Goal: Task Accomplishment & Management: Use online tool/utility

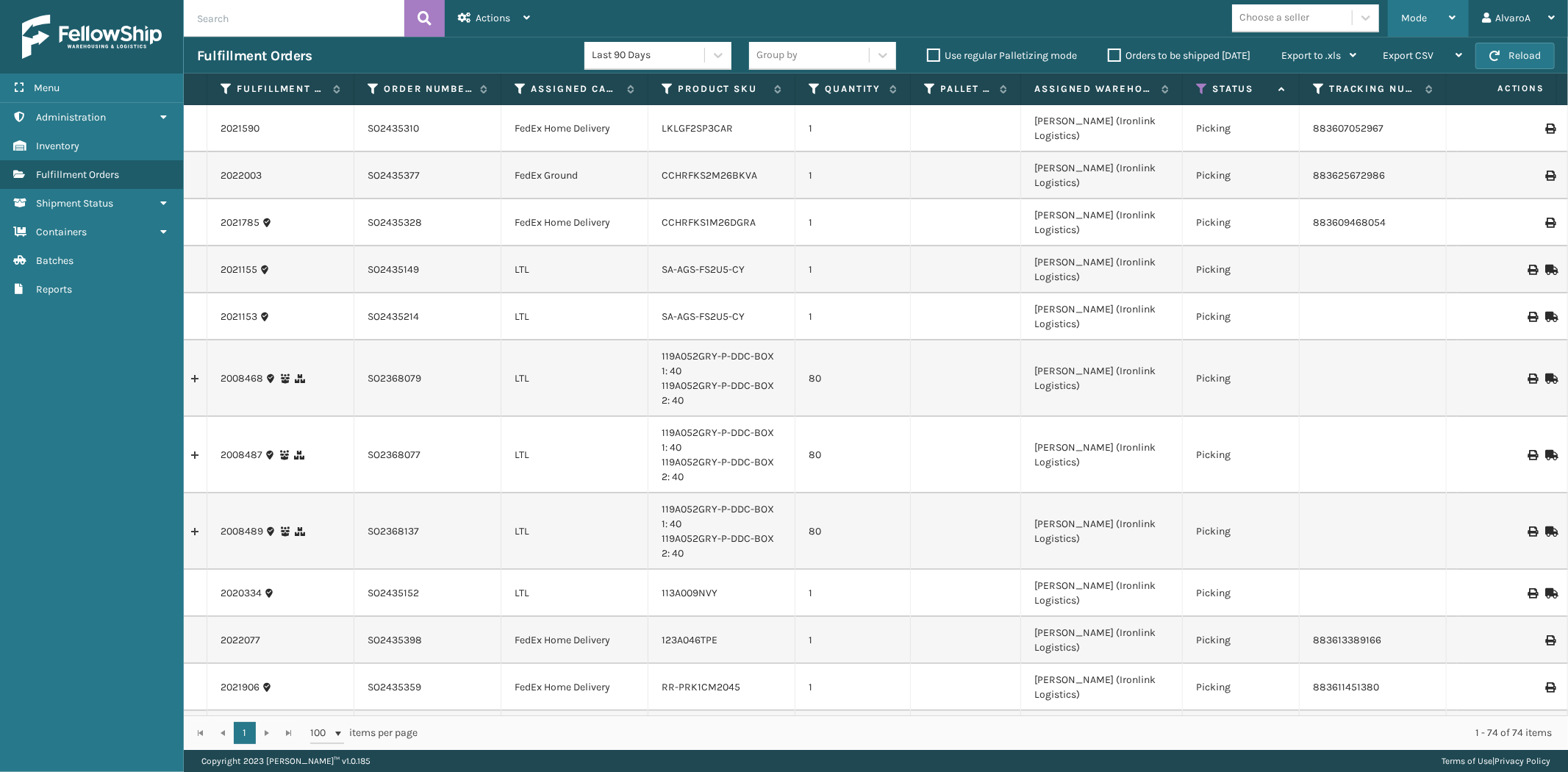
drag, startPoint x: 1451, startPoint y: 11, endPoint x: 1421, endPoint y: 34, distance: 37.8
click at [1451, 11] on div "Mode" at bounding box center [1428, 18] width 54 height 37
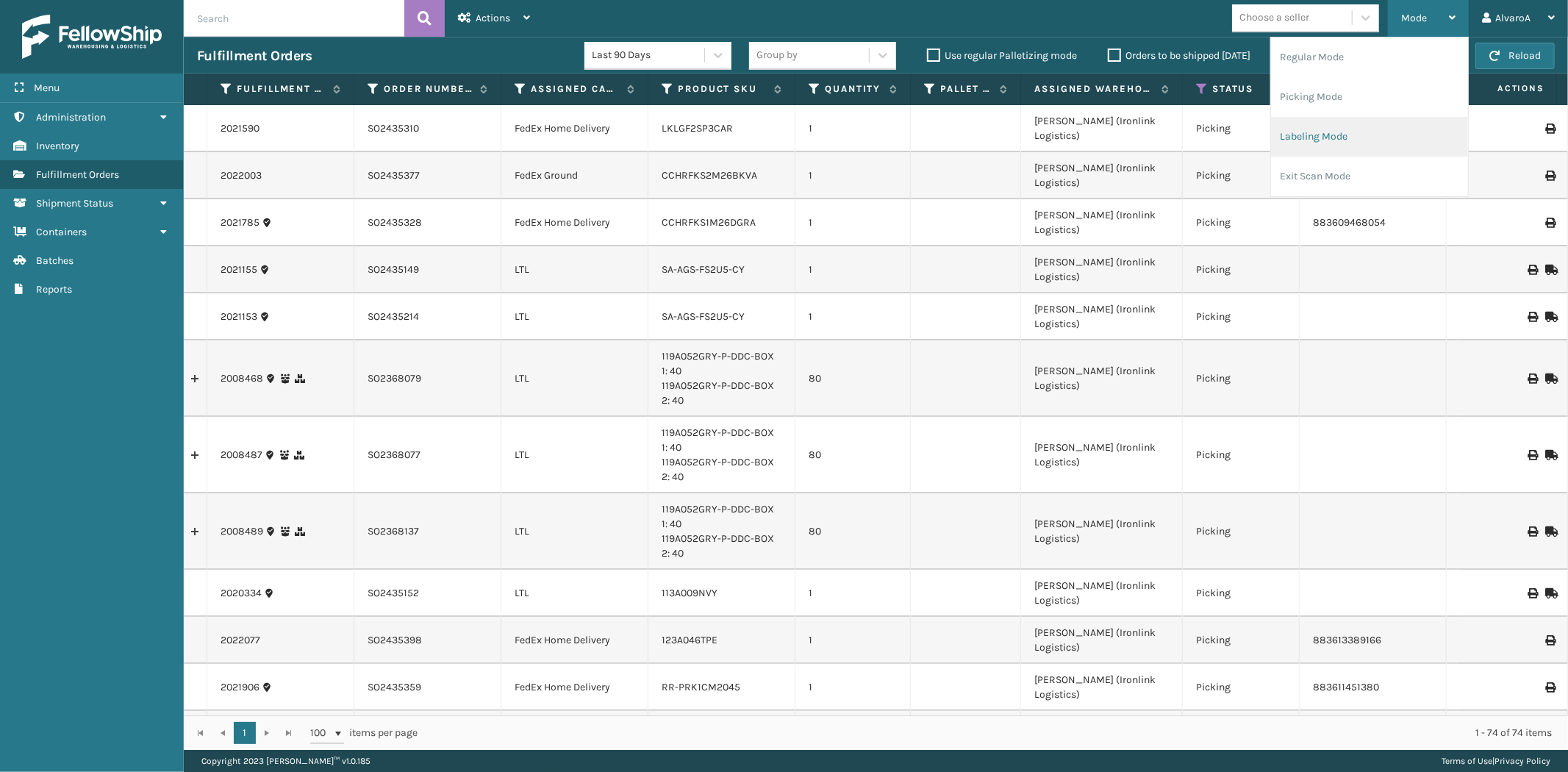
click at [1304, 137] on li "Labeling Mode" at bounding box center [1369, 137] width 197 height 40
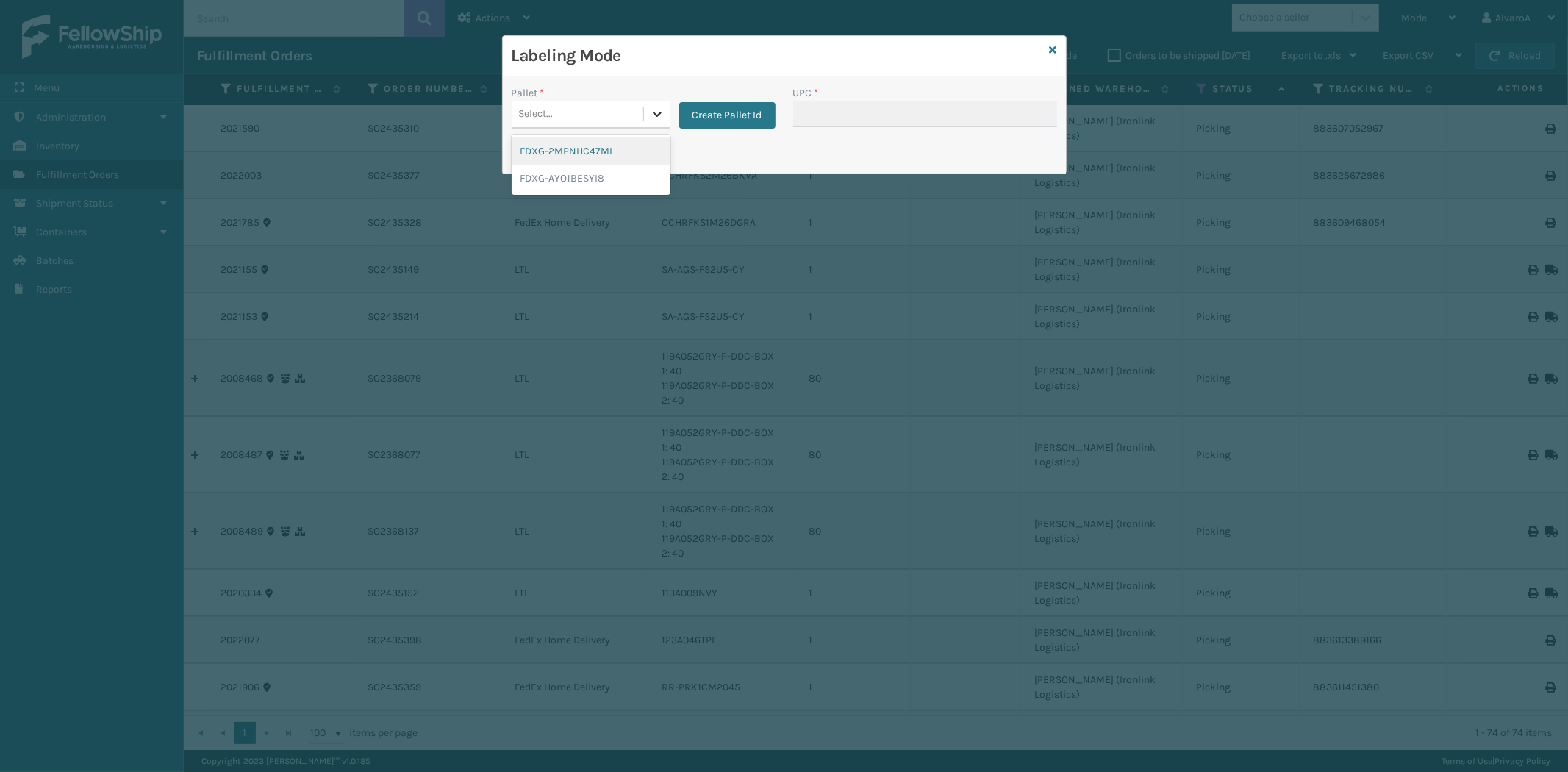
click at [648, 108] on div at bounding box center [657, 114] width 27 height 27
click at [695, 119] on button "Create Pallet Id" at bounding box center [727, 115] width 96 height 27
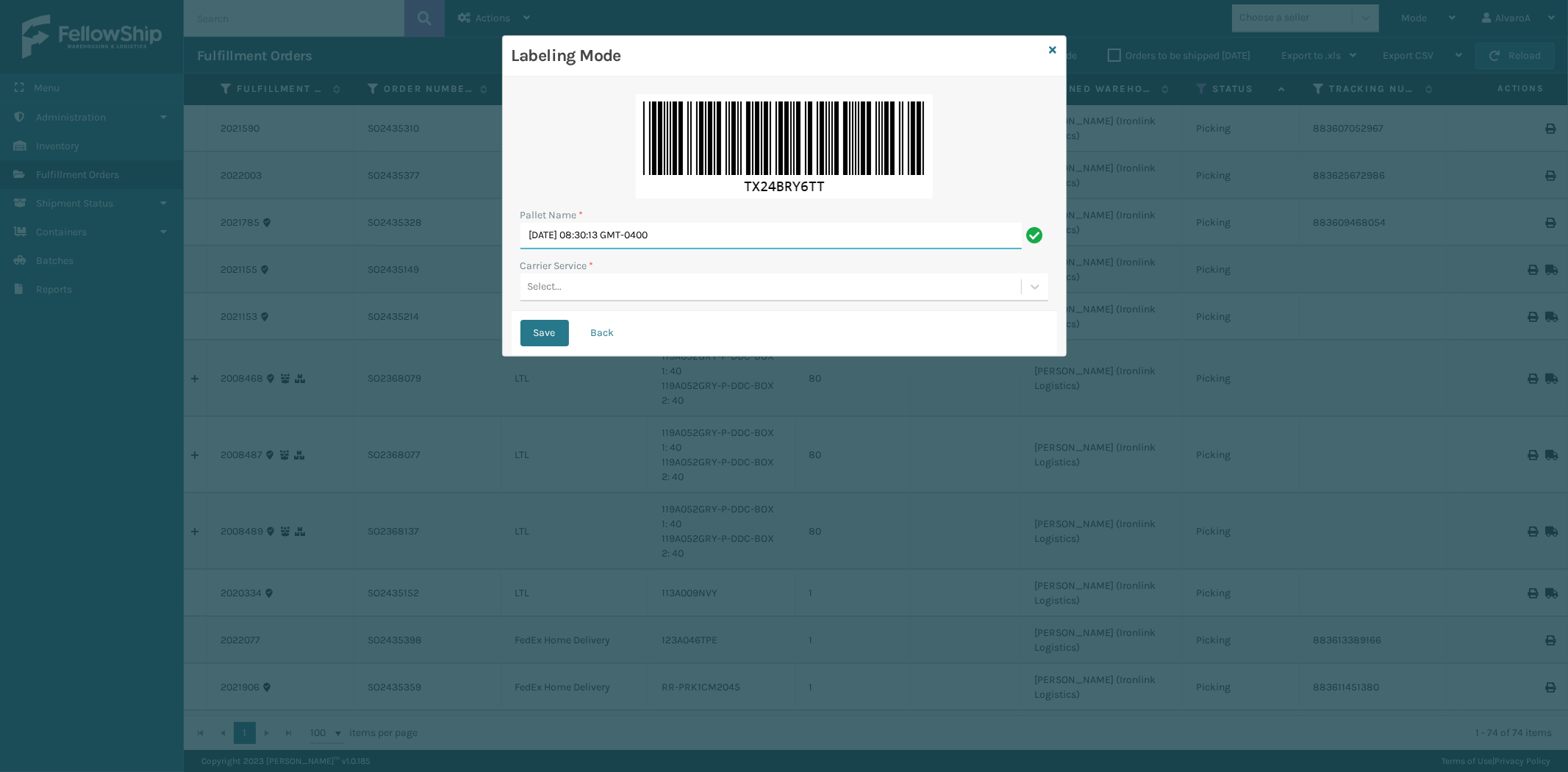
drag, startPoint x: 715, startPoint y: 223, endPoint x: 328, endPoint y: 274, distance: 390.3
click at [329, 274] on div "Labeling Mode Pallet Name * [DATE] 08:30:13 GMT-0400 Carrier Service * Select..…" at bounding box center [784, 386] width 1568 height 772
type input "l"
type input "LPN 496043 #1"
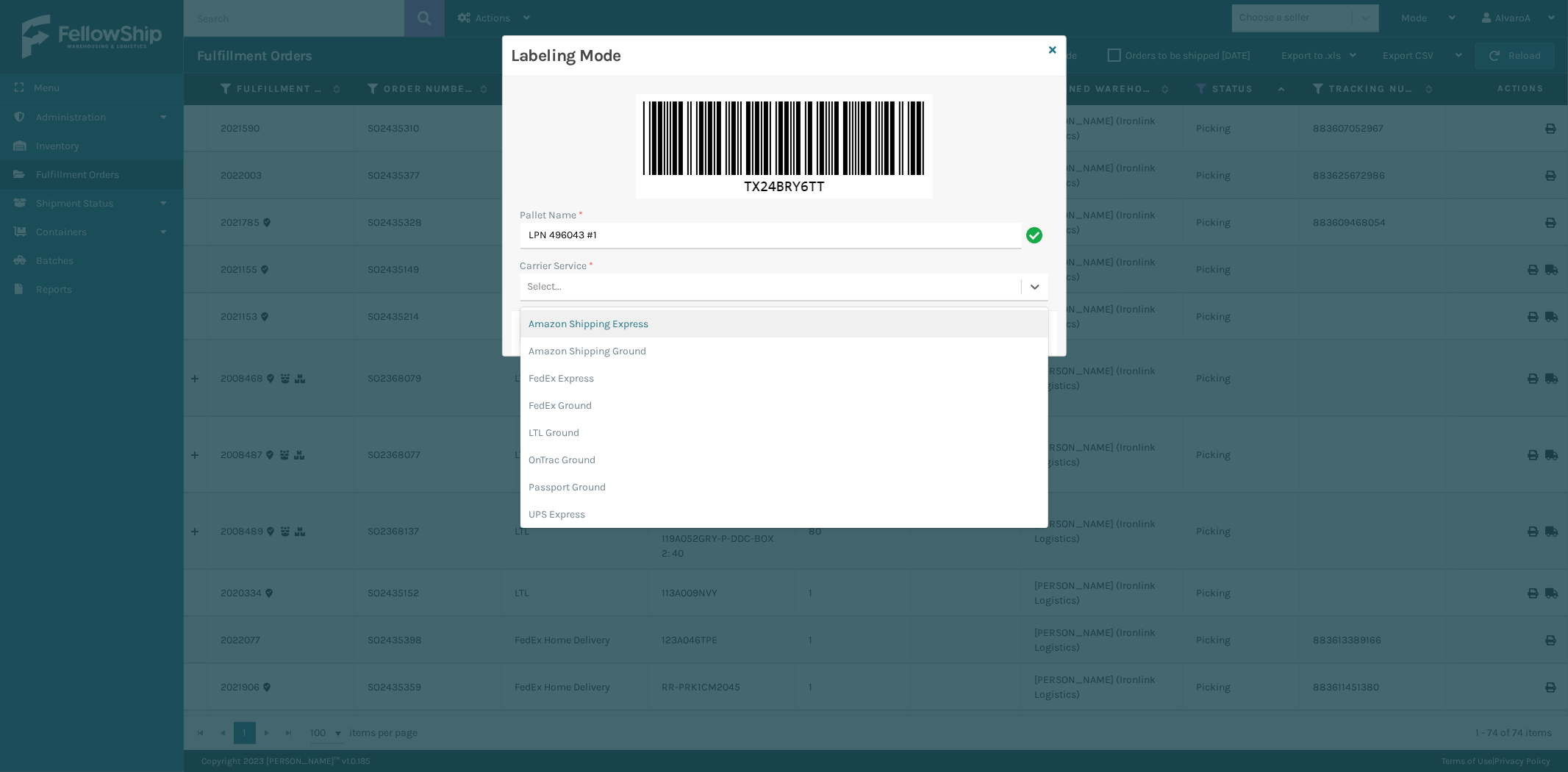
click at [539, 293] on div "Select..." at bounding box center [545, 287] width 34 height 15
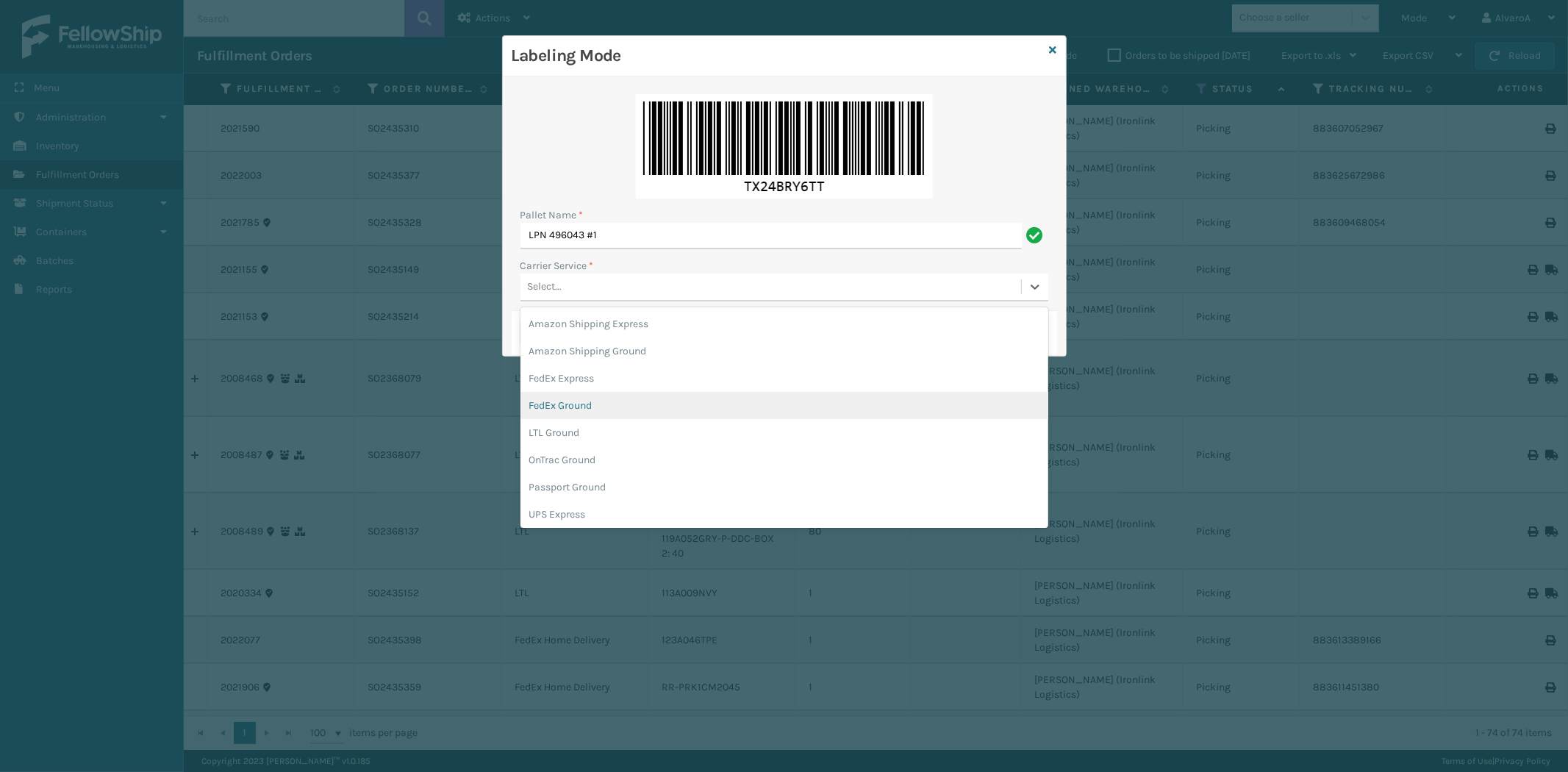
click at [572, 409] on div "FedEx Ground" at bounding box center [784, 406] width 528 height 28
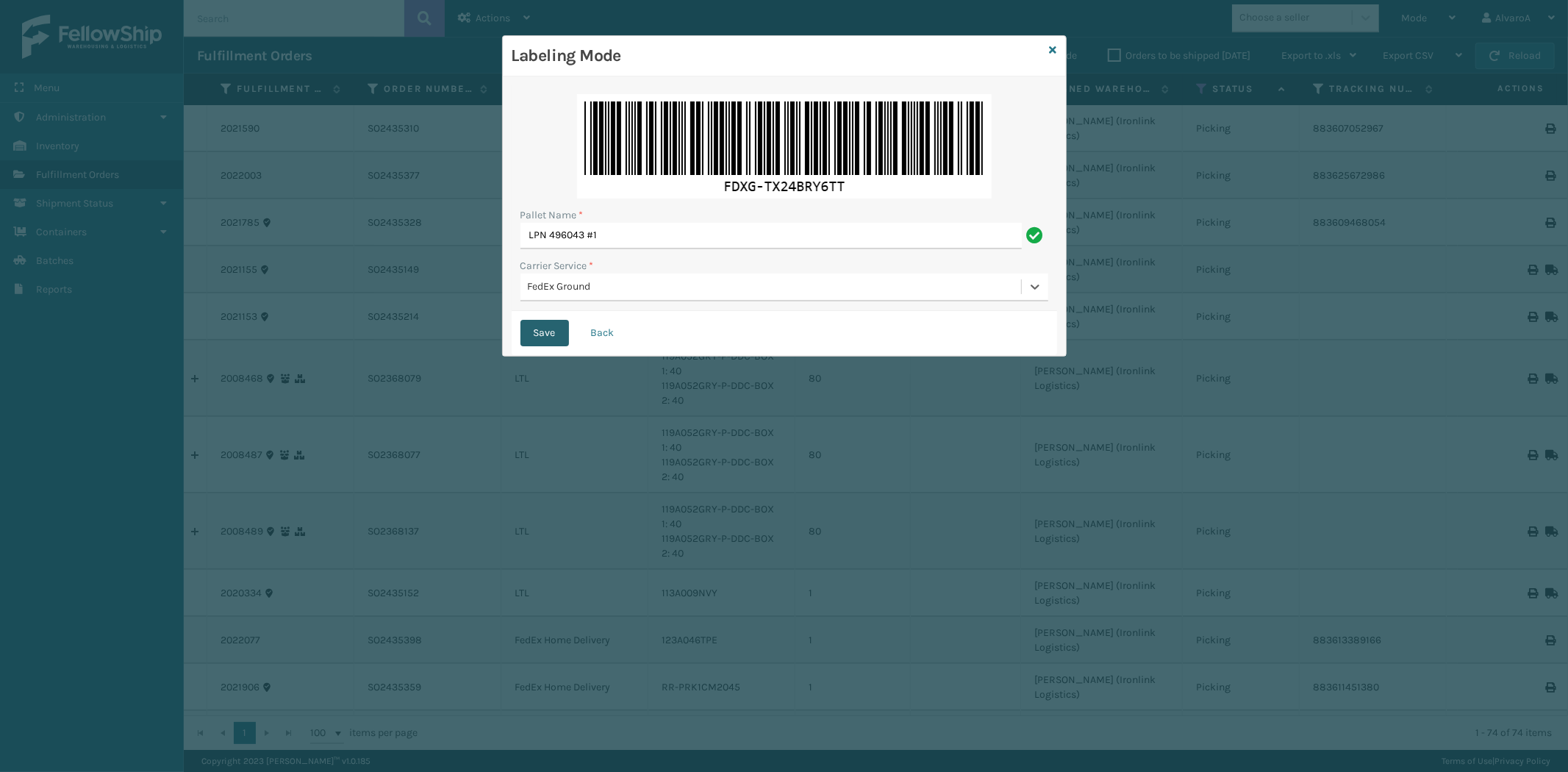
click at [545, 328] on button "Save" at bounding box center [544, 333] width 49 height 27
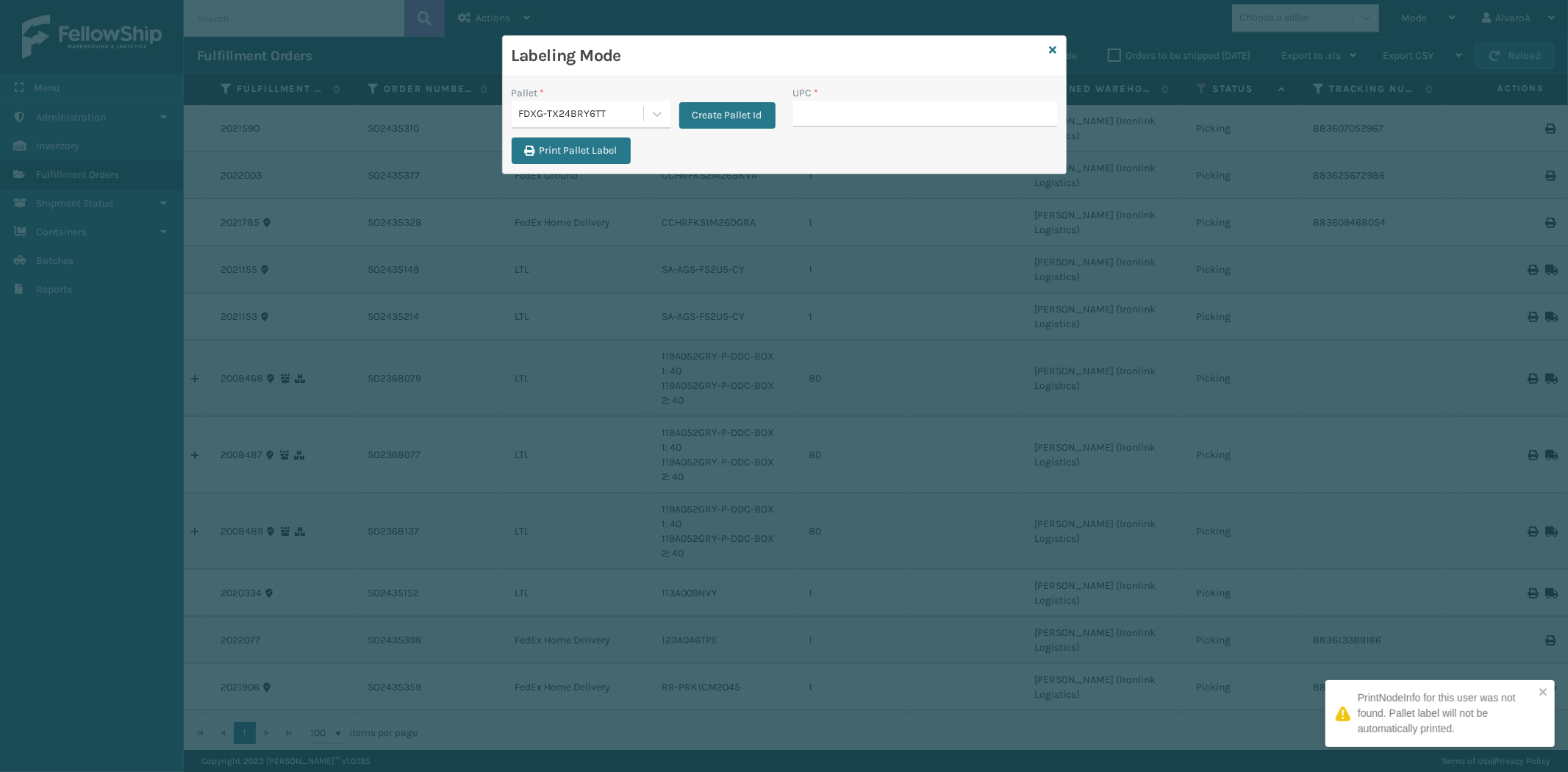
click at [865, 113] on input "UPC *" at bounding box center [925, 114] width 264 height 27
type input "SC-CRYS3LU2012"
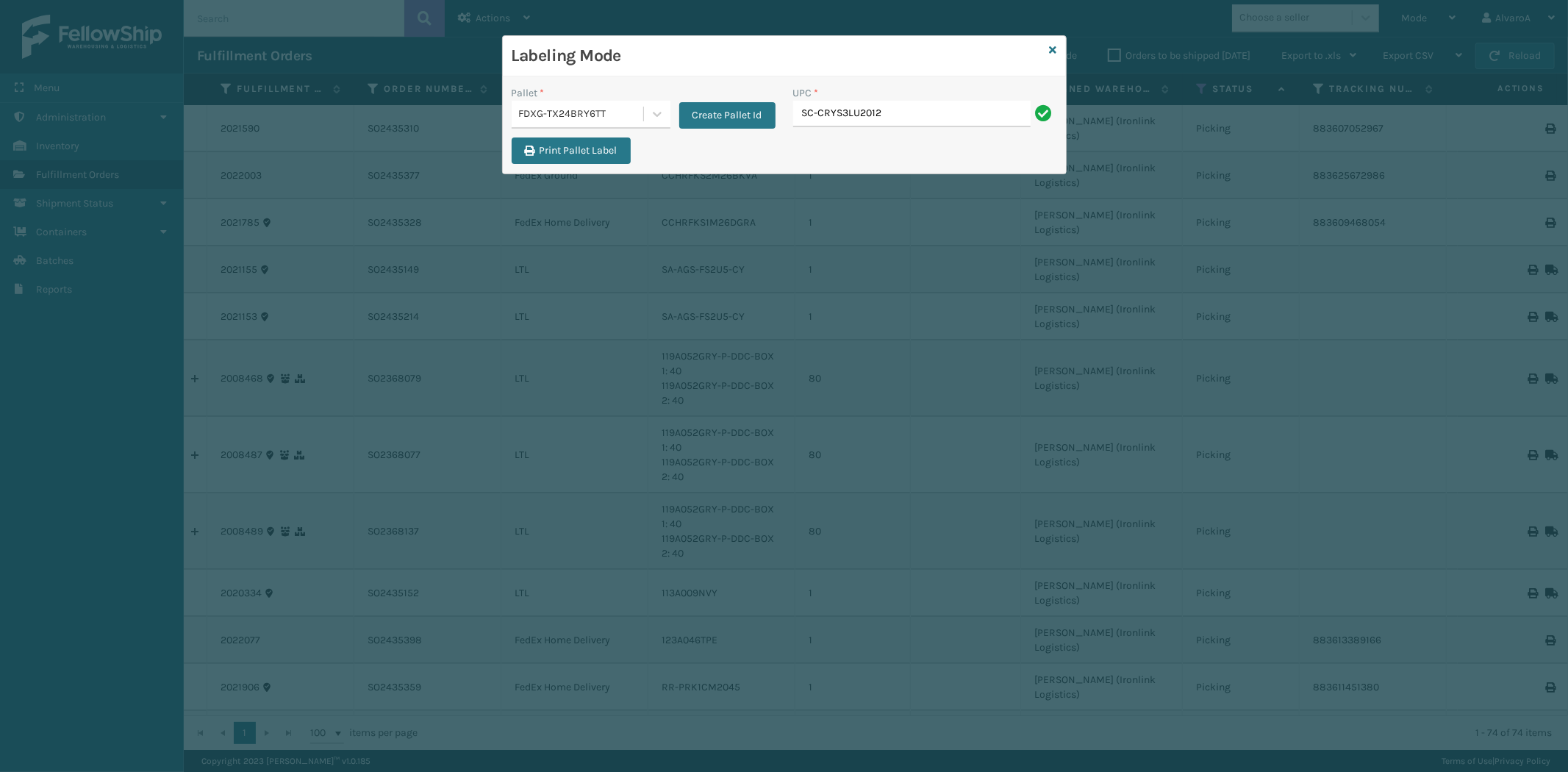
type input "SC-CRYS3LU2012"
click at [959, 772] on html "Successfully created label. No PrintNode info was found for this user. Menu Adm…" at bounding box center [784, 386] width 1568 height 772
click at [833, 102] on input "UPC *" at bounding box center [925, 114] width 264 height 27
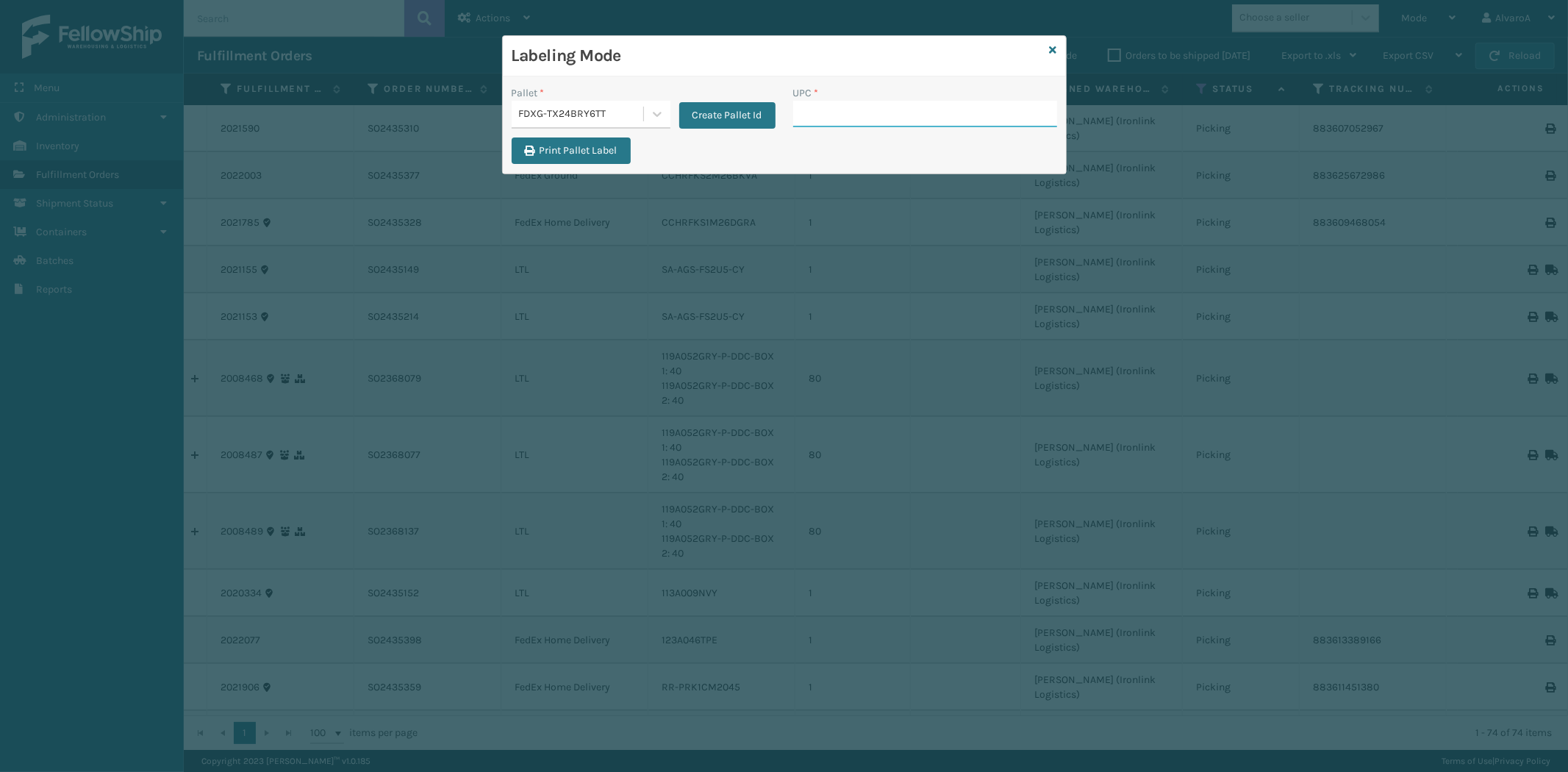
paste input "SC-CRYS3LU2012"
type input "SC-CRYS3LU2012"
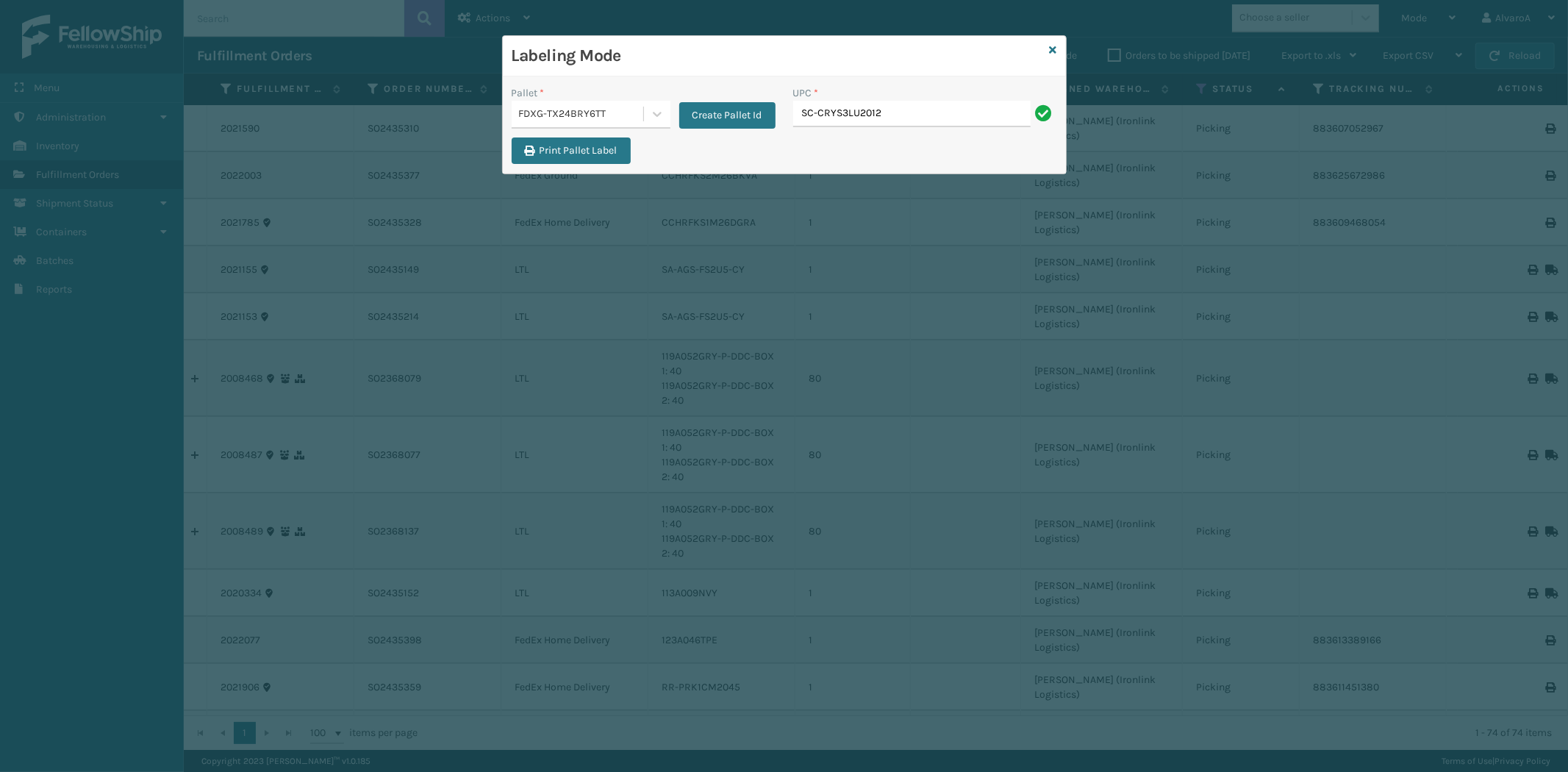
type input "SC-CRYS3LU2012"
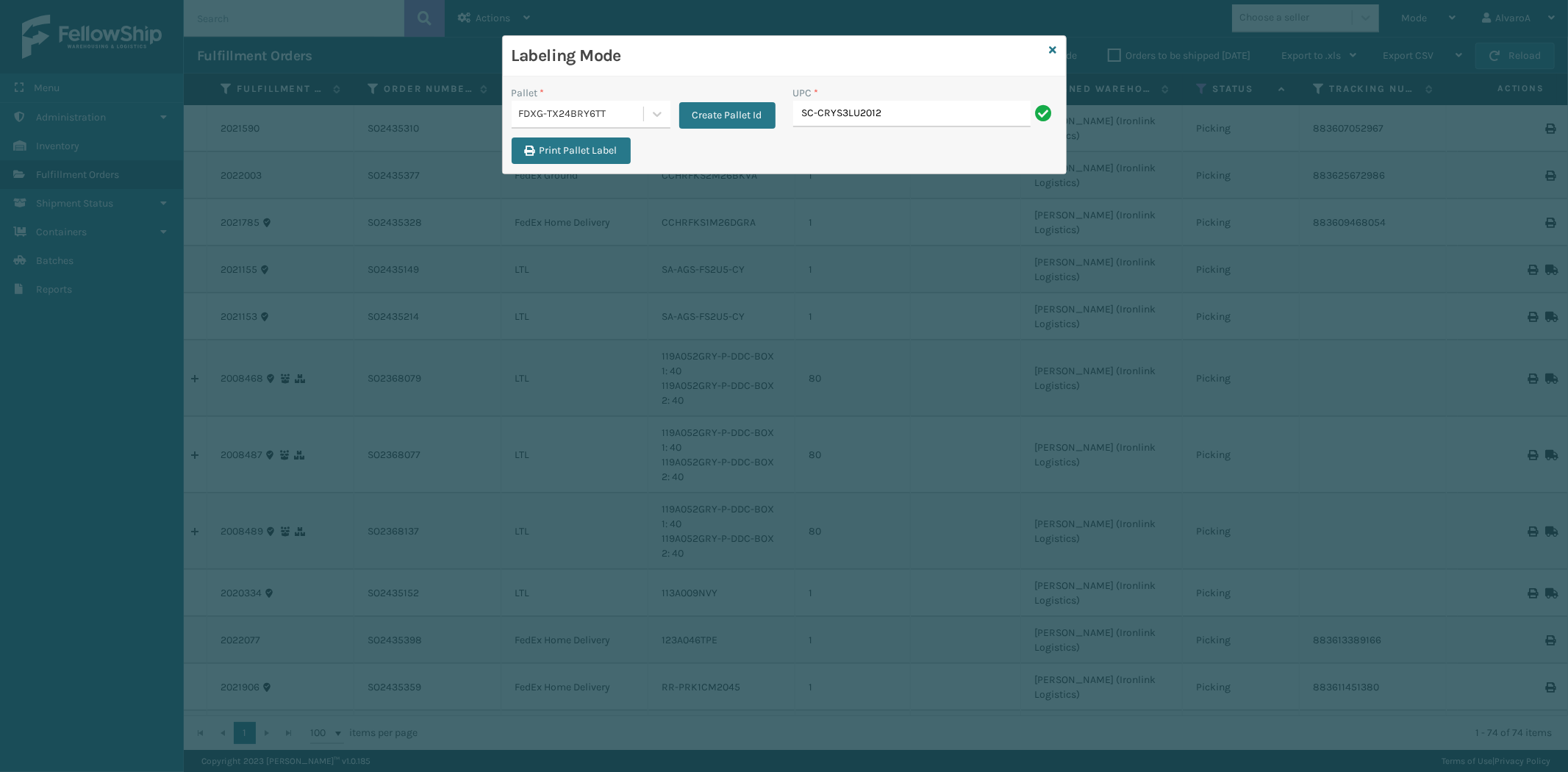
type input "SC-CRYS3LU2012"
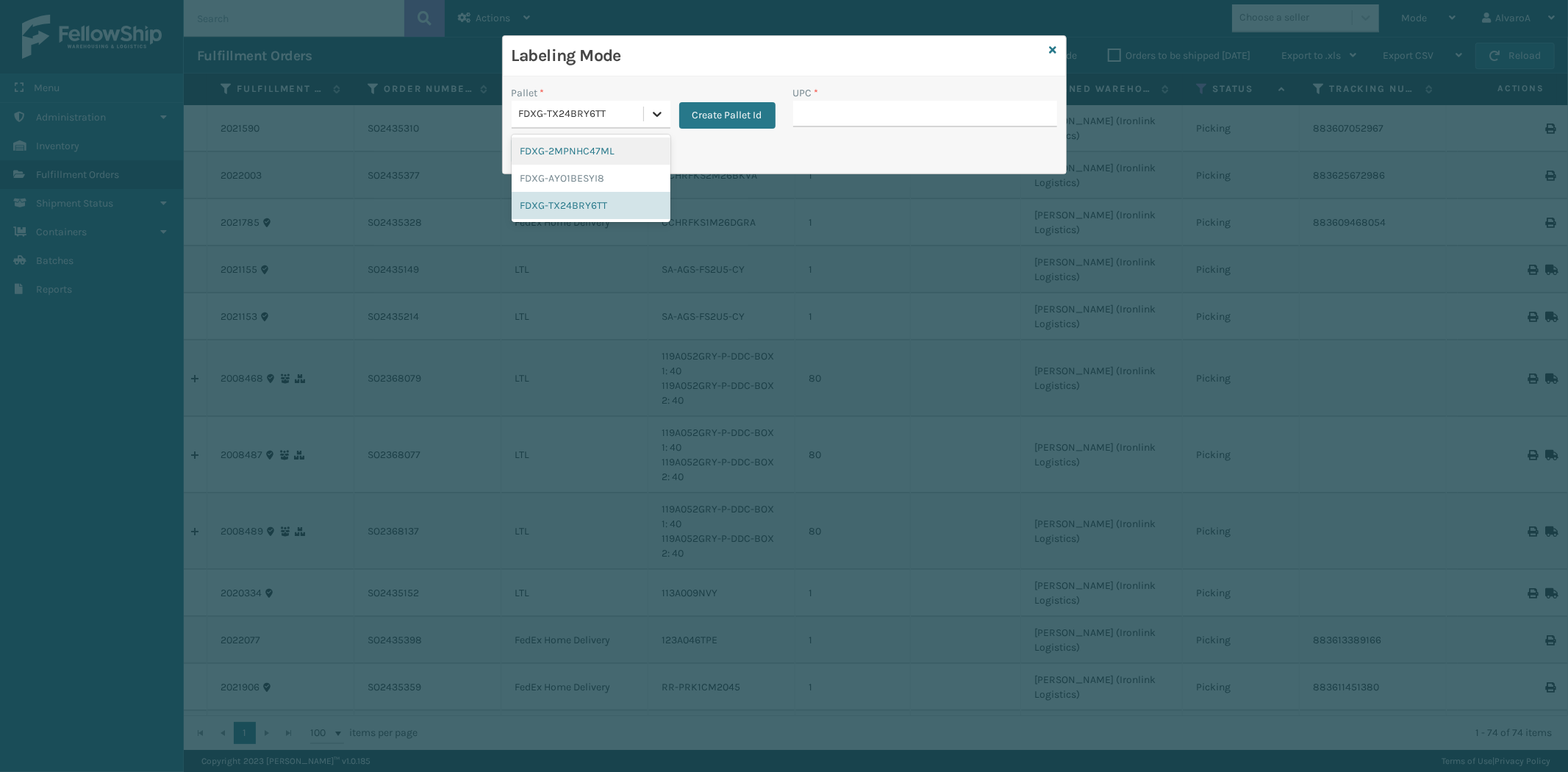
click at [659, 118] on icon at bounding box center [657, 113] width 14 height 14
click at [599, 214] on div "FDXG-TX24BRY6TT" at bounding box center [591, 206] width 159 height 28
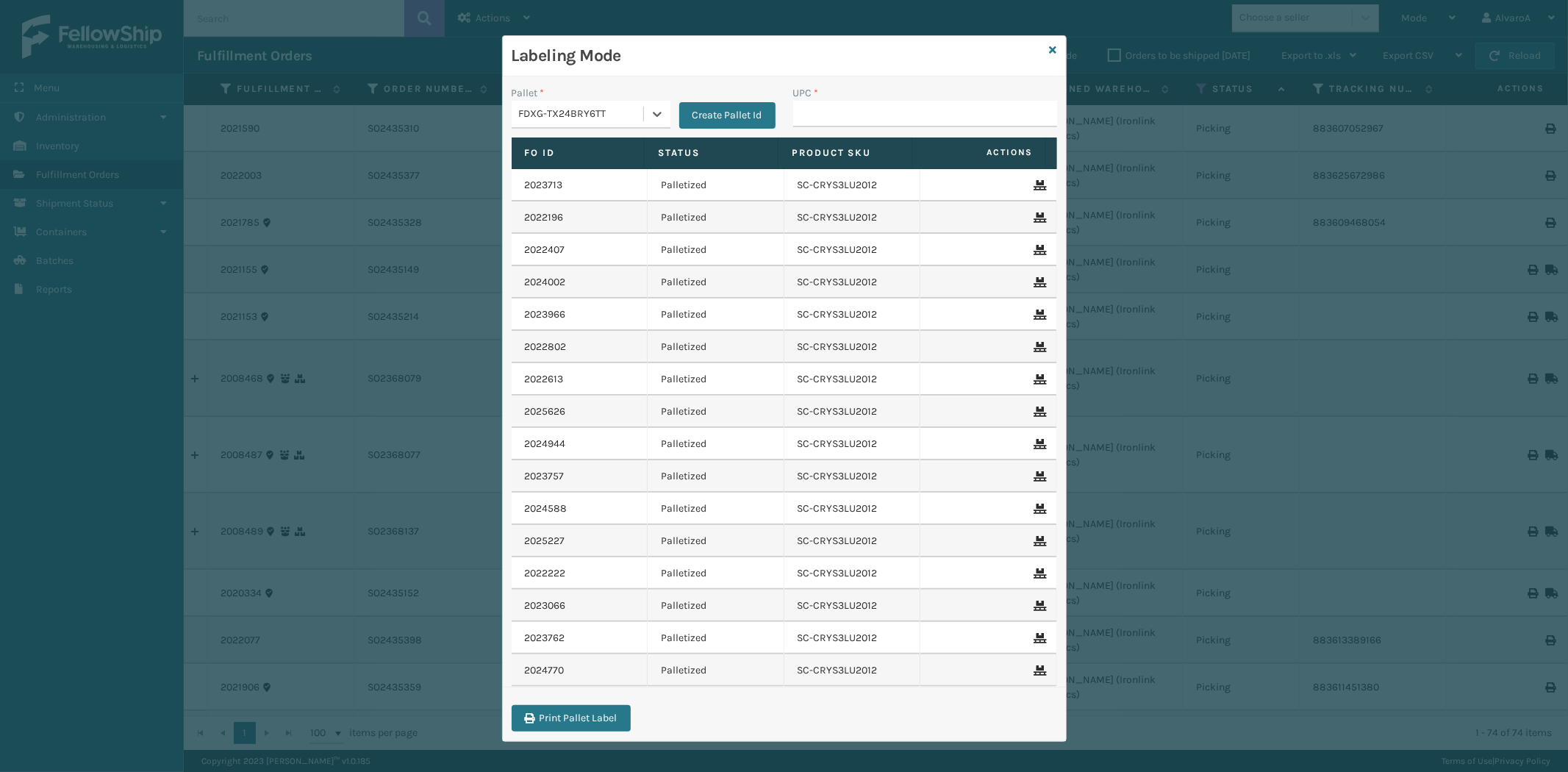
scroll to position [5, 0]
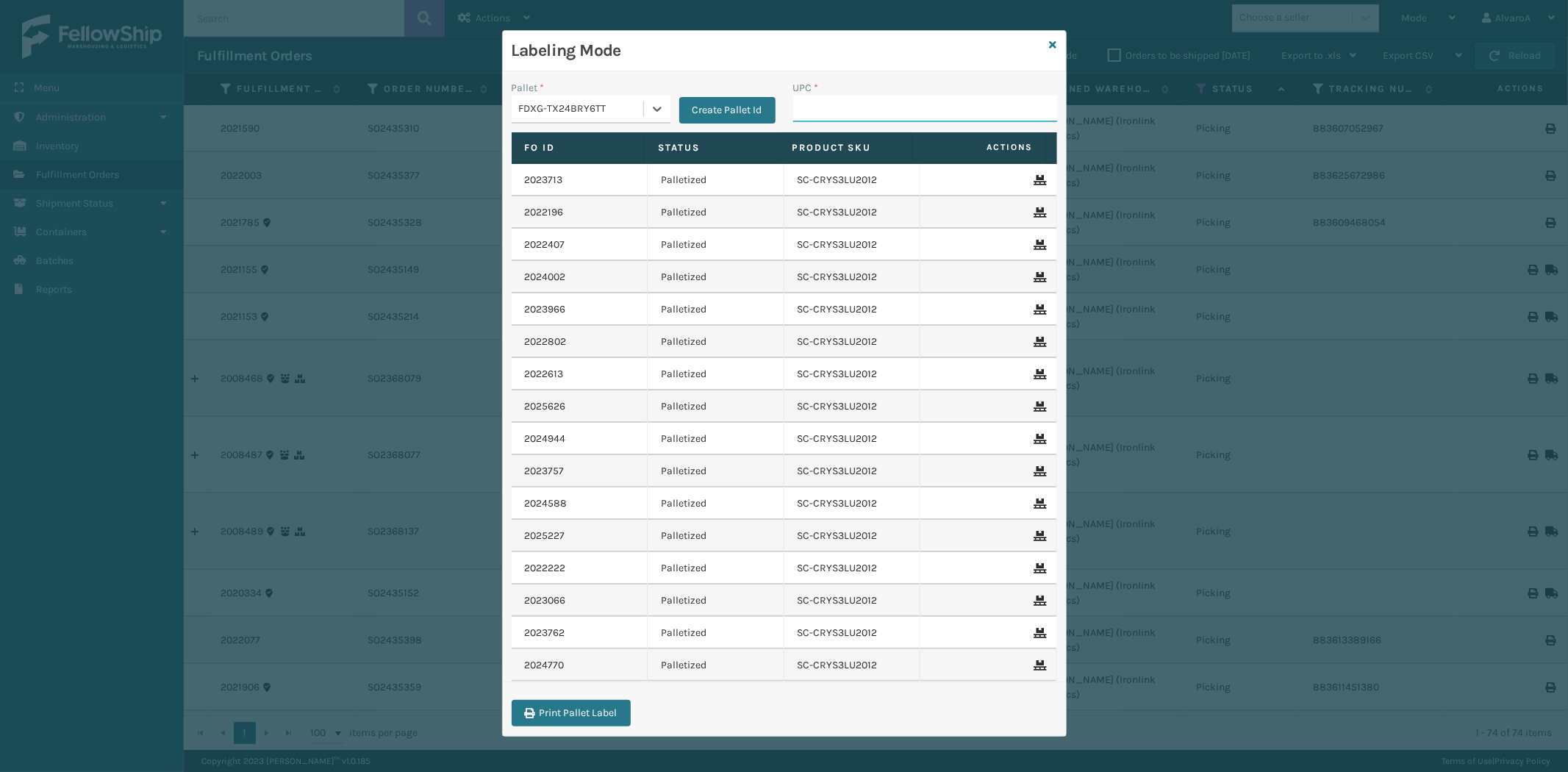
click at [850, 109] on input "UPC *" at bounding box center [925, 109] width 264 height 27
paste input "SC-CRYS3LU2012"
type input "SC-CRYS3LU2012"
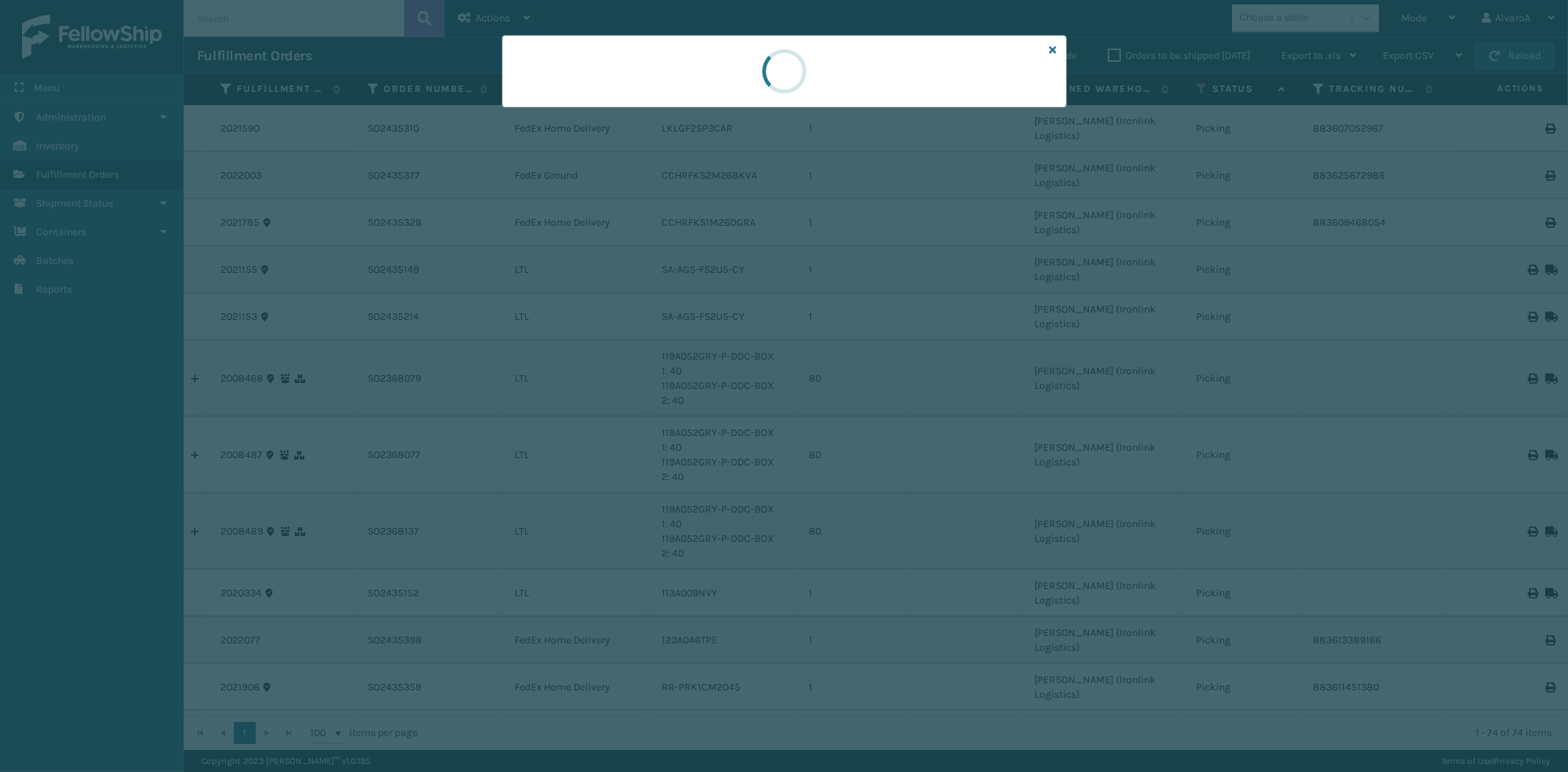
scroll to position [0, 0]
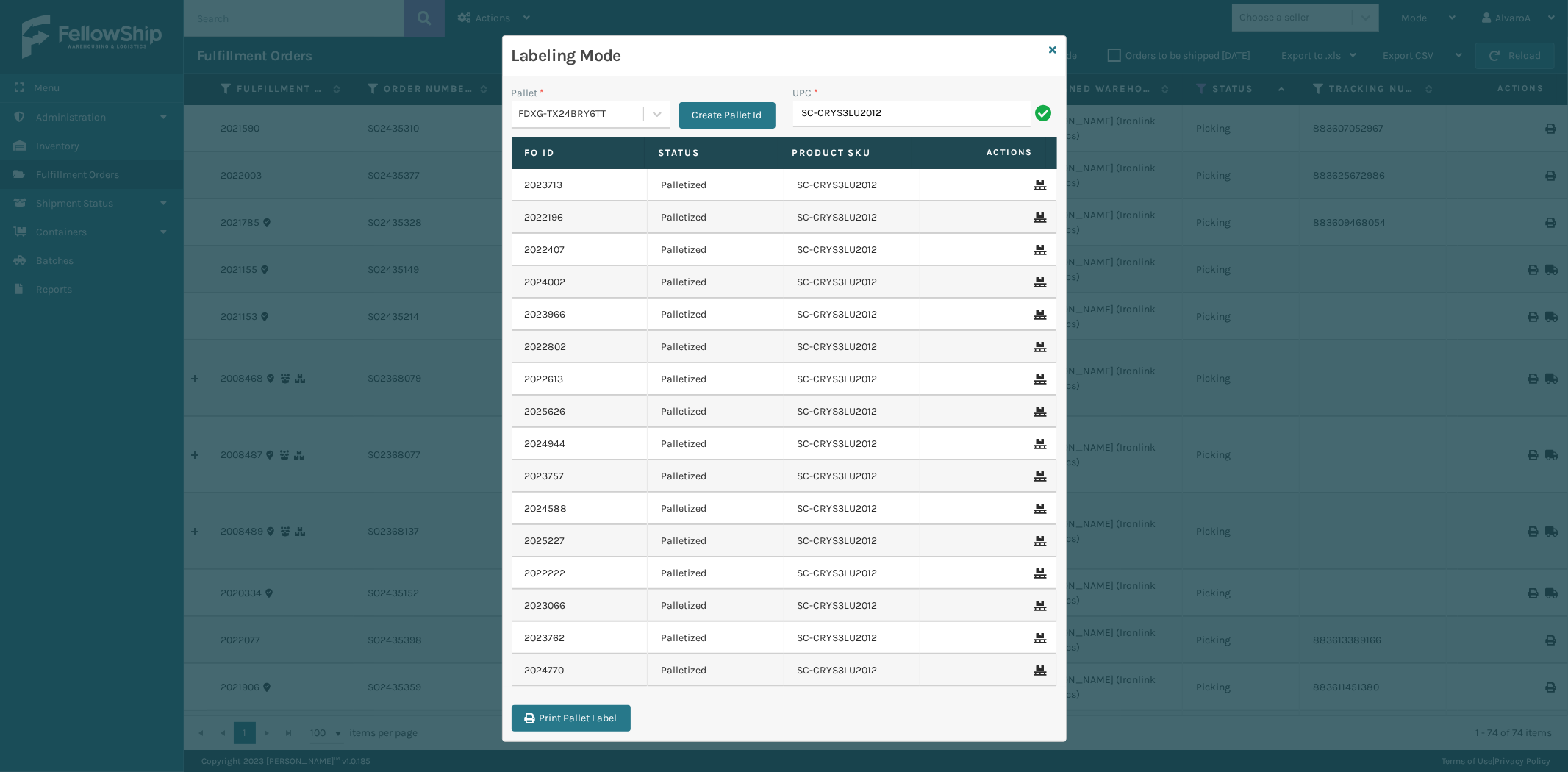
type input "SC-CRYS3LU2012"
click at [1050, 49] on icon at bounding box center [1054, 49] width 8 height 10
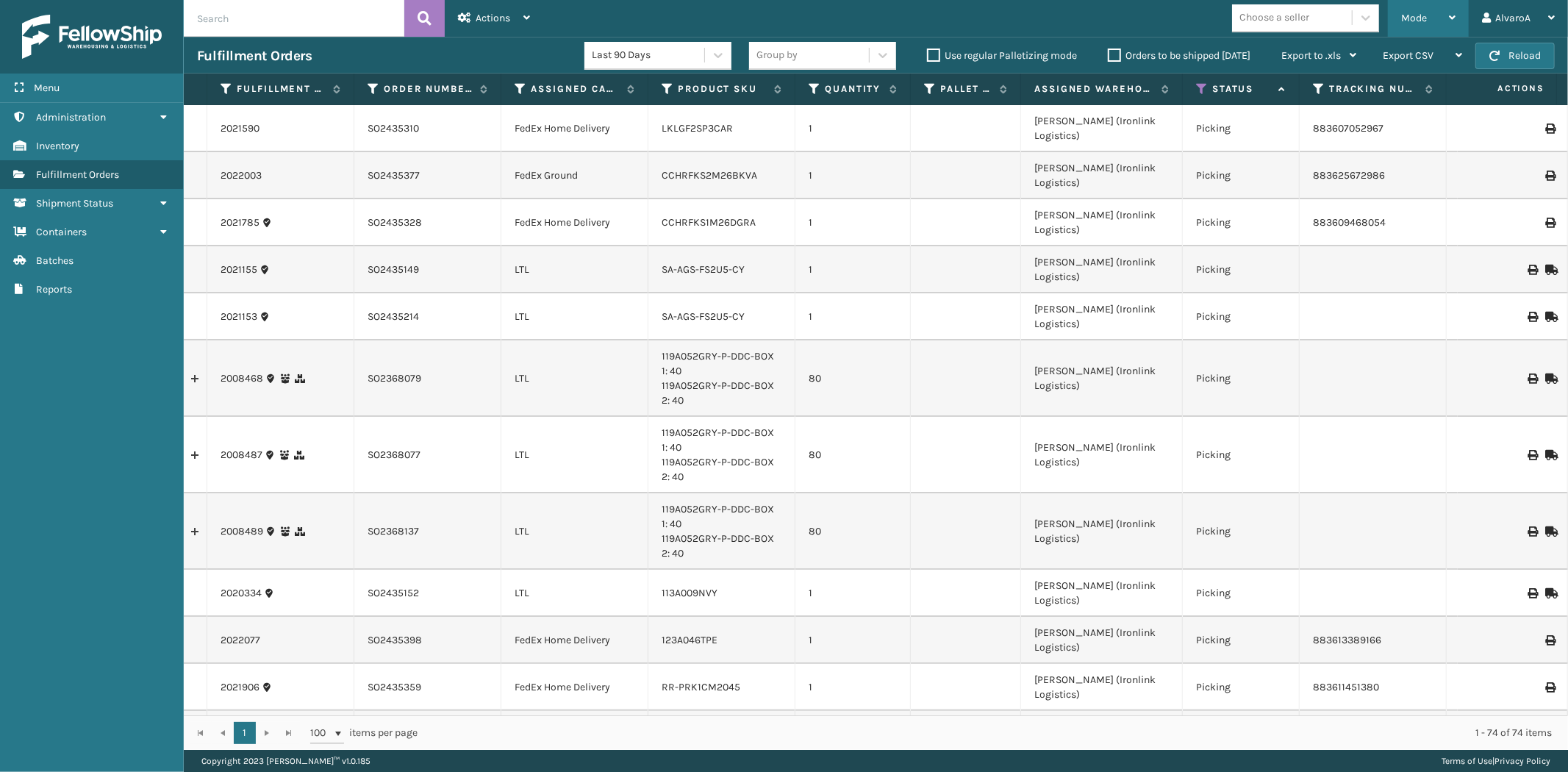
click at [1423, 28] on div "Mode" at bounding box center [1428, 18] width 54 height 37
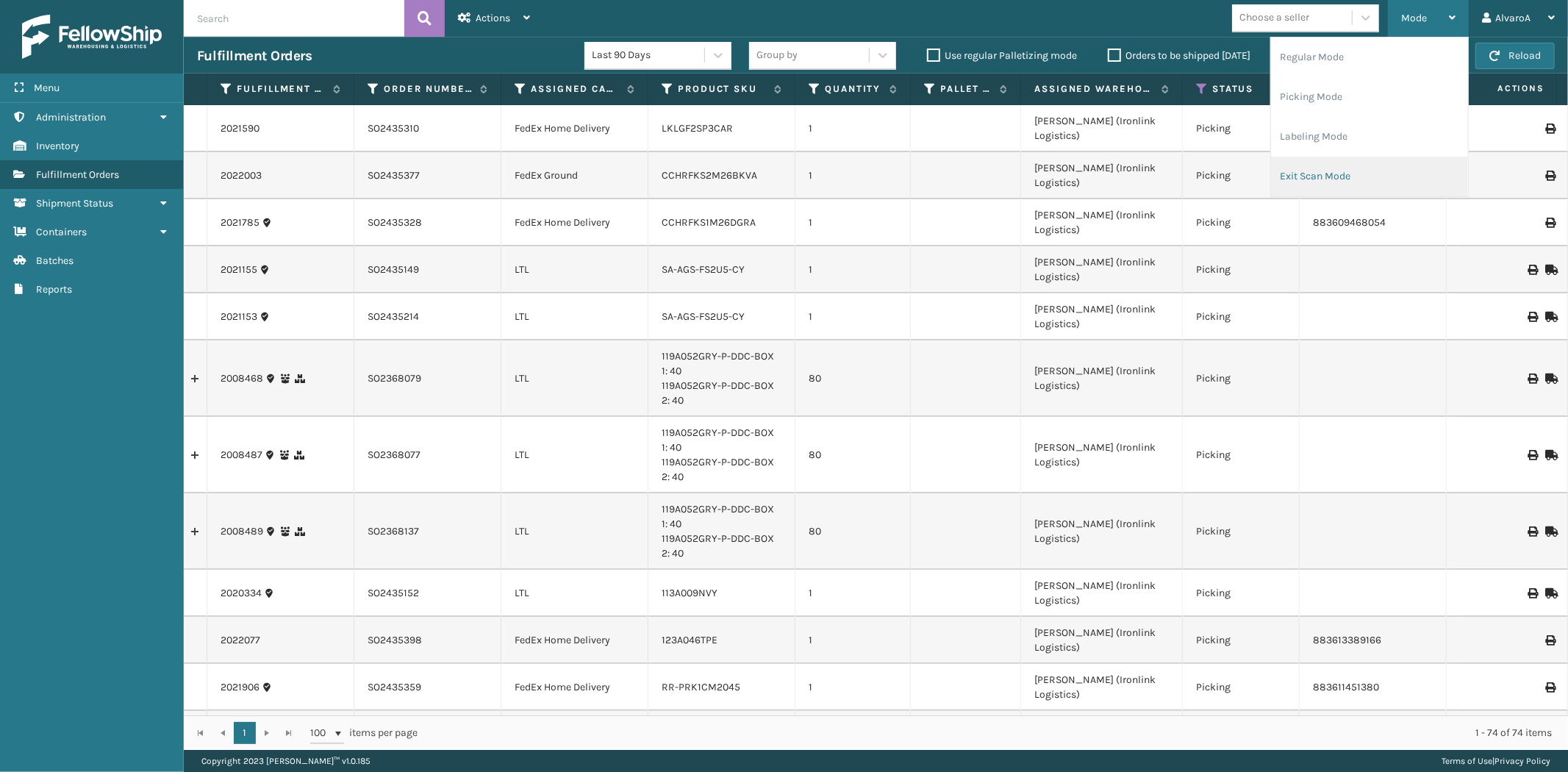
click at [1340, 172] on li "Exit Scan Mode" at bounding box center [1369, 177] width 197 height 40
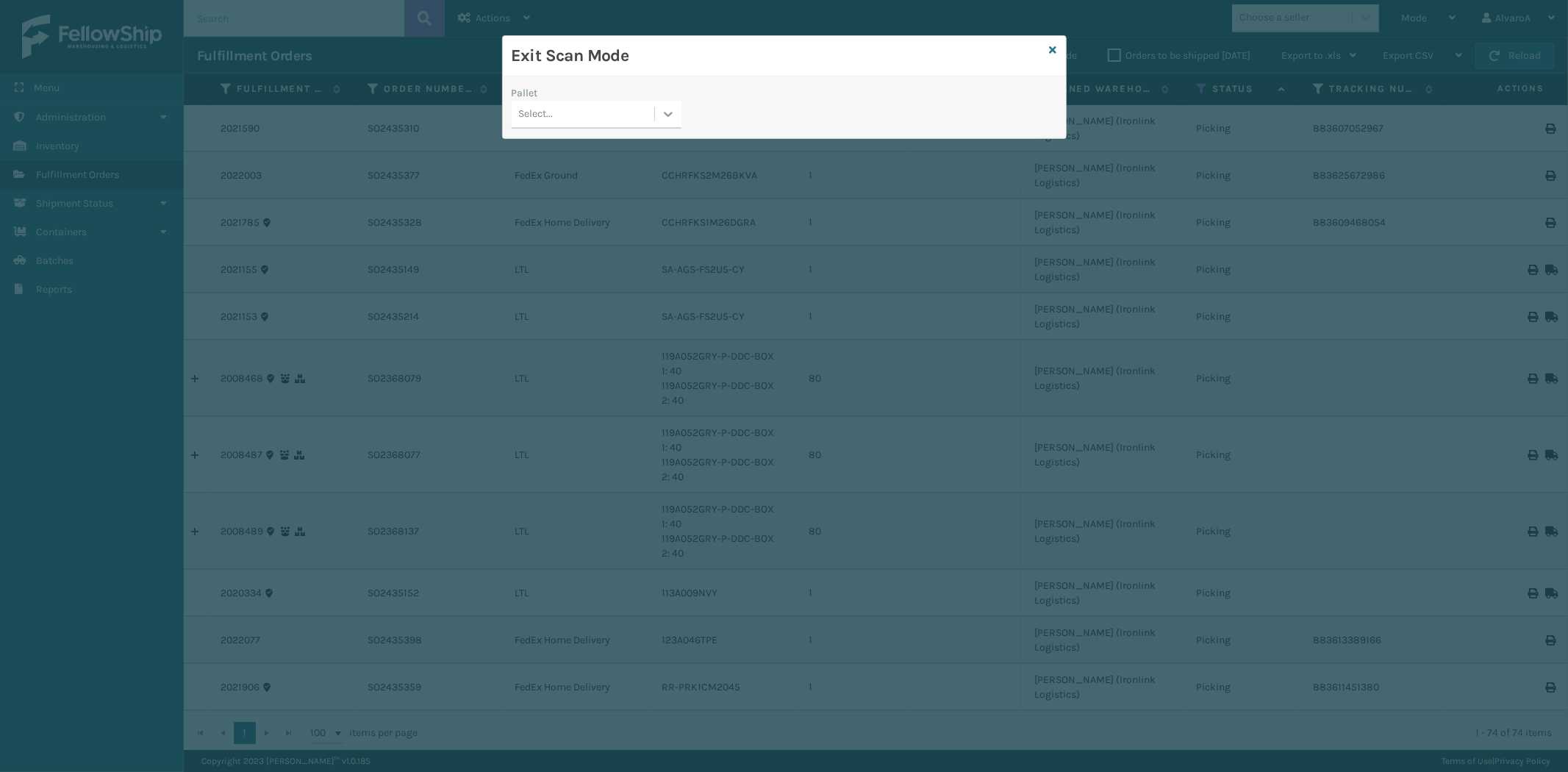
click at [657, 118] on div at bounding box center [669, 114] width 27 height 27
drag, startPoint x: 548, startPoint y: 206, endPoint x: 544, endPoint y: 188, distance: 18.4
click at [549, 207] on div "FDXG-TX24BRY6TT" at bounding box center [597, 206] width 170 height 28
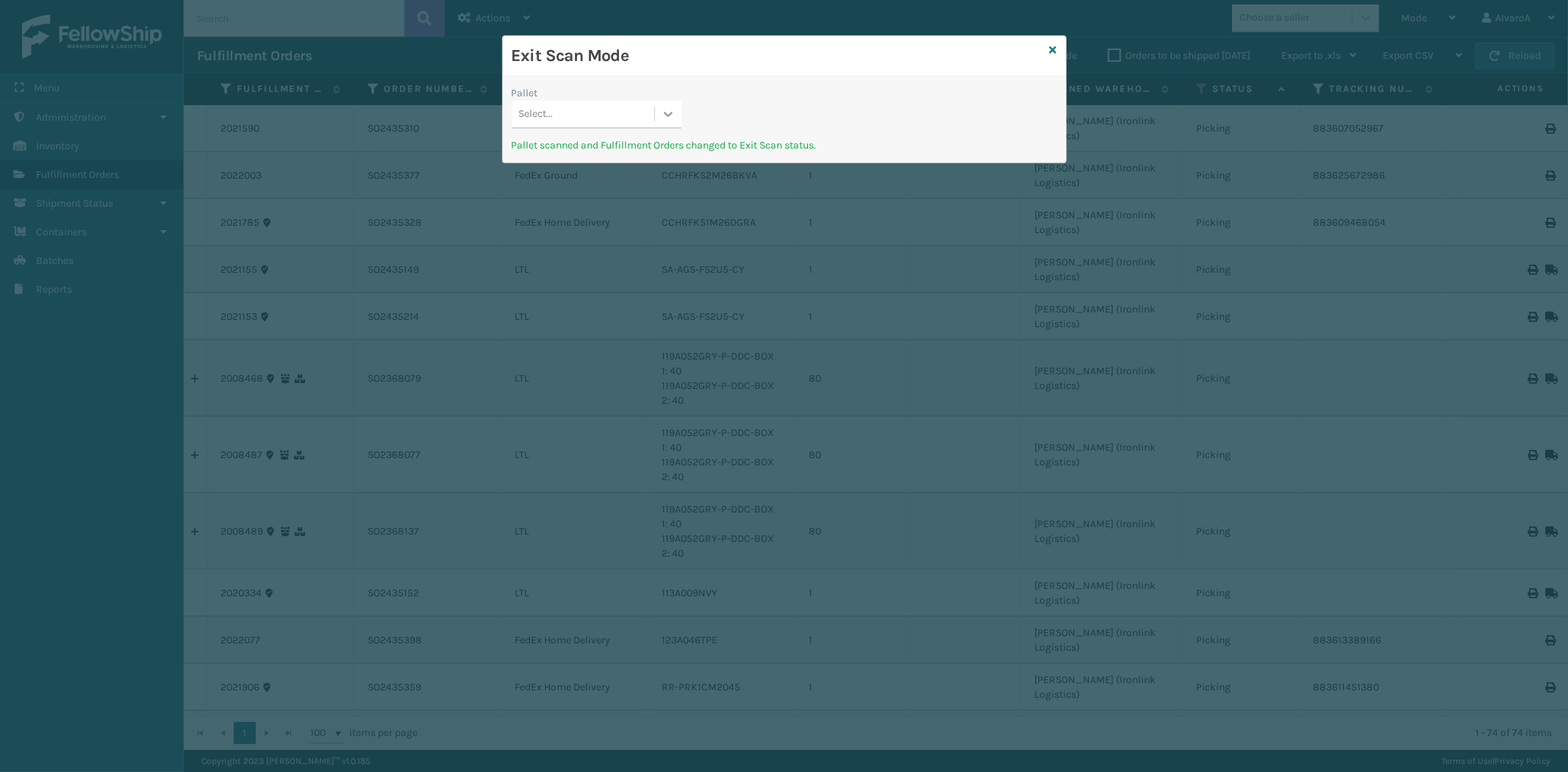
click at [660, 115] on div at bounding box center [669, 114] width 27 height 27
click at [1052, 50] on icon at bounding box center [1054, 49] width 8 height 10
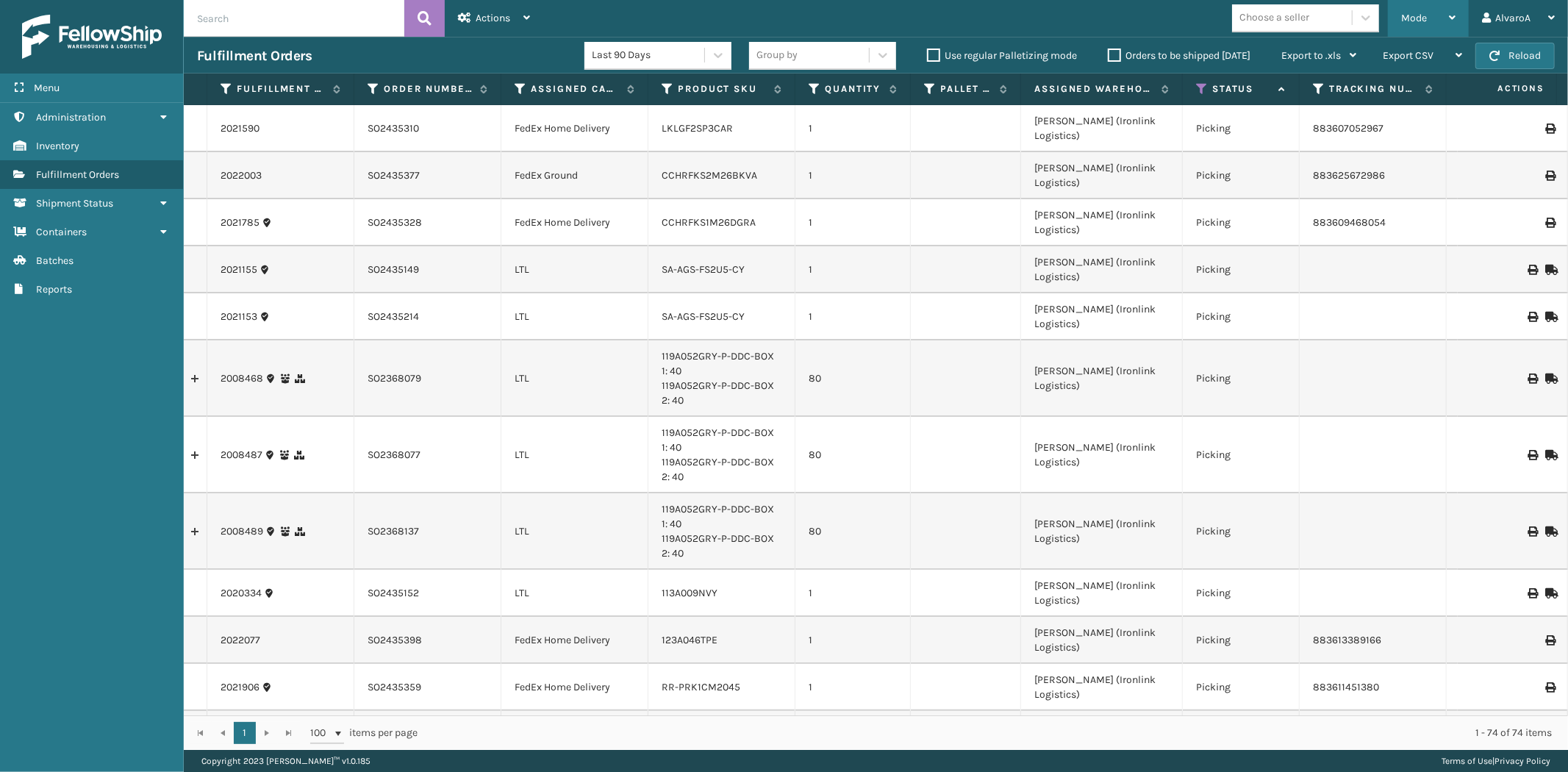
click at [1422, 18] on span "Mode" at bounding box center [1414, 17] width 26 height 12
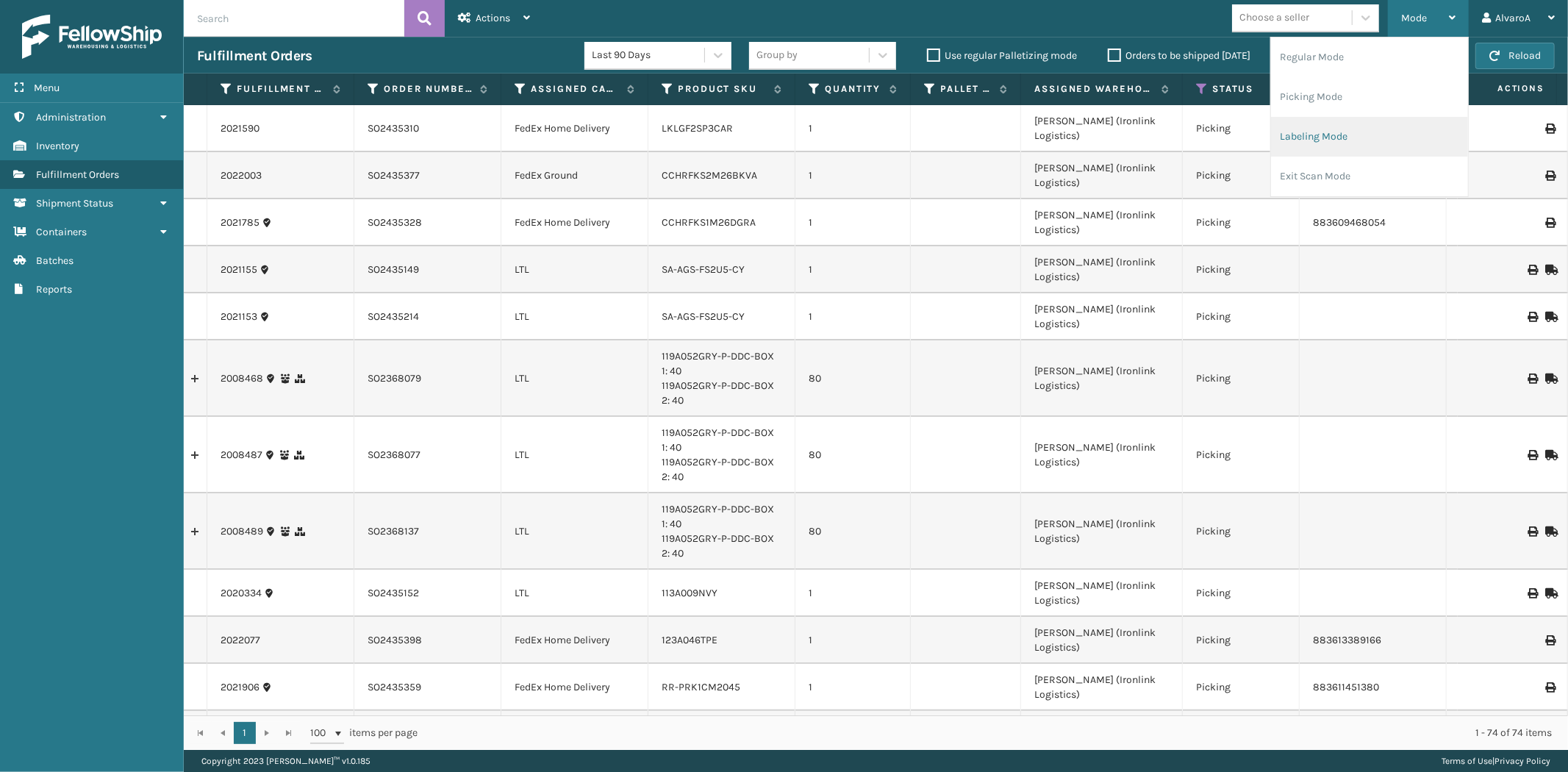
click at [1313, 137] on li "Labeling Mode" at bounding box center [1369, 137] width 197 height 40
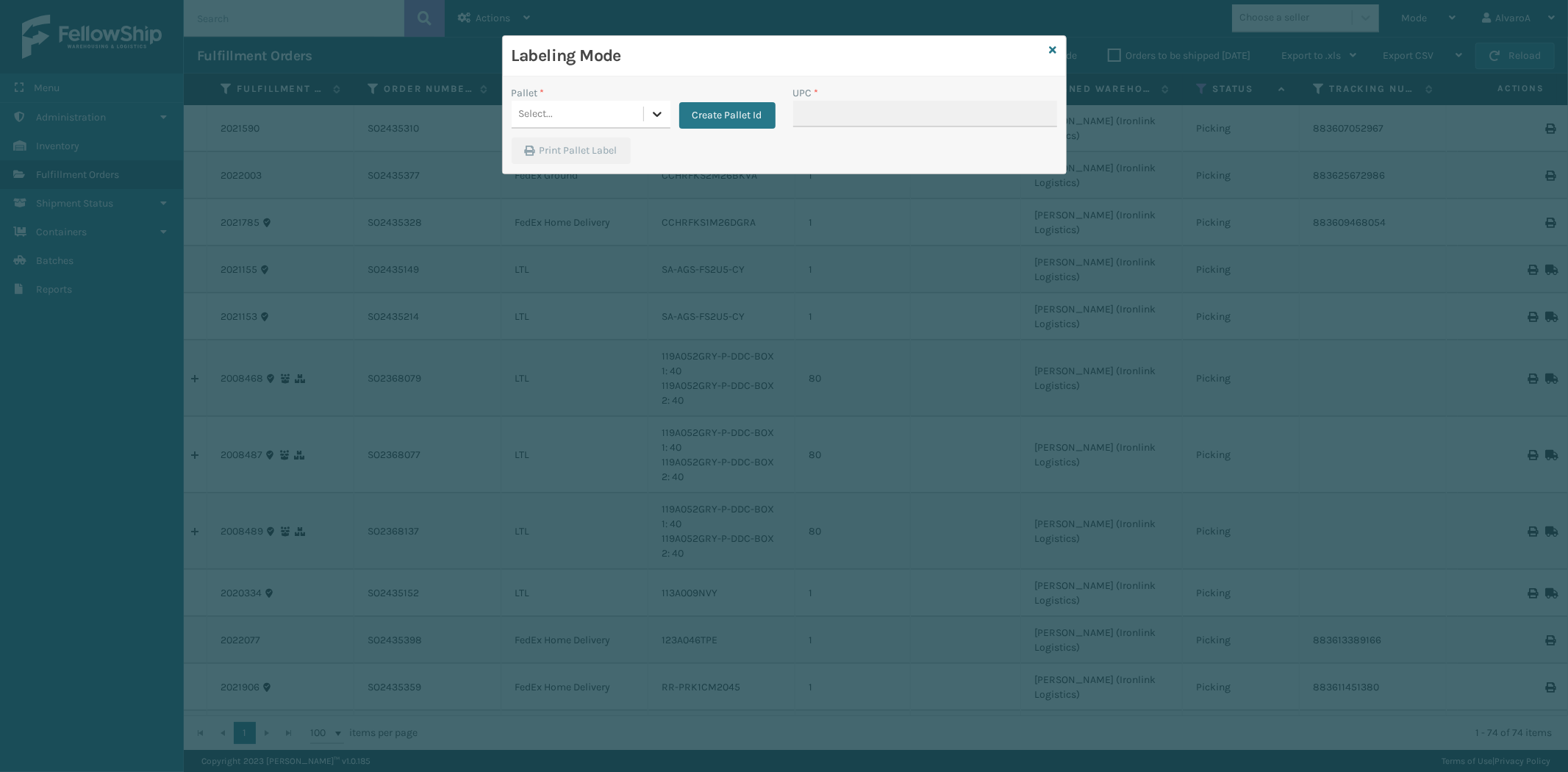
click at [657, 111] on icon at bounding box center [657, 113] width 14 height 14
click at [655, 109] on icon at bounding box center [657, 113] width 14 height 14
click at [694, 114] on button "Create Pallet Id" at bounding box center [727, 115] width 96 height 27
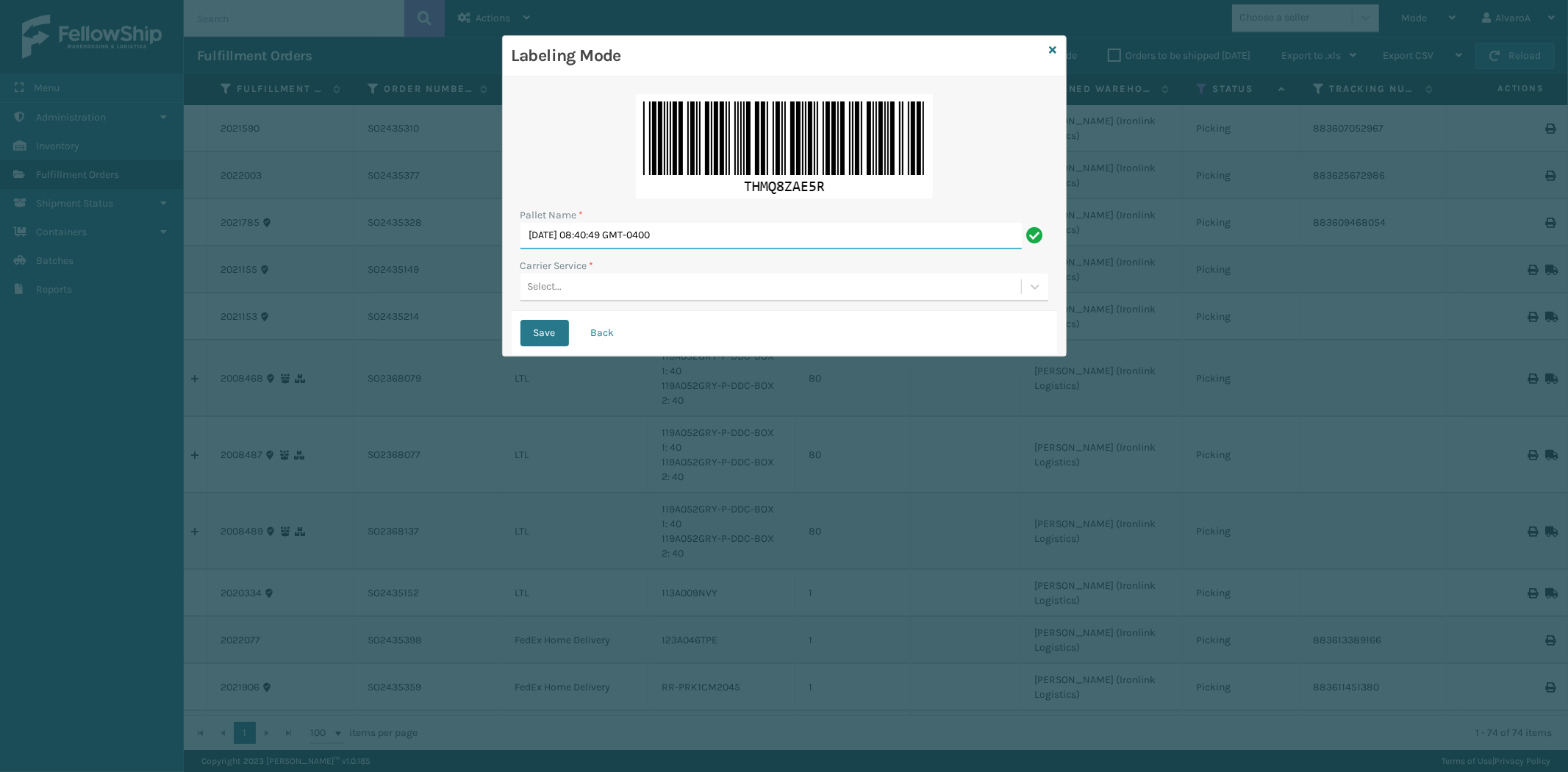
drag, startPoint x: 729, startPoint y: 226, endPoint x: 458, endPoint y: 288, distance: 278.0
click at [458, 288] on div "Labeling Mode Pallet Name * [DATE] 08:40:49 GMT-0400 Carrier Service * Select..…" at bounding box center [784, 386] width 1568 height 772
type input "LPN 496044 #1"
click at [571, 296] on div "Select..." at bounding box center [771, 287] width 500 height 25
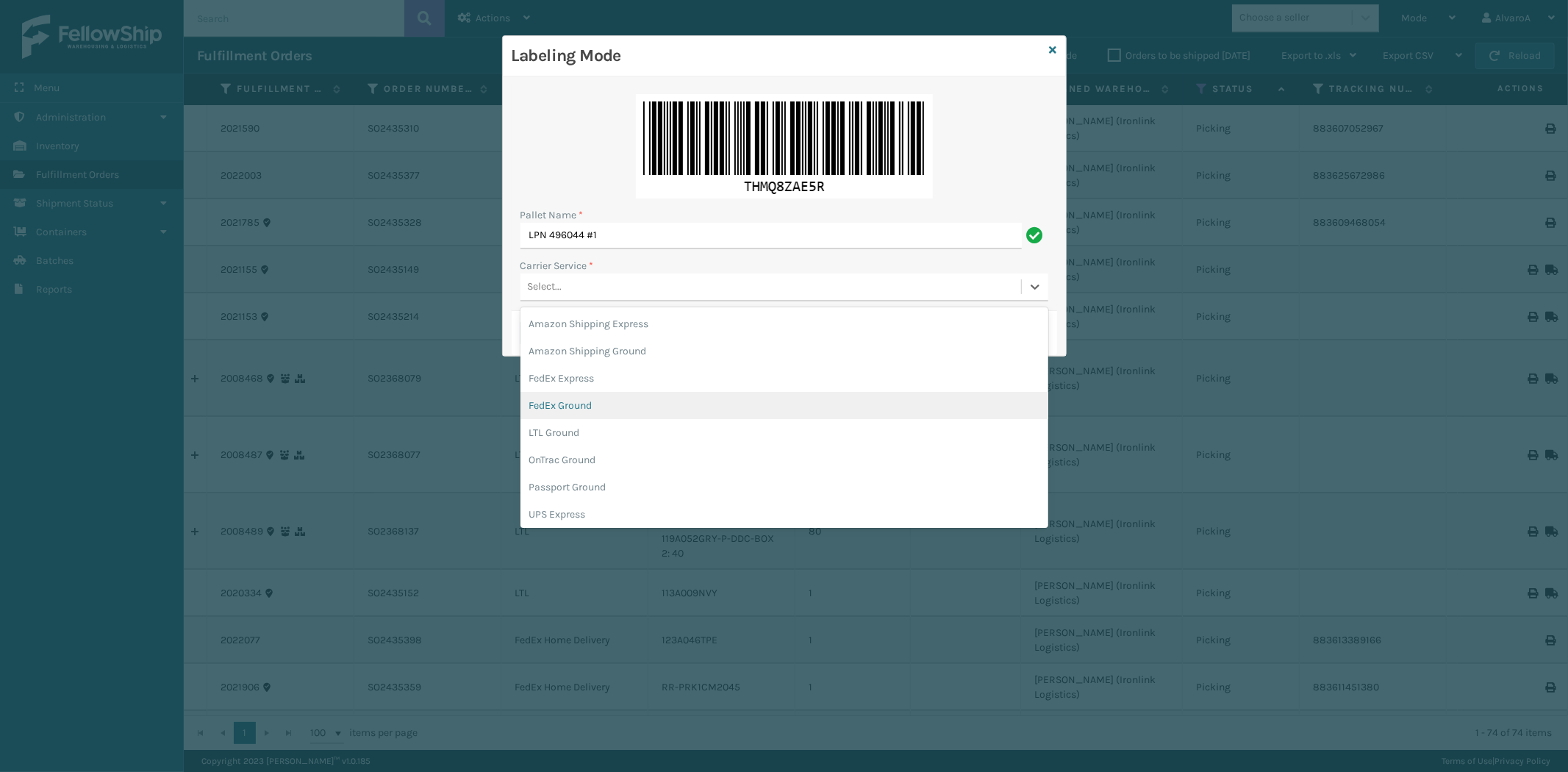
click at [560, 403] on div "FedEx Ground" at bounding box center [784, 406] width 528 height 28
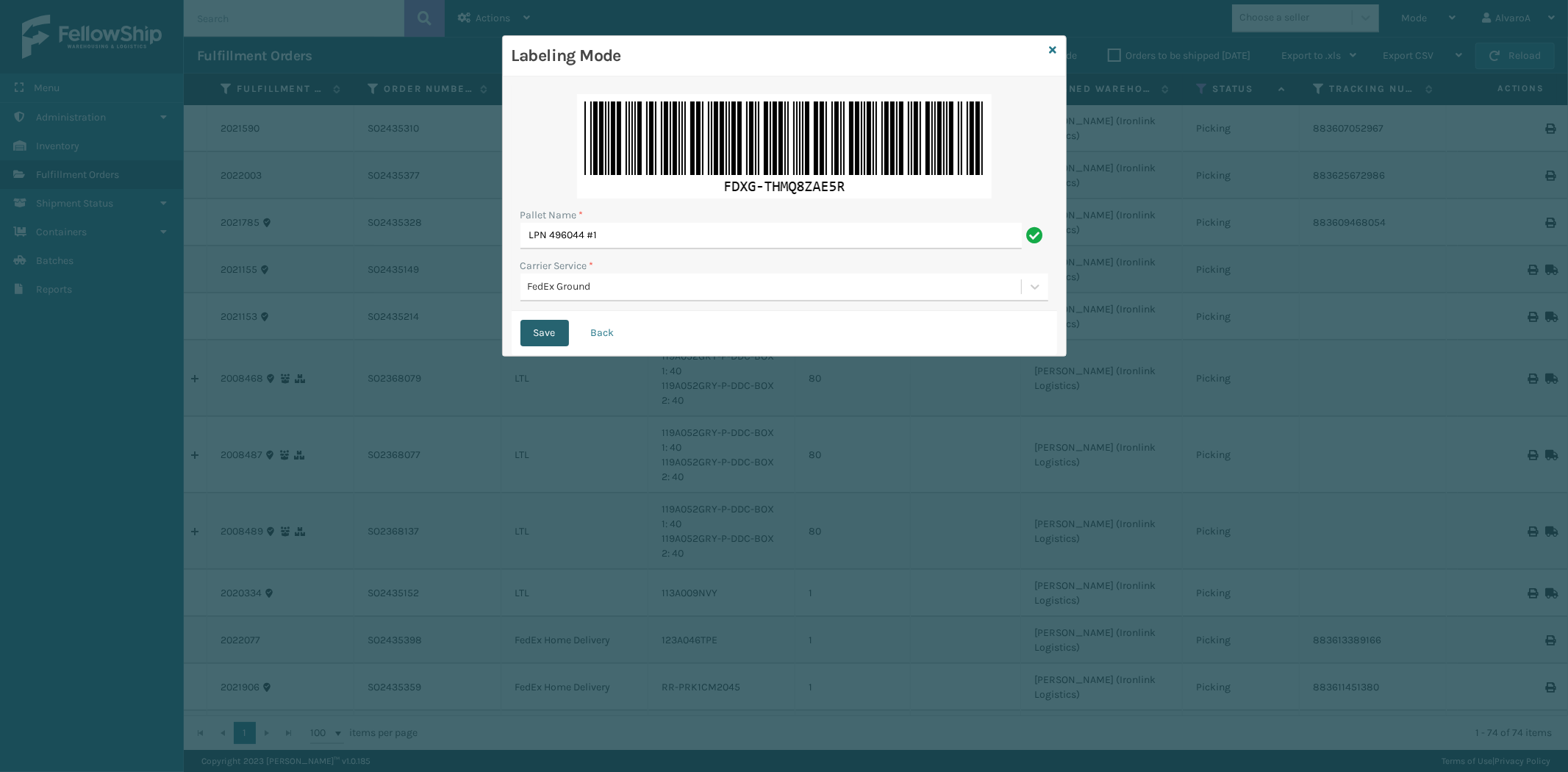
click at [542, 324] on button "Save" at bounding box center [544, 333] width 49 height 27
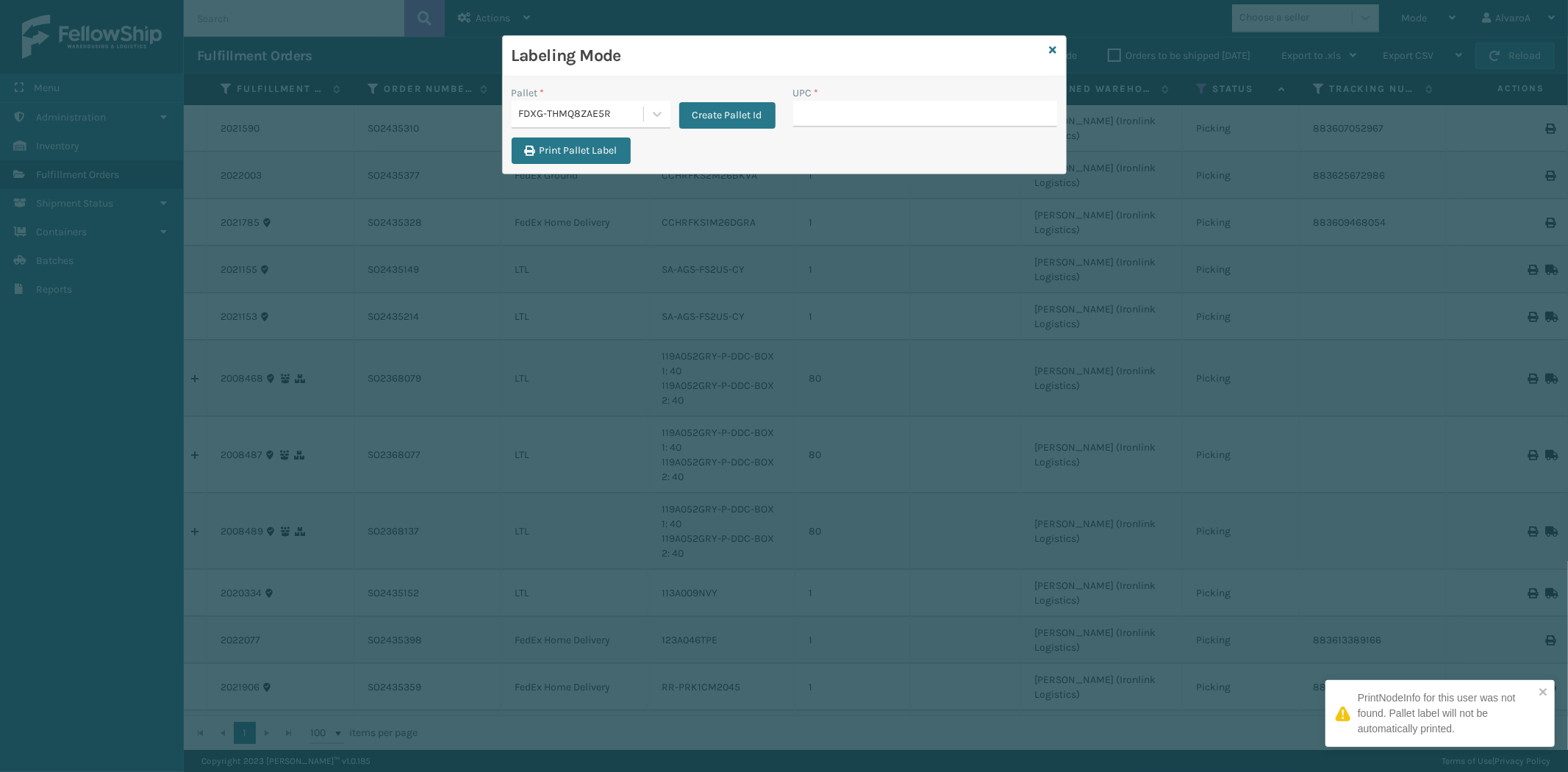
click at [833, 111] on input "UPC *" at bounding box center [925, 114] width 264 height 27
type input "LKLGF2SP2GU3051"
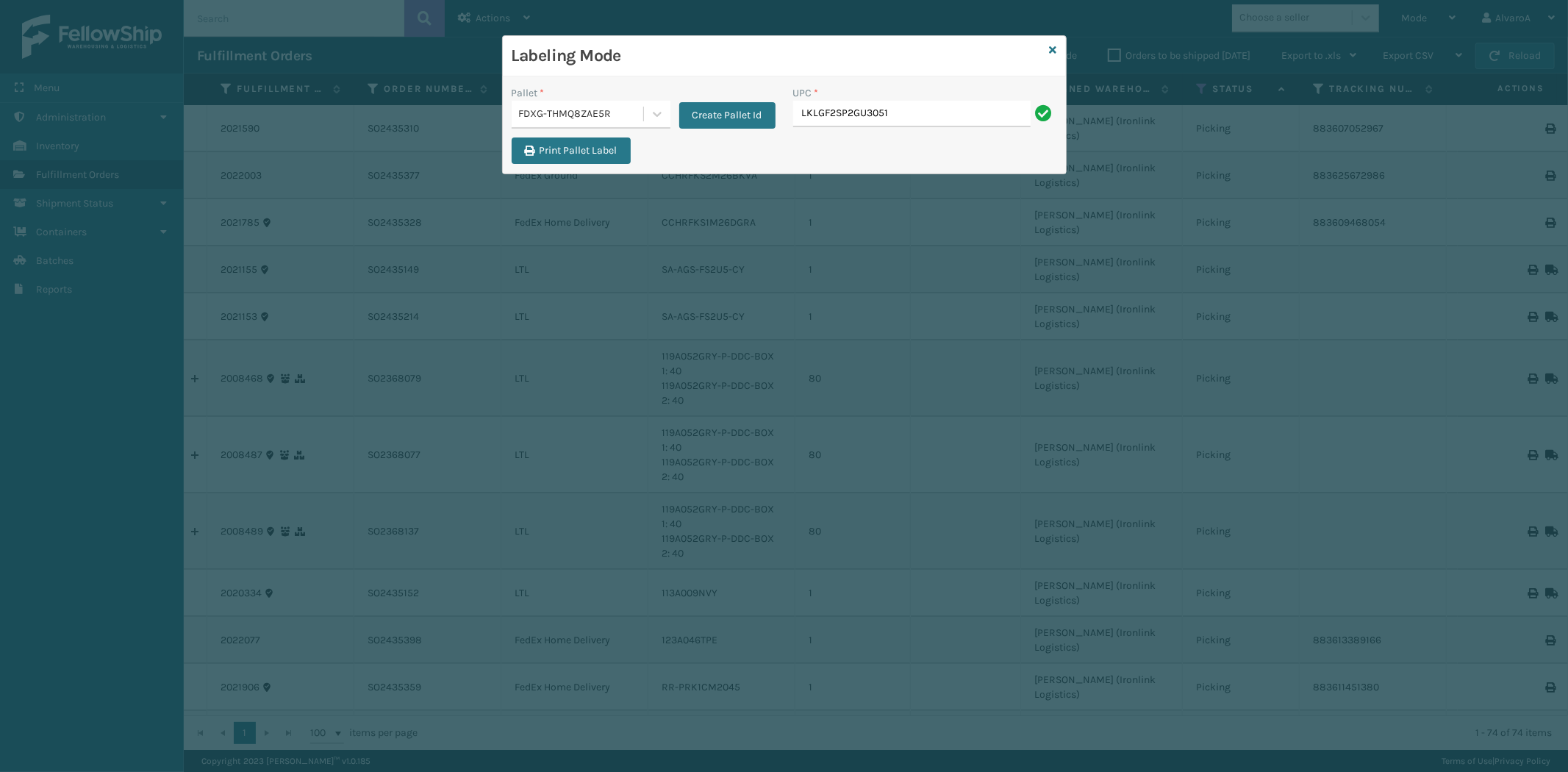
type input "LKLGF2SP2GU3051"
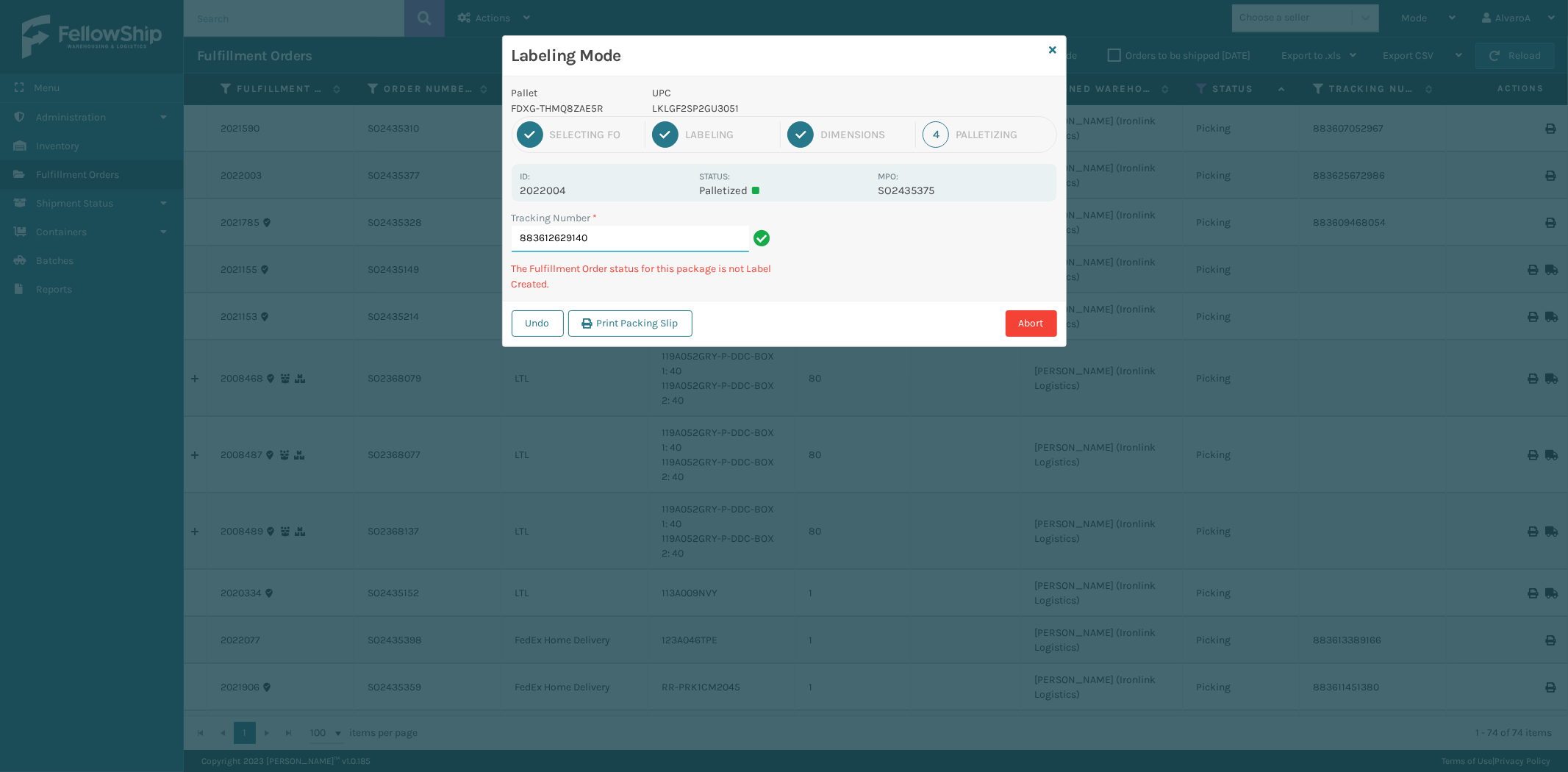
paste input "CCWENKS2M26CFVA"
type input "883612629140 CCWENKS2M26CFVA"
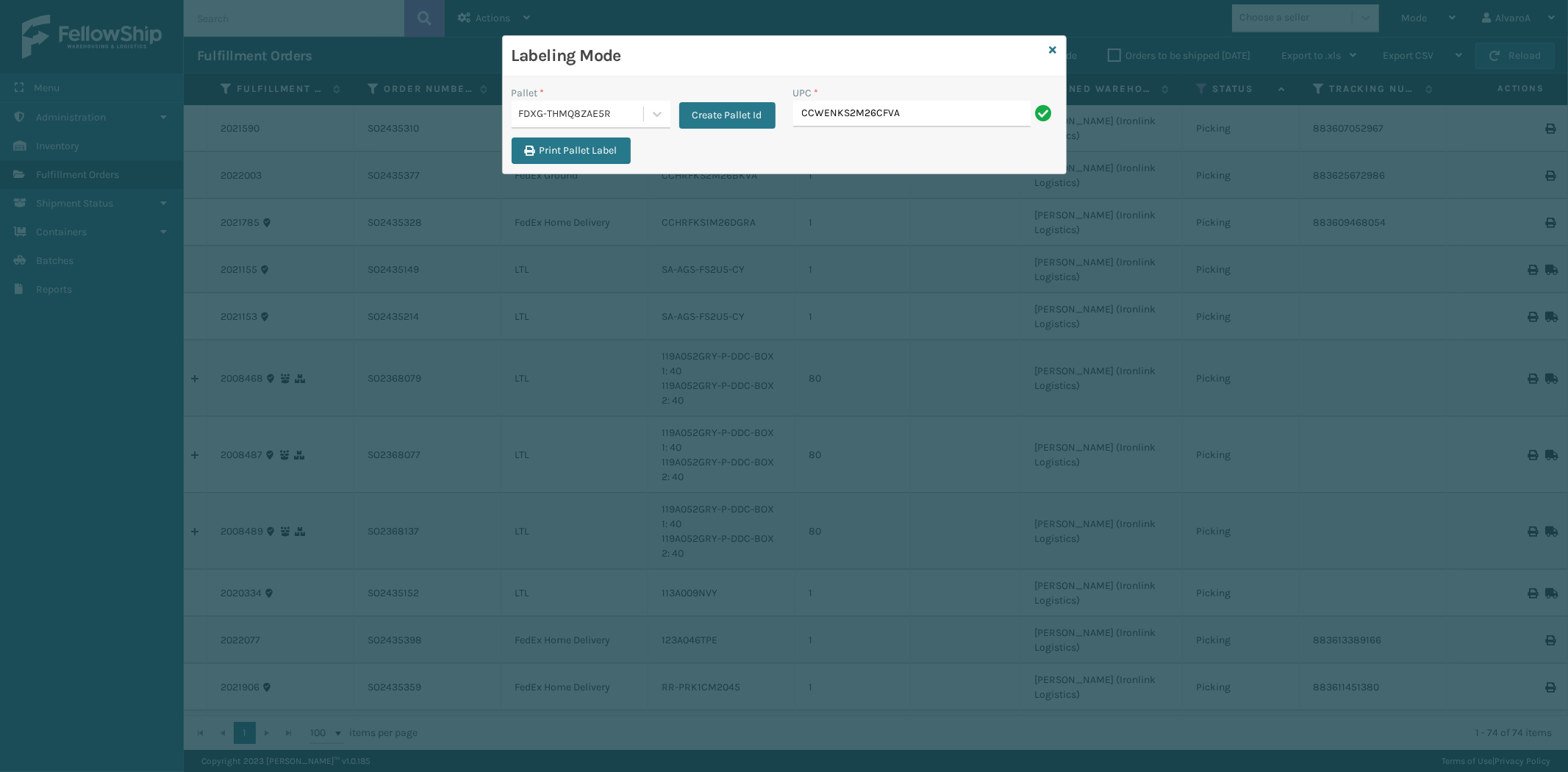
type input "CCWENKS2M26CFVA"
click at [674, 100] on div "Create Pallet Id" at bounding box center [723, 108] width 106 height 44
click at [665, 110] on div at bounding box center [657, 114] width 27 height 27
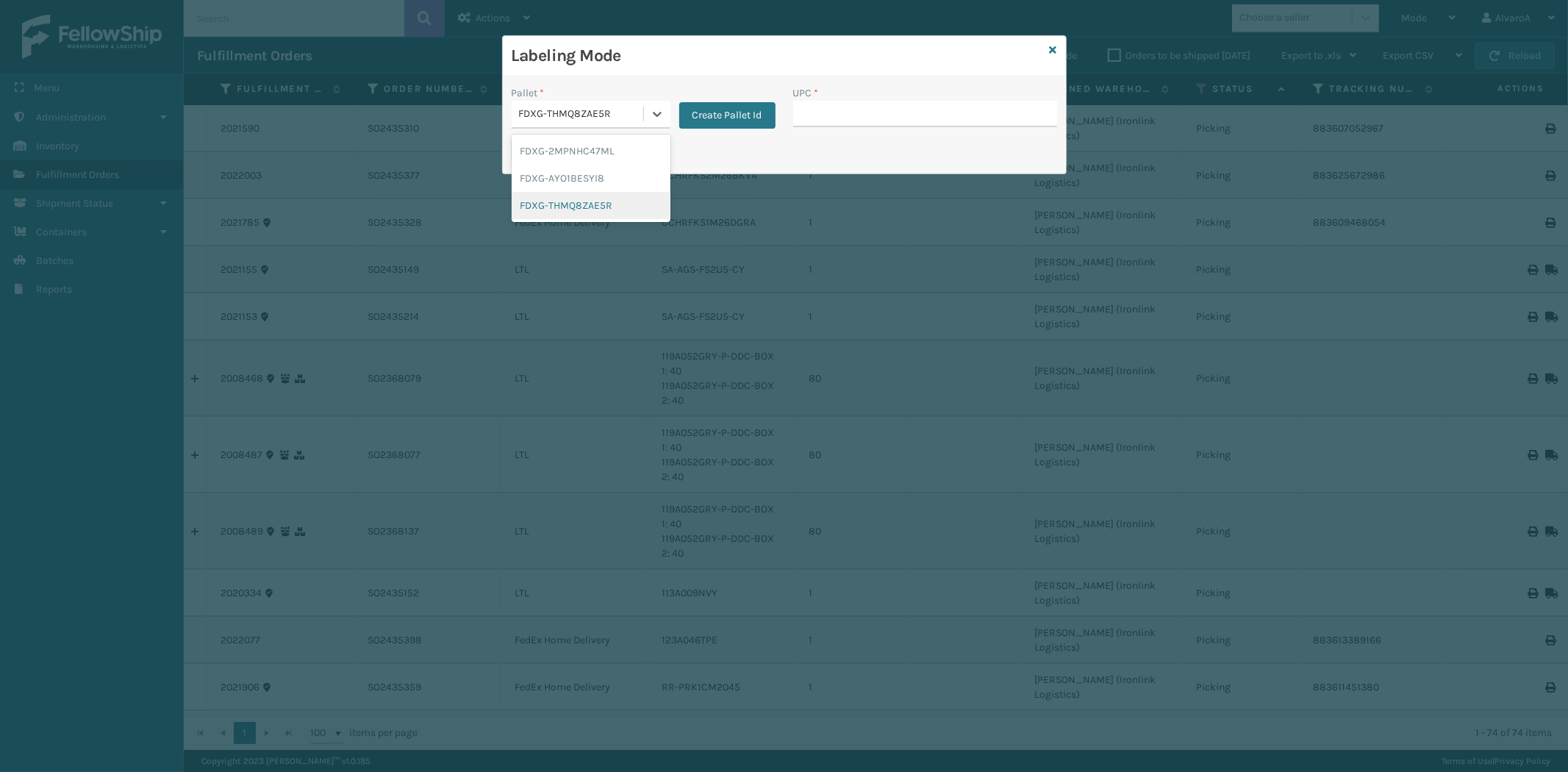
click at [577, 208] on div "FDXG-THMQ8ZAE5R" at bounding box center [591, 206] width 159 height 28
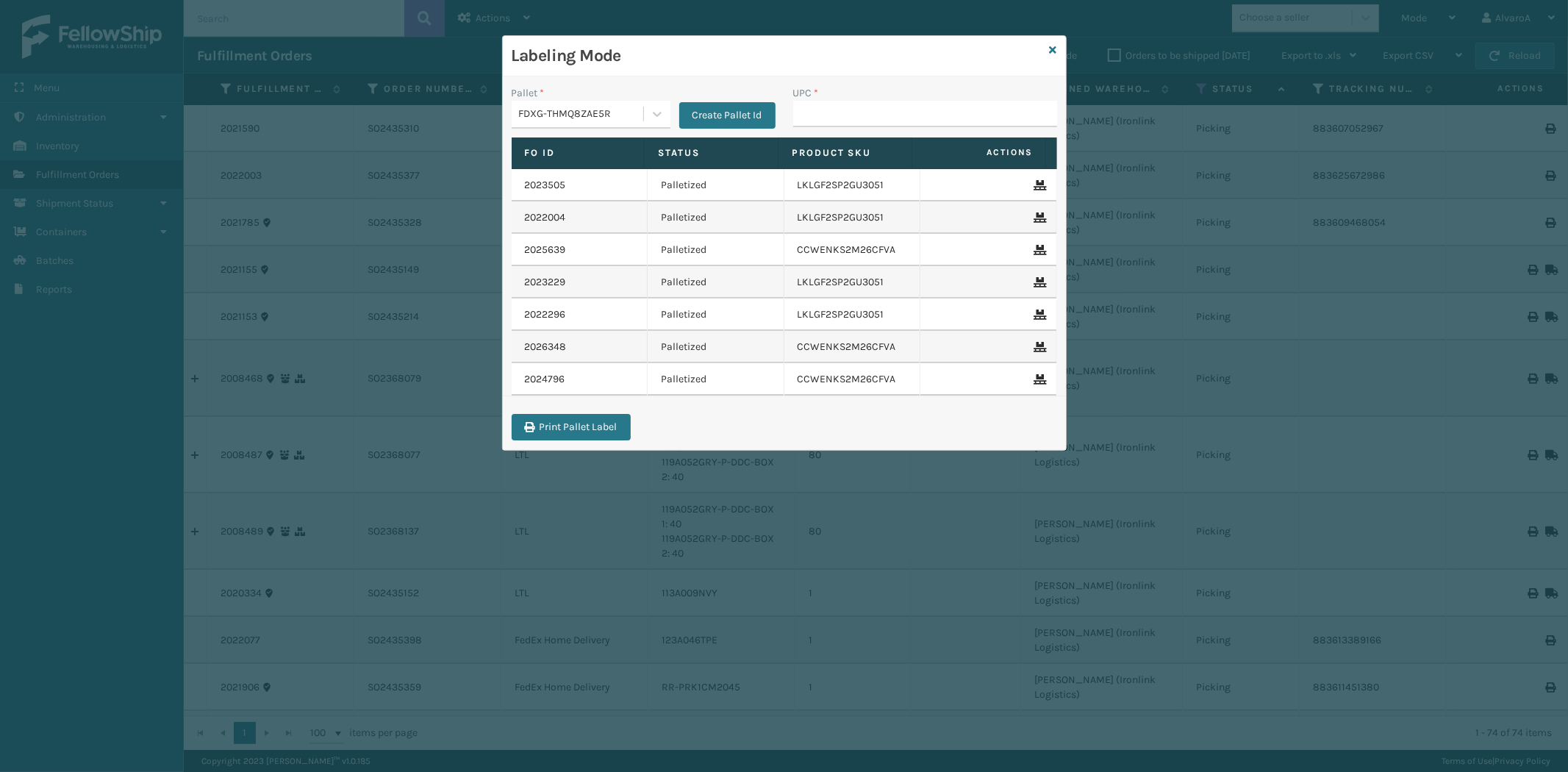
click at [858, 163] on th "Product SKU" at bounding box center [845, 153] width 134 height 31
click at [888, 115] on input "UPC *" at bounding box center [925, 114] width 264 height 27
paste input "CCWENKS2M26CFVA"
type input "CCWENKS2M26CFVA"
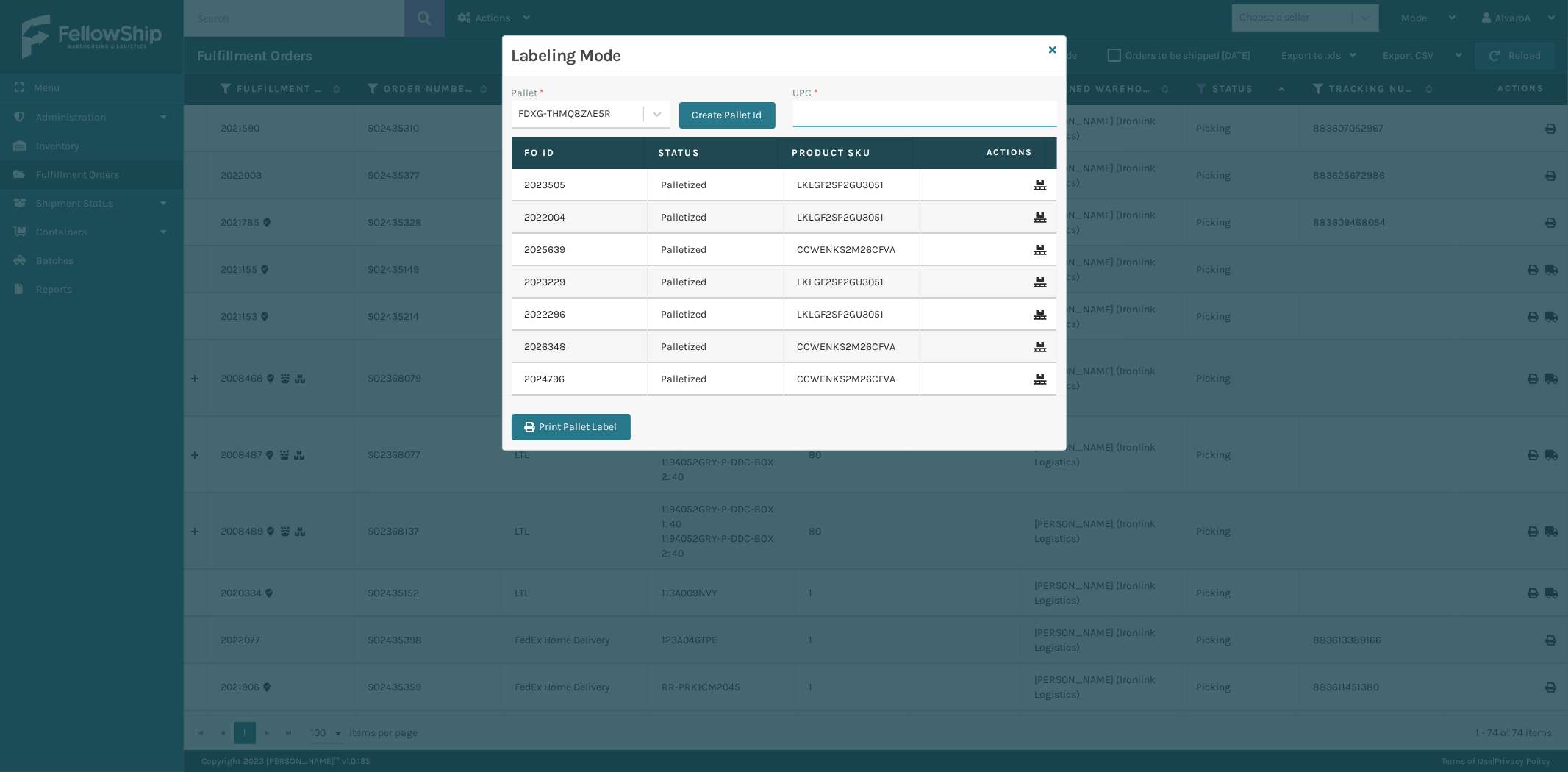
paste input "CCWENKS2M26DGRA"
type input "CCWENKS2M26DGRA"
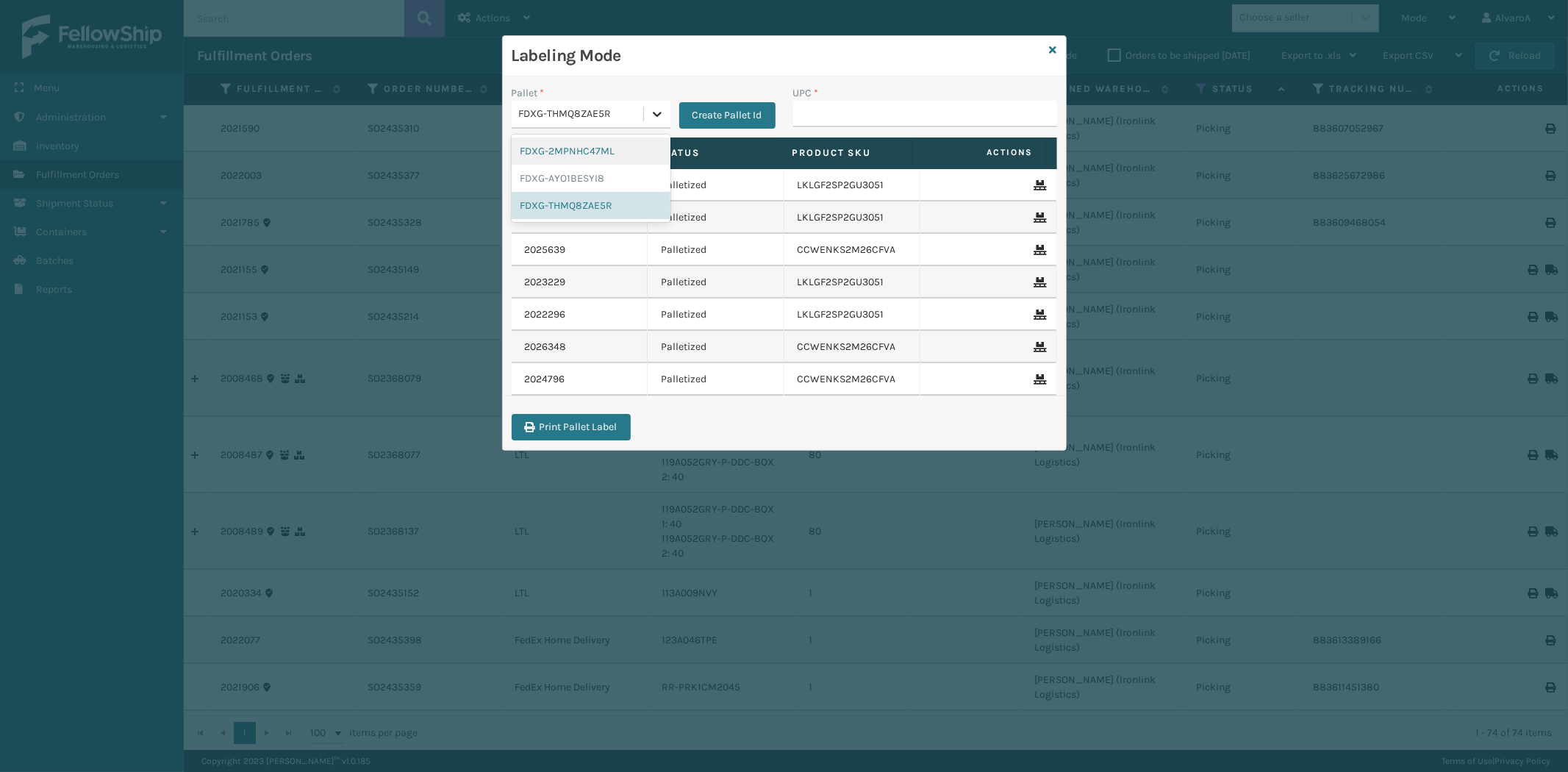
drag, startPoint x: 665, startPoint y: 109, endPoint x: 656, endPoint y: 115, distance: 10.8
click at [662, 110] on div at bounding box center [657, 114] width 27 height 27
click at [584, 207] on div "FDXG-THMQ8ZAE5R" at bounding box center [591, 206] width 159 height 28
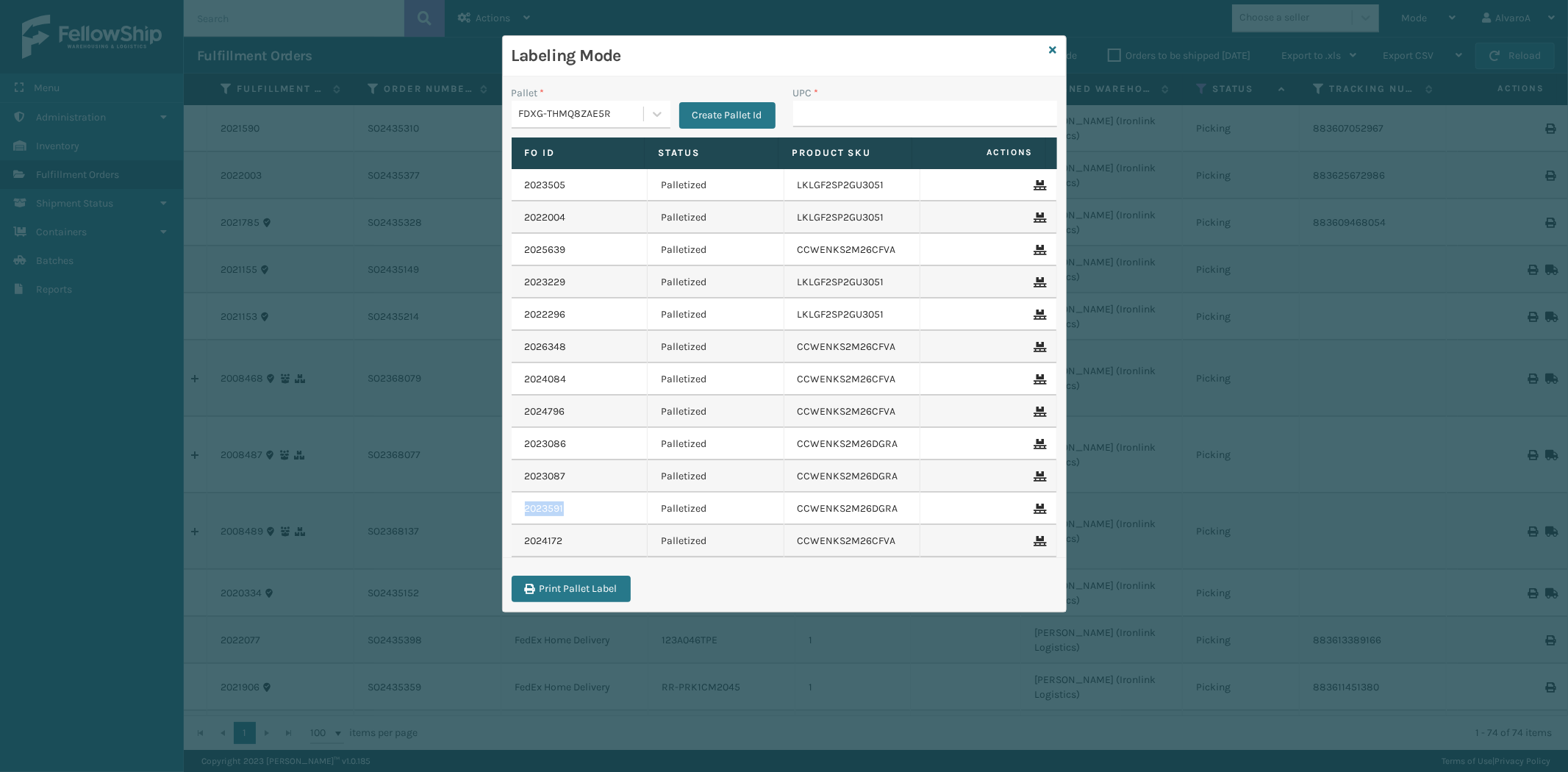
drag, startPoint x: 582, startPoint y: 513, endPoint x: 522, endPoint y: 517, distance: 60.1
click at [522, 517] on td "2023591" at bounding box center [580, 509] width 137 height 32
drag, startPoint x: 571, startPoint y: 480, endPoint x: 527, endPoint y: 481, distance: 44.0
click at [527, 481] on div "2023087" at bounding box center [579, 476] width 109 height 14
click at [860, 109] on input "UPC *" at bounding box center [925, 114] width 264 height 27
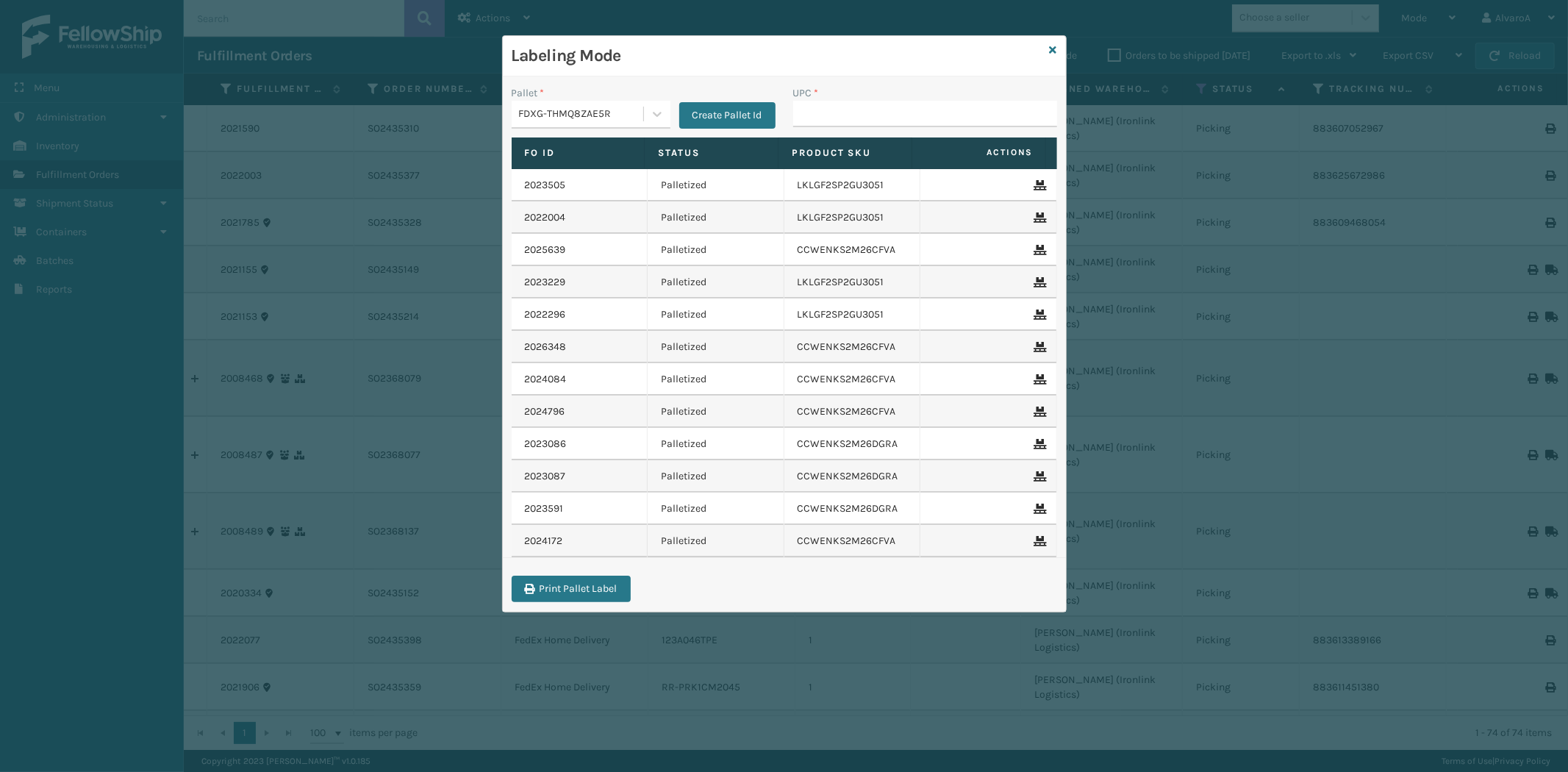
click at [824, 99] on div "UPC *" at bounding box center [925, 93] width 264 height 15
click at [711, 127] on button "Create Pallet Id" at bounding box center [727, 115] width 96 height 27
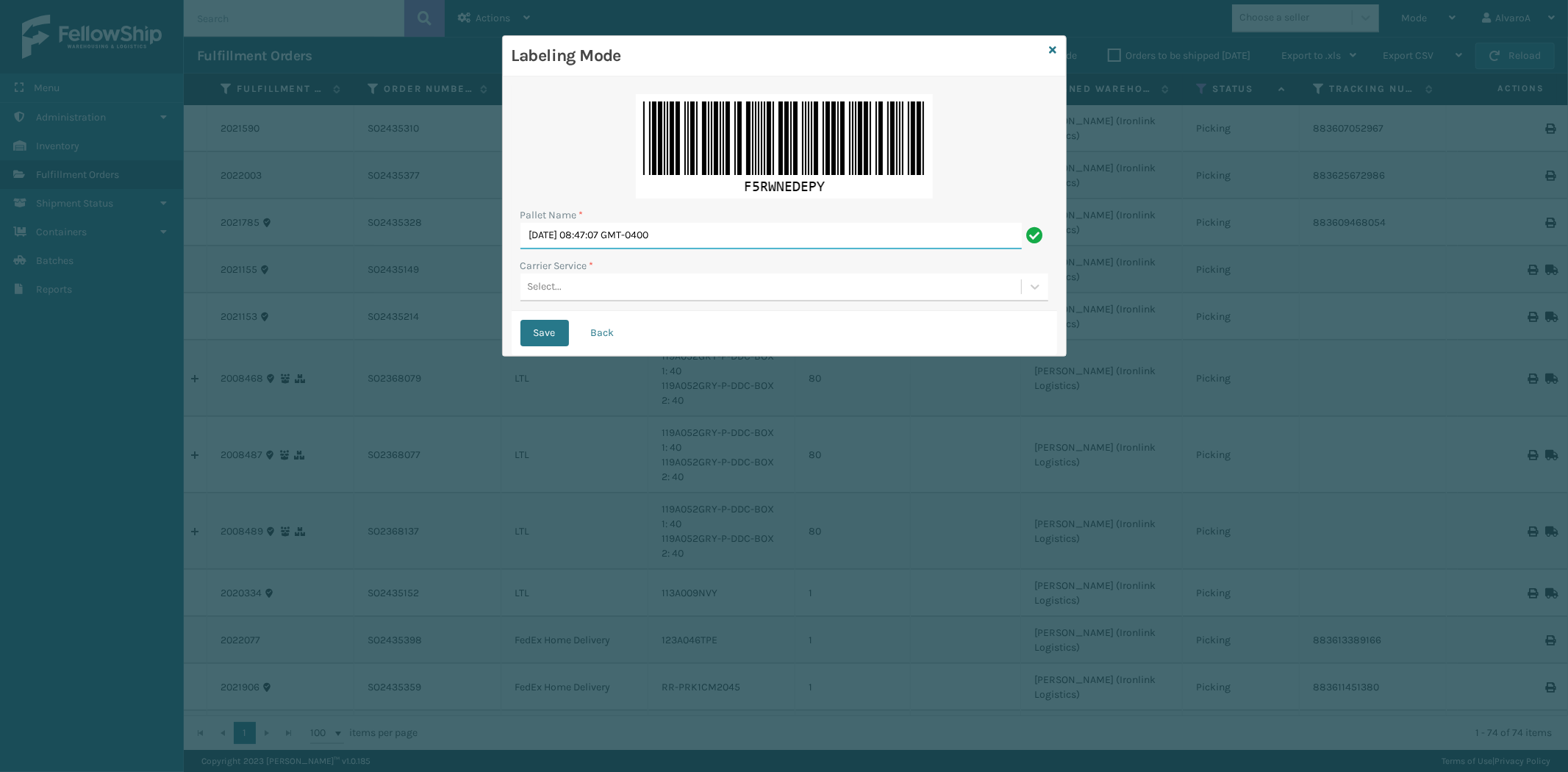
drag, startPoint x: 722, startPoint y: 234, endPoint x: 380, endPoint y: 291, distance: 346.7
click at [380, 291] on div "Labeling Mode Pallet Name * [DATE] 08:47:07 GMT-0400 Carrier Service * Select..…" at bounding box center [784, 386] width 1568 height 772
type input "LPN 496042 #1"
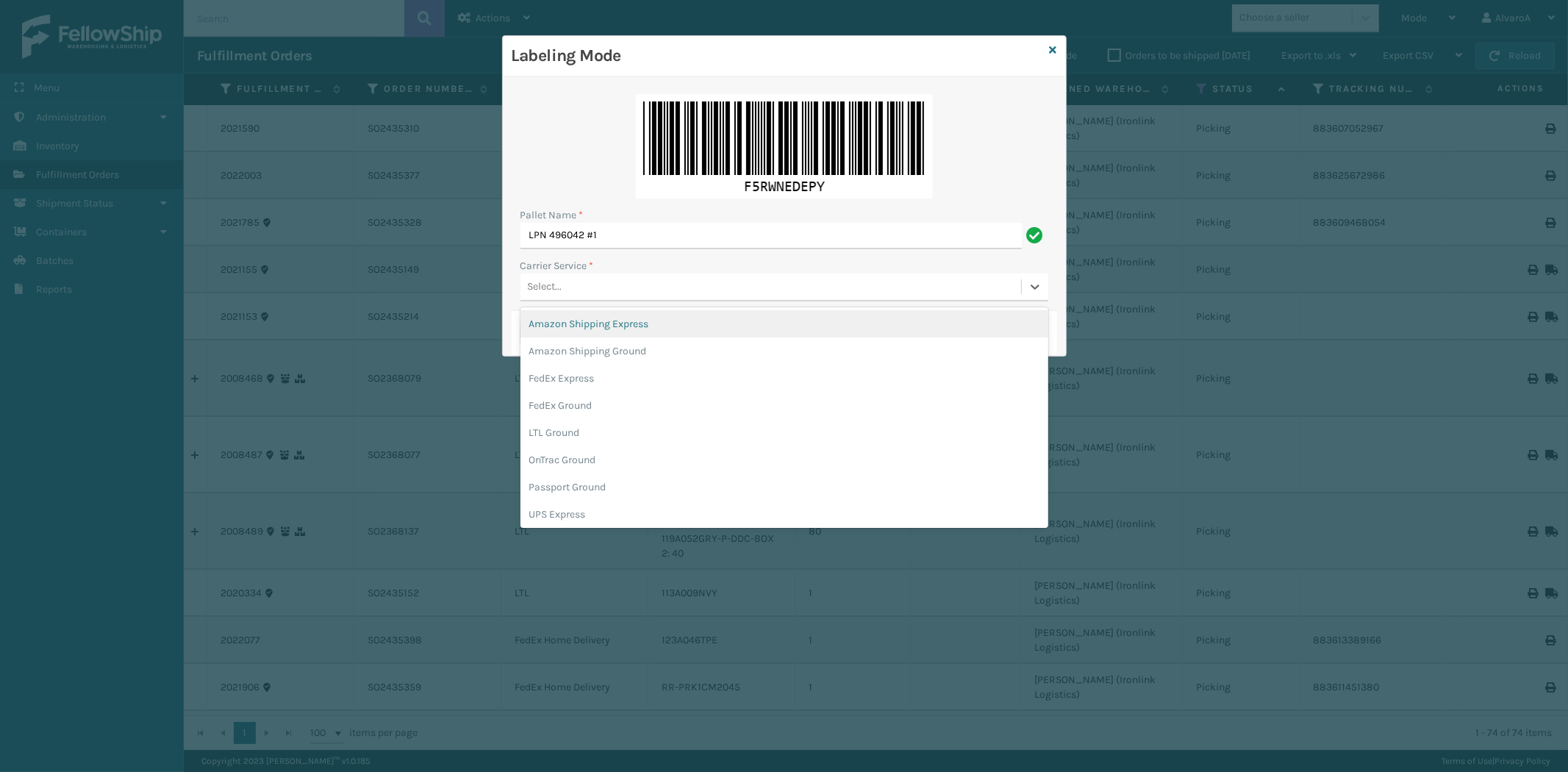
click at [570, 283] on div "Select..." at bounding box center [771, 287] width 500 height 25
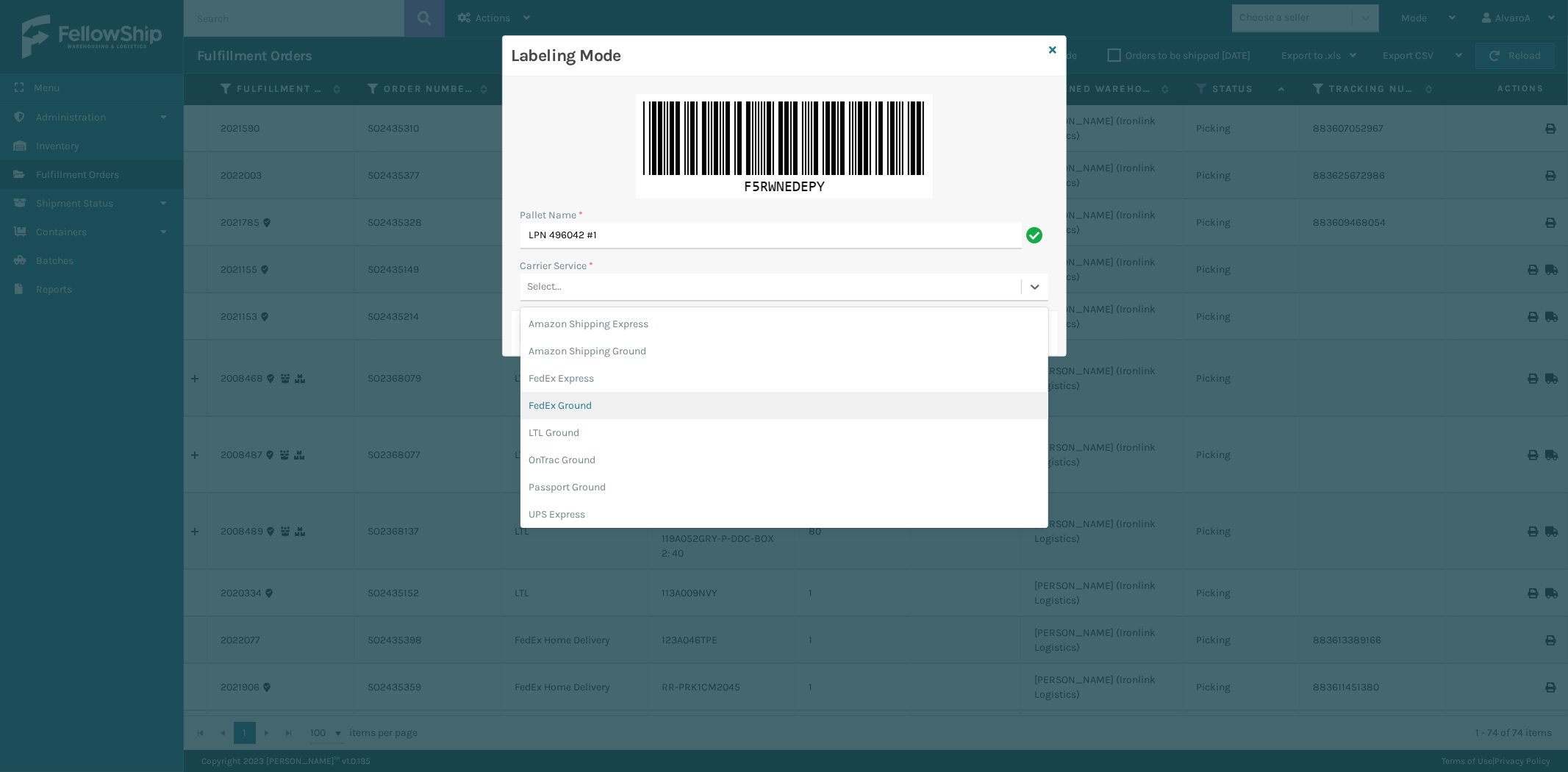
click at [560, 409] on div "FedEx Ground" at bounding box center [784, 406] width 528 height 28
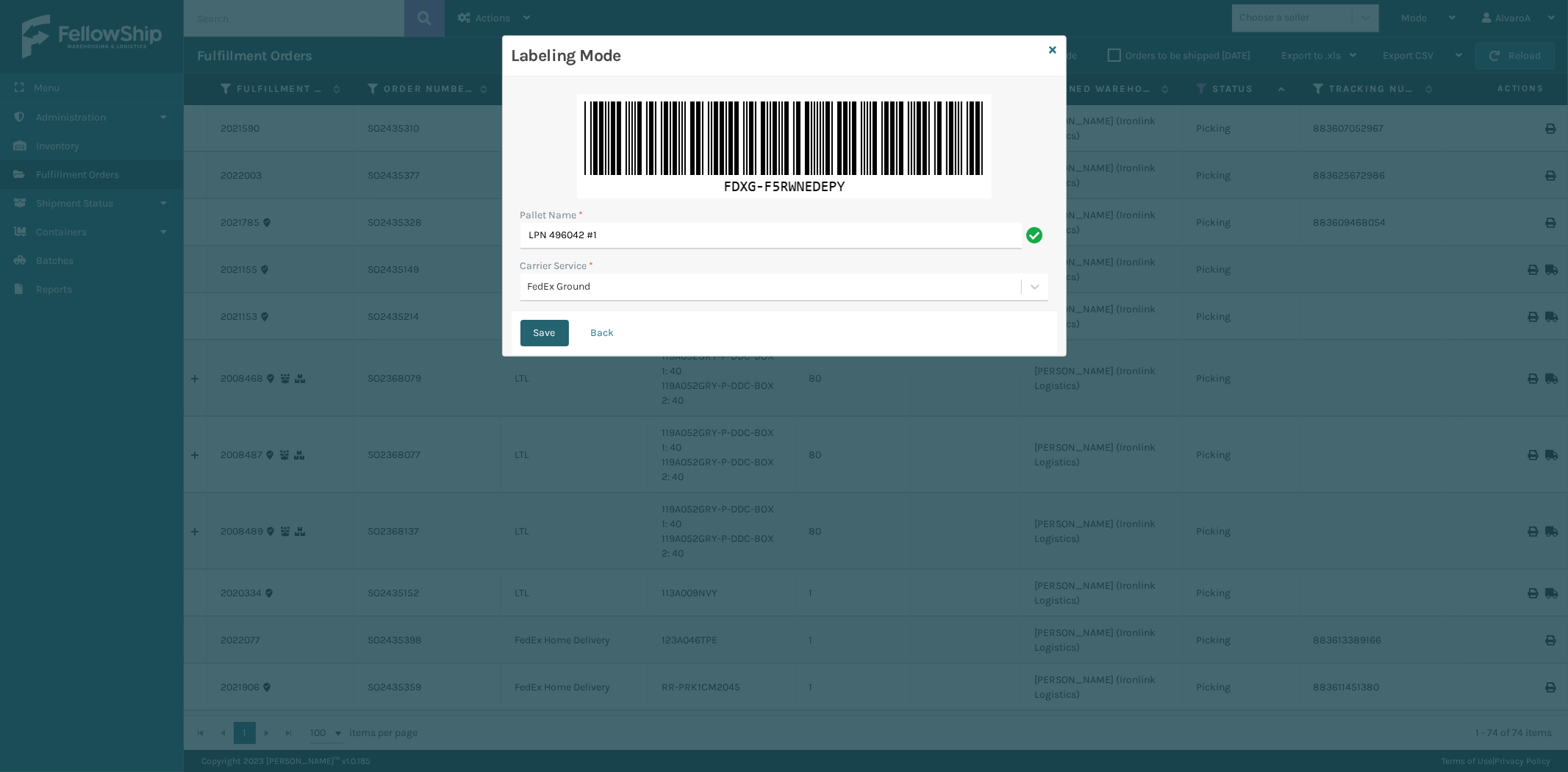
click at [555, 322] on button "Save" at bounding box center [544, 333] width 49 height 27
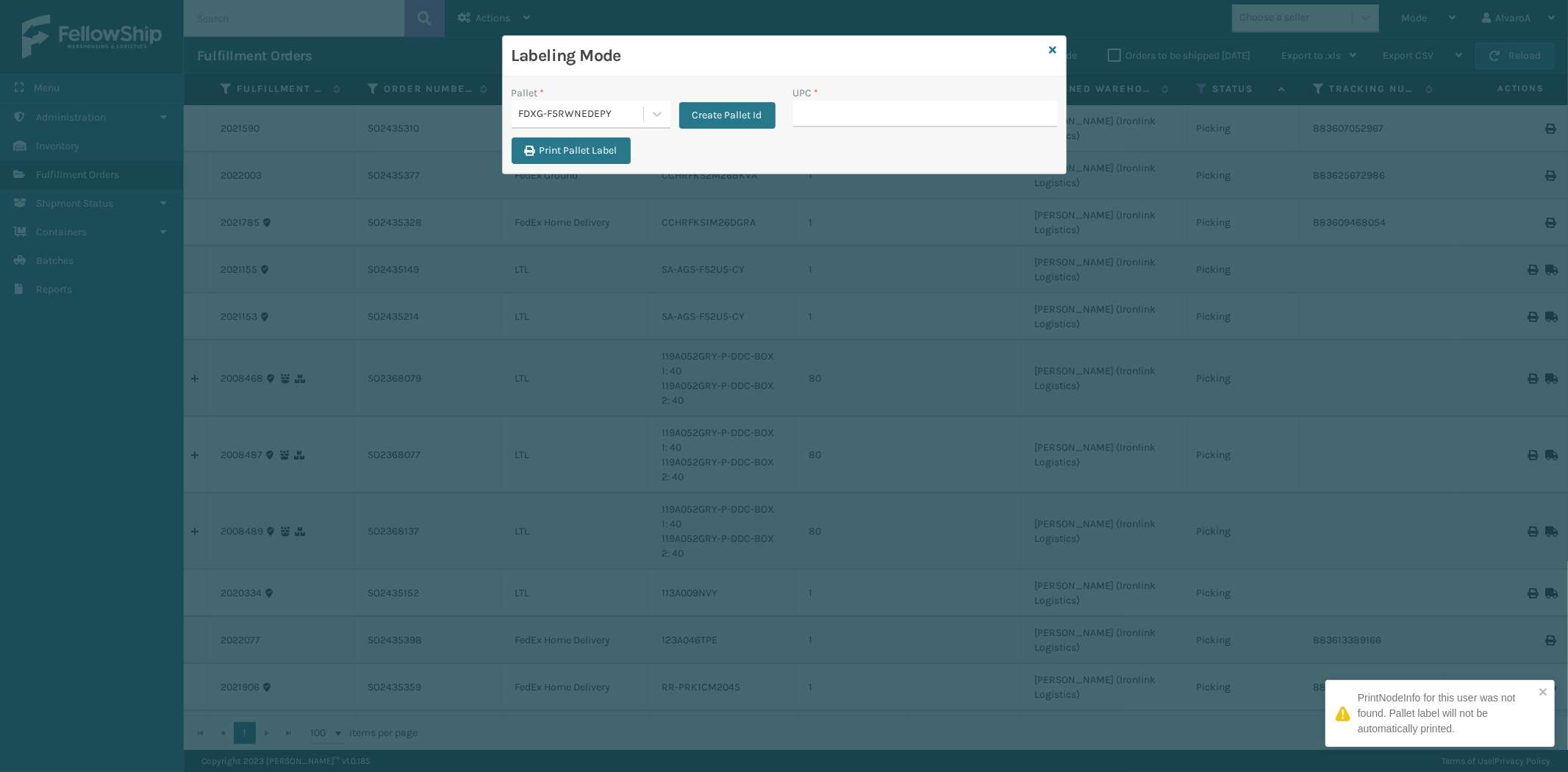
click at [840, 122] on input "UPC *" at bounding box center [925, 114] width 264 height 27
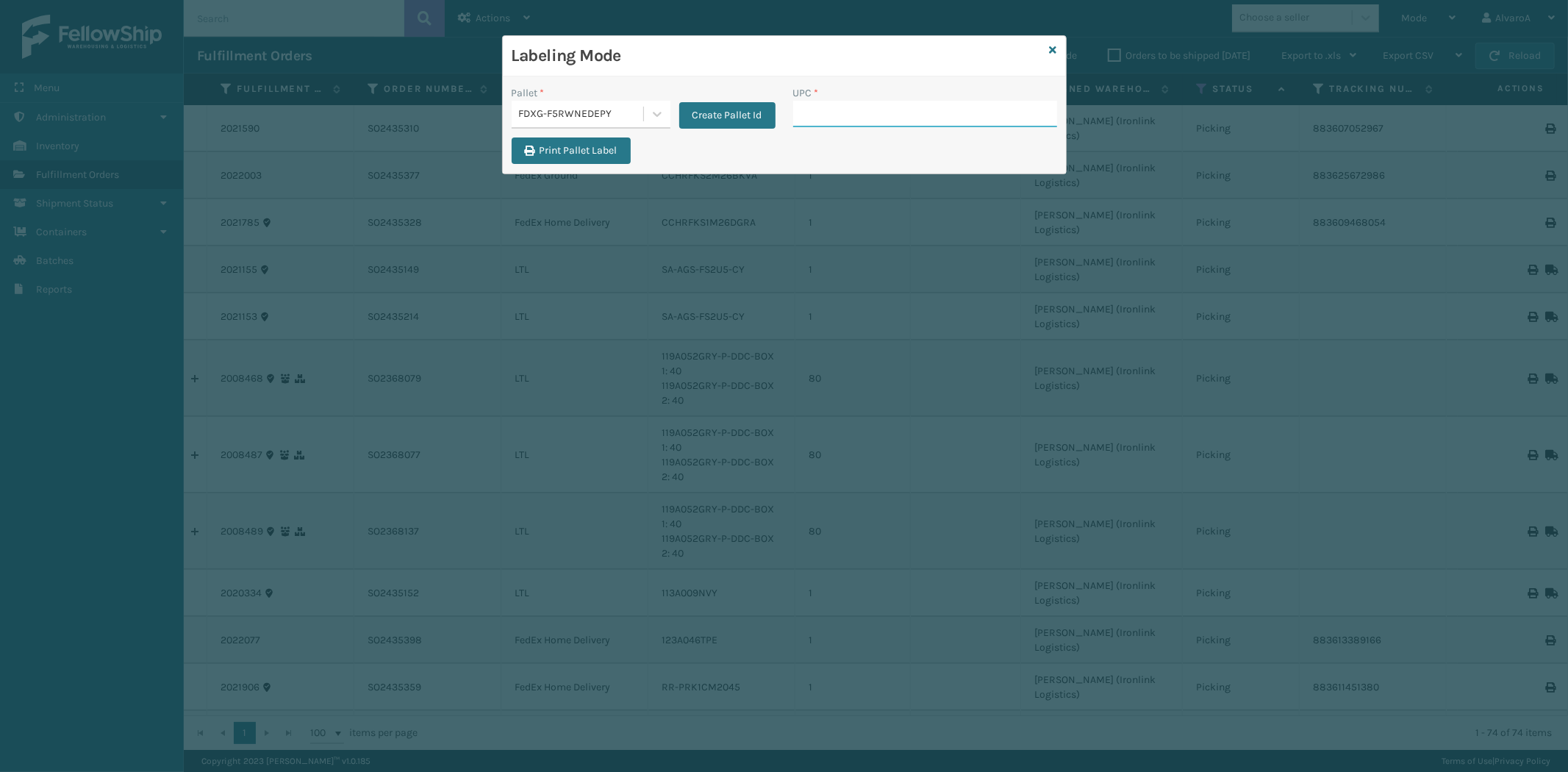
paste input "133A009BRN"
type input "133A009BRN"
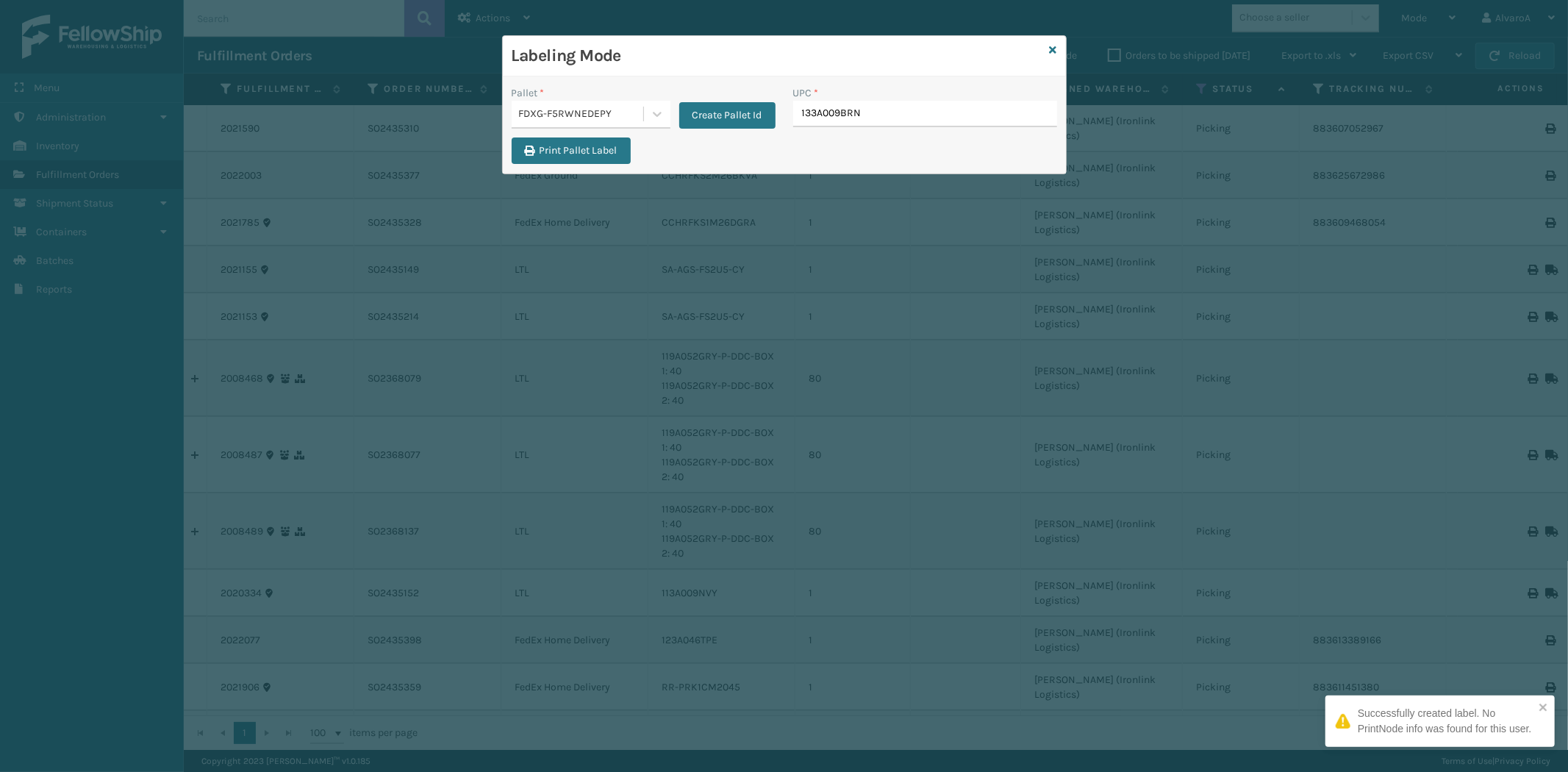
type input "133A009BRN"
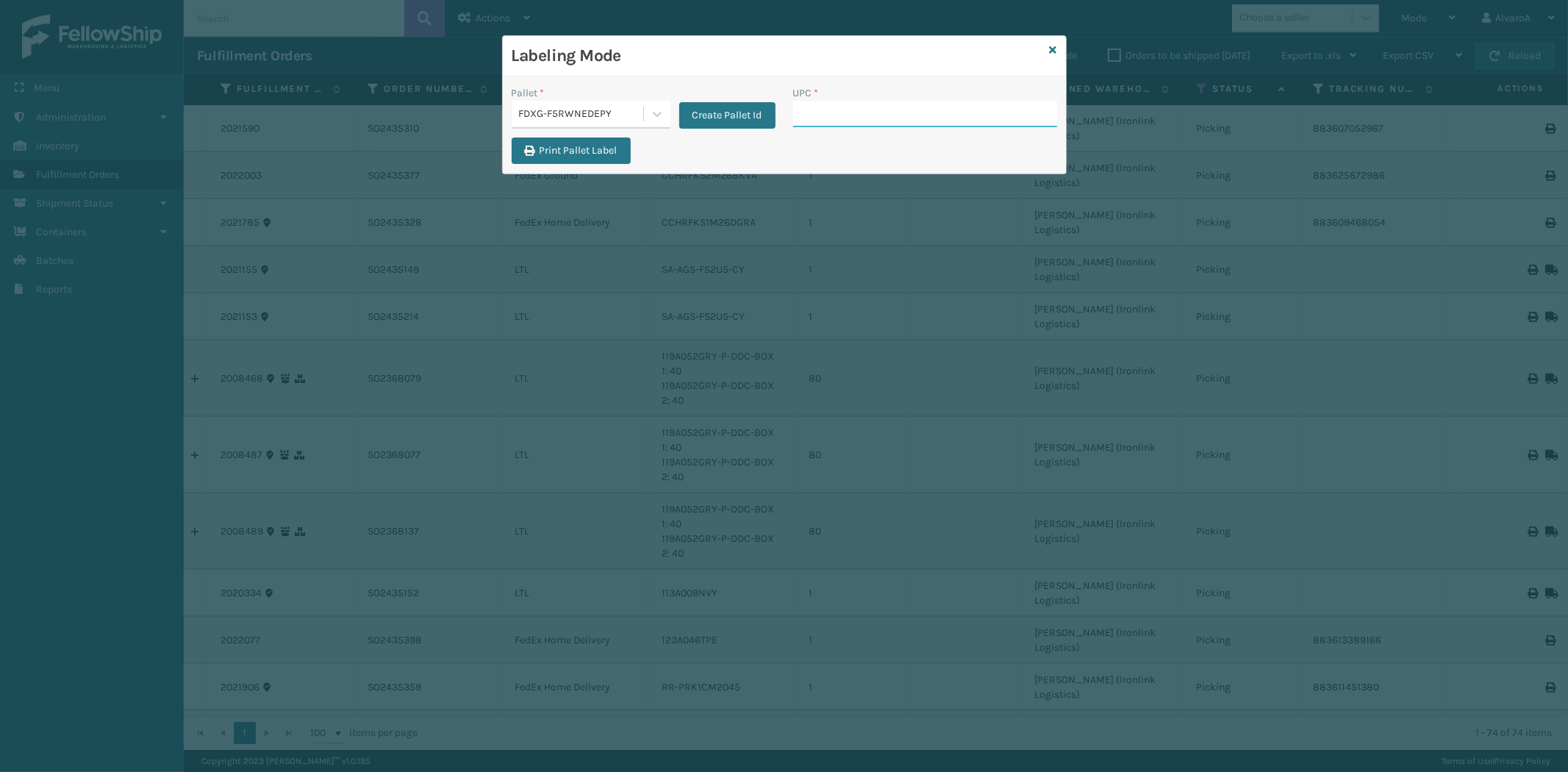
paste input "CCWENKS3LBRRA"
type input "CCWENKS3LBRRA"
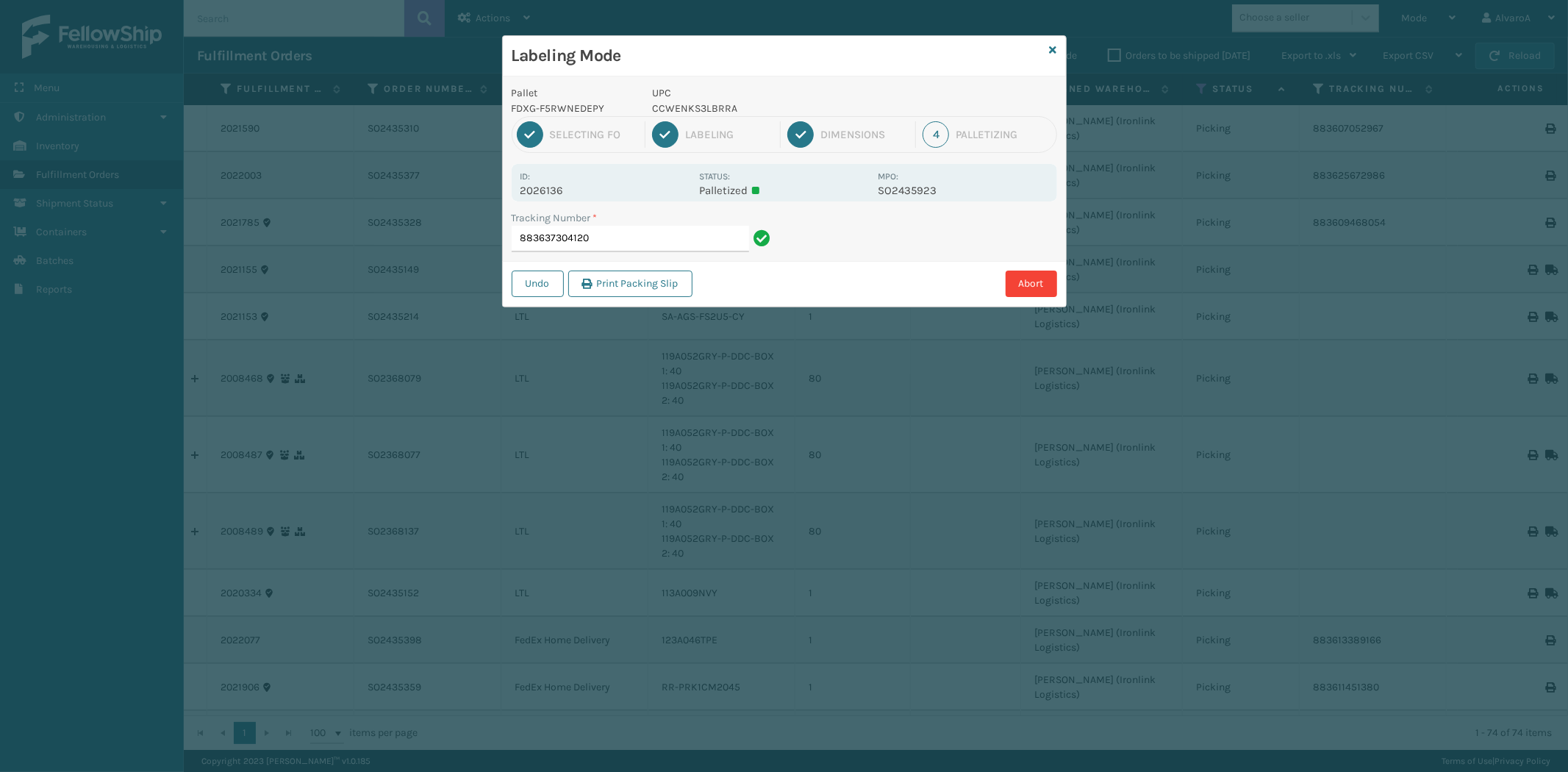
type input "883637304120 CCWENKS3LBRRA"
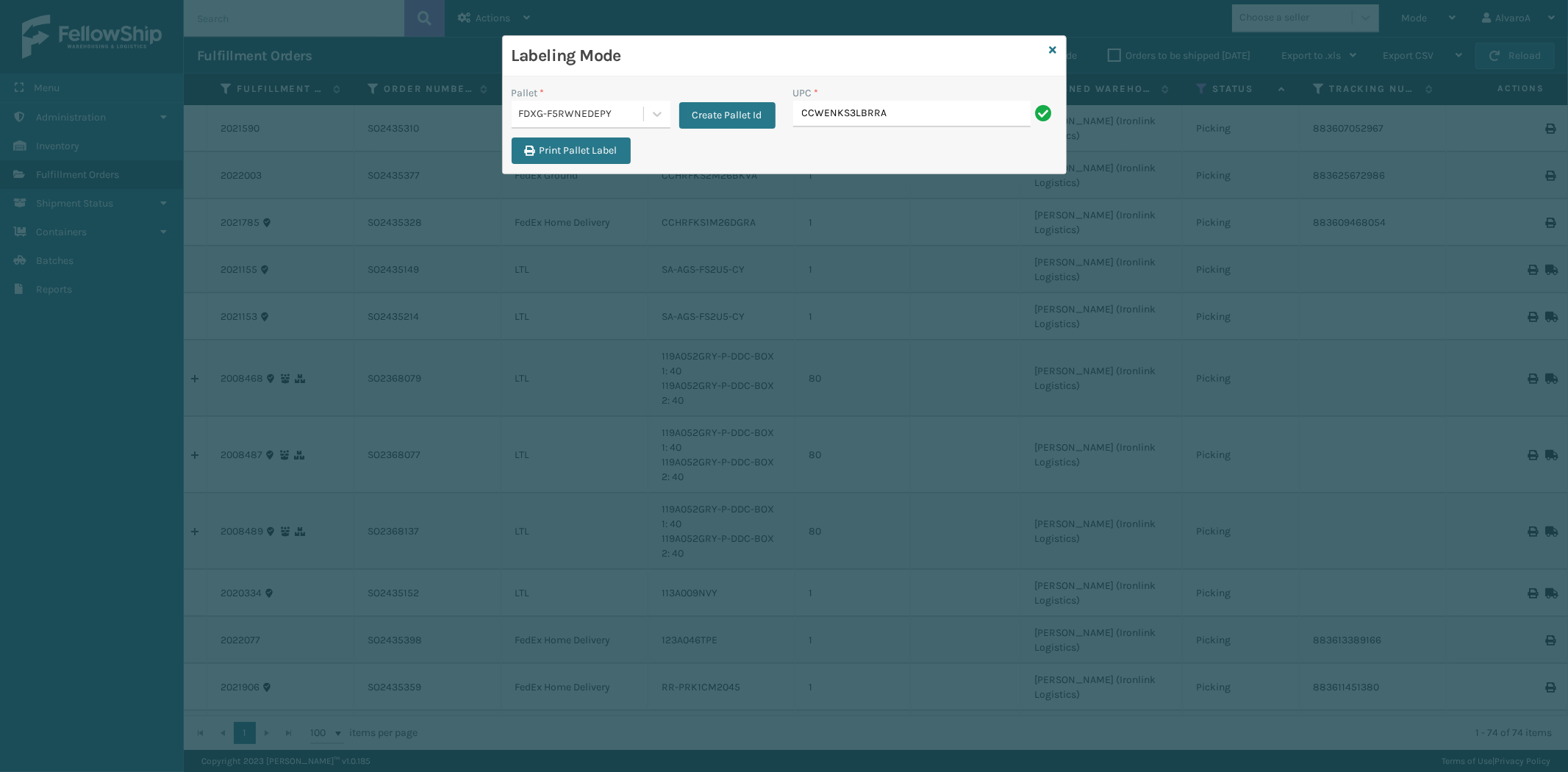
type input "CCWENKS3LBRRA"
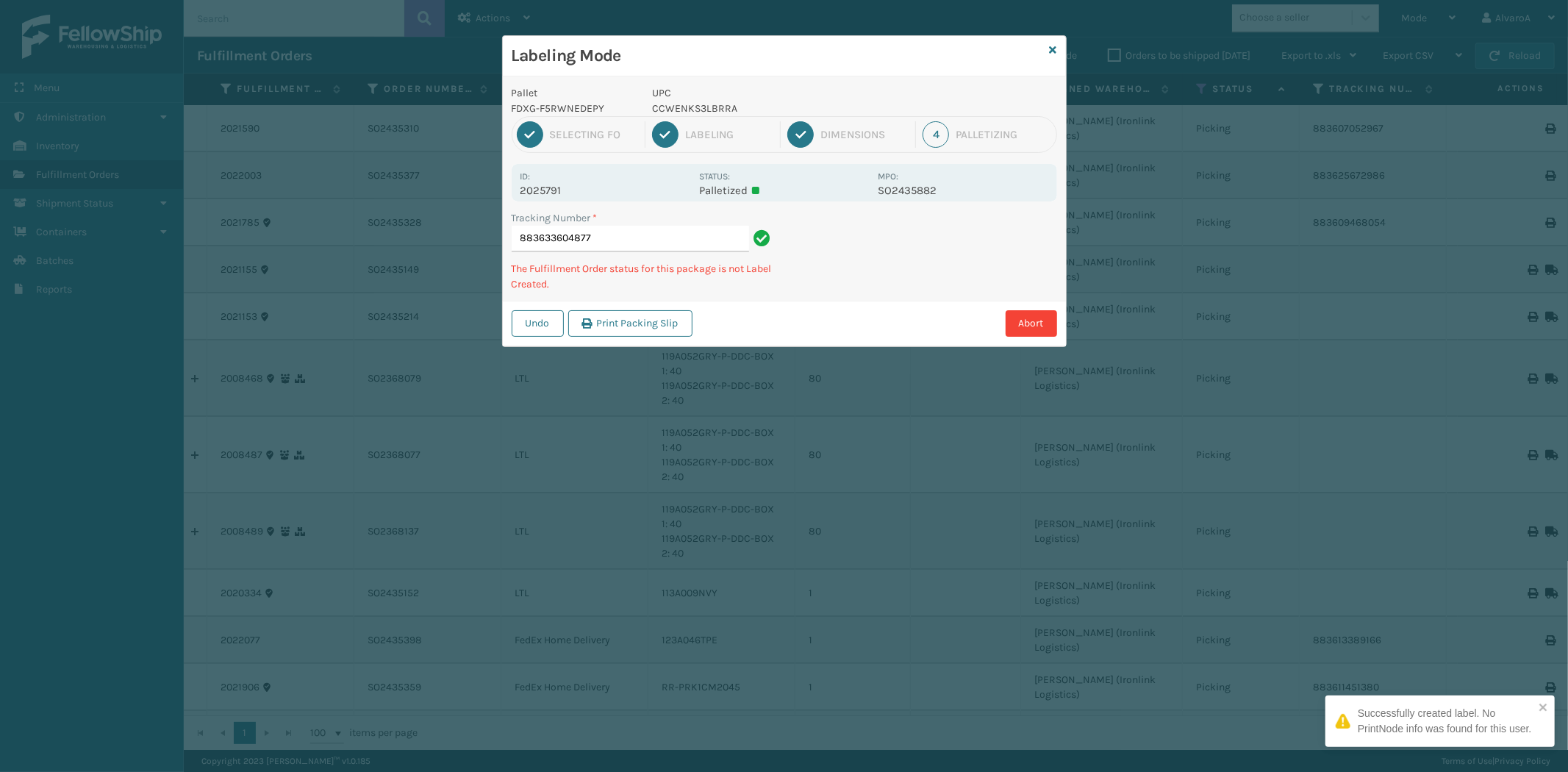
type input "883633604877 CCWENKS3LBRRA"
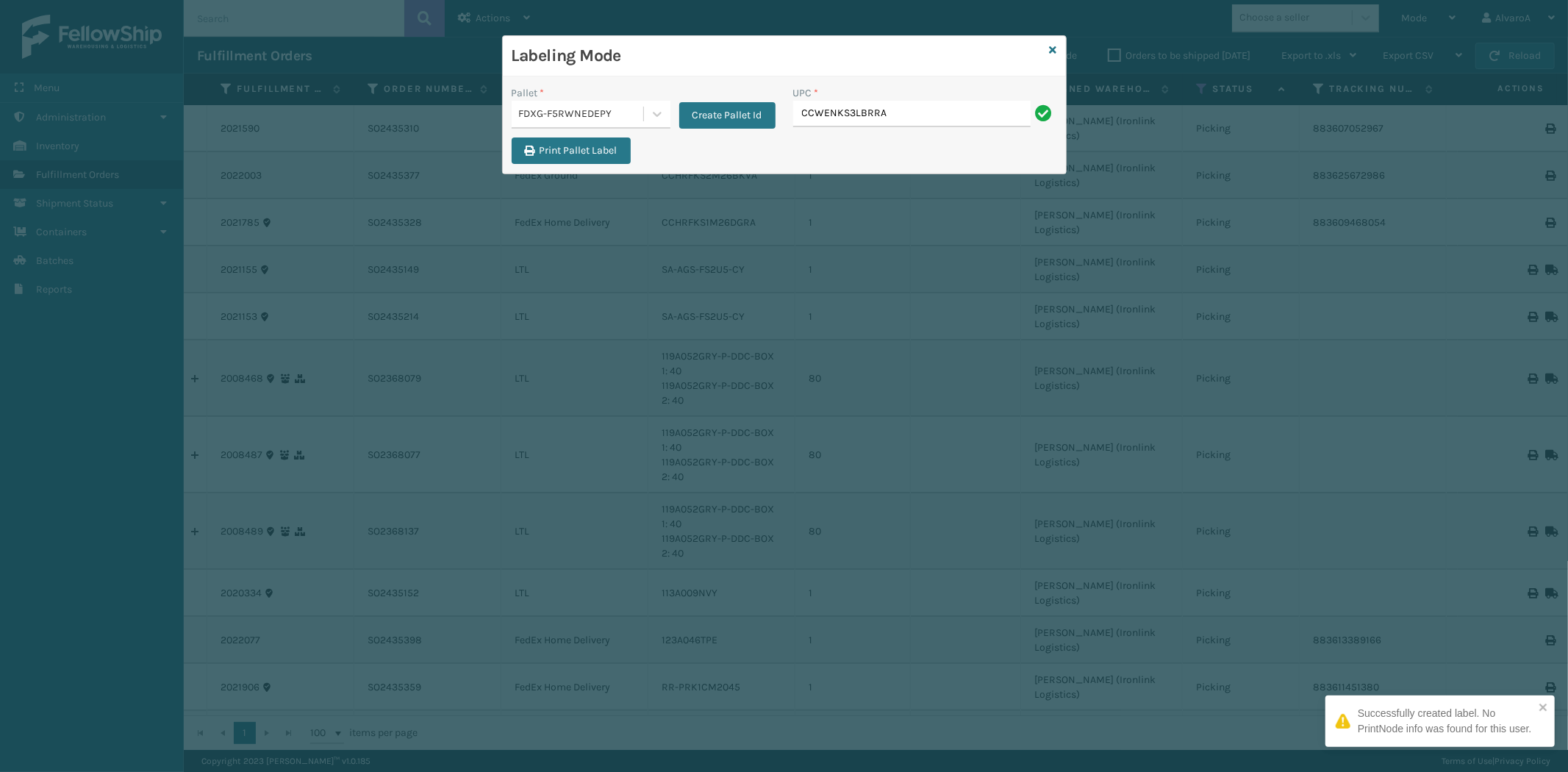
type input "CCWENKS3LBRRA"
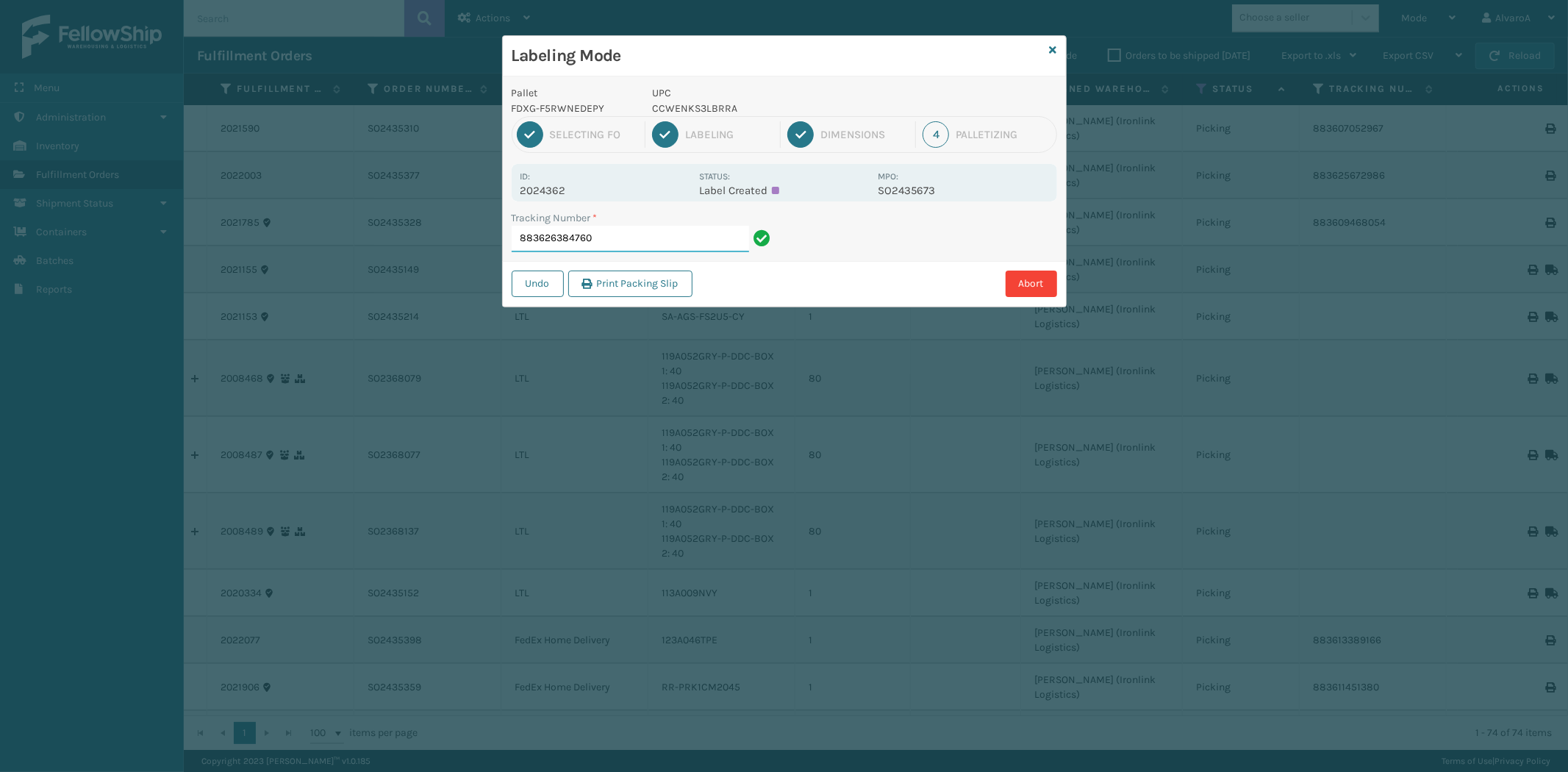
paste input "133A023GRY"
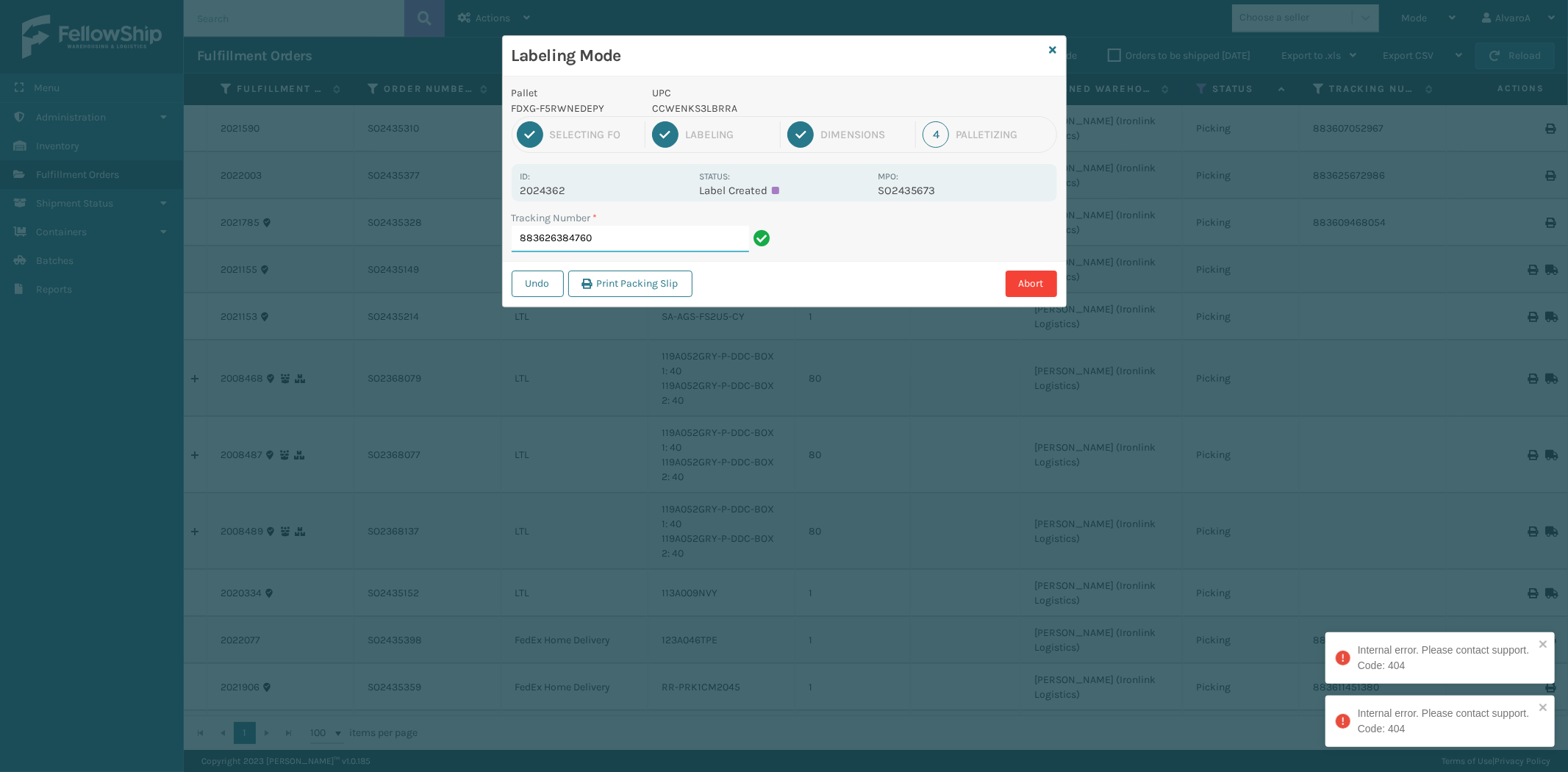
type input "883626384760"
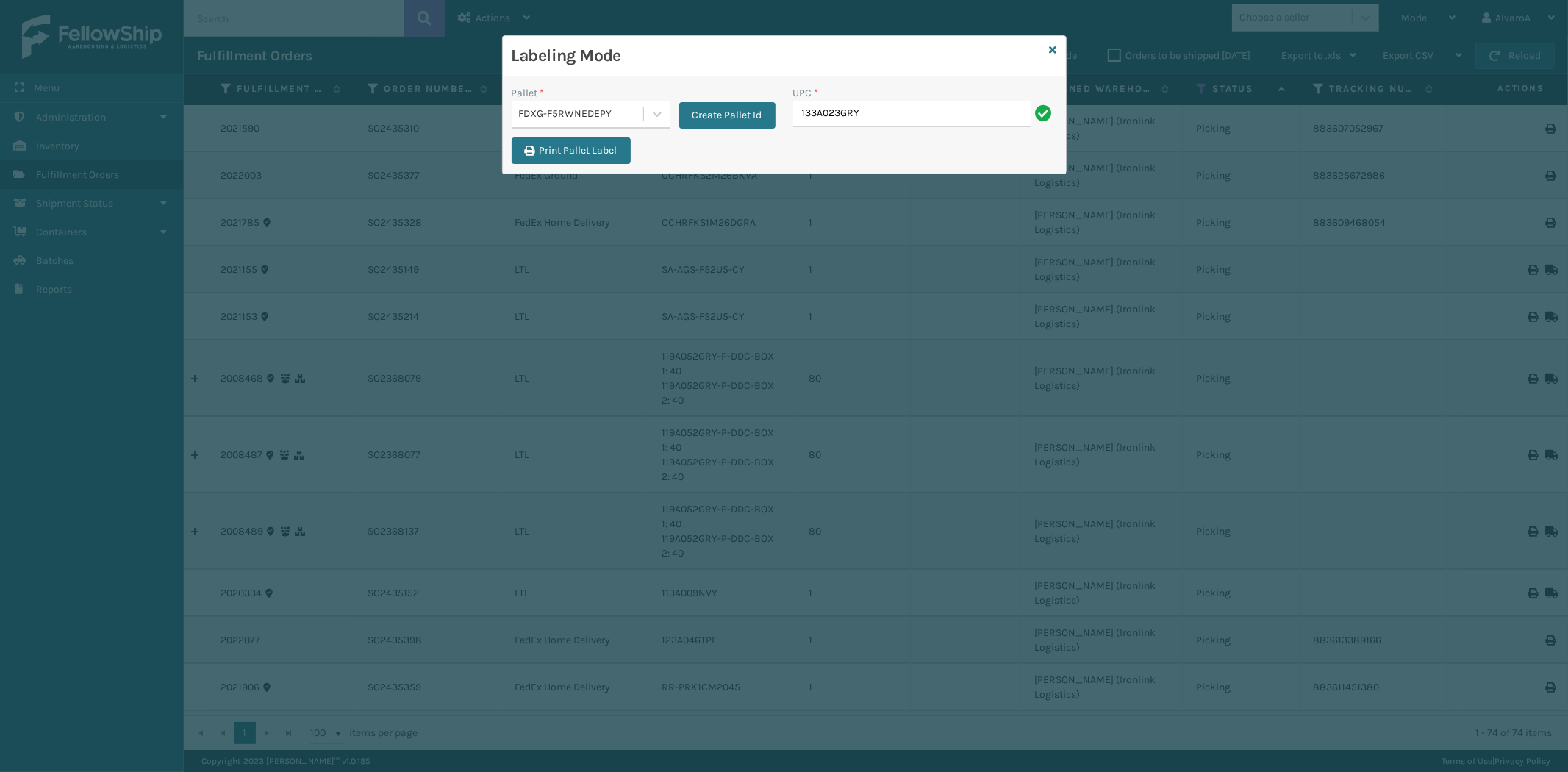
type input "133A023GRY"
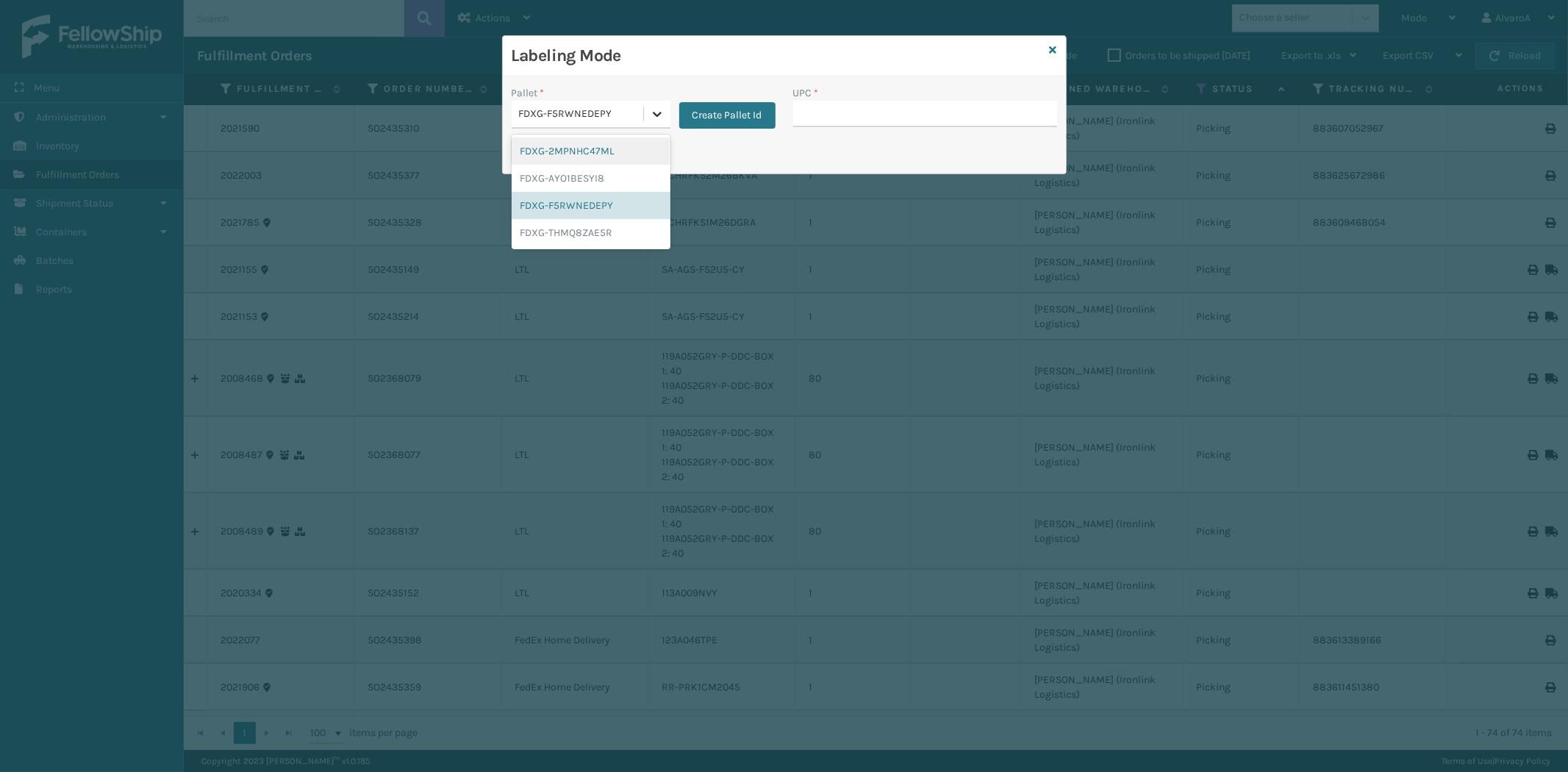
click at [652, 108] on icon at bounding box center [657, 113] width 14 height 14
click at [719, 109] on button "Create Pallet Id" at bounding box center [727, 115] width 96 height 27
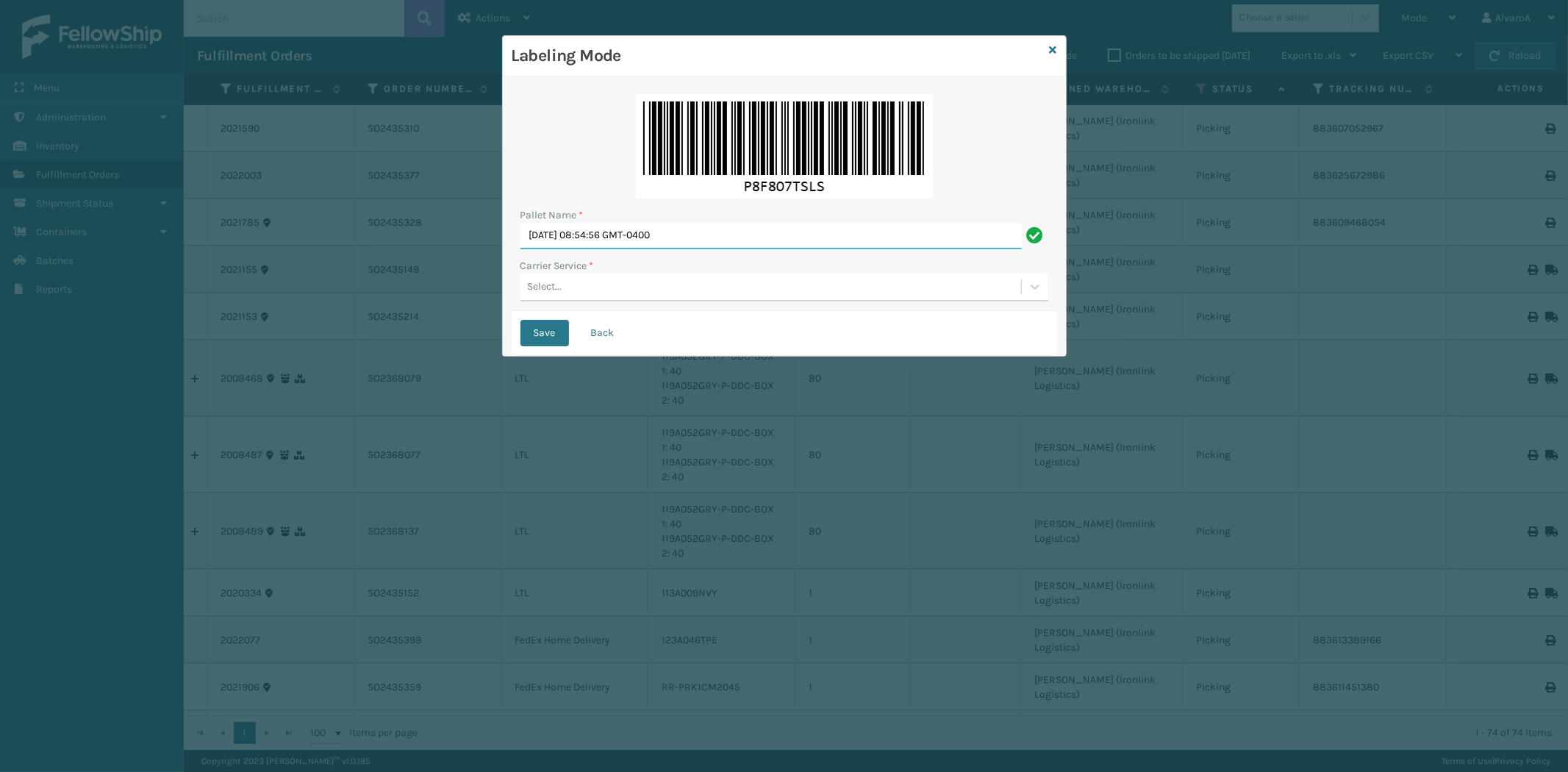
drag, startPoint x: 733, startPoint y: 233, endPoint x: 344, endPoint y: 302, distance: 395.1
click at [345, 300] on div "Labeling Mode Pallet Name * [DATE] 08:54:56 GMT-0400 Carrier Service * Select..…" at bounding box center [784, 386] width 1568 height 772
type input "LPN 496041 #1"
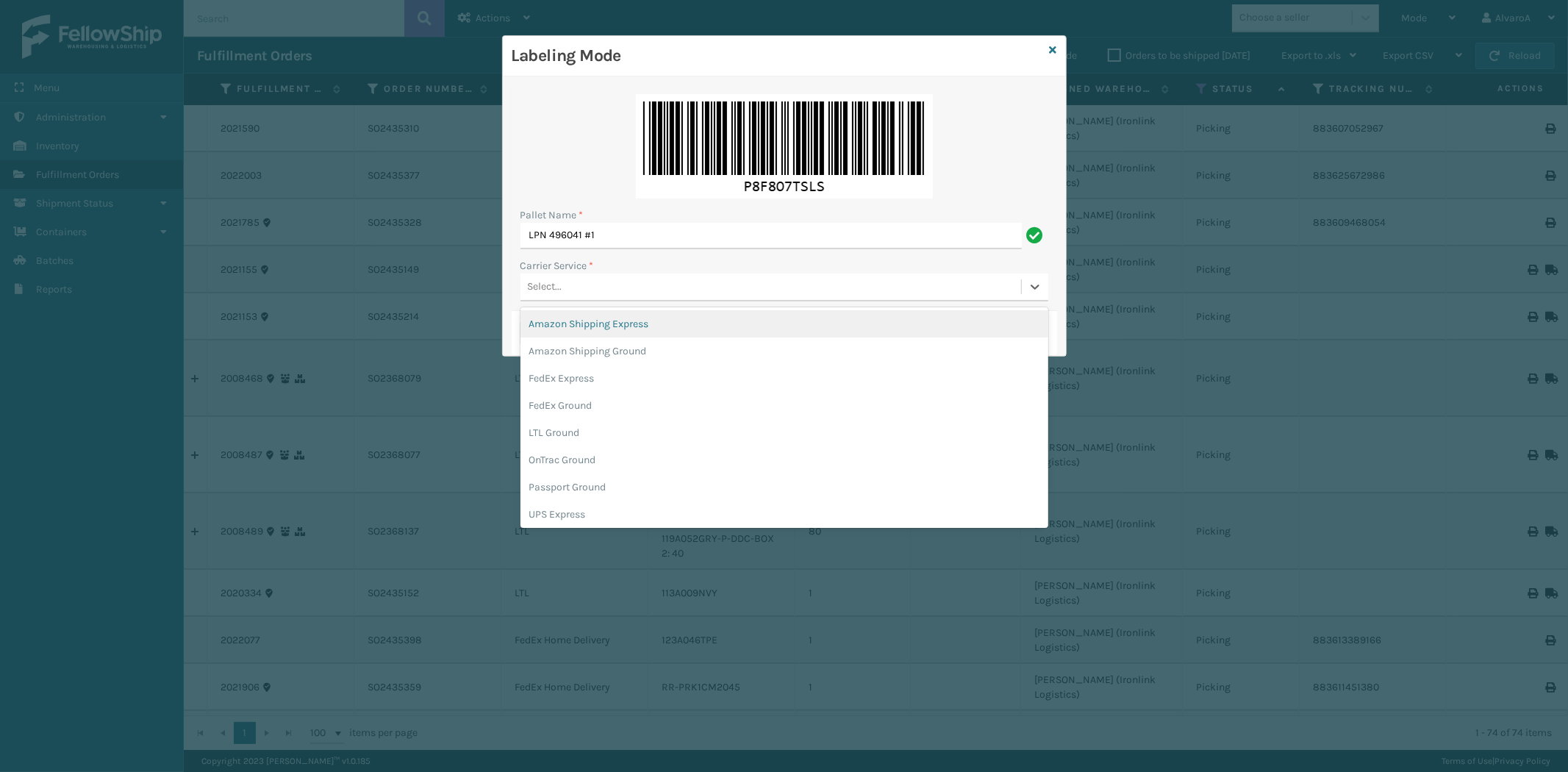
click at [552, 294] on div "Select..." at bounding box center [545, 287] width 34 height 15
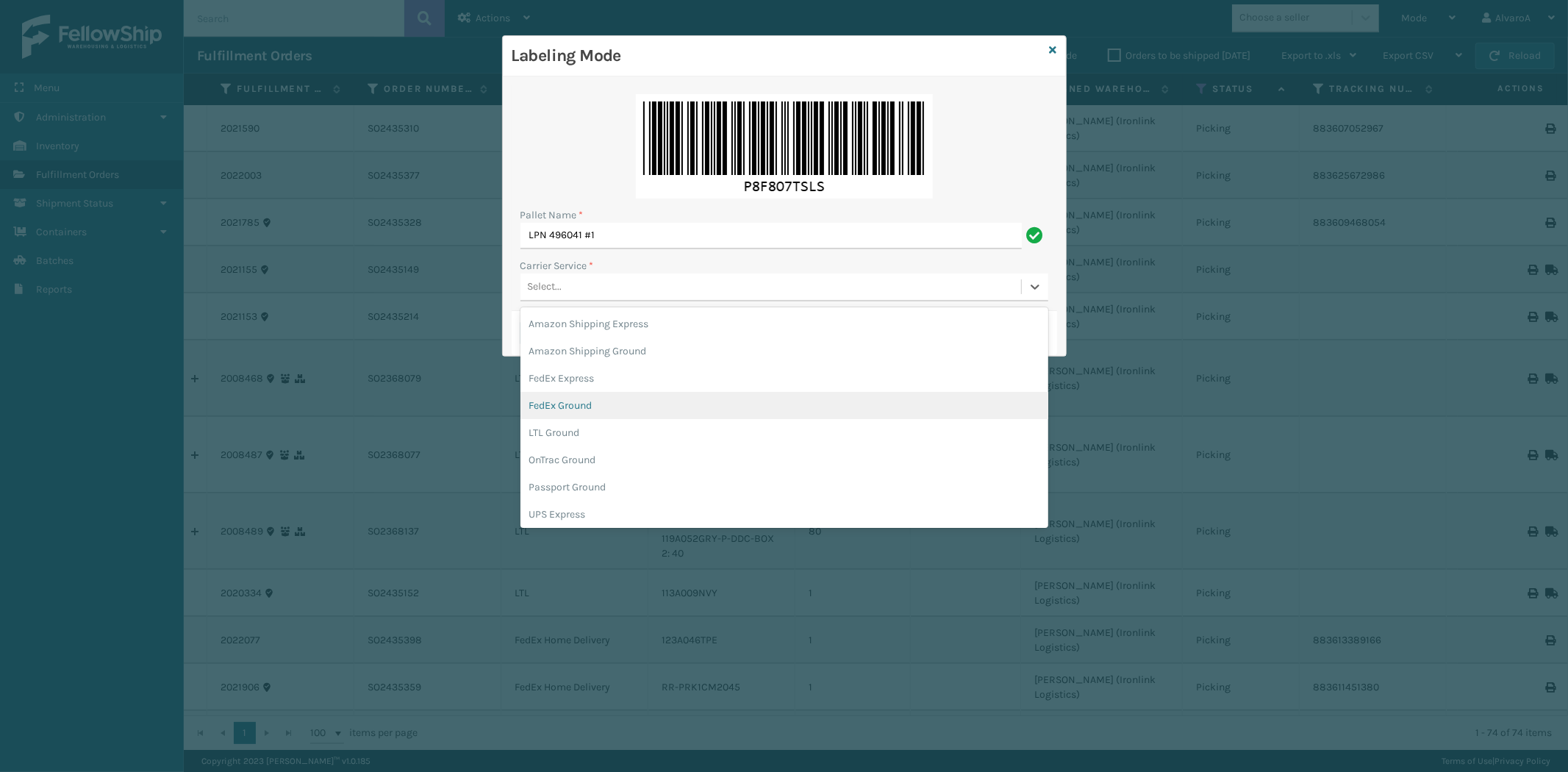
click at [582, 400] on div "FedEx Ground" at bounding box center [784, 406] width 528 height 28
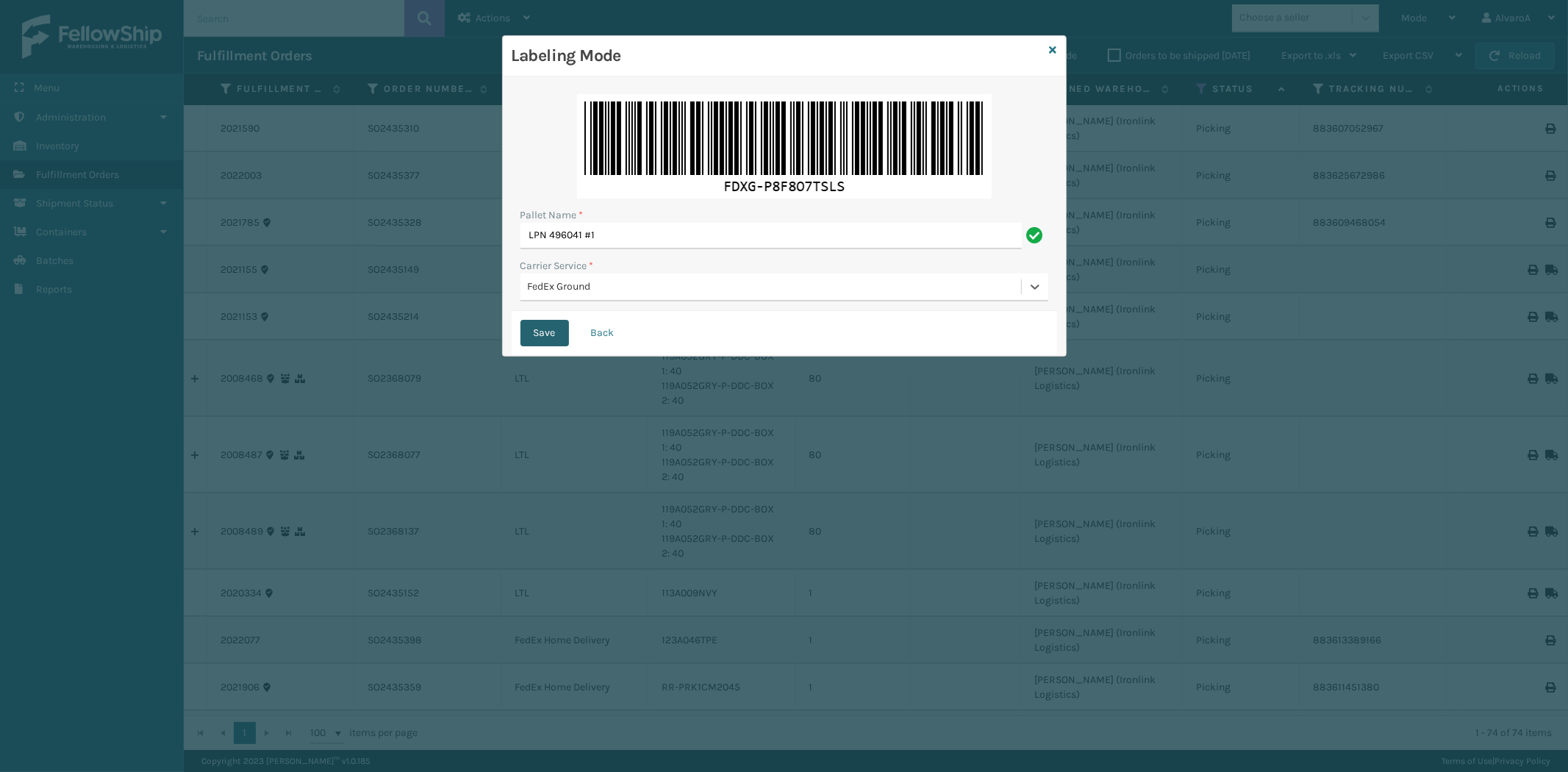
click at [532, 334] on button "Save" at bounding box center [544, 333] width 49 height 27
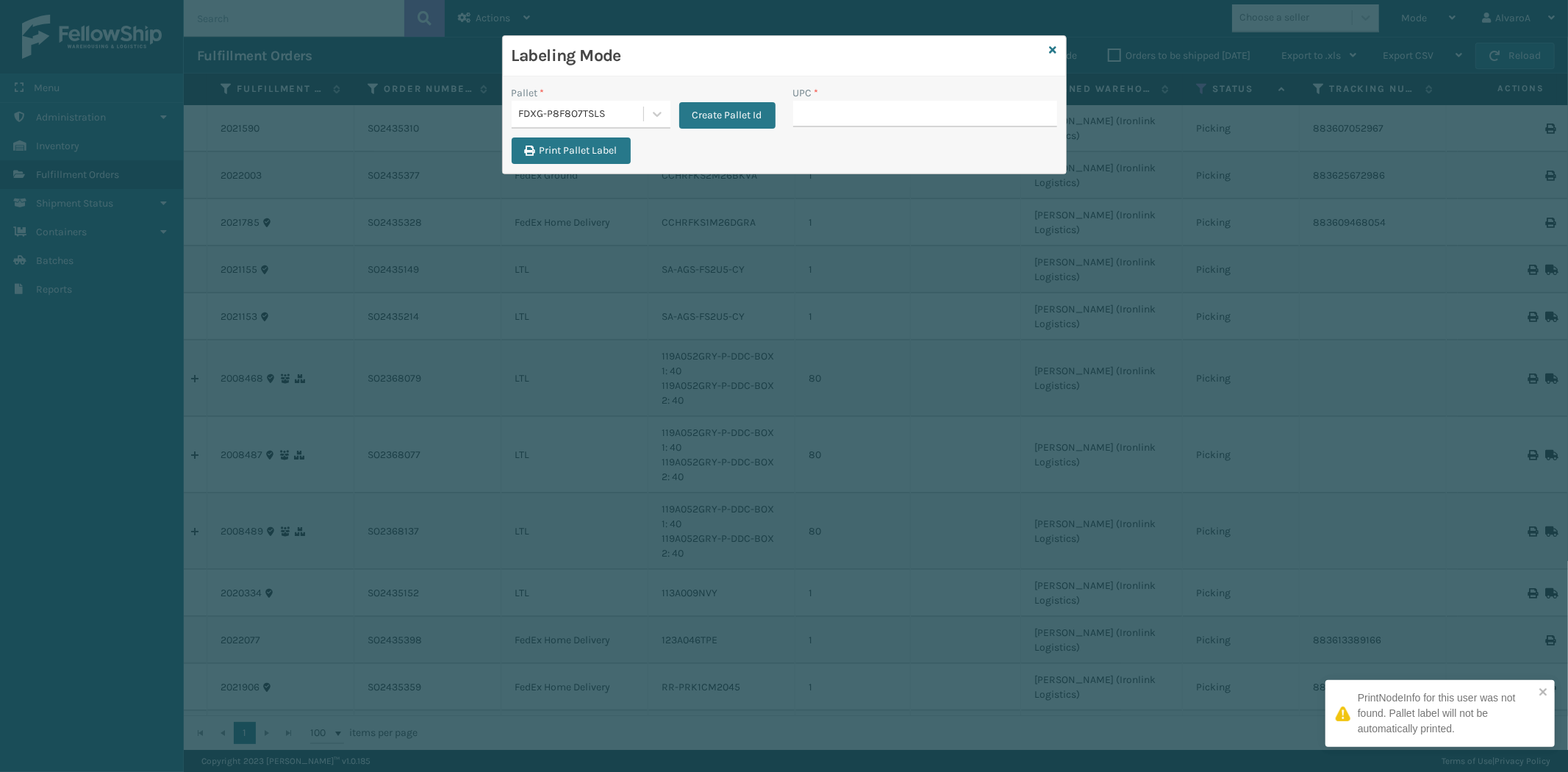
click at [822, 119] on input "UPC *" at bounding box center [925, 114] width 264 height 27
type input "RR-PRK1CM2022"
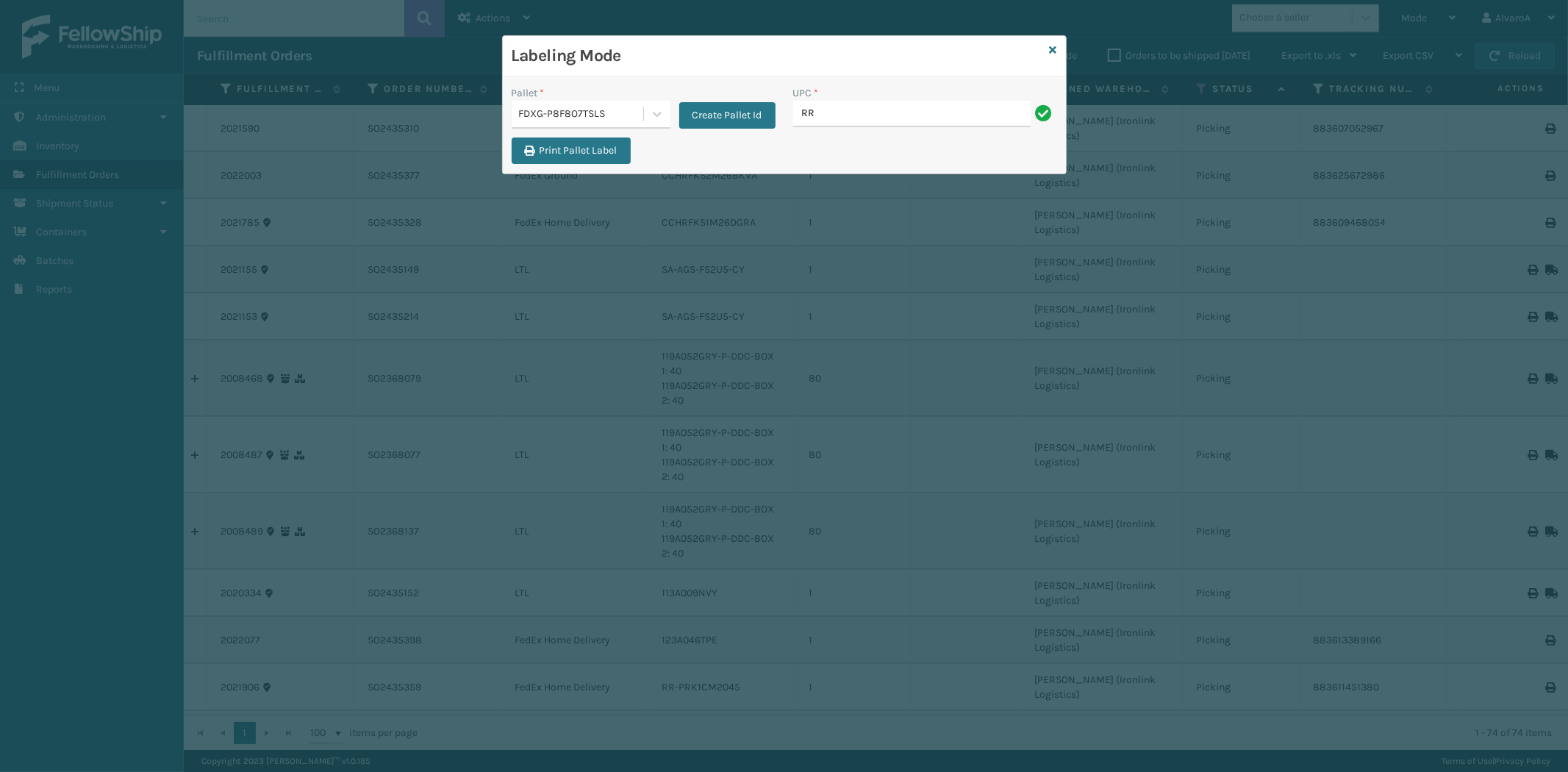
type input "RR-PRK1CM2022"
type input "RR-PRK1CM2045"
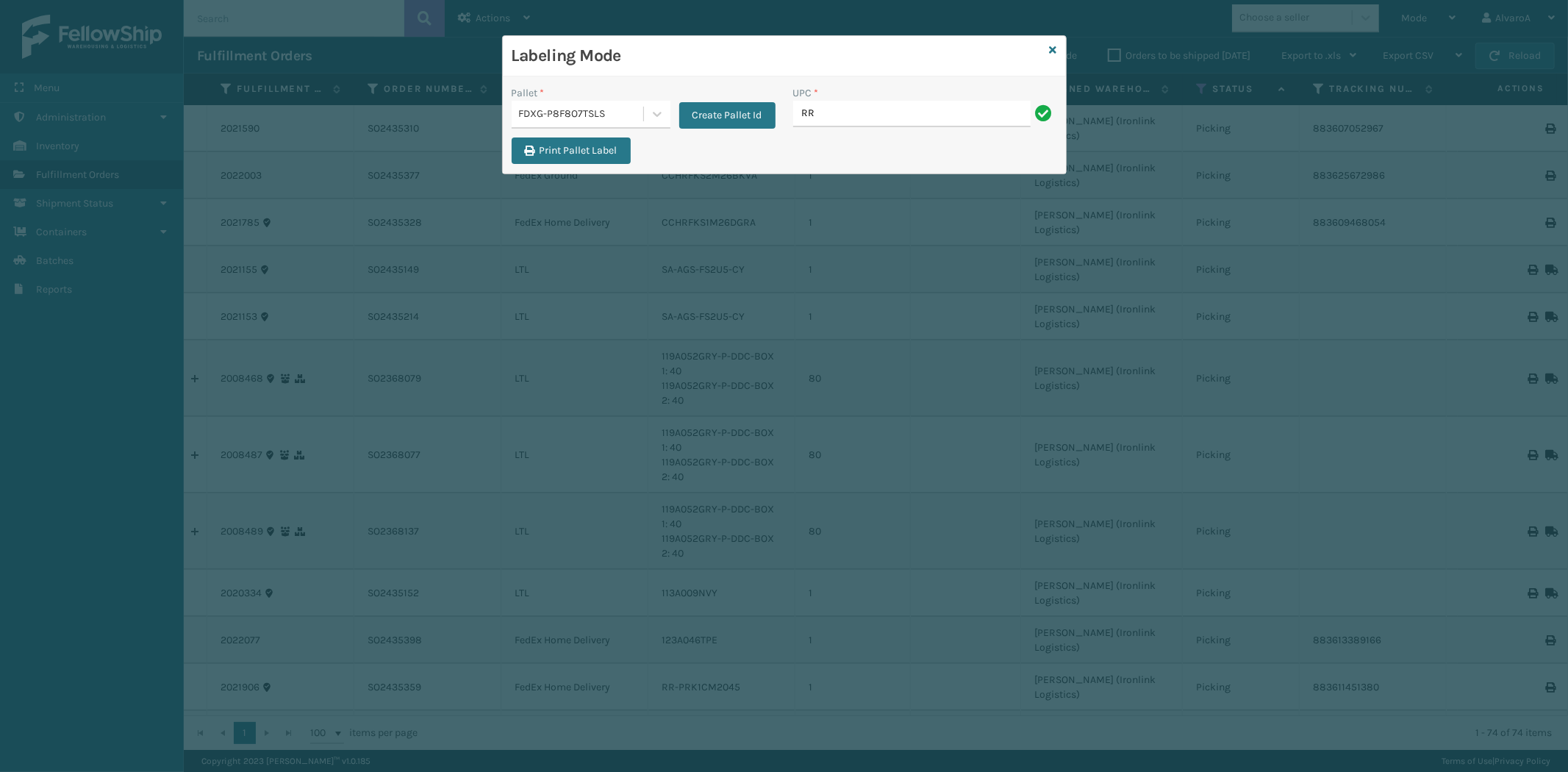
type input "RR-PRK1CM2045"
type input "SC-CRYS3LU2001"
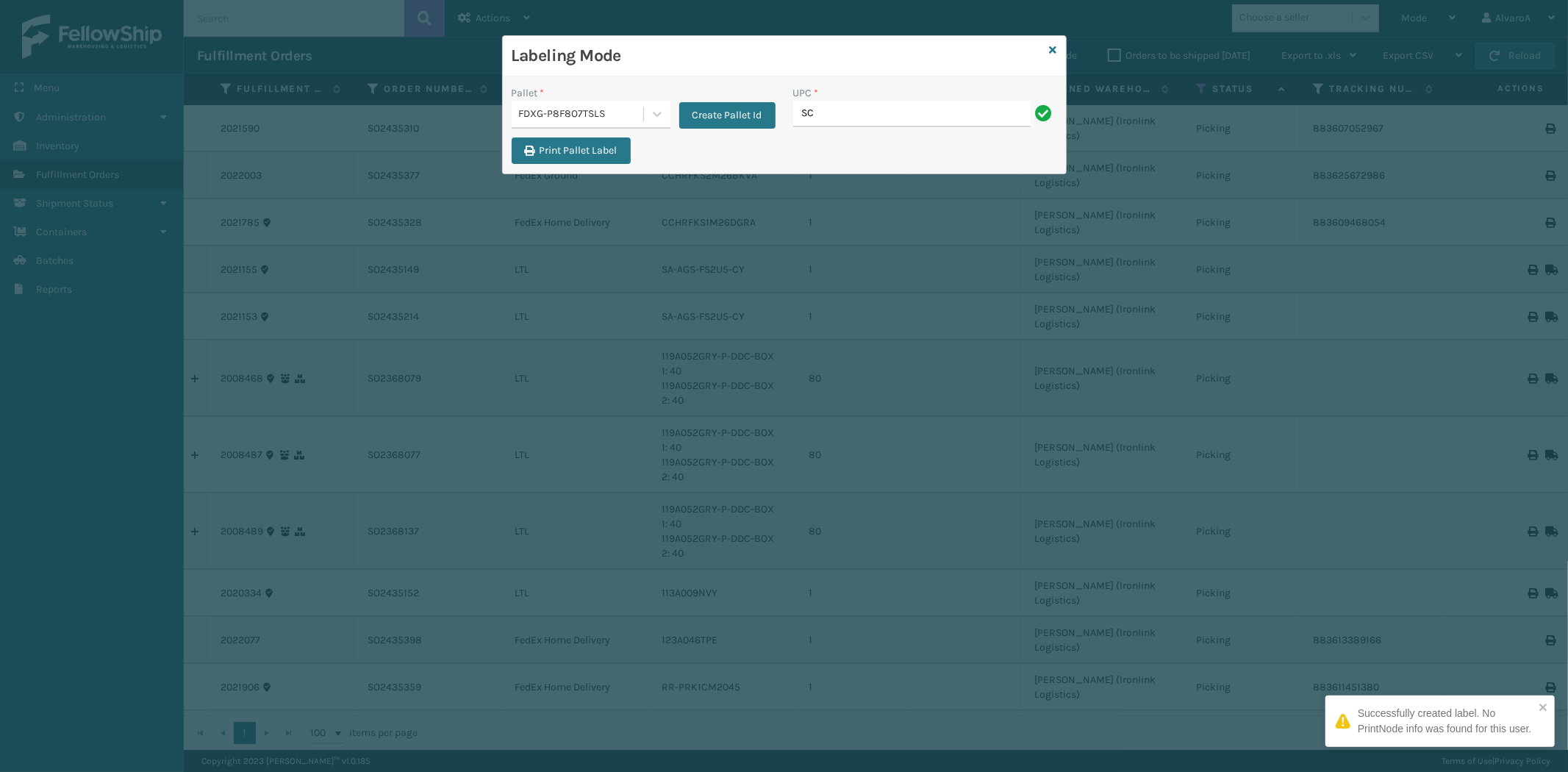
type input "SC-CRYS3LU2001"
type input "I"
type input "SC-CRYS3LU2001"
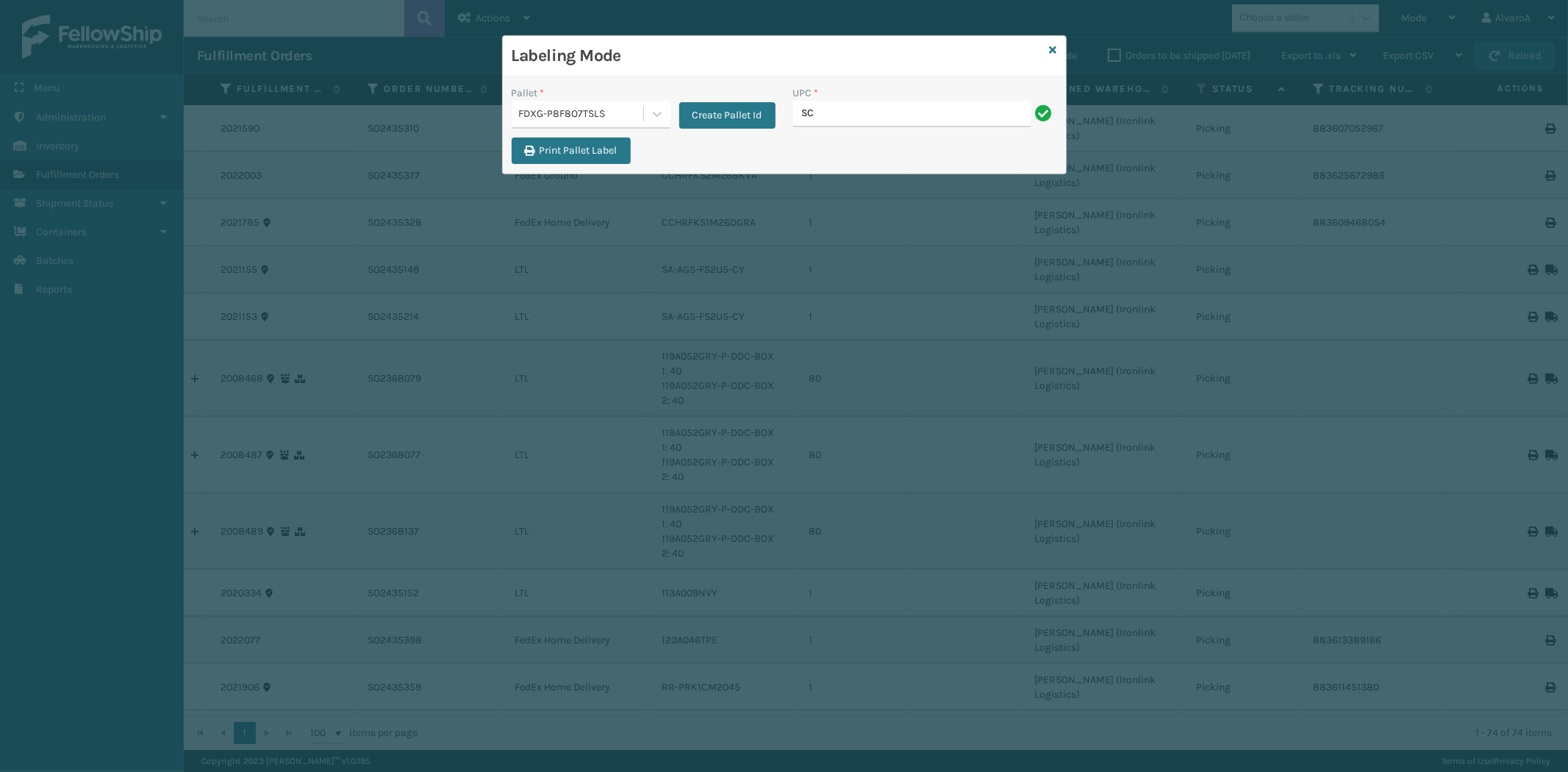
type input "SC-CRYS3LU2001"
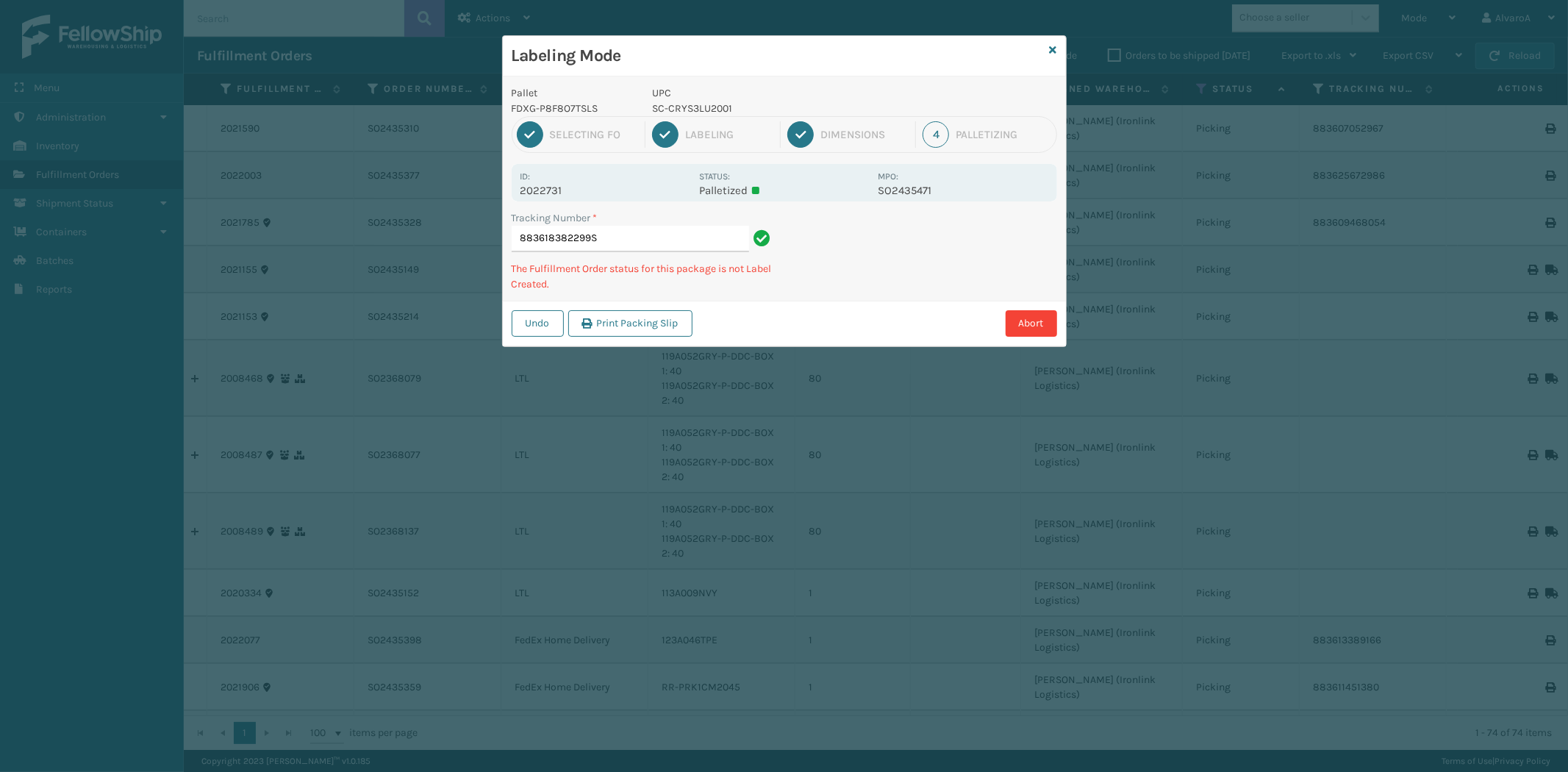
type input "883618382299SS"
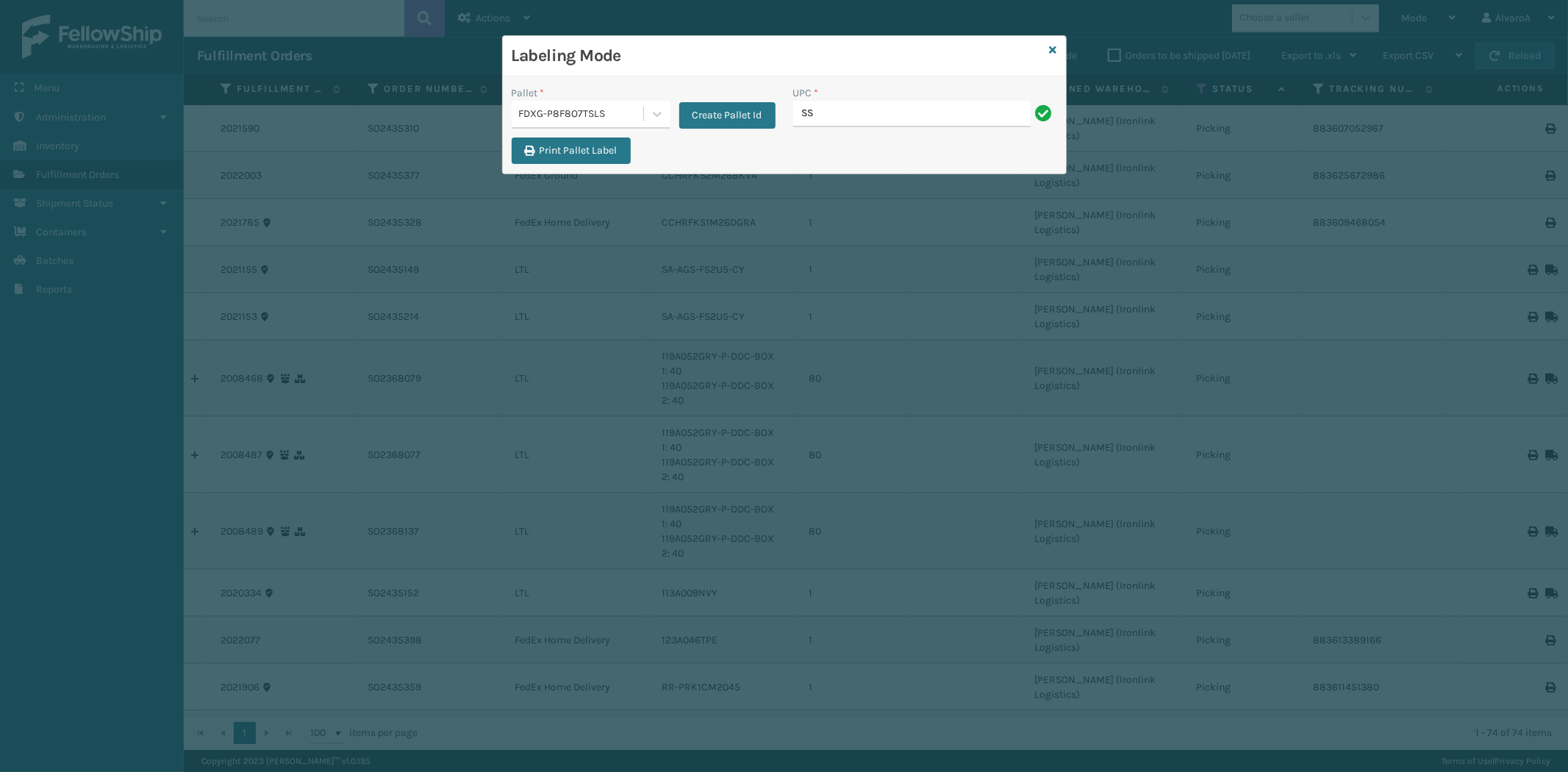
type input "S"
type input "SC-CRYS3LU2001"
click at [656, 121] on icon at bounding box center [657, 113] width 14 height 14
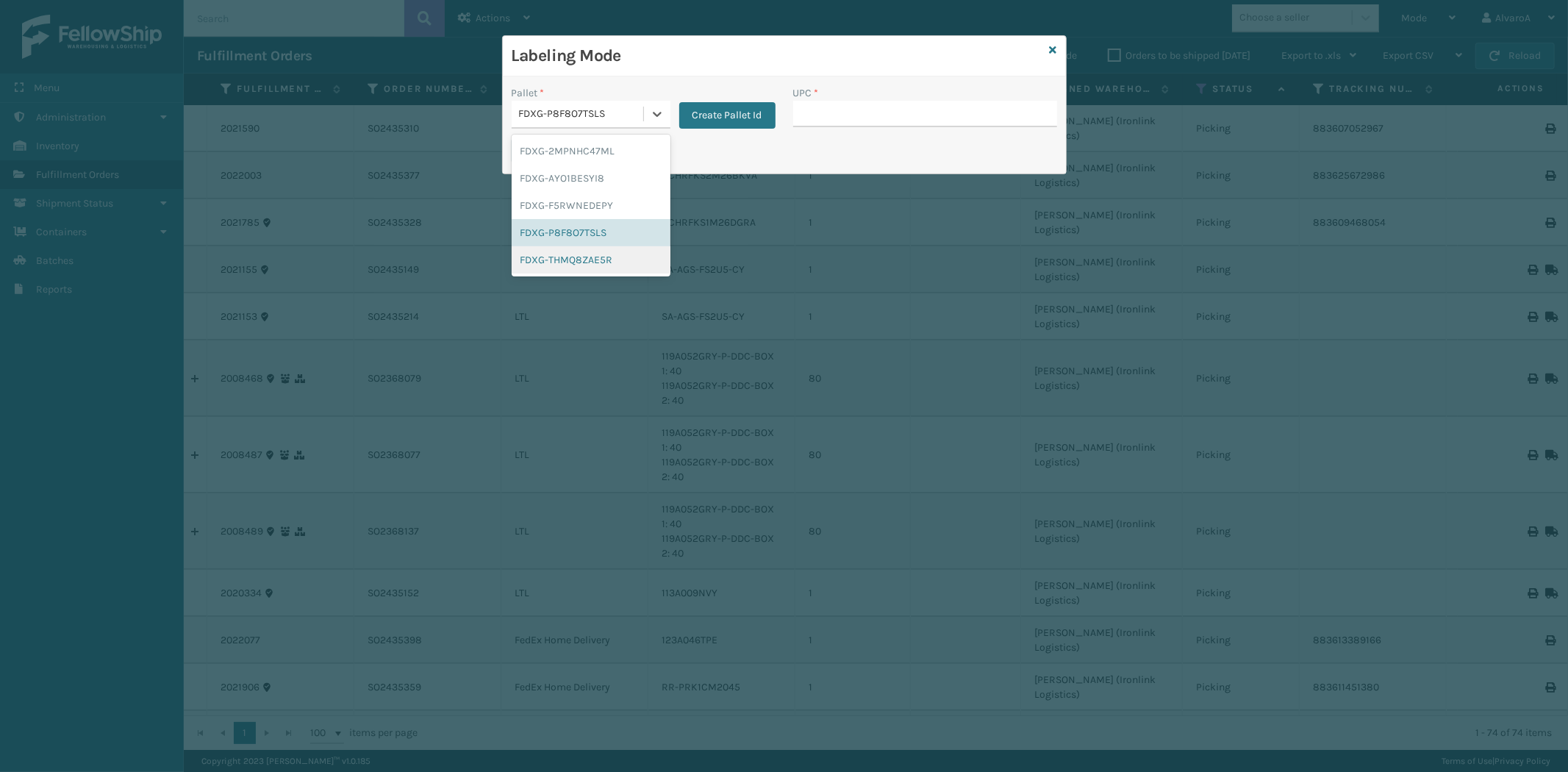
click at [567, 266] on div "FDXG-THMQ8ZAE5R" at bounding box center [591, 260] width 159 height 28
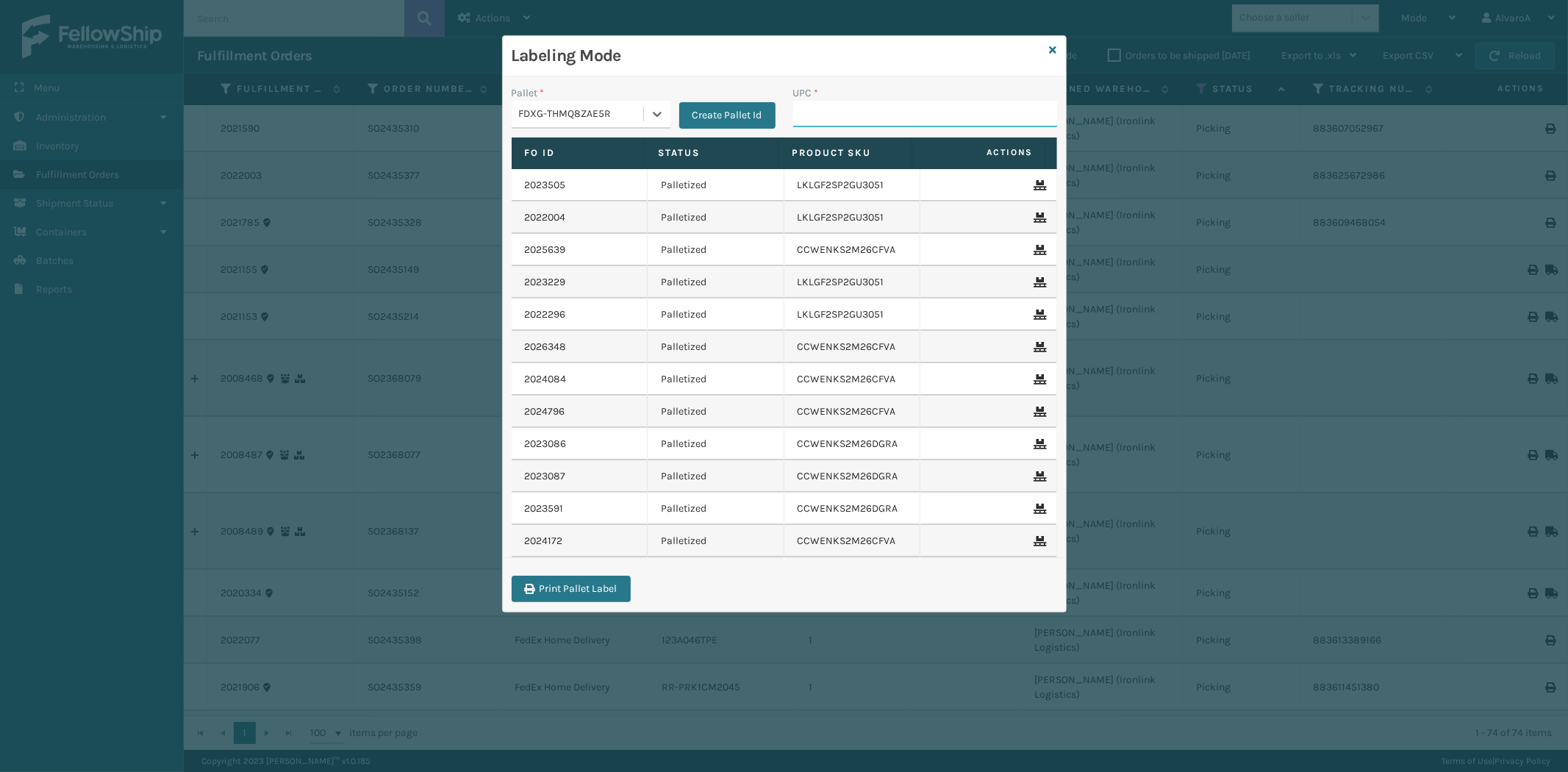
click at [861, 112] on input "UPC *" at bounding box center [925, 114] width 264 height 27
click at [835, 116] on input "UPC *" at bounding box center [925, 114] width 264 height 27
type input "CCHRFKS2M26BRRA"
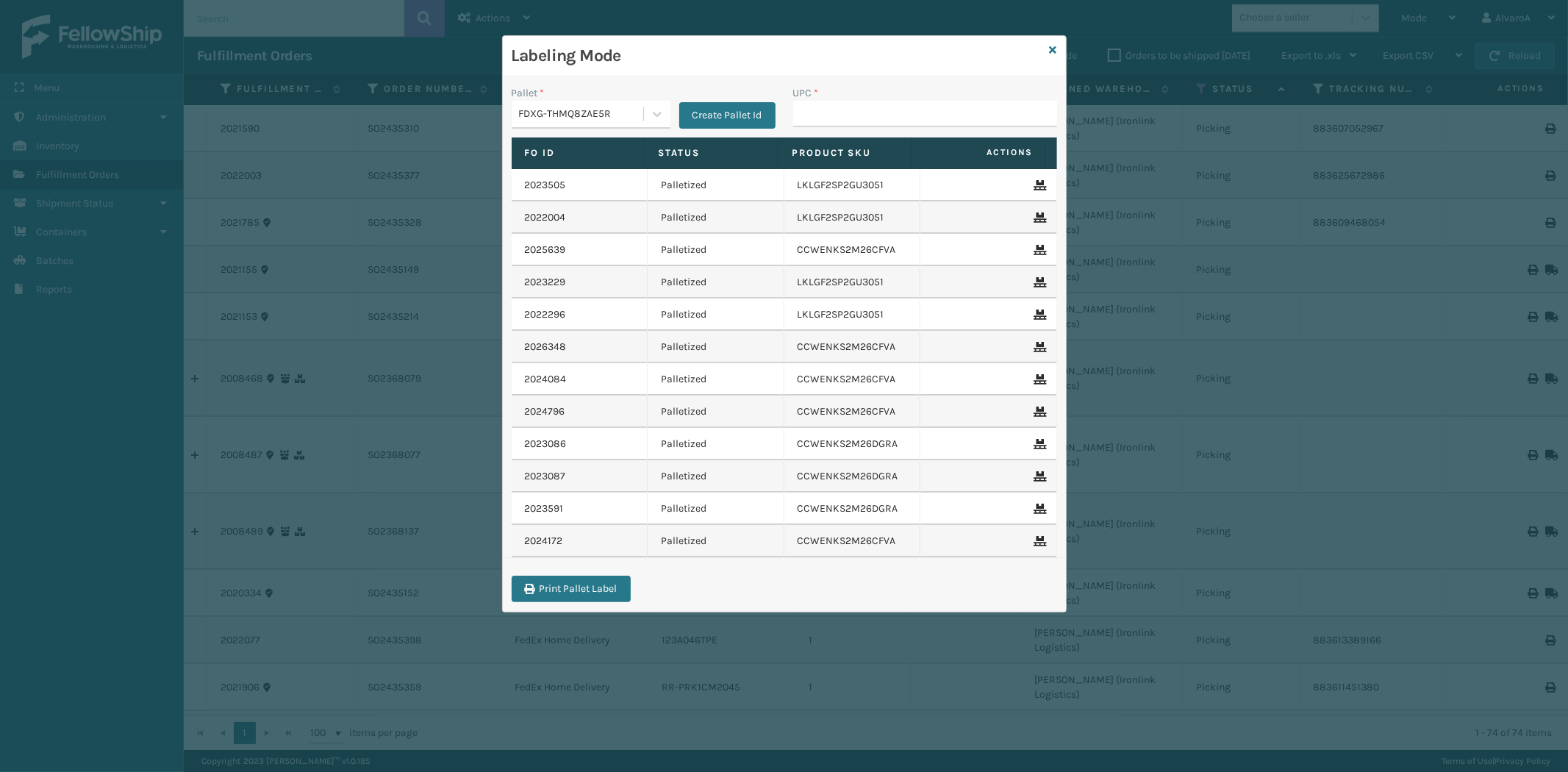
click at [642, 107] on div "FDXG-THMQ8ZAE5R" at bounding box center [582, 114] width 126 height 15
click at [588, 257] on div "FDXG-THMQ8ZAE5R" at bounding box center [591, 260] width 159 height 28
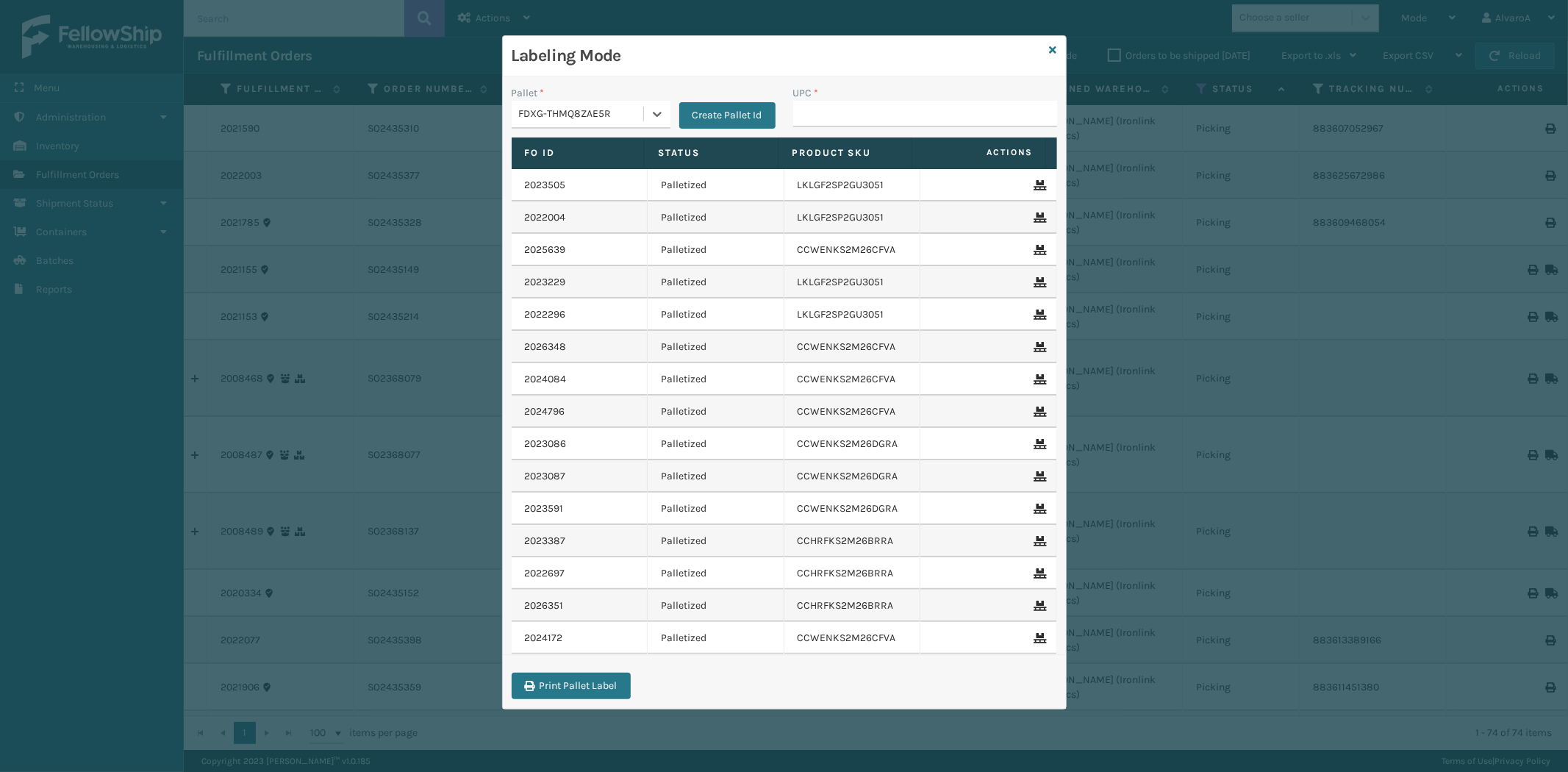
type input "C"
click at [804, 110] on input "UPC *" at bounding box center [925, 114] width 264 height 27
type input "CCWENKS1M26CFVA"
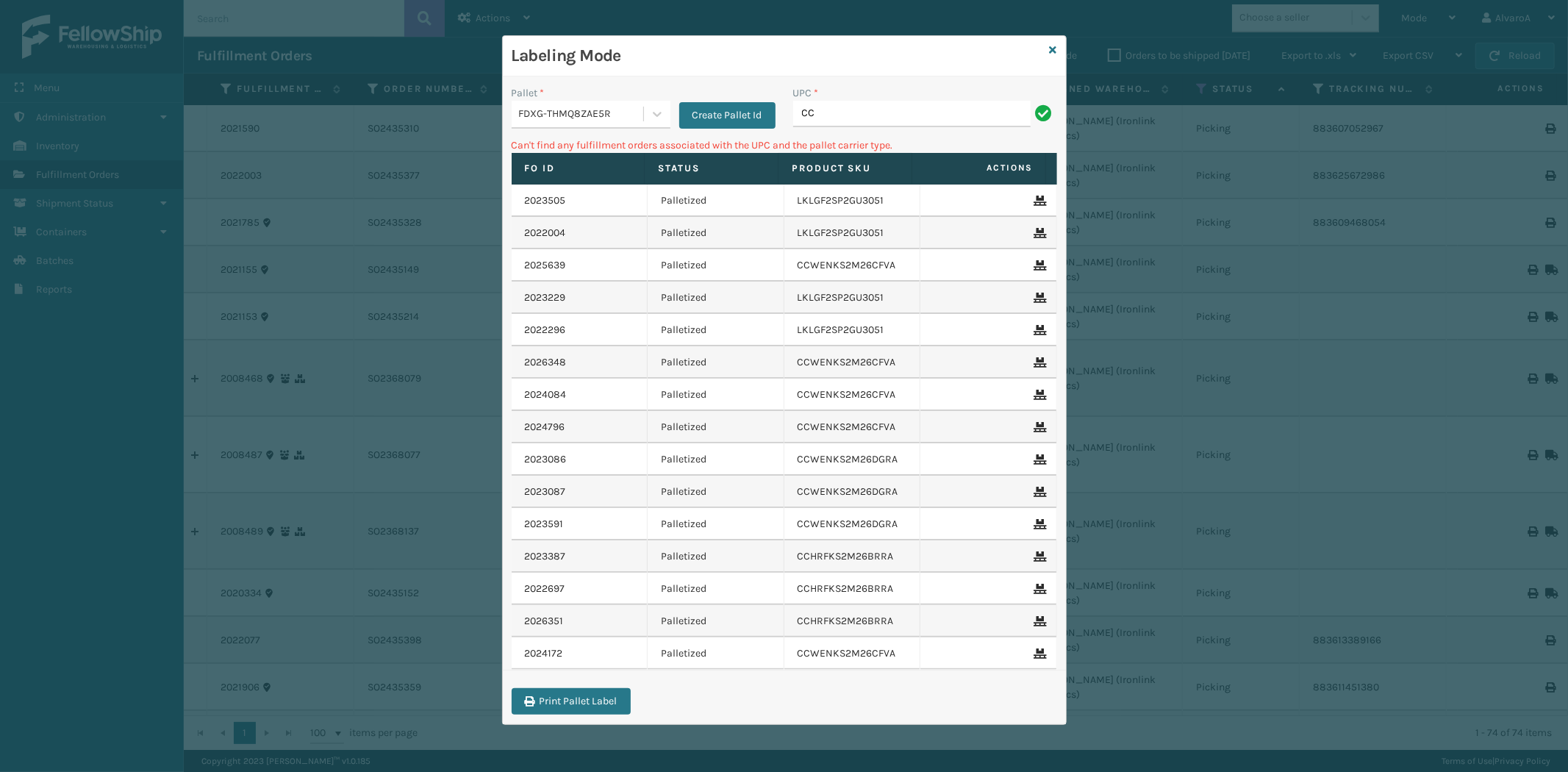
type input "C"
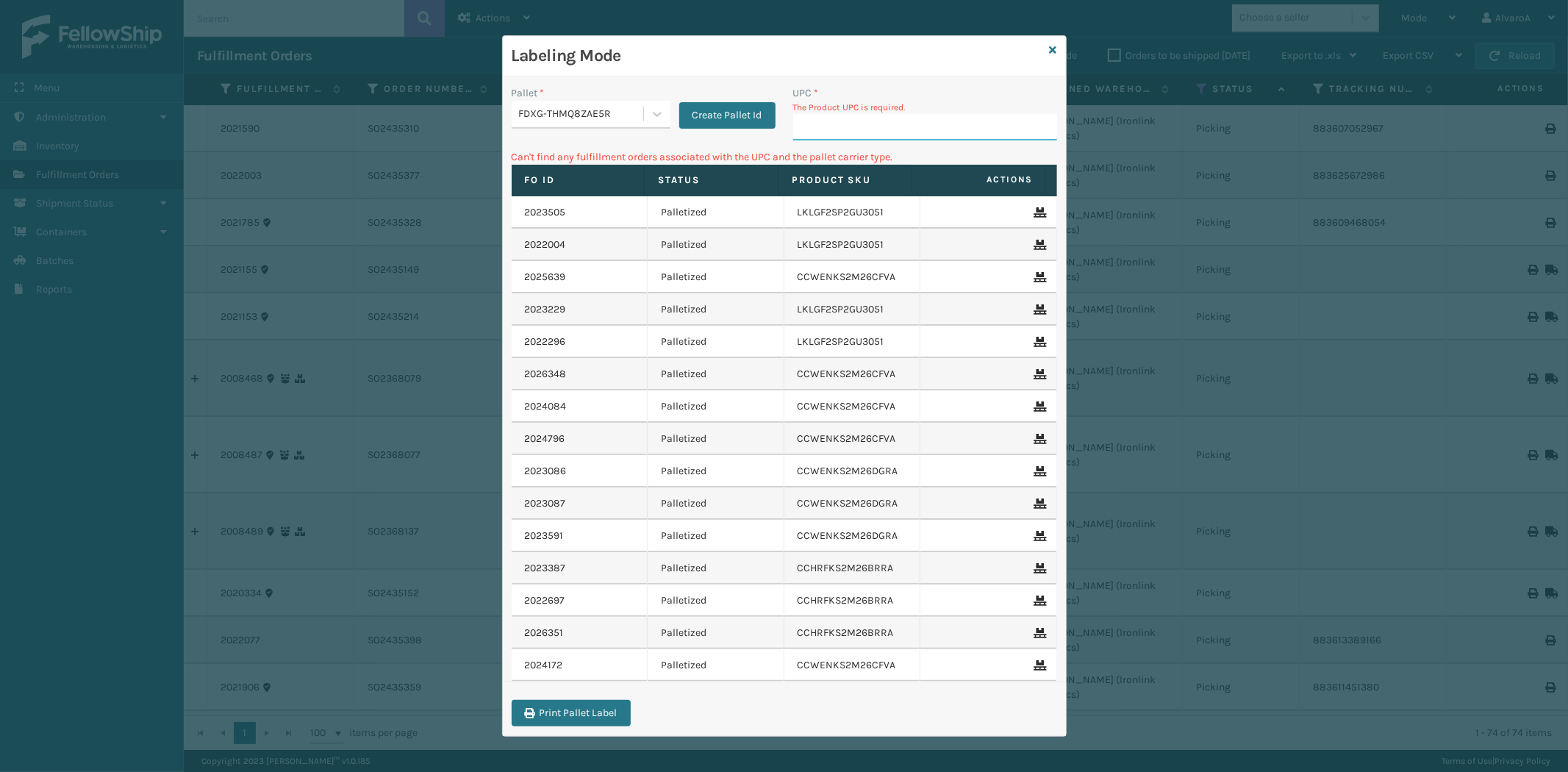
click at [813, 133] on input "UPC *" at bounding box center [925, 128] width 264 height 27
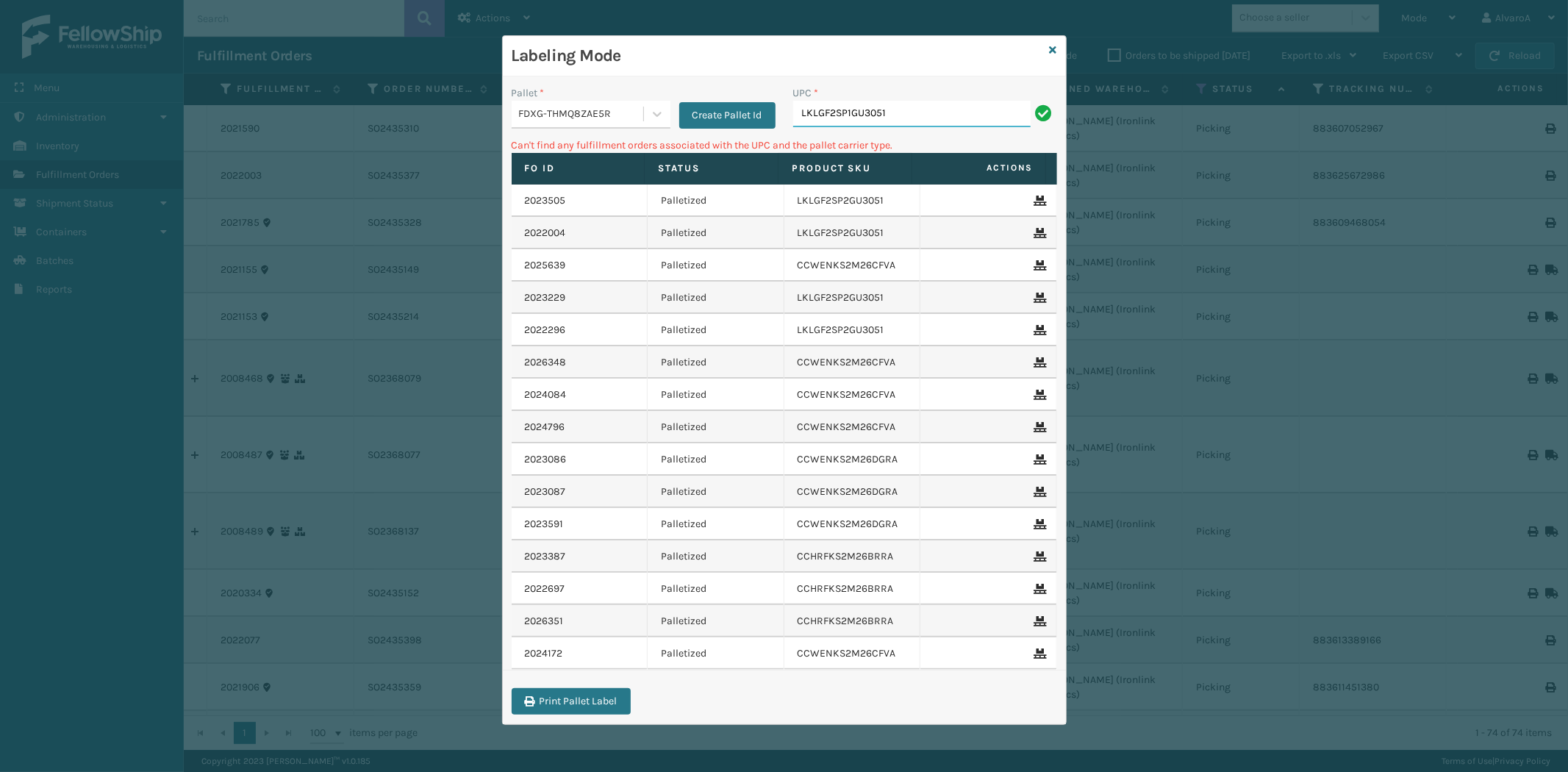
paste input "I'm Belen, good morning, COSTCO SO2368077 came to pick up this order, the drive…"
type input "I'm Belen, good morning, COSTCO SO2368077 came to pick up this order, the drive…"
click at [833, 115] on input "I'm Belen, good morning, COSTCO SO2368077 came to pick up this order, the drive…" at bounding box center [912, 114] width 238 height 27
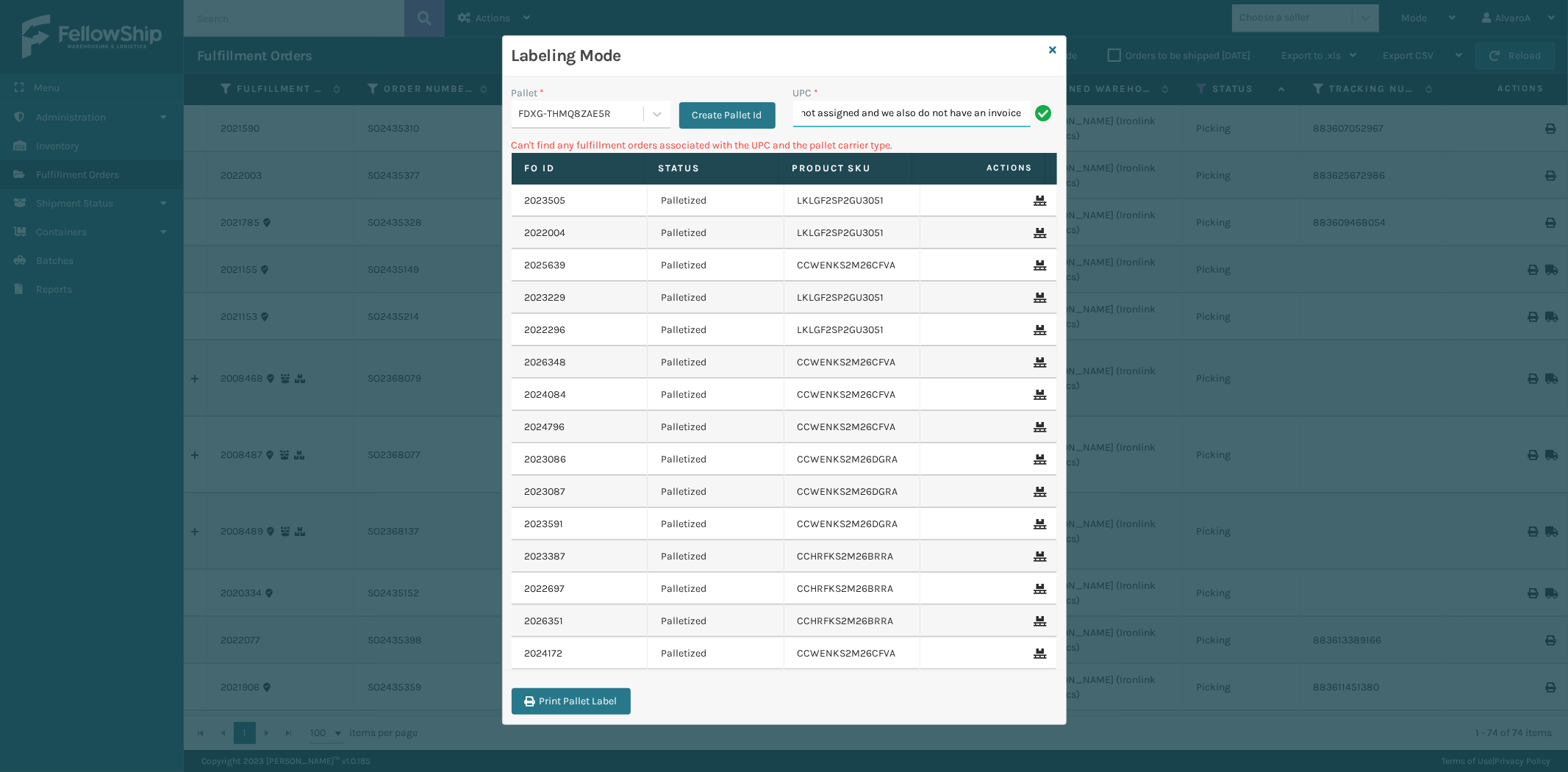
click at [833, 115] on input "I'm Belen, good morning, COSTCO SO2368077 came to pick up this order, the drive…" at bounding box center [912, 114] width 238 height 27
type input "LKLGF2SP1GU3051"
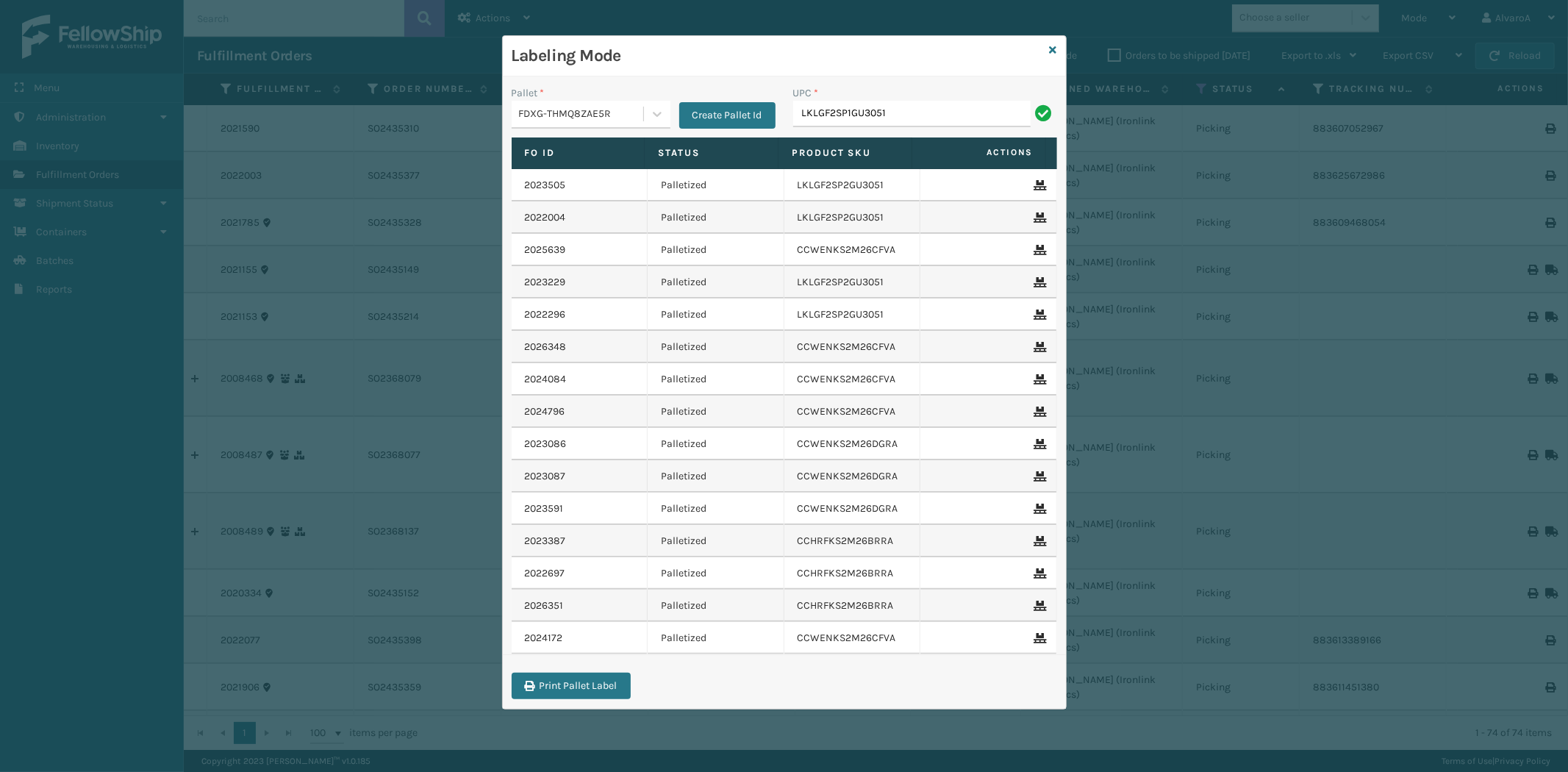
type input "LKLGF2SP1GU3051"
type input "LKLGF2SP1GU3073"
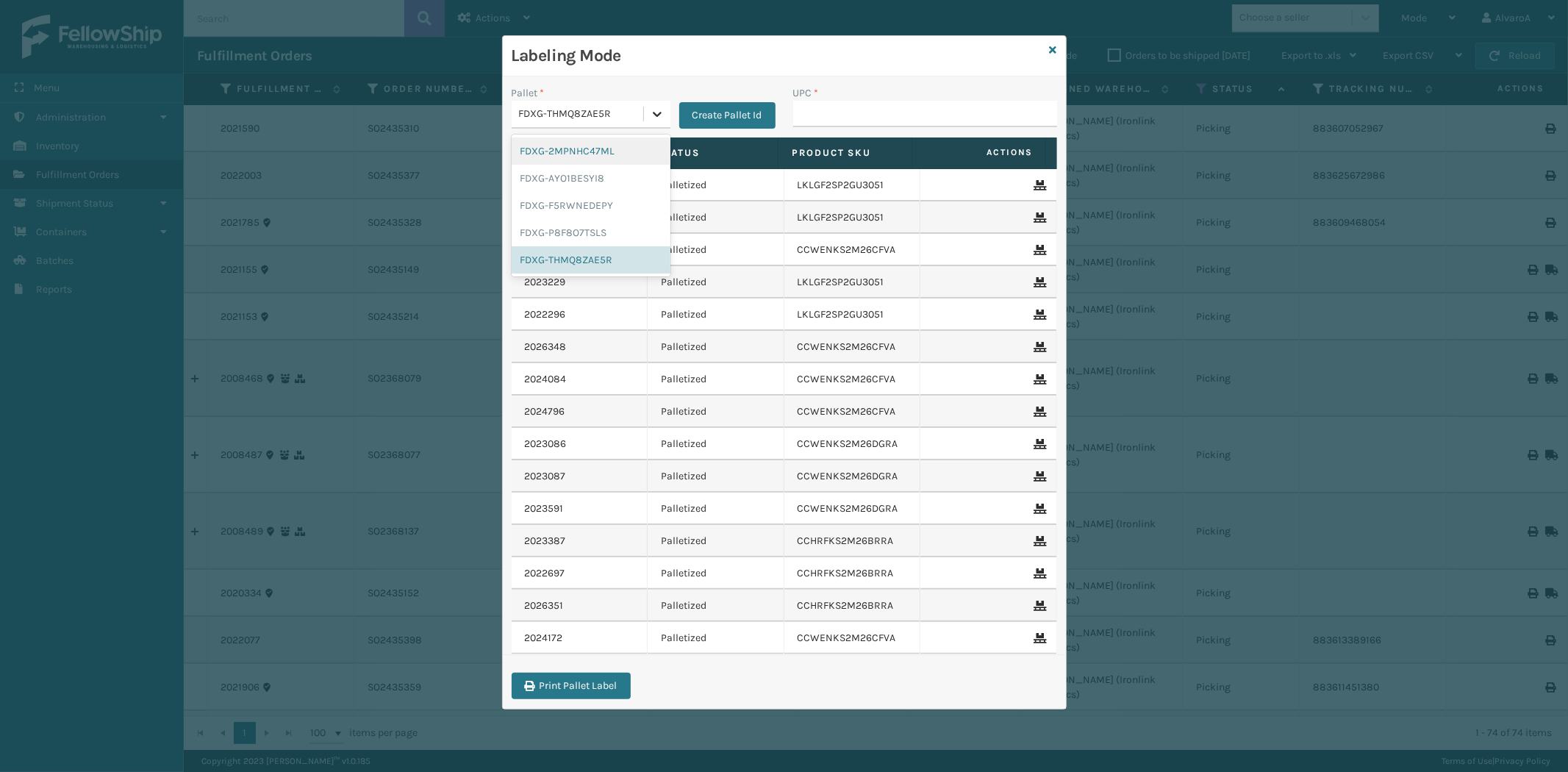
click at [657, 101] on div at bounding box center [657, 114] width 27 height 27
click at [569, 203] on div "FDXG-F5RWNEDEPY" at bounding box center [591, 206] width 159 height 28
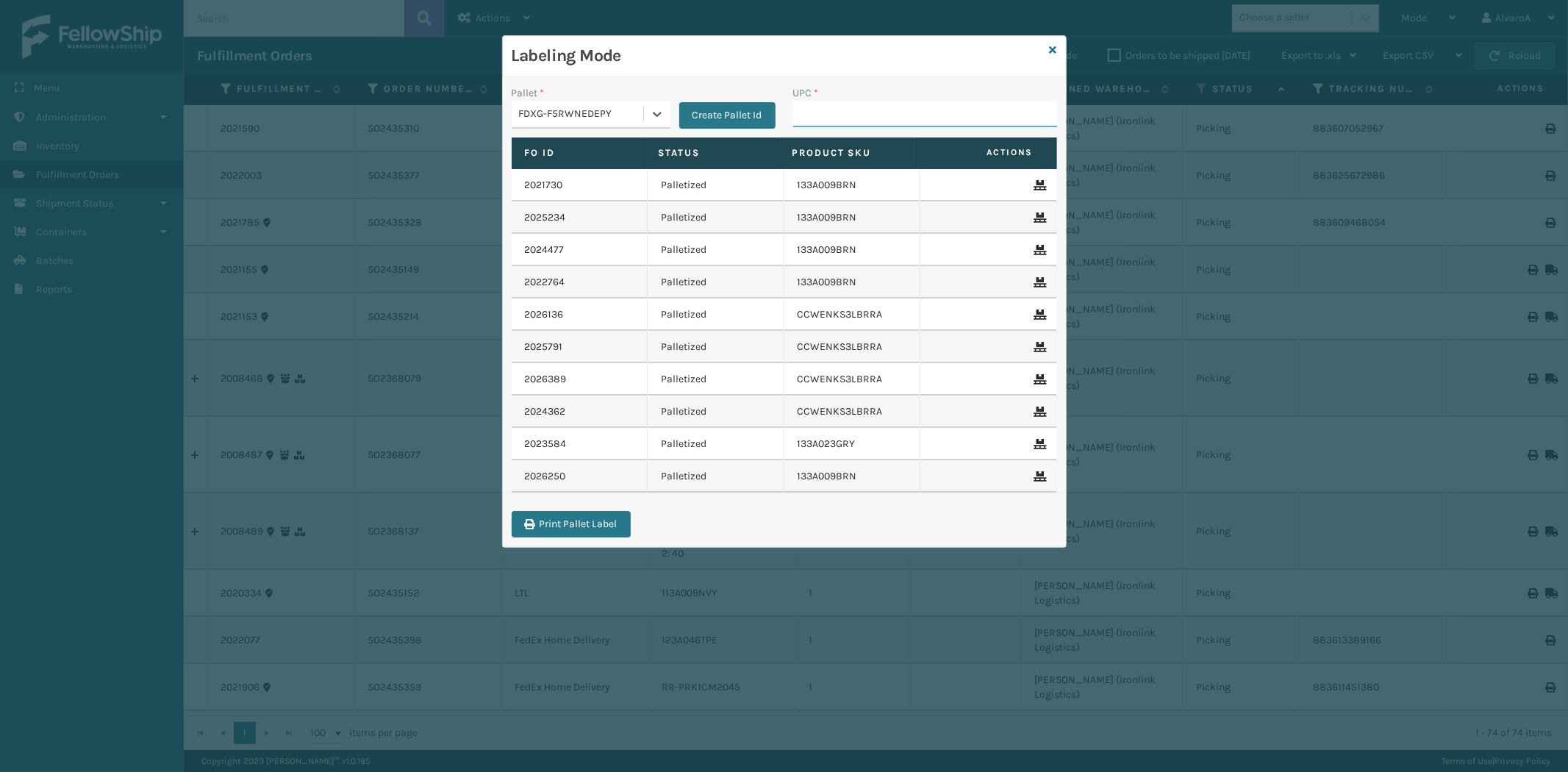
click at [881, 118] on input "UPC *" at bounding box center [925, 114] width 264 height 27
type input "133A008BRN"
type input "133A013BRN"
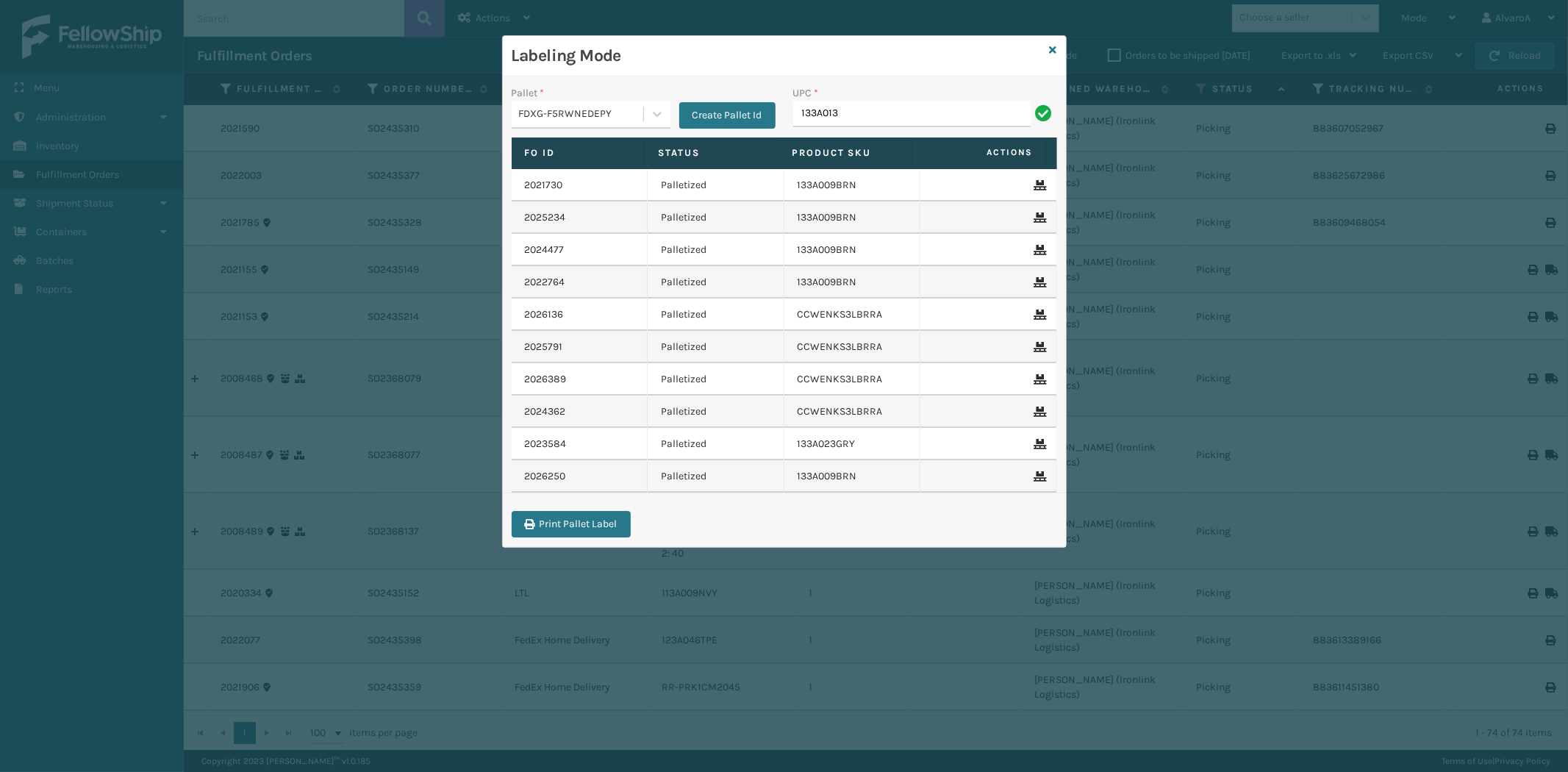
type input "133A013BRN"
type input "CCHRFKS3BLUVA"
type input "CCHRFKS3M26BKVA"
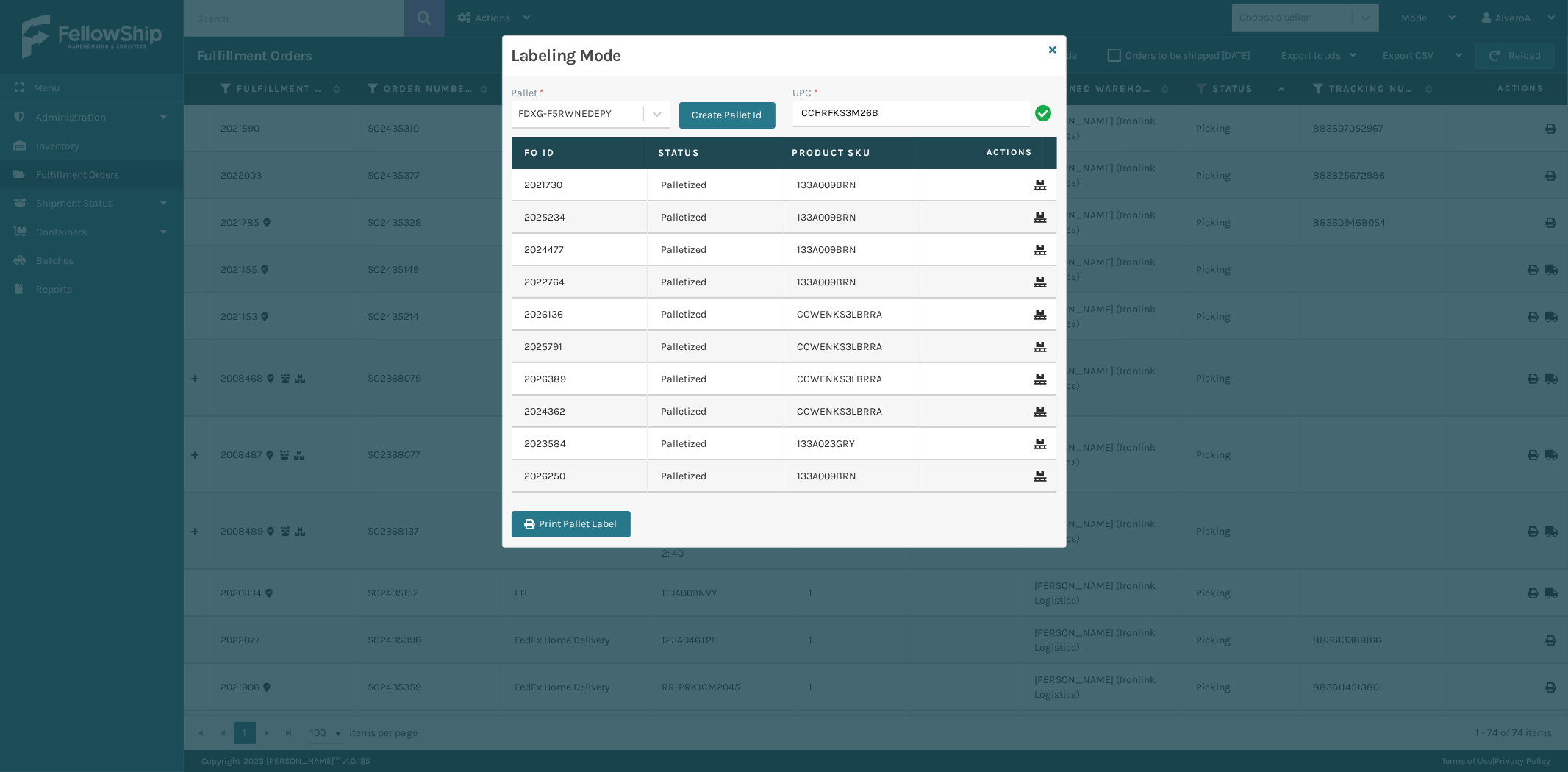
type input "CCHRFKS3M26BKVA"
click at [1059, 50] on div "Labeling Mode" at bounding box center [785, 56] width 563 height 41
click at [1052, 48] on icon at bounding box center [1054, 49] width 8 height 10
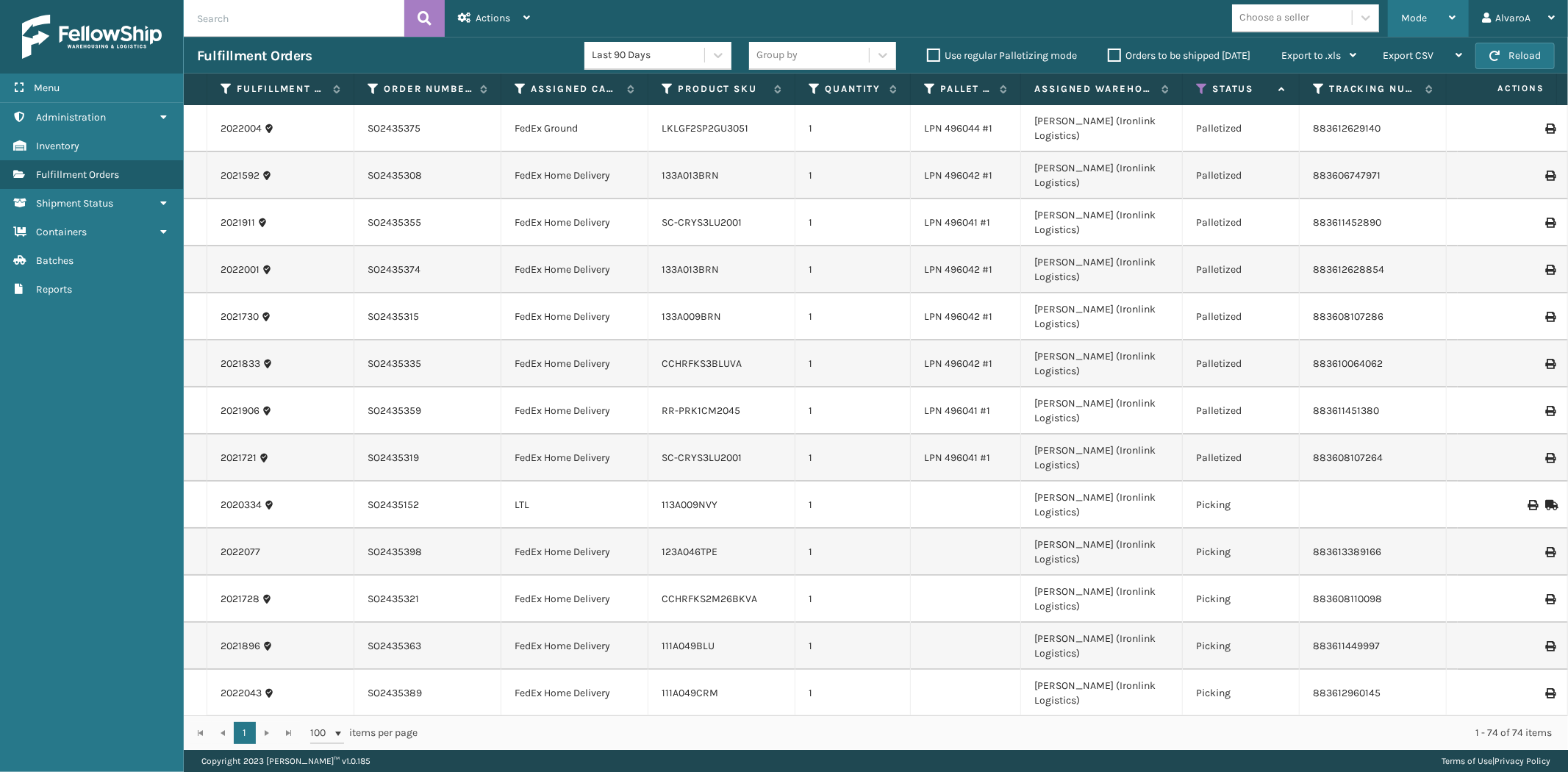
click at [1407, 25] on div "Mode" at bounding box center [1428, 18] width 54 height 37
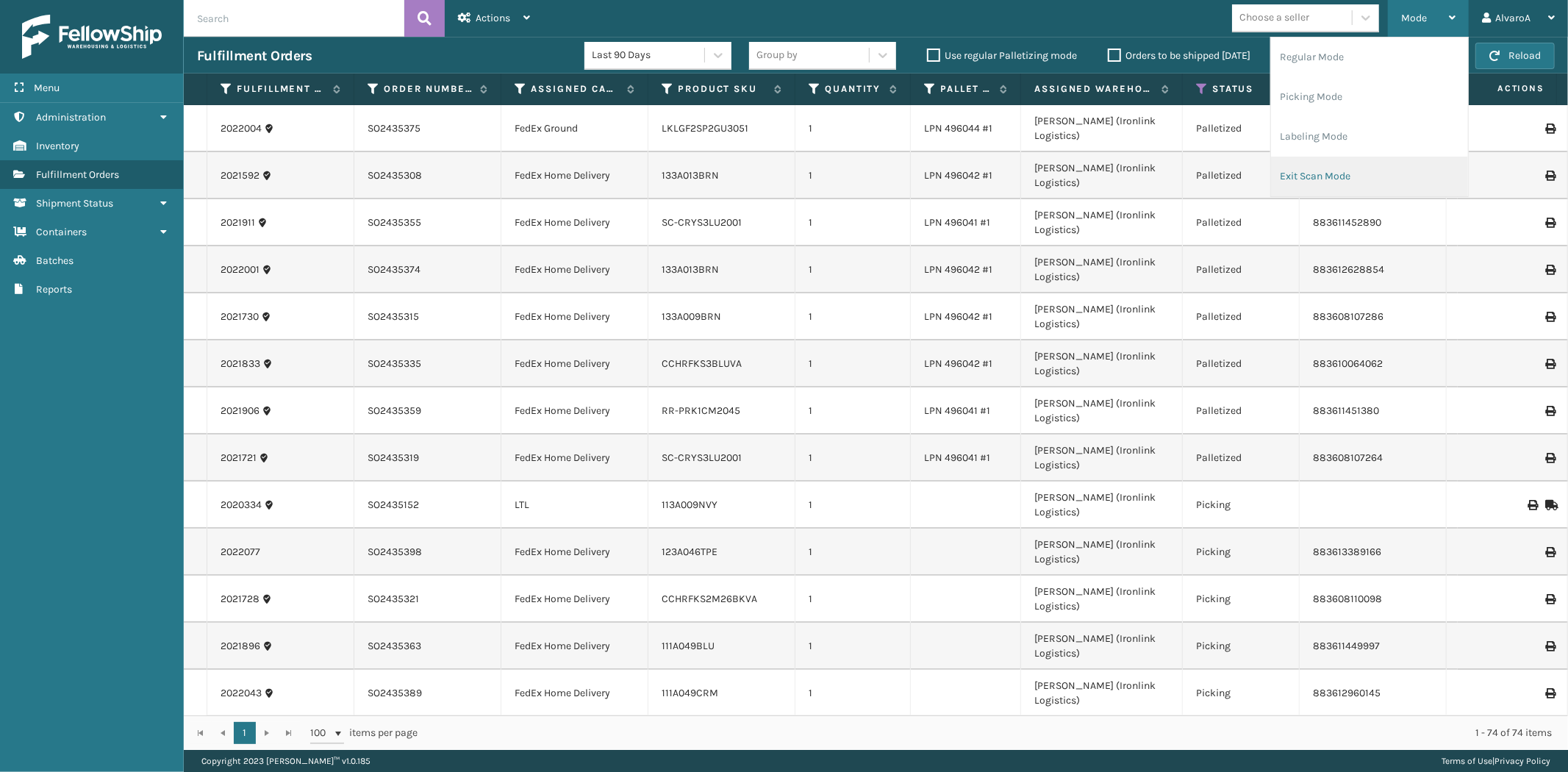
click at [1309, 174] on li "Exit Scan Mode" at bounding box center [1369, 177] width 197 height 40
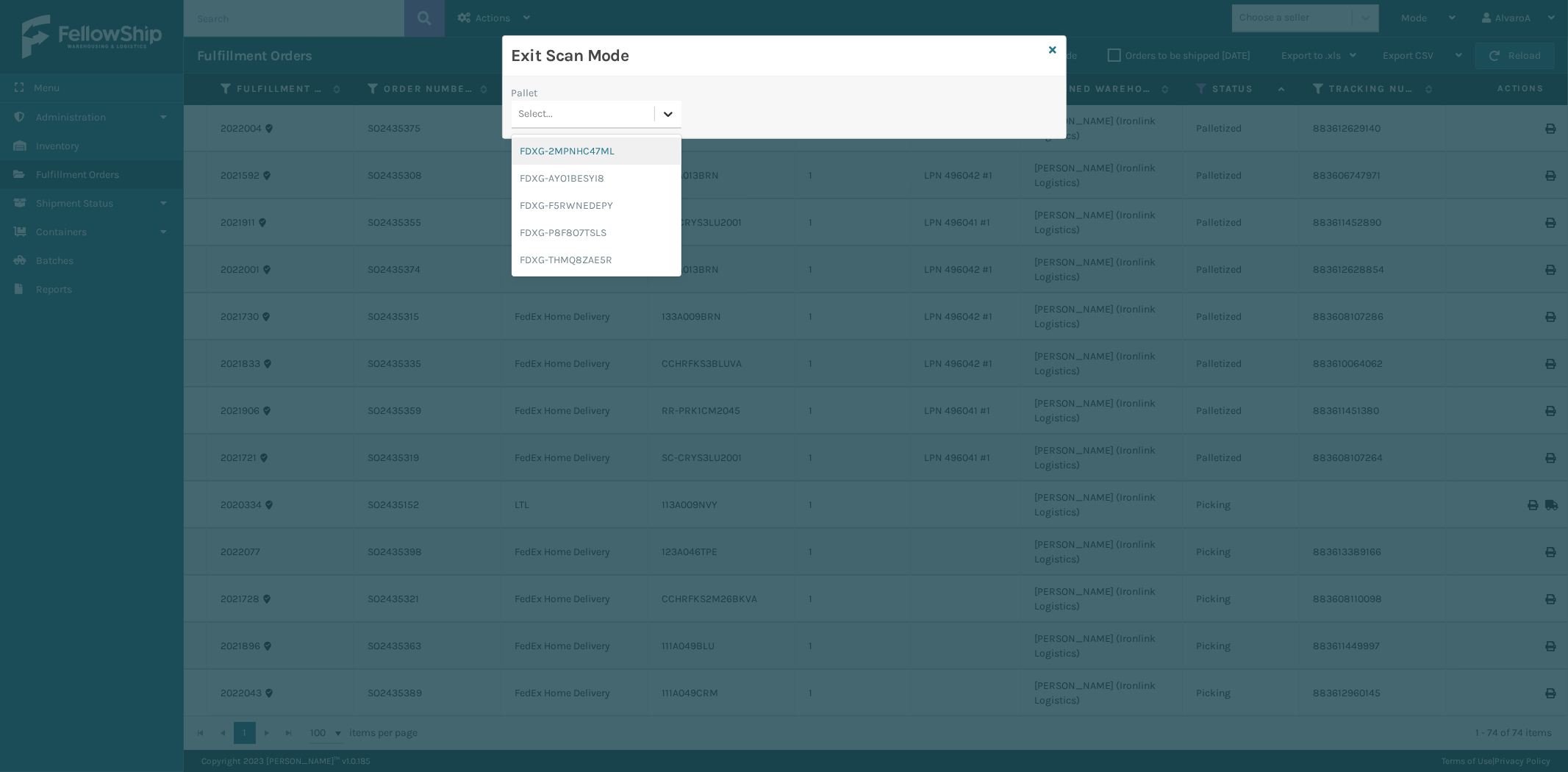
drag, startPoint x: 669, startPoint y: 123, endPoint x: 580, endPoint y: 188, distance: 110.2
click at [667, 124] on div at bounding box center [669, 114] width 27 height 27
click at [578, 196] on div "FDXG-F5RWNEDEPY" at bounding box center [597, 206] width 170 height 28
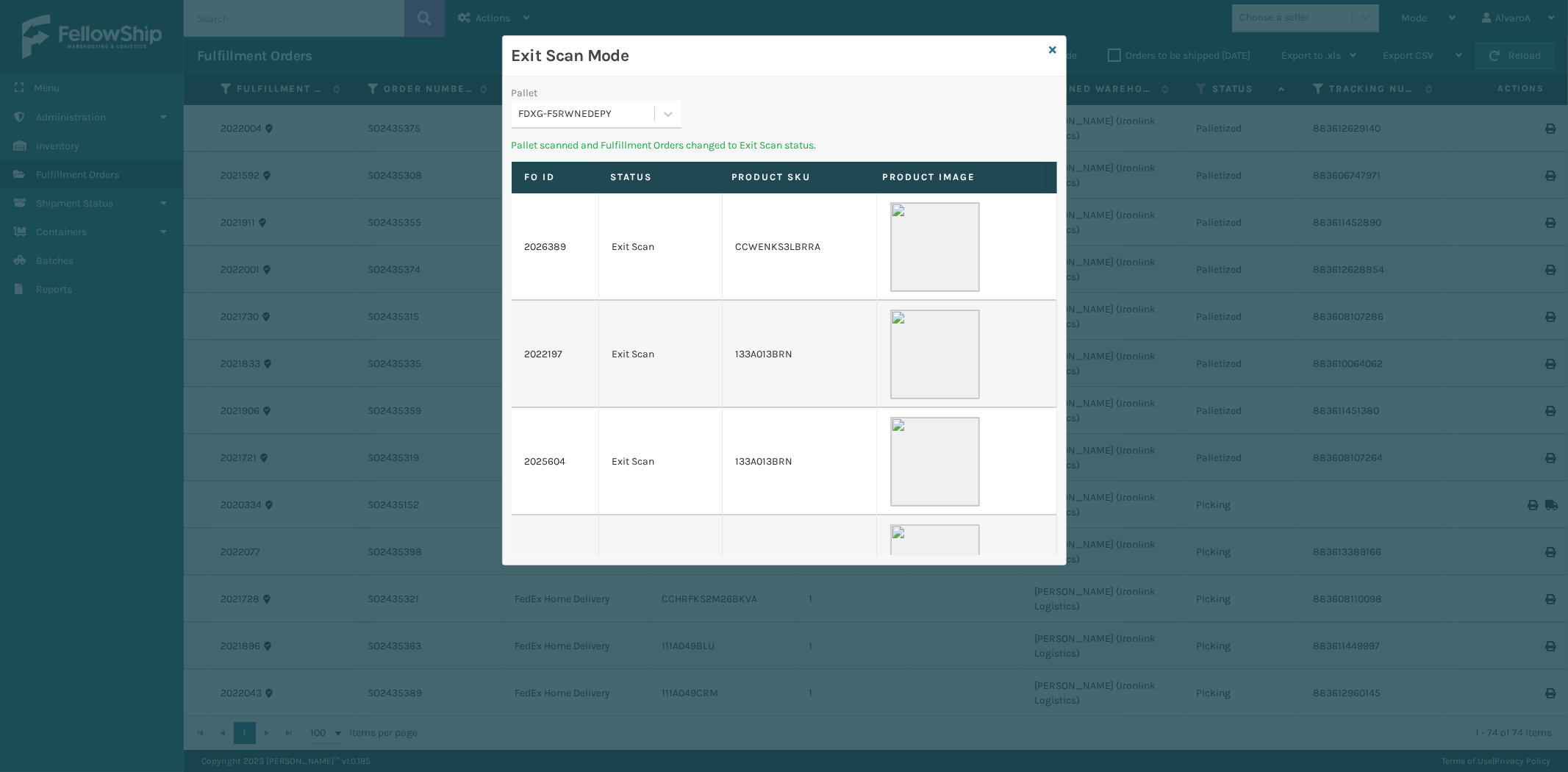
click at [656, 106] on div at bounding box center [669, 114] width 27 height 27
click at [608, 194] on div "FDXG-P8F8O7TSLS" at bounding box center [597, 206] width 170 height 28
click at [673, 109] on icon at bounding box center [668, 113] width 14 height 14
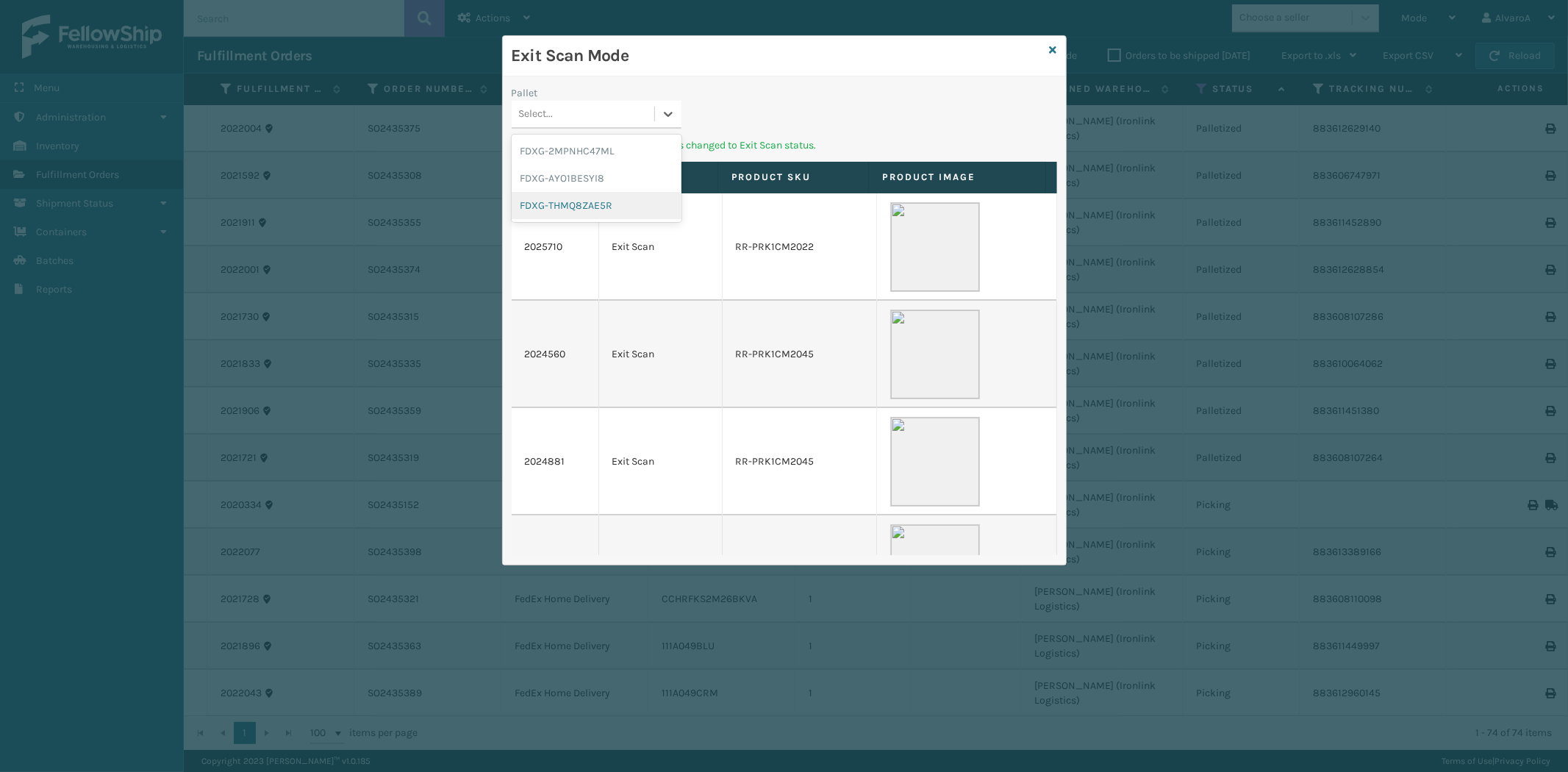
click at [598, 194] on div "FDXG-THMQ8ZAE5R" at bounding box center [597, 206] width 170 height 28
click at [1053, 49] on icon at bounding box center [1054, 49] width 8 height 10
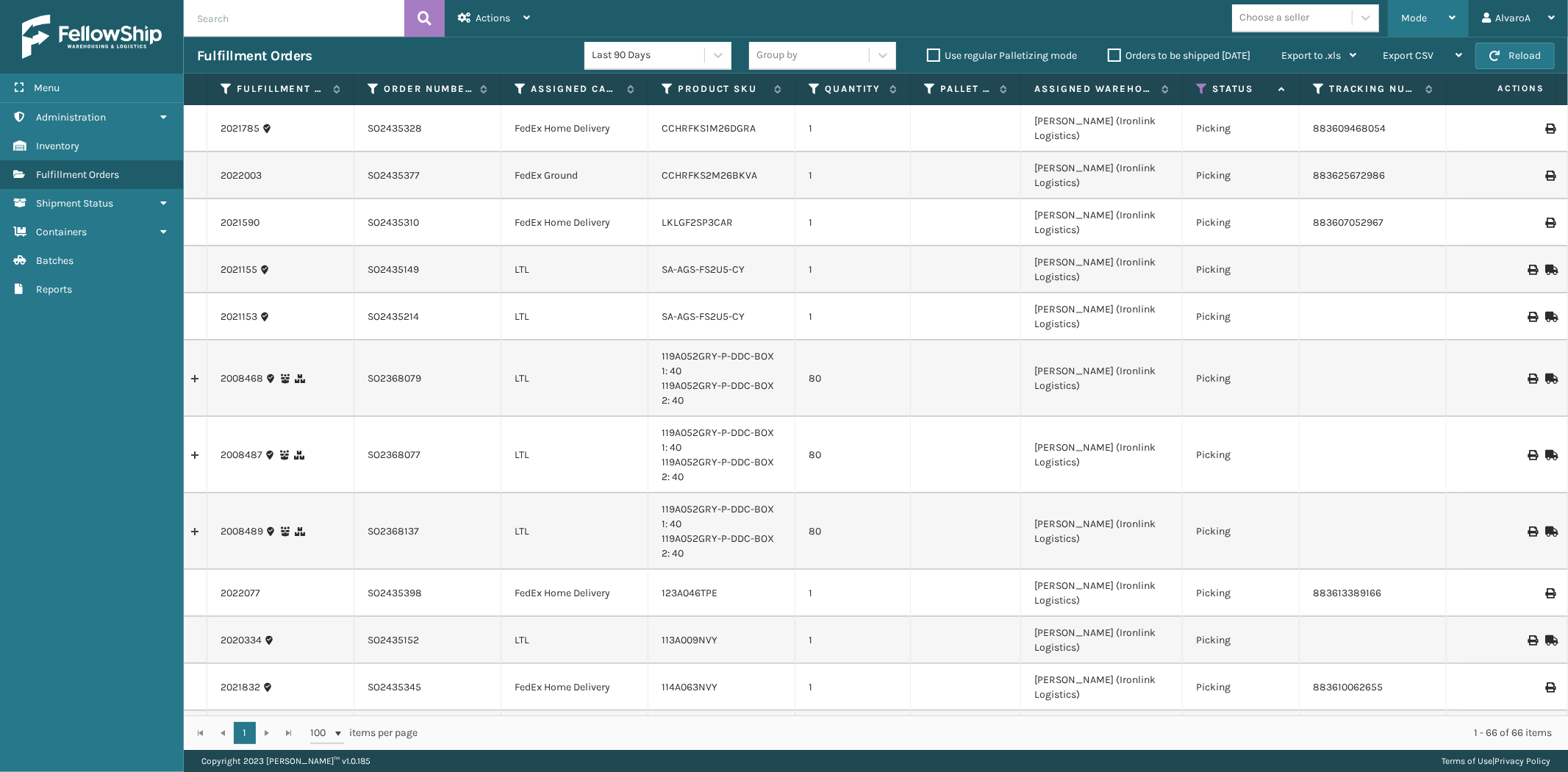
click at [1427, 28] on div "Mode" at bounding box center [1428, 18] width 54 height 37
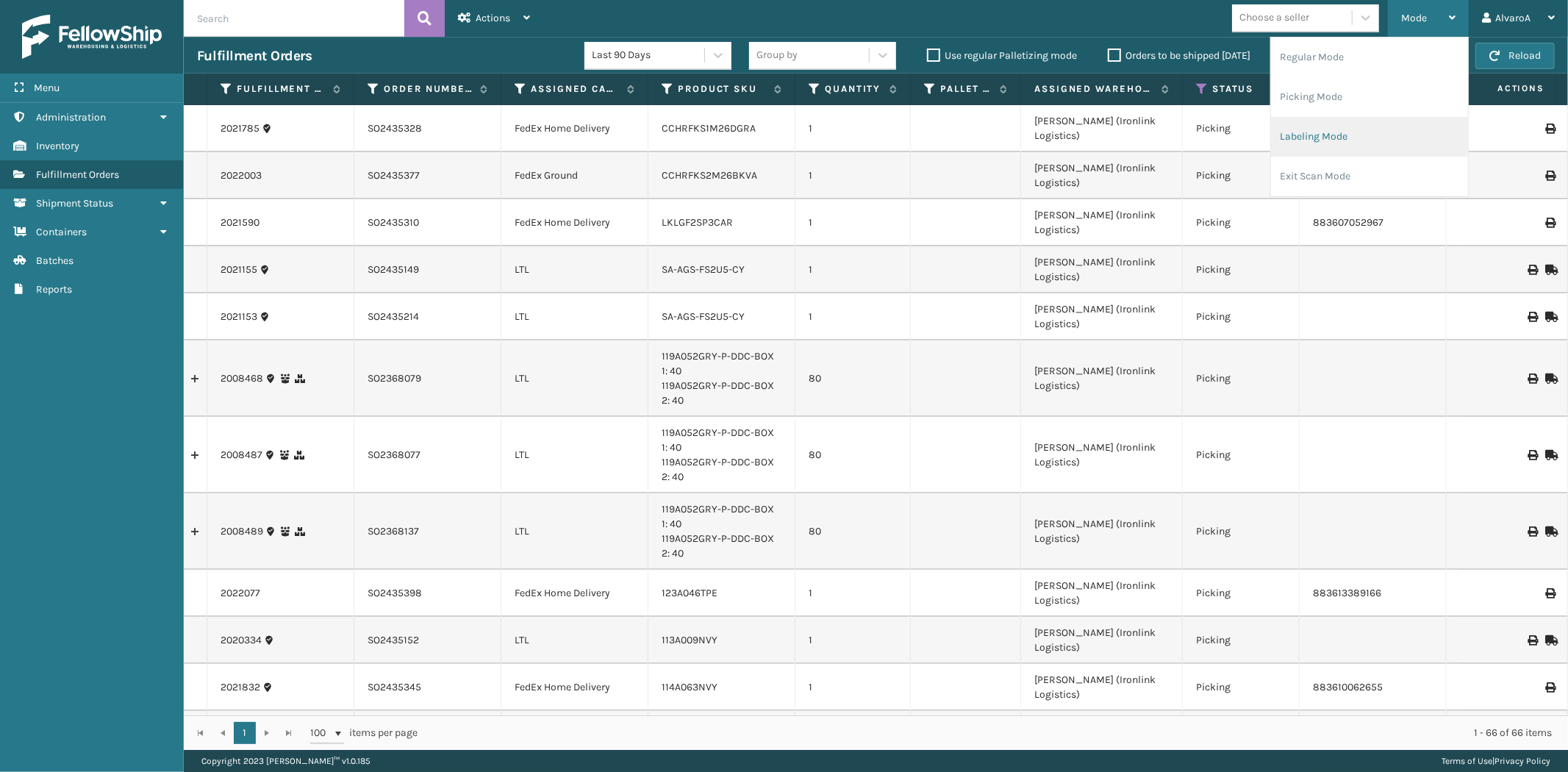
click at [1332, 130] on li "Labeling Mode" at bounding box center [1369, 137] width 197 height 40
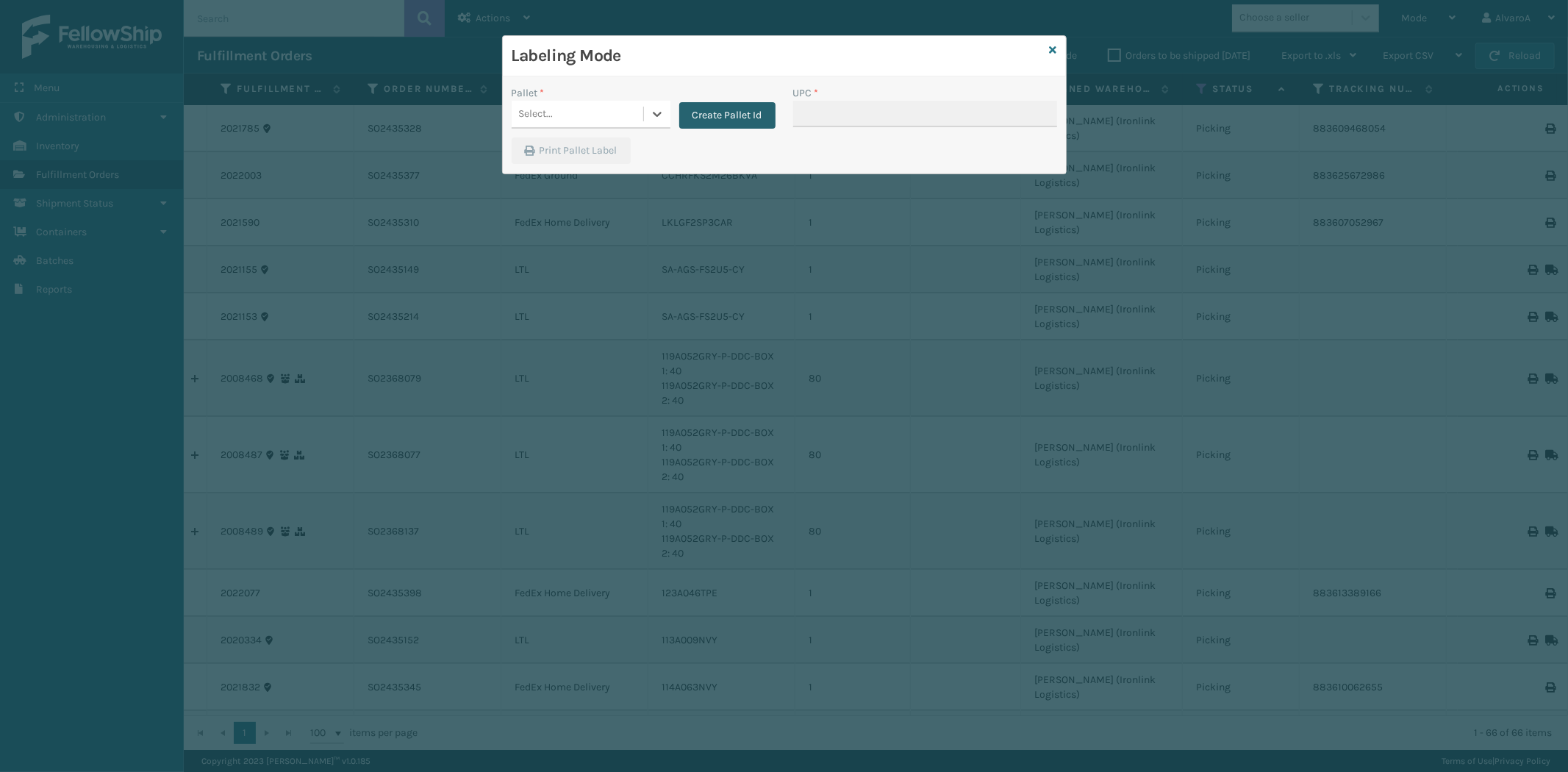
click at [711, 107] on button "Create Pallet Id" at bounding box center [727, 115] width 96 height 27
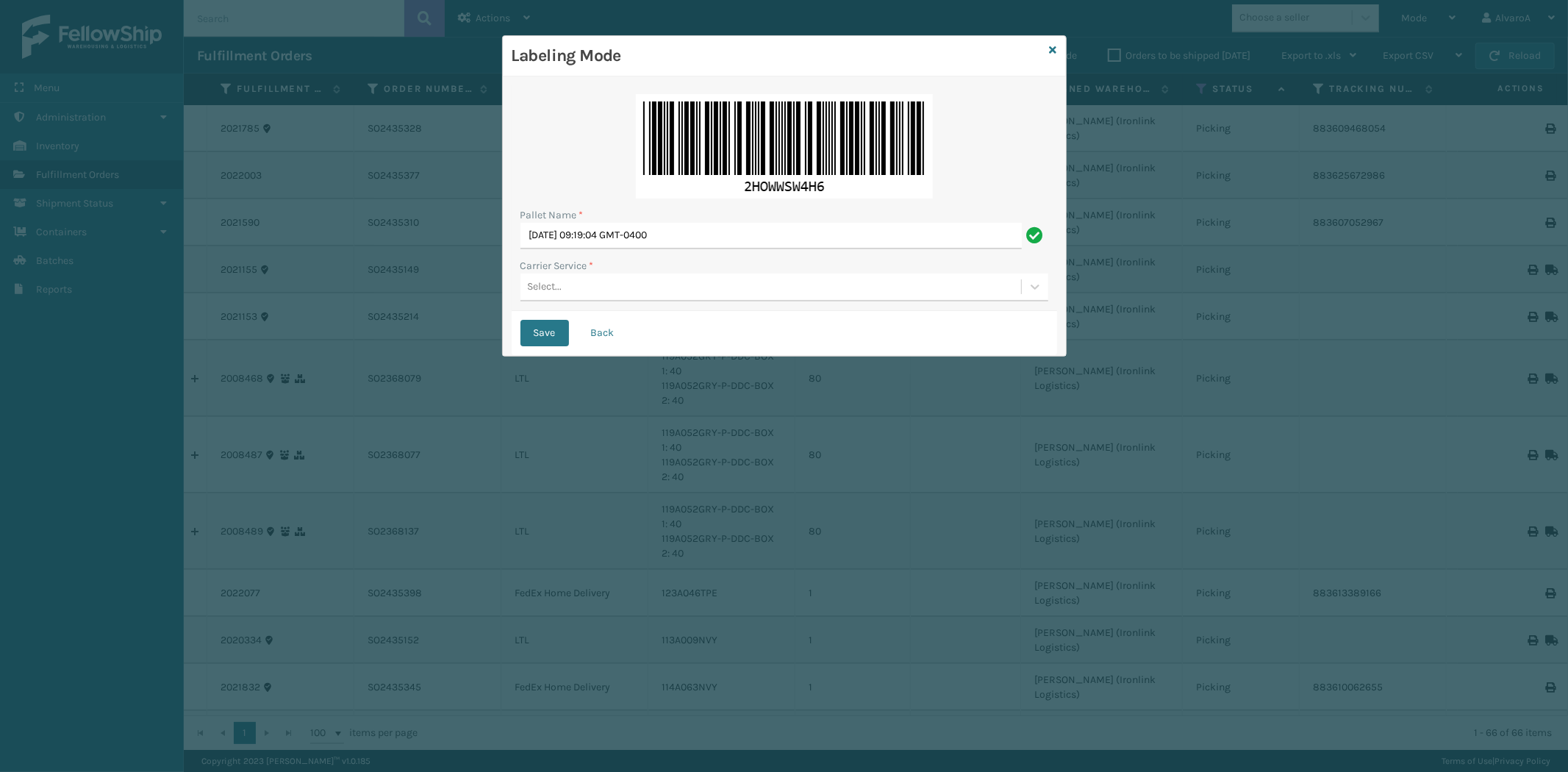
drag, startPoint x: 726, startPoint y: 216, endPoint x: 723, endPoint y: 227, distance: 11.4
click at [723, 225] on div "Pallet Name * [DATE] 09:19:04 GMT-0400" at bounding box center [784, 228] width 528 height 42
drag, startPoint x: 720, startPoint y: 235, endPoint x: 320, endPoint y: 267, distance: 401.3
click at [320, 267] on div "Labeling Mode Pallet Name * [DATE] 09:19:04 GMT-0400 Carrier Service * Select..…" at bounding box center [784, 386] width 1568 height 772
type input "l"
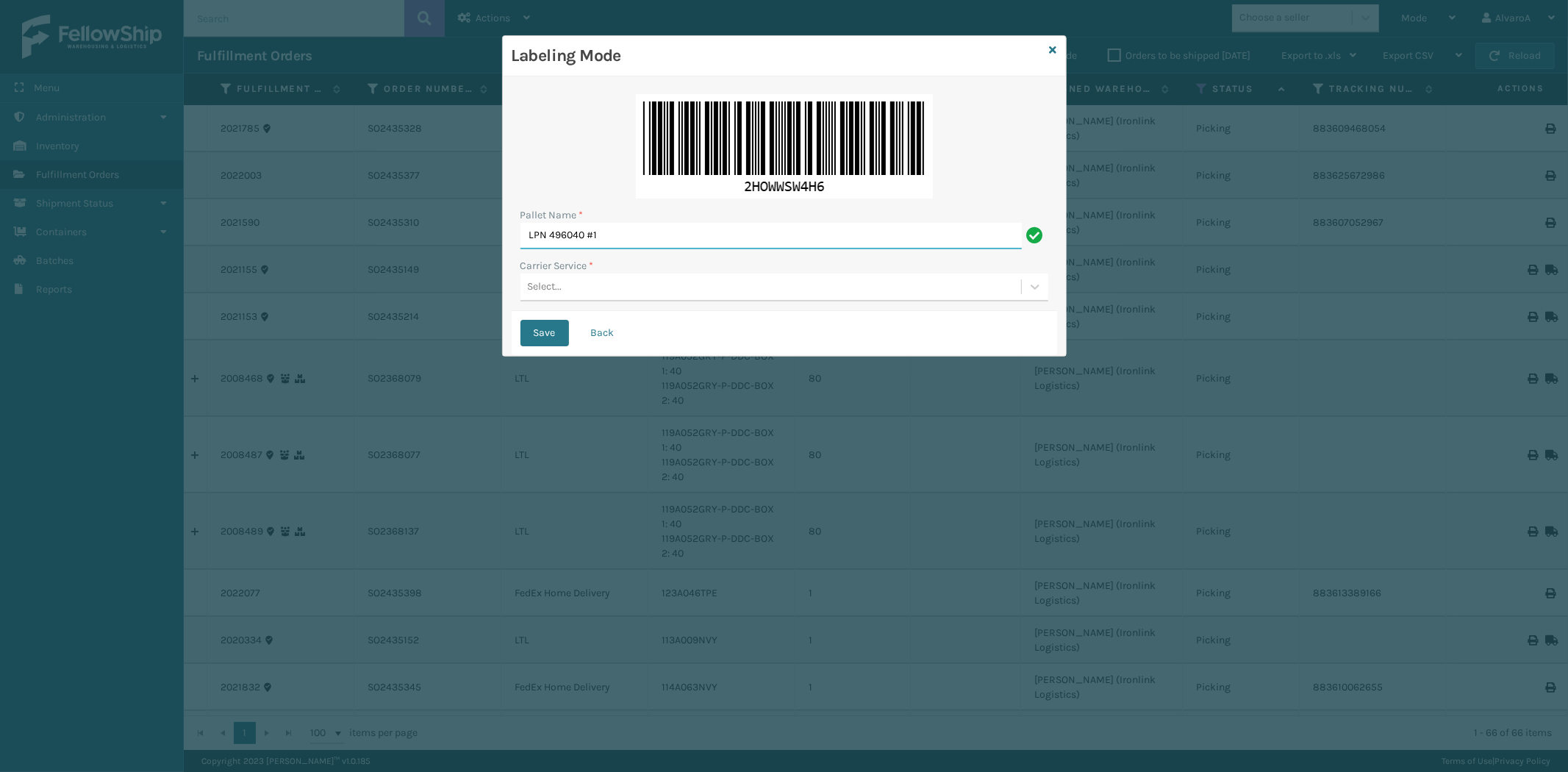
type input "LPN 496040 #1"
drag, startPoint x: 558, startPoint y: 270, endPoint x: 564, endPoint y: 311, distance: 41.4
click at [558, 273] on div "Carrier Service * Select..." at bounding box center [784, 280] width 528 height 44
click at [594, 286] on div "Select..." at bounding box center [771, 287] width 500 height 25
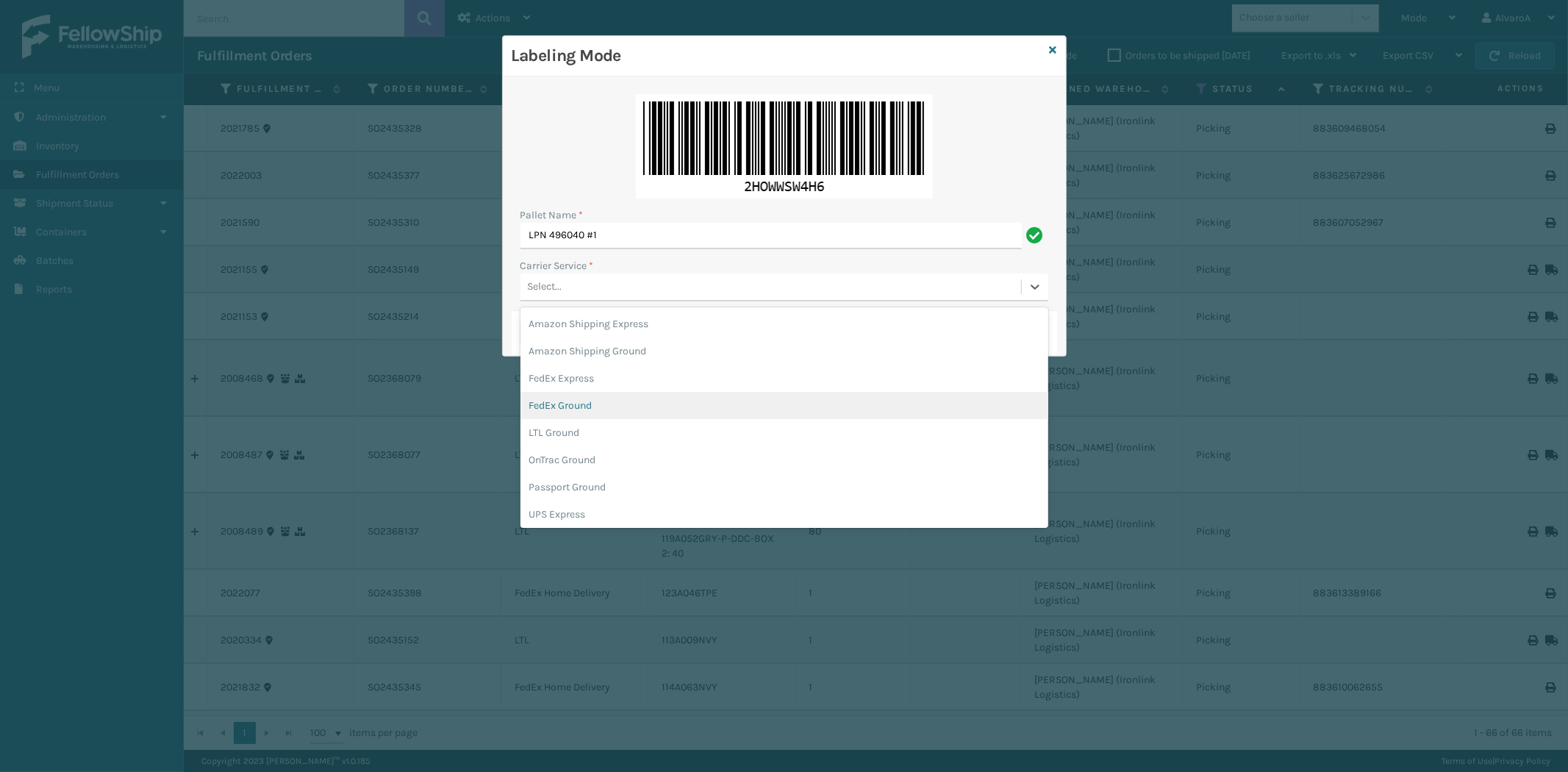
click at [628, 409] on div "FedEx Ground" at bounding box center [784, 406] width 528 height 28
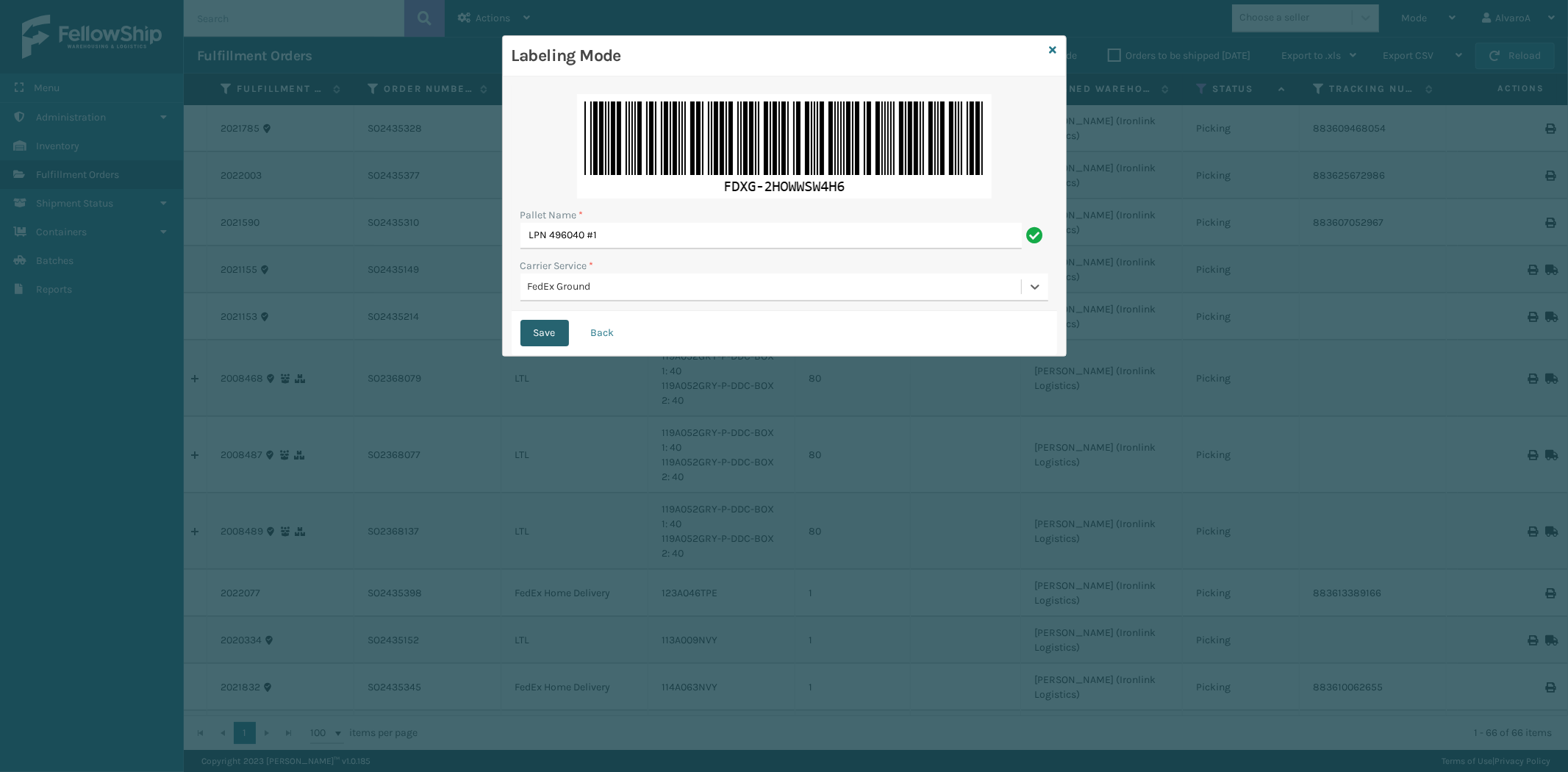
click at [549, 332] on button "Save" at bounding box center [544, 333] width 49 height 27
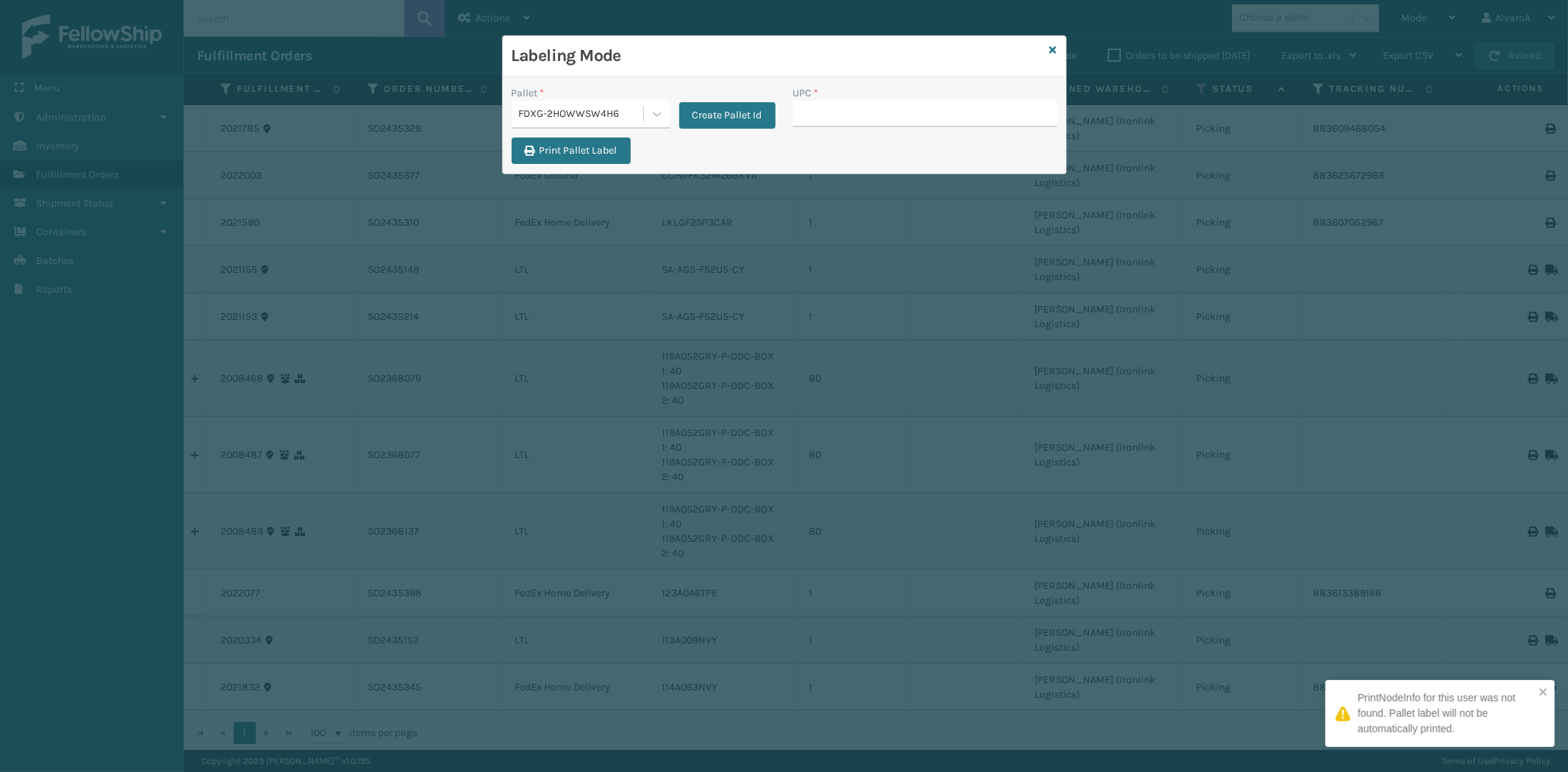
click at [828, 108] on input "UPC *" at bounding box center [925, 114] width 264 height 27
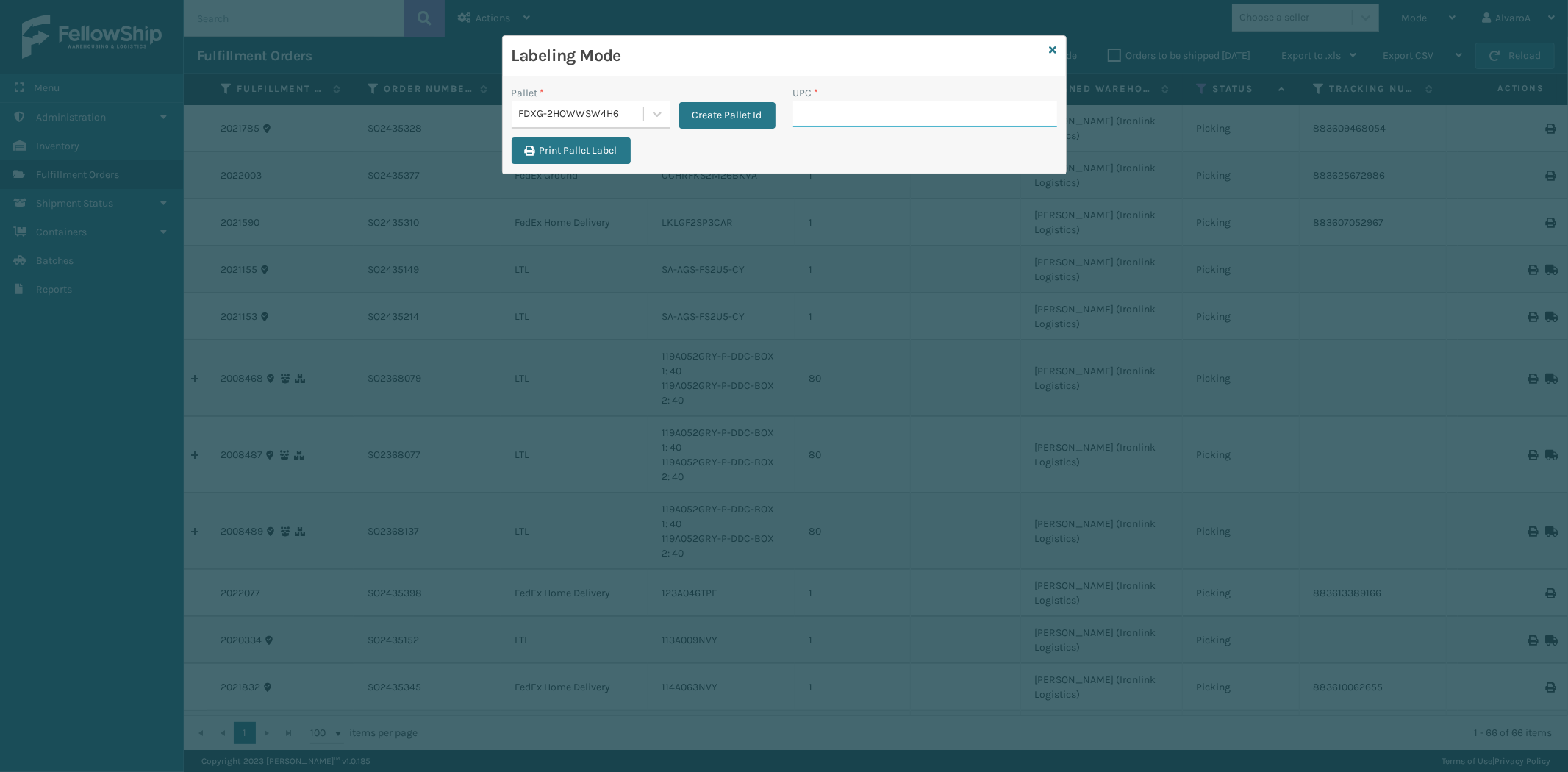
paste input "SCLRIS3LU2001"
type input "SCLRIS3LU2001"
paste input "SCWDSLU2012"
type input "SCWDSLU2012"
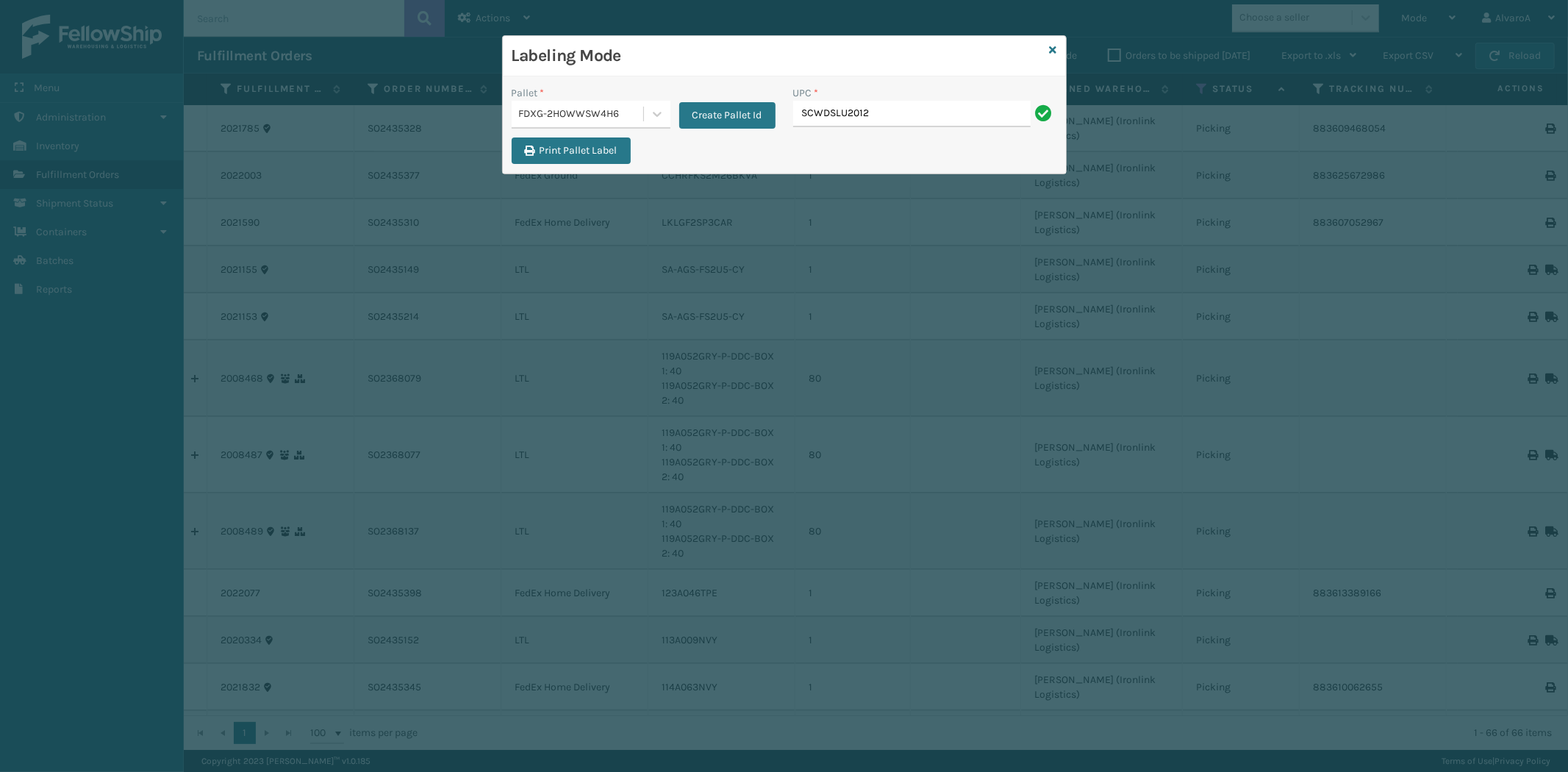
type input "SCWDSLU2012"
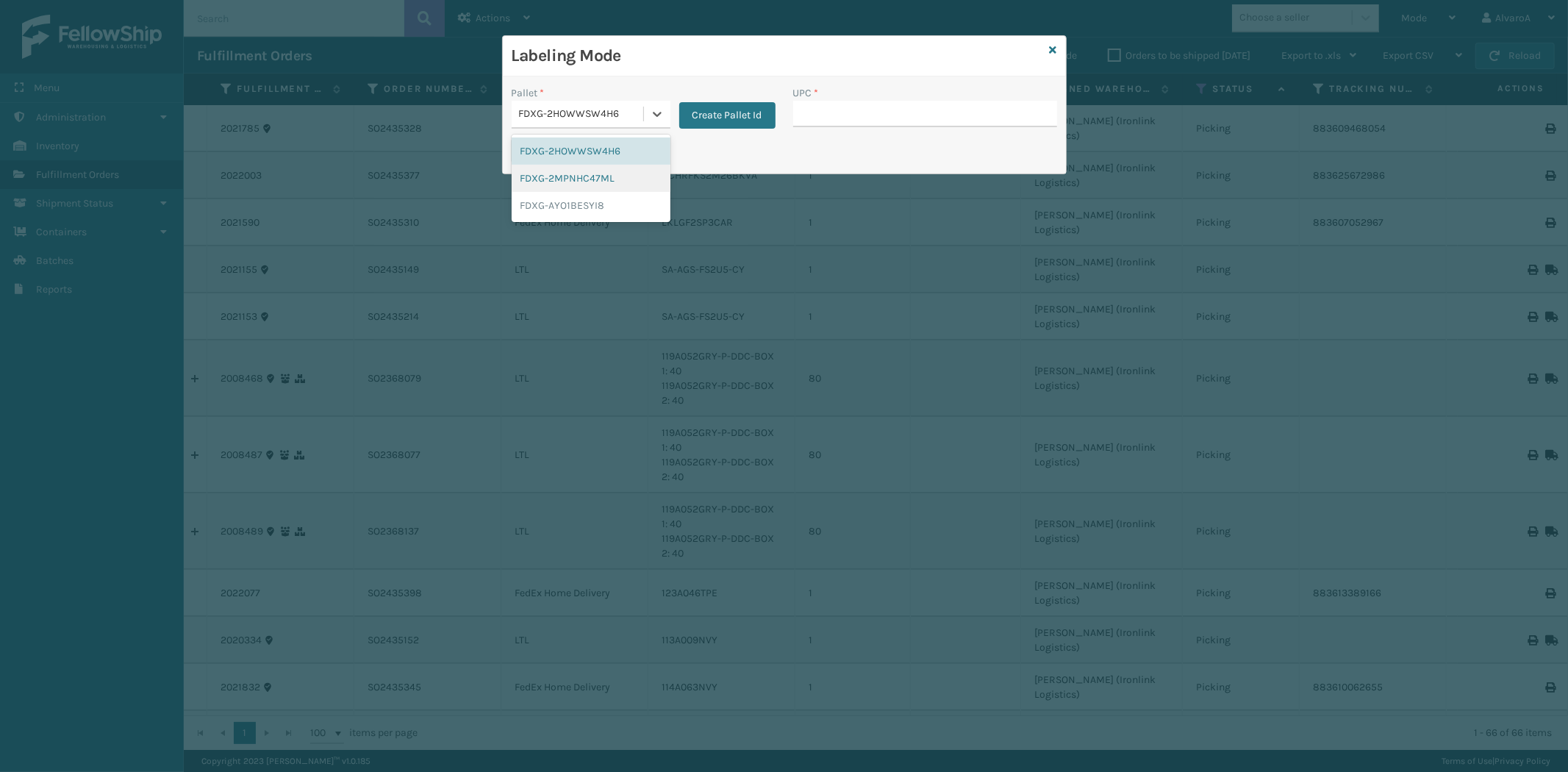
drag, startPoint x: 662, startPoint y: 115, endPoint x: 593, endPoint y: 177, distance: 92.8
click at [658, 118] on icon at bounding box center [657, 113] width 14 height 14
click at [567, 144] on div "FDXG-2HOWWSW4H6" at bounding box center [591, 151] width 159 height 28
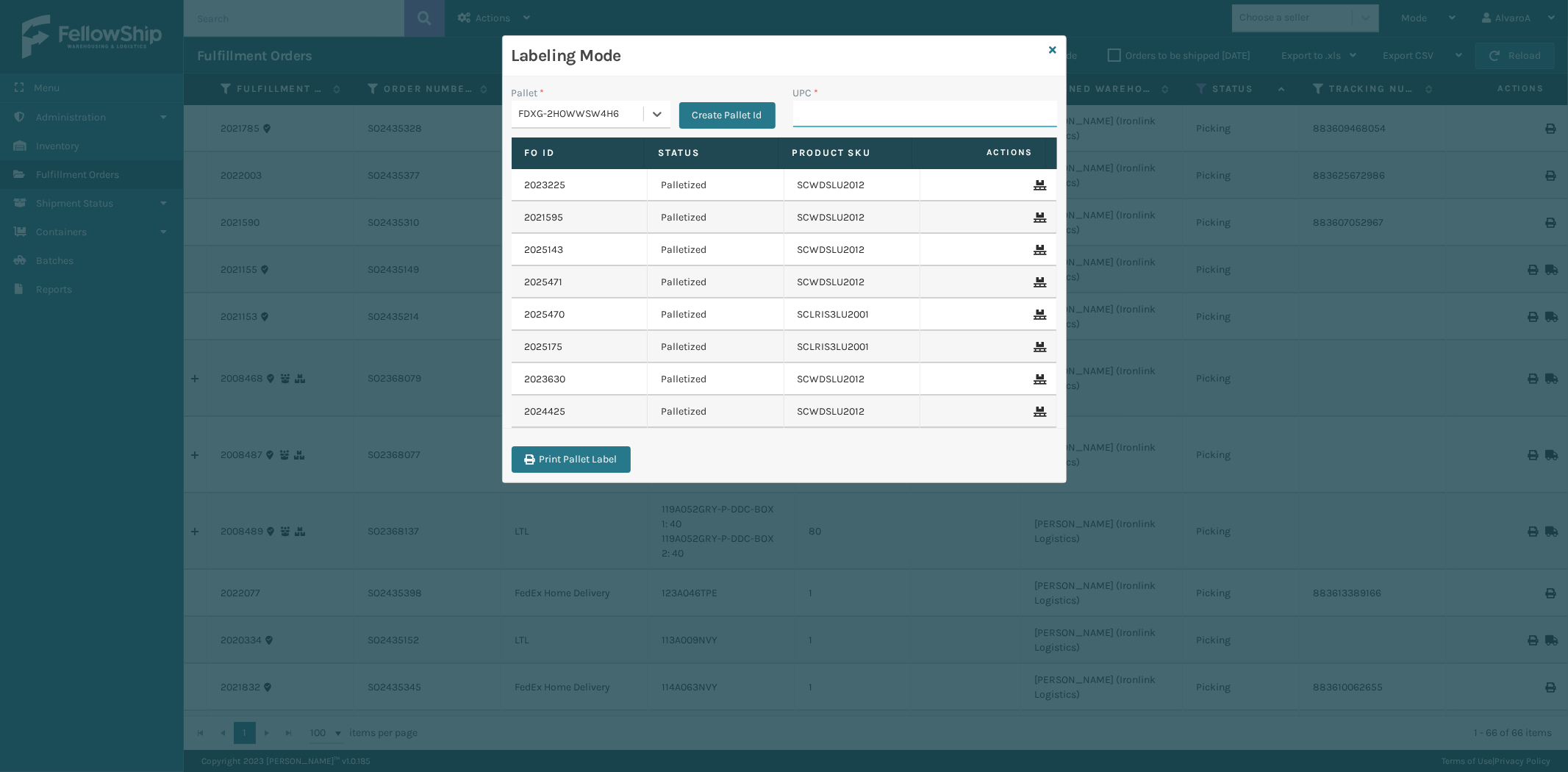
click at [856, 118] on input "UPC *" at bounding box center [925, 114] width 264 height 27
paste input "SCWDSLU2012"
type input "SCWDSLU2012"
click at [695, 109] on button "Create Pallet Id" at bounding box center [727, 115] width 96 height 27
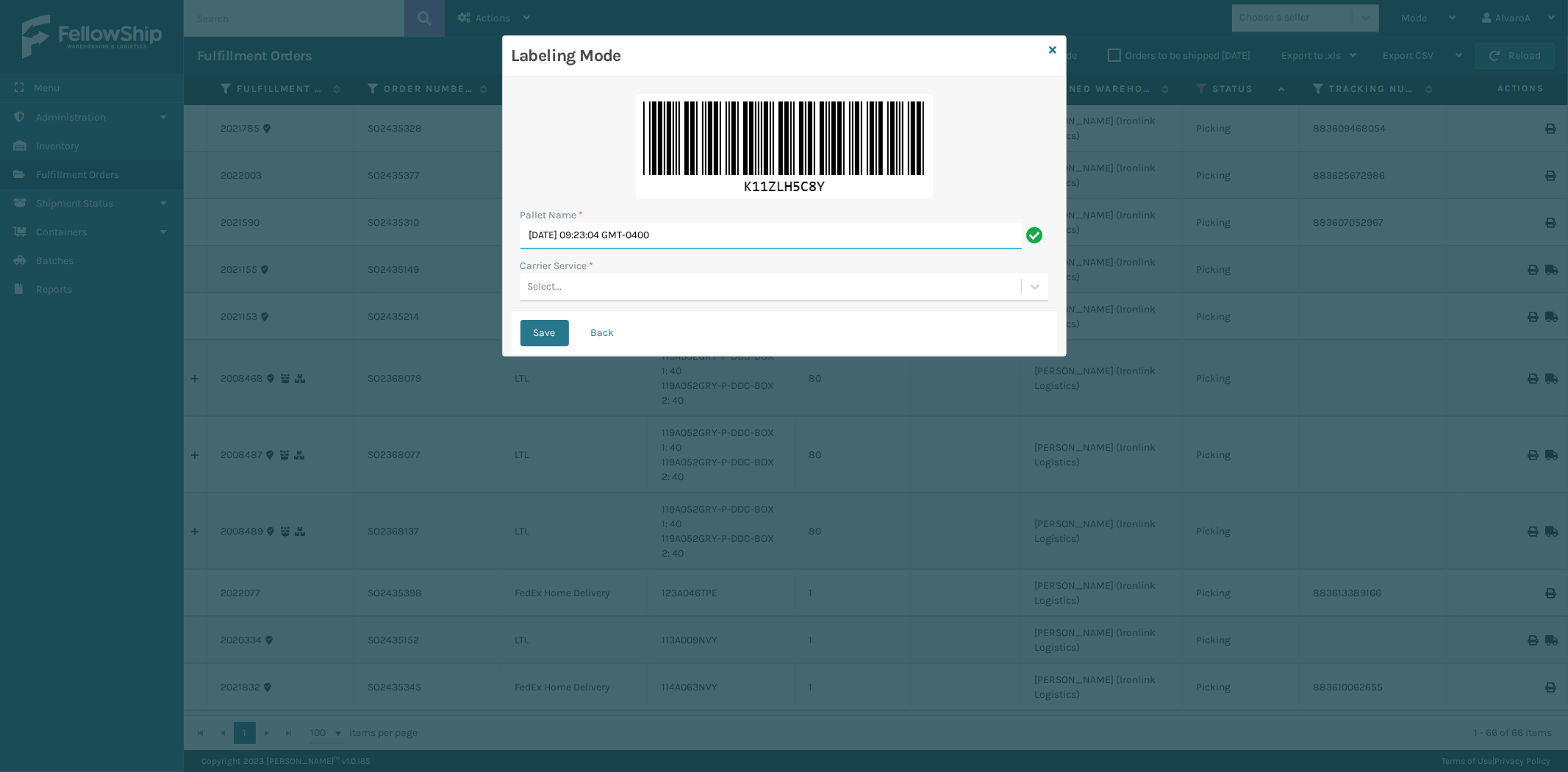
drag, startPoint x: 727, startPoint y: 230, endPoint x: 421, endPoint y: 284, distance: 310.7
click at [421, 284] on div "Labeling Mode Pallet Name * [DATE] 09:23:04 GMT-0400 Carrier Service * Select..…" at bounding box center [784, 386] width 1568 height 772
type input "LPN 496039 #1"
click at [591, 284] on div "Select..." at bounding box center [771, 287] width 500 height 25
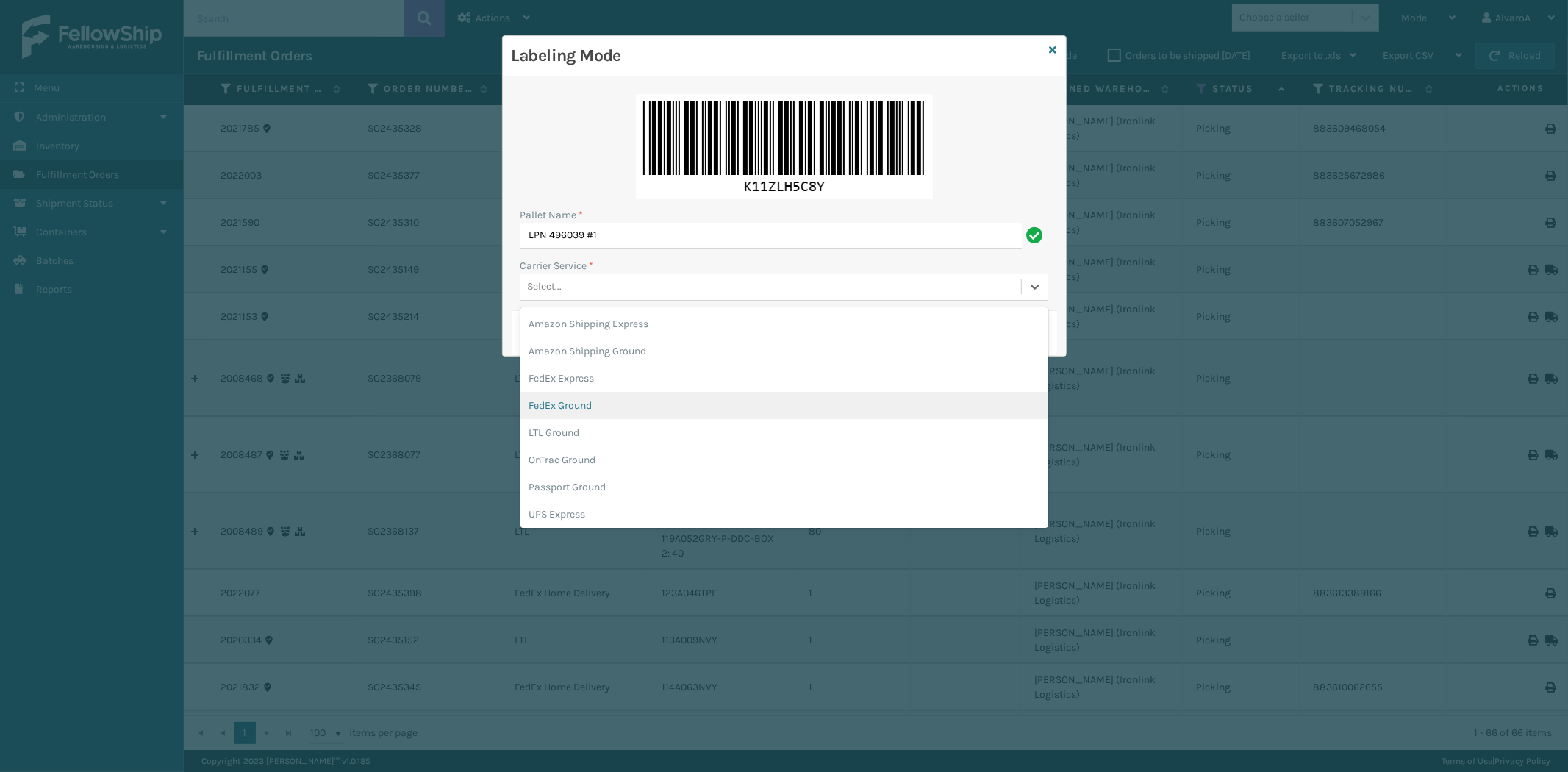
click at [578, 412] on div "FedEx Ground" at bounding box center [784, 406] width 528 height 28
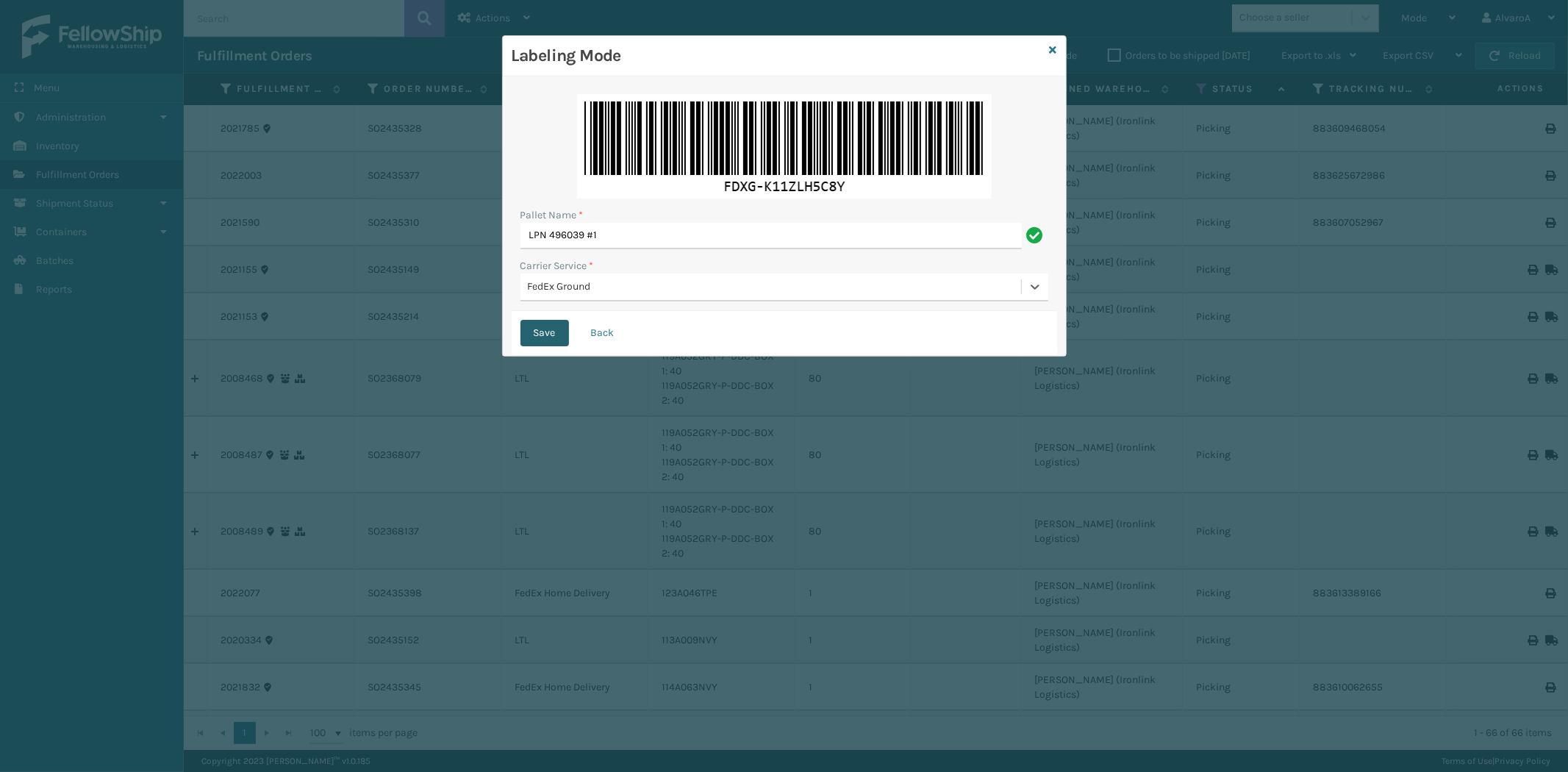
click at [532, 331] on button "Save" at bounding box center [544, 333] width 49 height 27
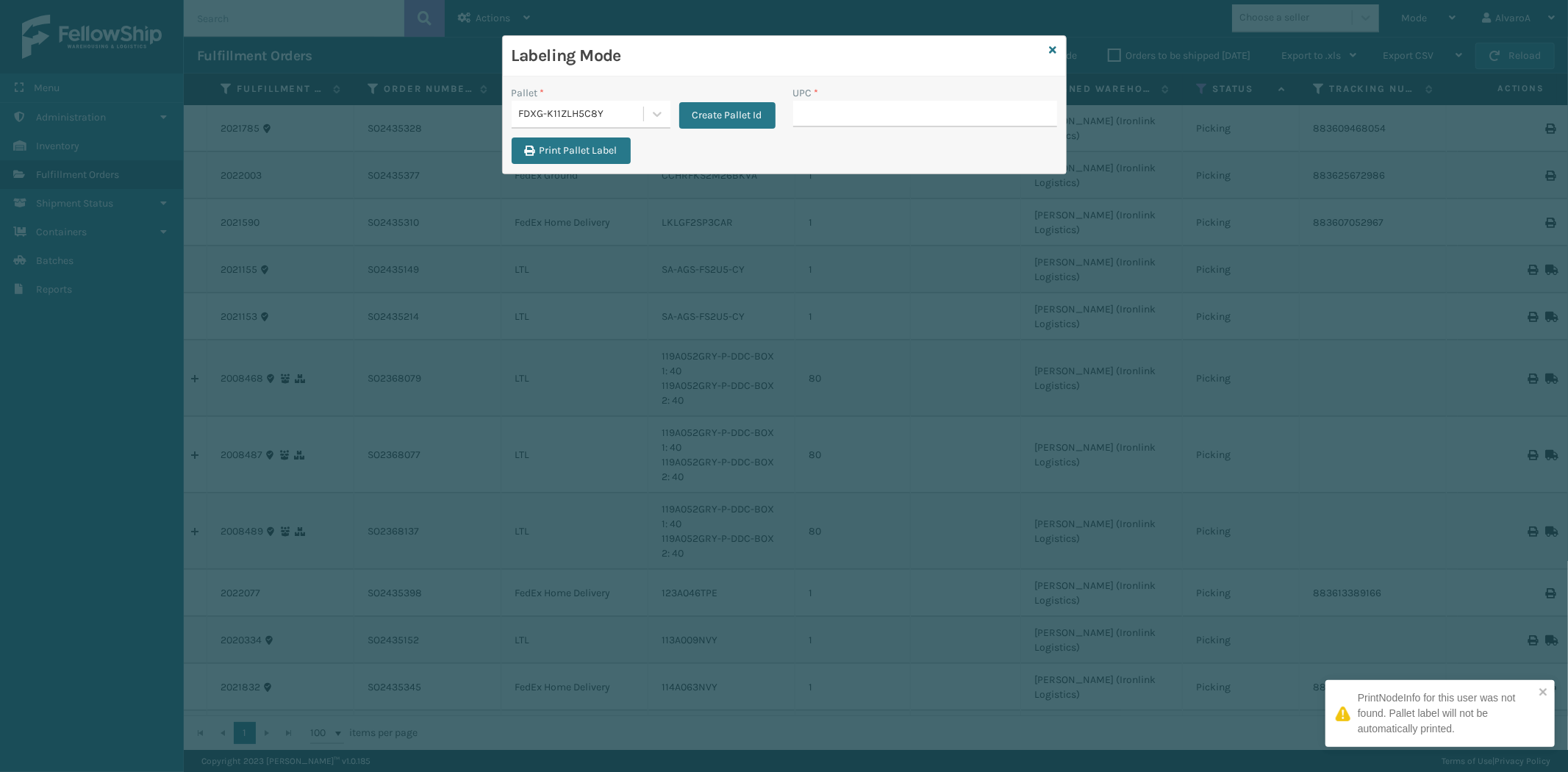
click at [833, 113] on input "UPC *" at bounding box center [925, 114] width 264 height 27
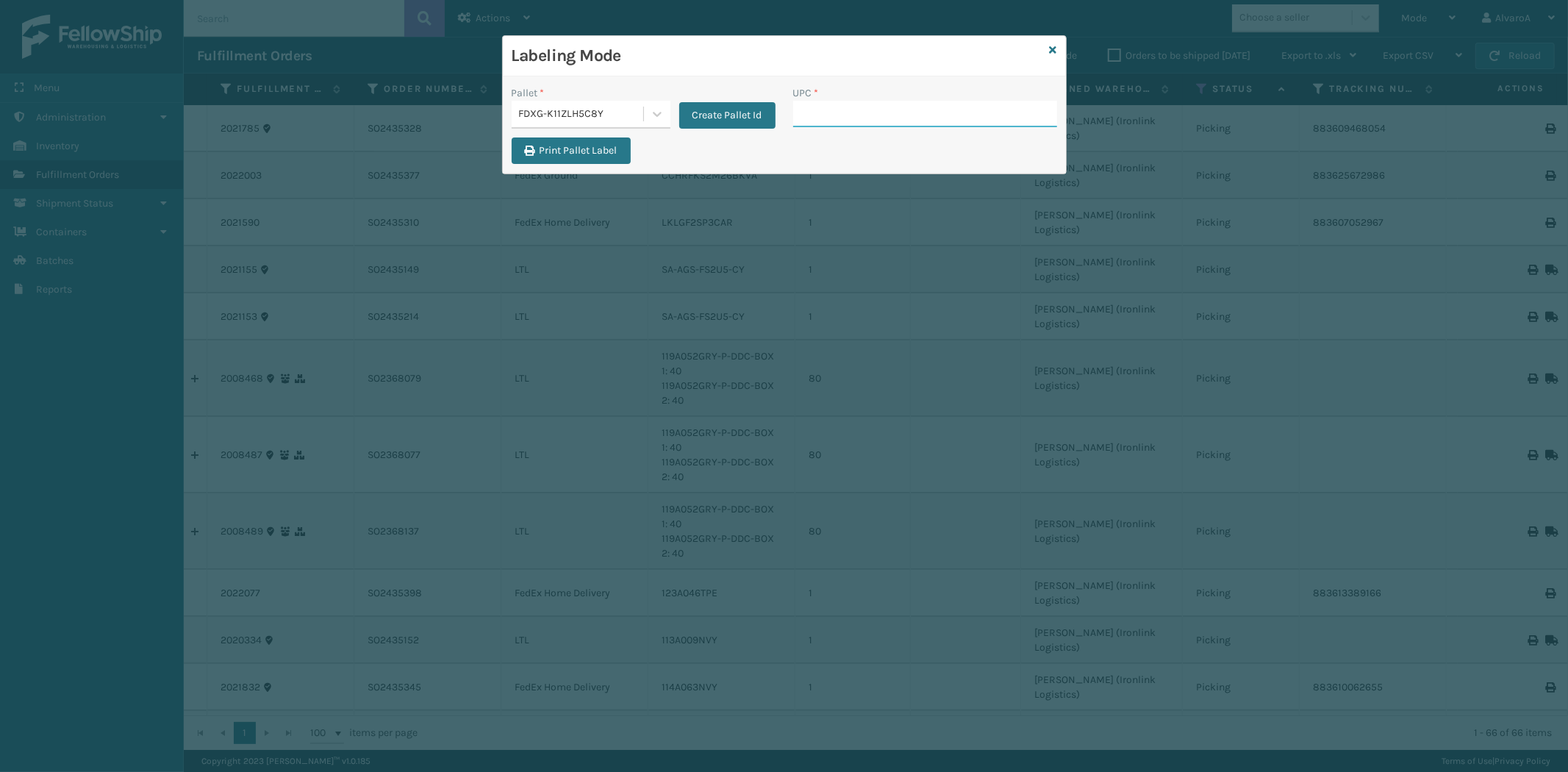
paste input "CCHRFKS2BLUVA"
type input "CCHRFKS2BLUVA"
paste input "CCHRFKS2BLUVA"
type input "CCHRFKS2BLUVA"
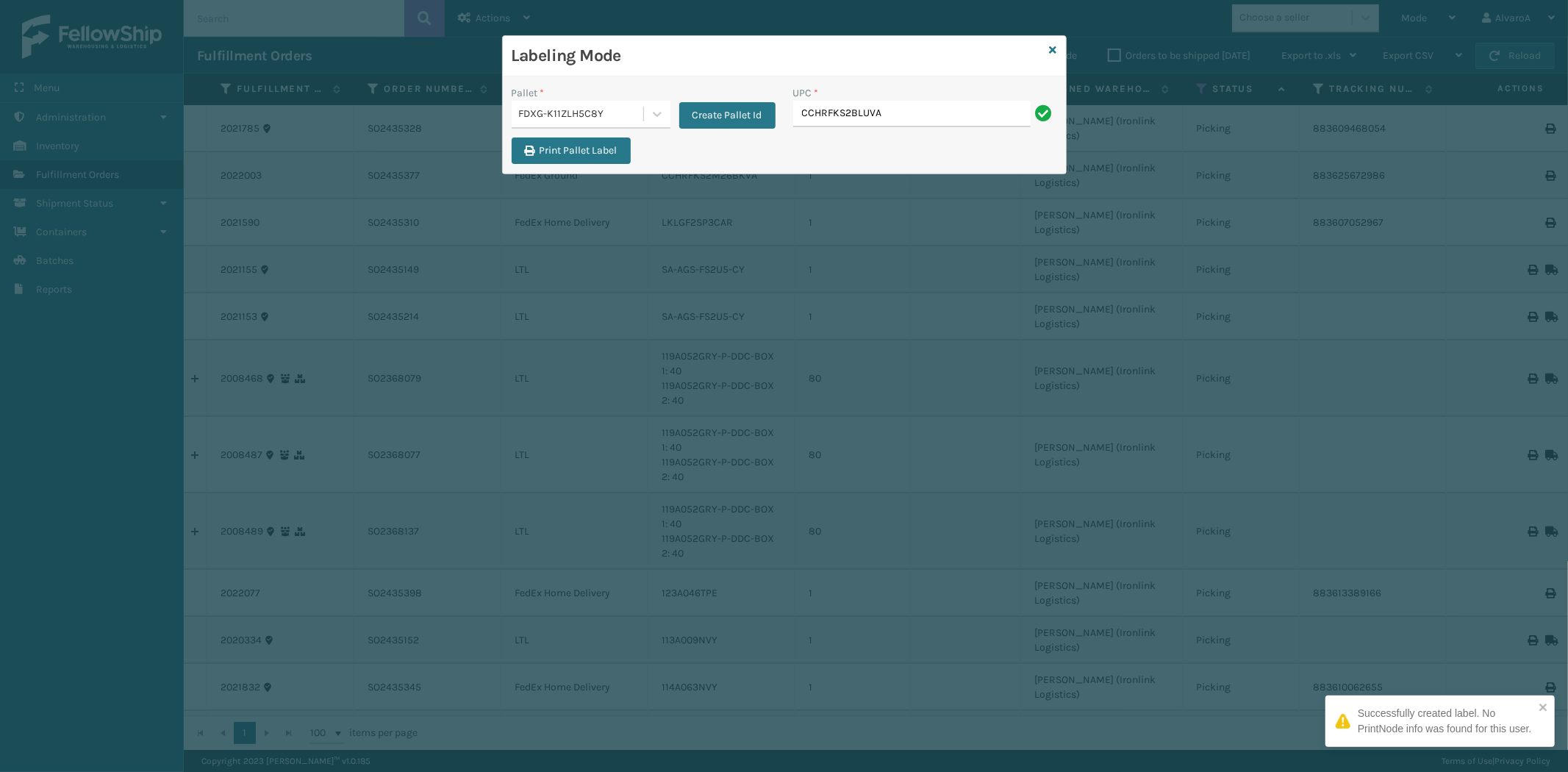
type input "CCHRFKS2BLUVA"
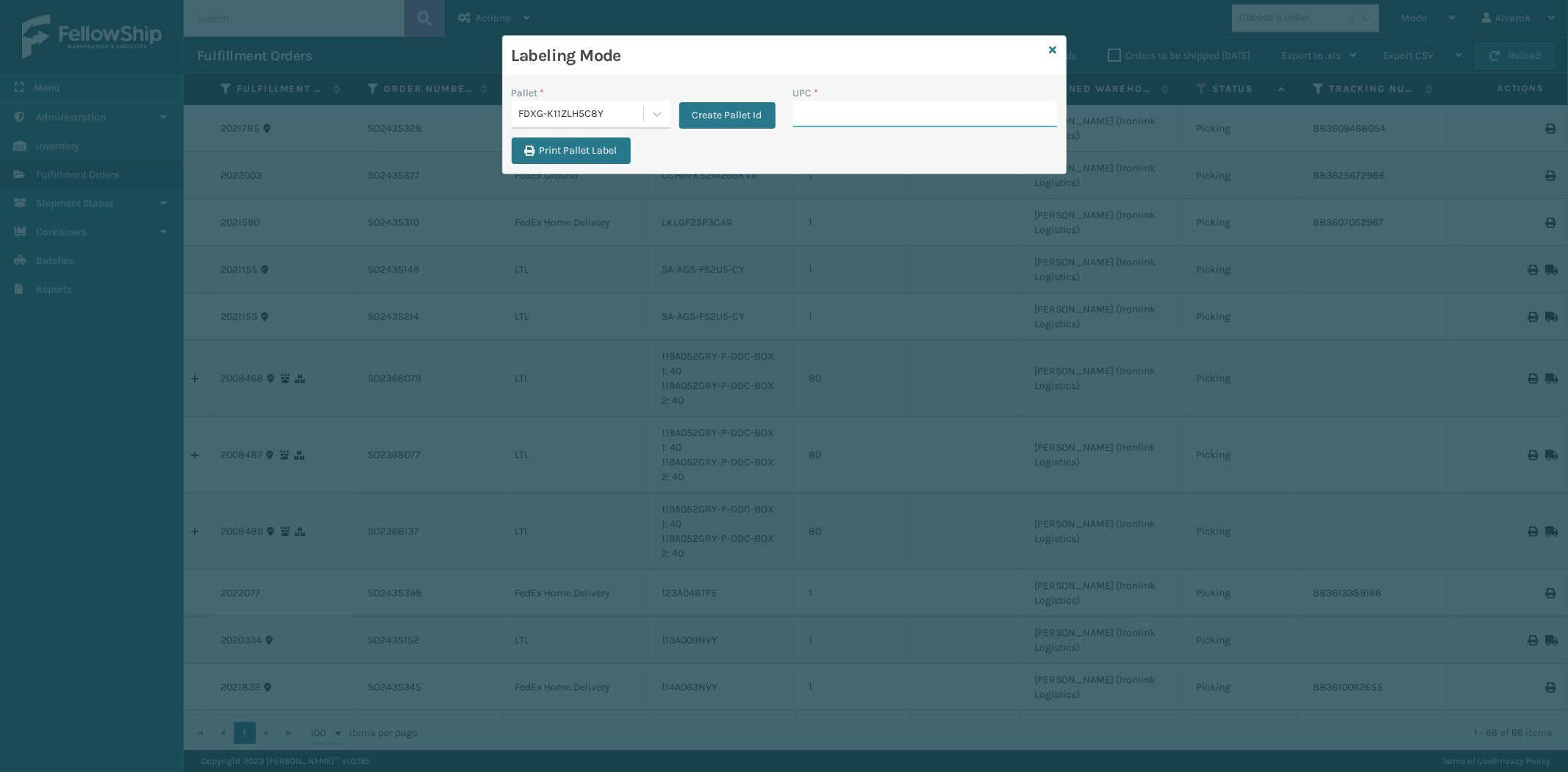
paste input "CCHRFKS2M26BKVA"
type input "CCHRFKS2M26BKVA"
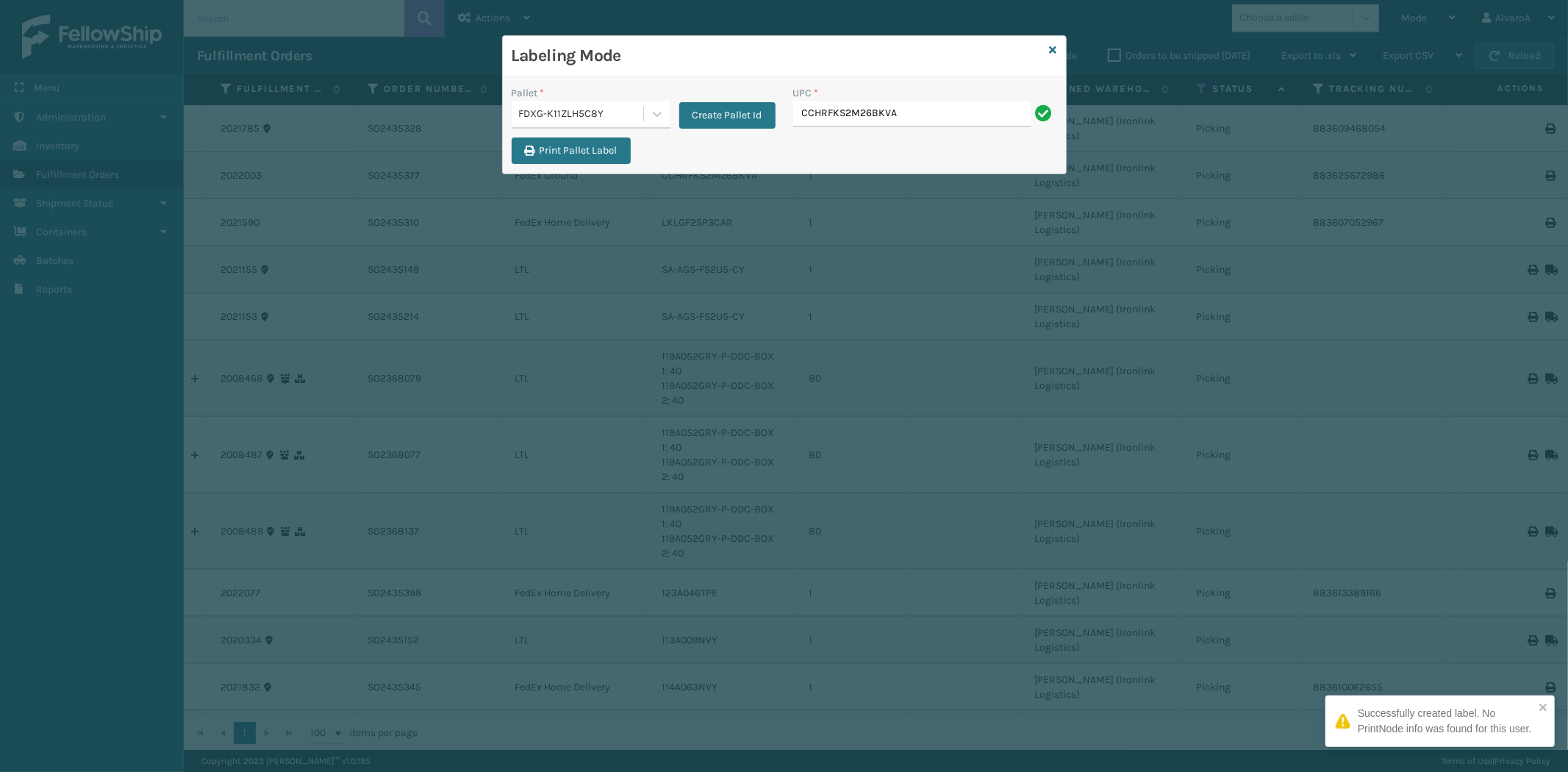
type input "CCHRFKS2M26BKVA"
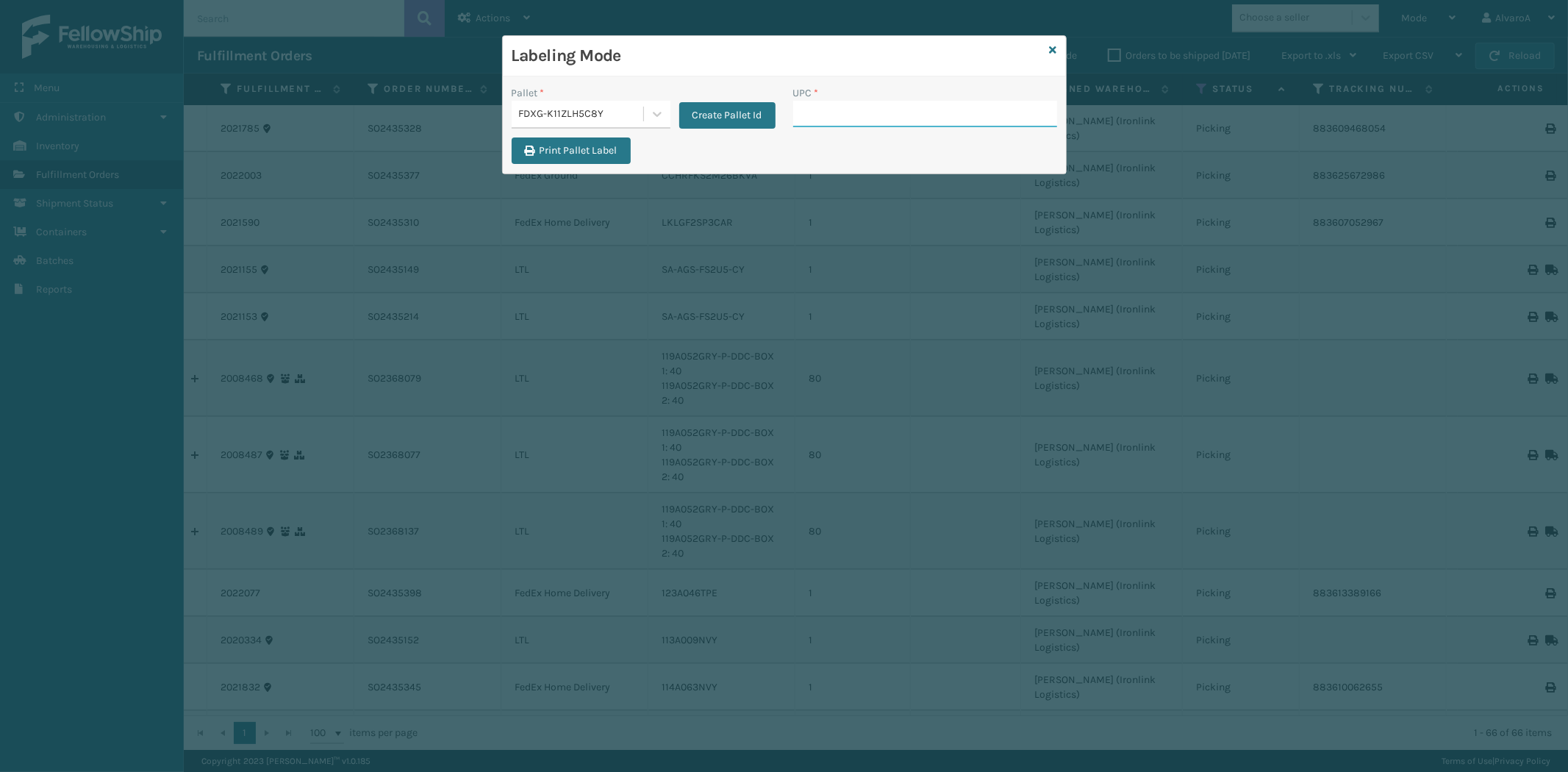
click at [799, 119] on input "UPC *" at bounding box center [925, 114] width 264 height 27
click at [860, 110] on input "UPC *" at bounding box center [925, 114] width 264 height 27
type input "CCHRFKS2BGEVA"
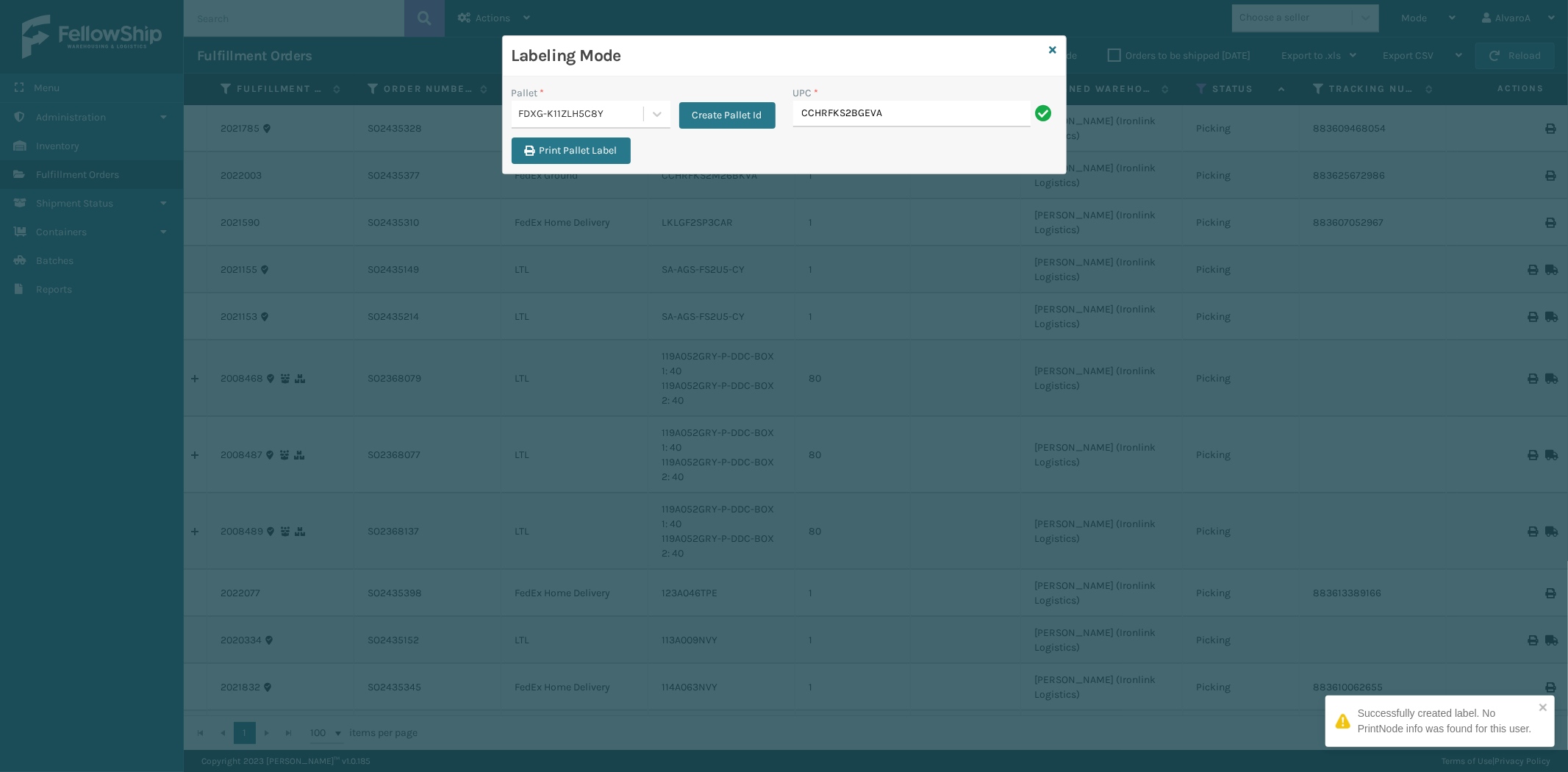
type input "CCHRFKS2BGEVA"
type input "CCHRFKS2M26DGRA"
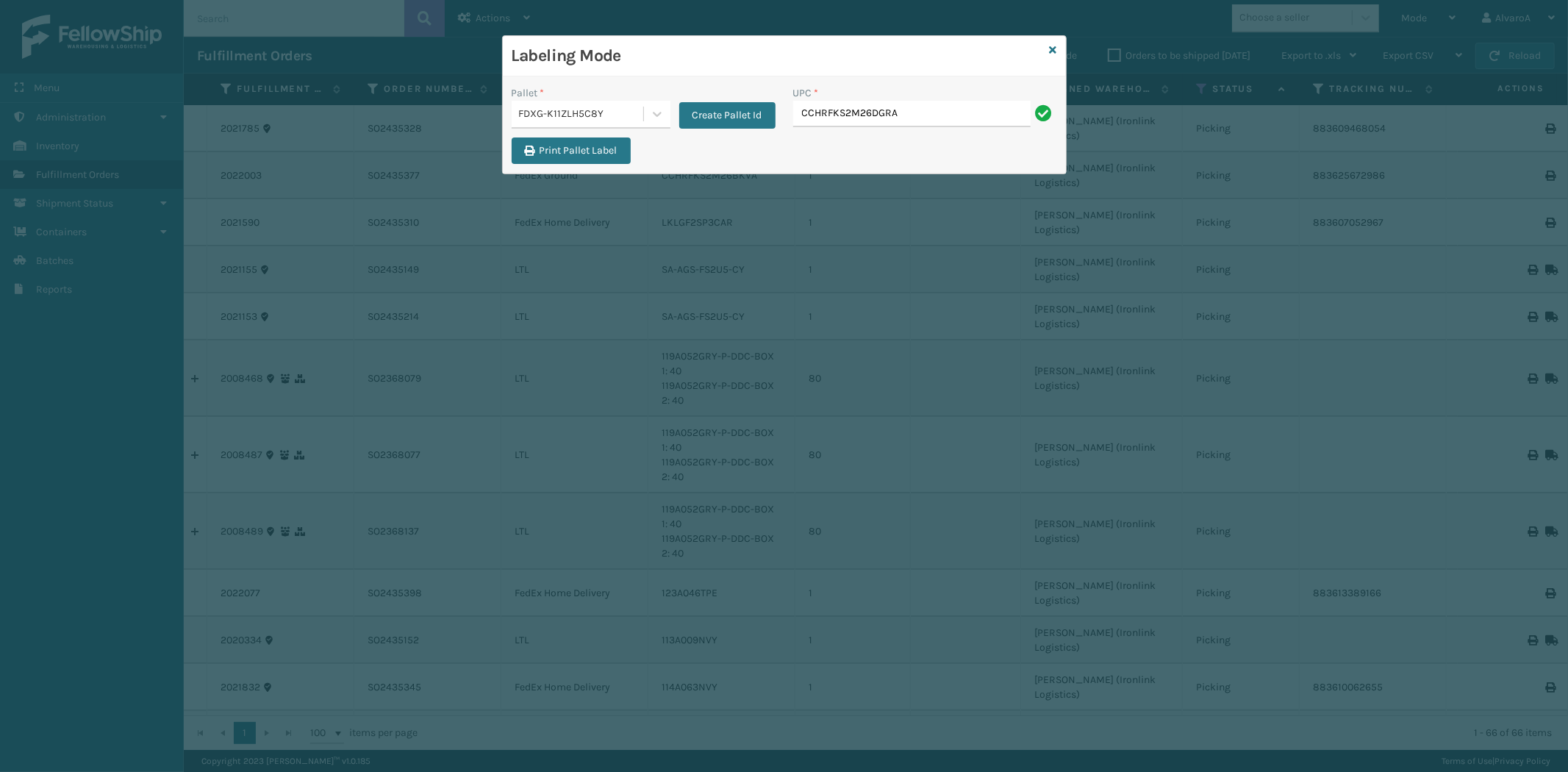
type input "CCHRFKS2M26DGRA"
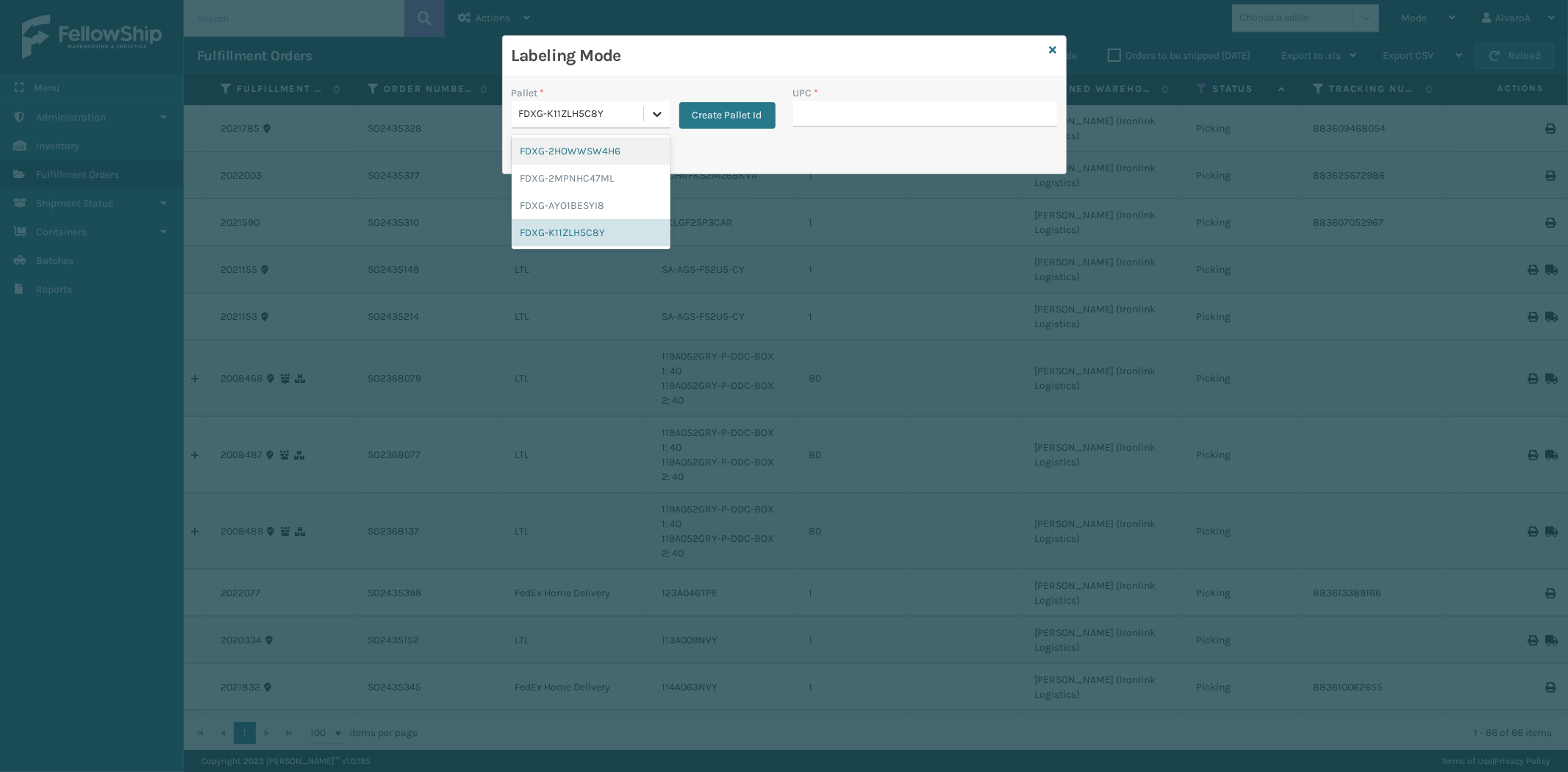
click at [655, 110] on icon at bounding box center [657, 113] width 14 height 14
click at [572, 223] on div "FDXG-K11ZLH5C8Y" at bounding box center [591, 232] width 159 height 28
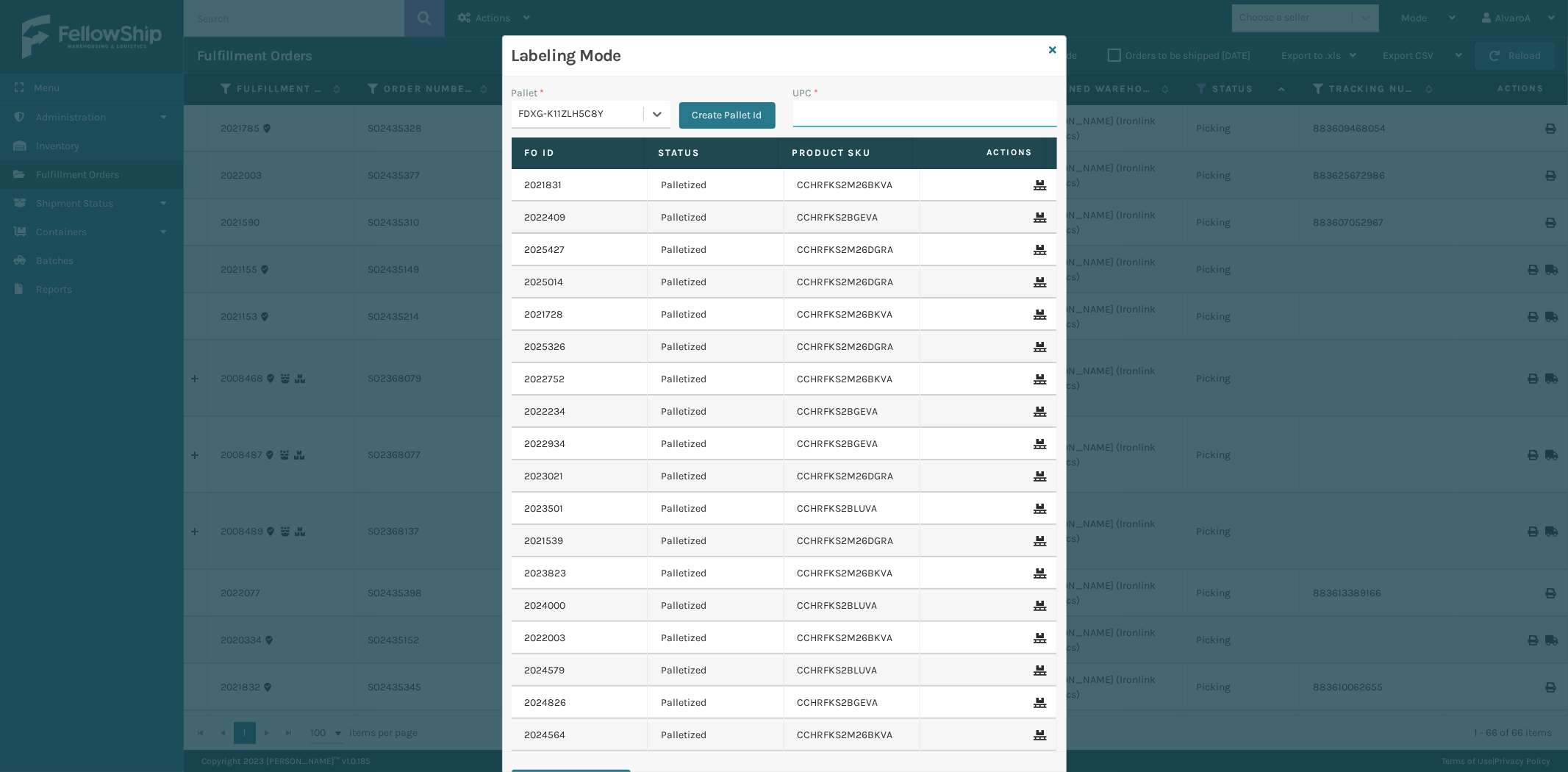
click at [816, 115] on input "UPC *" at bounding box center [925, 114] width 264 height 27
type input "CCHRFKS1M26DGRA"
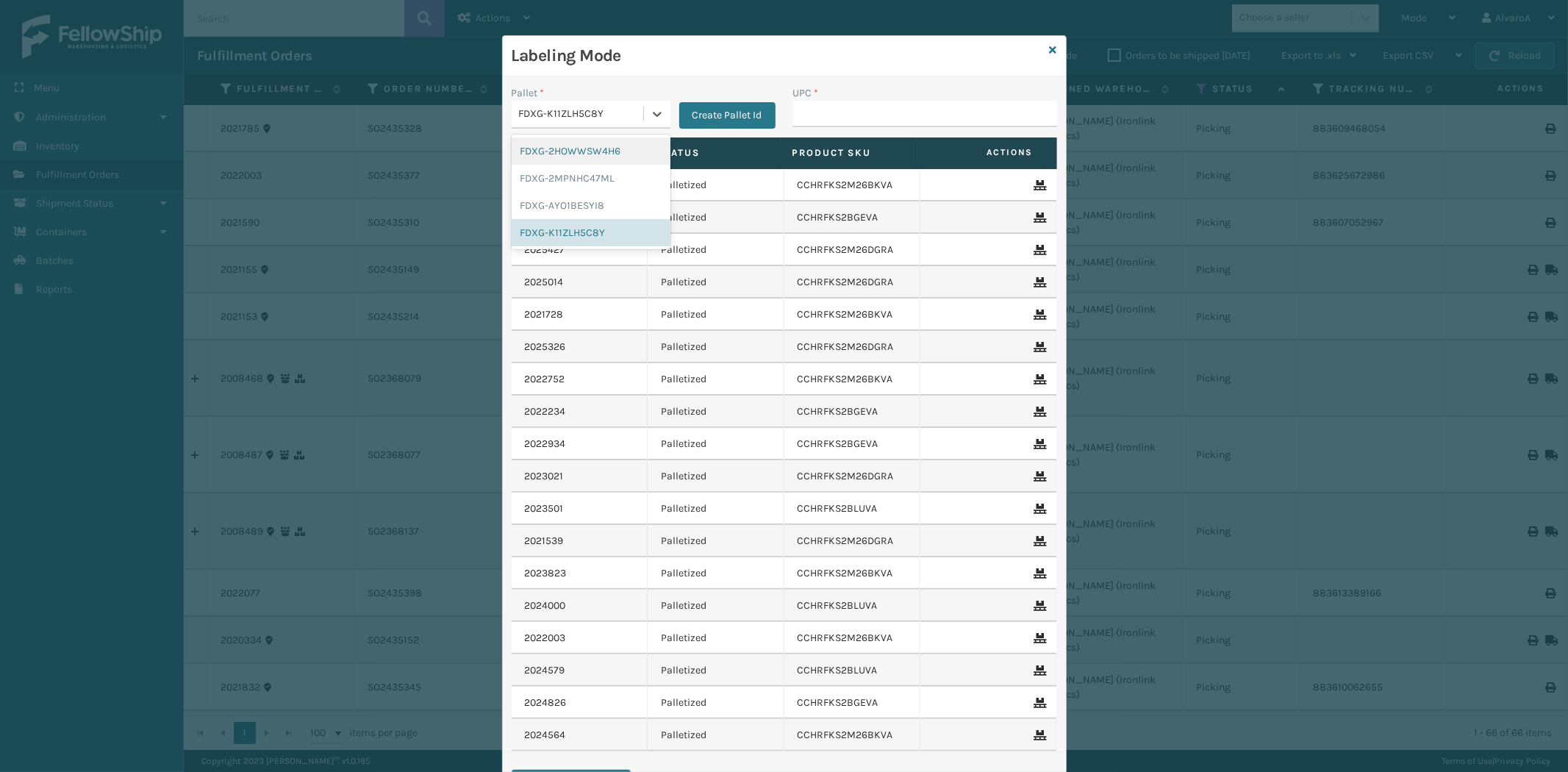
click at [630, 108] on div "FDXG-K11ZLH5C8Y" at bounding box center [582, 114] width 126 height 15
drag, startPoint x: 653, startPoint y: 109, endPoint x: 649, endPoint y: 116, distance: 8.1
click at [656, 109] on icon at bounding box center [657, 113] width 14 height 14
drag, startPoint x: 647, startPoint y: 109, endPoint x: 630, endPoint y: 131, distance: 27.8
click at [650, 112] on icon at bounding box center [657, 113] width 14 height 14
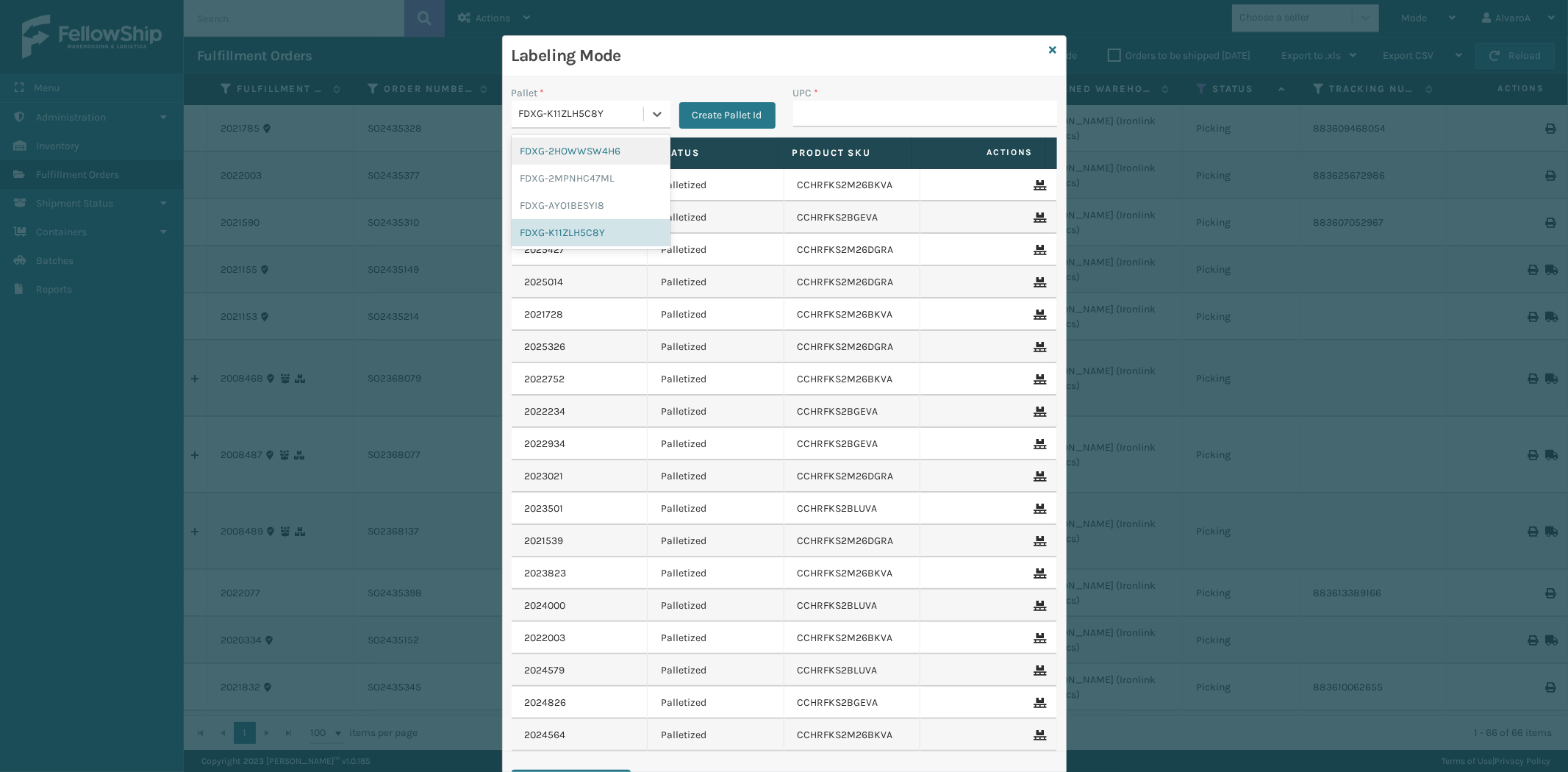
click at [584, 154] on div "FDXG-2HOWWSW4H6" at bounding box center [591, 151] width 159 height 28
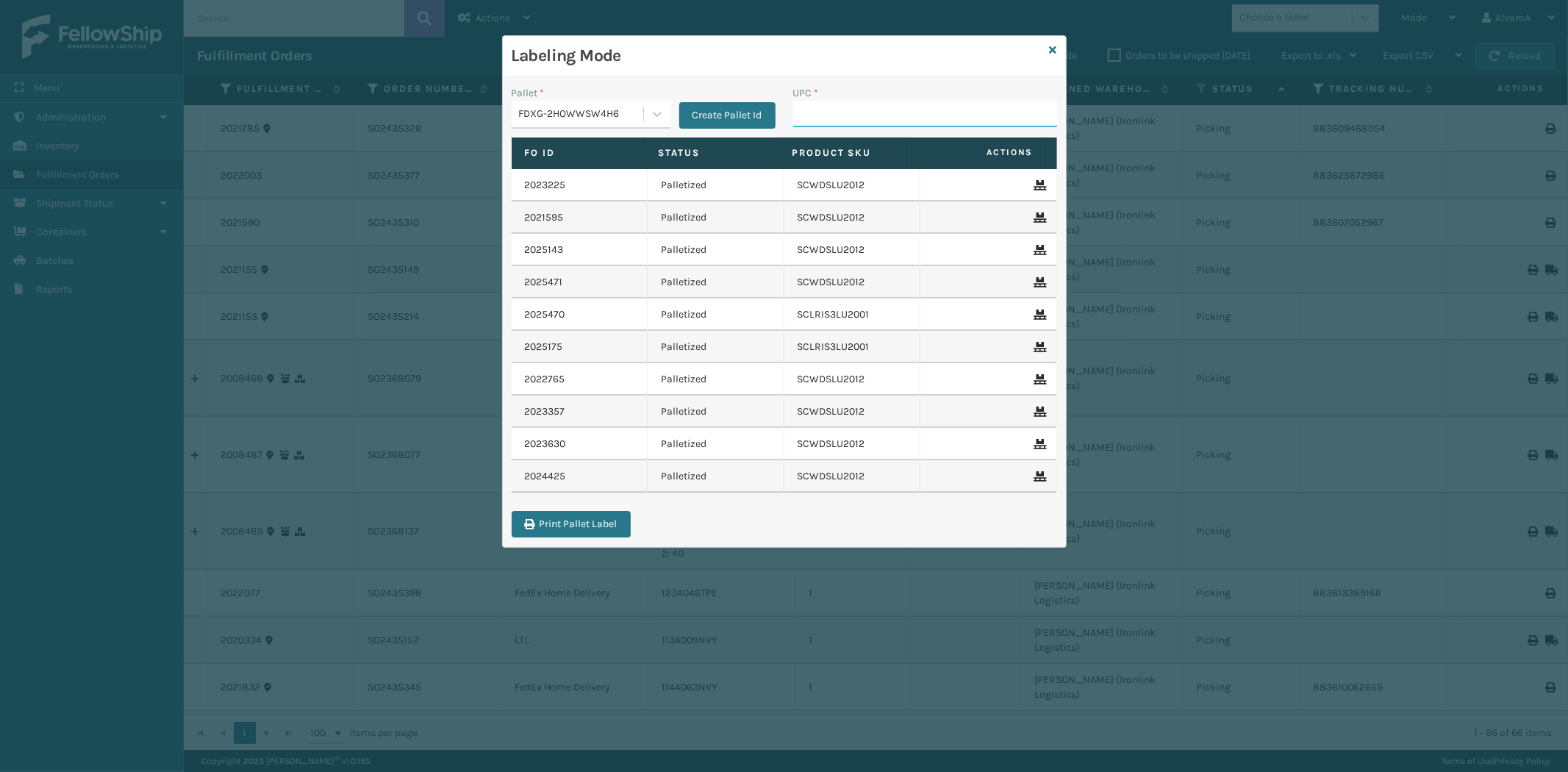
click at [817, 113] on input "UPC *" at bounding box center [925, 114] width 264 height 27
type input "SCWDSLU2012"
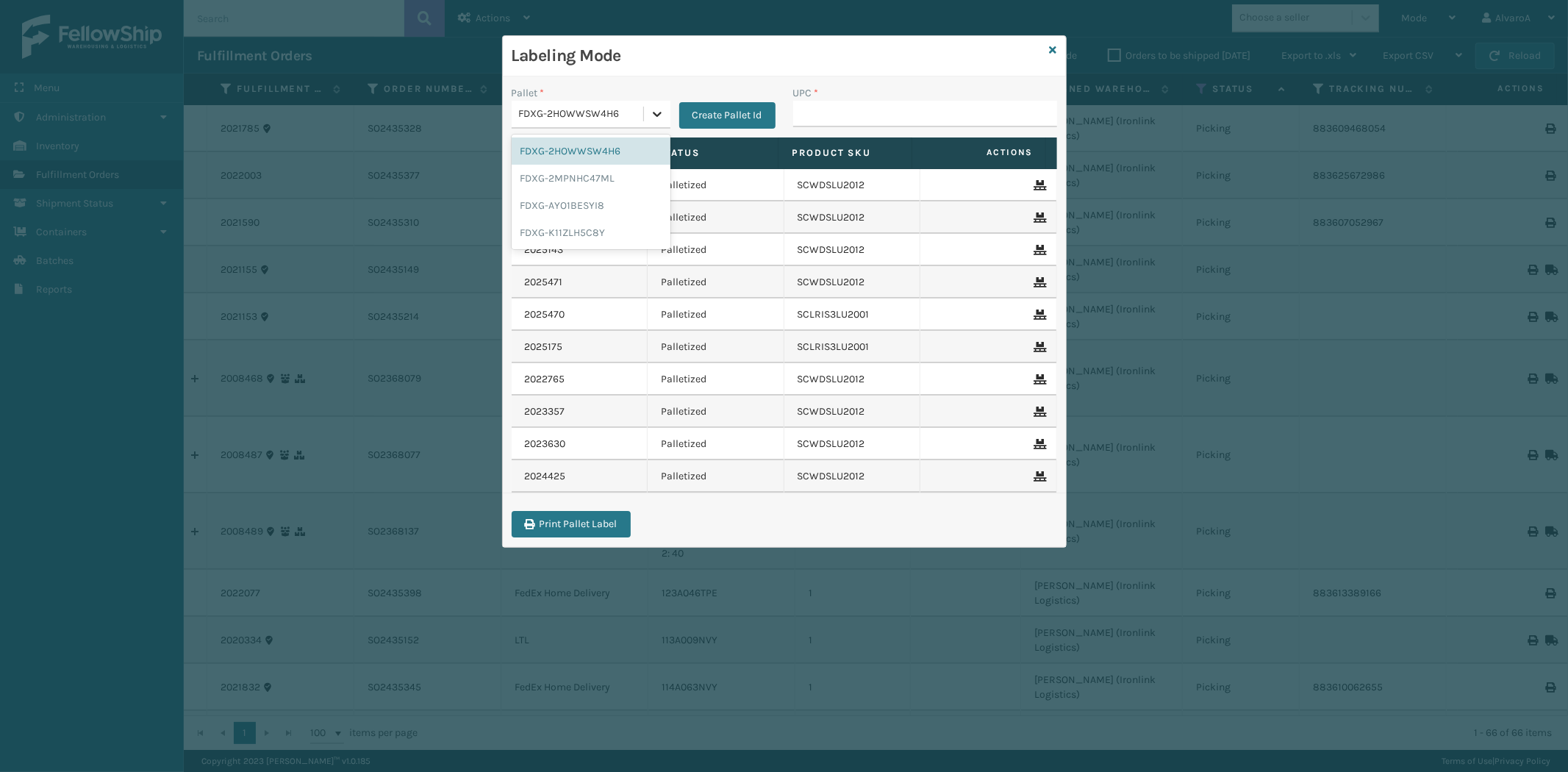
click at [650, 110] on icon at bounding box center [657, 113] width 14 height 14
click at [585, 149] on div "FDXG-2HOWWSW4H6" at bounding box center [591, 151] width 159 height 28
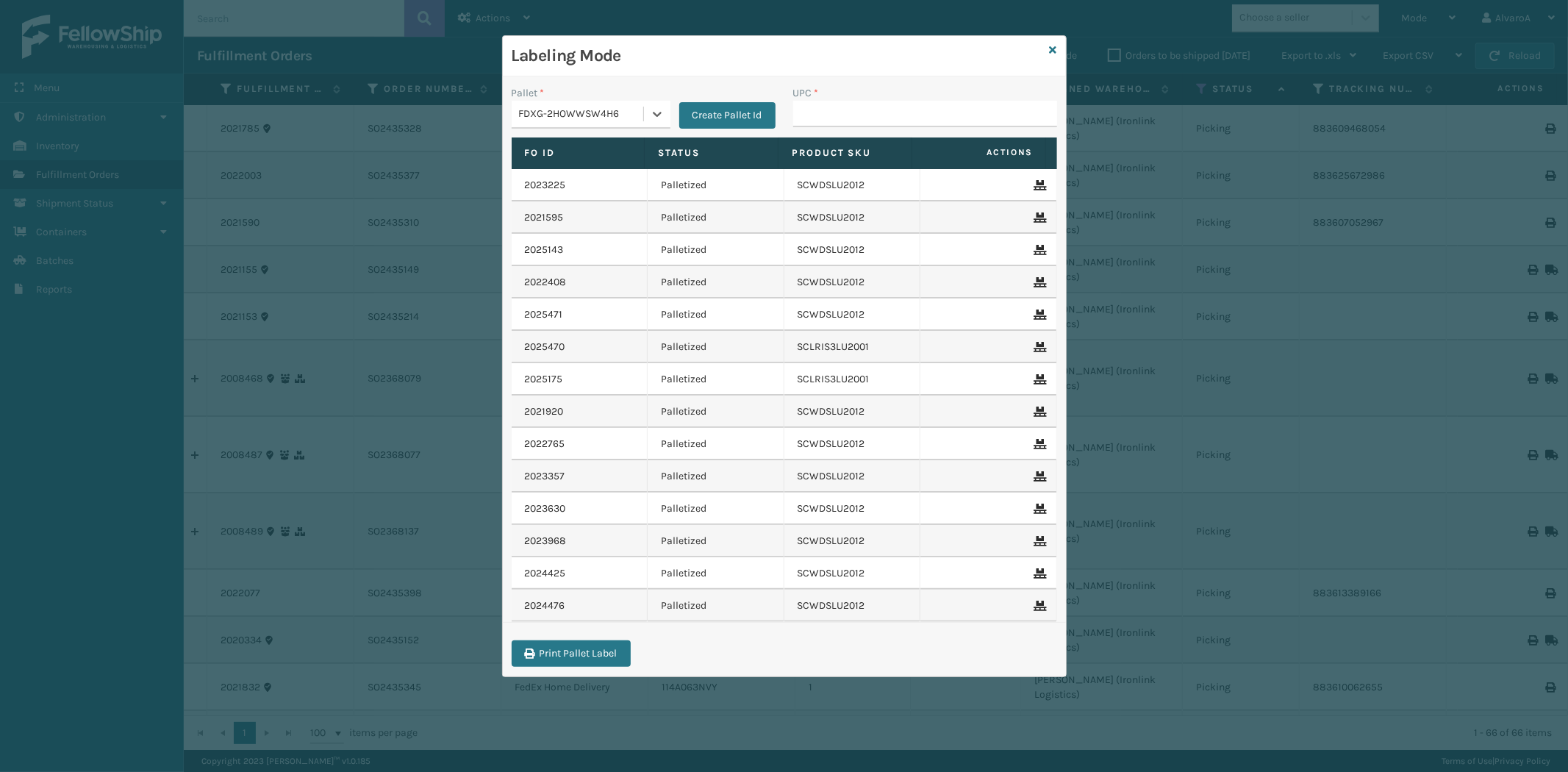
paste input "SCWDSLU2012"
type input "S"
click at [873, 113] on input "UPC *" at bounding box center [925, 114] width 264 height 27
paste input "SCWDSLU2012"
type input "SCWDSLU2012"
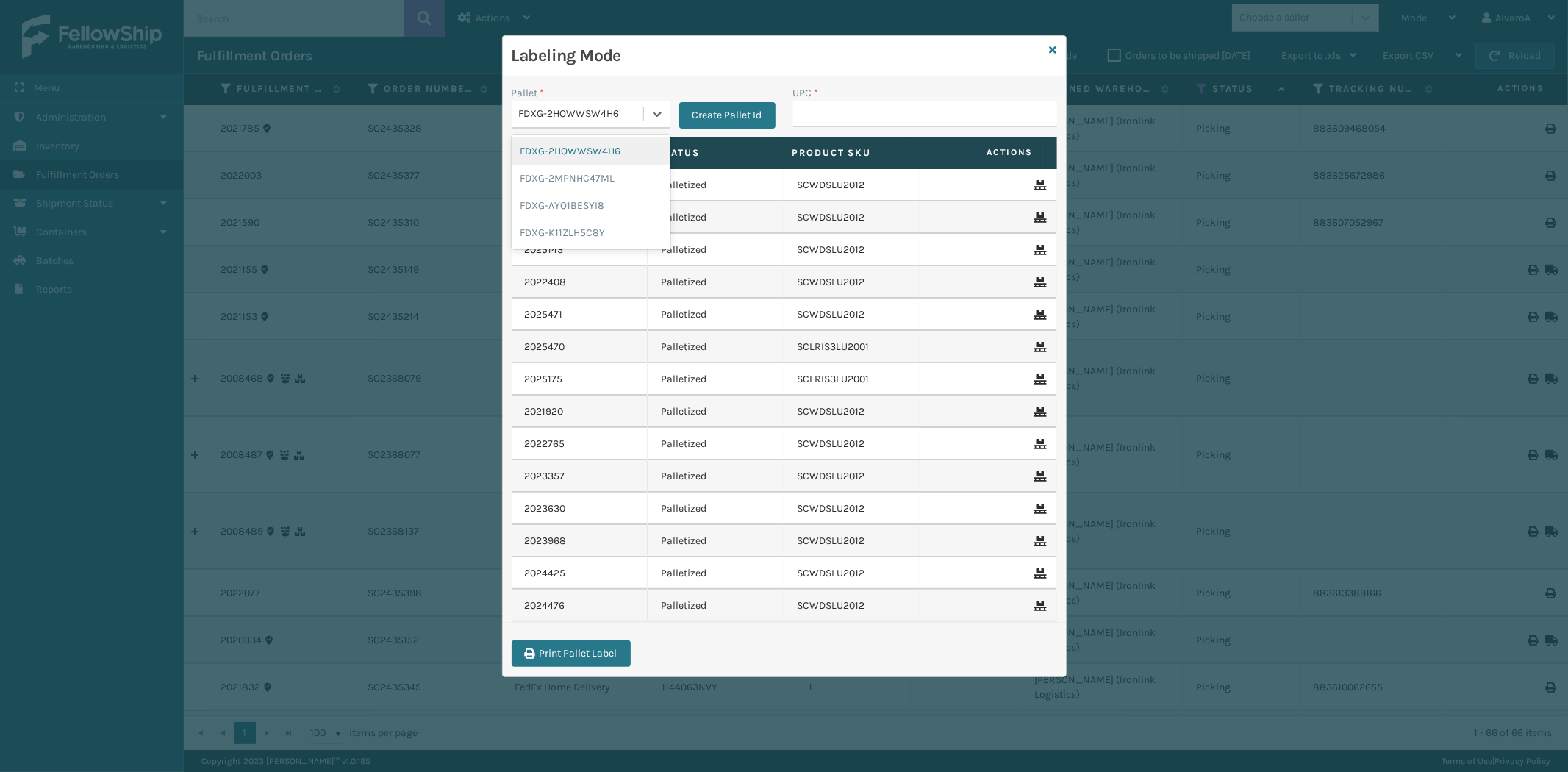
drag, startPoint x: 644, startPoint y: 118, endPoint x: 601, endPoint y: 160, distance: 60.1
click at [640, 128] on div "FDXG-2HOWWSW4H6" at bounding box center [591, 114] width 159 height 28
drag, startPoint x: 598, startPoint y: 159, endPoint x: 622, endPoint y: 168, distance: 25.6
click at [598, 160] on div "FDXG-2HOWWSW4H6" at bounding box center [591, 151] width 159 height 28
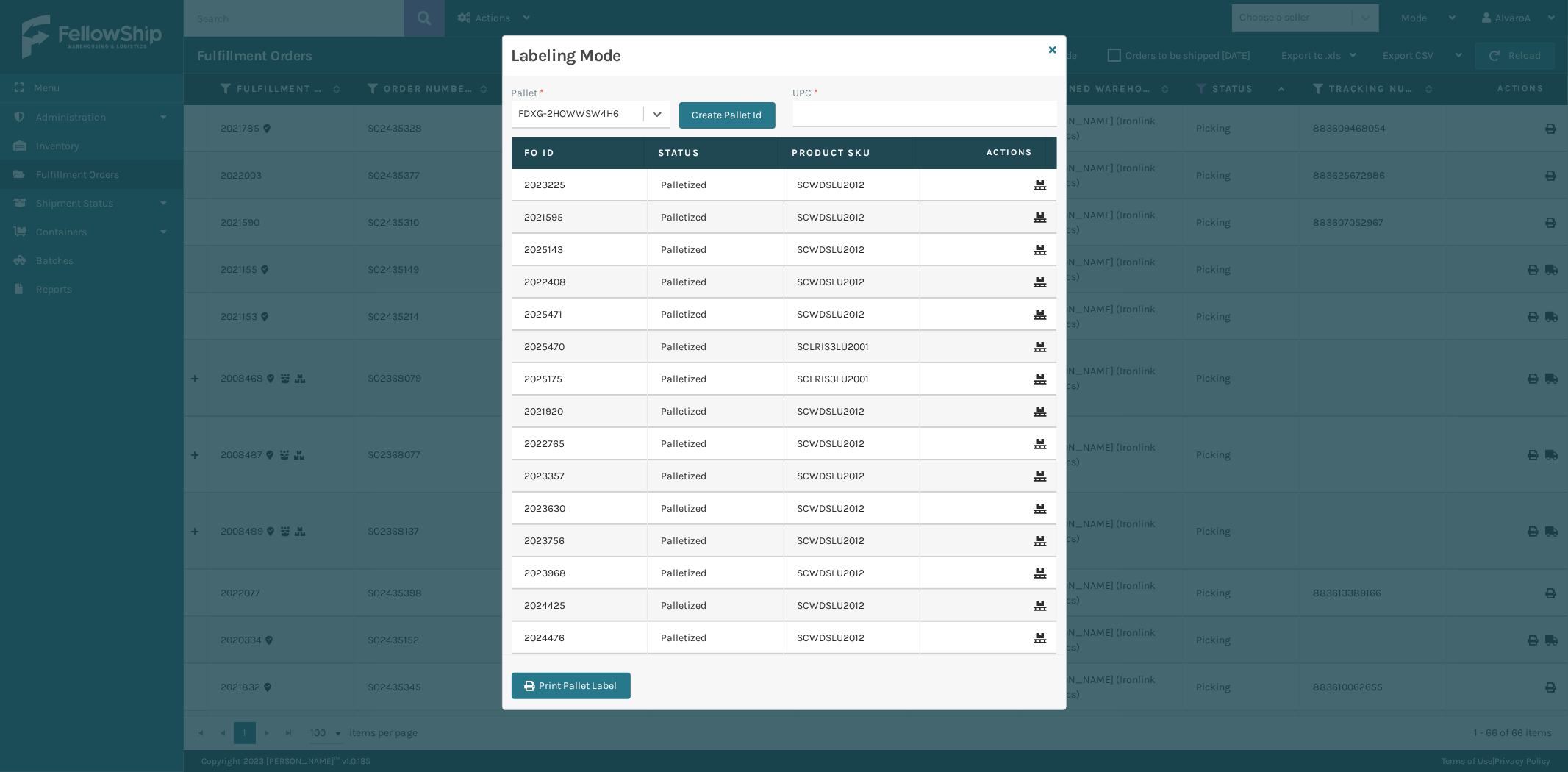
click at [568, 547] on div "2023756" at bounding box center [579, 541] width 109 height 14
click at [859, 128] on div "UPC *" at bounding box center [926, 111] width 282 height 52
click at [895, 118] on input "UPC *" at bounding box center [925, 114] width 264 height 27
paste input "SCWDSLU2012"
type input "SCWDSLU2012"
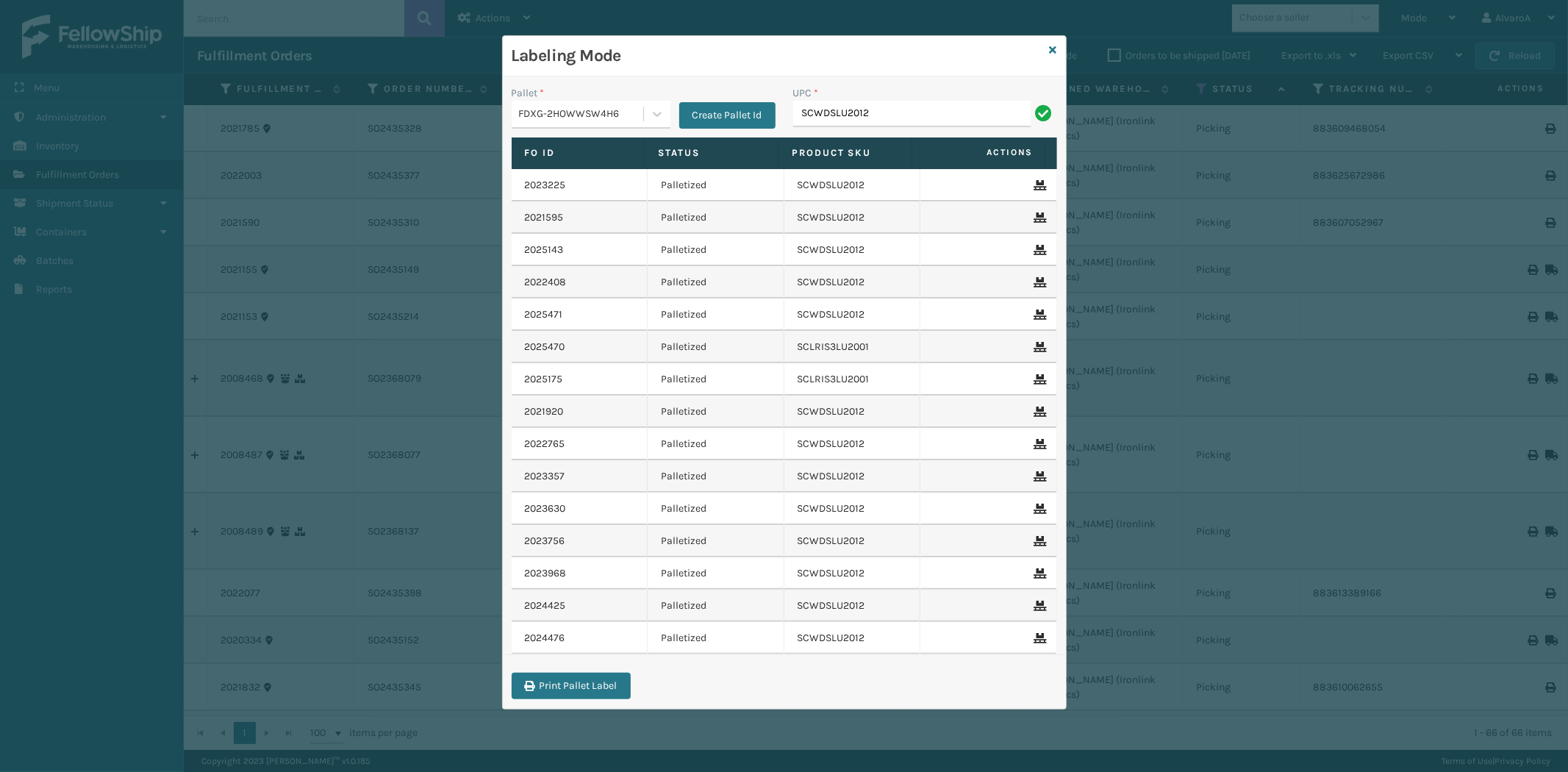
type input "SCWDSLU2012"
click at [1056, 47] on icon at bounding box center [1054, 49] width 8 height 10
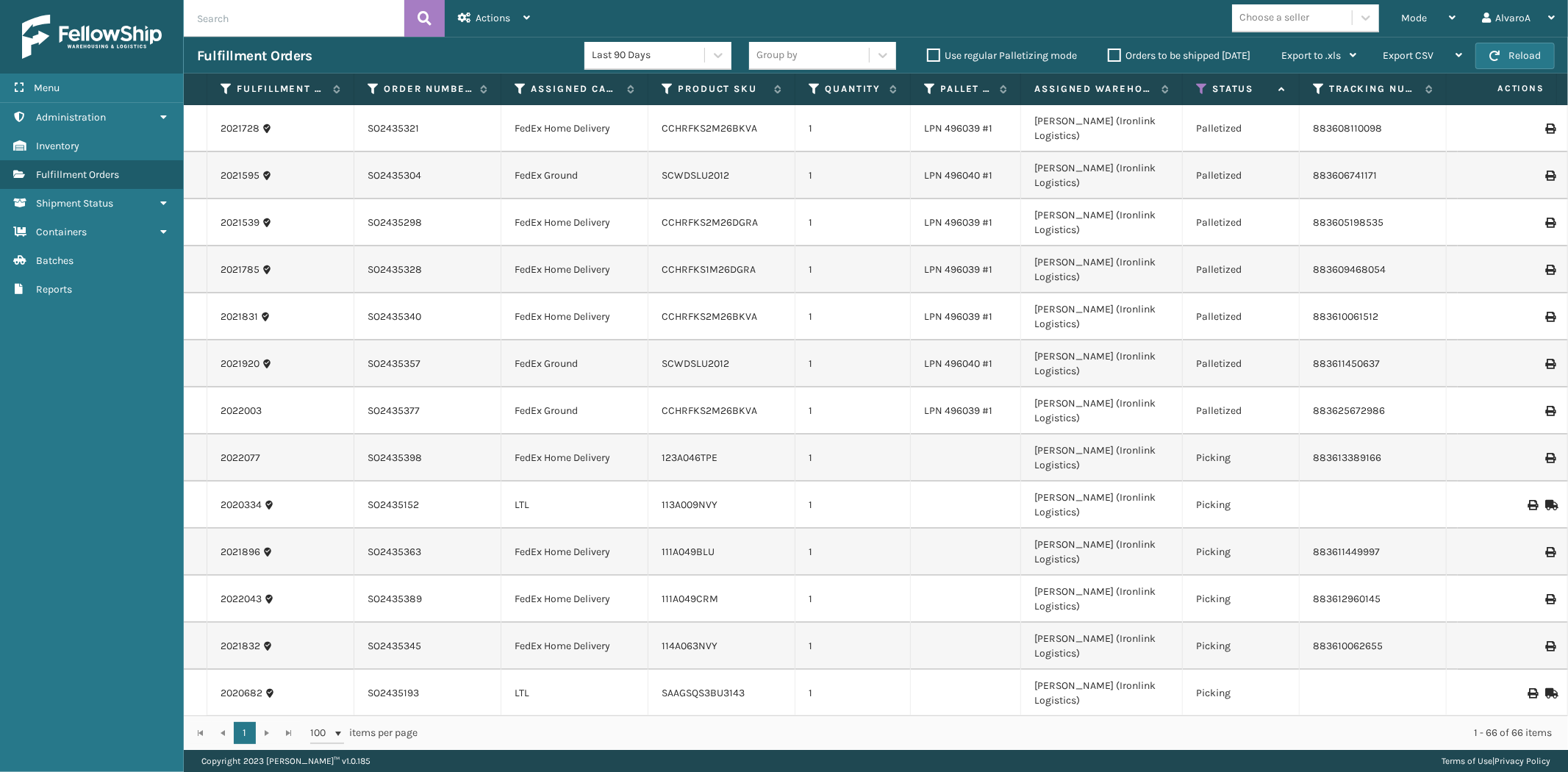
click at [1436, 20] on div "Mode" at bounding box center [1428, 18] width 54 height 37
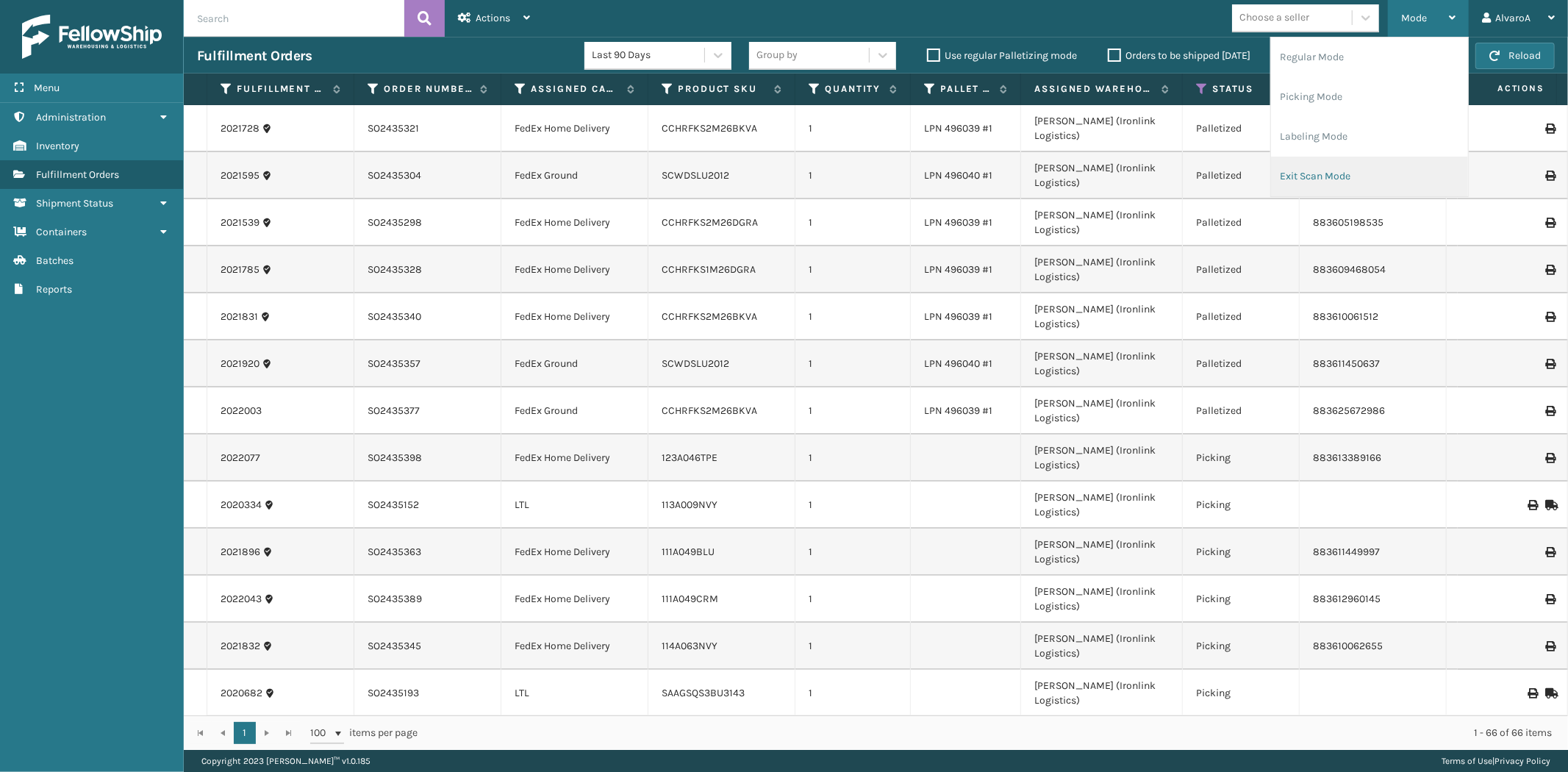
click at [1343, 185] on li "Exit Scan Mode" at bounding box center [1369, 177] width 197 height 40
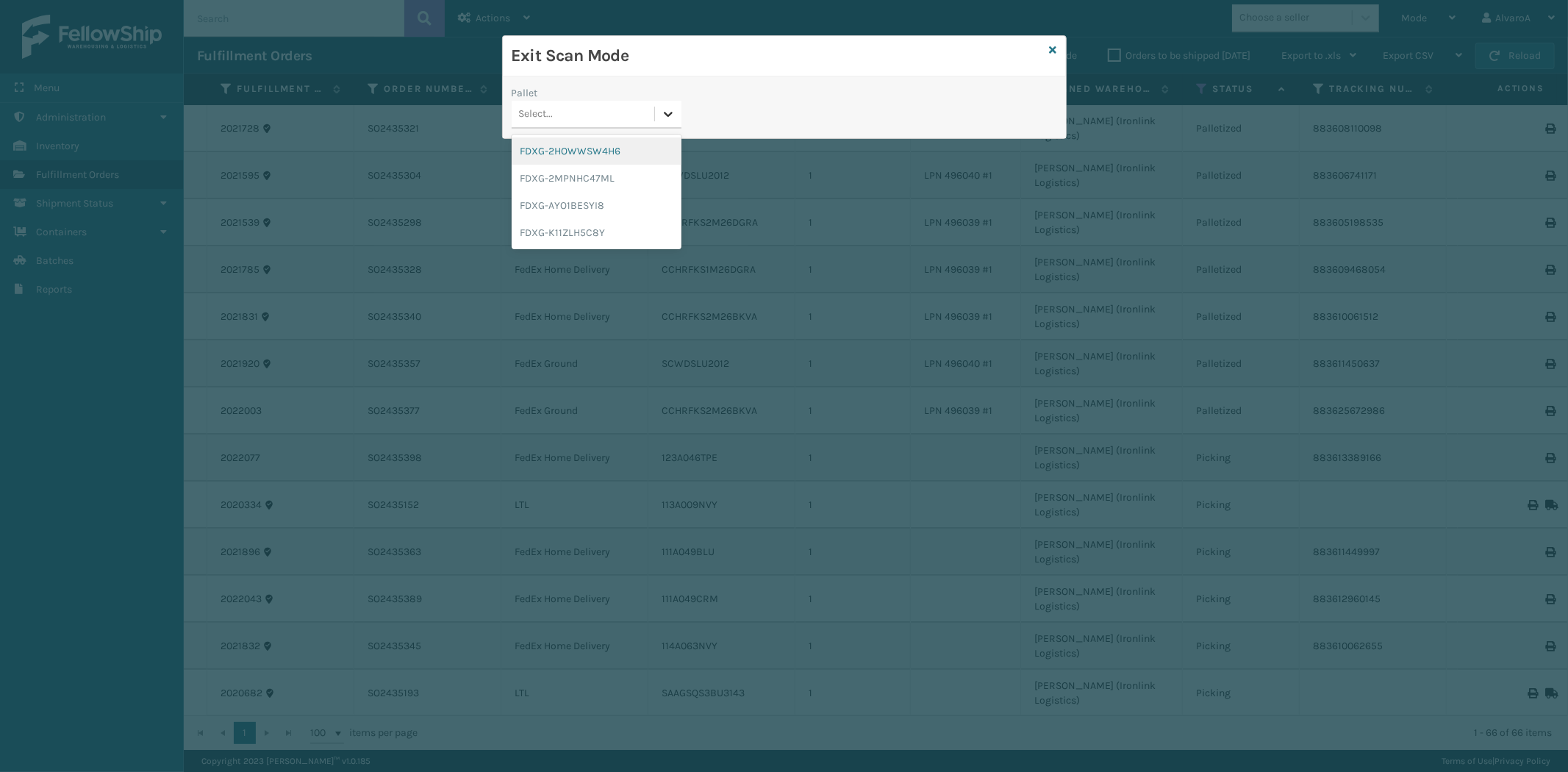
click at [666, 120] on icon at bounding box center [668, 113] width 14 height 14
click at [568, 153] on div "FDXG-2HOWWSW4H6" at bounding box center [597, 151] width 170 height 28
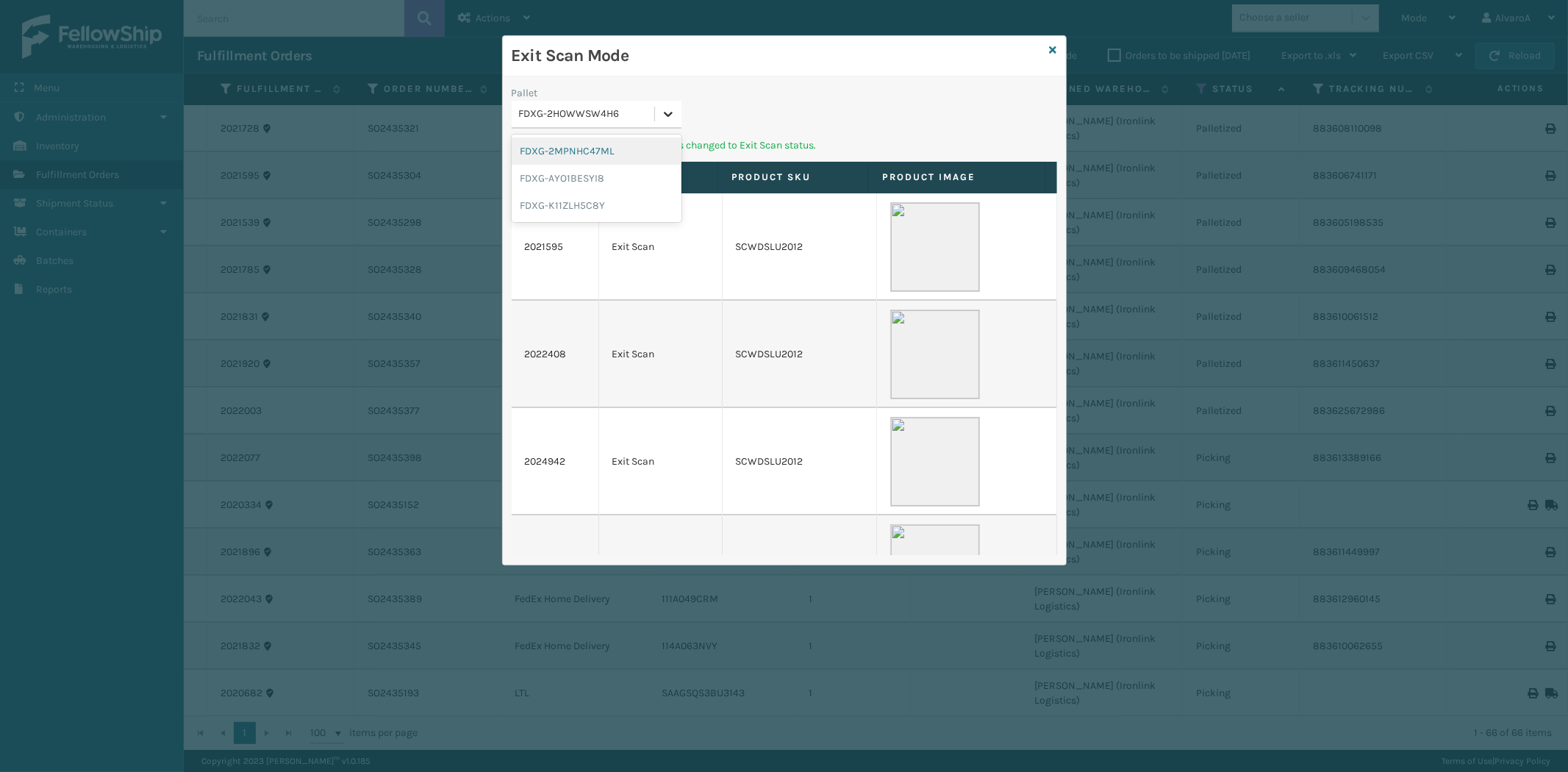
click at [679, 116] on div at bounding box center [669, 114] width 27 height 27
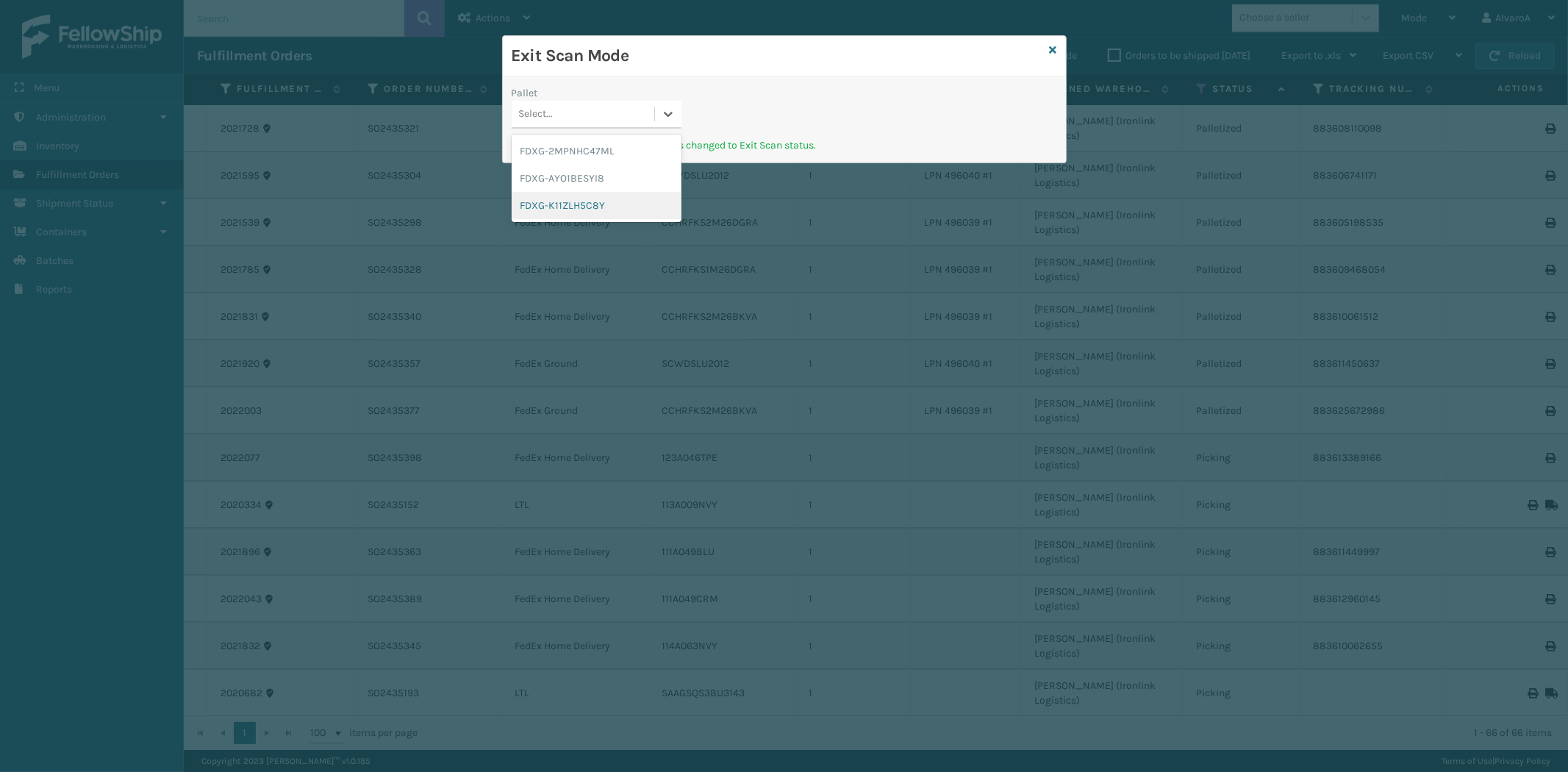
click at [571, 202] on div "FDXG-K11ZLH5C8Y" at bounding box center [597, 206] width 170 height 28
click at [1053, 51] on icon at bounding box center [1054, 49] width 8 height 10
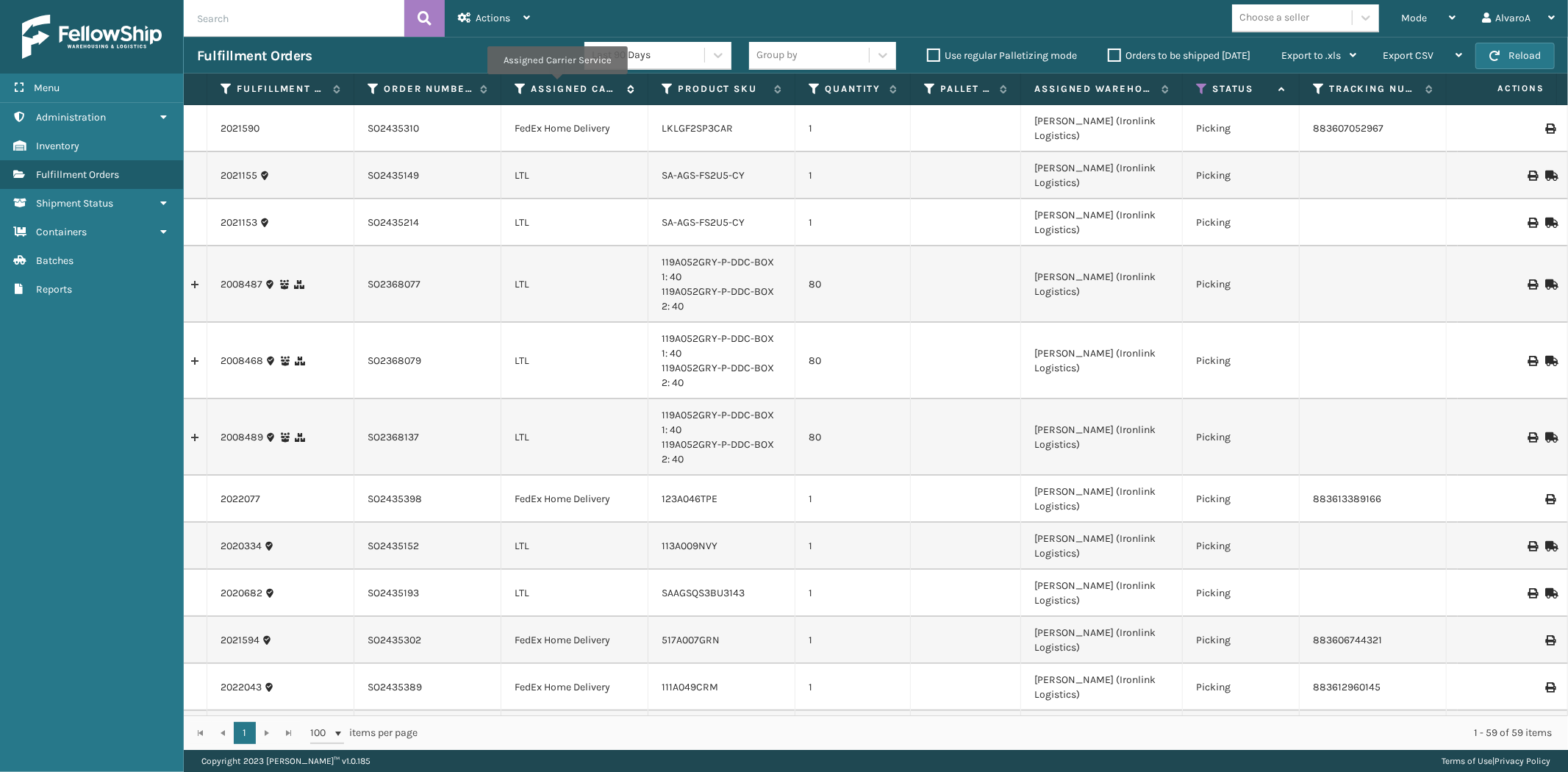
click at [557, 85] on label "Assigned Carrier Service" at bounding box center [576, 89] width 89 height 13
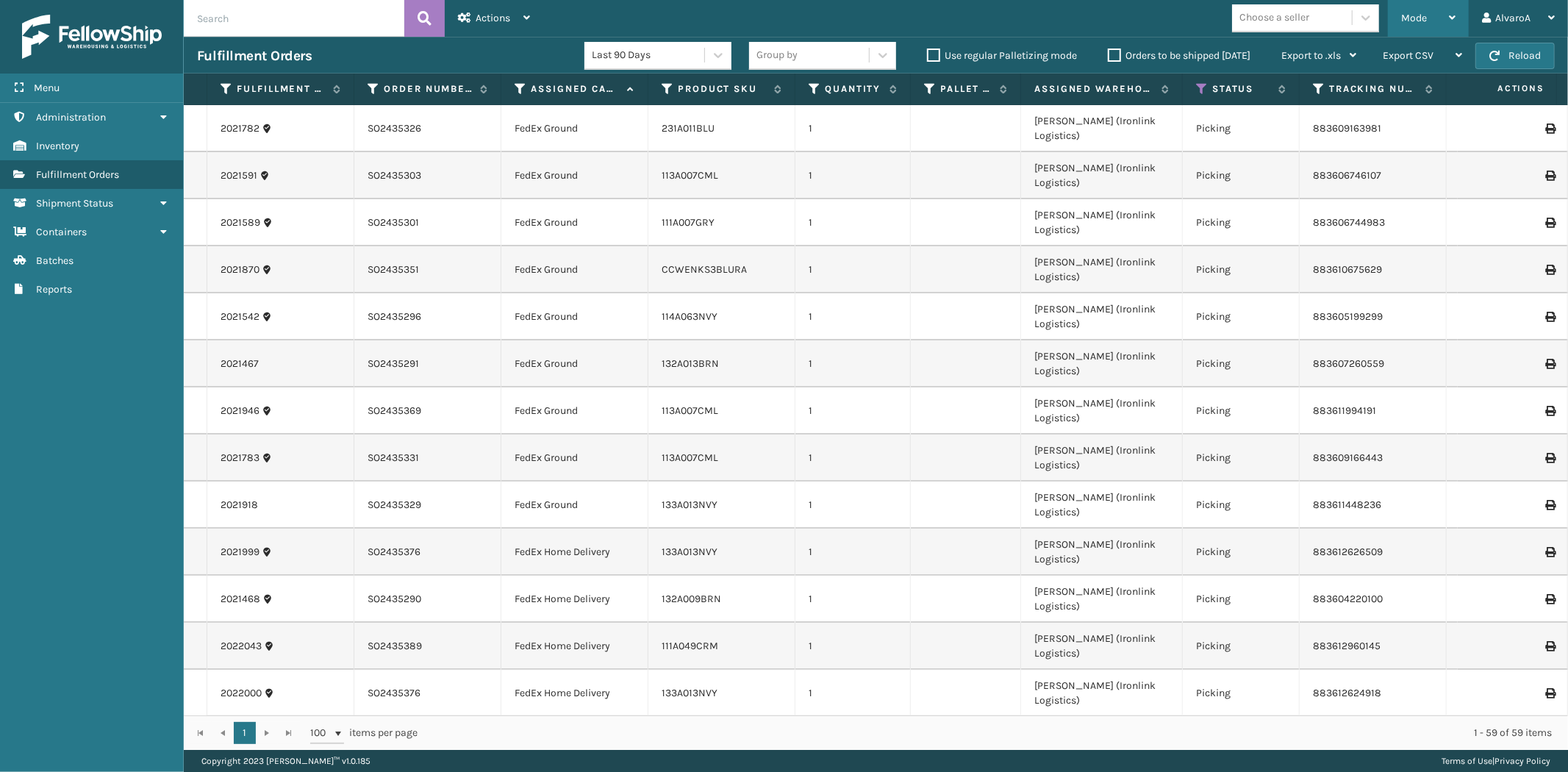
click at [1410, 12] on span "Mode" at bounding box center [1414, 17] width 26 height 12
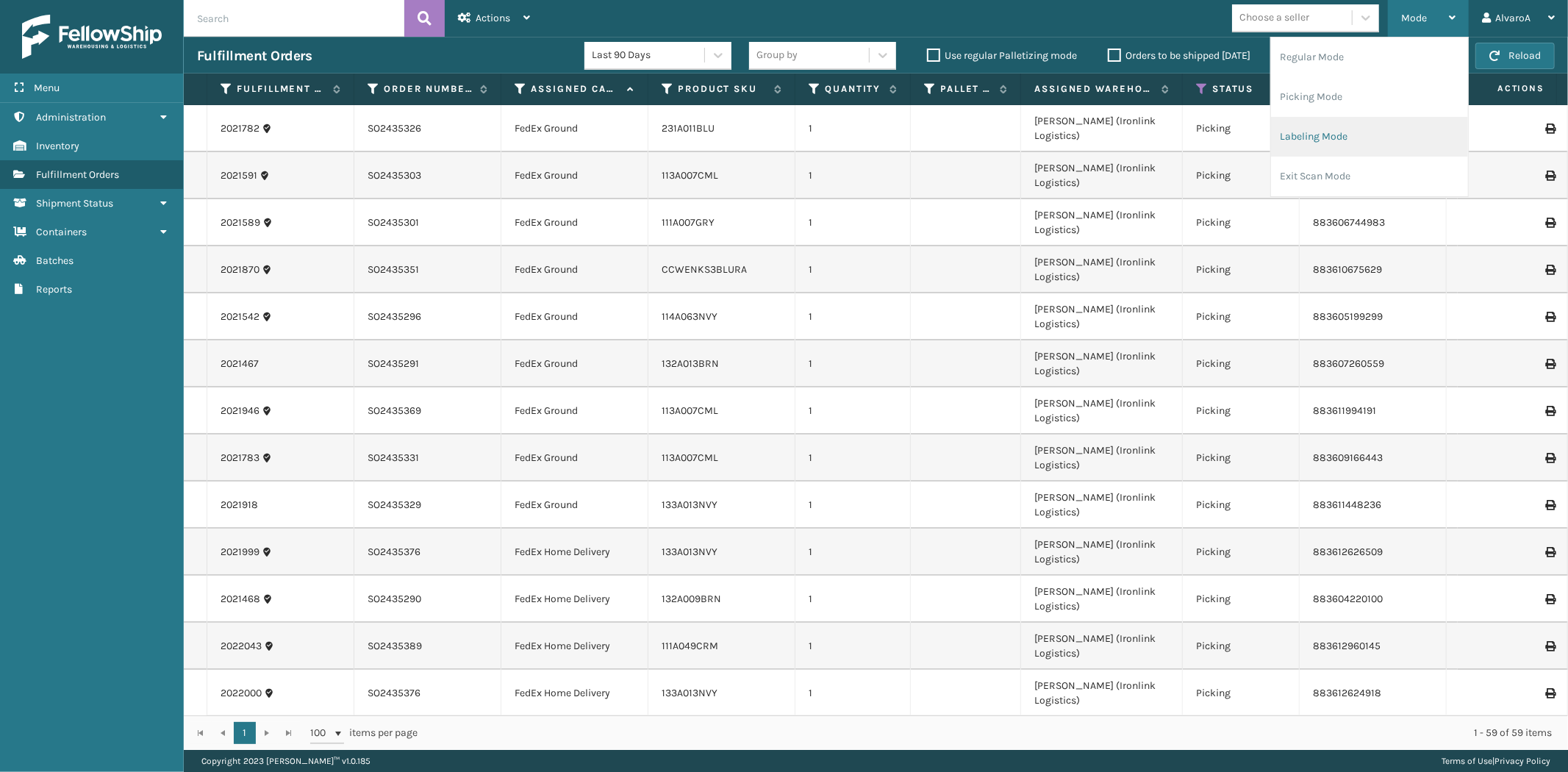
click at [1320, 151] on li "Labeling Mode" at bounding box center [1369, 137] width 197 height 40
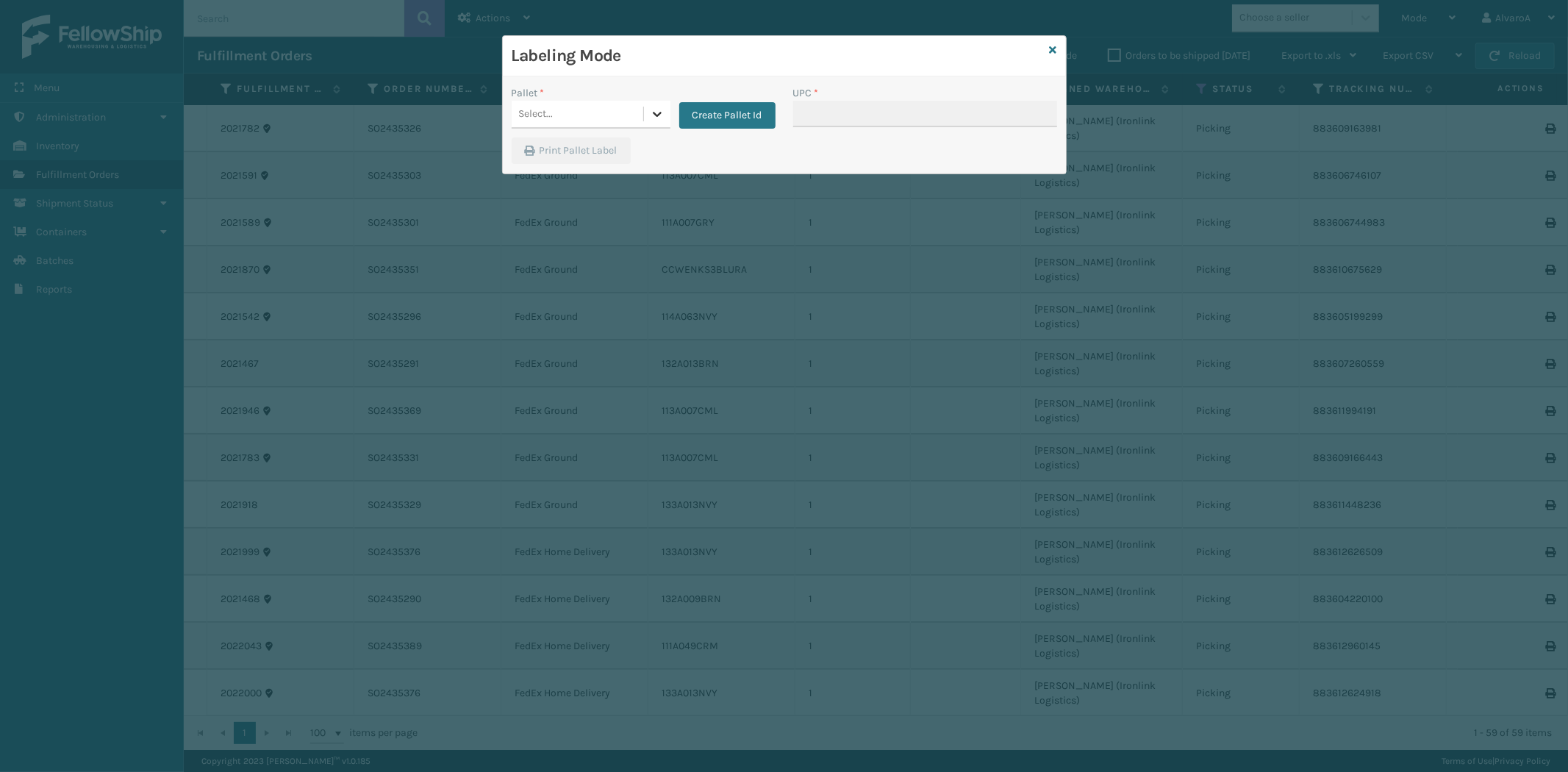
click at [643, 111] on div "Select..." at bounding box center [591, 114] width 159 height 28
click at [730, 109] on button "Create Pallet Id" at bounding box center [727, 115] width 96 height 27
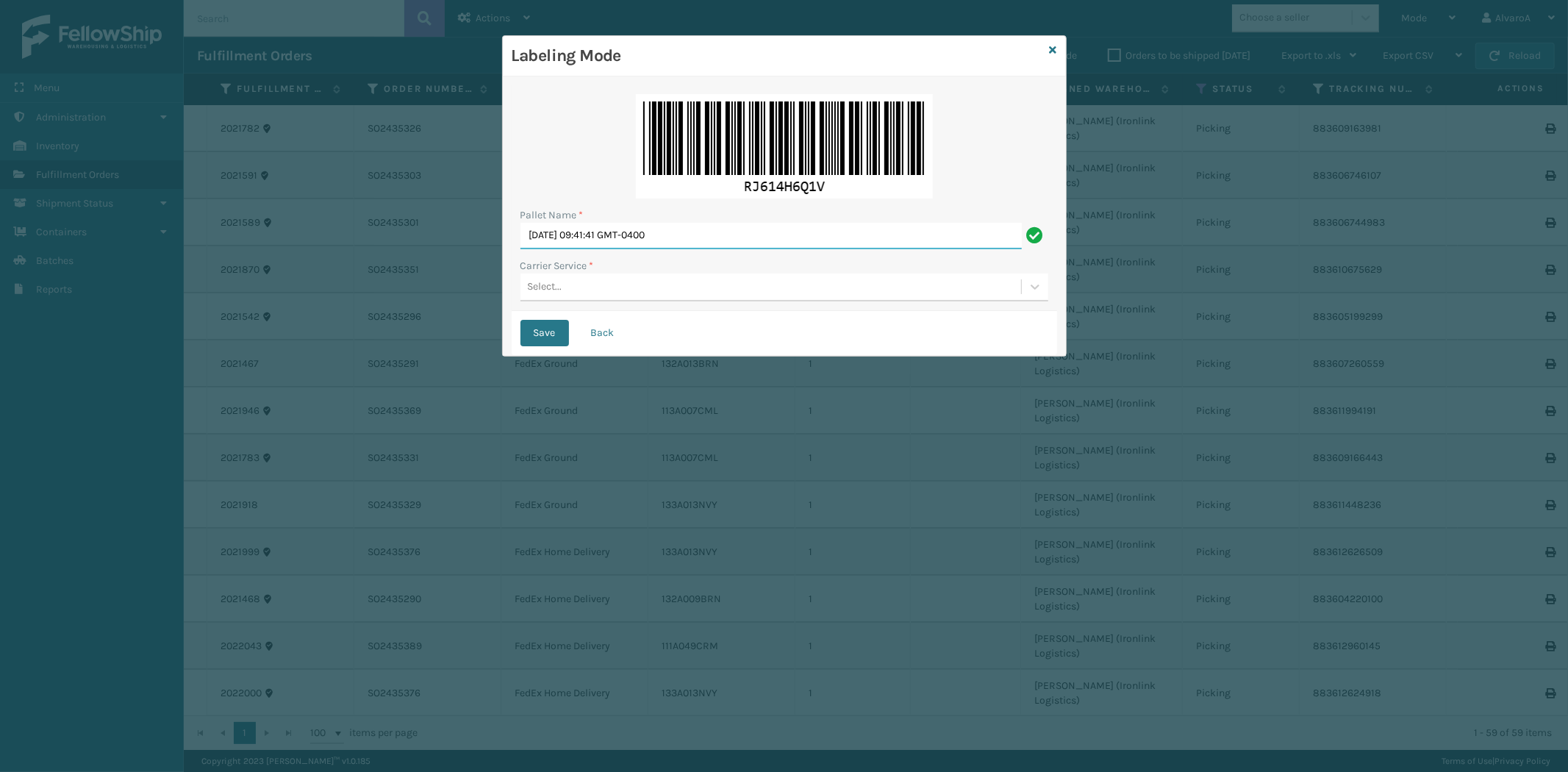
drag, startPoint x: 735, startPoint y: 239, endPoint x: 367, endPoint y: 241, distance: 368.0
click at [367, 241] on div "Labeling Mode Pallet Name * [DATE] 09:41:41 GMT-0400 Carrier Service * Select..…" at bounding box center [784, 386] width 1568 height 772
type input "LPN 496033 #1"
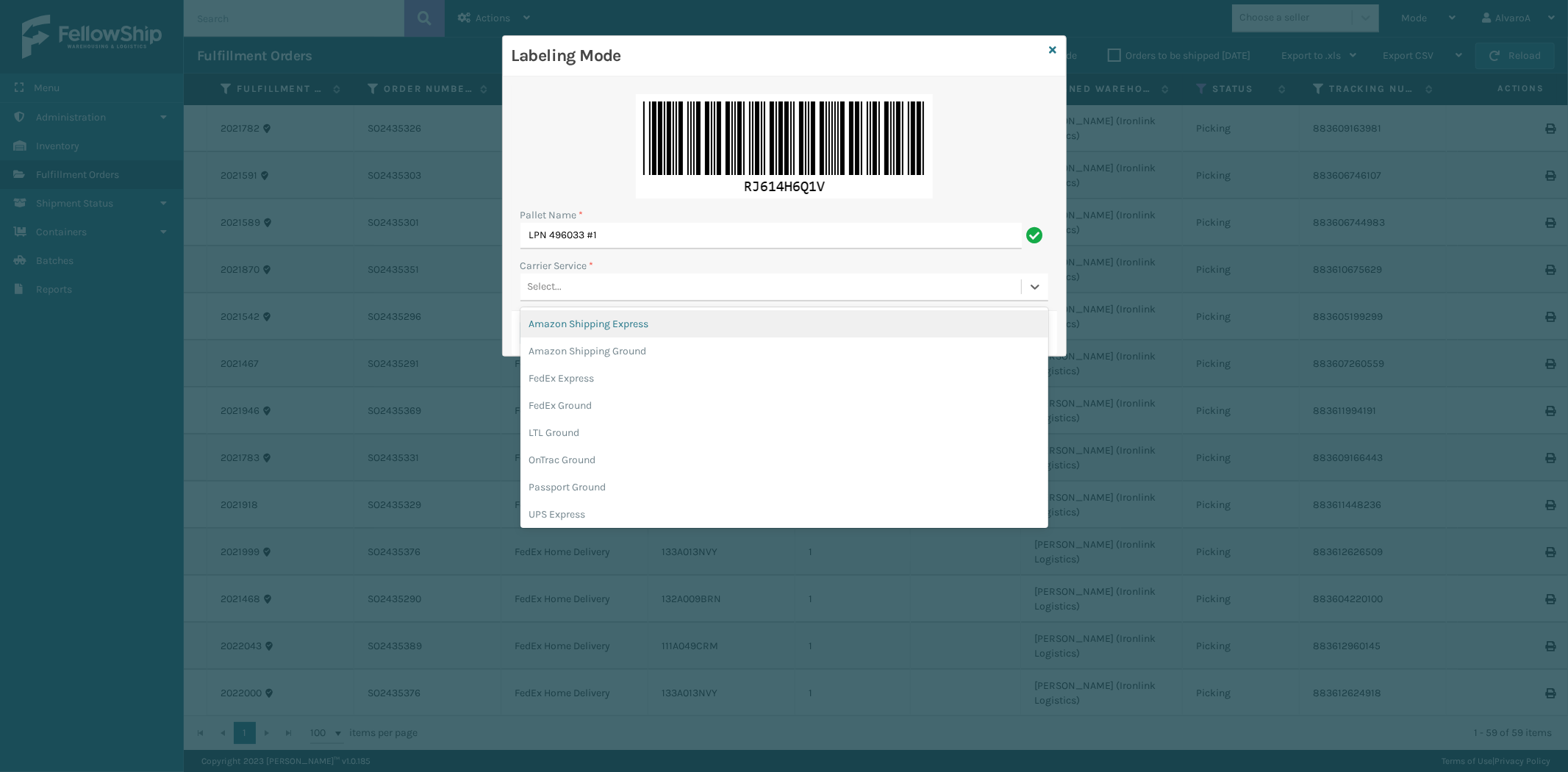
click at [692, 290] on div "Select..." at bounding box center [771, 287] width 500 height 25
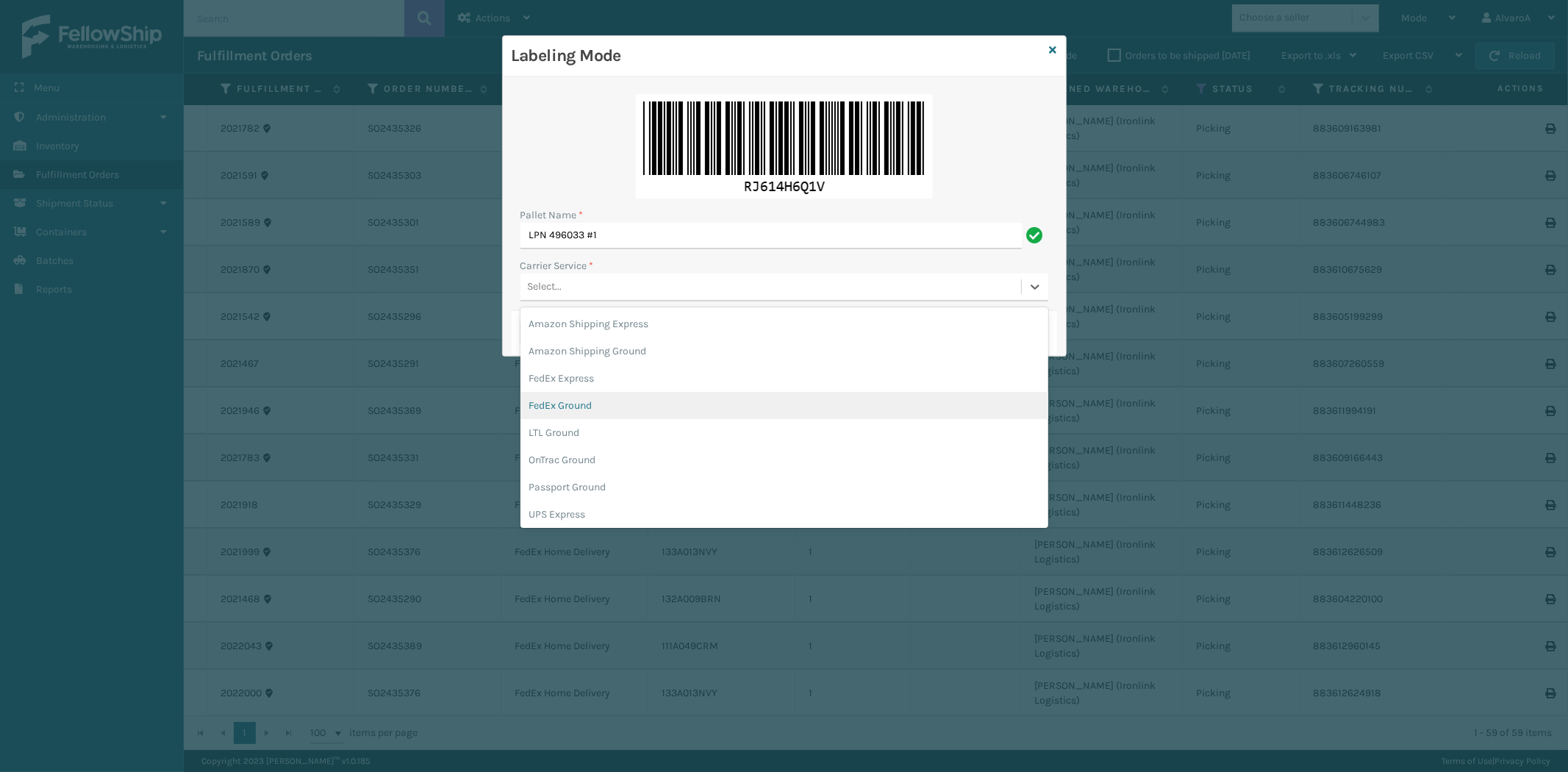
click at [577, 403] on div "FedEx Ground" at bounding box center [784, 406] width 528 height 28
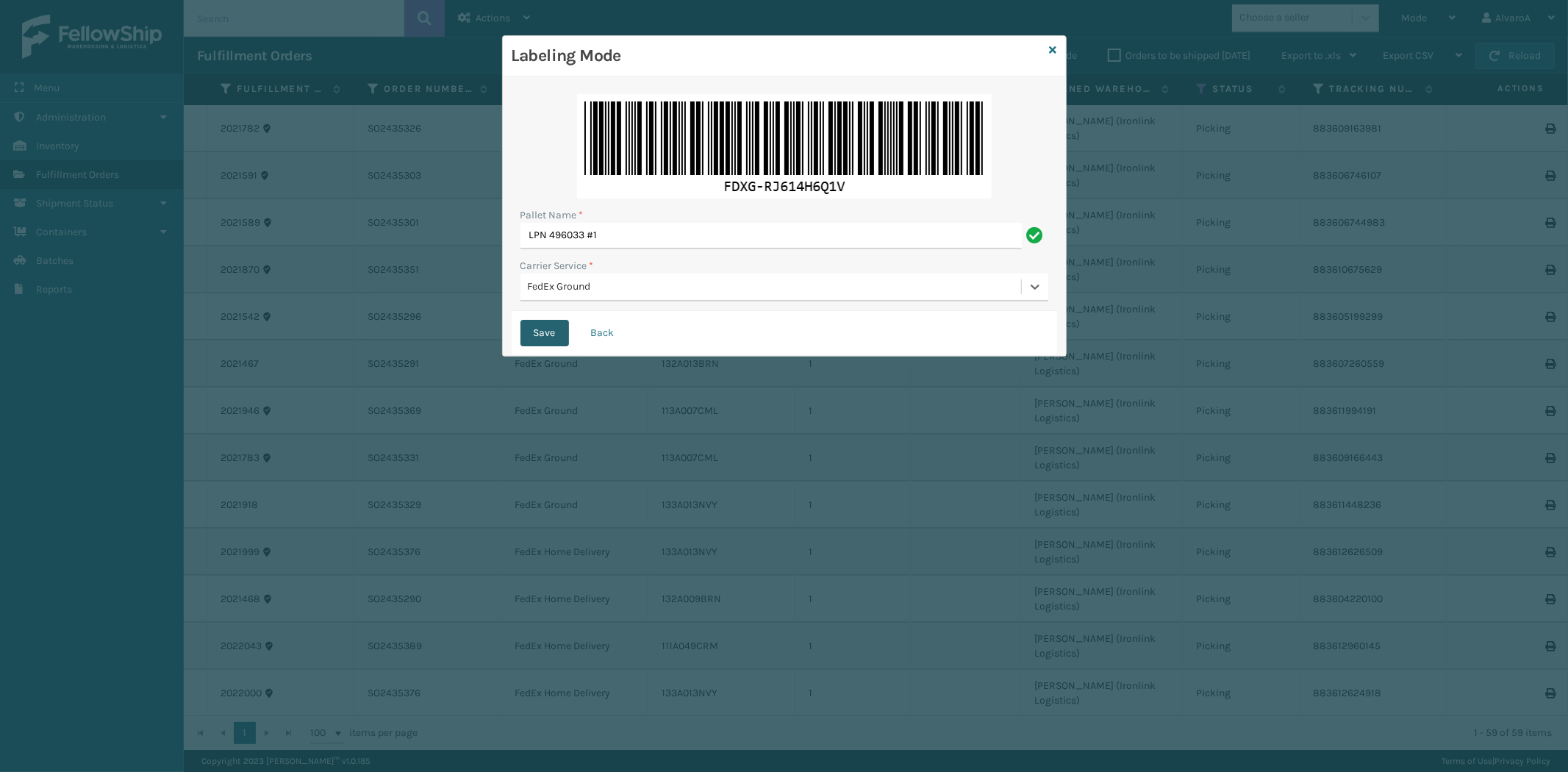
click at [542, 328] on button "Save" at bounding box center [544, 333] width 49 height 27
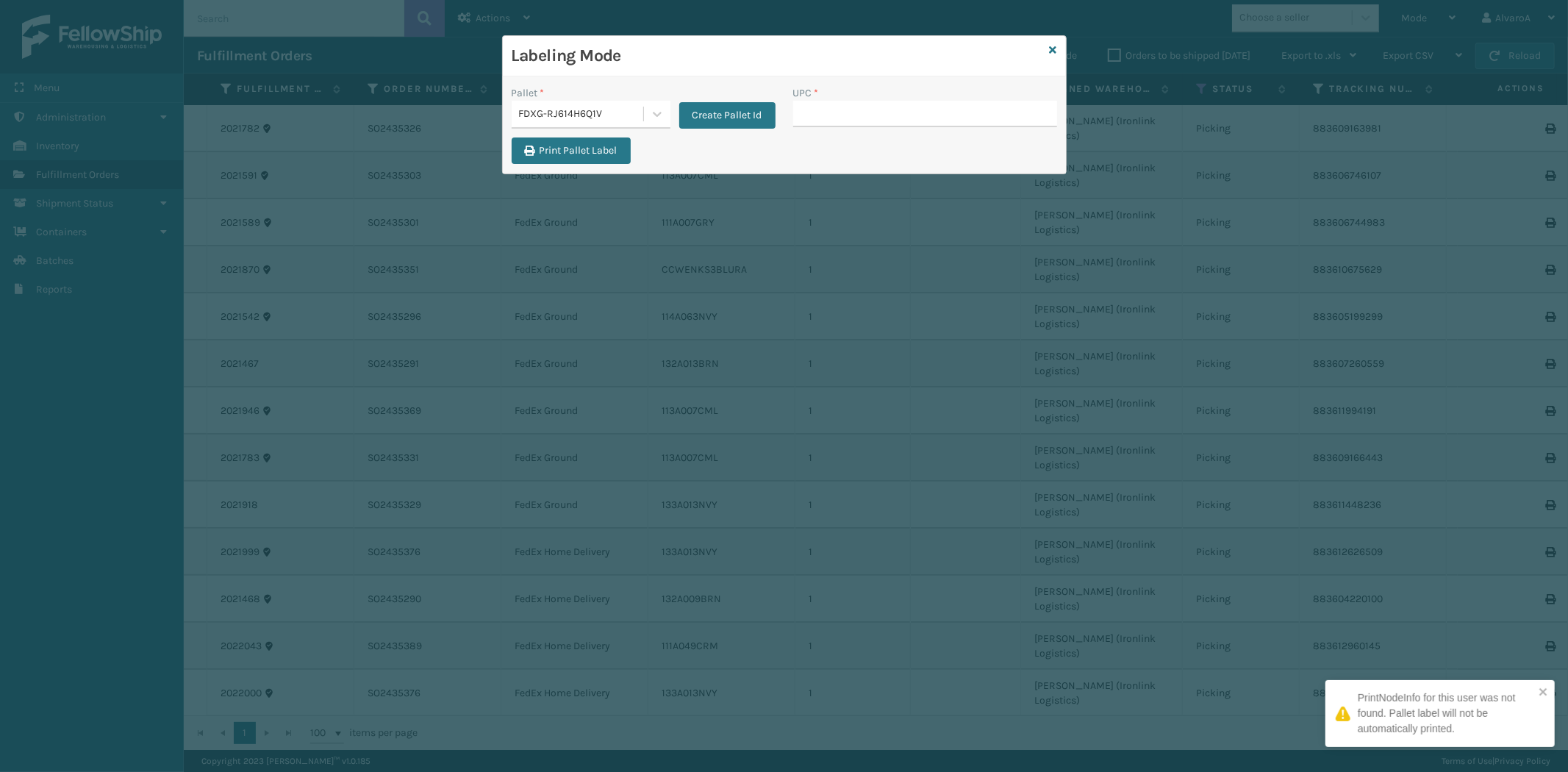
click at [812, 103] on input "UPC *" at bounding box center [925, 114] width 264 height 27
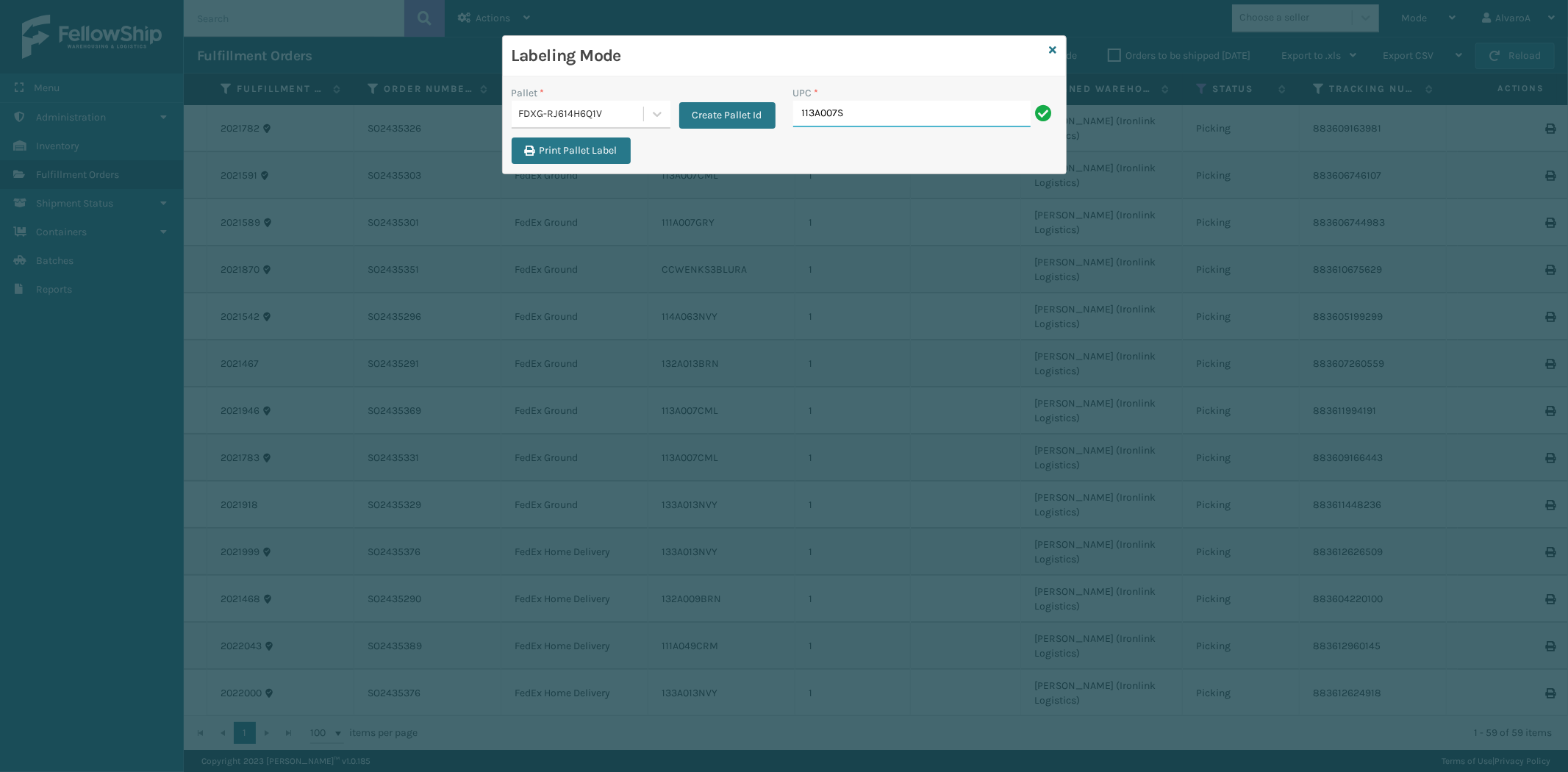
type input "113A007SND"
paste input "132A023GRY"
type input "132A023GRY"
paste input "113A007CHR"
type input "113A007CHR"
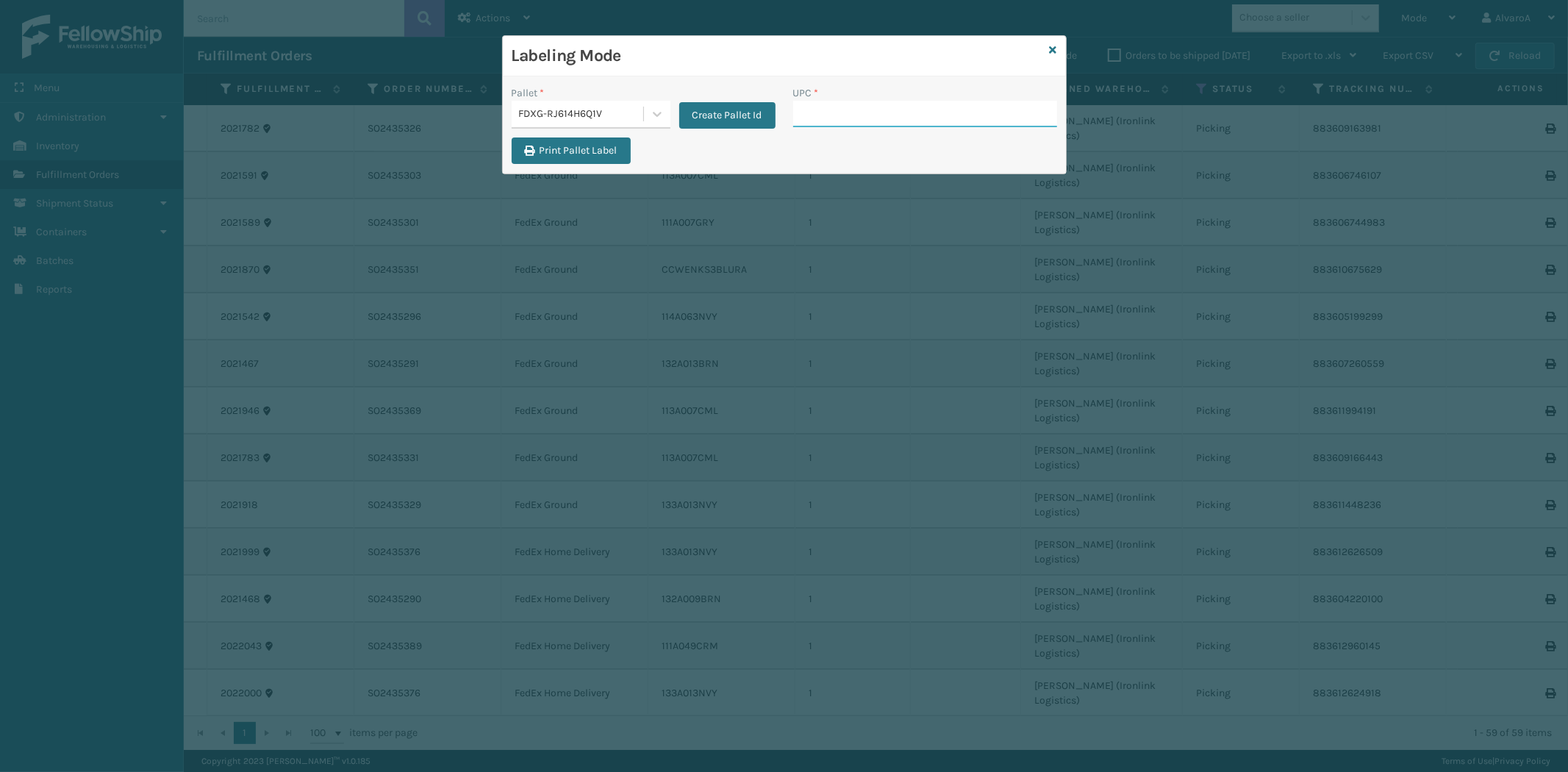
paste input "113A007CML"
type input "113A007CML"
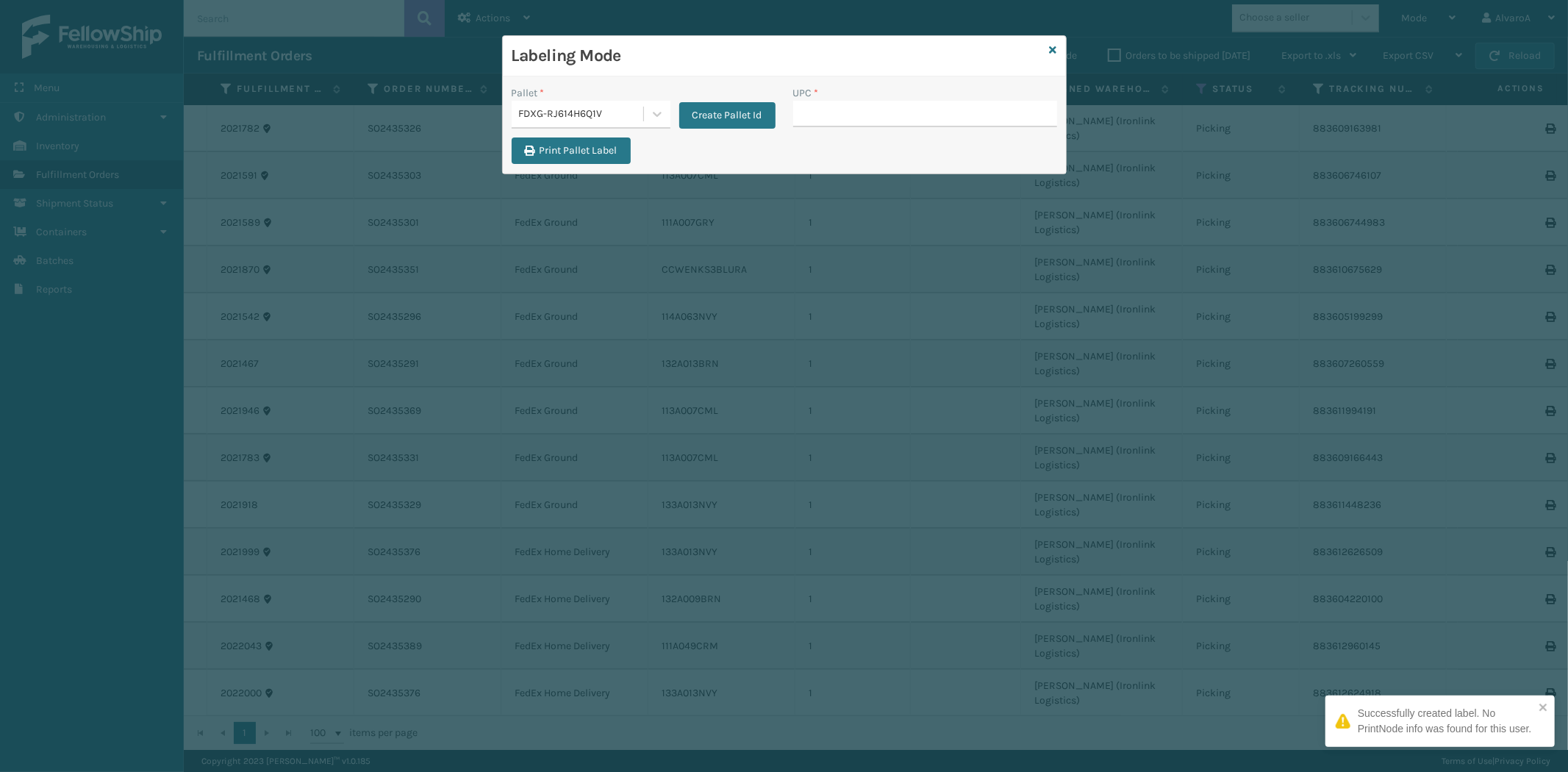
type input "V"
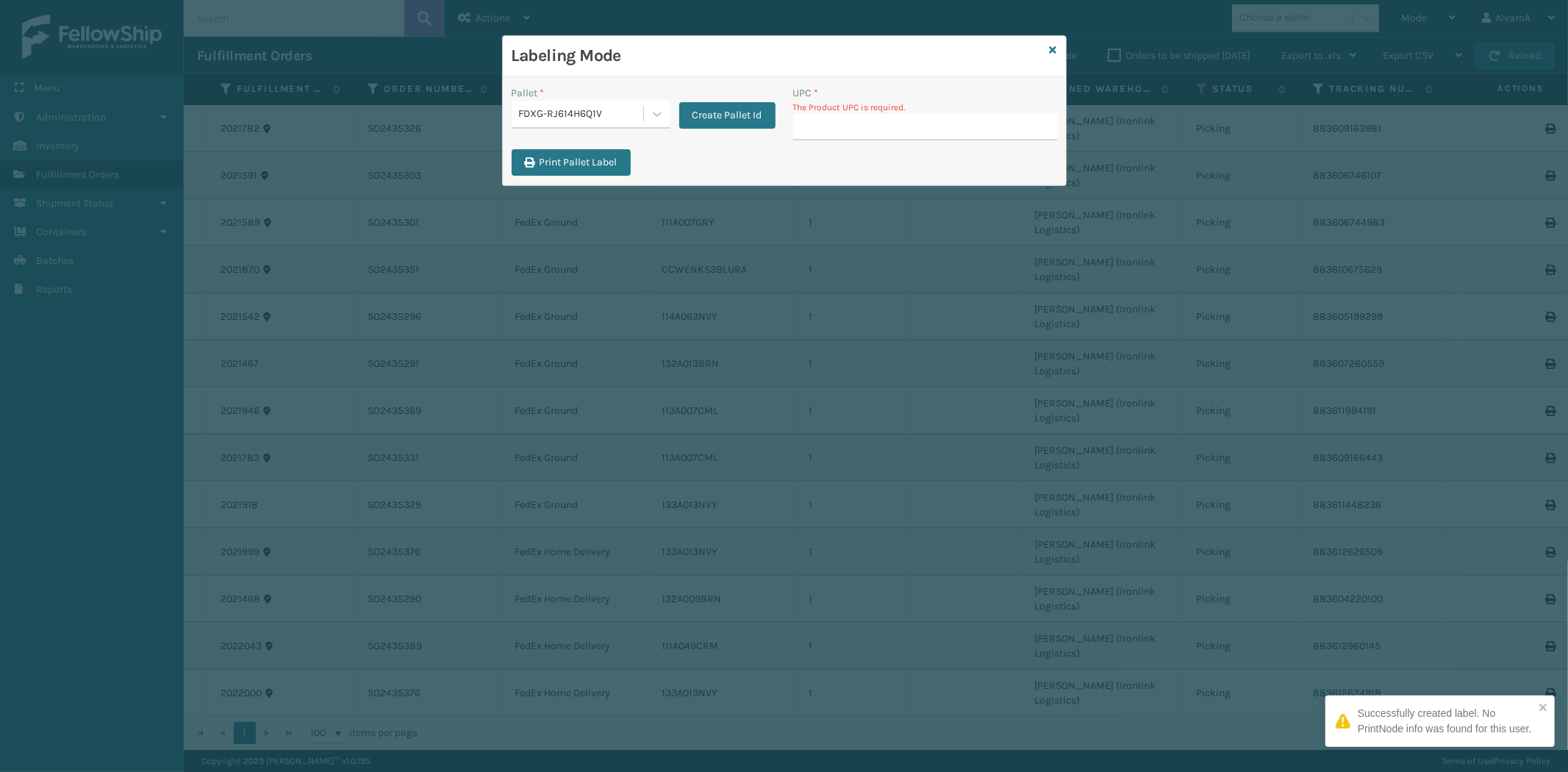
type input "V"
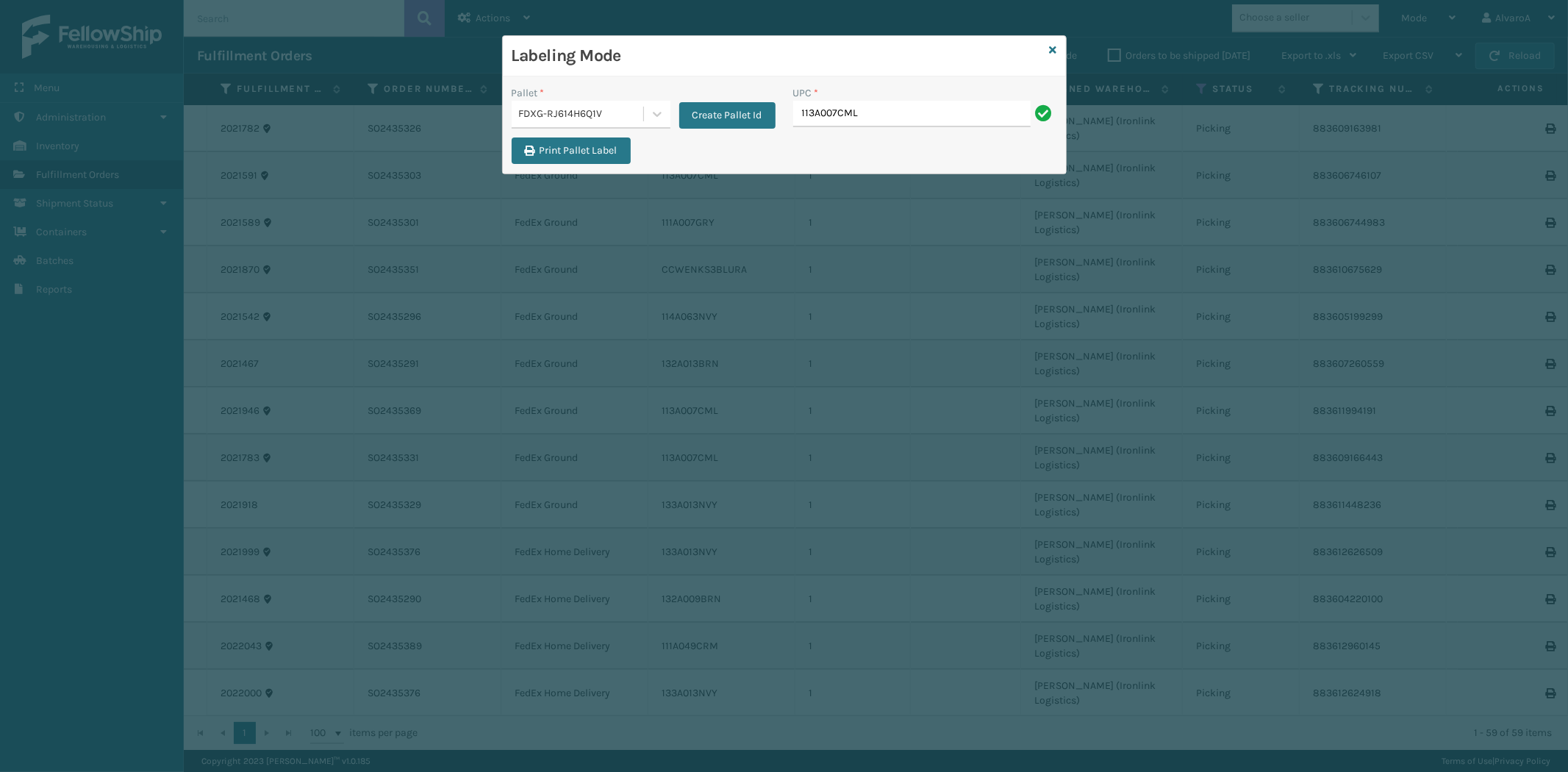
type input "113A007CML"
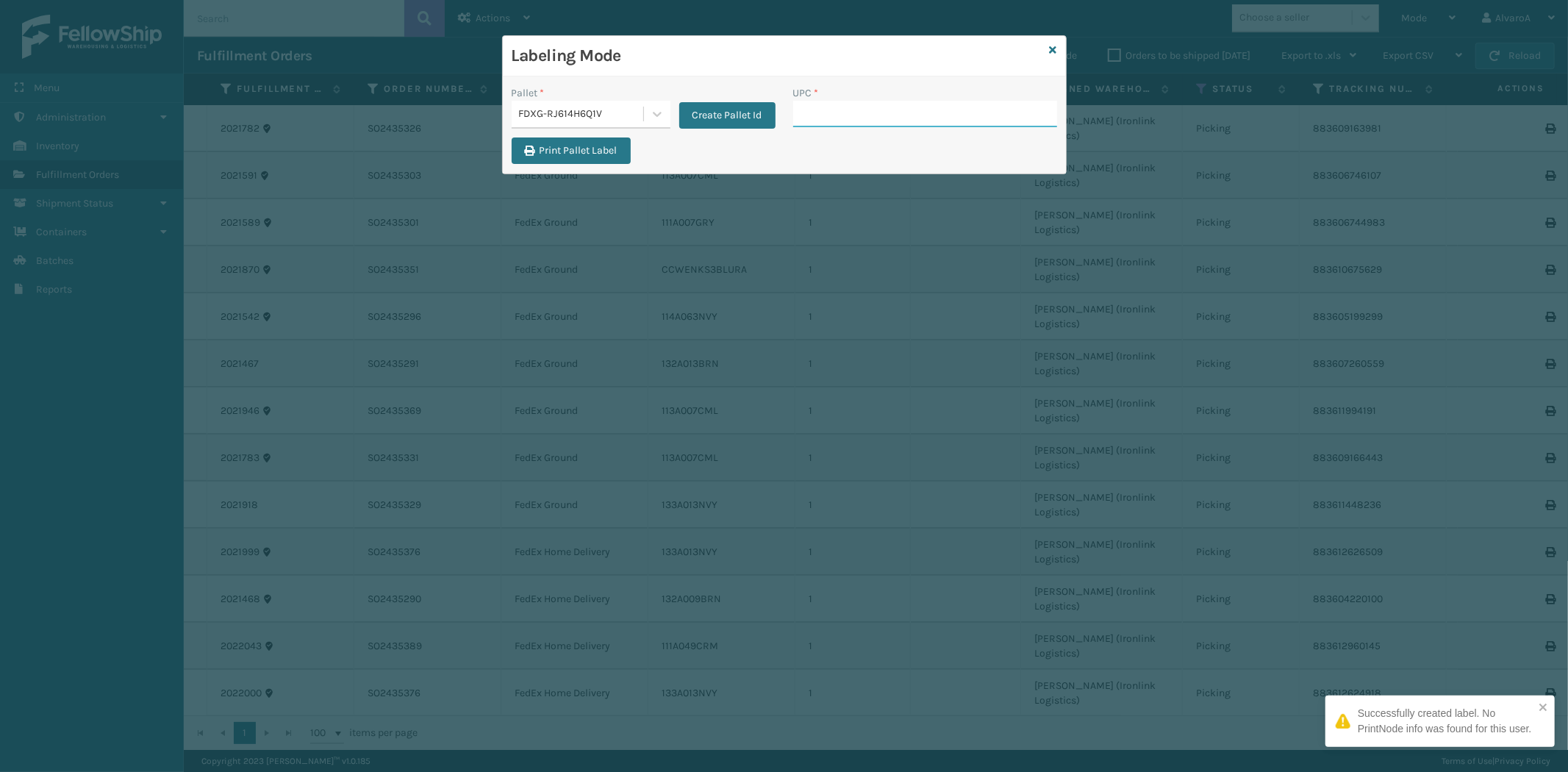
paste input "111A049CRM"
type input "111A049CRM"
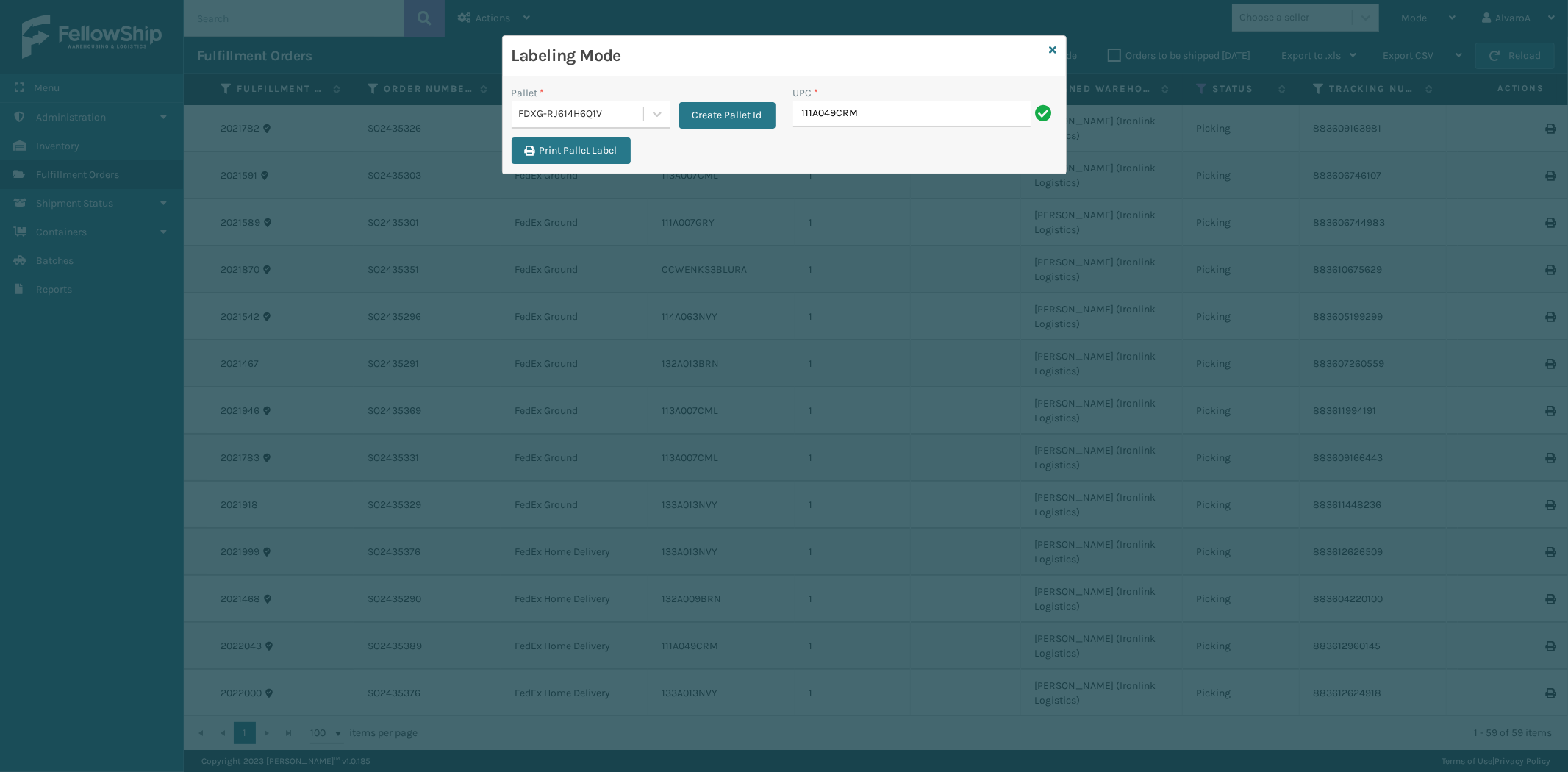
type input "111A049CRM"
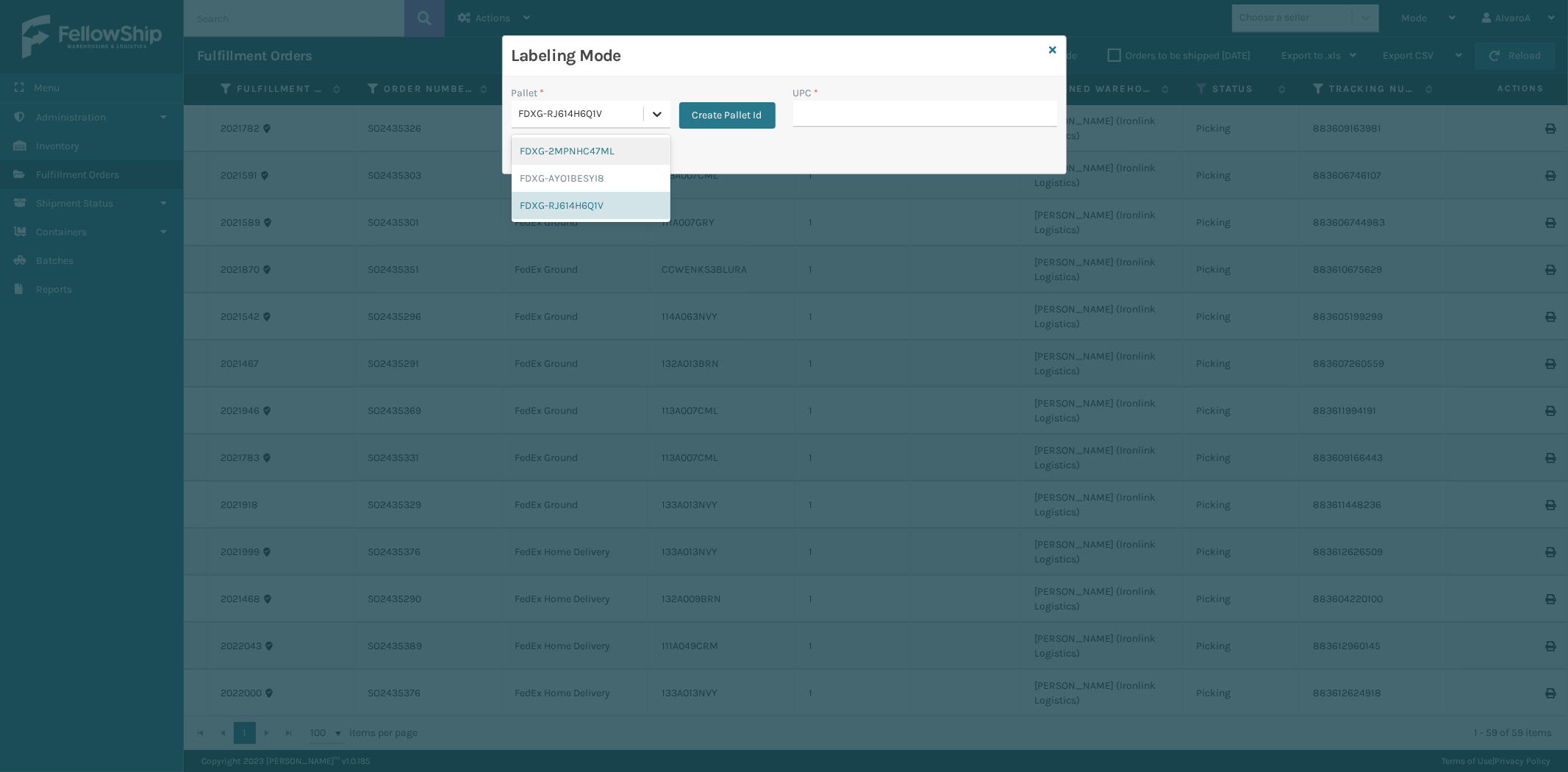
click at [650, 109] on icon at bounding box center [657, 113] width 14 height 14
click at [575, 197] on div "FDXG-RJ614H6Q1V" at bounding box center [591, 206] width 159 height 28
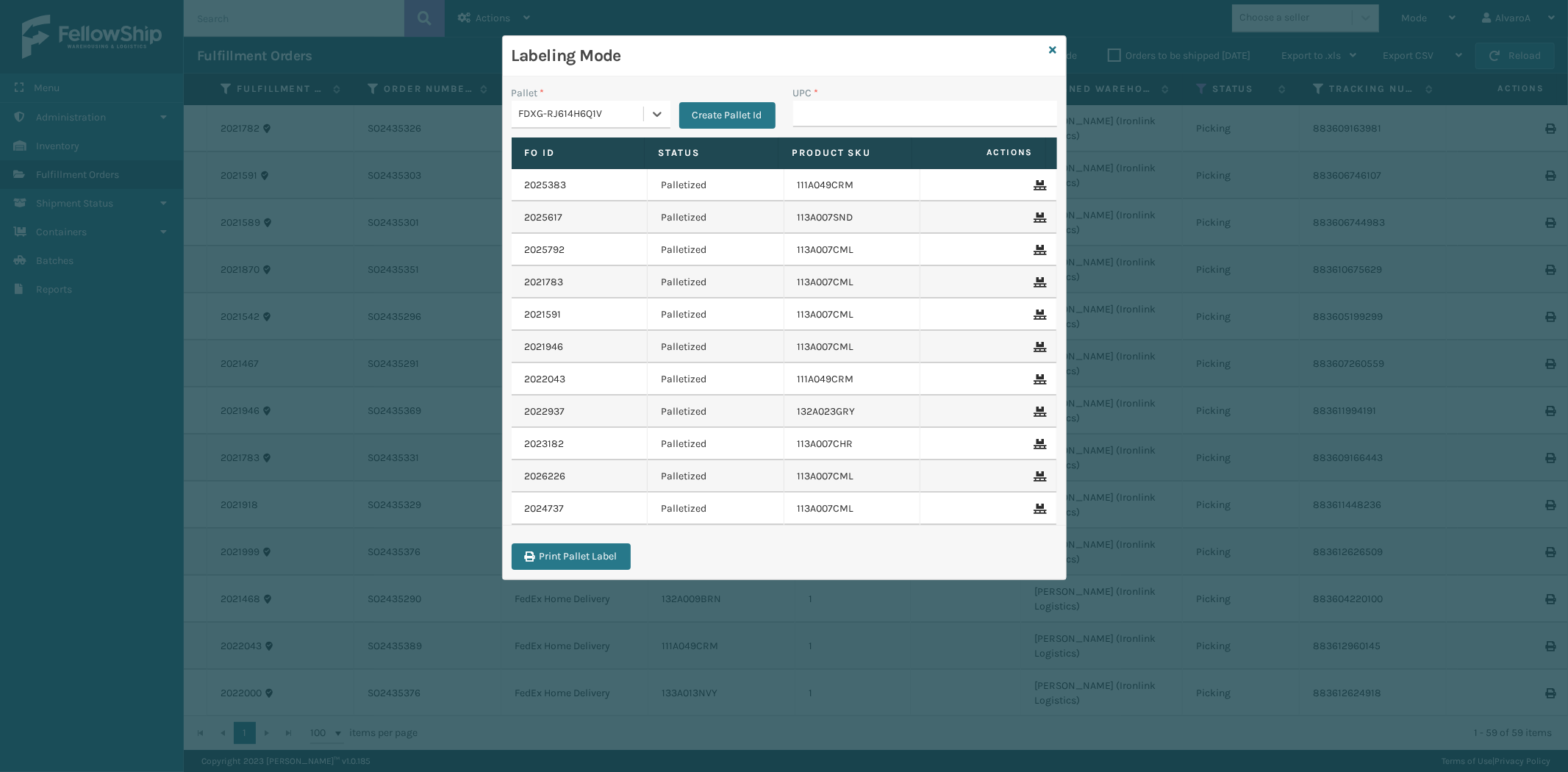
paste input "111A049BLU"
type input "1"
click at [817, 122] on input "UPC *" at bounding box center [925, 114] width 264 height 27
paste input "111A049BLU"
type input "111A049BLU"
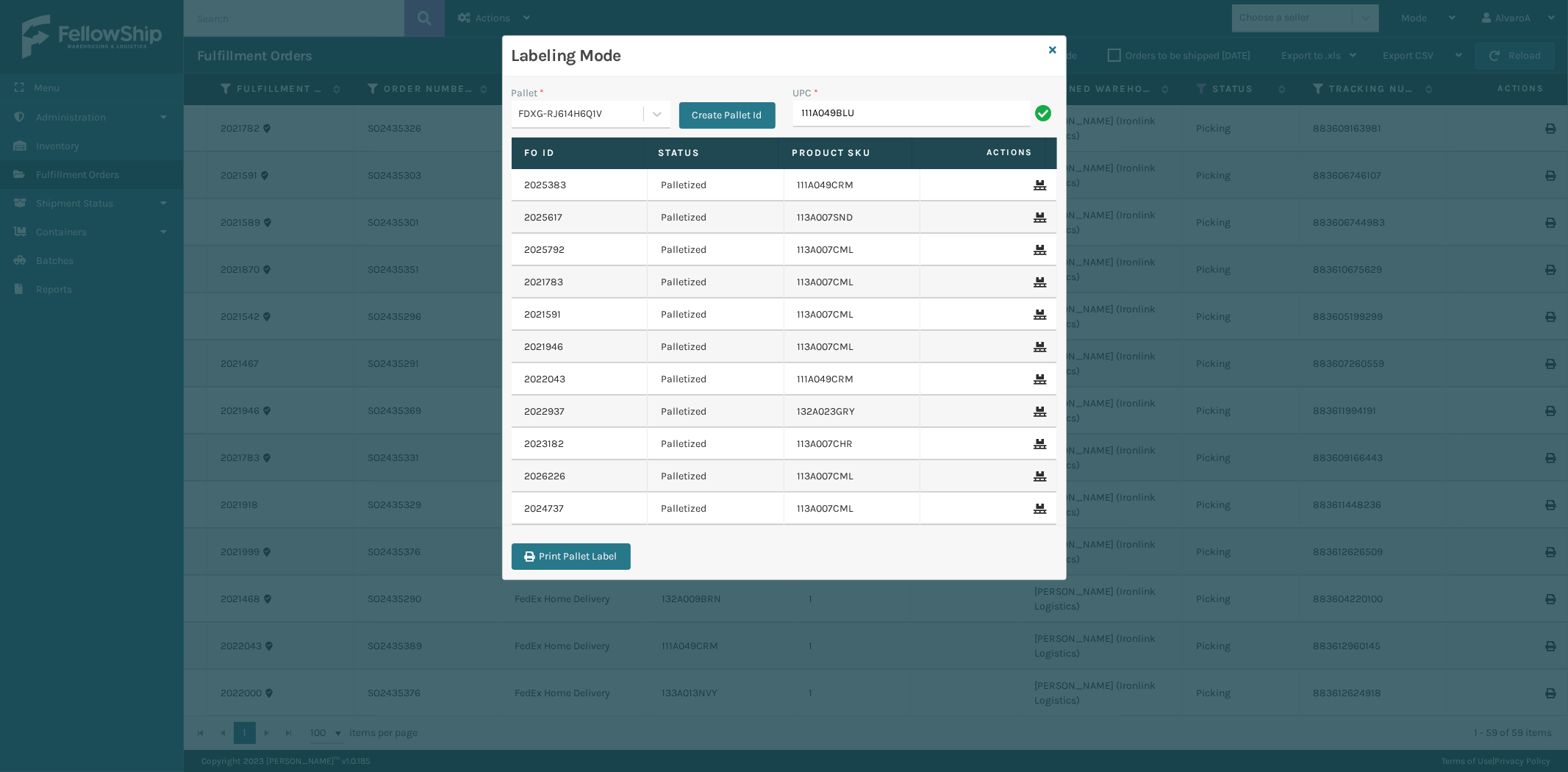
type input "111A049BLU"
click at [828, 109] on input "UPC *" at bounding box center [925, 114] width 264 height 27
click at [648, 114] on div at bounding box center [657, 114] width 27 height 27
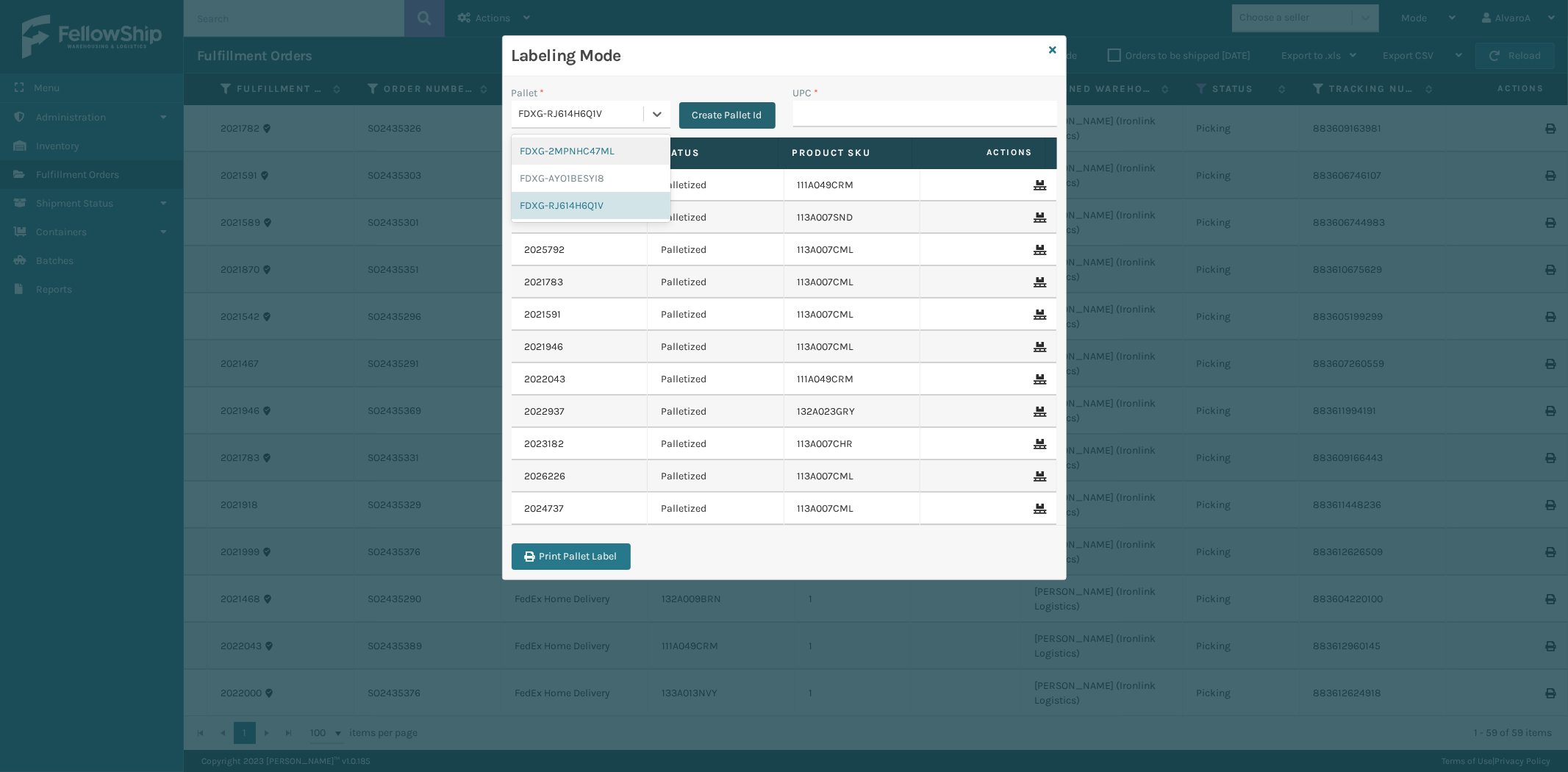
click at [734, 105] on button "Create Pallet Id" at bounding box center [727, 115] width 96 height 27
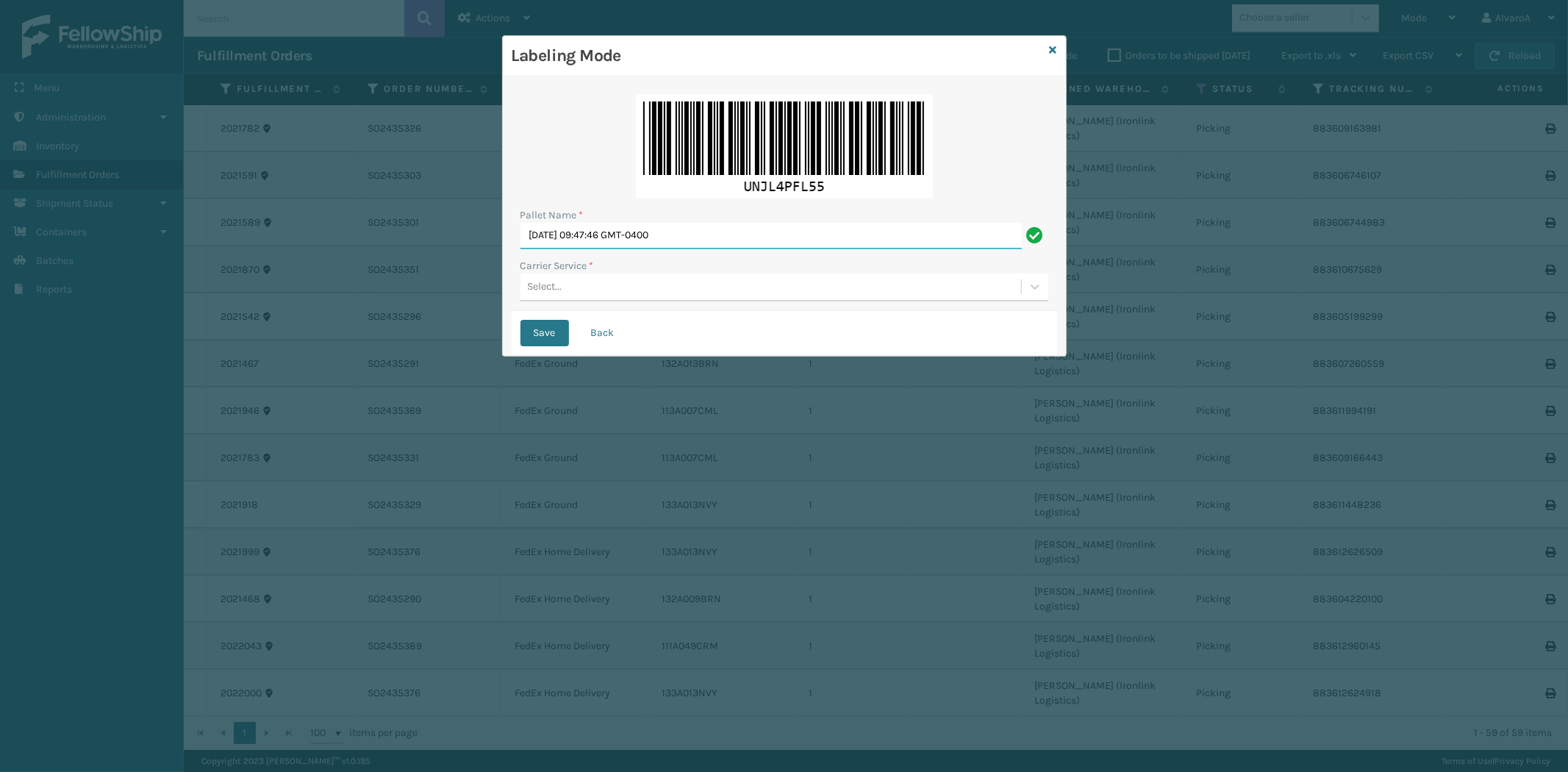
drag, startPoint x: 726, startPoint y: 227, endPoint x: 425, endPoint y: 325, distance: 316.6
click at [425, 325] on div "Labeling Mode Pallet Name * [DATE] 09:47:46 GMT-0400 Carrier Service * Select..…" at bounding box center [784, 386] width 1568 height 772
type input "LPN 496036#1"
click at [591, 284] on div "Select..." at bounding box center [771, 287] width 500 height 25
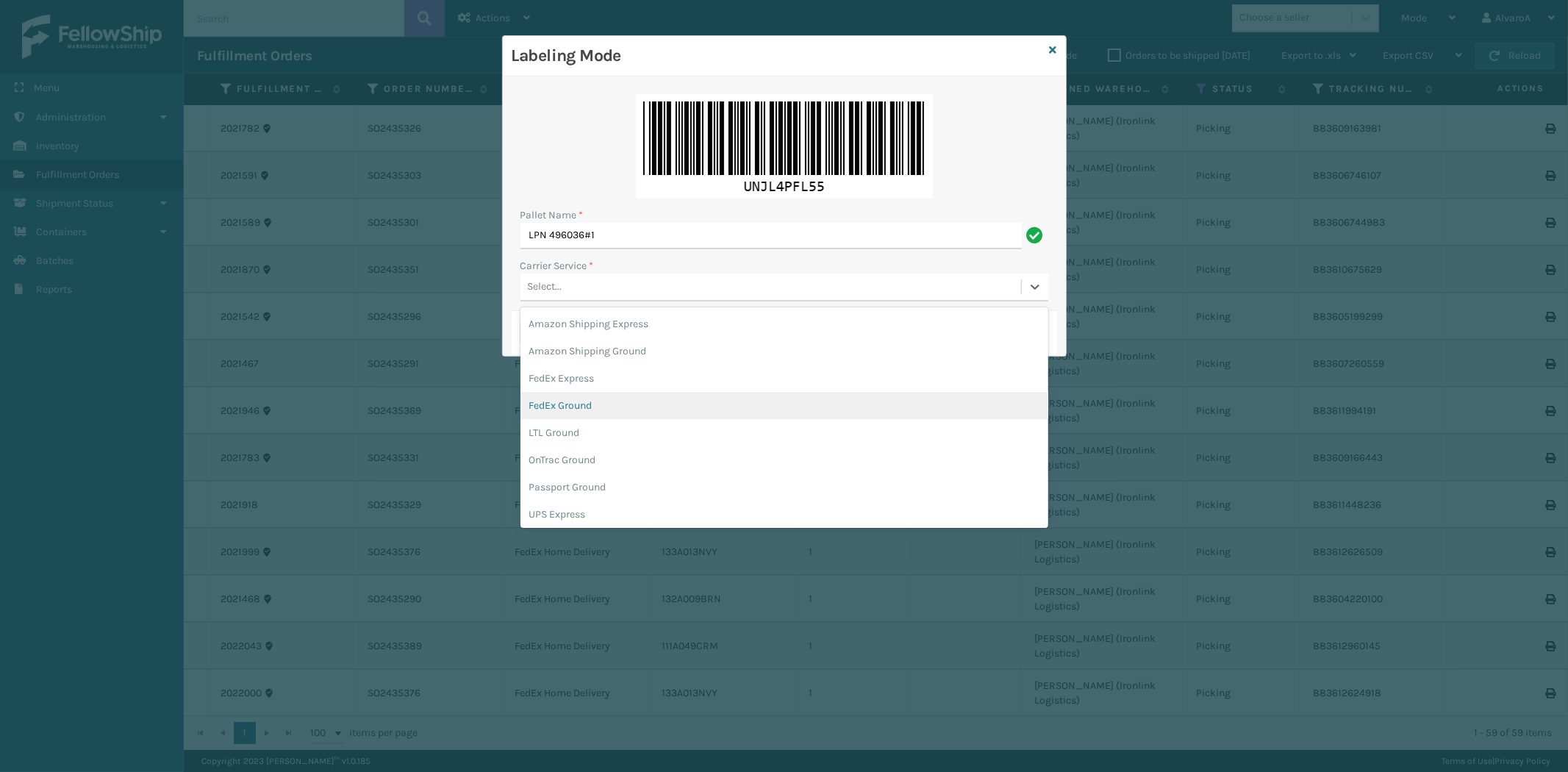
click at [568, 400] on div "FedEx Ground" at bounding box center [784, 406] width 528 height 28
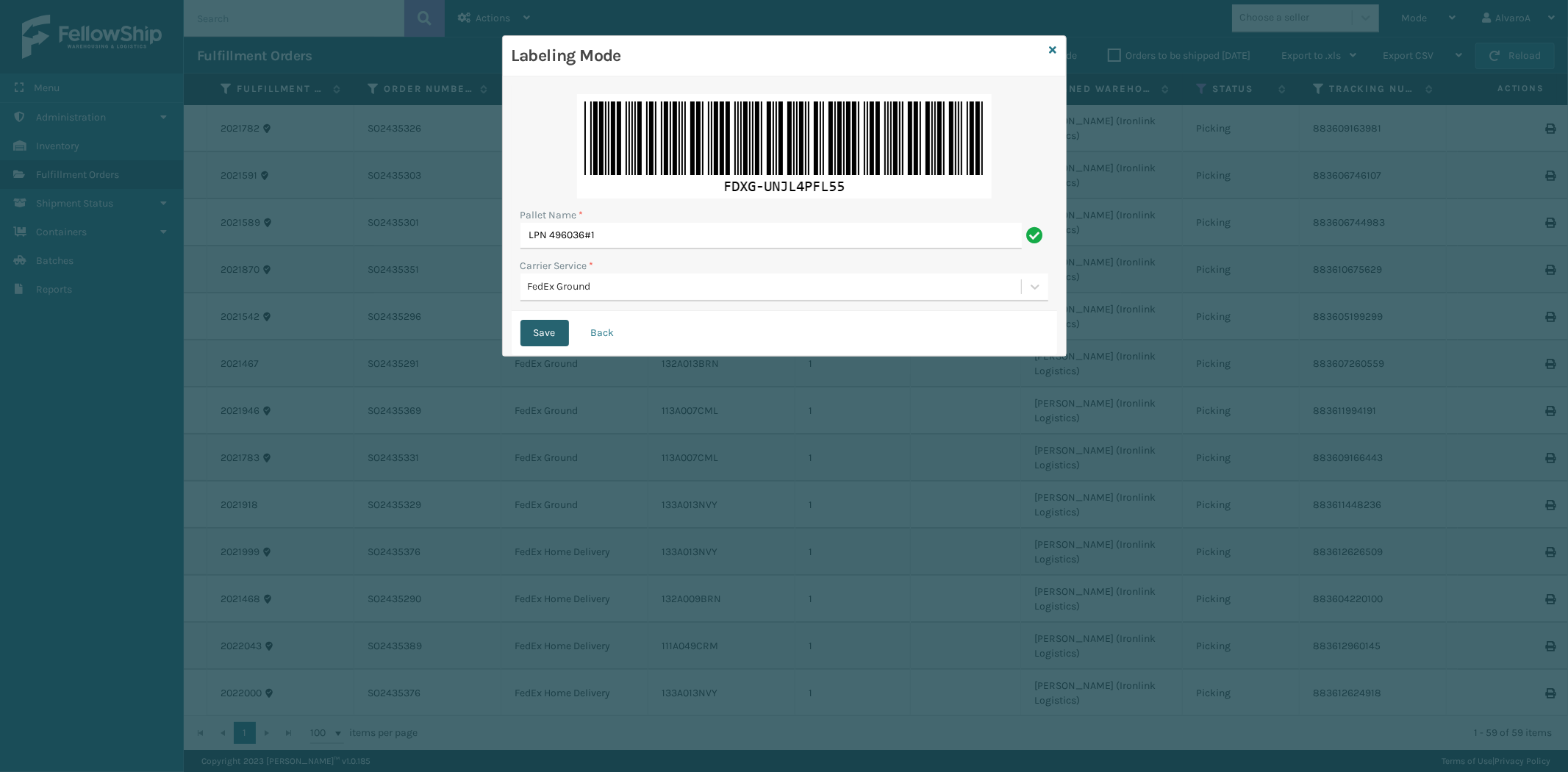
click at [552, 334] on button "Save" at bounding box center [544, 333] width 49 height 27
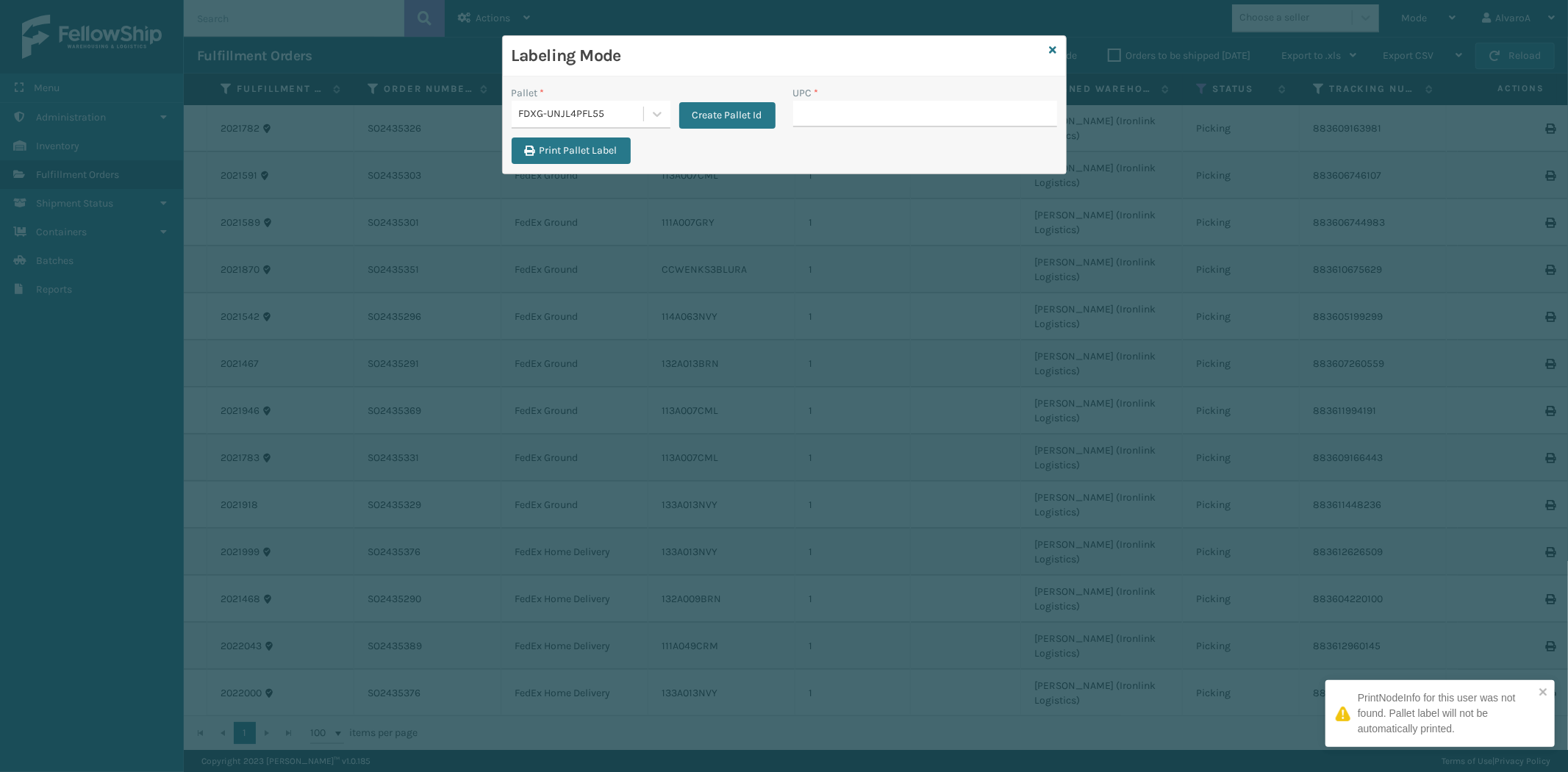
click at [817, 118] on input "UPC *" at bounding box center [925, 114] width 264 height 27
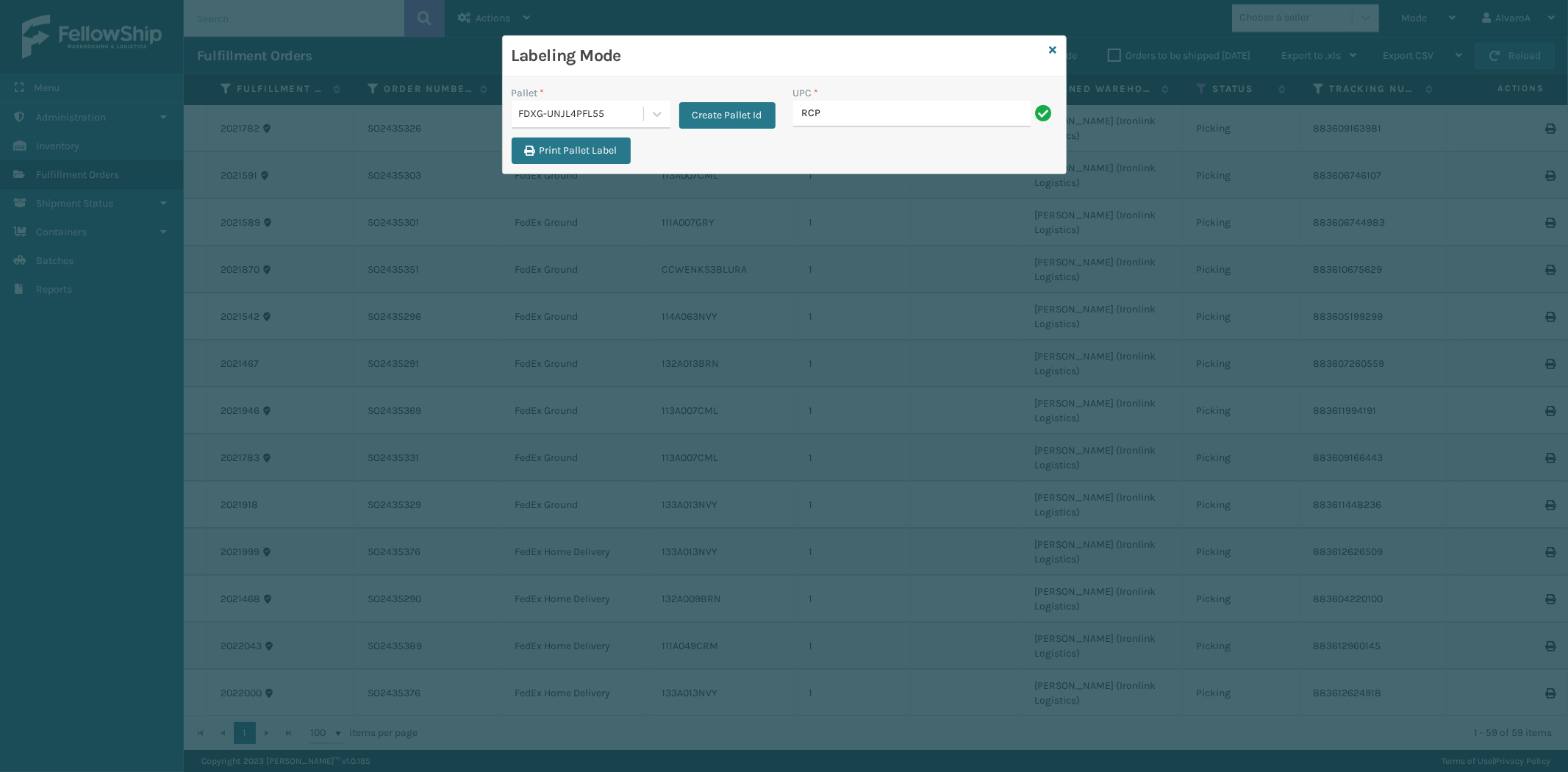
type input "RCPSDM2616"
type input "RR-PRK1CP3001"
type input "RR-PRK1CP3003"
type input "SC-CRYS3LU2043"
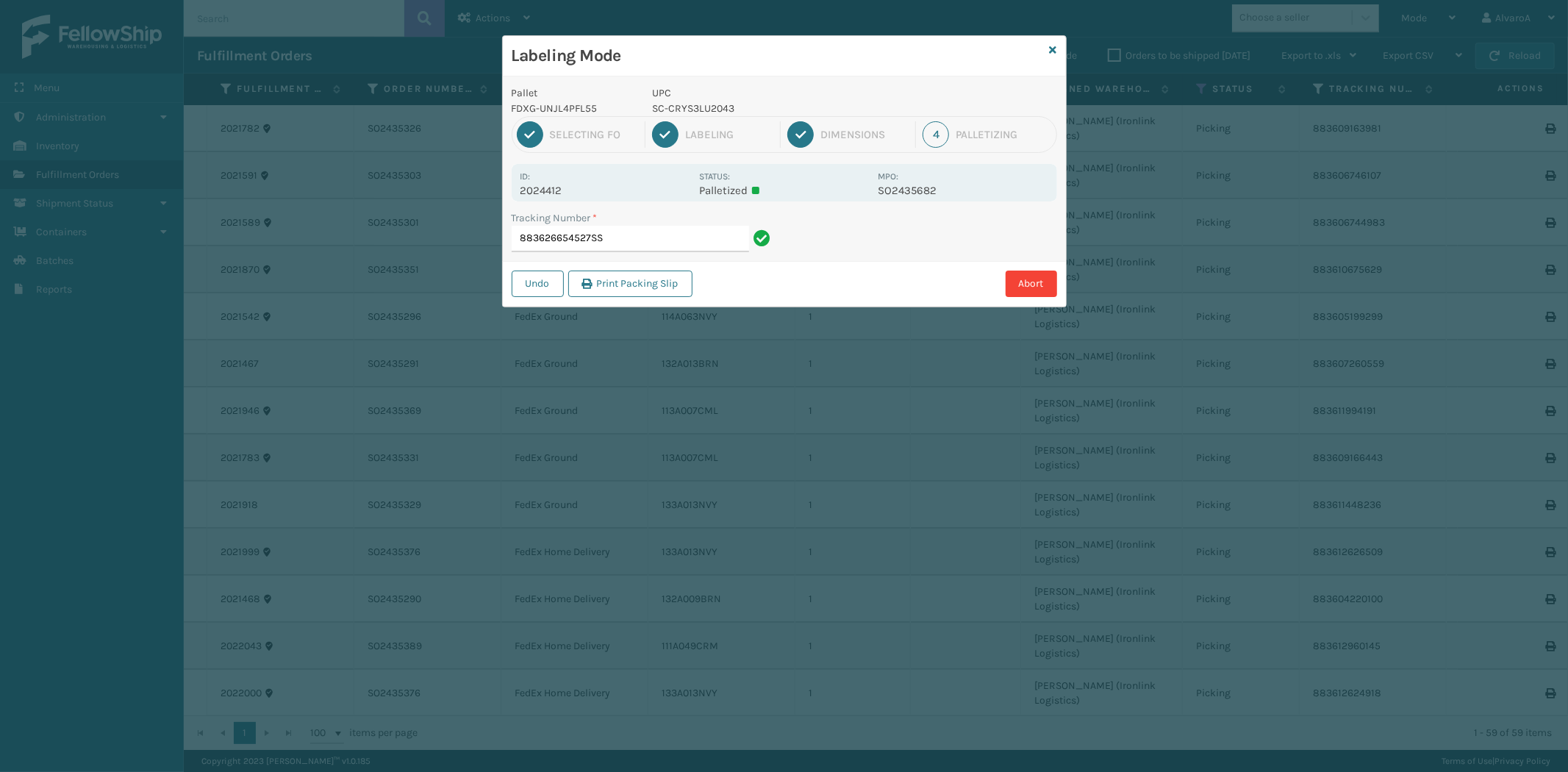
type input "883626654527SSC"
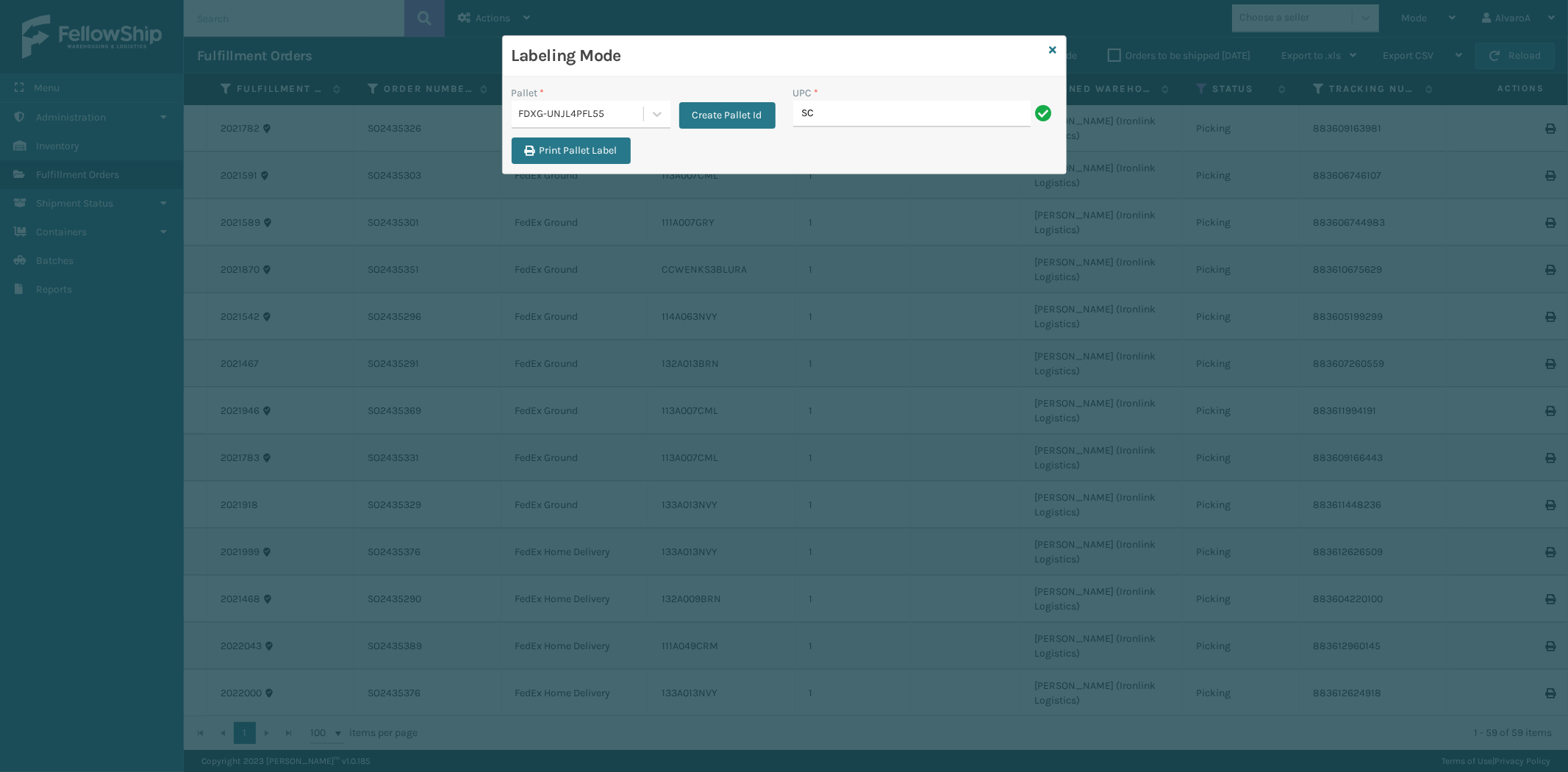
type input "SC-CRYS3LU2043"
type input "SC-CRYS3LU2051"
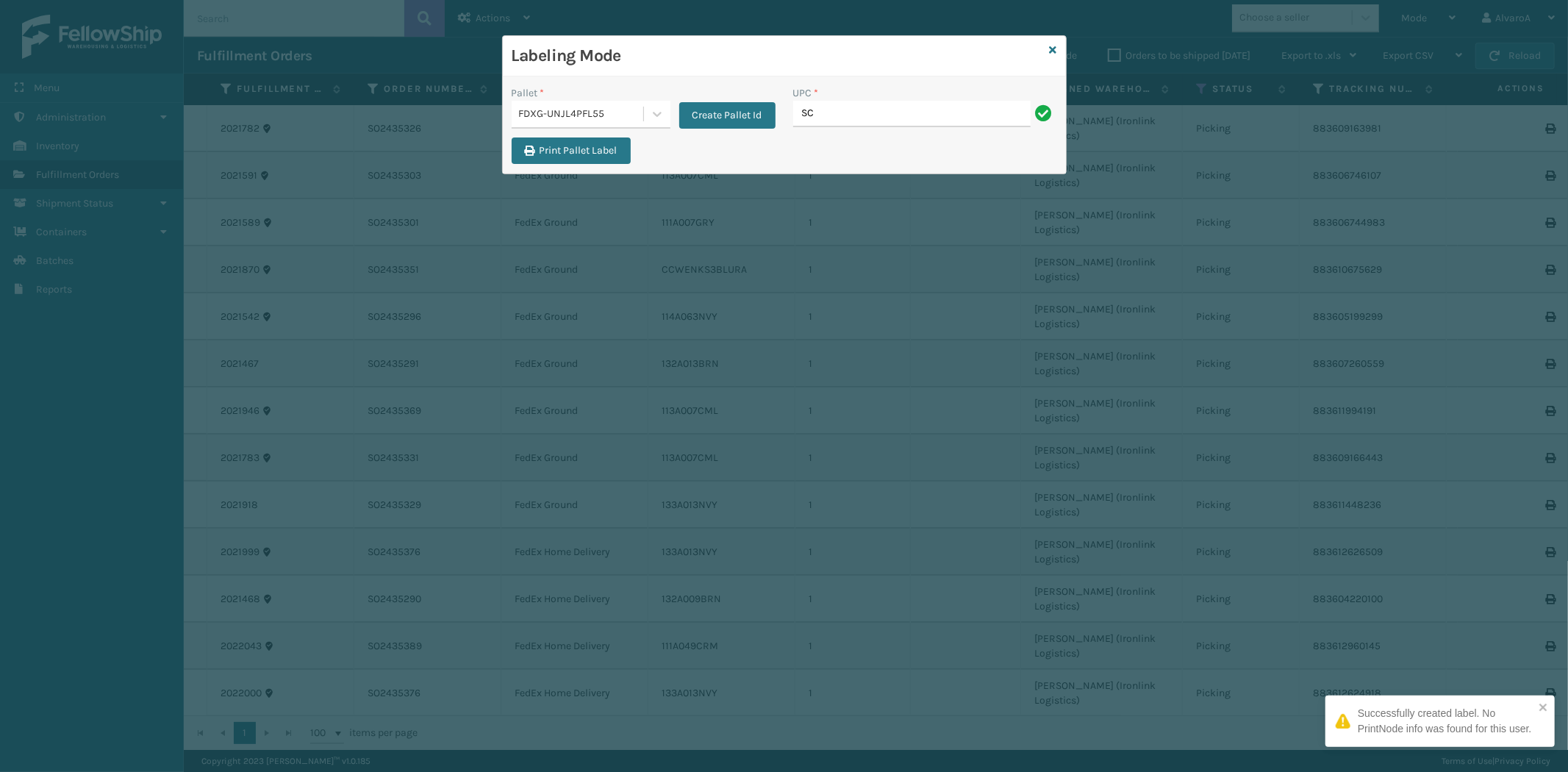
type input "SC-CRYS3LU2051"
click at [1051, 50] on icon at bounding box center [1054, 49] width 8 height 10
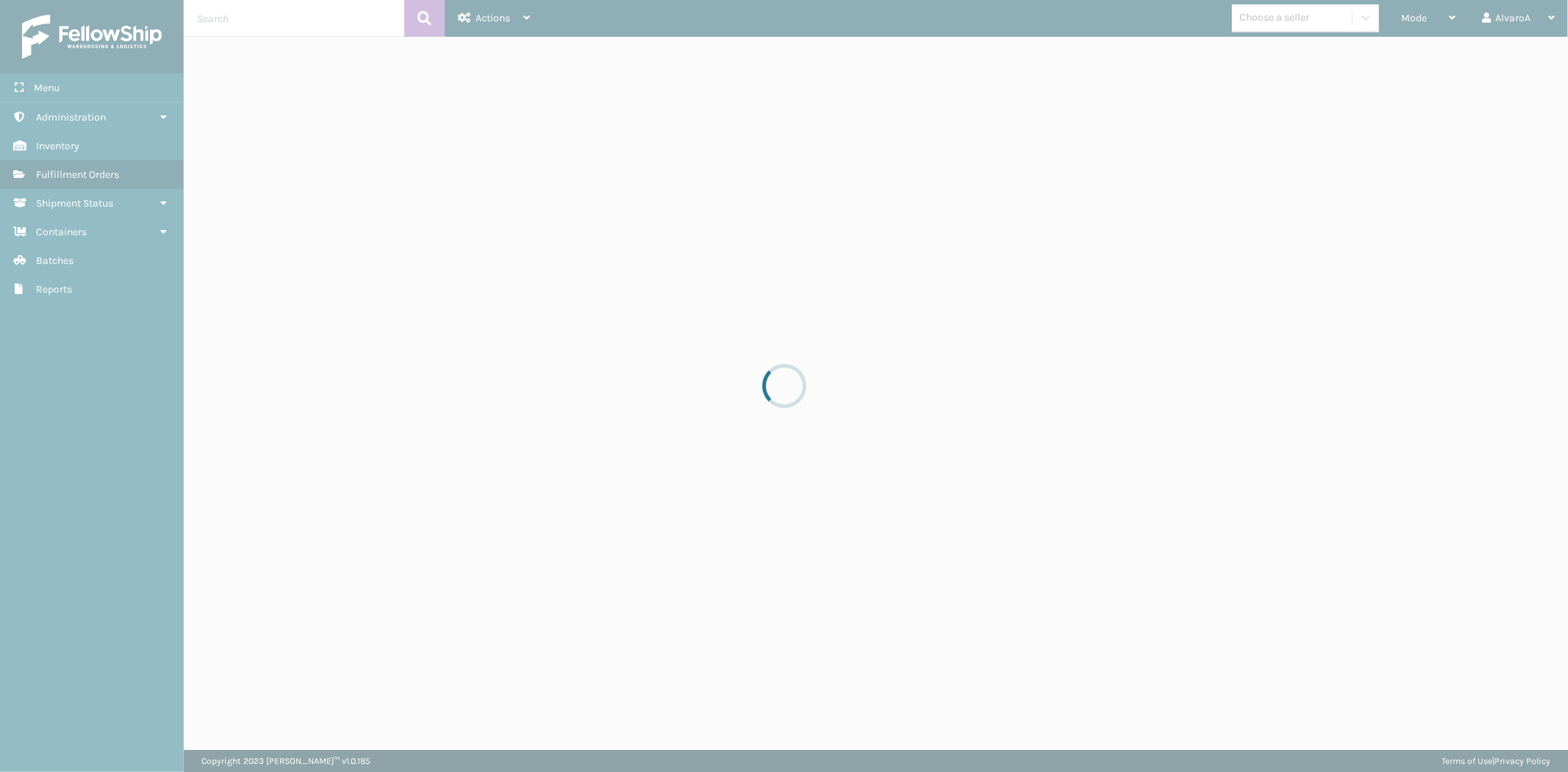
click at [1400, 11] on div "Mode Regular Mode Picking Mode Labeling Mode Exit Scan Mode" at bounding box center [1428, 18] width 81 height 37
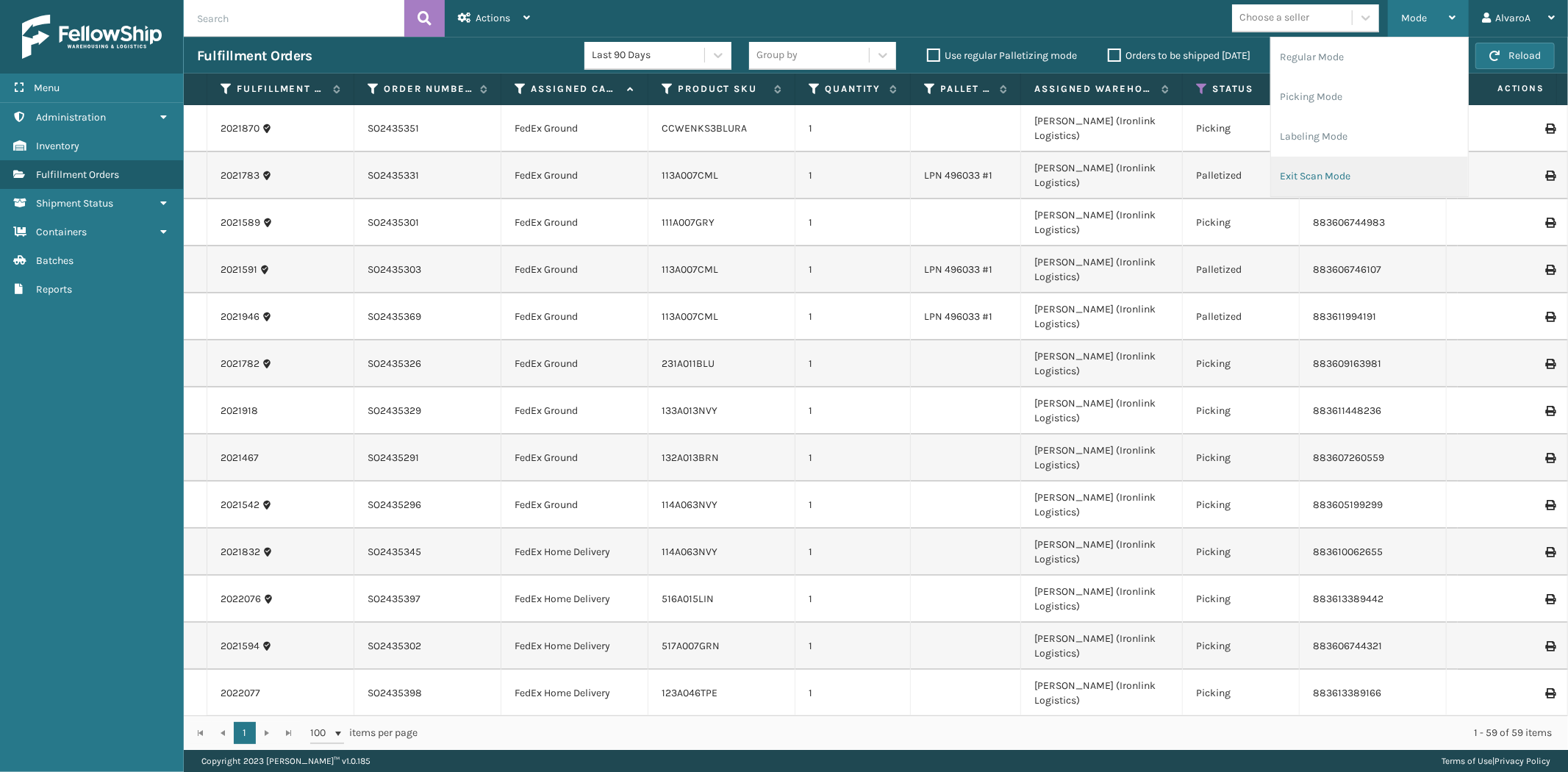
click at [1322, 172] on li "Exit Scan Mode" at bounding box center [1369, 177] width 197 height 40
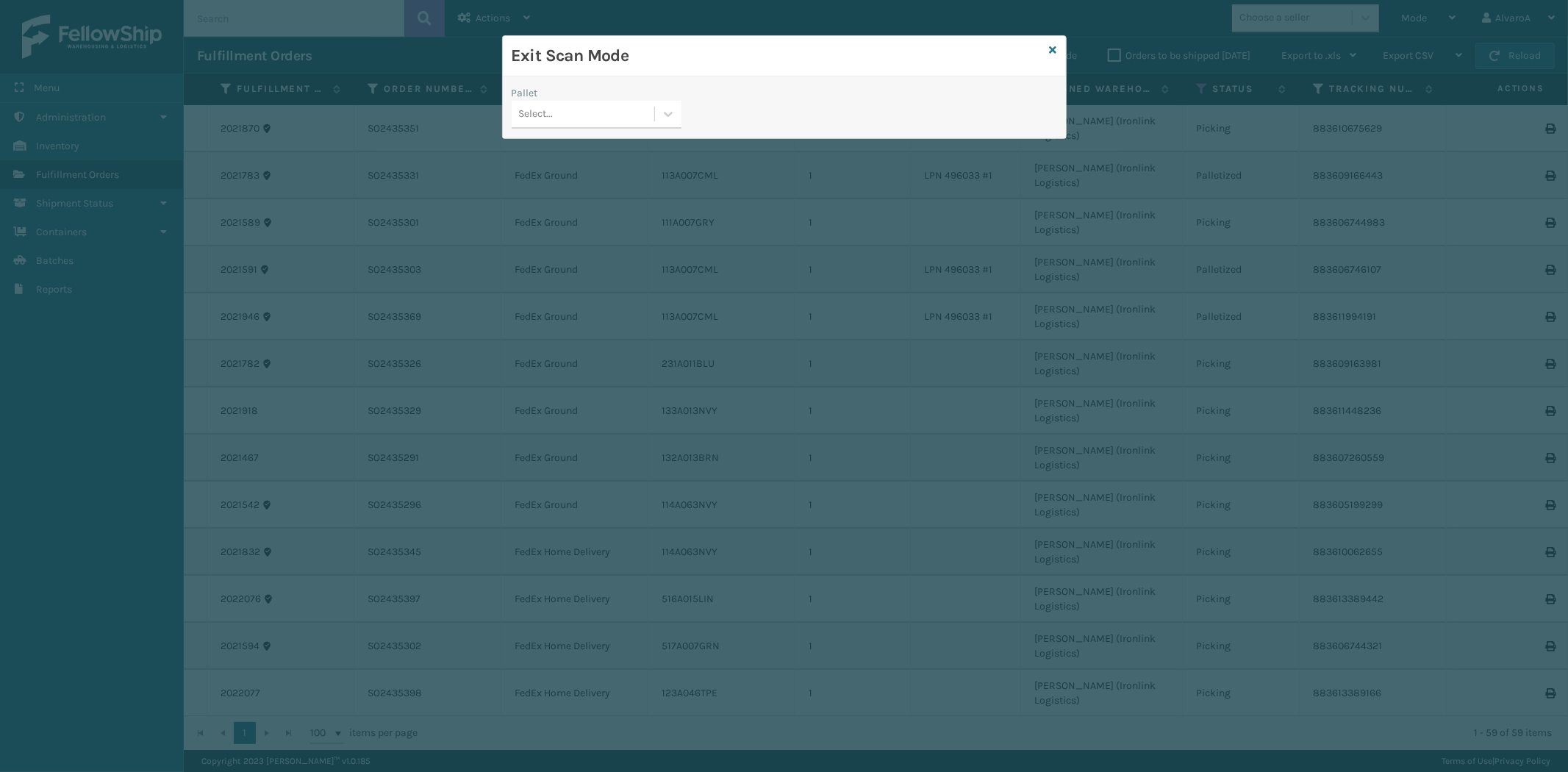
click at [674, 96] on div "Pallet" at bounding box center [597, 93] width 170 height 15
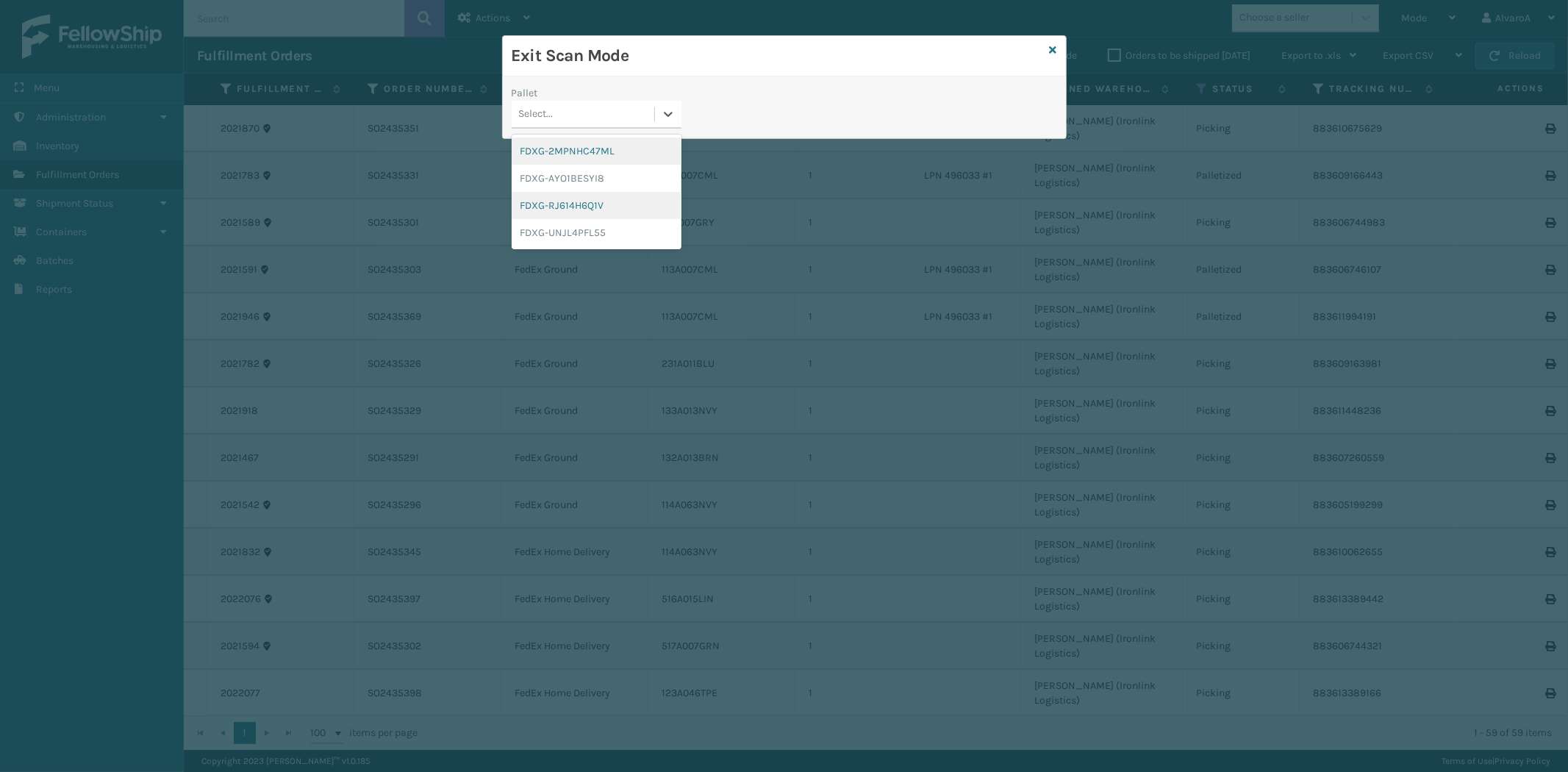
drag, startPoint x: 668, startPoint y: 106, endPoint x: 555, endPoint y: 207, distance: 151.6
click at [667, 106] on div at bounding box center [669, 114] width 27 height 27
click at [575, 234] on div "FDXG-UNJL4PFL55" at bounding box center [597, 232] width 170 height 28
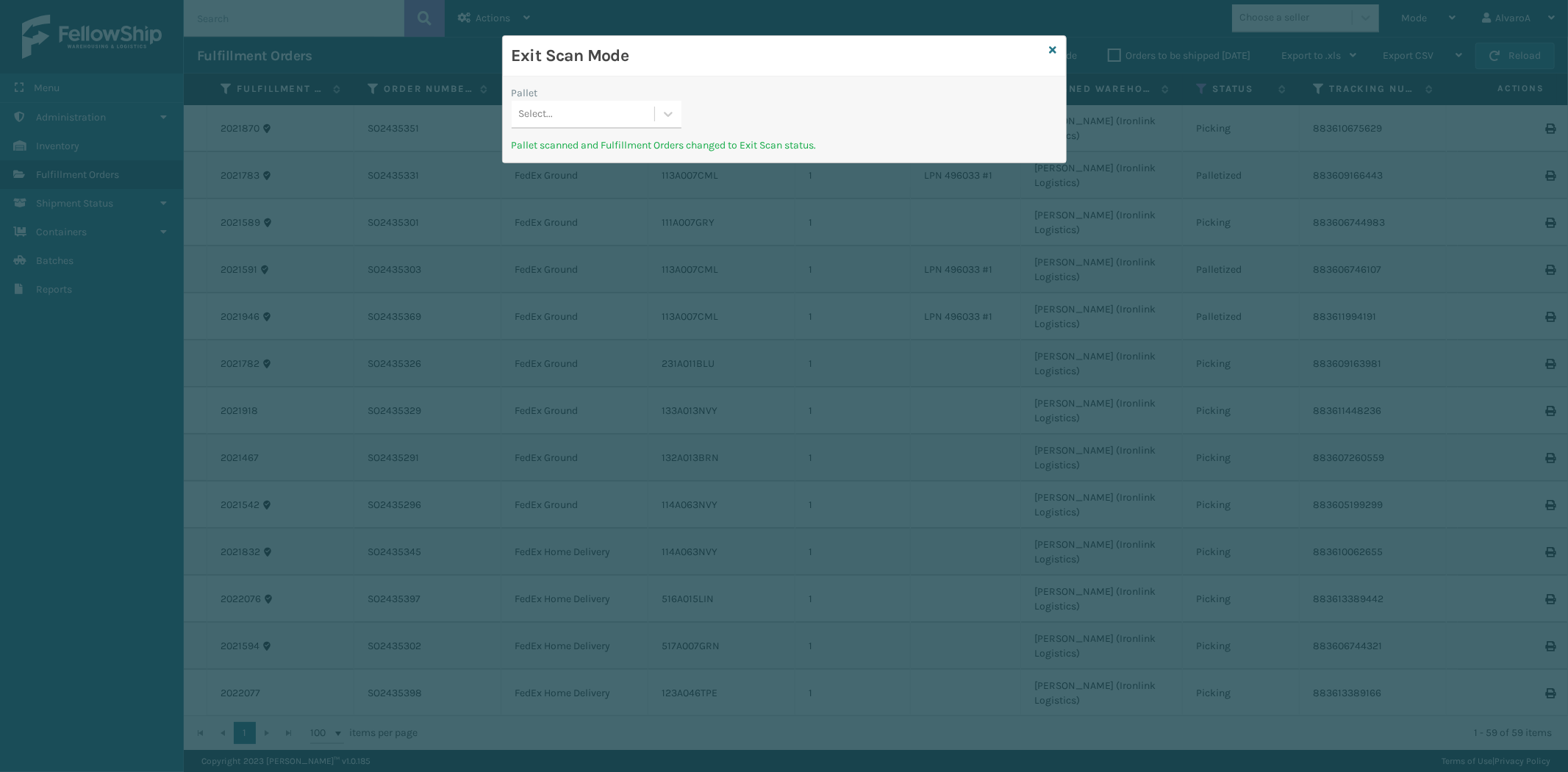
drag, startPoint x: 1049, startPoint y: 46, endPoint x: 697, endPoint y: 16, distance: 353.3
click at [1049, 46] on div "Exit Scan Mode Pallet Select... Pallet scanned and Fulfillment Orders changed t…" at bounding box center [784, 99] width 564 height 128
click at [1056, 50] on div "Exit Scan Mode" at bounding box center [785, 56] width 563 height 41
click at [1054, 47] on icon at bounding box center [1054, 49] width 8 height 10
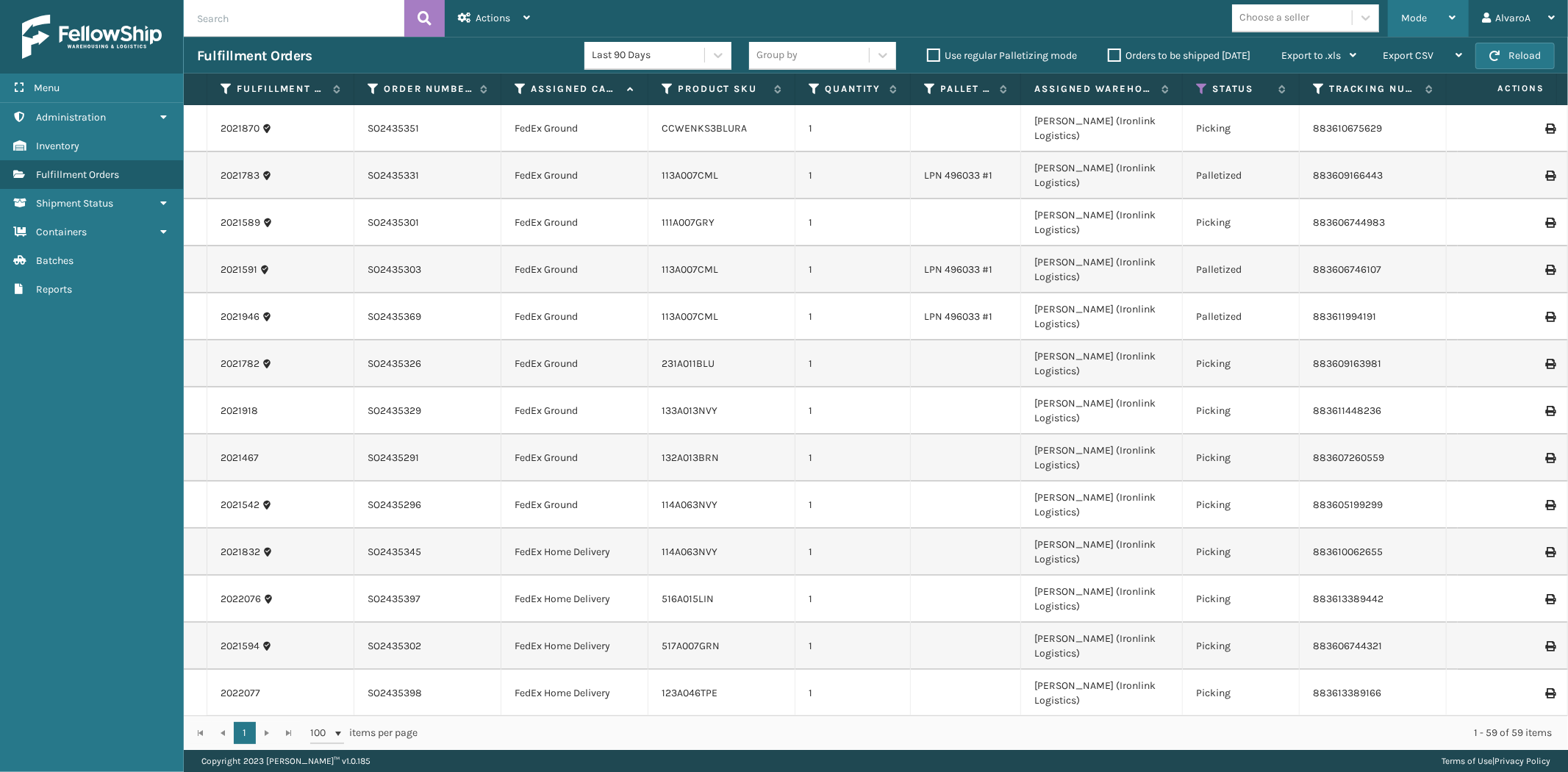
click at [1395, 11] on div "Mode Regular Mode Picking Mode Labeling Mode Exit Scan Mode" at bounding box center [1428, 18] width 81 height 37
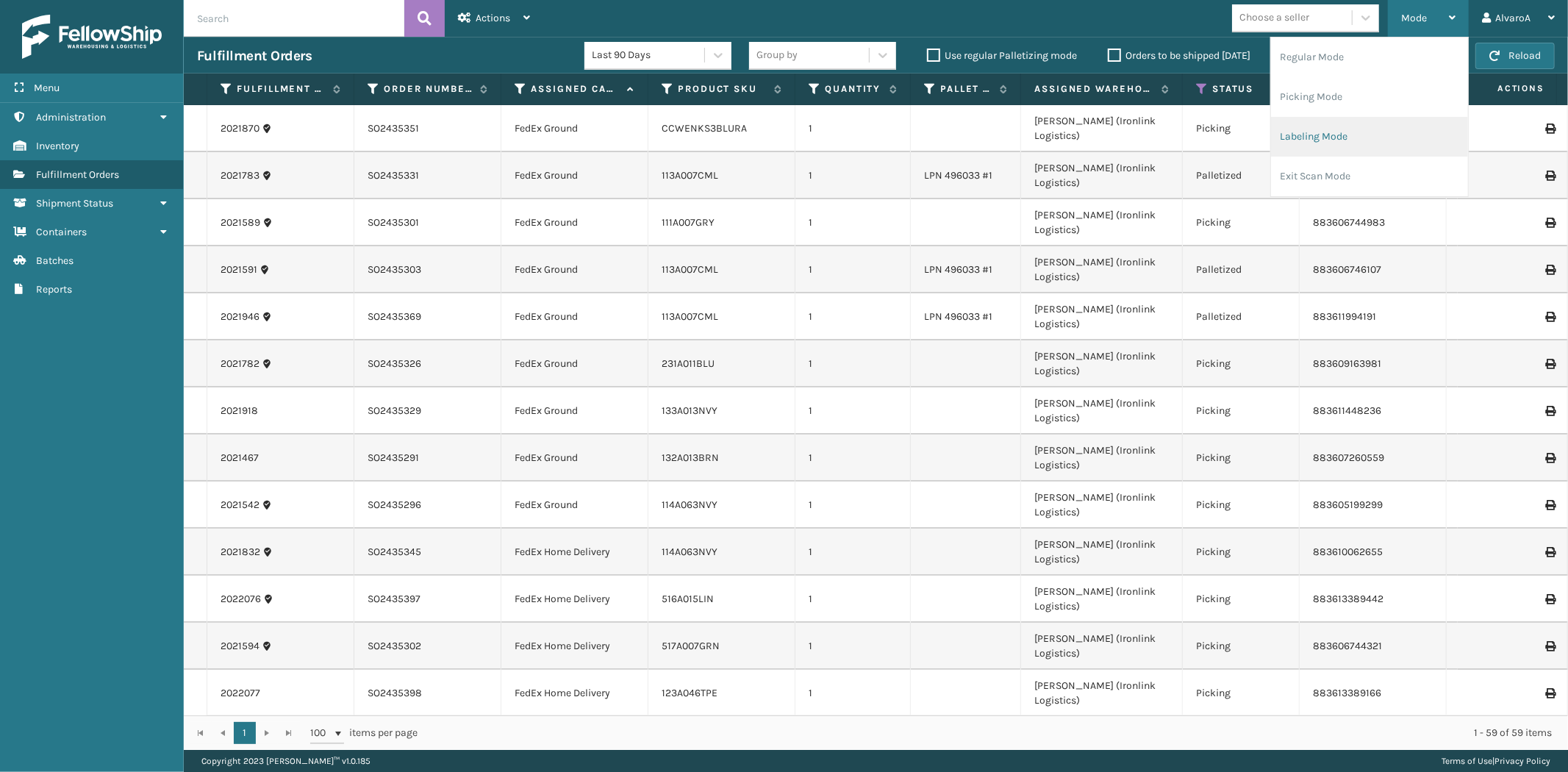
click at [1338, 138] on li "Labeling Mode" at bounding box center [1369, 137] width 197 height 40
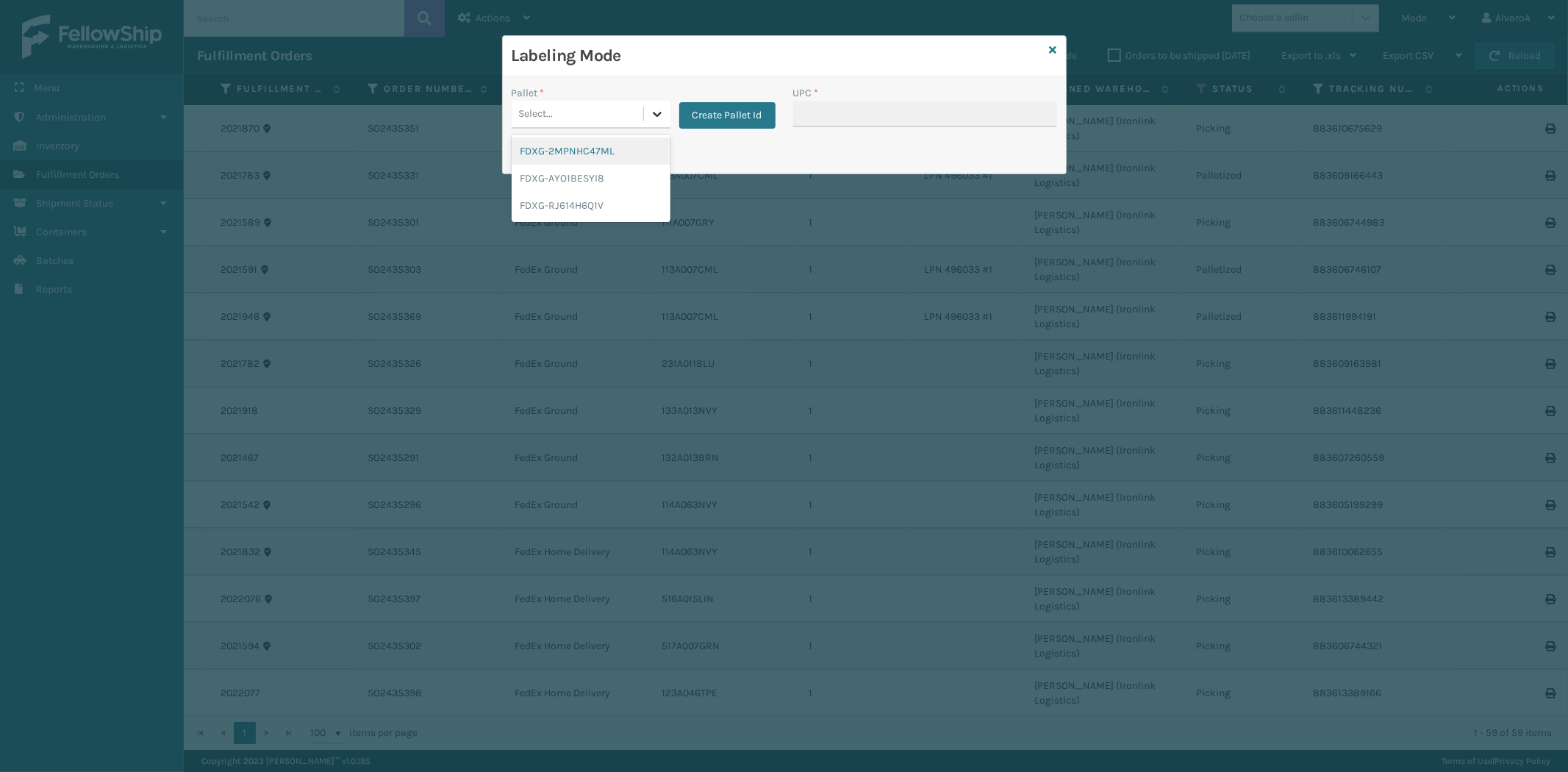
click at [652, 115] on icon at bounding box center [657, 113] width 14 height 14
click at [561, 204] on div "FDXG-RJ614H6Q1V" at bounding box center [591, 206] width 159 height 28
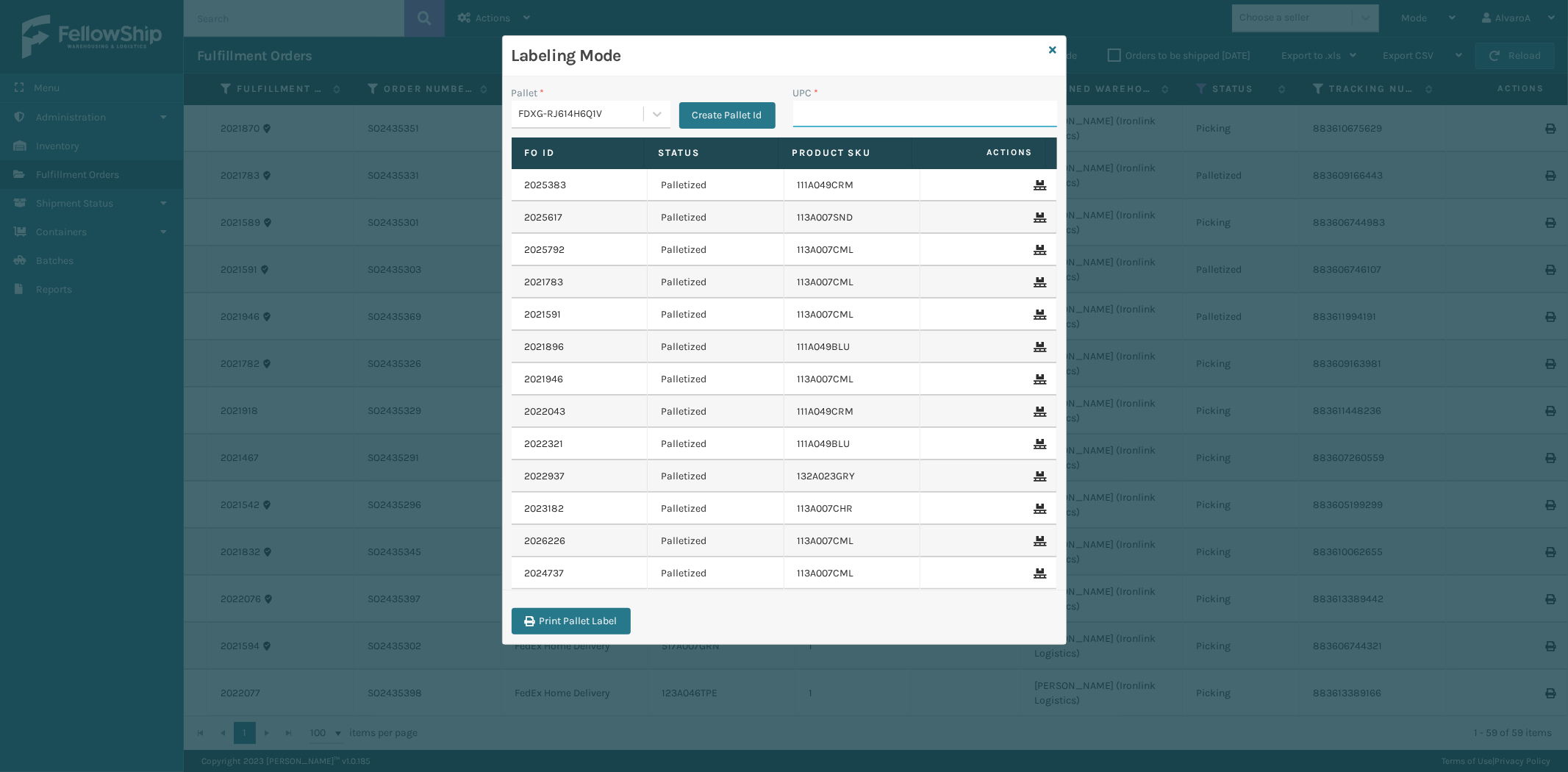
click at [817, 120] on input "UPC *" at bounding box center [925, 114] width 264 height 27
type input "114A063NVY"
type input "133A013NVY"
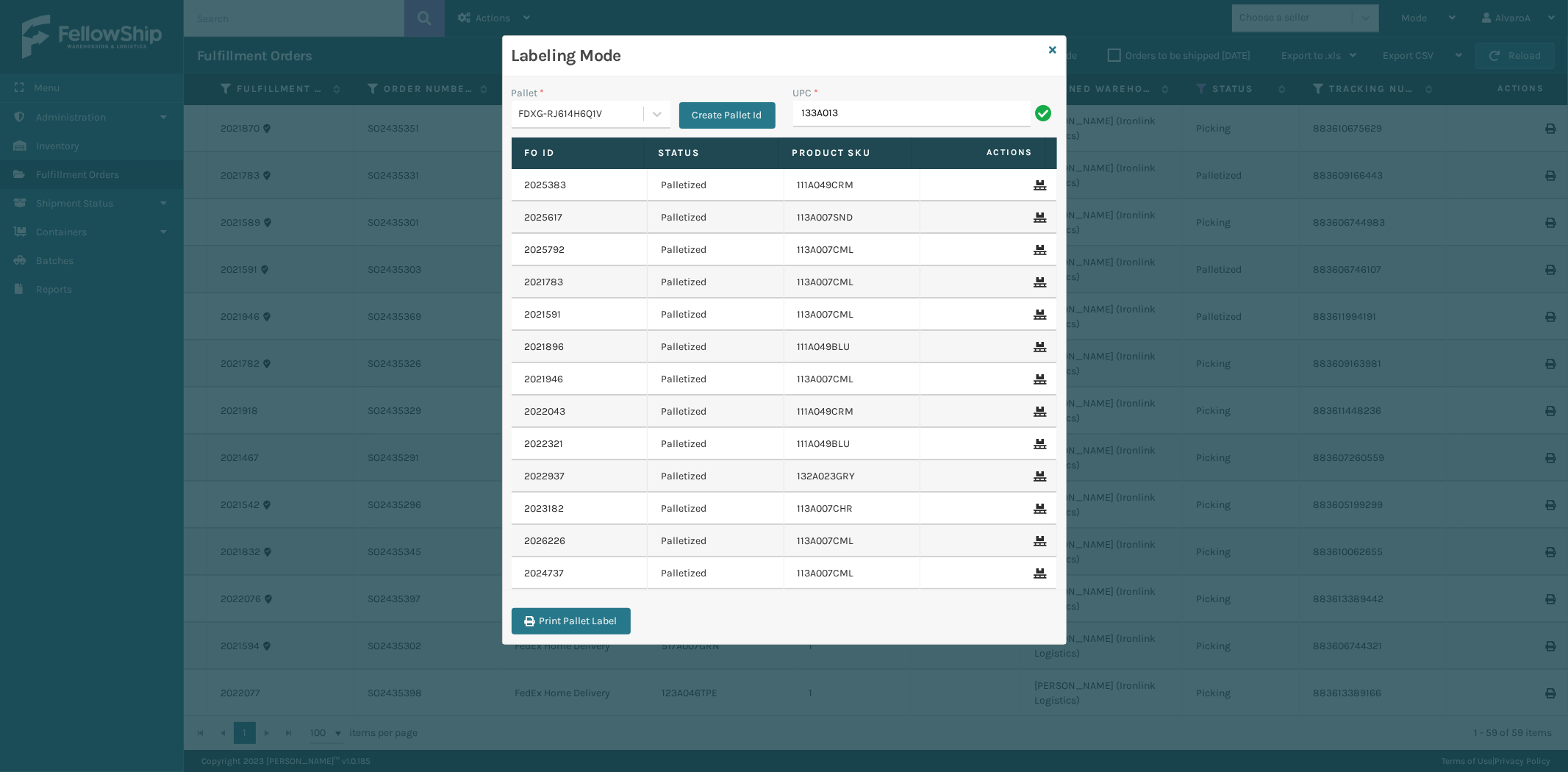
type input "133A013NVY"
click at [1053, 50] on icon at bounding box center [1054, 49] width 8 height 10
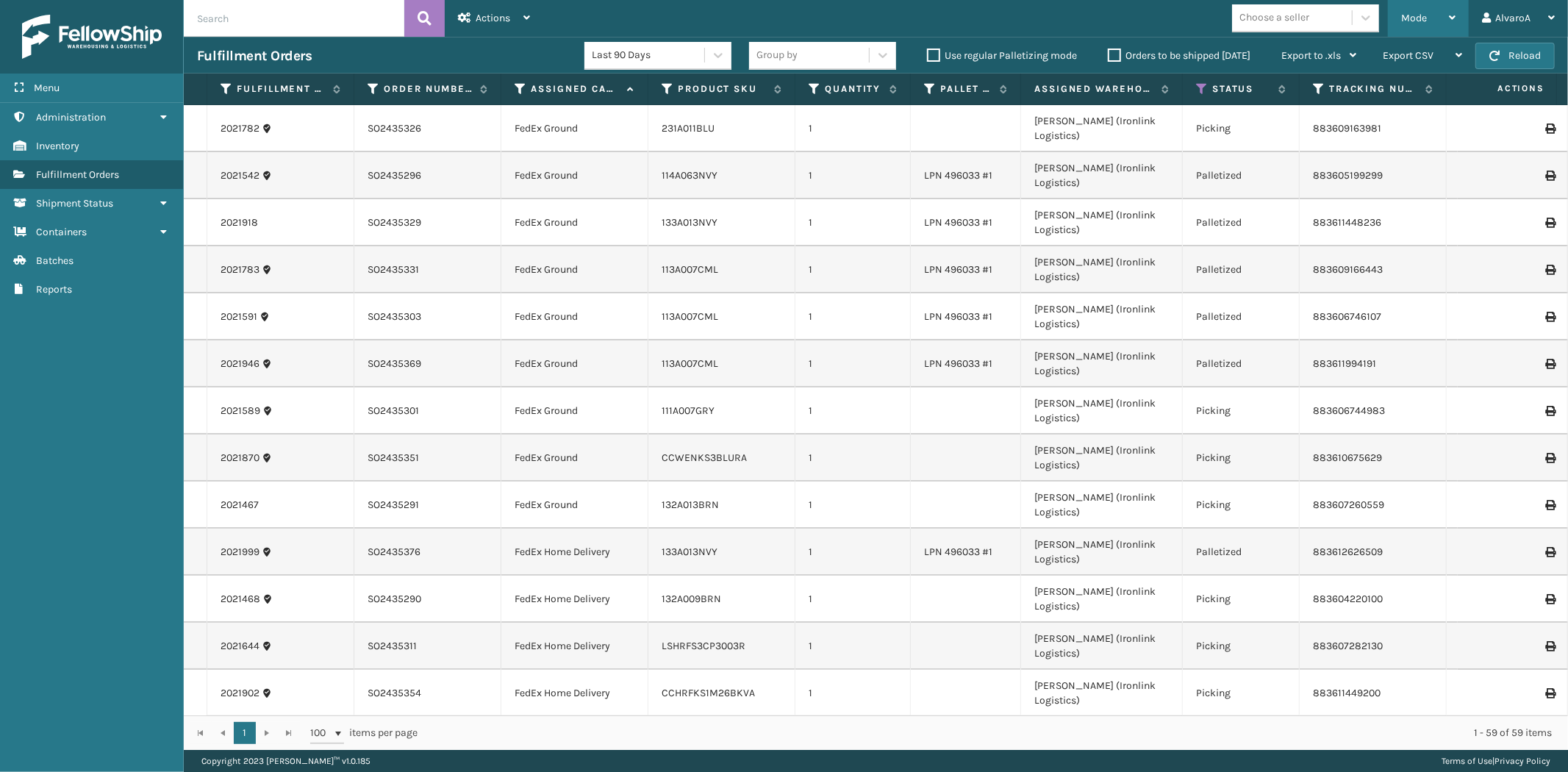
click at [1413, 15] on span "Mode" at bounding box center [1414, 17] width 26 height 12
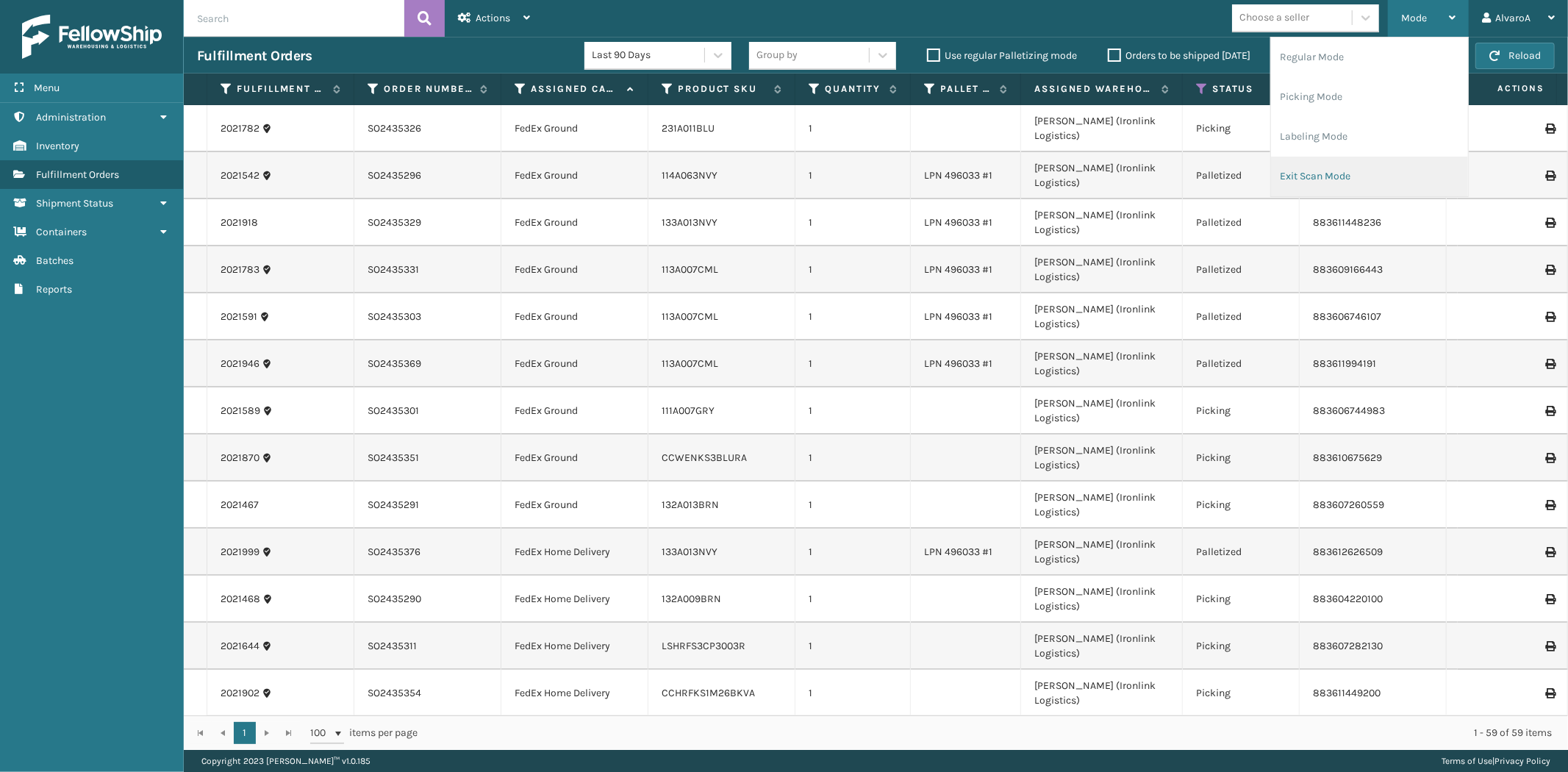
click at [1343, 169] on li "Exit Scan Mode" at bounding box center [1369, 177] width 197 height 40
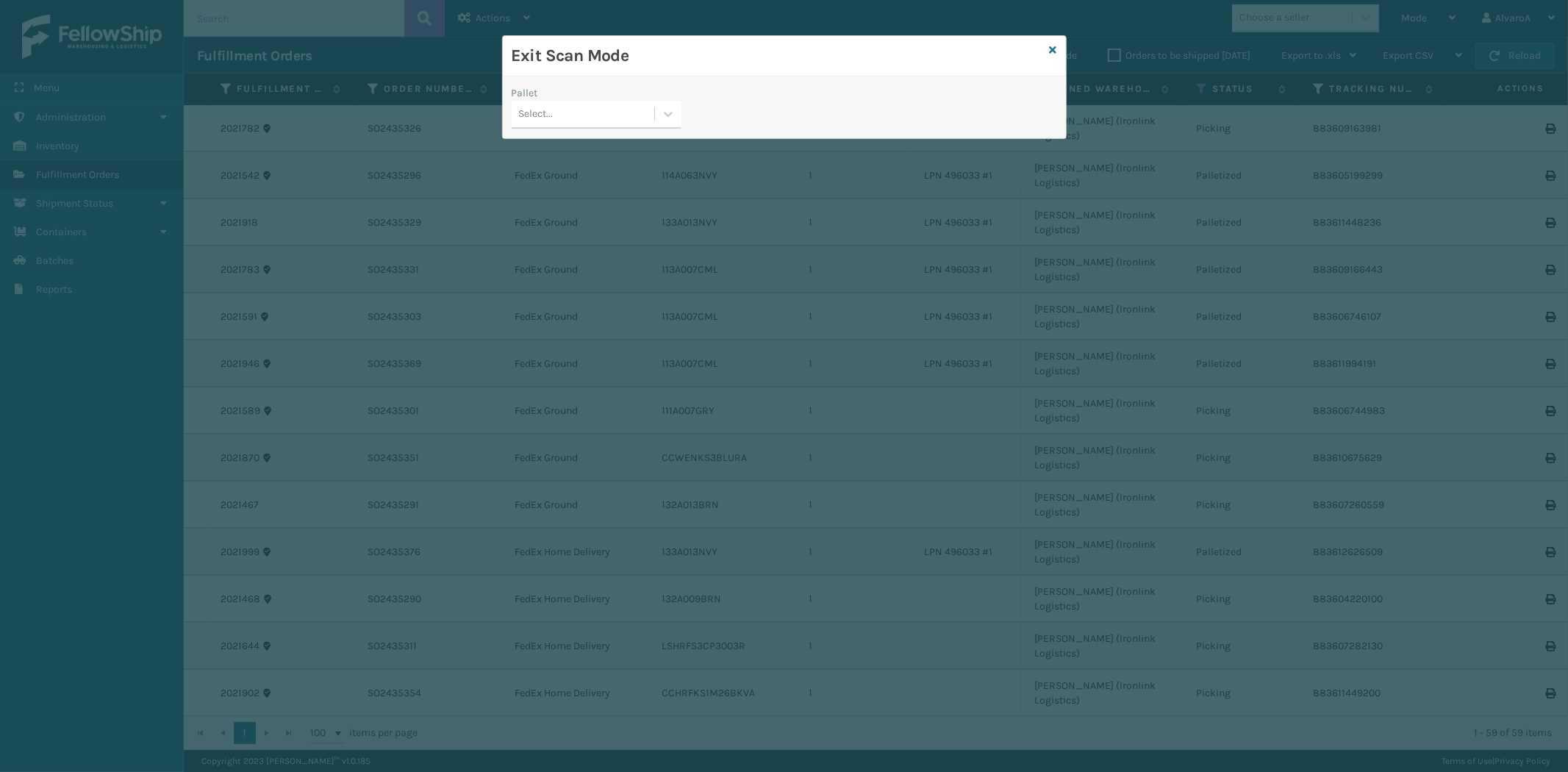
drag, startPoint x: 675, startPoint y: 104, endPoint x: 668, endPoint y: 129, distance: 26.0
click at [672, 120] on div at bounding box center [669, 114] width 27 height 27
drag, startPoint x: 598, startPoint y: 203, endPoint x: 616, endPoint y: 191, distance: 21.6
click at [598, 203] on div "FDXG-RJ614H6Q1V" at bounding box center [597, 206] width 170 height 28
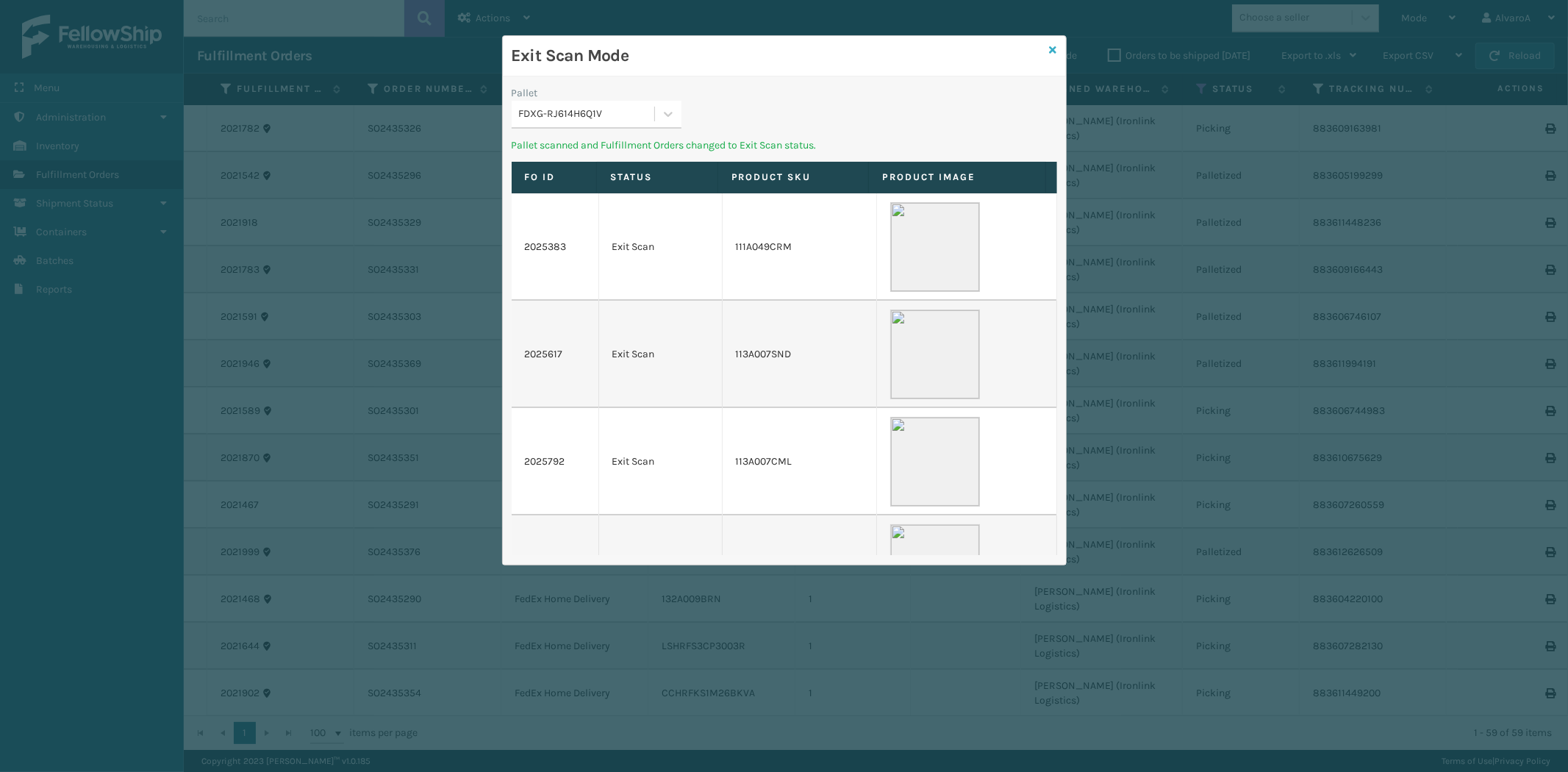
click at [1055, 51] on icon at bounding box center [1054, 49] width 8 height 10
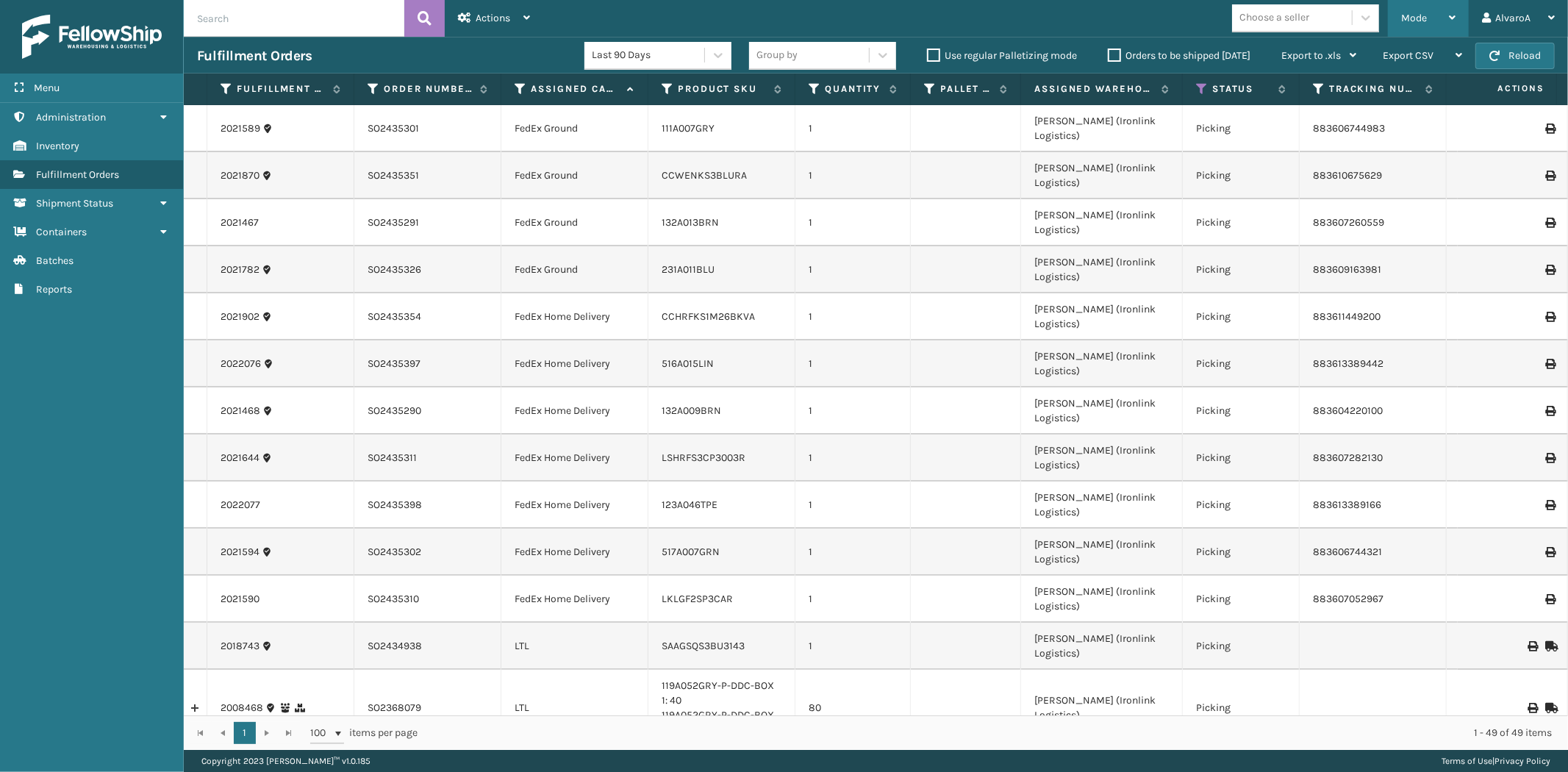
click at [1402, 14] on span "Mode" at bounding box center [1414, 17] width 26 height 12
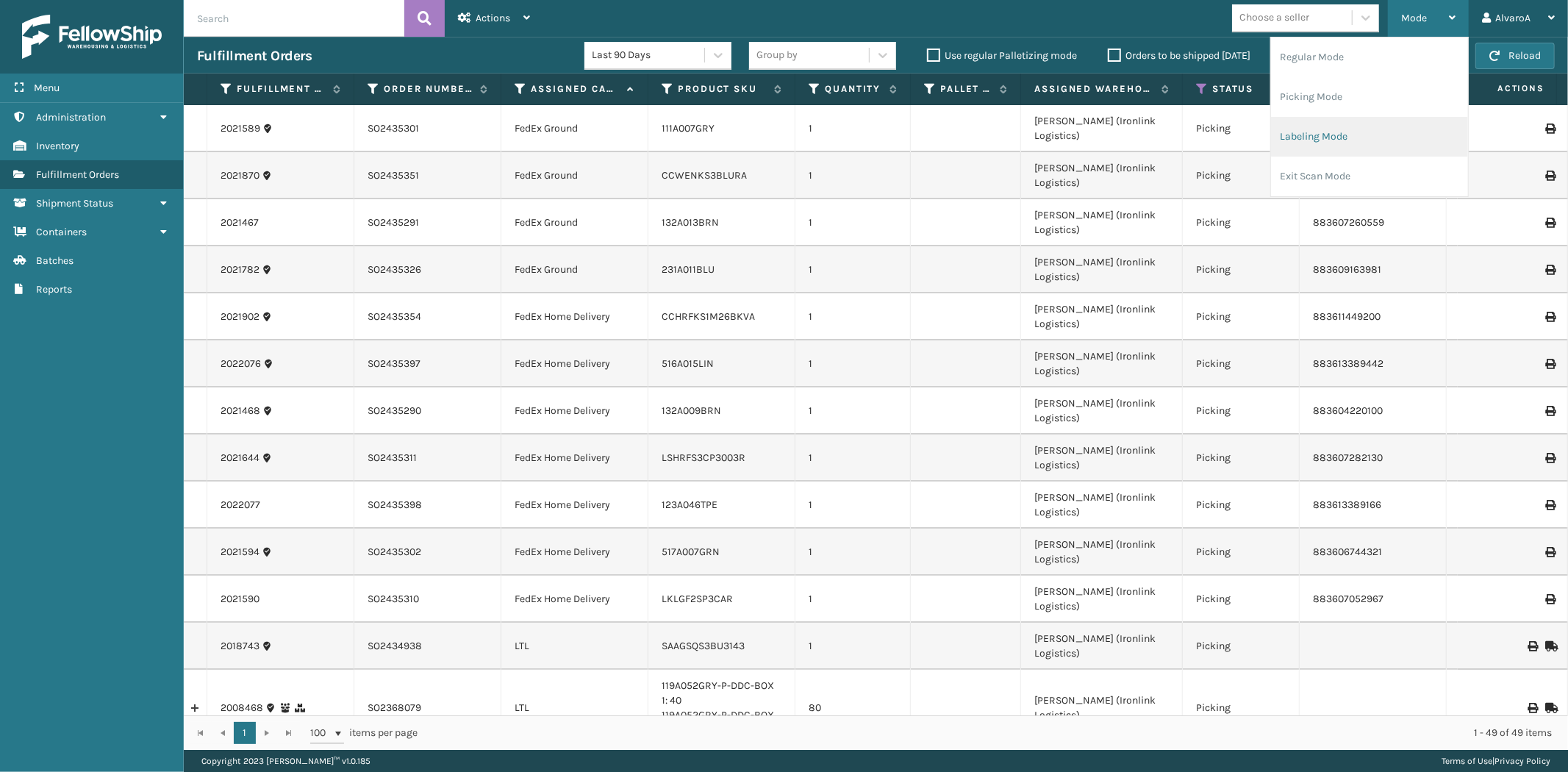
click at [1354, 124] on li "Labeling Mode" at bounding box center [1369, 137] width 197 height 40
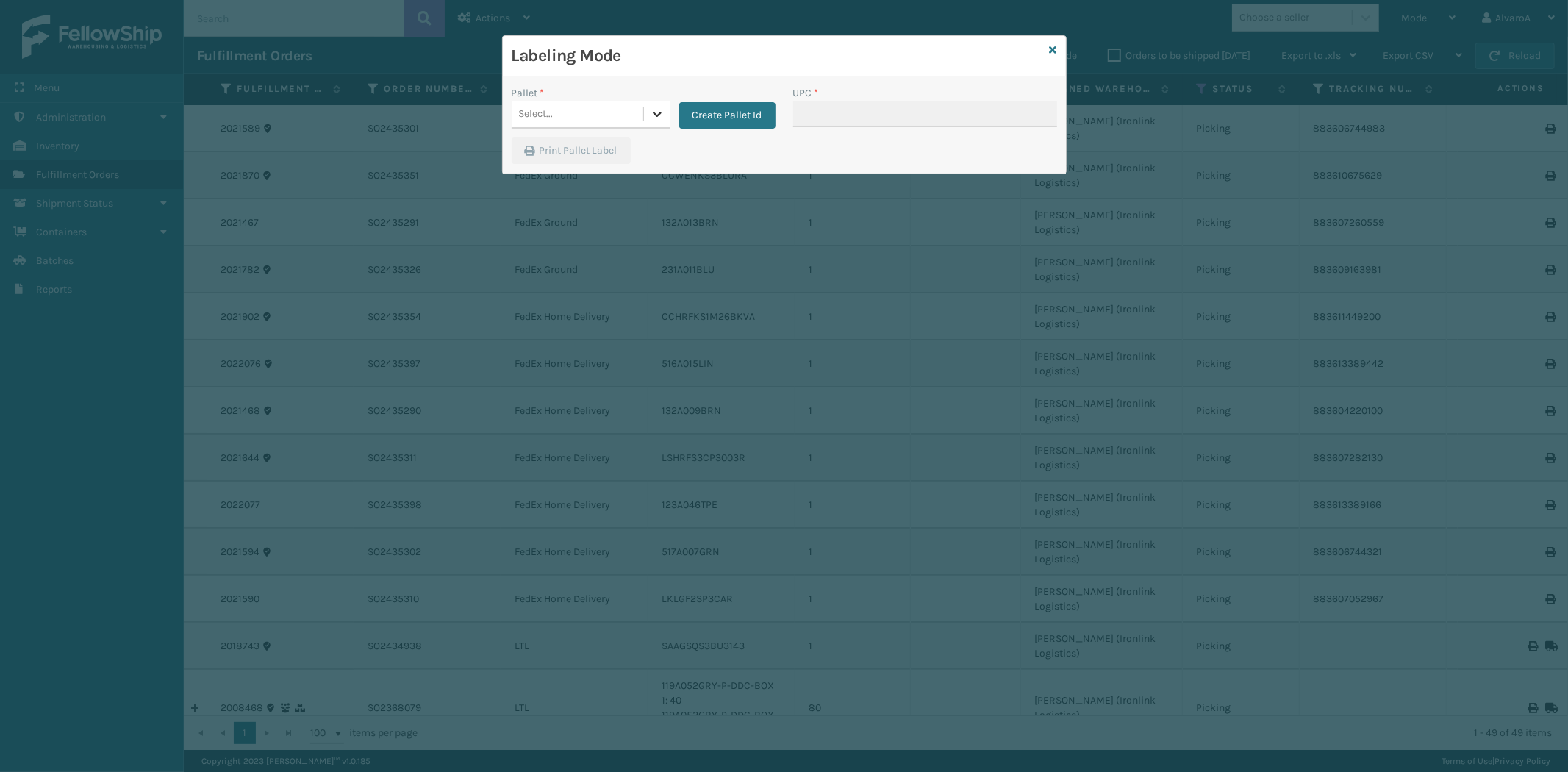
click at [655, 115] on icon at bounding box center [657, 113] width 14 height 14
click at [774, 111] on button "Create Pallet Id" at bounding box center [727, 115] width 96 height 27
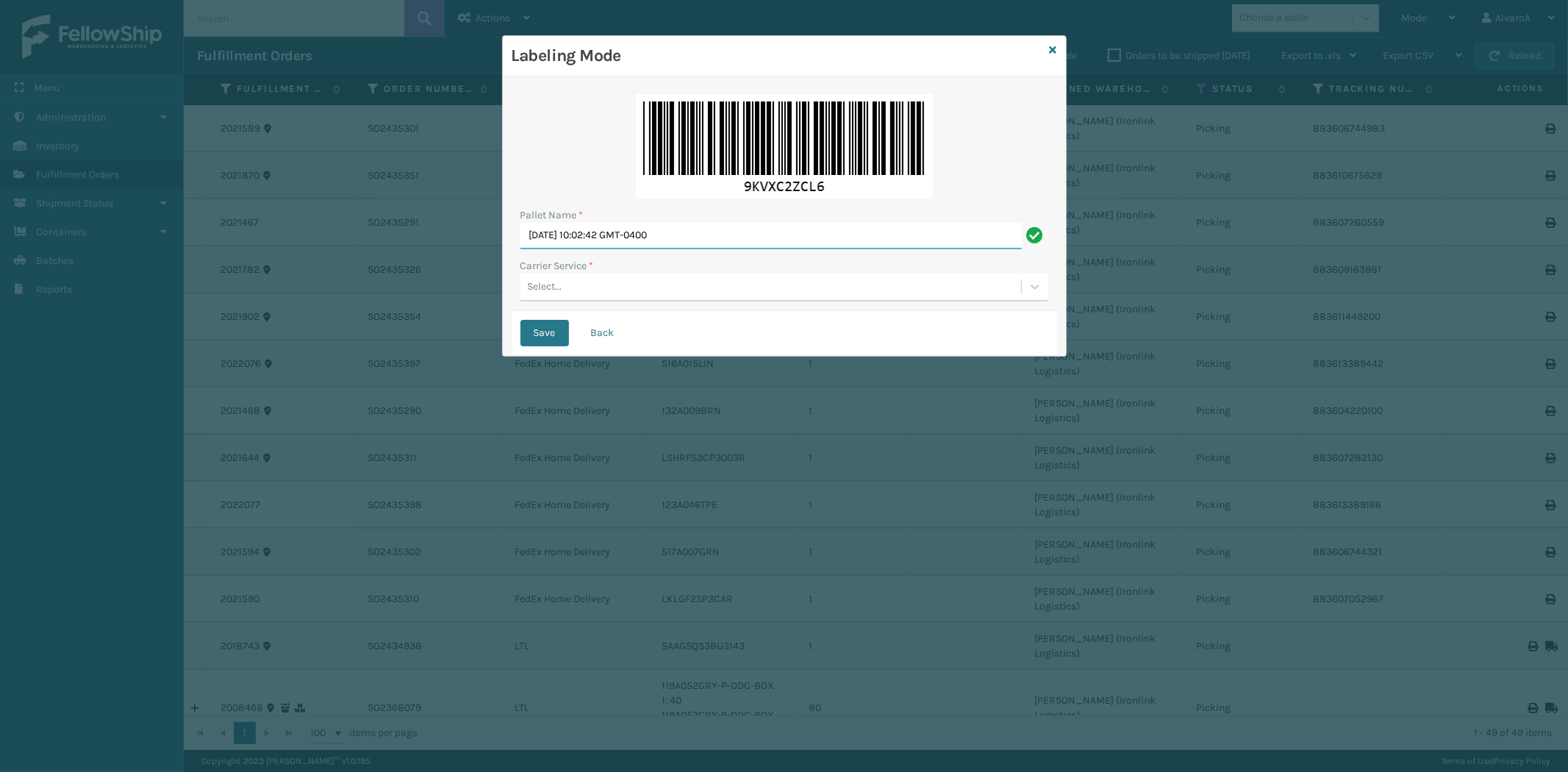
drag, startPoint x: 733, startPoint y: 227, endPoint x: 424, endPoint y: 284, distance: 314.2
click at [424, 284] on div "Labeling Mode Pallet Name * [DATE] 10:02:42 GMT-0400 Carrier Service * Select..…" at bounding box center [784, 386] width 1568 height 772
type input "LPN 496038 #1"
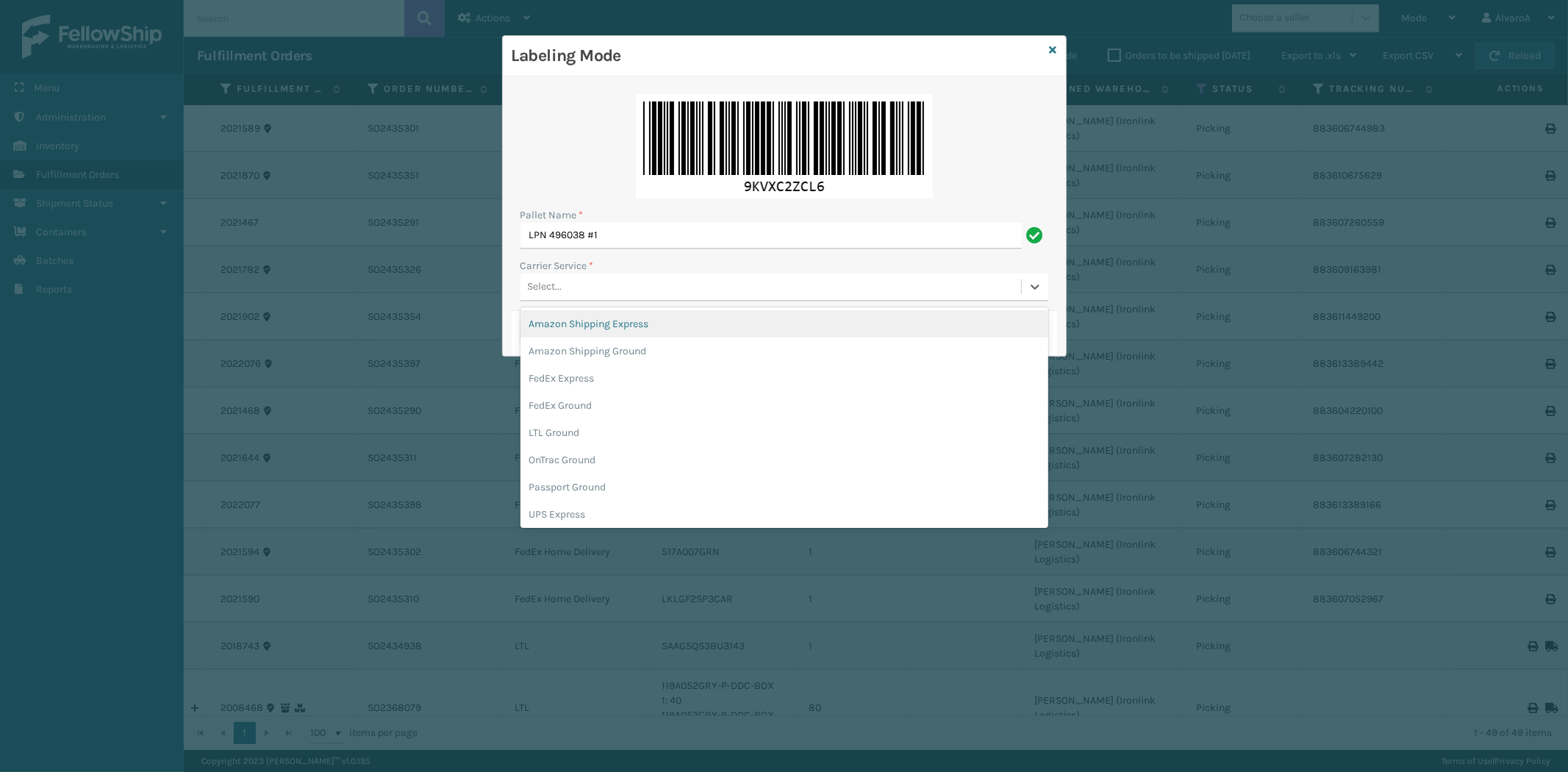
click at [548, 282] on div "Select..." at bounding box center [545, 287] width 34 height 15
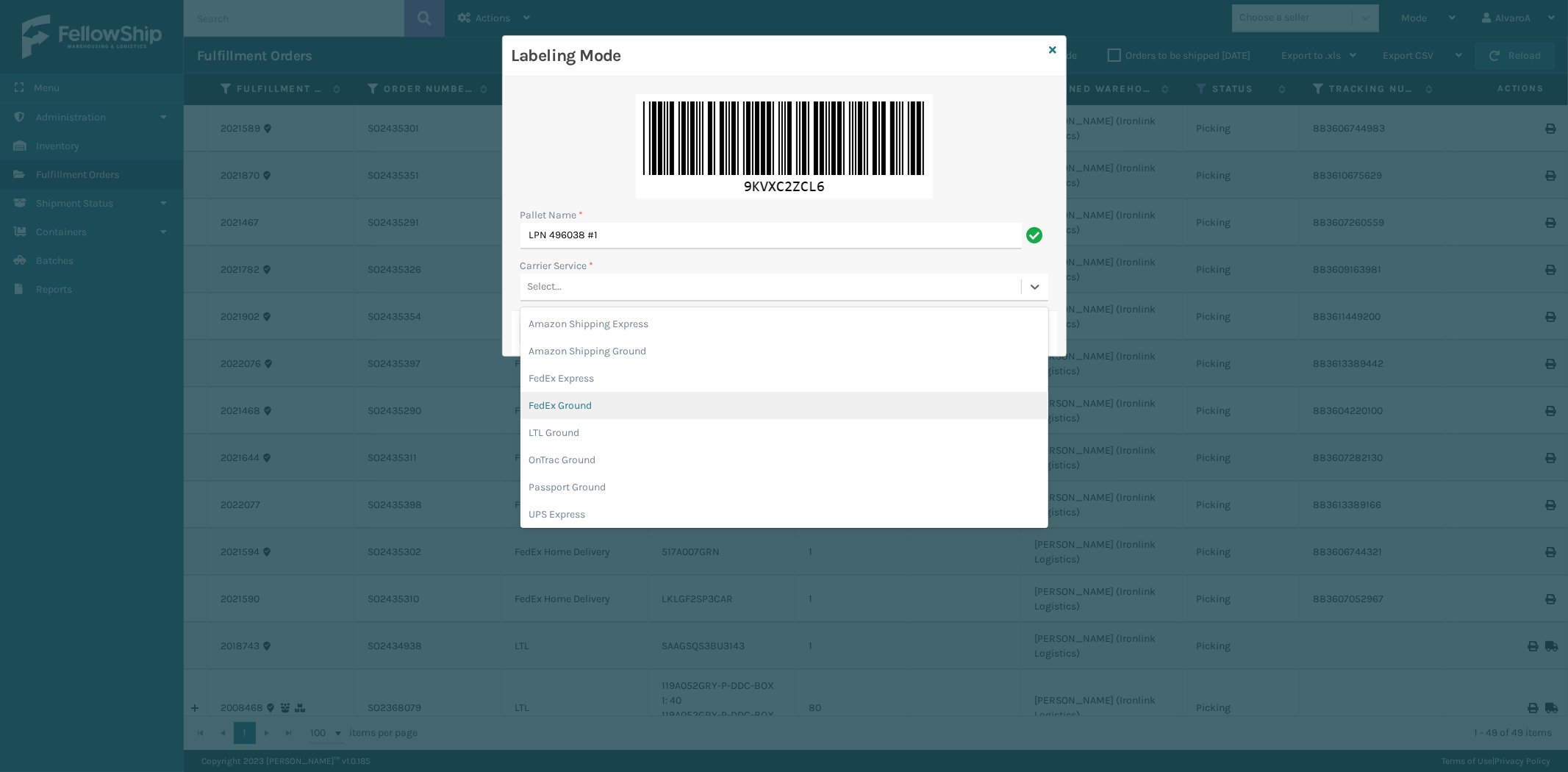
click at [587, 406] on div "FedEx Ground" at bounding box center [784, 406] width 528 height 28
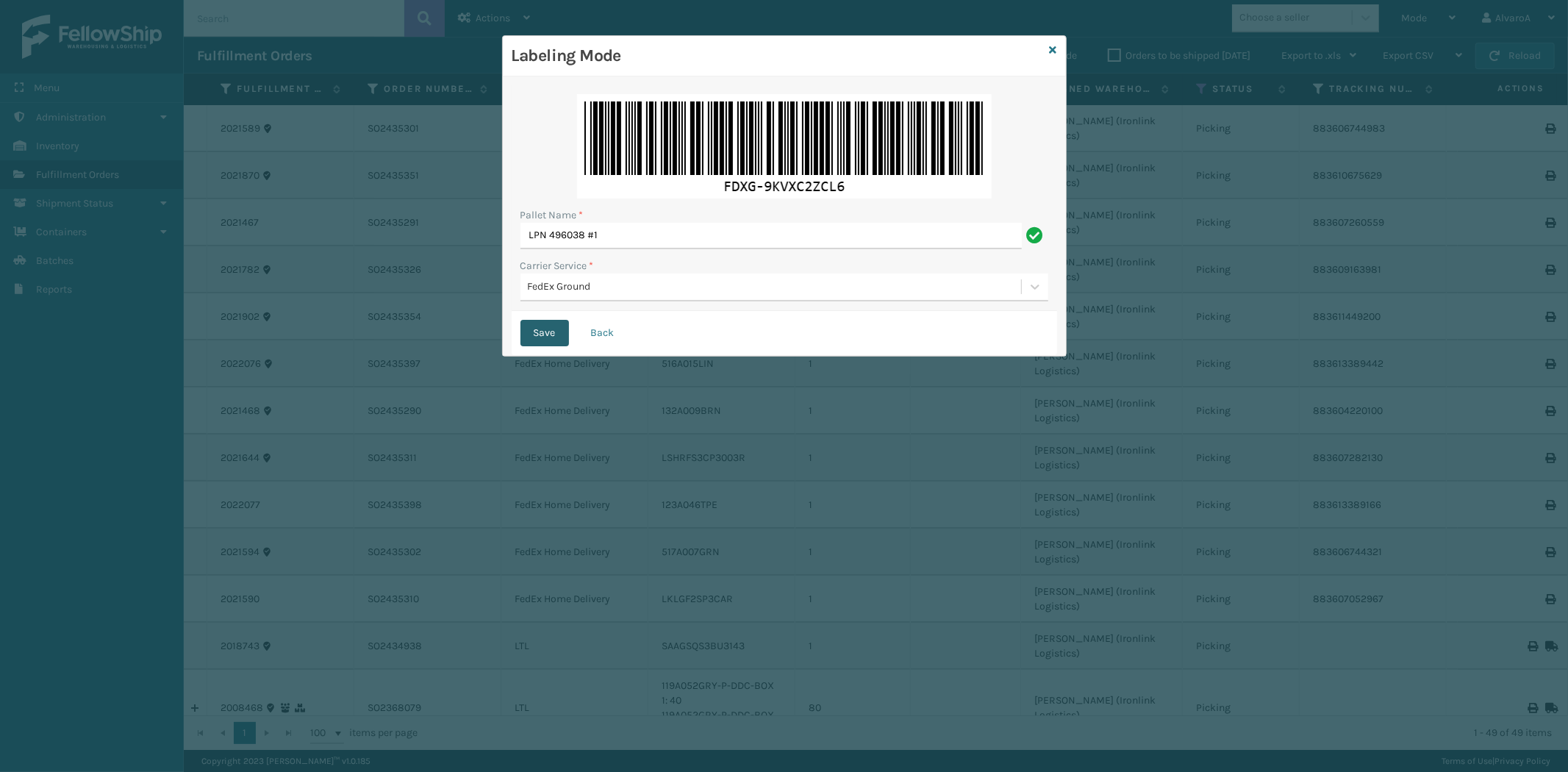
click at [549, 340] on button "Save" at bounding box center [544, 333] width 49 height 27
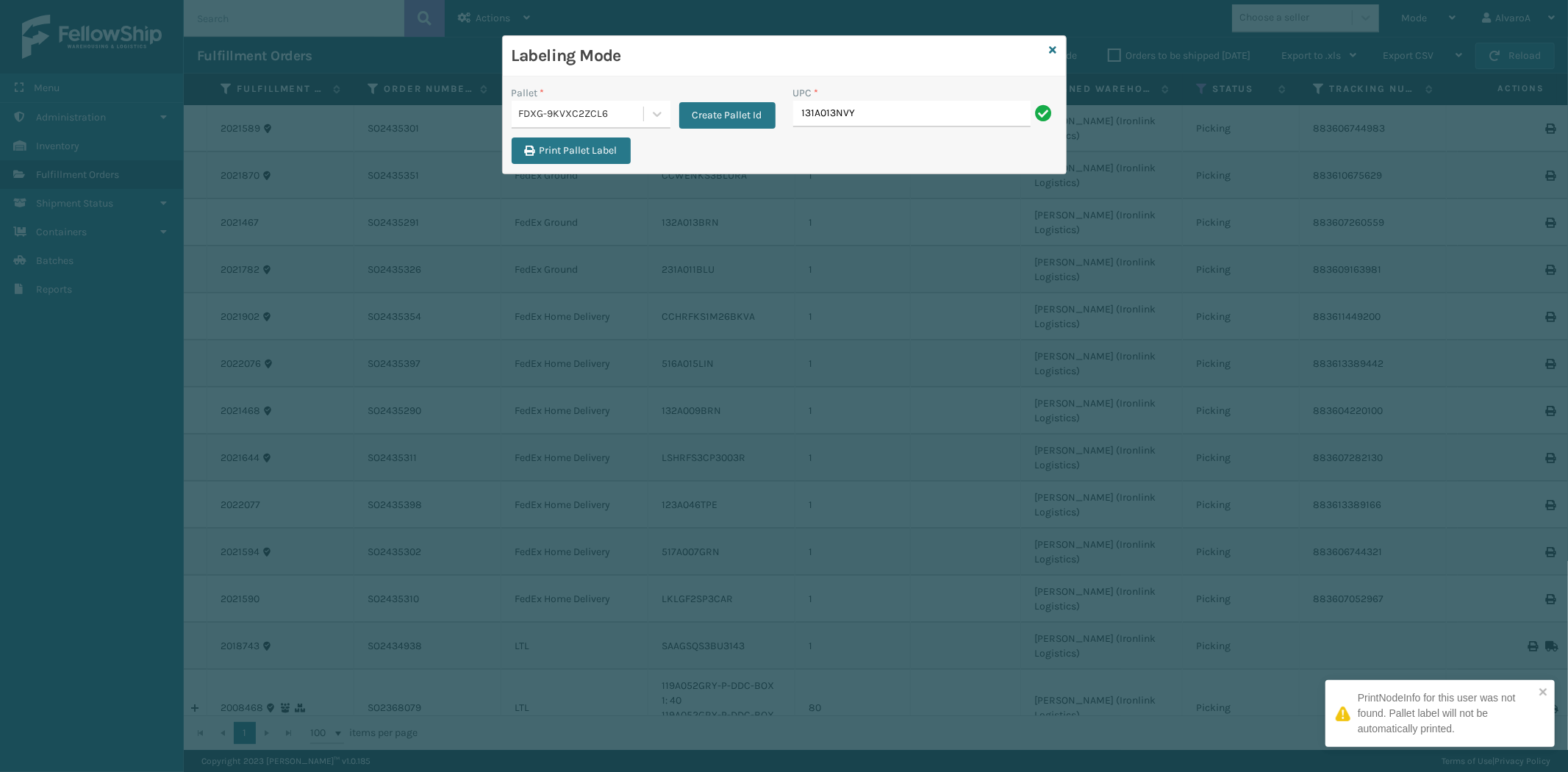
type input "131A013NVY"
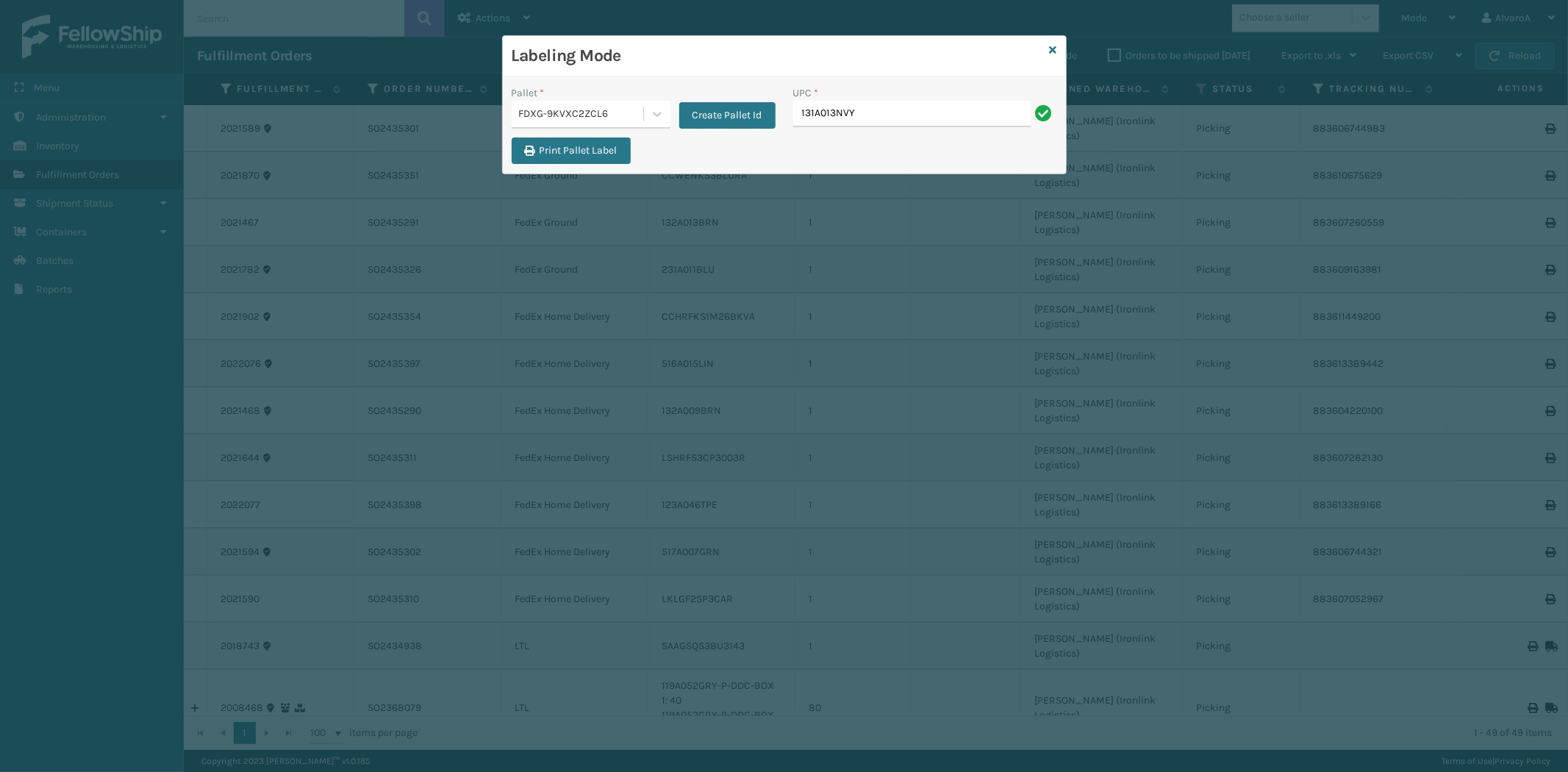
type input "131A013NVY"
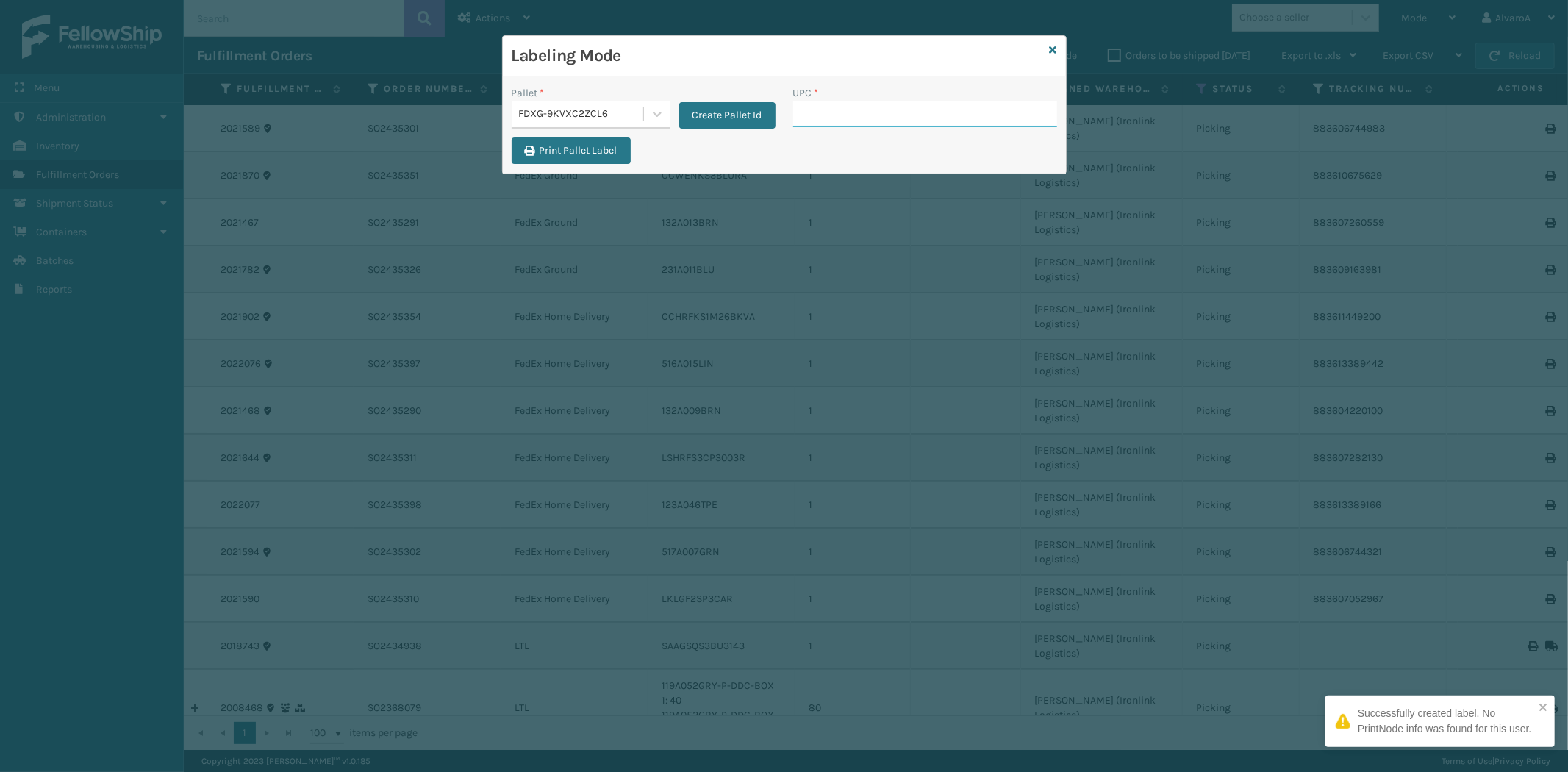
paste input "132A013BRN"
type input "132A013BRN"
paste input "123A046TPE"
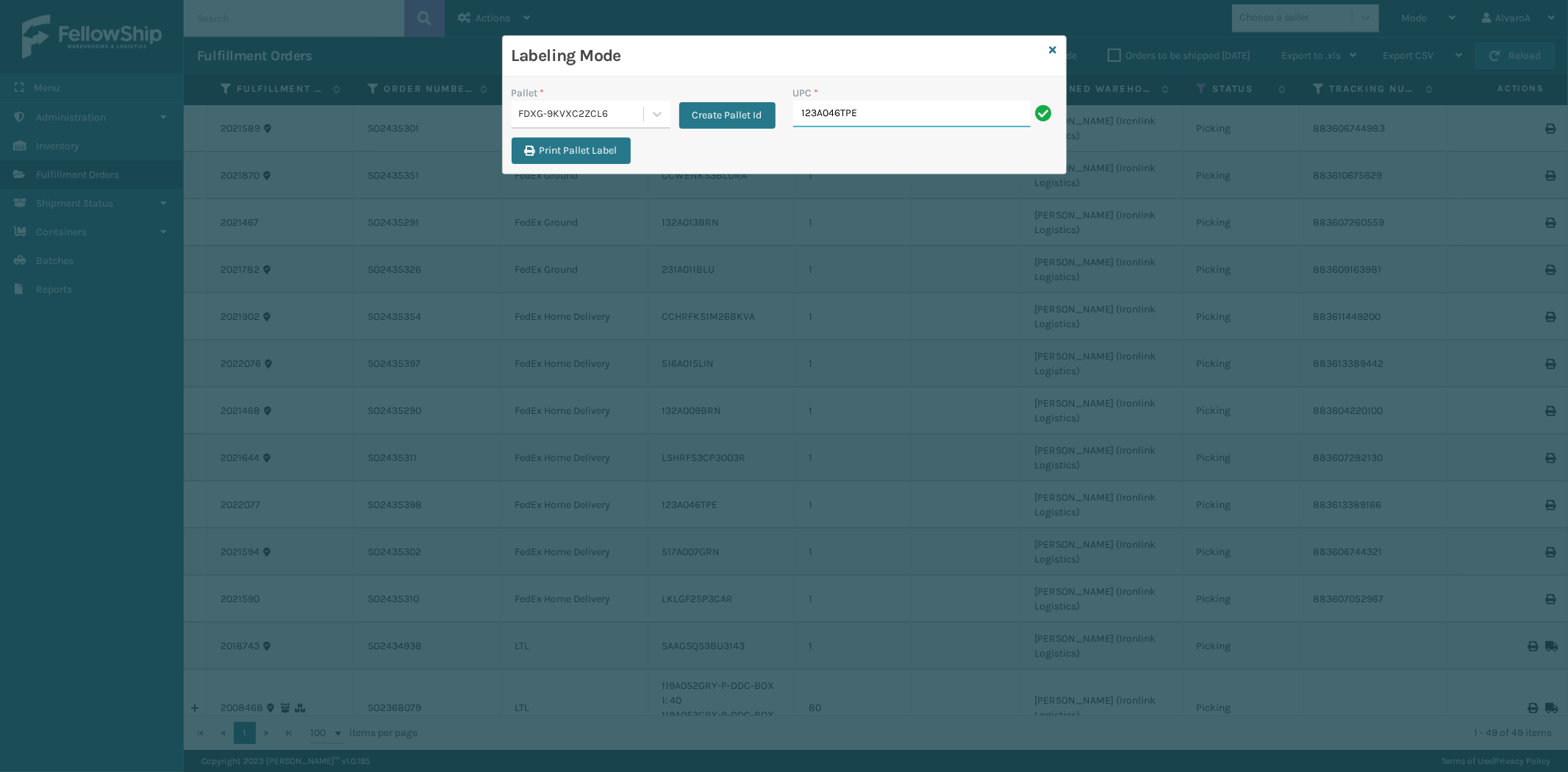
type input "123A046TPE"
paste input "132A009BRN"
type input "132A009BRN"
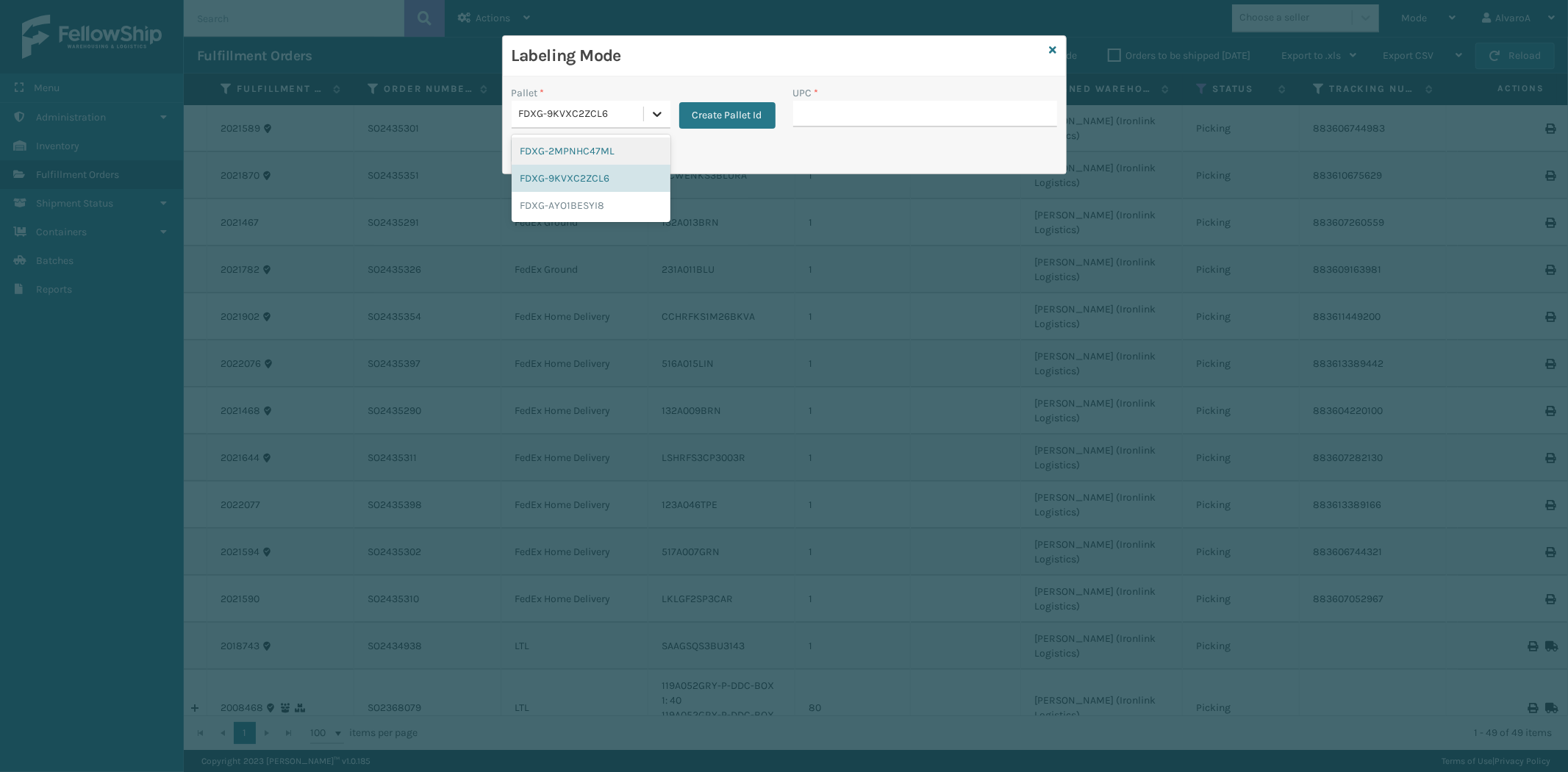
click at [665, 124] on div at bounding box center [657, 114] width 27 height 27
click at [582, 187] on div "FDXG-9KVXC2ZCL6" at bounding box center [591, 178] width 159 height 28
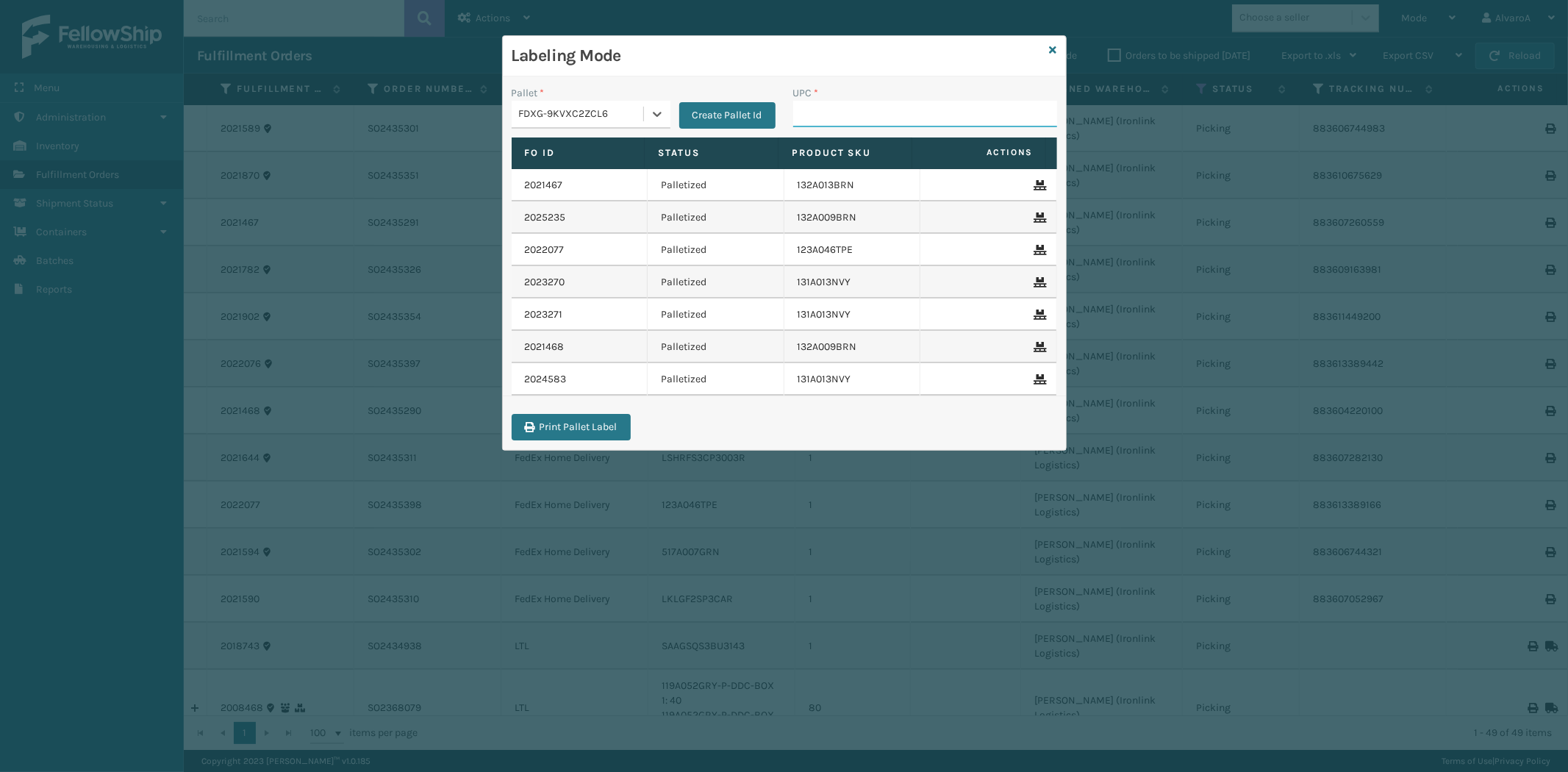
click at [853, 107] on input "UPC *" at bounding box center [925, 114] width 264 height 27
paste input "132A009BRN"
type input "132A009BRN"
click at [835, 112] on input "UPC *" at bounding box center [925, 114] width 264 height 27
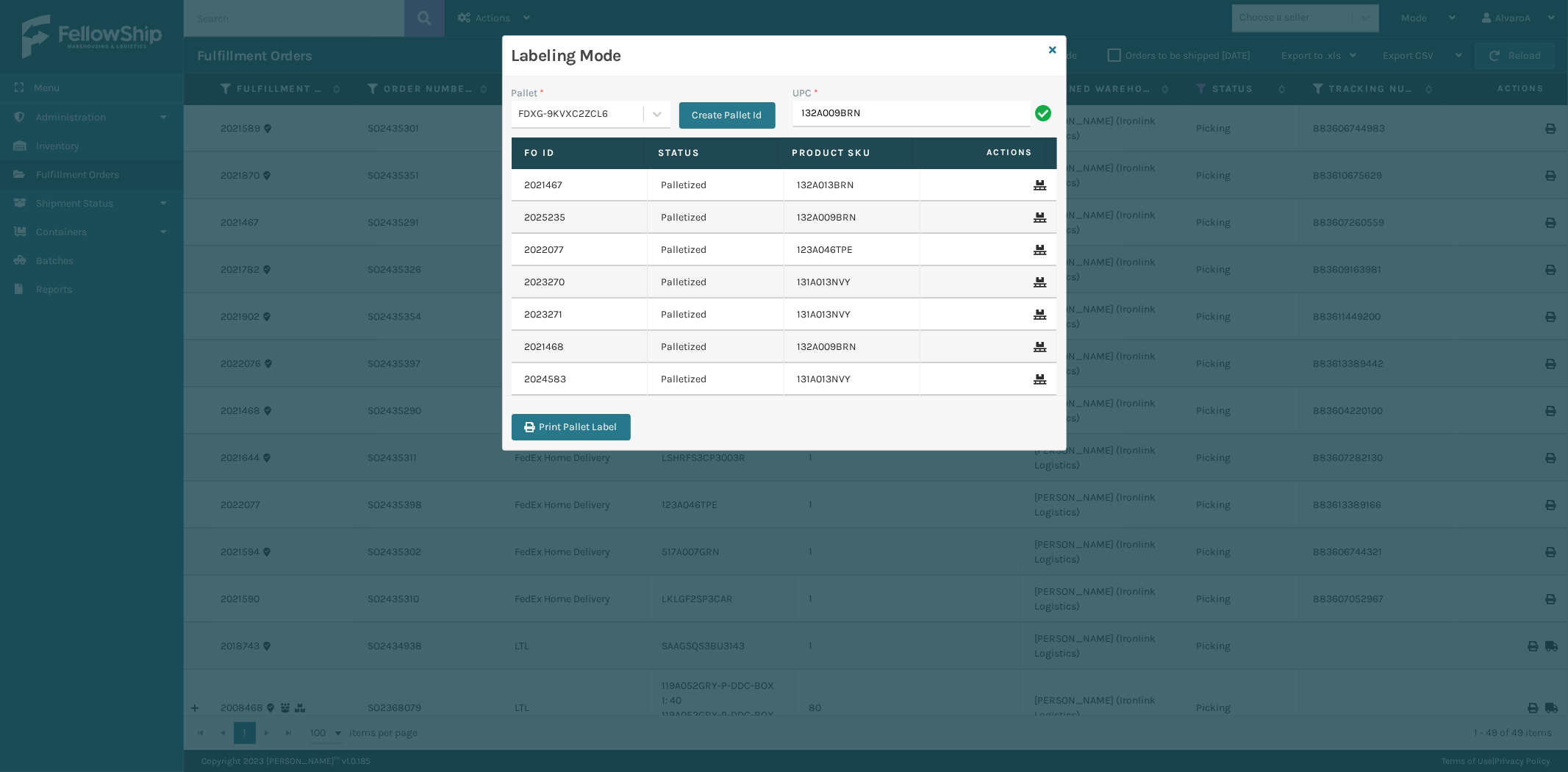
type input "132A009BRN"
type input "111A007IVO"
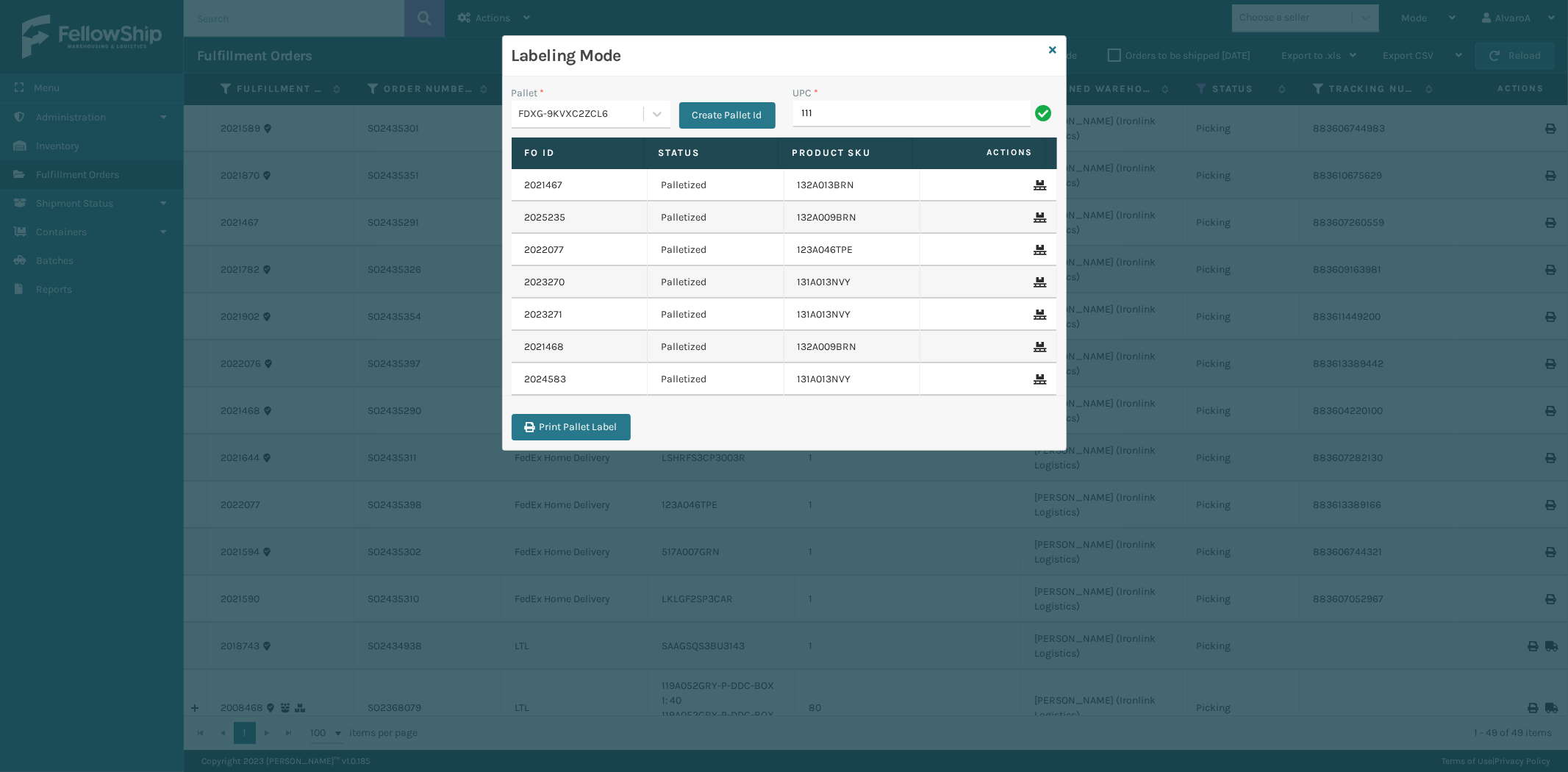
type input "111A007IVO"
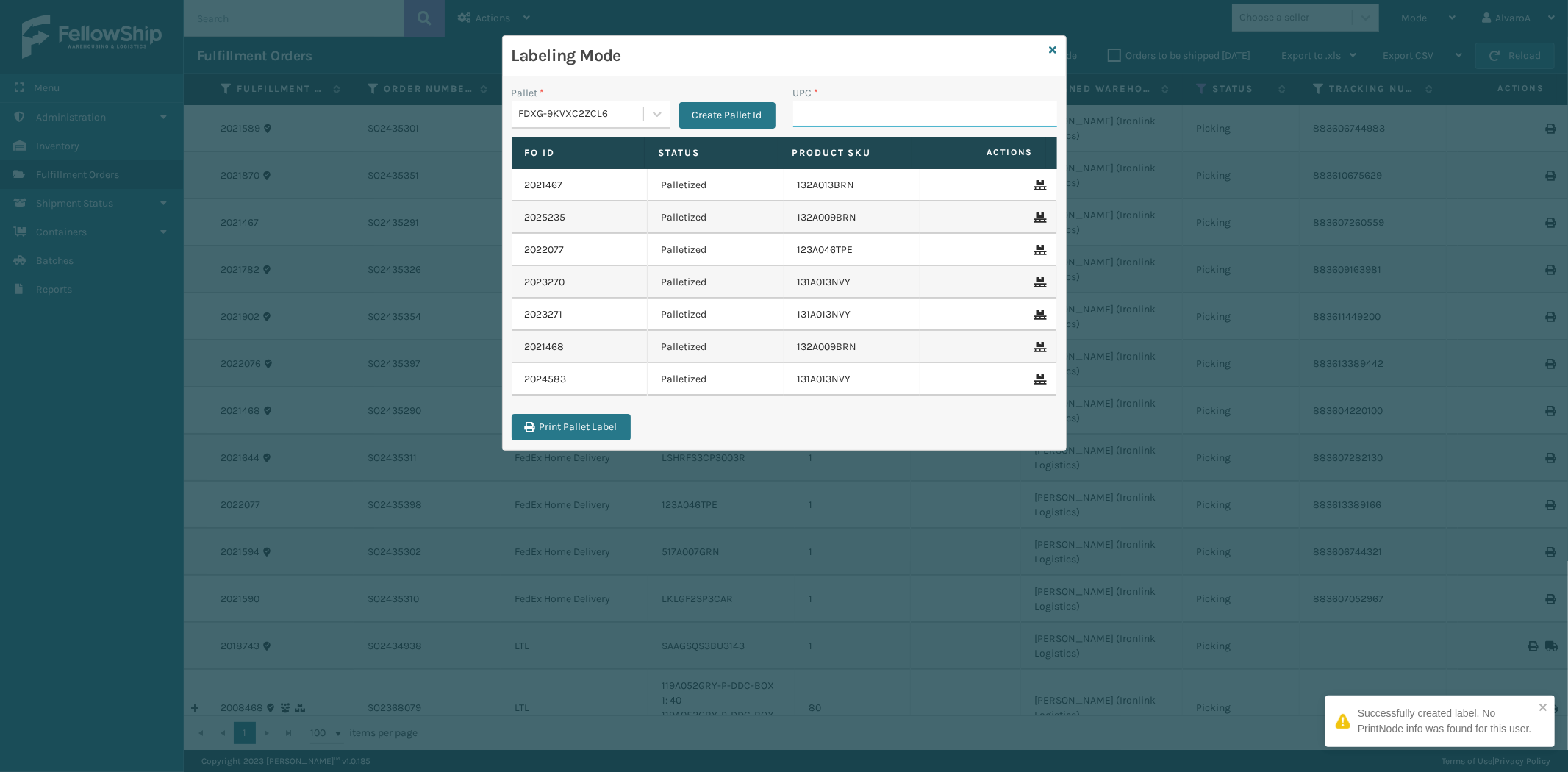
click at [843, 119] on input "UPC *" at bounding box center [925, 114] width 264 height 27
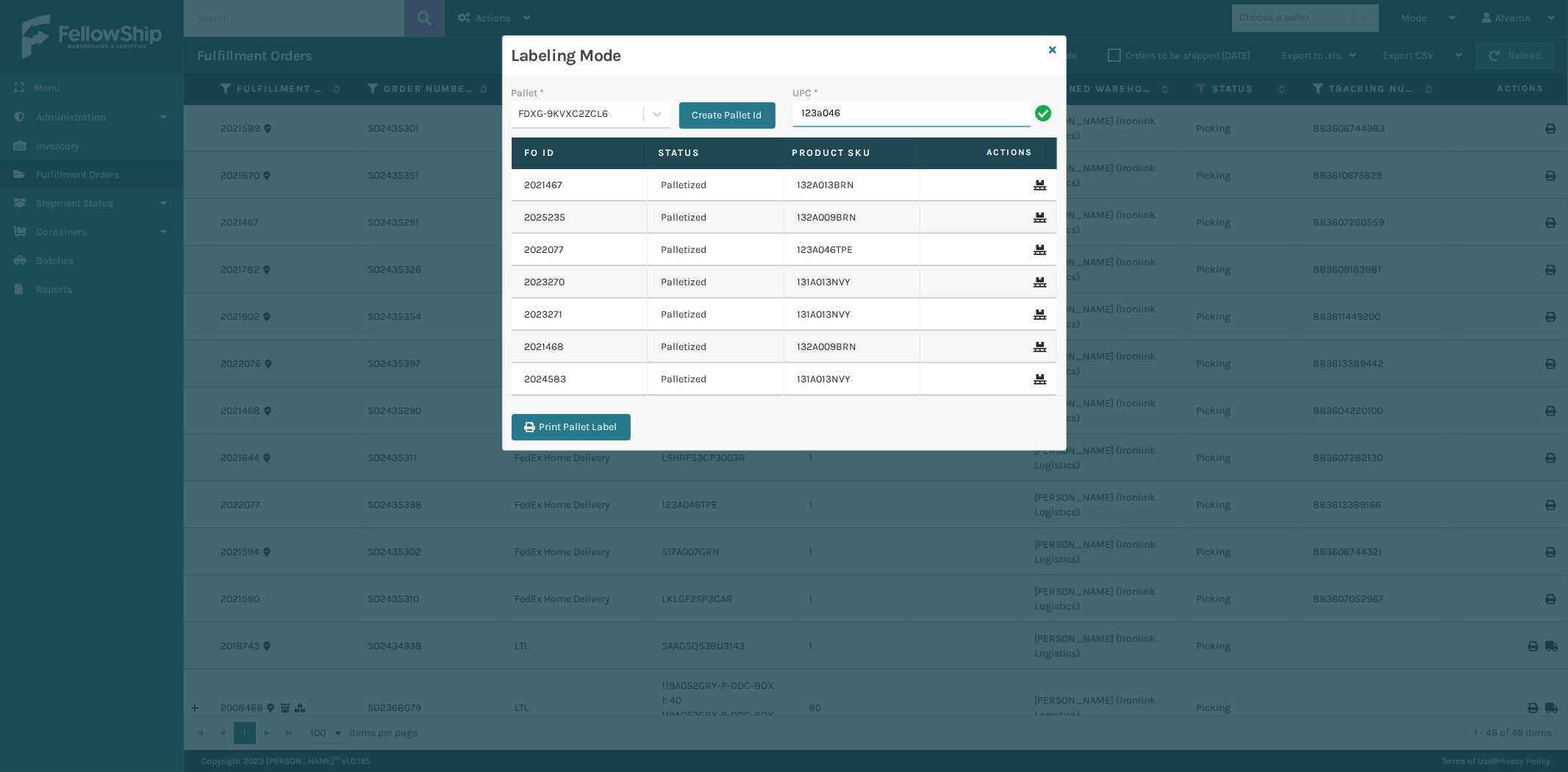
type input "123a046blk"
click at [834, 113] on input "UPC *" at bounding box center [925, 114] width 264 height 27
click at [1053, 49] on icon at bounding box center [1054, 49] width 8 height 10
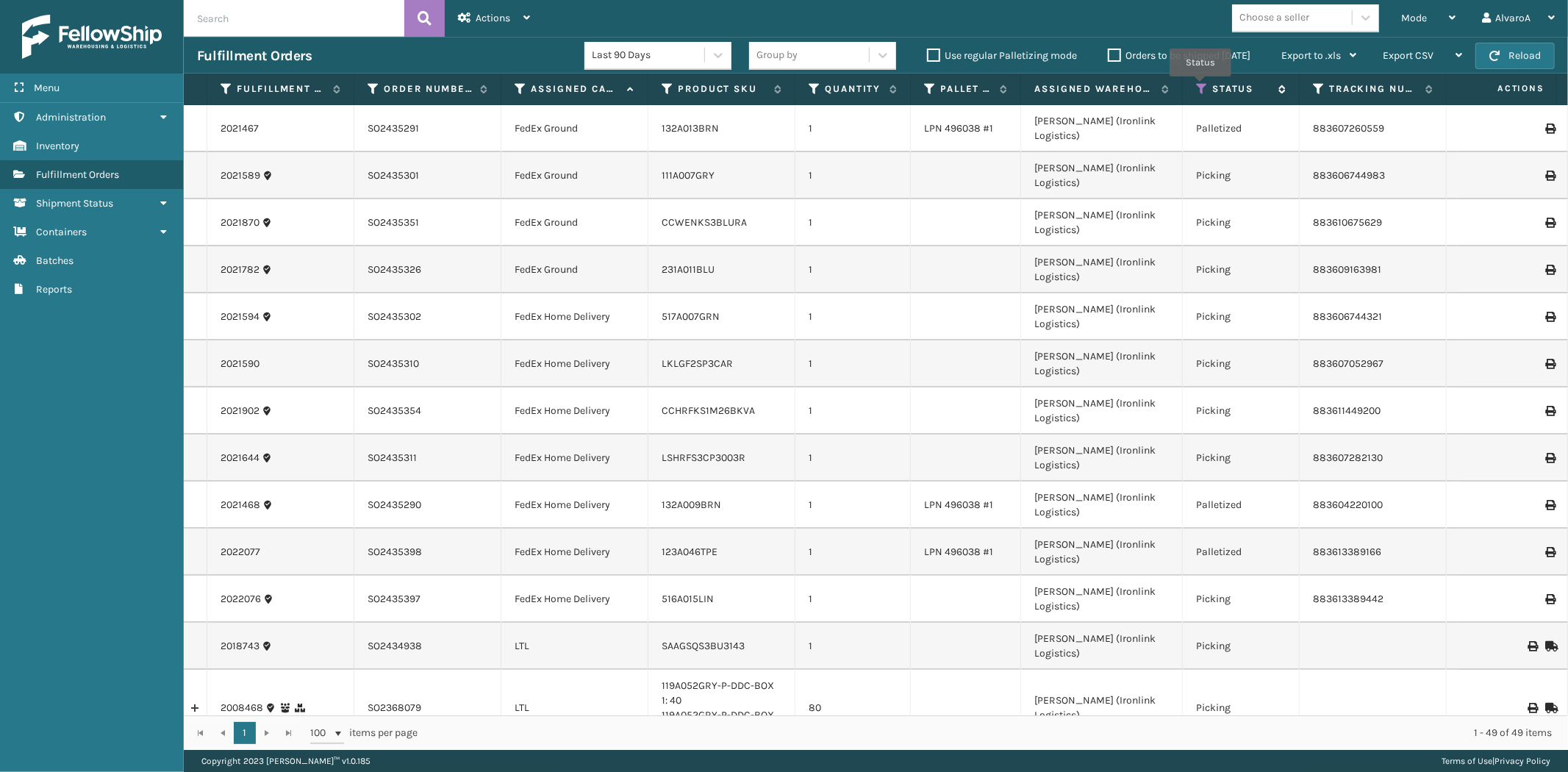
click at [1201, 87] on icon at bounding box center [1202, 89] width 11 height 13
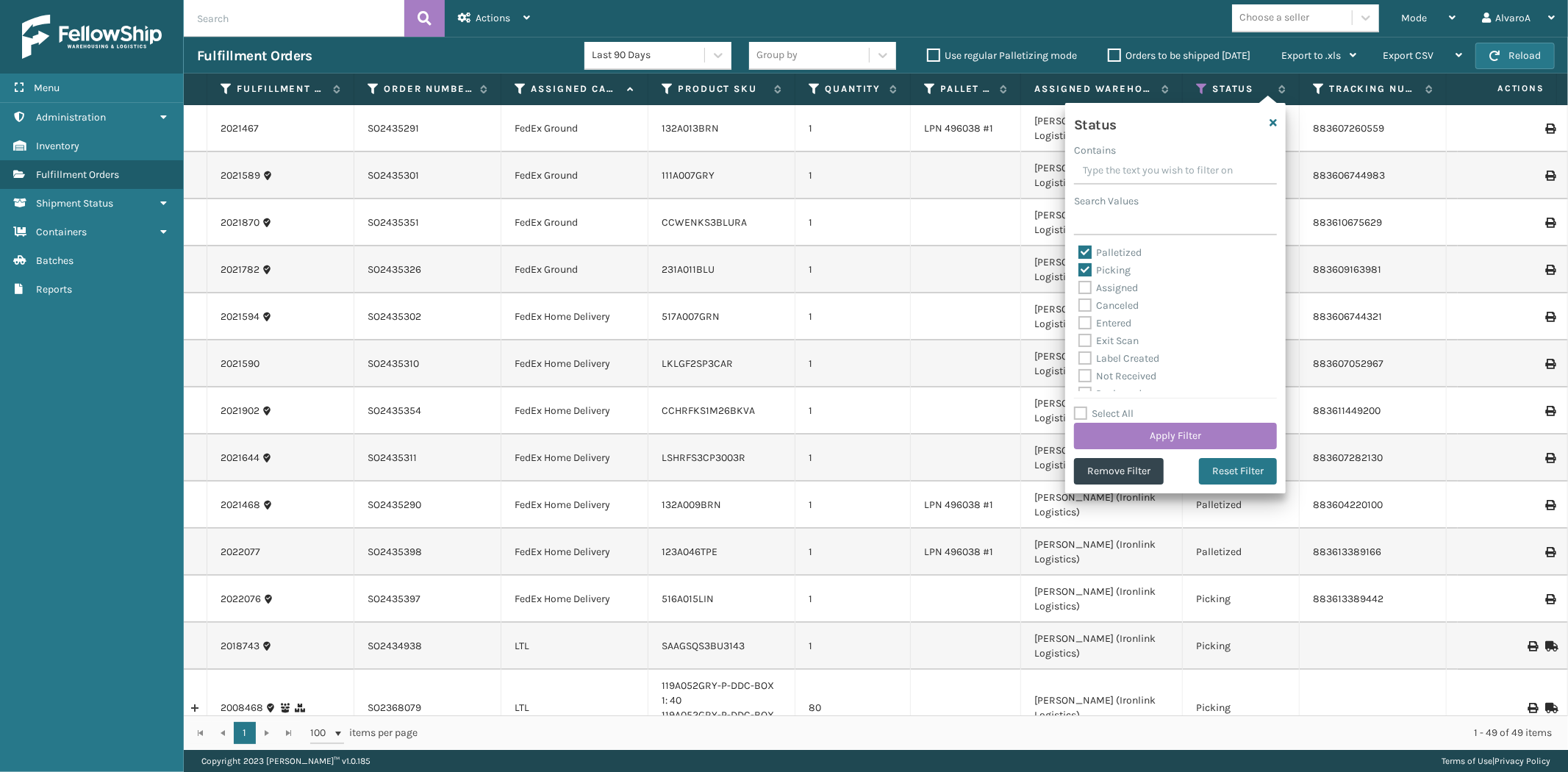
click at [1115, 346] on label "Exit Scan" at bounding box center [1108, 341] width 60 height 12
click at [1079, 342] on input "Exit Scan" at bounding box center [1079, 337] width 1 height 10
click at [1111, 437] on button "Apply Filter" at bounding box center [1175, 436] width 203 height 27
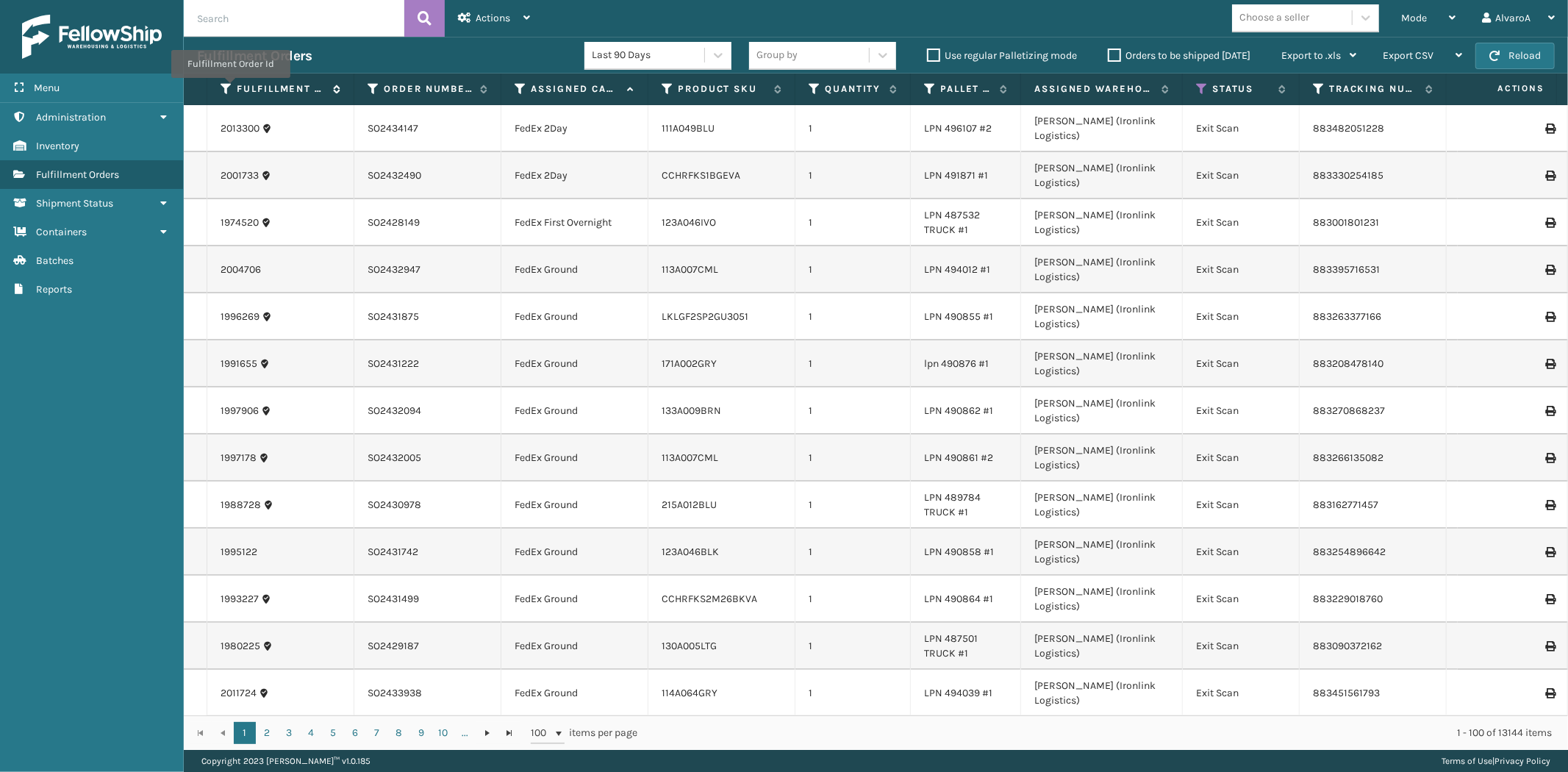
click at [230, 89] on icon at bounding box center [226, 89] width 11 height 13
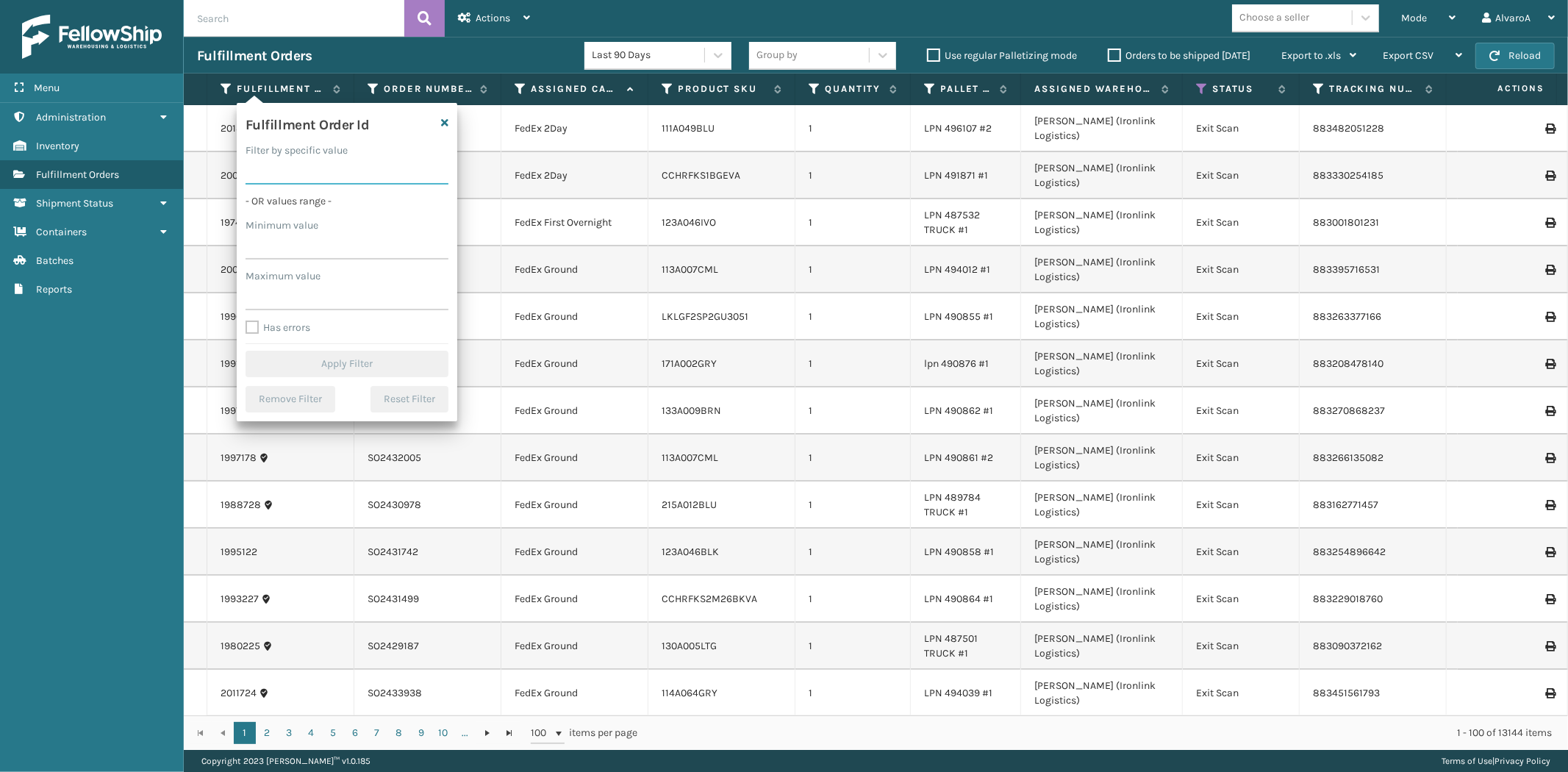
click at [284, 168] on input "Filter by specific value" at bounding box center [346, 171] width 203 height 27
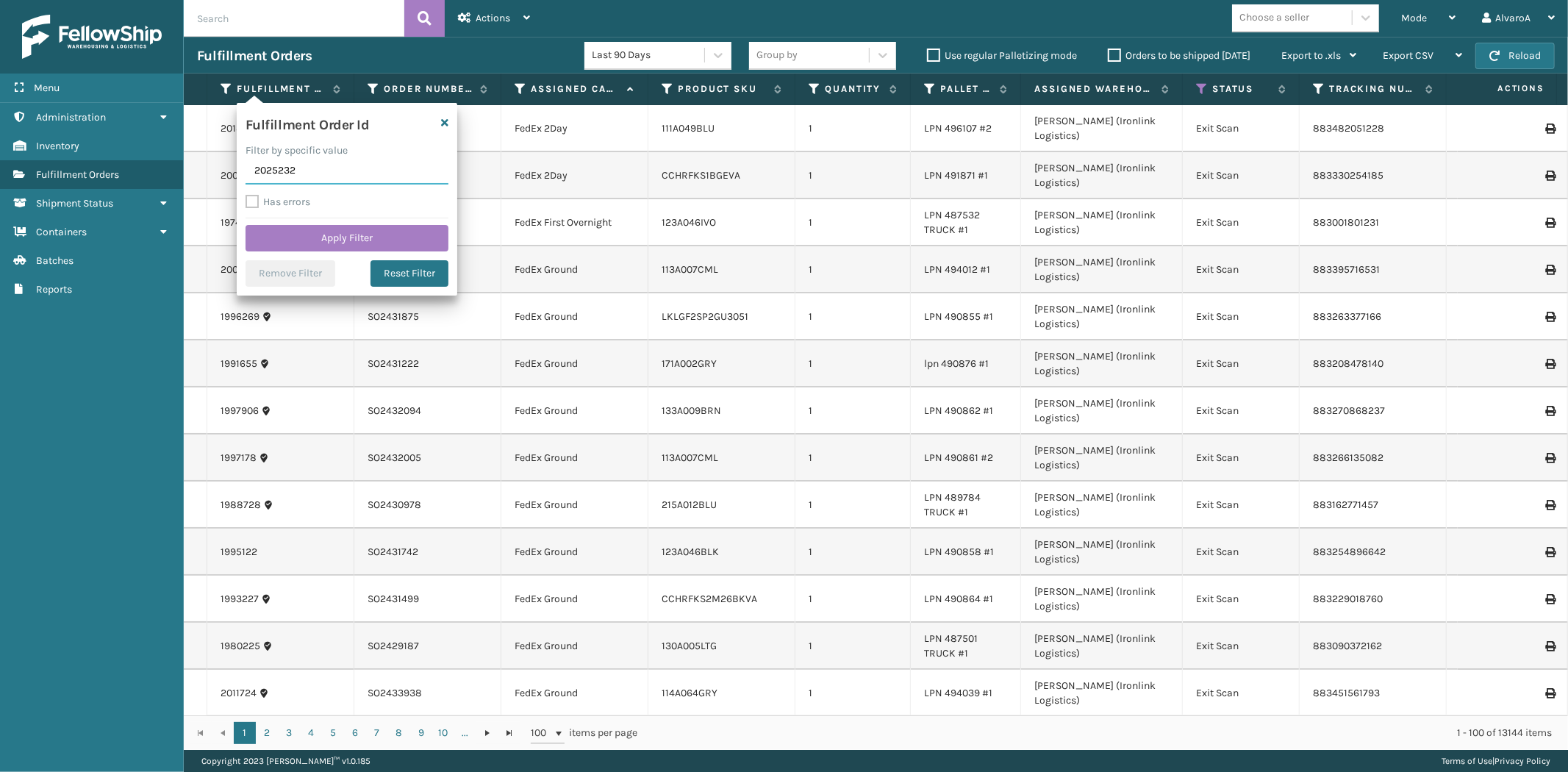
click button "Apply Filter" at bounding box center [346, 238] width 203 height 27
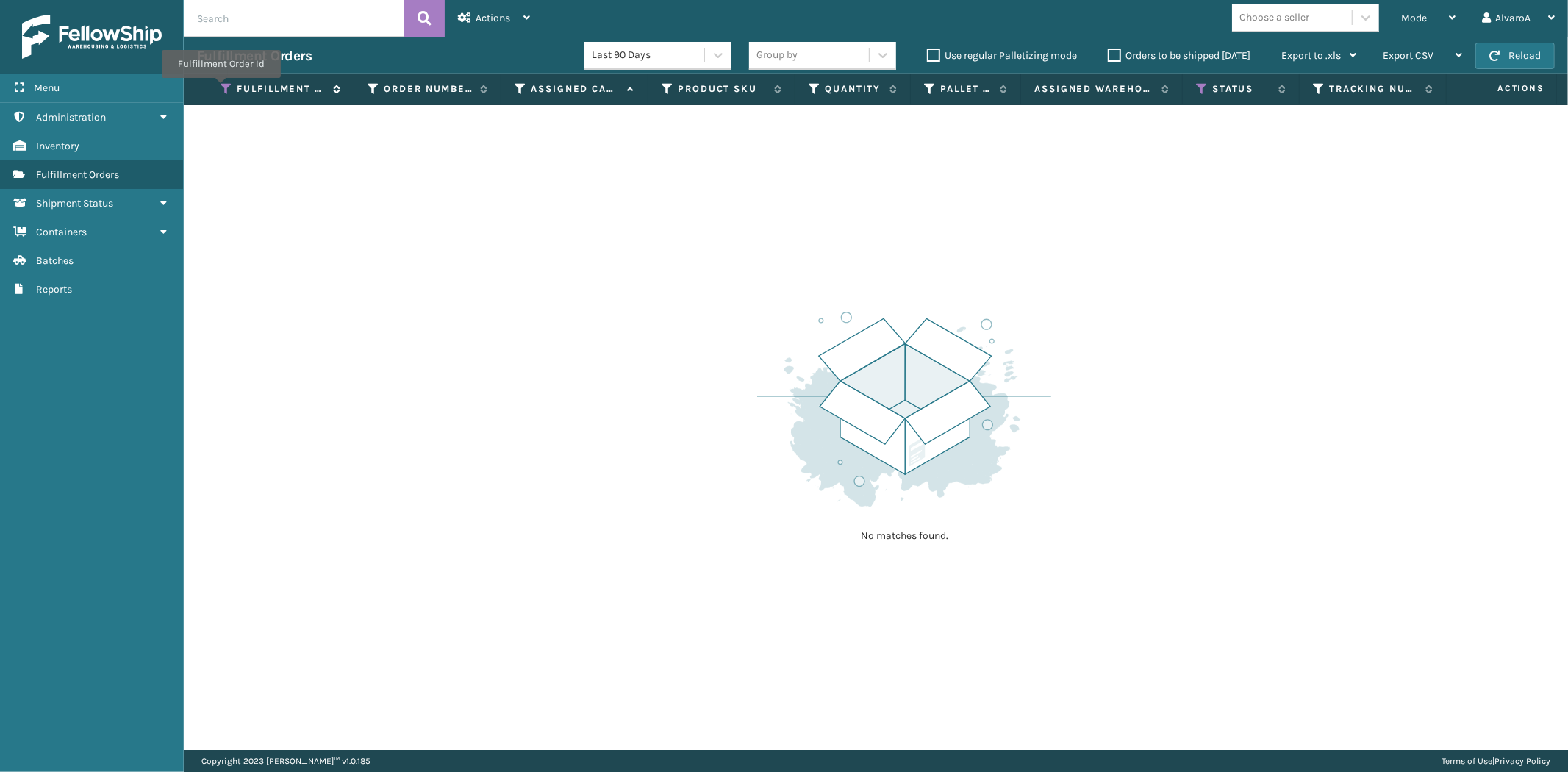
click at [221, 89] on icon at bounding box center [226, 89] width 11 height 13
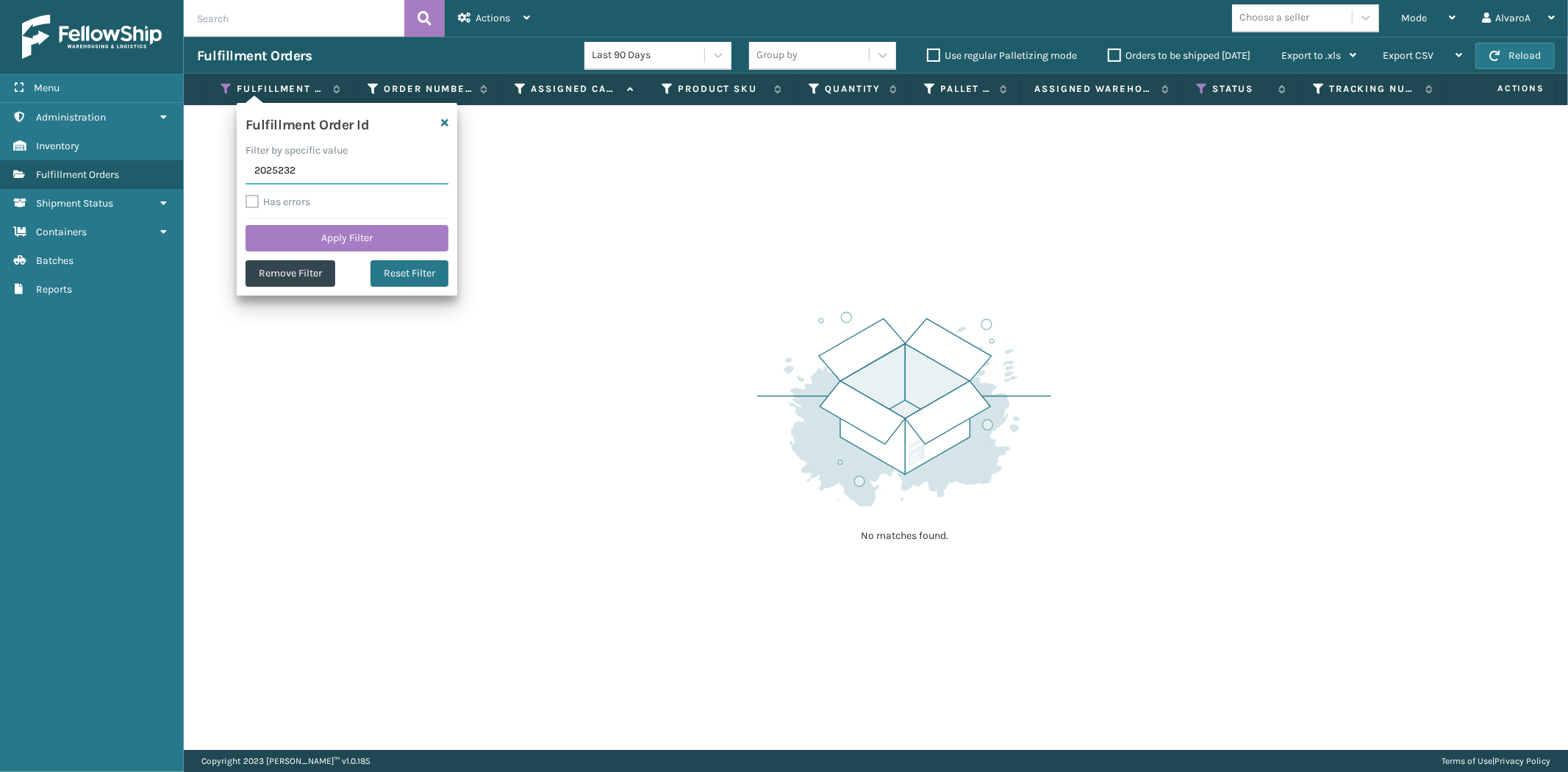
click at [269, 173] on input "2025232" at bounding box center [346, 171] width 203 height 27
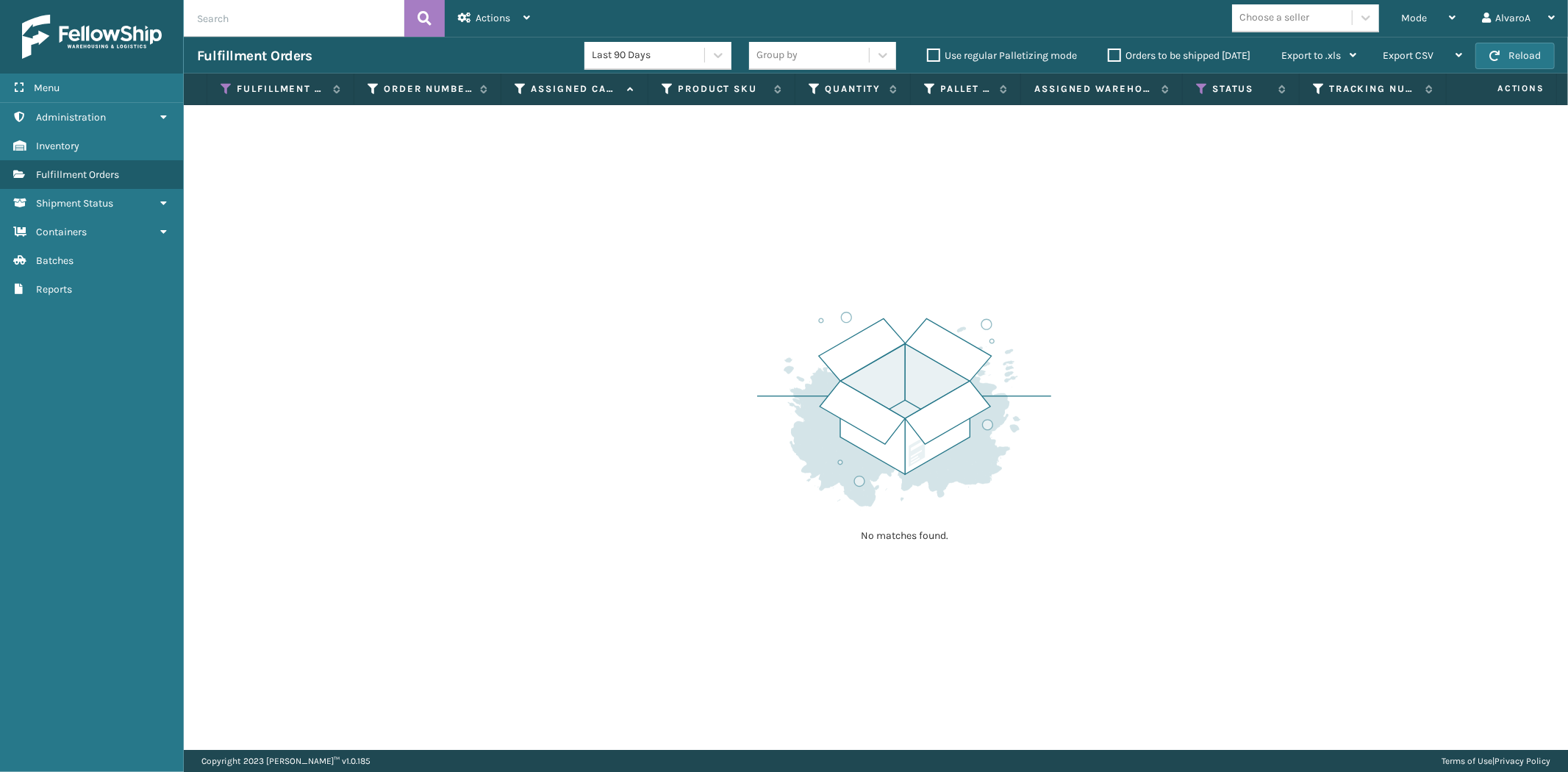
click at [1118, 53] on label "Orders to be shipped [DATE]" at bounding box center [1180, 55] width 143 height 12
click at [1108, 53] on input "Orders to be shipped [DATE]" at bounding box center [1108, 51] width 1 height 10
click at [1118, 53] on label "Orders to be shipped [DATE]" at bounding box center [1180, 55] width 143 height 12
click at [1108, 53] on input "Orders to be shipped [DATE]" at bounding box center [1108, 51] width 1 height 10
click at [1205, 90] on icon at bounding box center [1202, 89] width 11 height 13
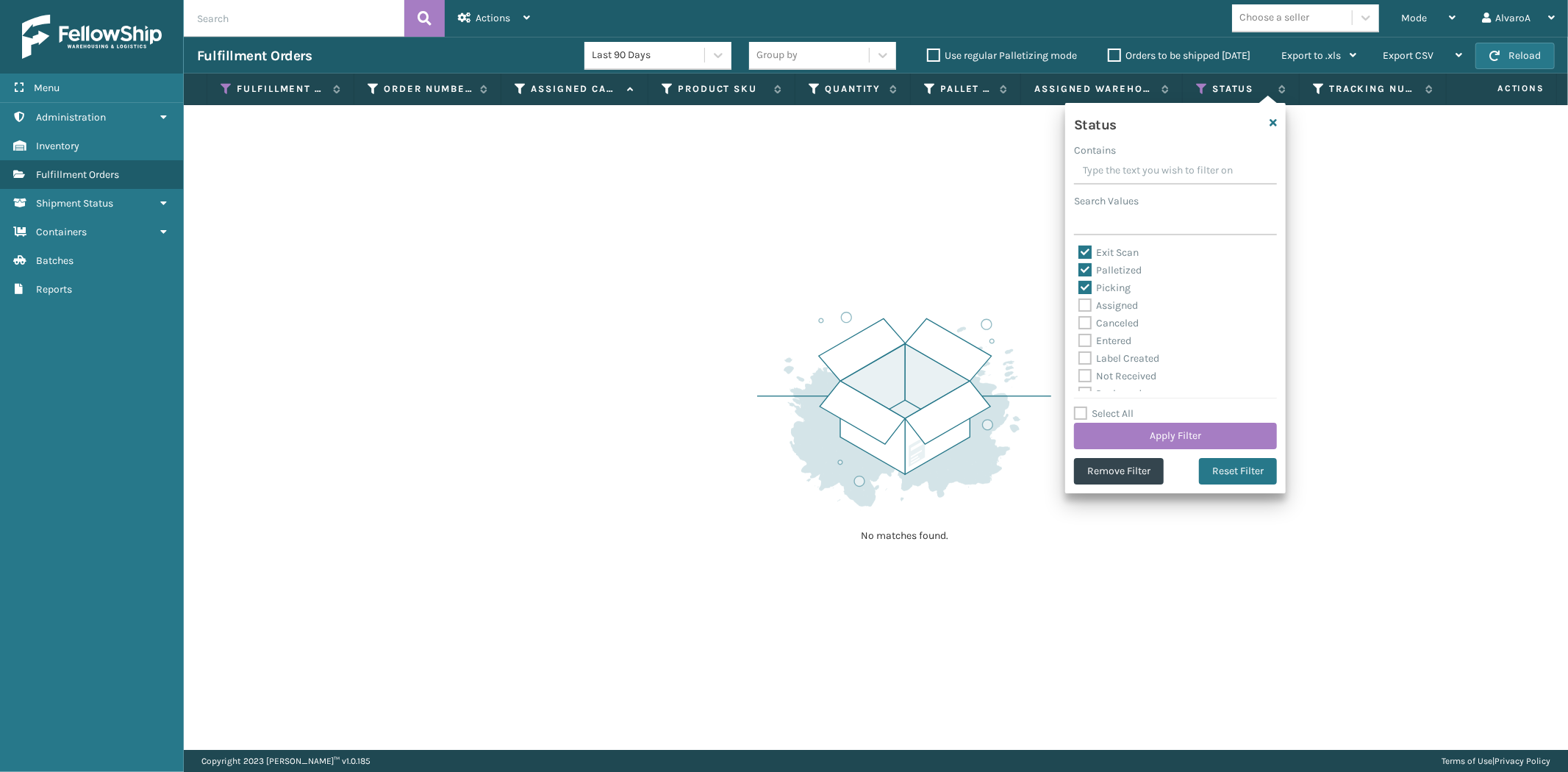
click at [1112, 268] on label "Palletized" at bounding box center [1110, 269] width 63 height 12
click at [1079, 268] on input "Palletized" at bounding box center [1079, 267] width 1 height 10
click at [1111, 287] on label "Picking" at bounding box center [1105, 287] width 52 height 12
click at [1079, 287] on input "Picking" at bounding box center [1079, 285] width 1 height 10
click at [1083, 436] on button "Apply Filter" at bounding box center [1175, 436] width 203 height 27
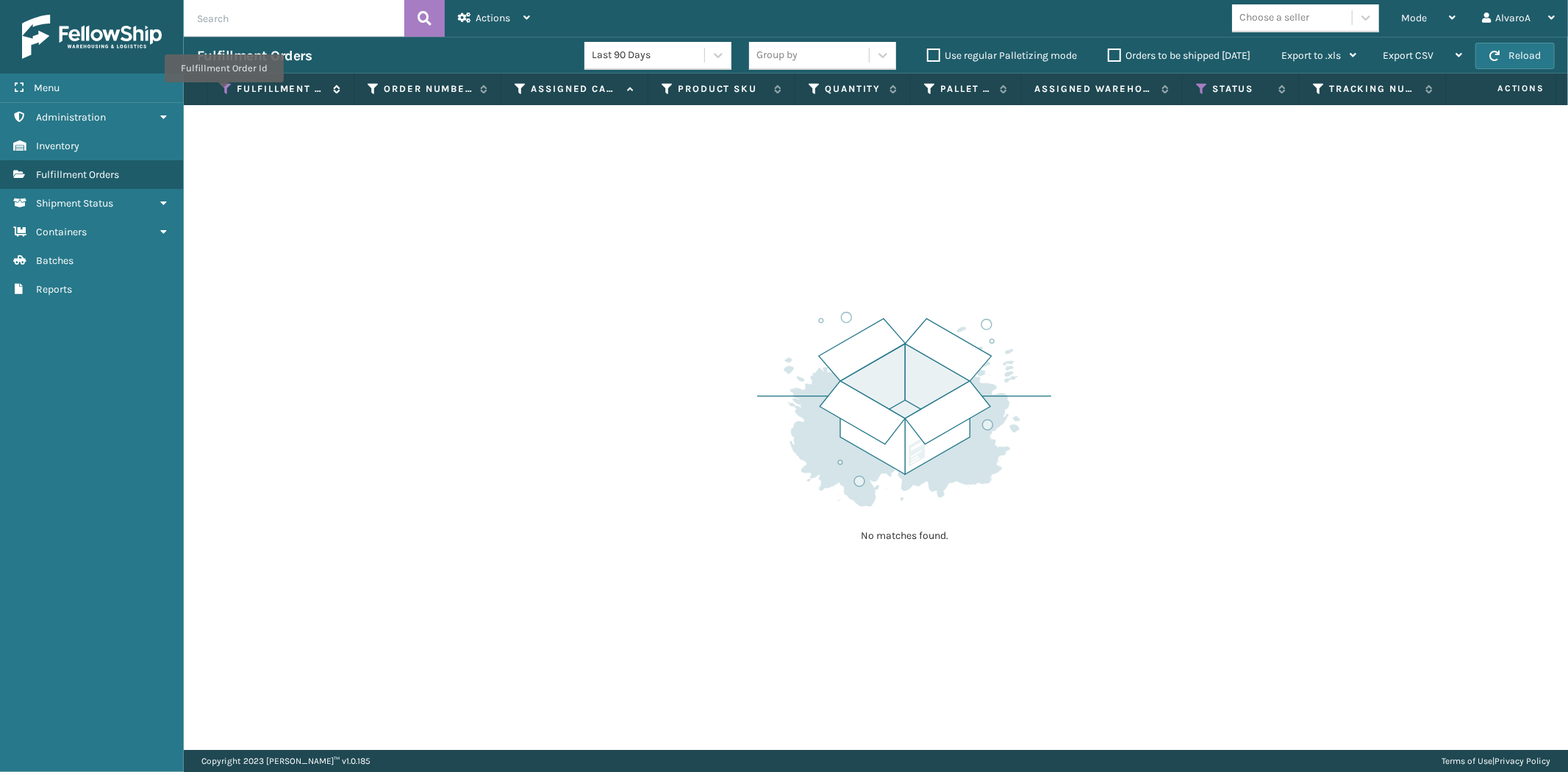
click at [224, 92] on icon at bounding box center [226, 89] width 11 height 13
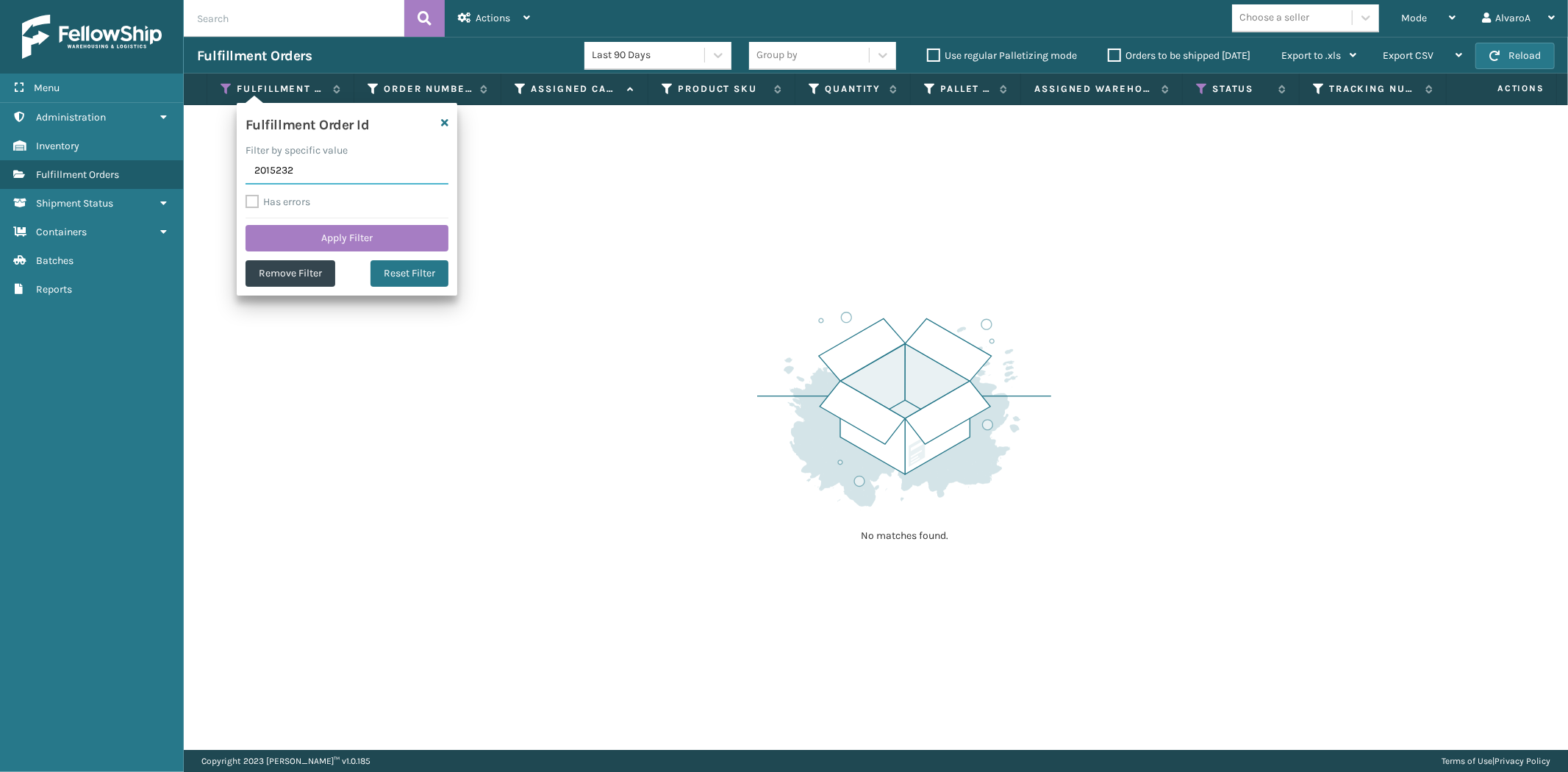
drag, startPoint x: 302, startPoint y: 172, endPoint x: 206, endPoint y: 195, distance: 98.7
click at [206, 195] on section "Fulfillment Orders Last 90 Days Group by Use regular Palletizing mode Orders to…" at bounding box center [875, 394] width 1384 height 714
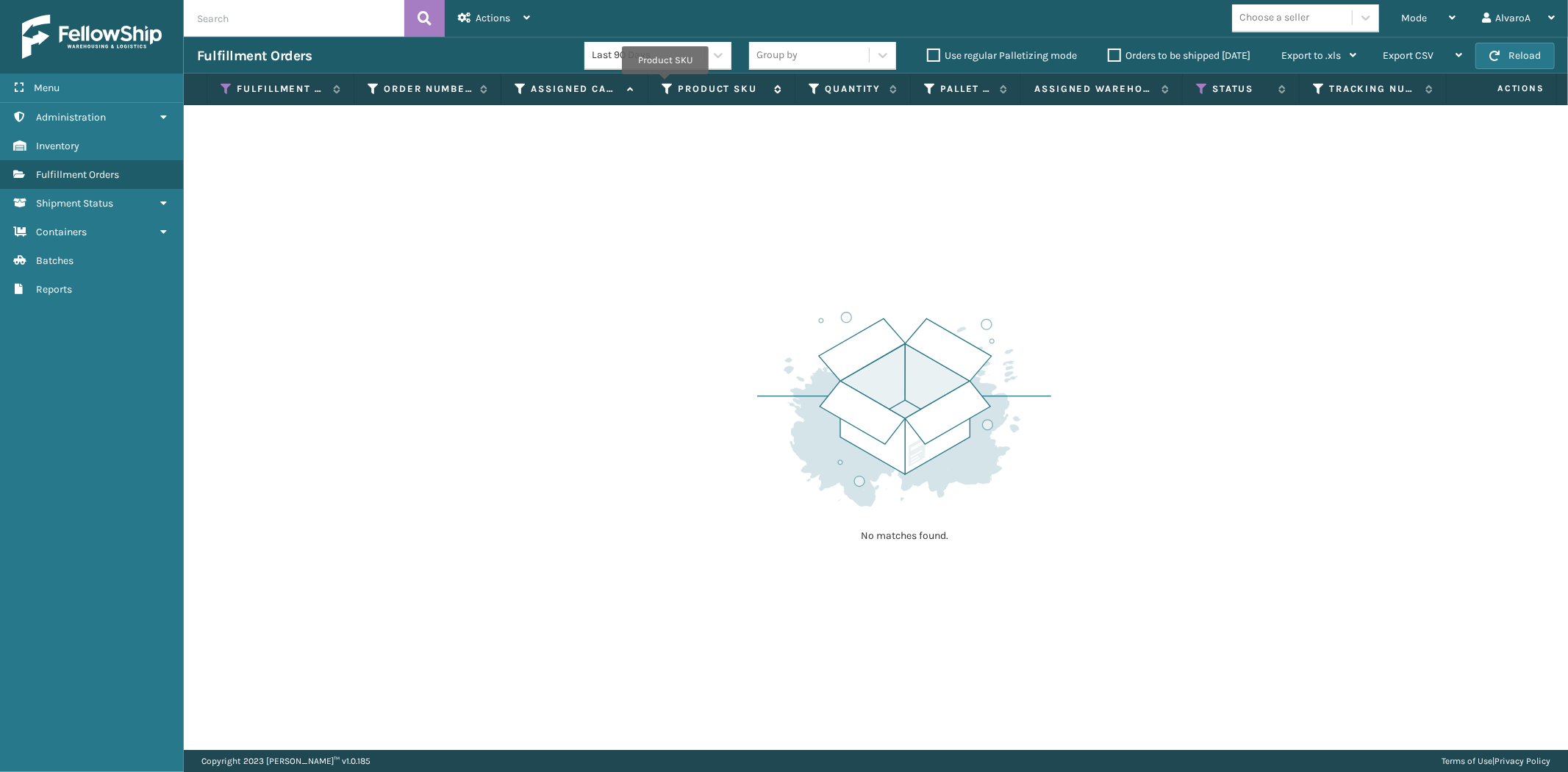
click at [665, 85] on icon at bounding box center [668, 89] width 11 height 13
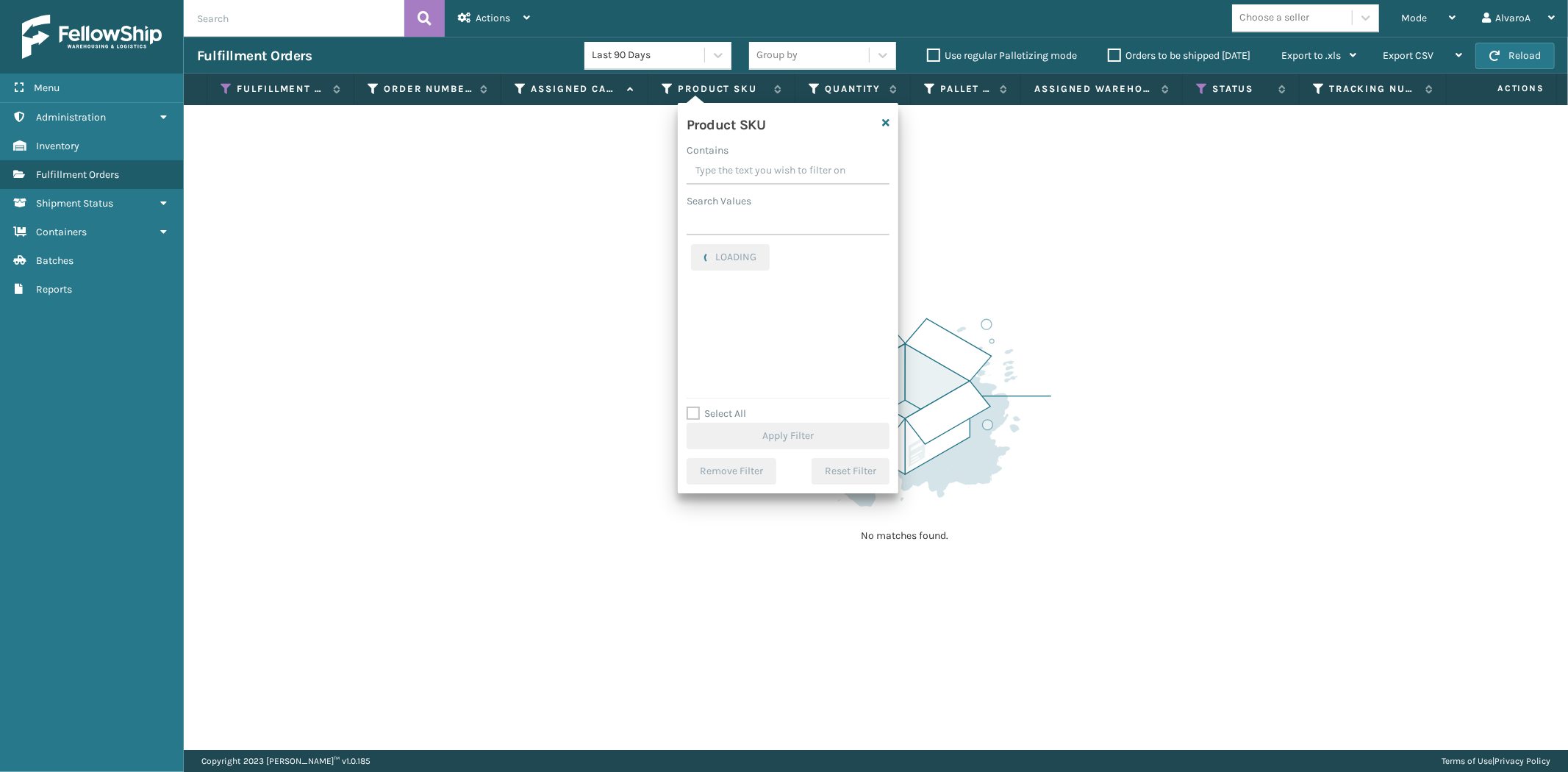
click at [738, 170] on input "Contains" at bounding box center [788, 171] width 203 height 27
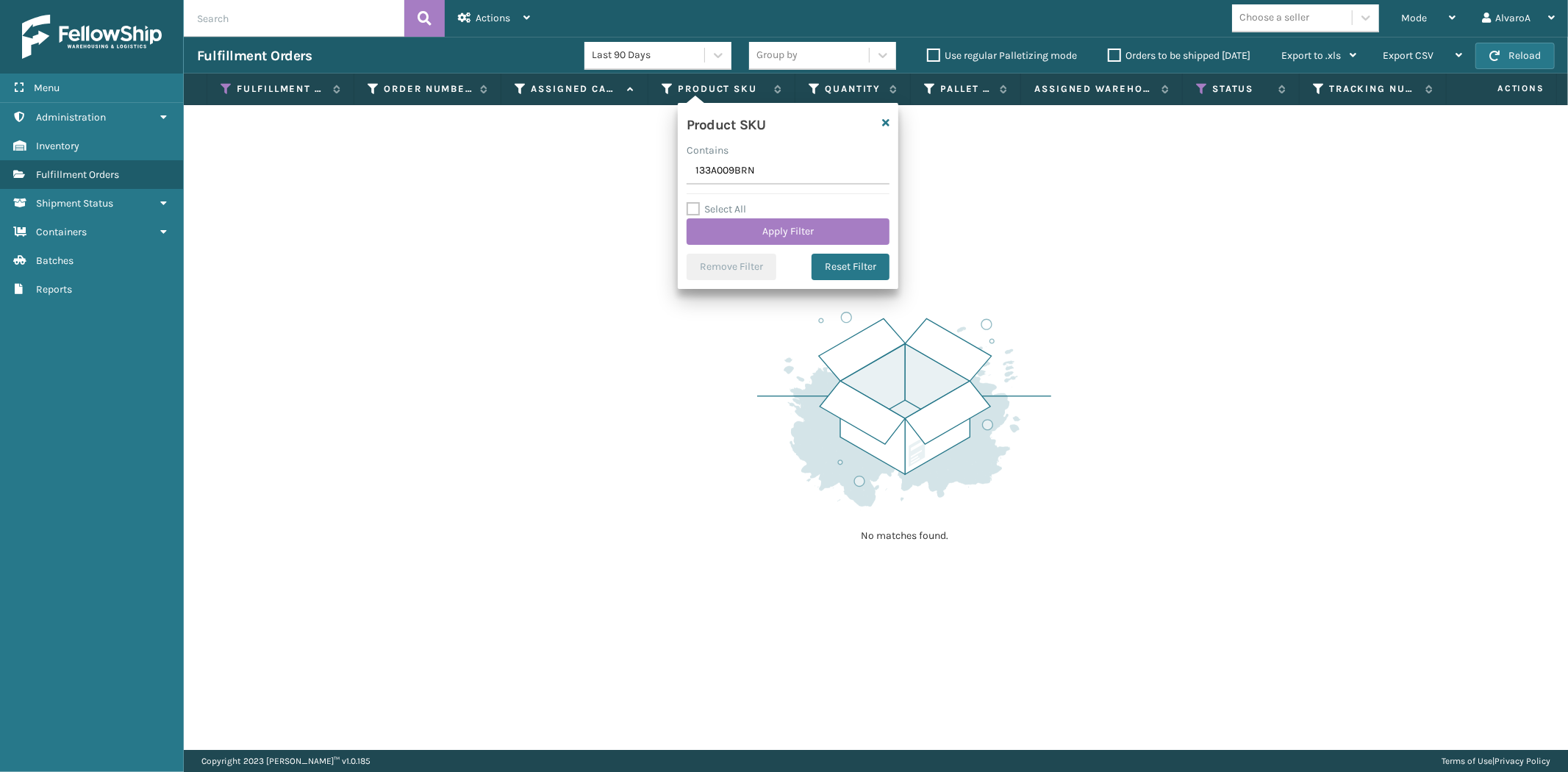
click at [694, 208] on label "Select All" at bounding box center [716, 208] width 60 height 12
click at [694, 203] on input "Select All" at bounding box center [797, 202] width 221 height 2
click at [704, 225] on button "Apply Filter" at bounding box center [788, 232] width 203 height 27
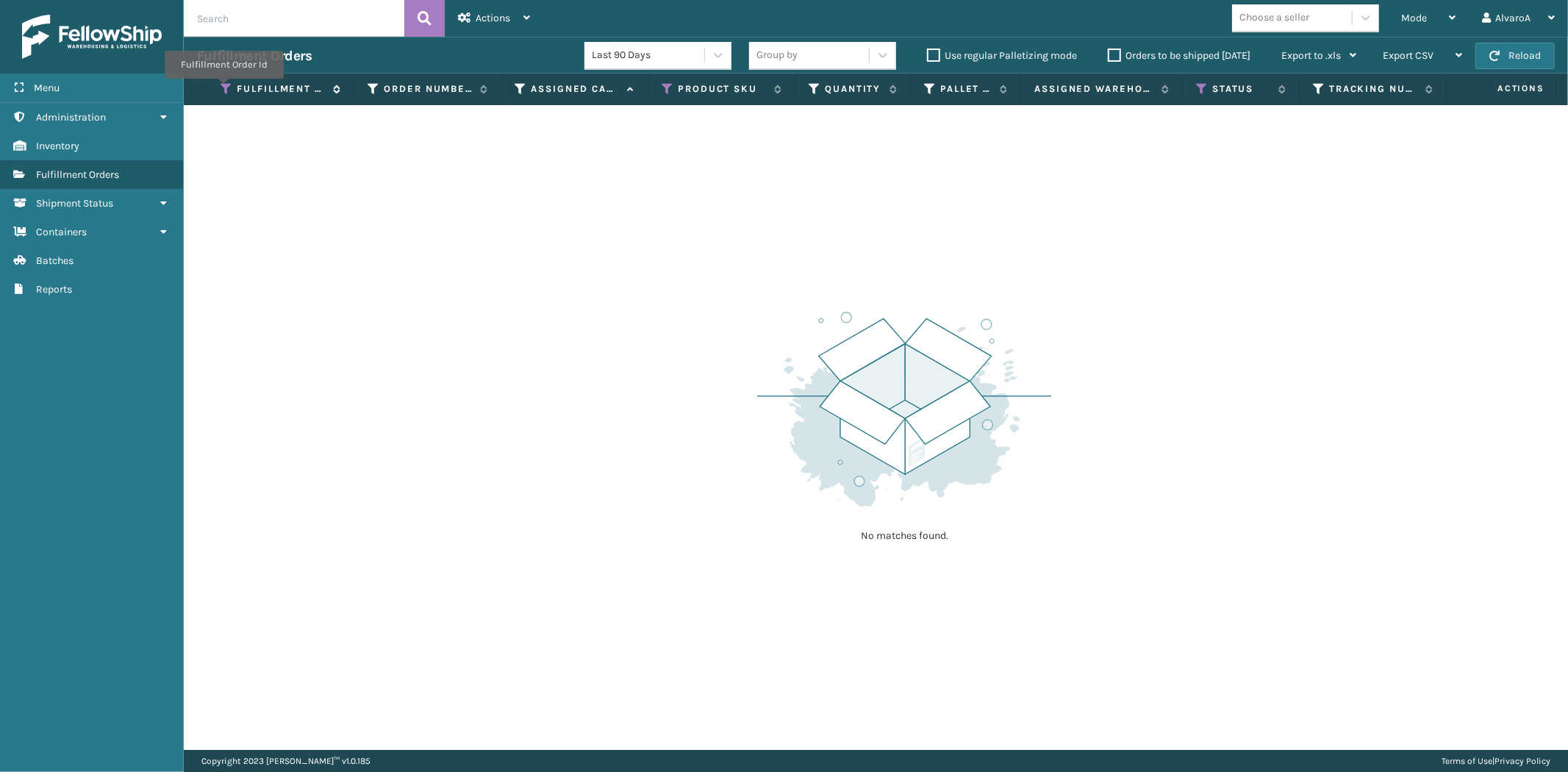
click at [225, 89] on icon at bounding box center [226, 89] width 11 height 13
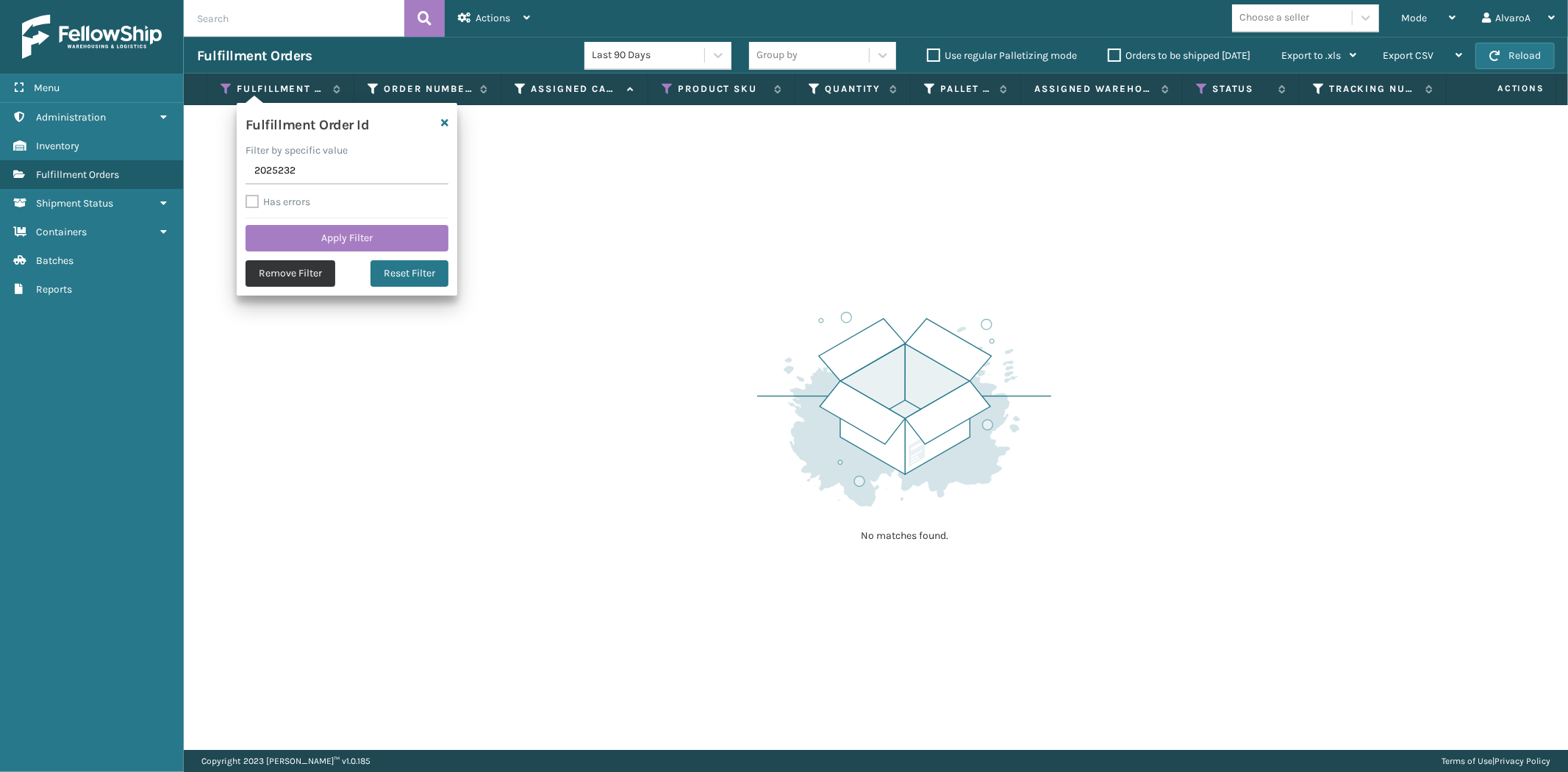
click at [296, 272] on button "Remove Filter" at bounding box center [290, 274] width 89 height 27
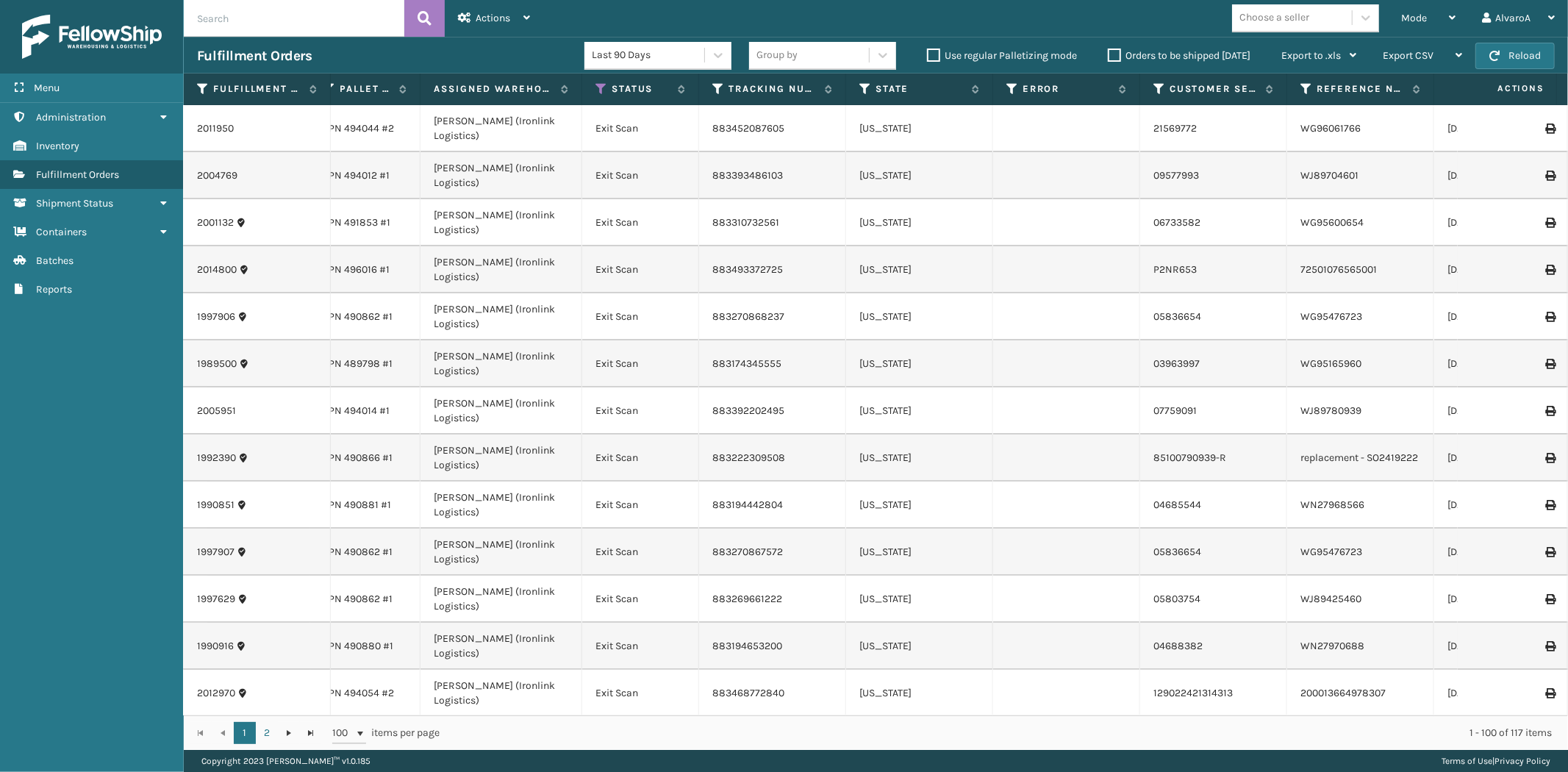
scroll to position [0, 623]
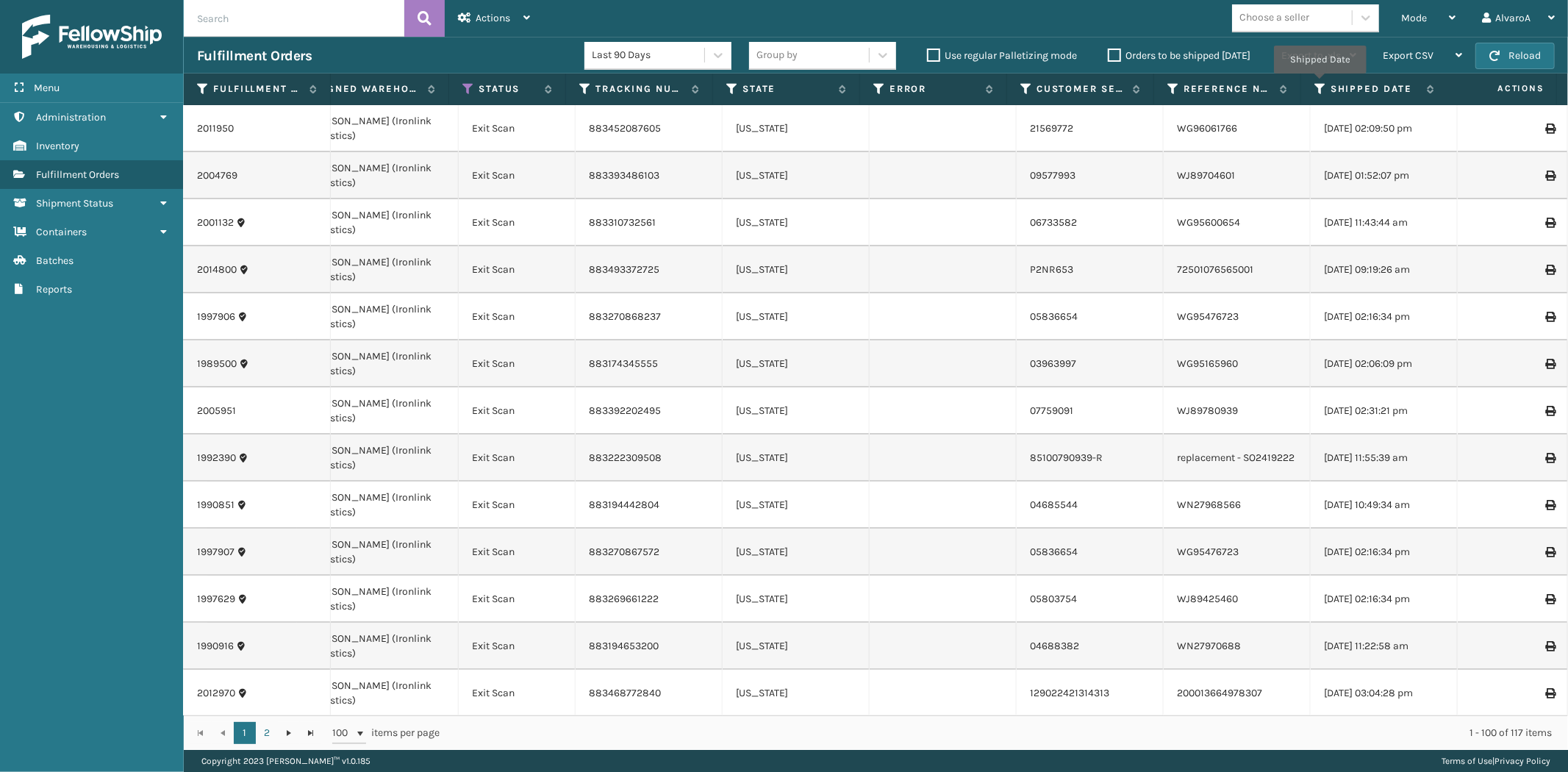
drag, startPoint x: 1320, startPoint y: 84, endPoint x: 1322, endPoint y: 99, distance: 15.1
click at [1320, 85] on icon at bounding box center [1321, 89] width 11 height 13
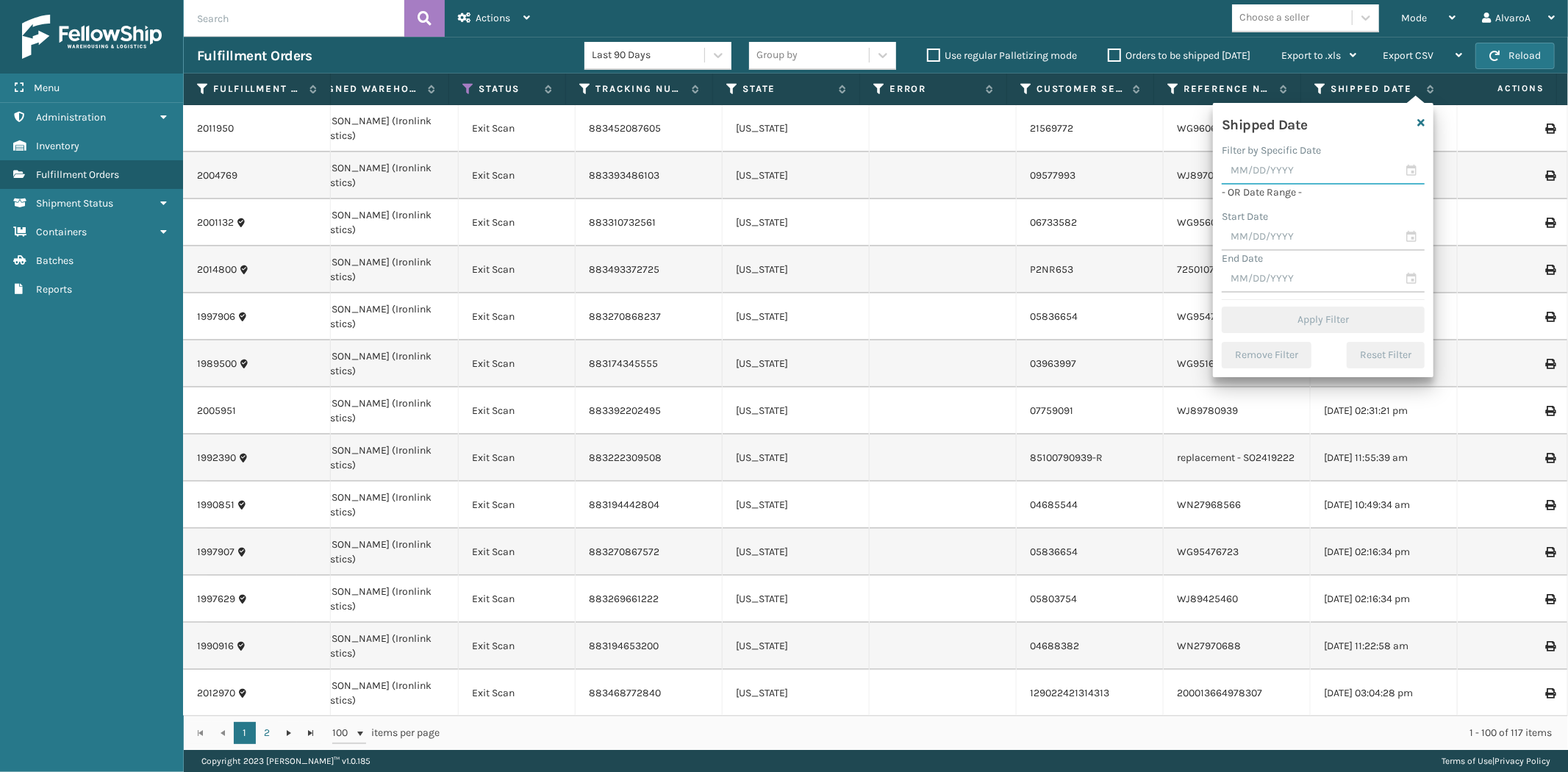
click at [1282, 179] on input "text" at bounding box center [1323, 171] width 203 height 27
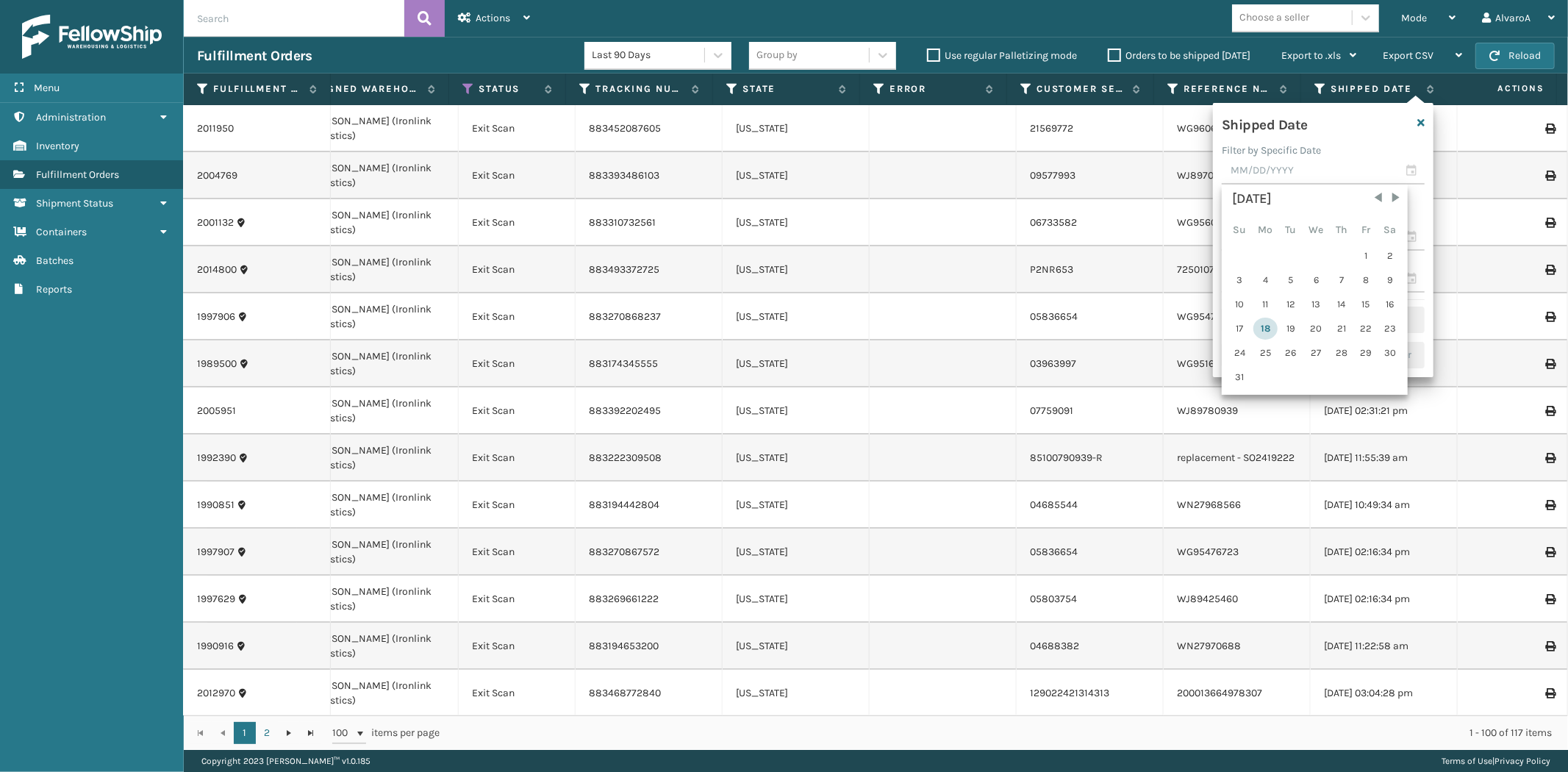
click at [1263, 322] on div "18" at bounding box center [1266, 328] width 25 height 22
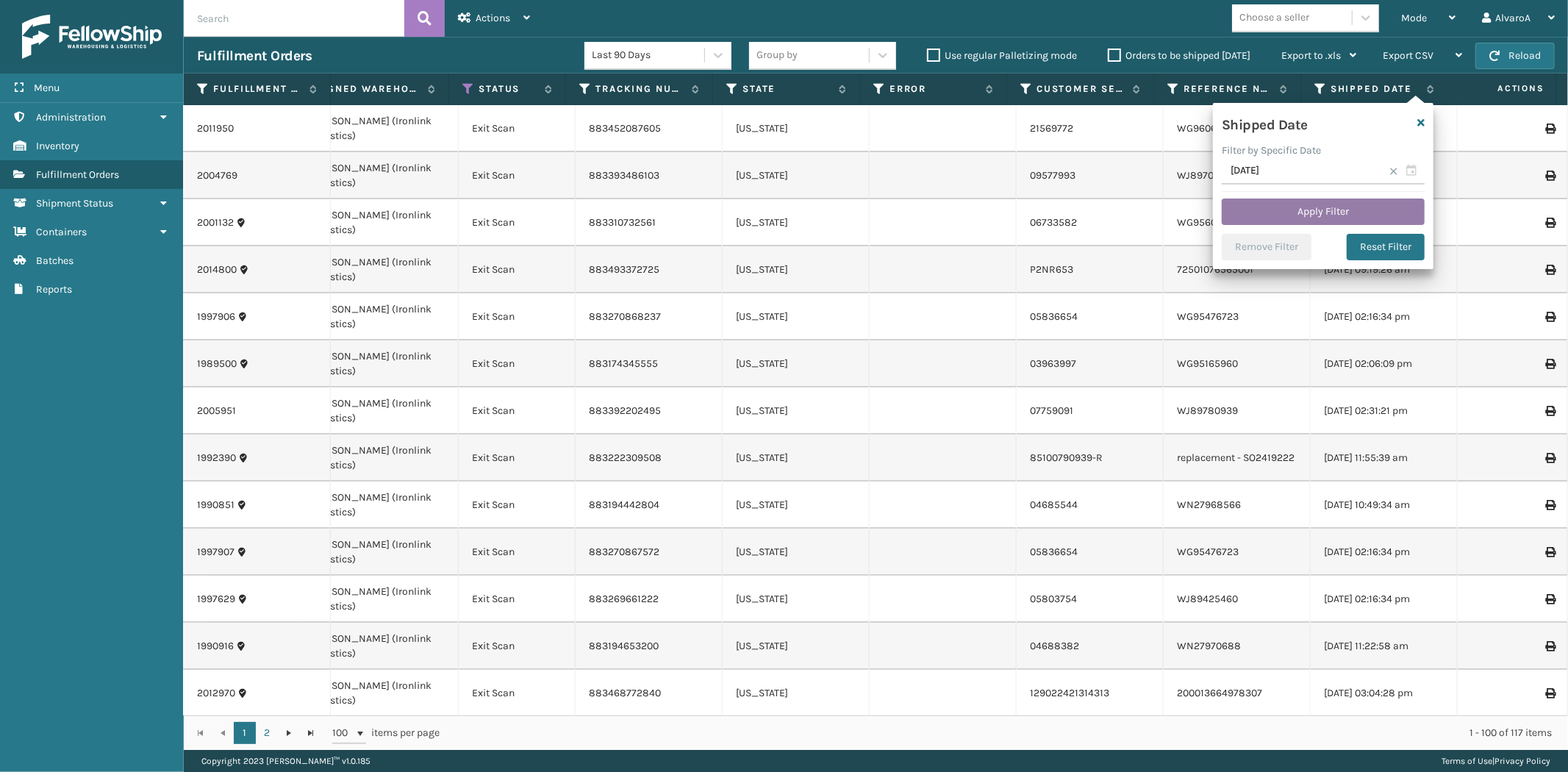
click at [1284, 208] on button "Apply Filter" at bounding box center [1323, 212] width 203 height 27
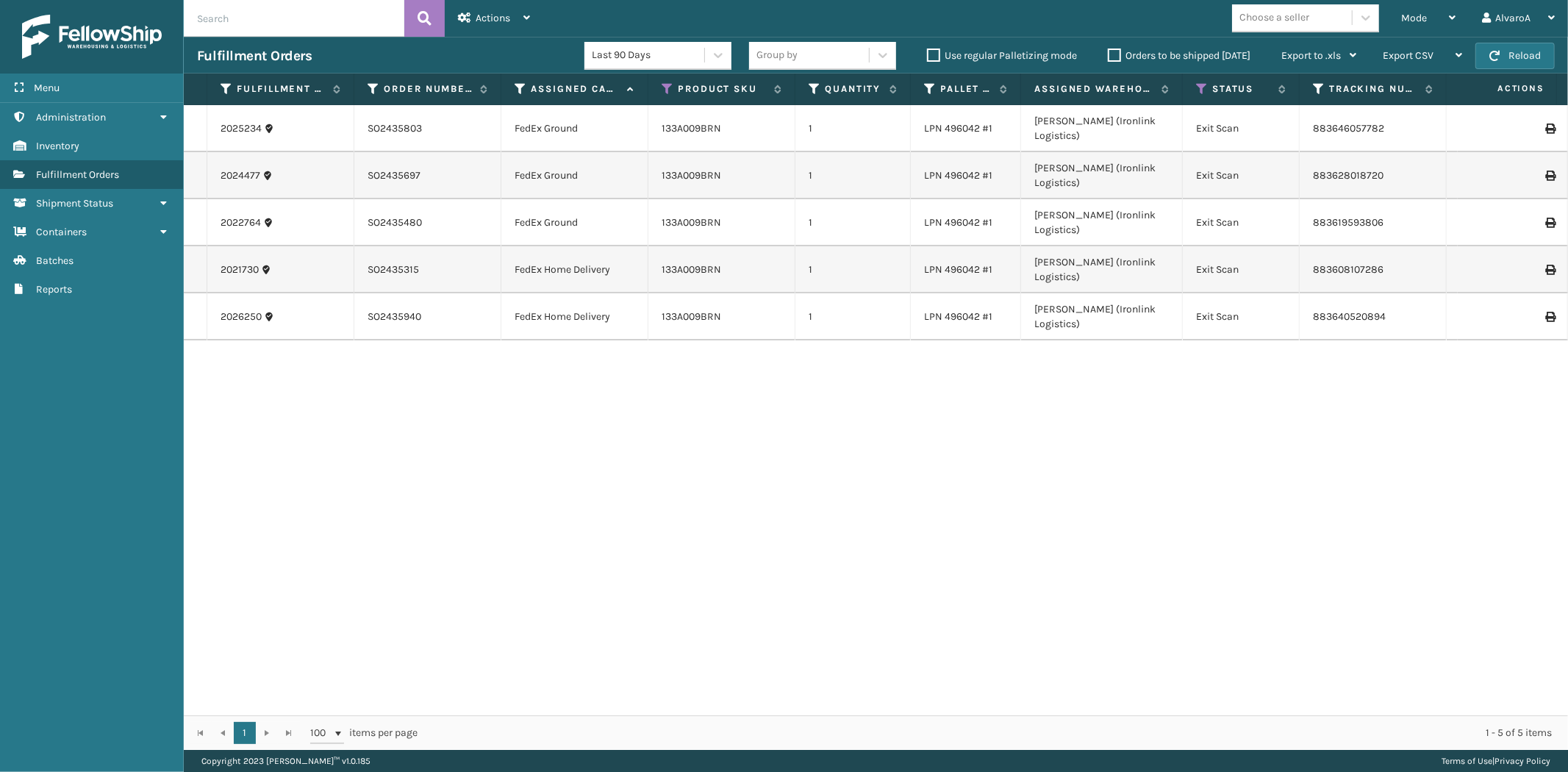
click at [1194, 87] on th "Status" at bounding box center [1241, 89] width 117 height 31
drag, startPoint x: 1199, startPoint y: 87, endPoint x: 1199, endPoint y: 101, distance: 14.0
click at [1199, 87] on icon at bounding box center [1202, 89] width 11 height 13
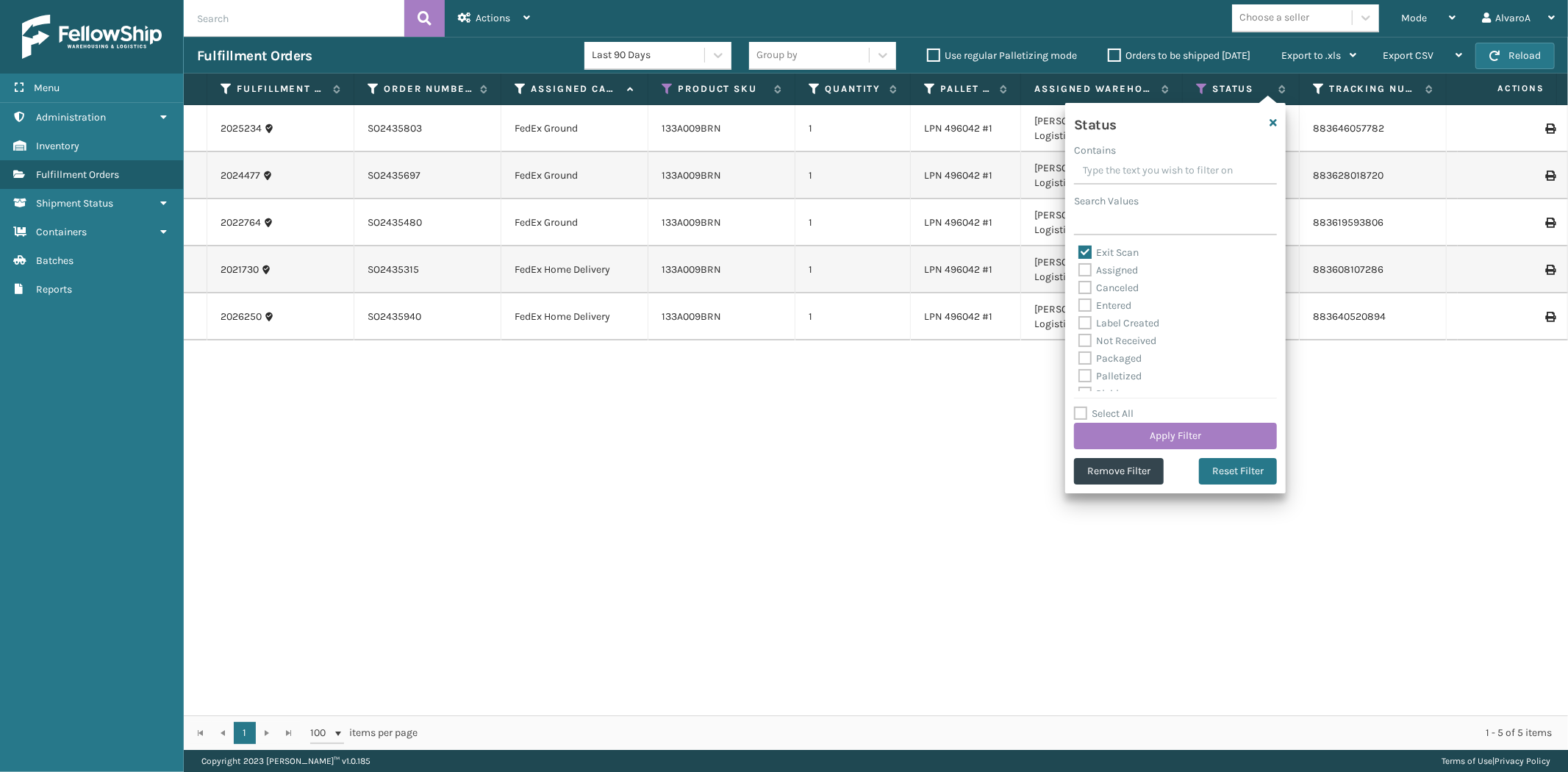
click at [1086, 251] on label "Exit Scan" at bounding box center [1108, 252] width 60 height 12
click at [1079, 251] on input "Exit Scan" at bounding box center [1079, 249] width 1 height 10
click at [1084, 267] on label "Assigned" at bounding box center [1108, 269] width 60 height 12
click at [1079, 267] on input "Assigned" at bounding box center [1079, 267] width 1 height 10
click at [1095, 438] on button "Apply Filter" at bounding box center [1175, 436] width 203 height 27
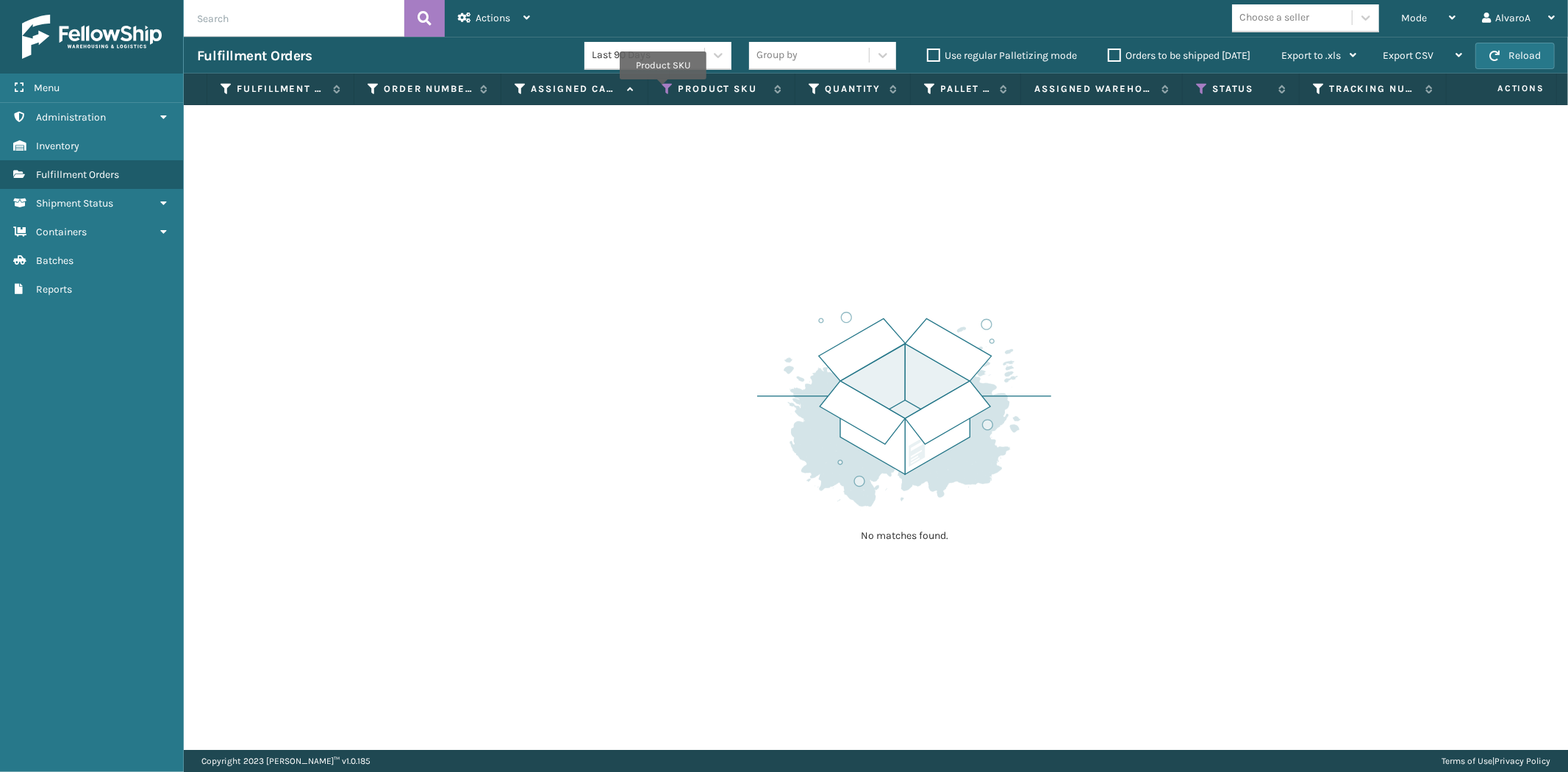
drag, startPoint x: 663, startPoint y: 89, endPoint x: 662, endPoint y: 108, distance: 19.0
click at [664, 89] on icon at bounding box center [668, 89] width 11 height 13
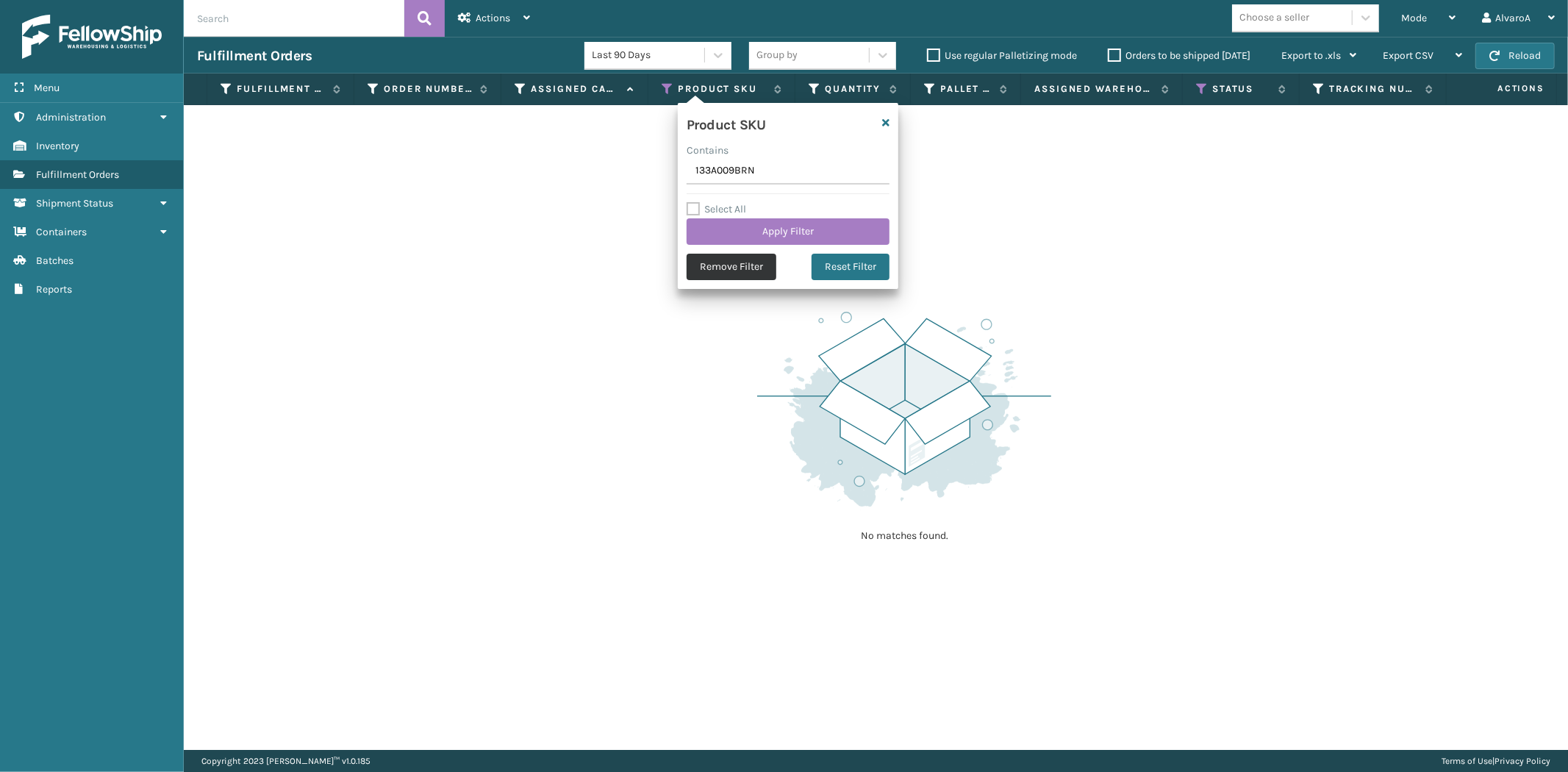
click at [710, 266] on button "Remove Filter" at bounding box center [732, 267] width 89 height 27
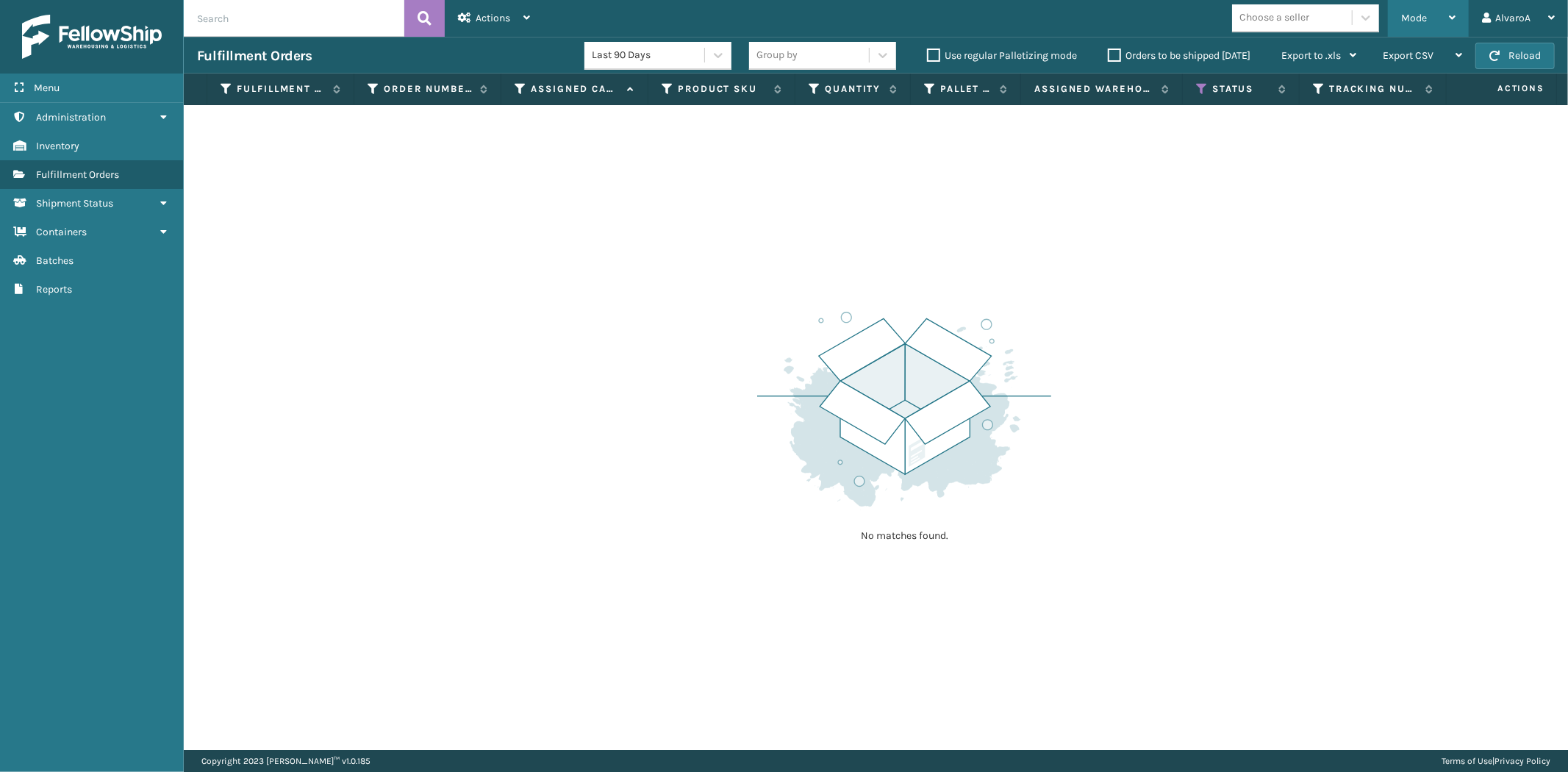
click at [1399, 25] on div "Mode Regular Mode Picking Mode Labeling Mode Exit Scan Mode" at bounding box center [1428, 18] width 81 height 37
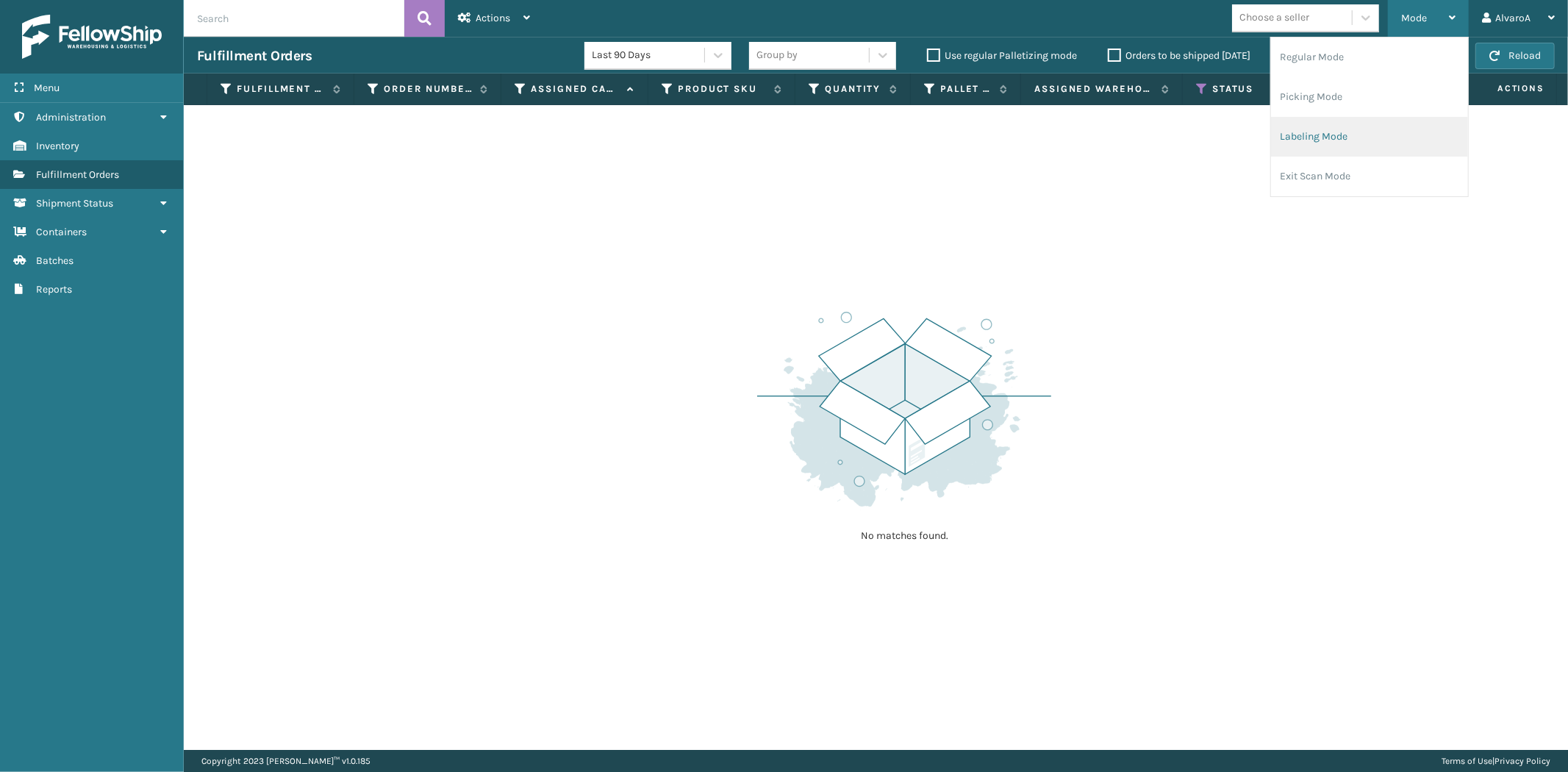
click at [1343, 148] on li "Labeling Mode" at bounding box center [1369, 137] width 197 height 40
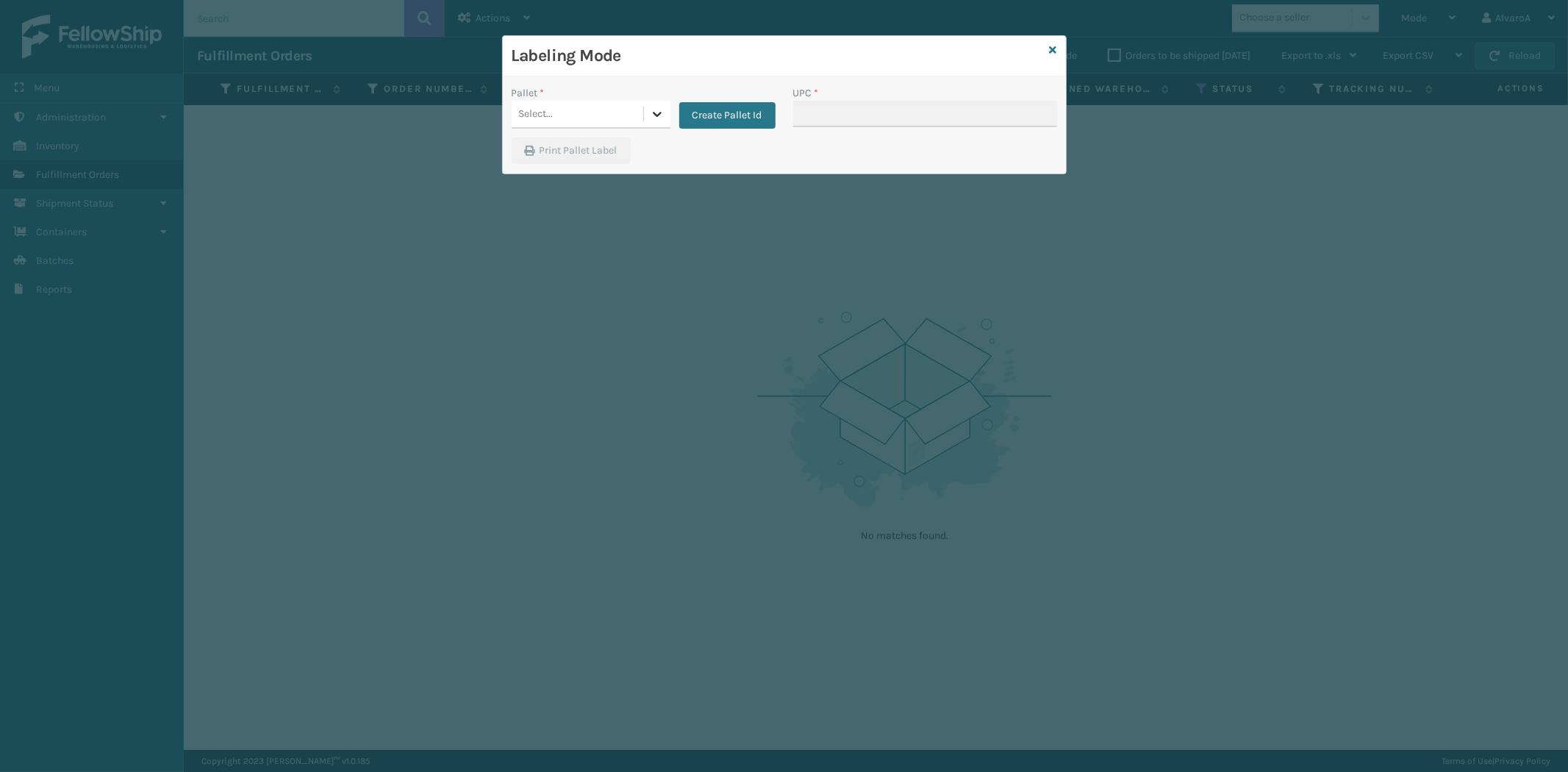
click at [667, 114] on div at bounding box center [657, 114] width 27 height 27
click at [1055, 51] on icon at bounding box center [1054, 49] width 8 height 10
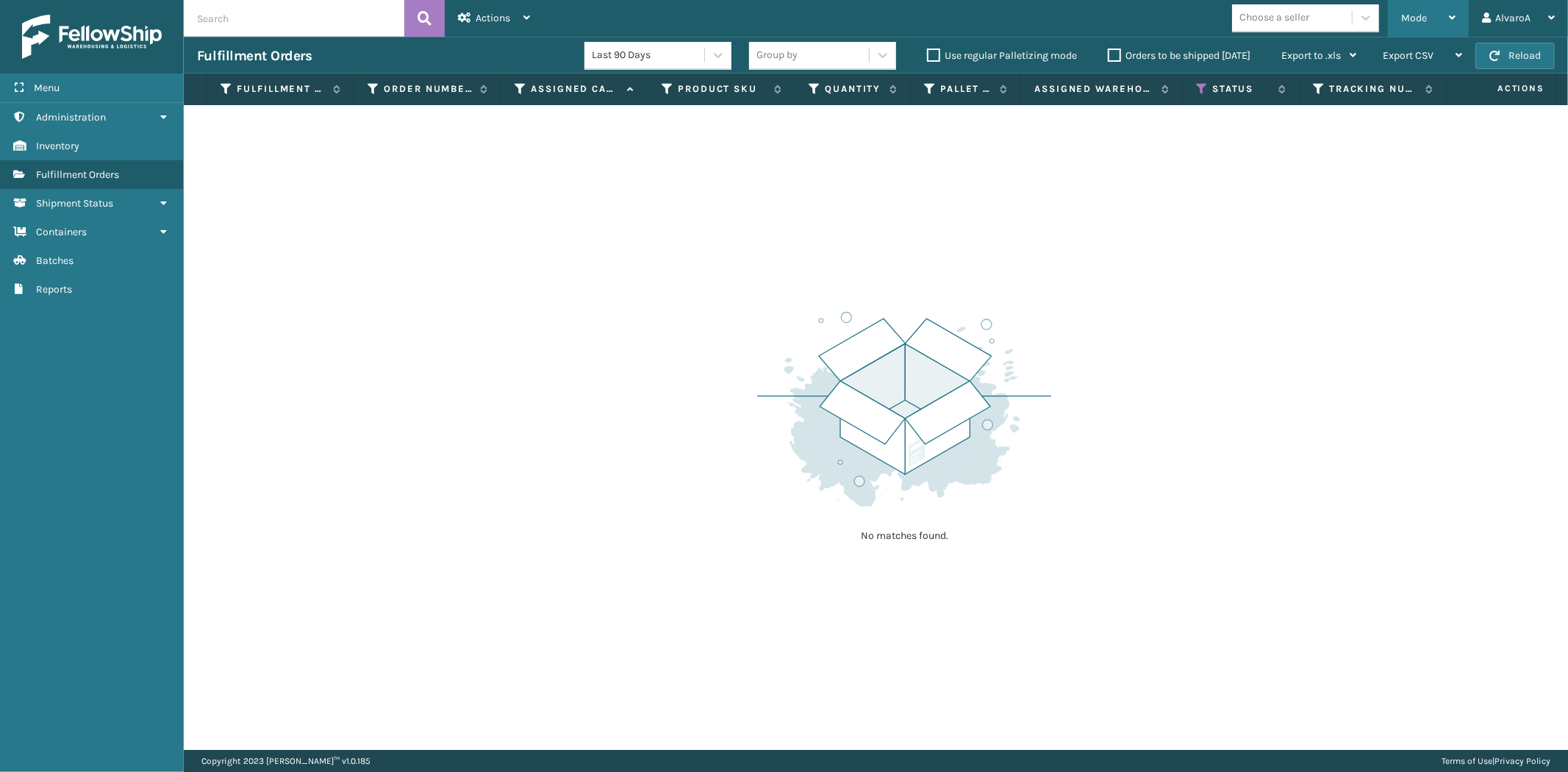
click at [1451, 25] on div "Mode" at bounding box center [1428, 18] width 54 height 37
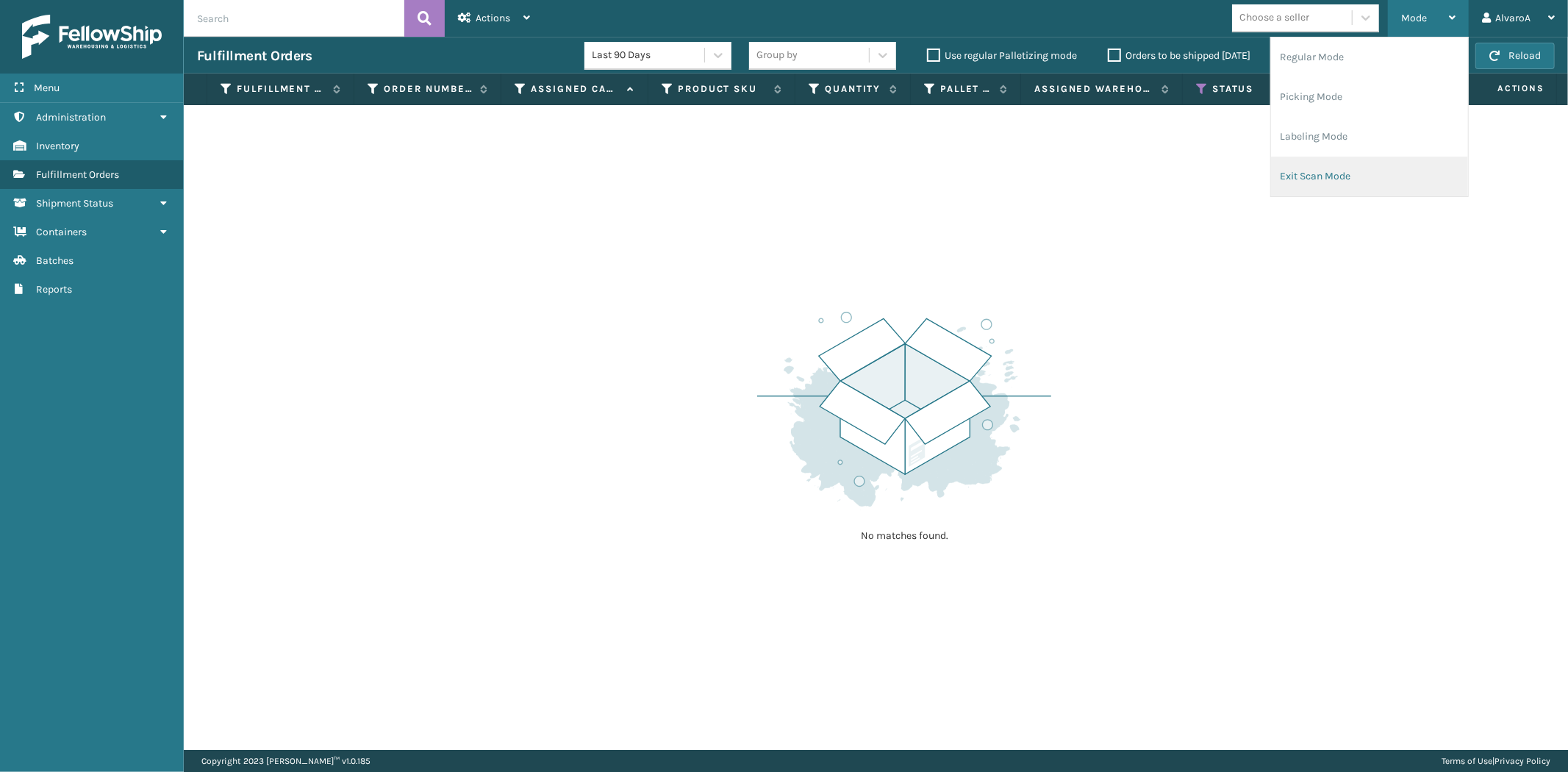
click at [1346, 170] on li "Exit Scan Mode" at bounding box center [1369, 177] width 197 height 40
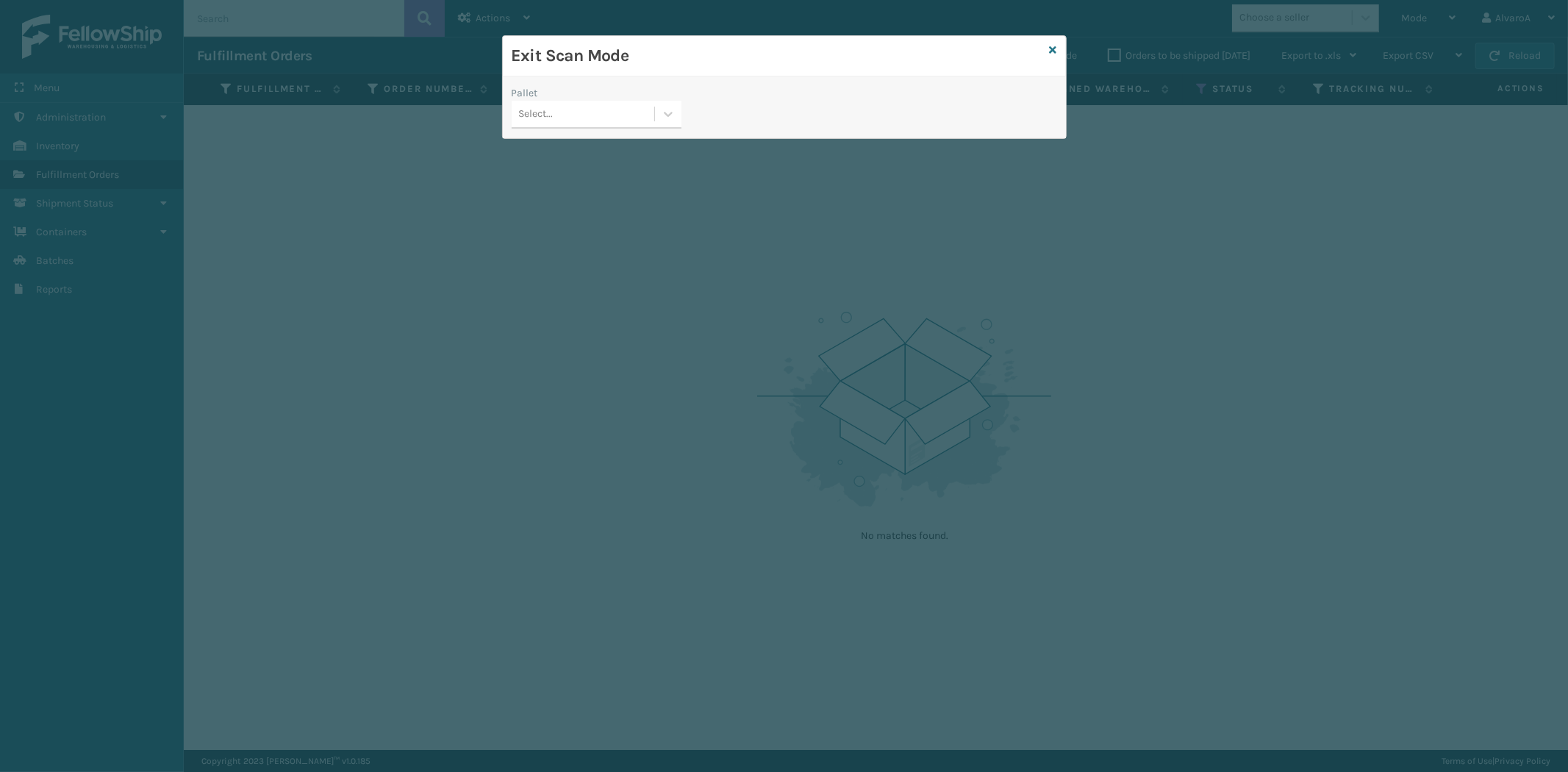
drag, startPoint x: 666, startPoint y: 111, endPoint x: 651, endPoint y: 126, distance: 21.2
click at [666, 111] on icon at bounding box center [668, 113] width 14 height 14
click at [594, 150] on div "FDXG-2MPNHC47ML" at bounding box center [597, 151] width 170 height 28
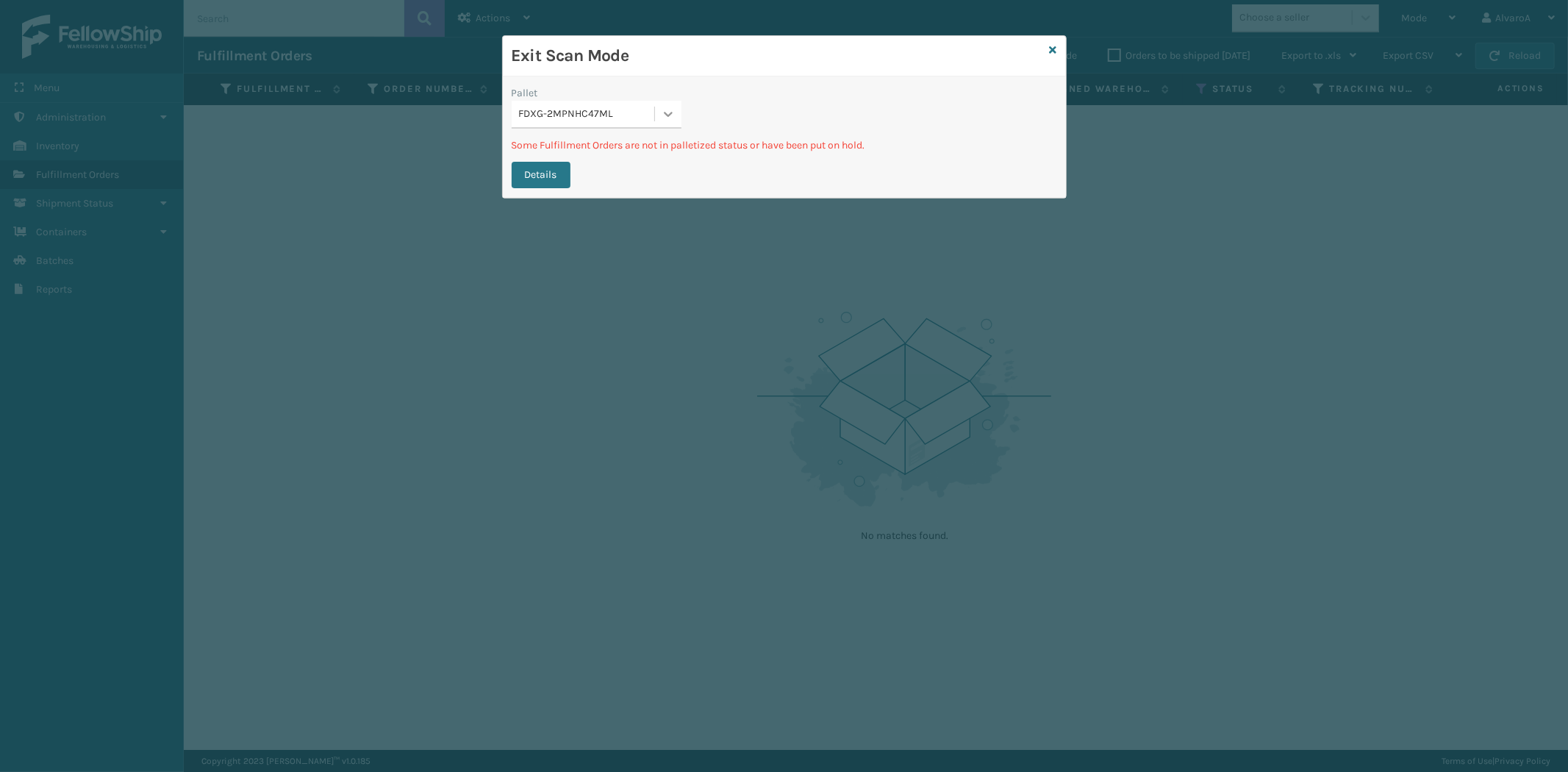
click at [662, 113] on icon at bounding box center [668, 113] width 14 height 14
click at [634, 150] on div "FDXG-2MPNHC47ML" at bounding box center [597, 151] width 170 height 28
click at [1053, 52] on icon at bounding box center [1054, 49] width 8 height 10
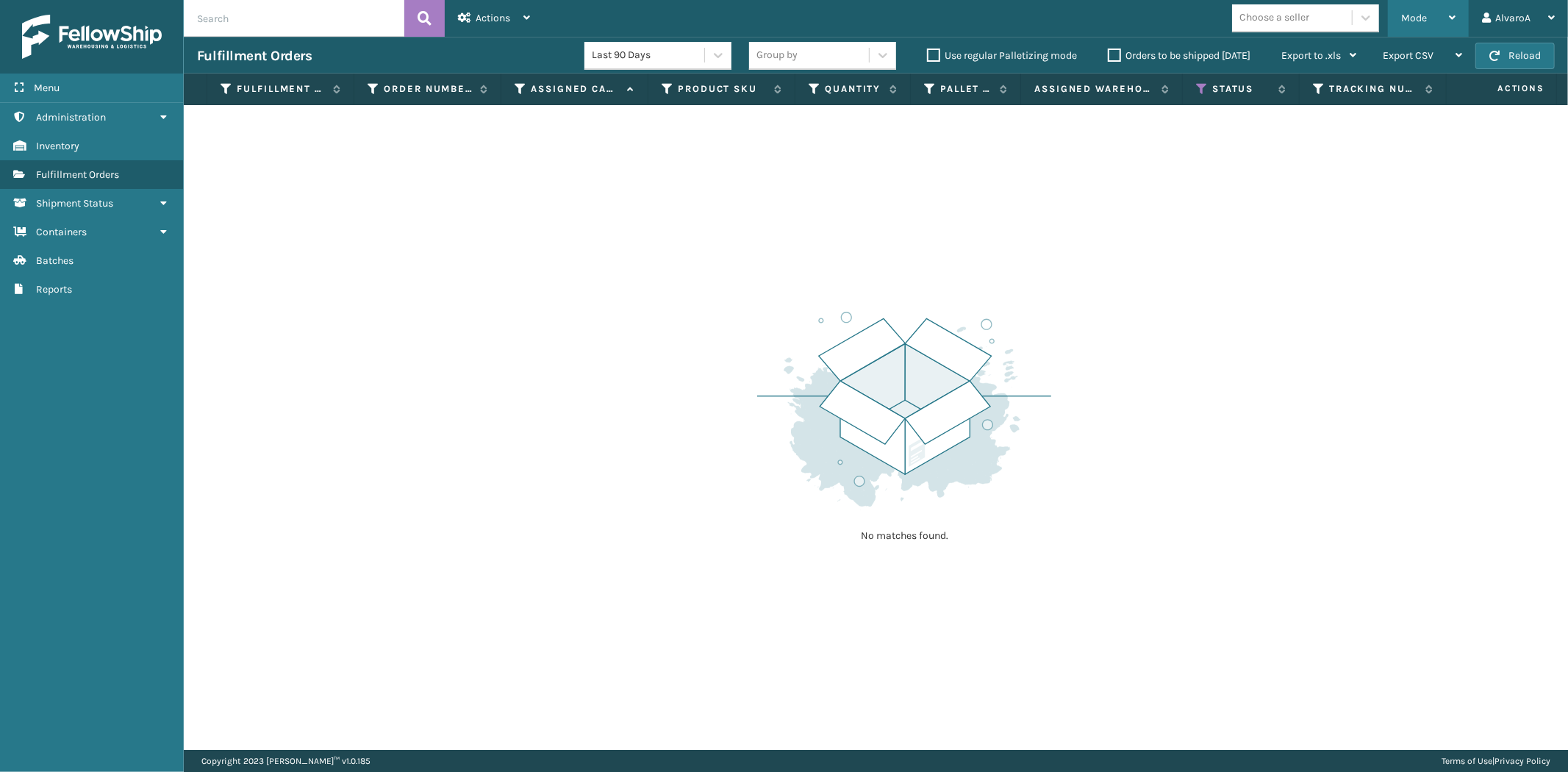
click at [1429, 20] on div "Mode" at bounding box center [1428, 18] width 54 height 37
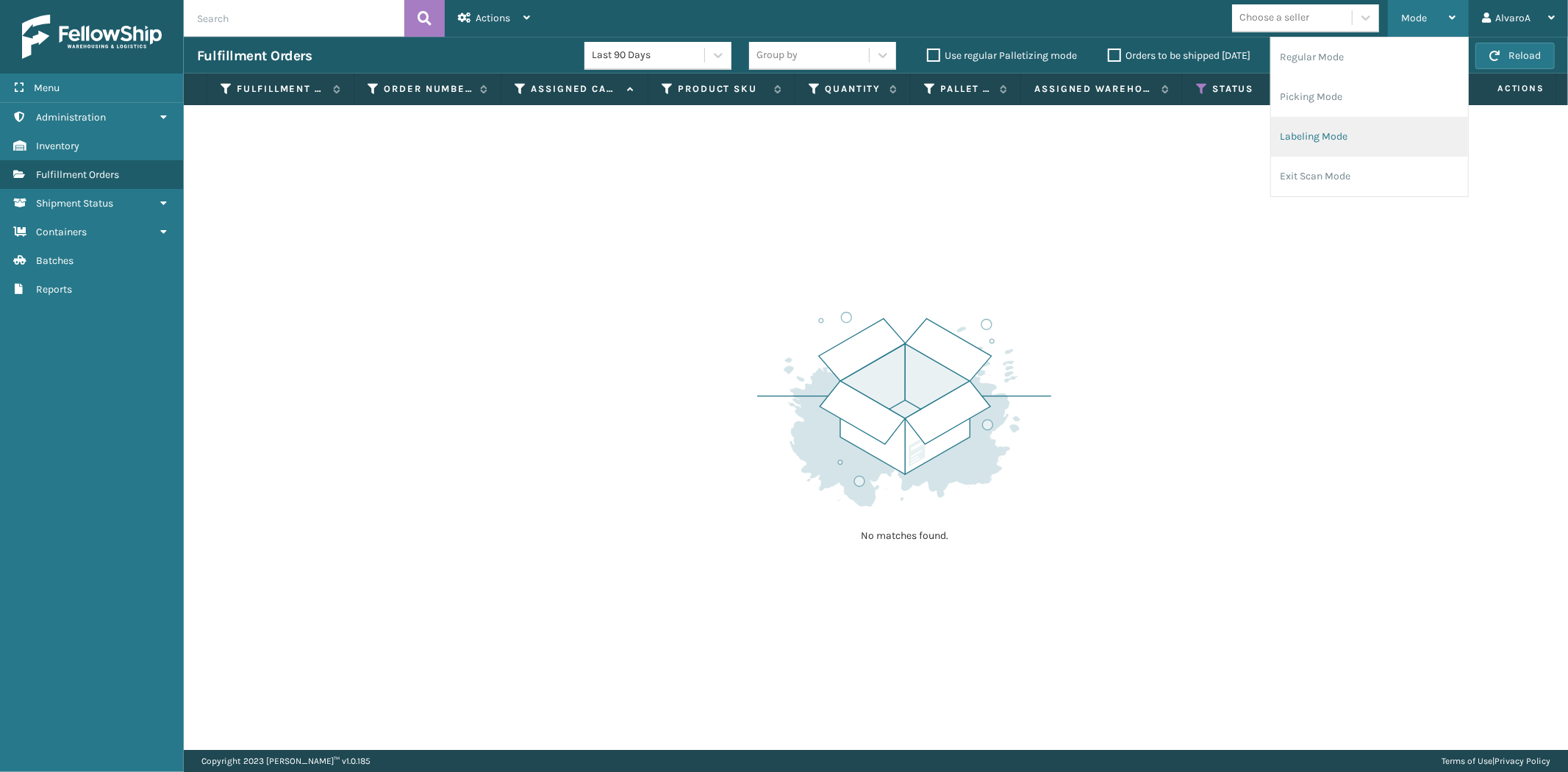
click at [1332, 123] on li "Labeling Mode" at bounding box center [1369, 137] width 197 height 40
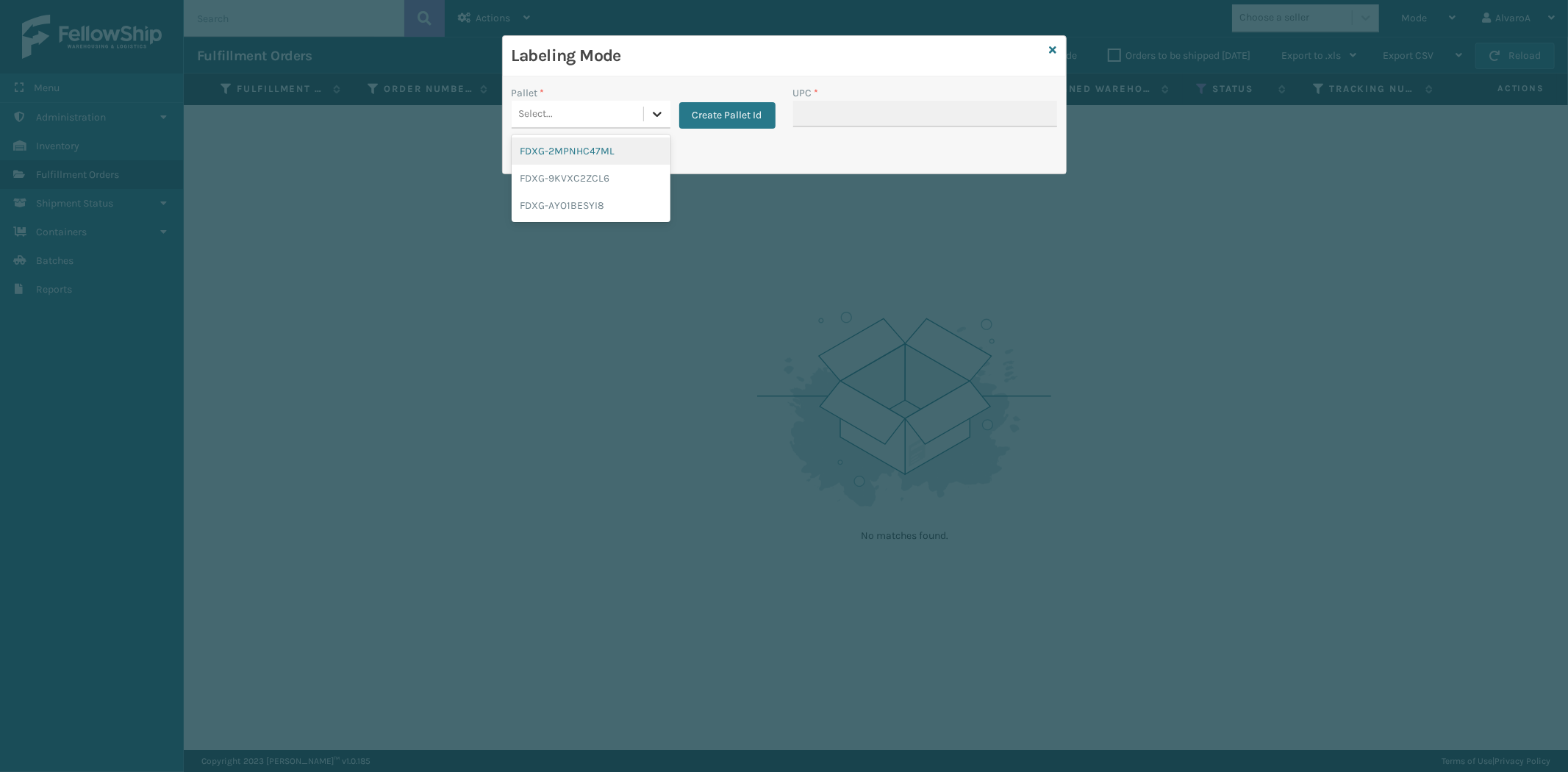
click at [650, 112] on icon at bounding box center [657, 113] width 14 height 14
click at [588, 156] on div "FDXG-2MPNHC47ML" at bounding box center [591, 151] width 159 height 28
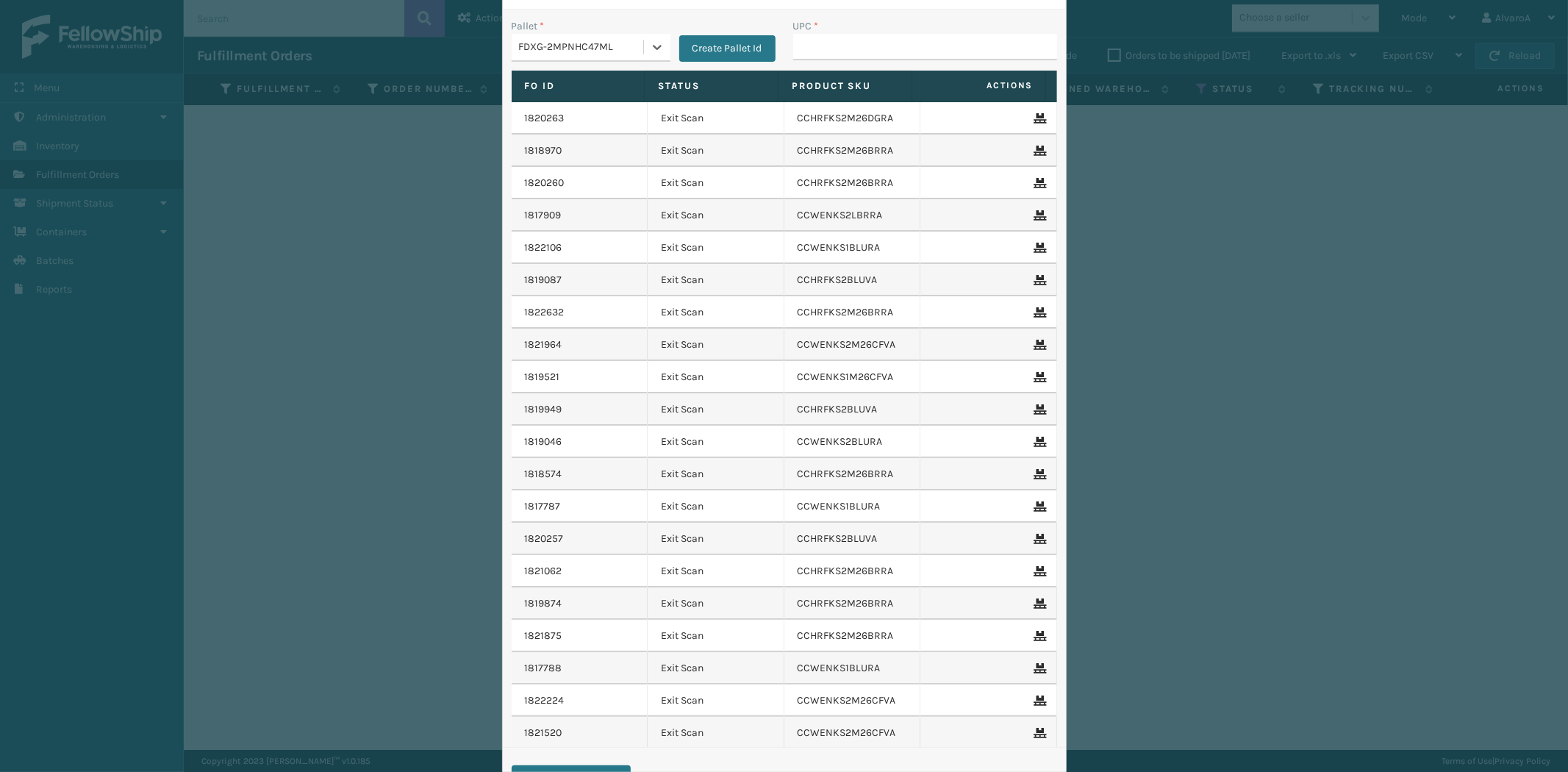
scroll to position [0, 0]
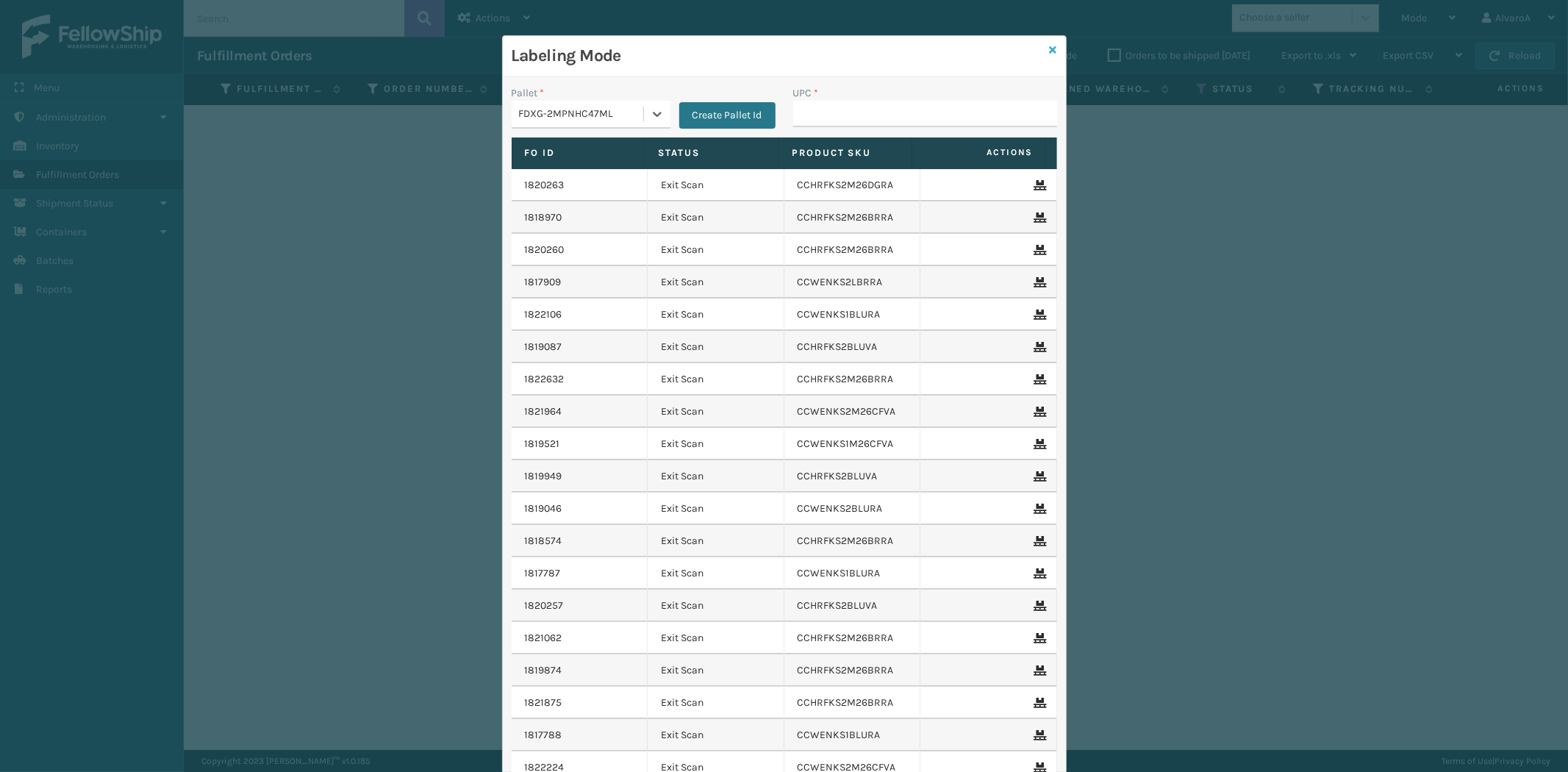
click at [1050, 47] on icon at bounding box center [1054, 49] width 8 height 10
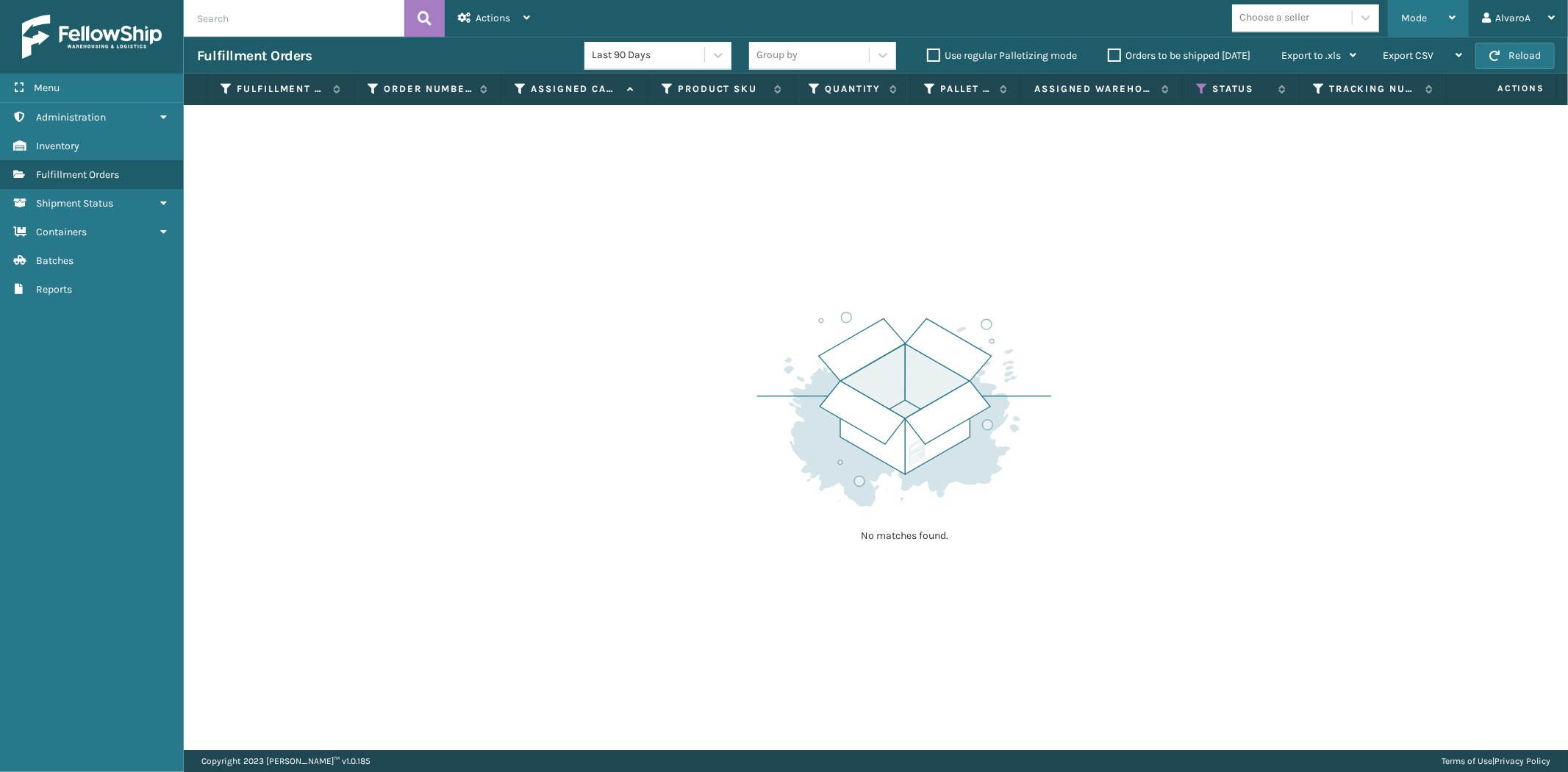
drag, startPoint x: 1421, startPoint y: 18, endPoint x: 1409, endPoint y: 32, distance: 18.4
click at [1421, 18] on span "Mode" at bounding box center [1414, 17] width 26 height 12
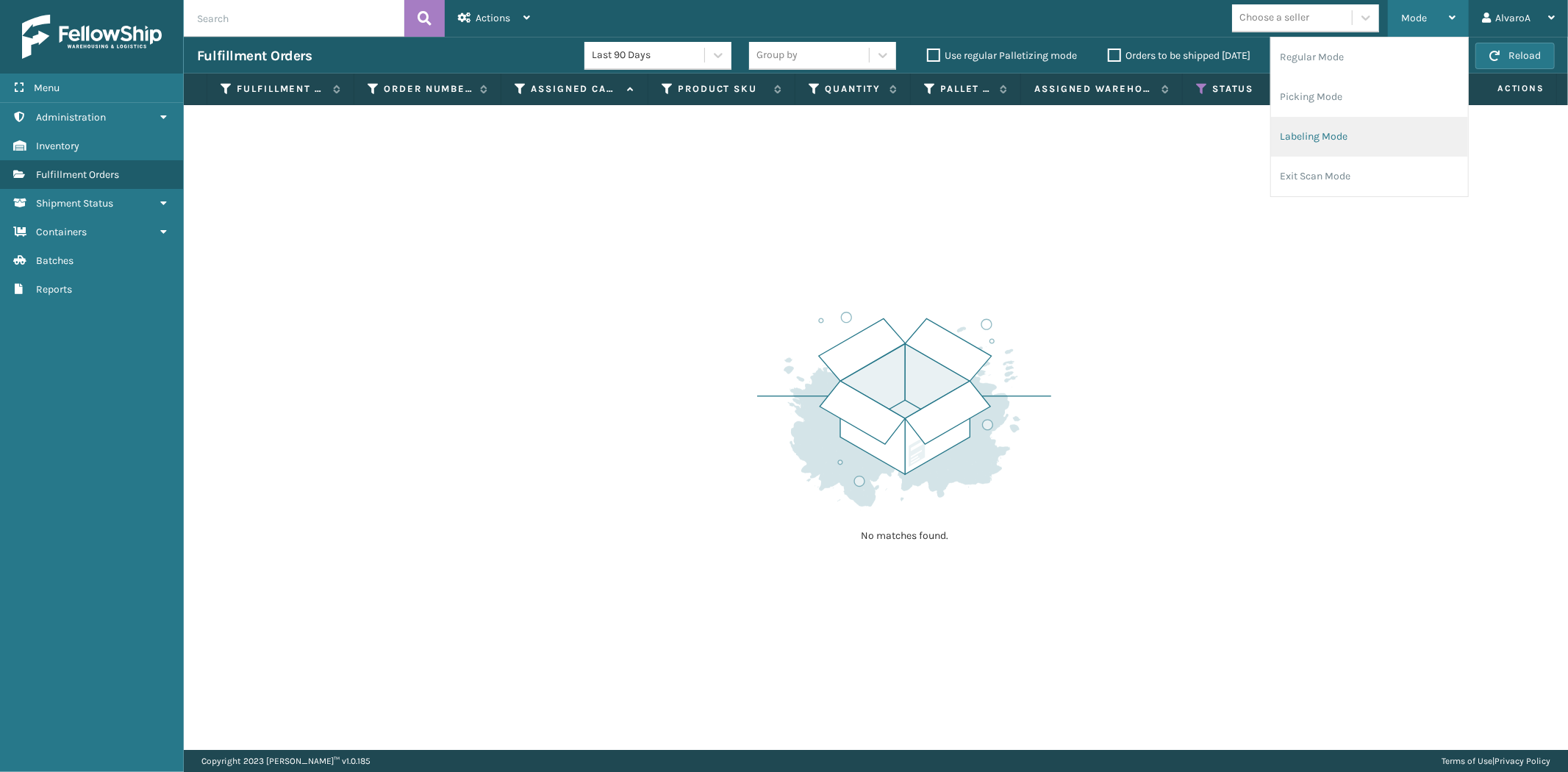
click at [1365, 130] on li "Labeling Mode" at bounding box center [1369, 137] width 197 height 40
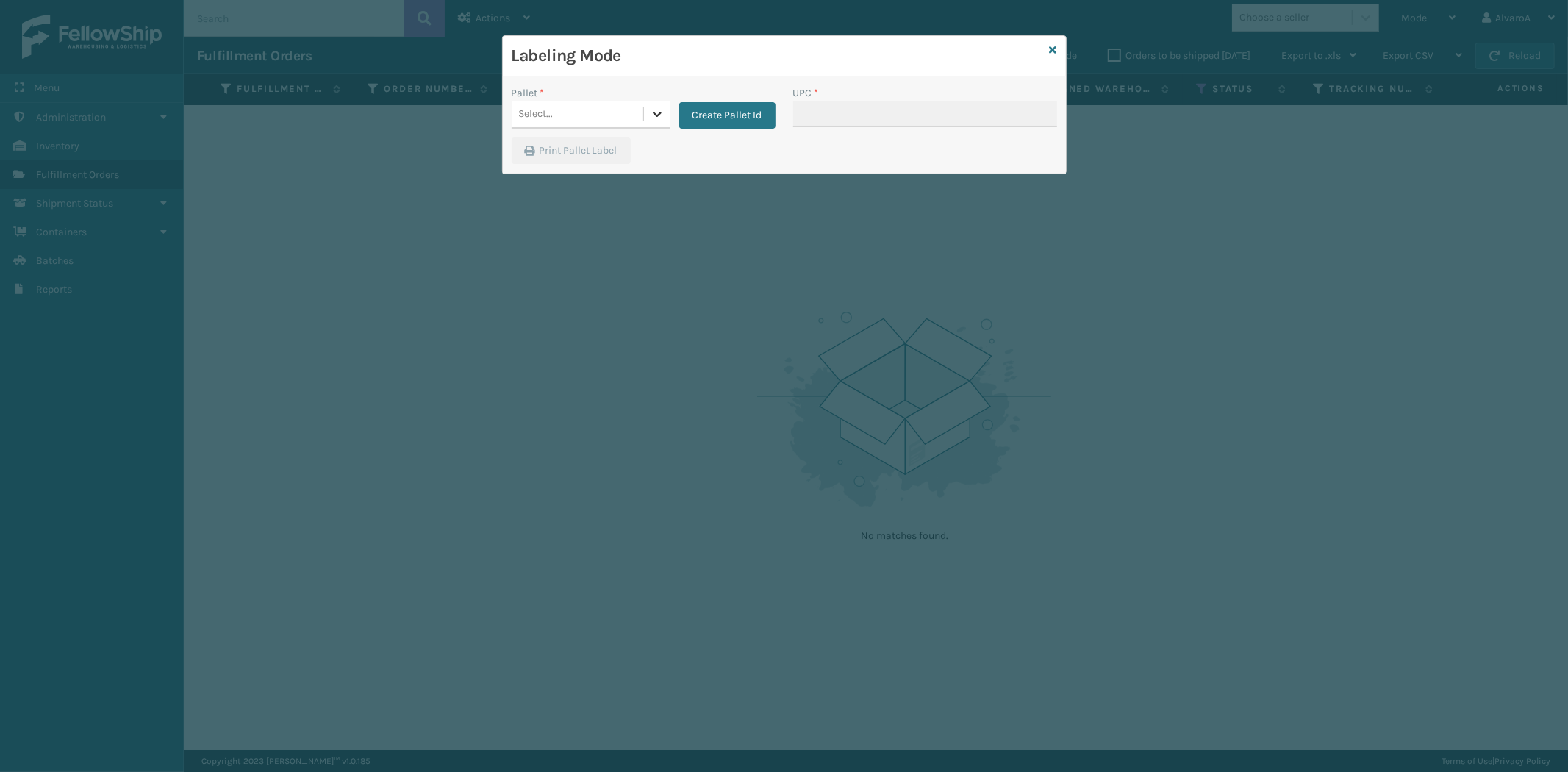
click at [666, 109] on div at bounding box center [657, 114] width 27 height 27
click at [552, 177] on div "FDXG-9KVXC2ZCL6" at bounding box center [591, 178] width 159 height 28
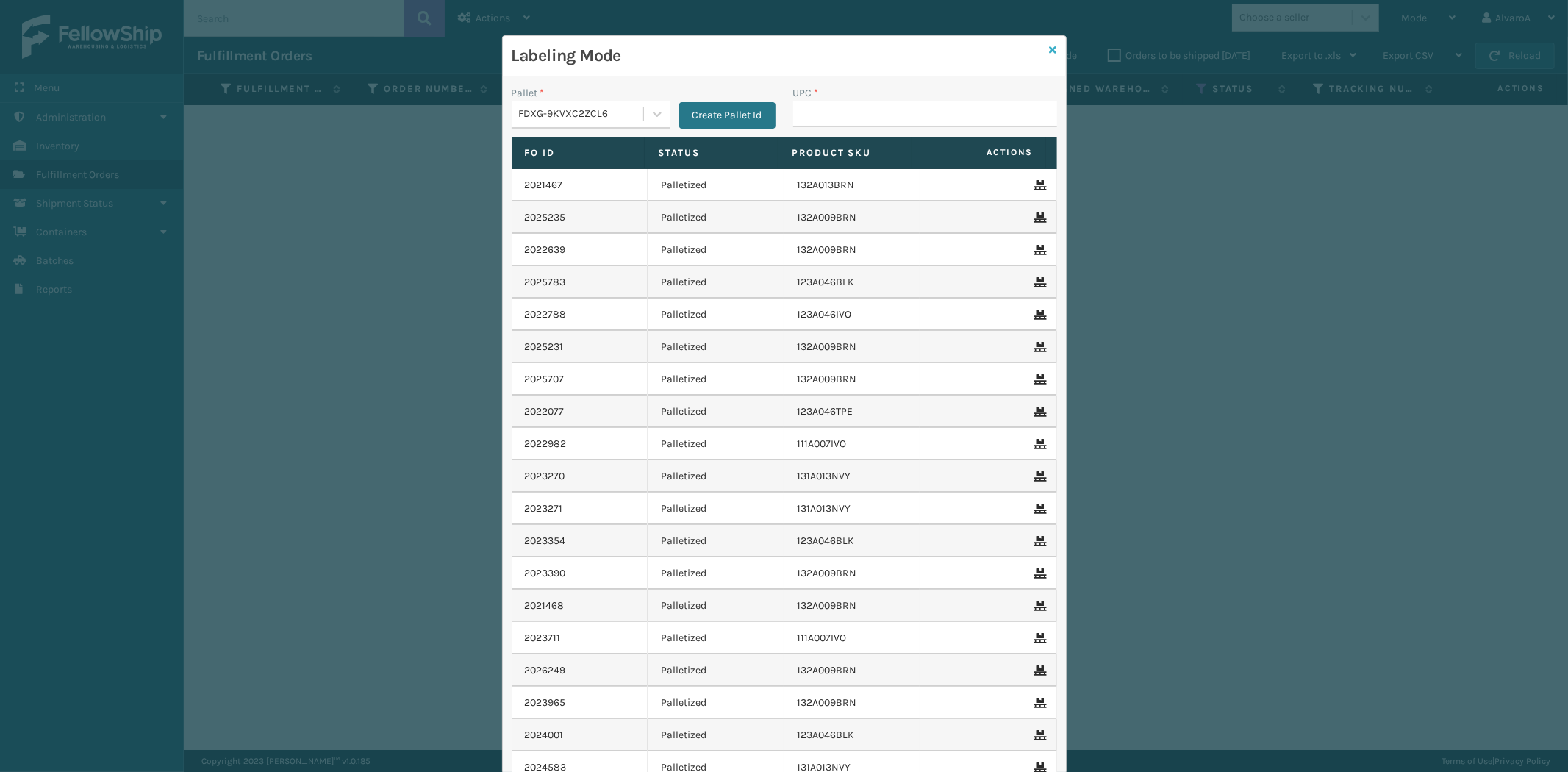
click at [1050, 48] on icon at bounding box center [1054, 49] width 8 height 10
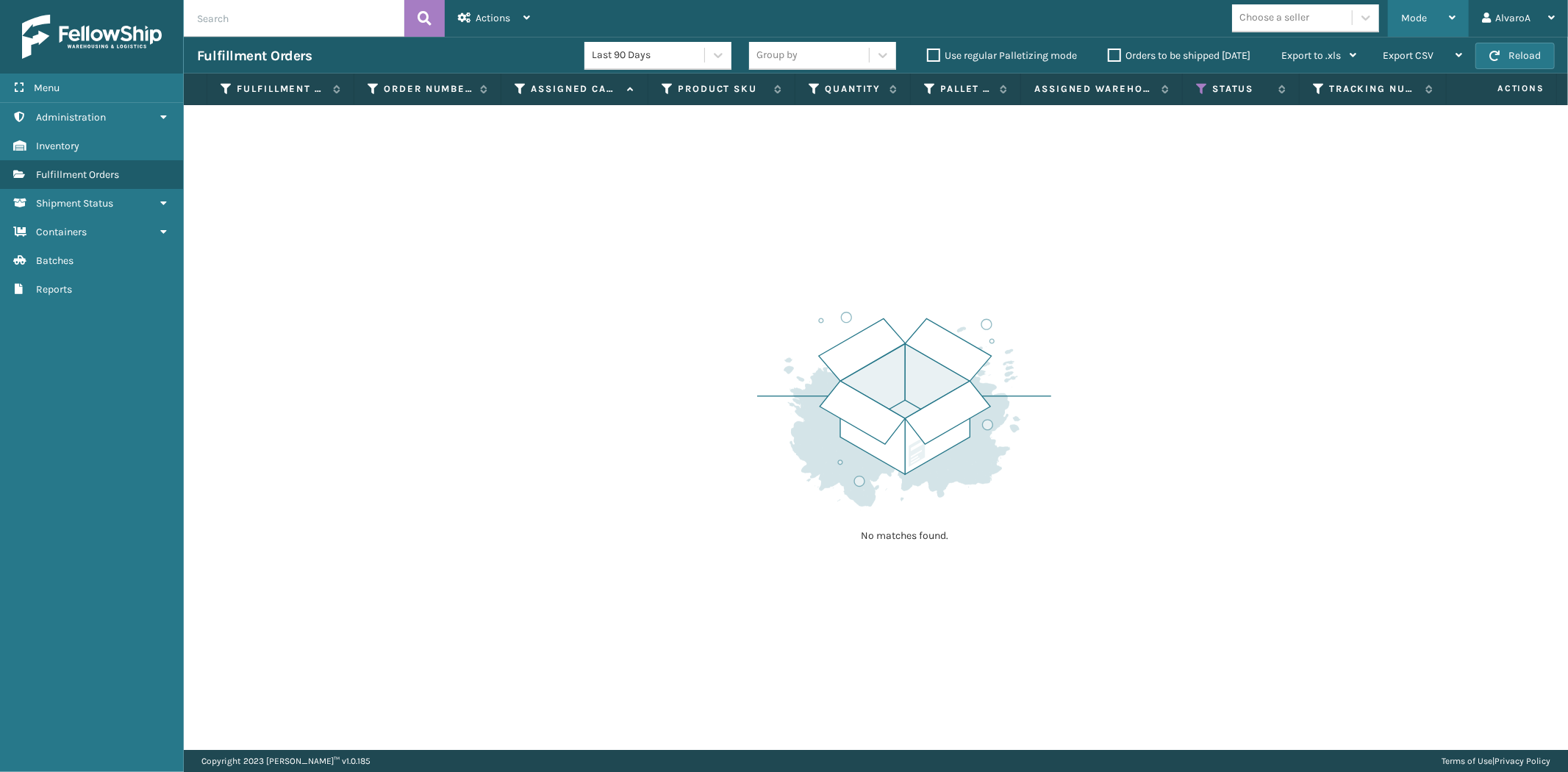
click at [1415, 18] on span "Mode" at bounding box center [1414, 17] width 26 height 12
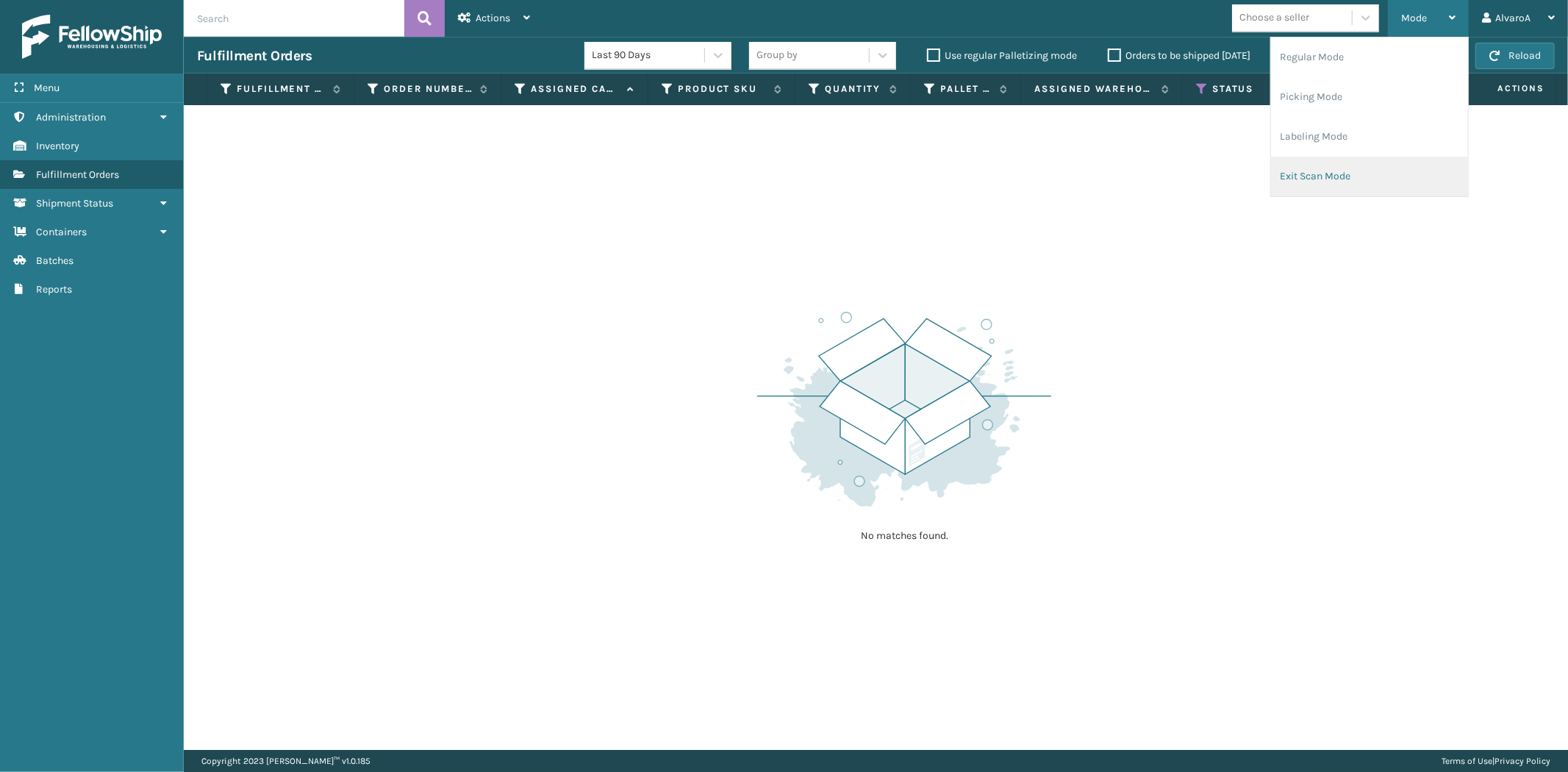
click at [1333, 170] on li "Exit Scan Mode" at bounding box center [1369, 177] width 197 height 40
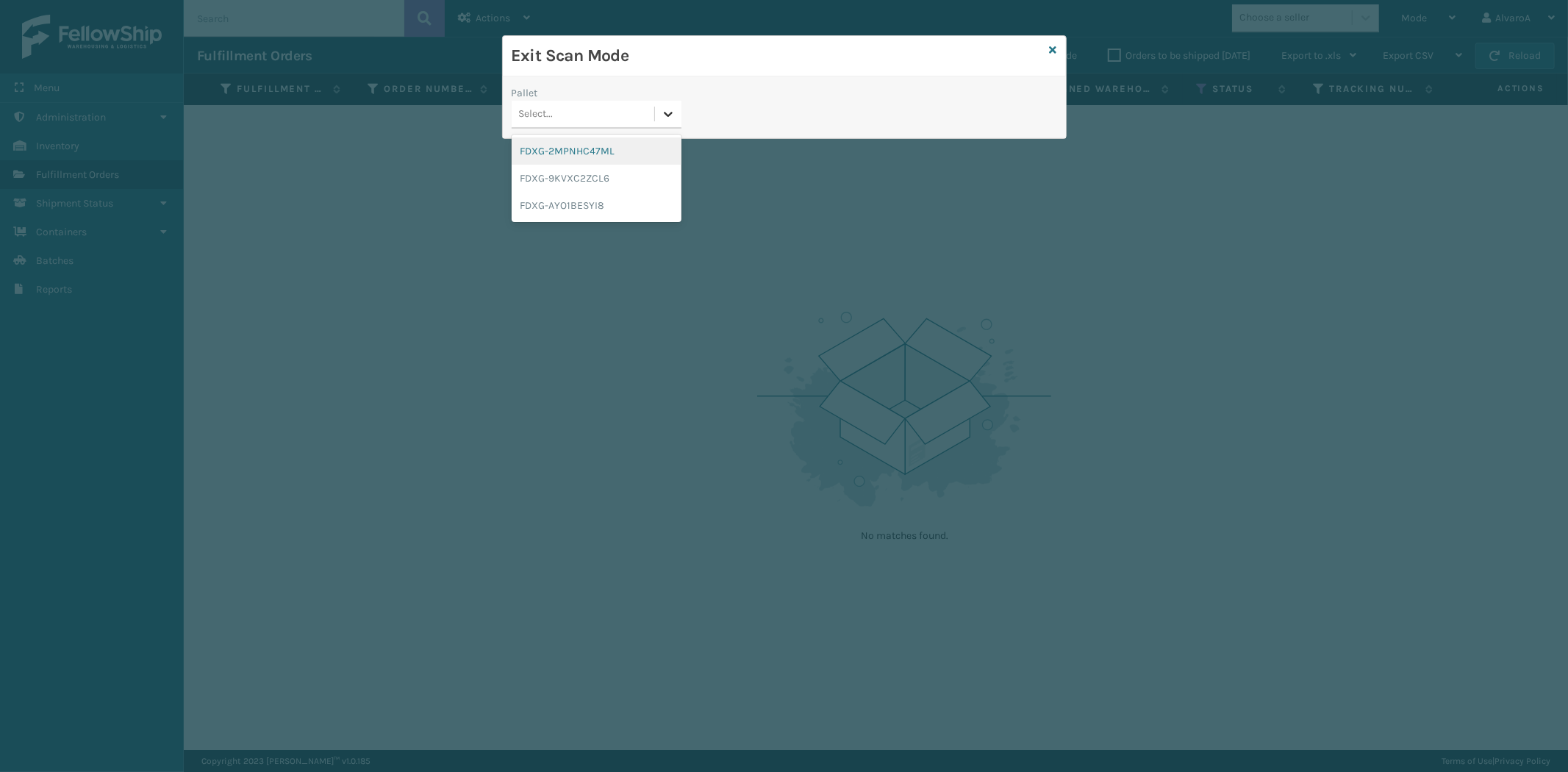
click at [665, 115] on icon at bounding box center [668, 113] width 14 height 14
drag, startPoint x: 600, startPoint y: 173, endPoint x: 627, endPoint y: 169, distance: 27.3
click at [600, 174] on div "FDXG-9KVXC2ZCL6" at bounding box center [597, 178] width 170 height 28
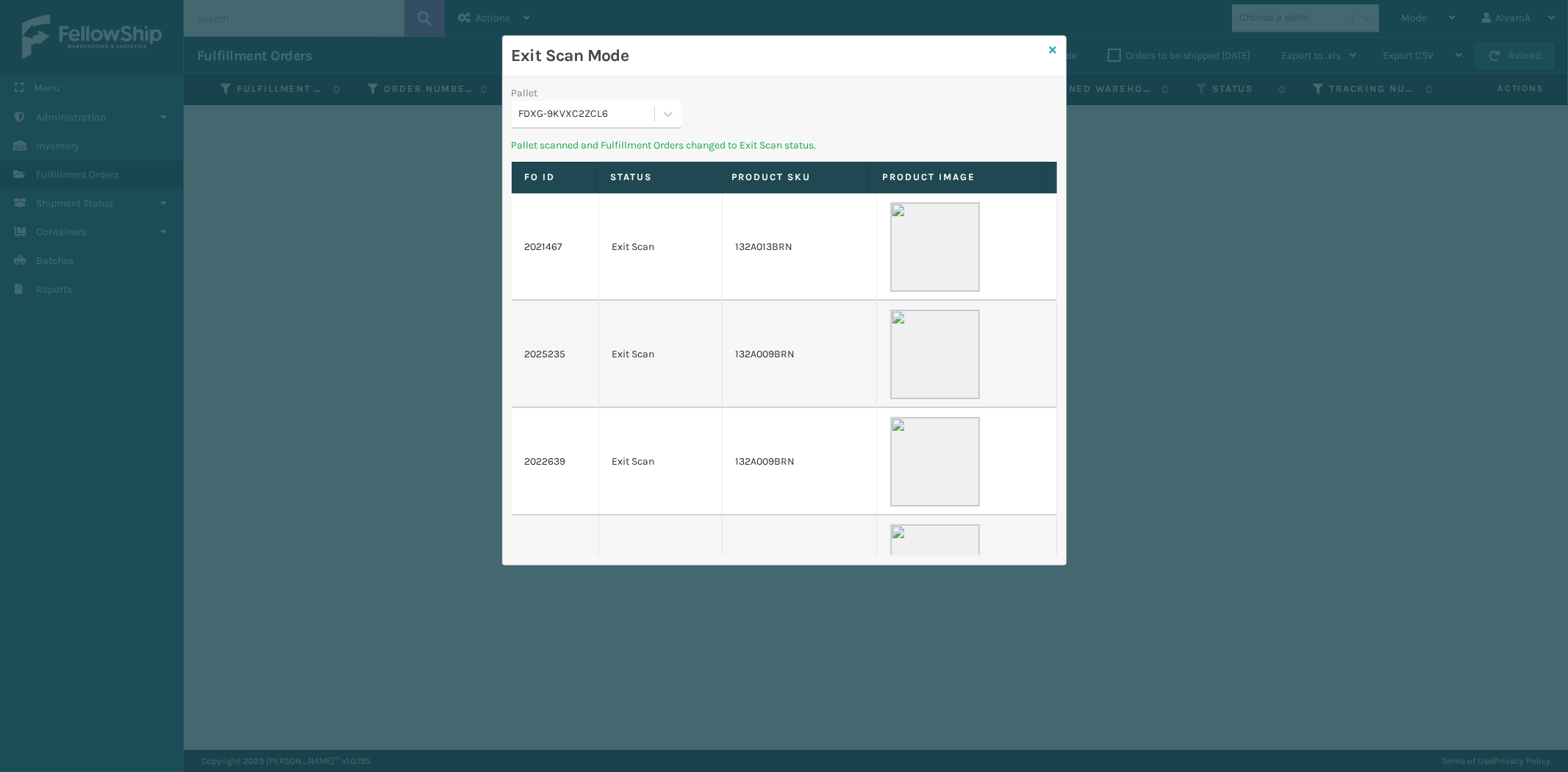
click at [1053, 49] on icon at bounding box center [1054, 49] width 8 height 10
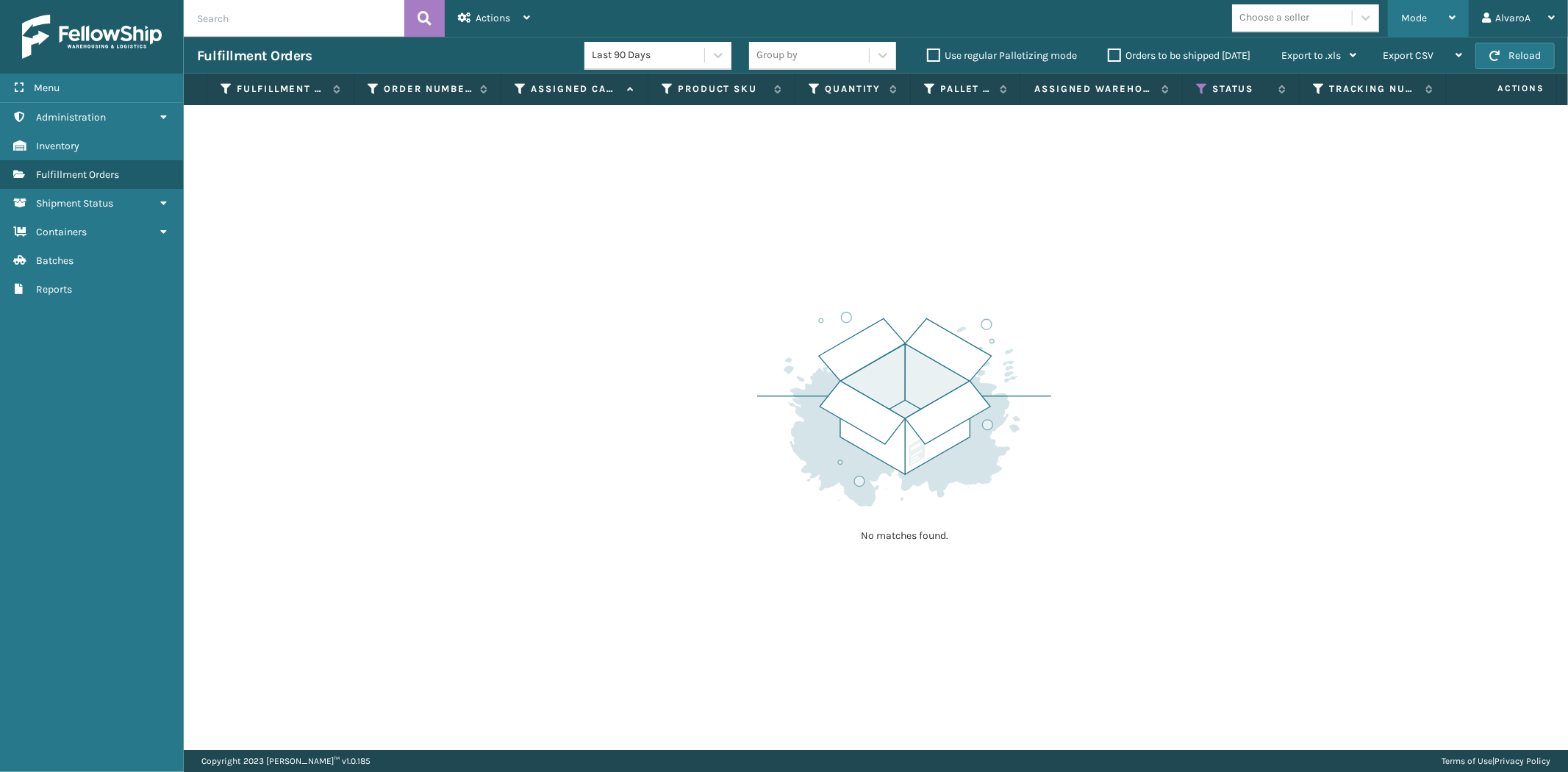
click at [1409, 15] on span "Mode" at bounding box center [1414, 17] width 26 height 12
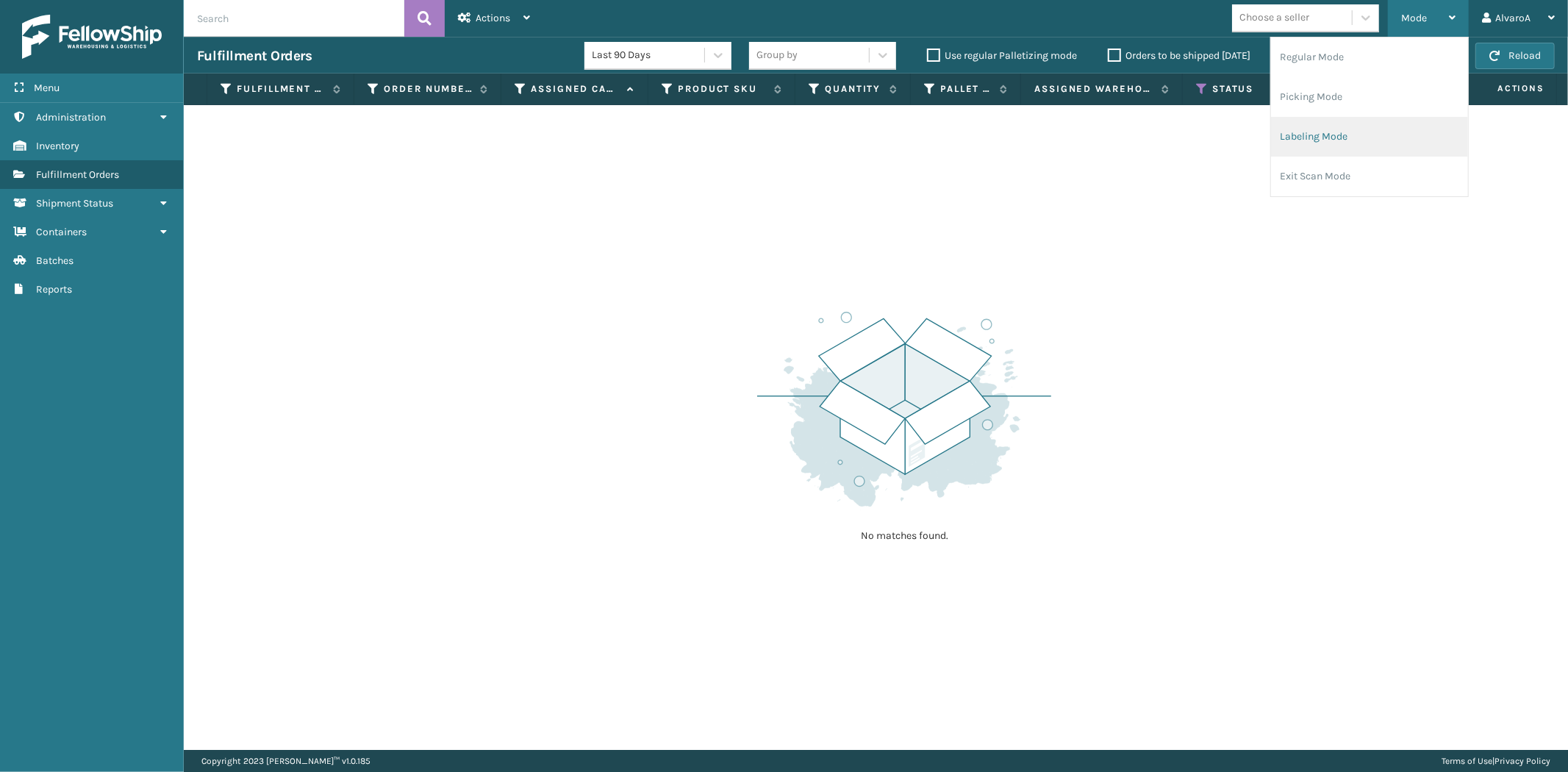
click at [1284, 130] on li "Labeling Mode" at bounding box center [1369, 137] width 197 height 40
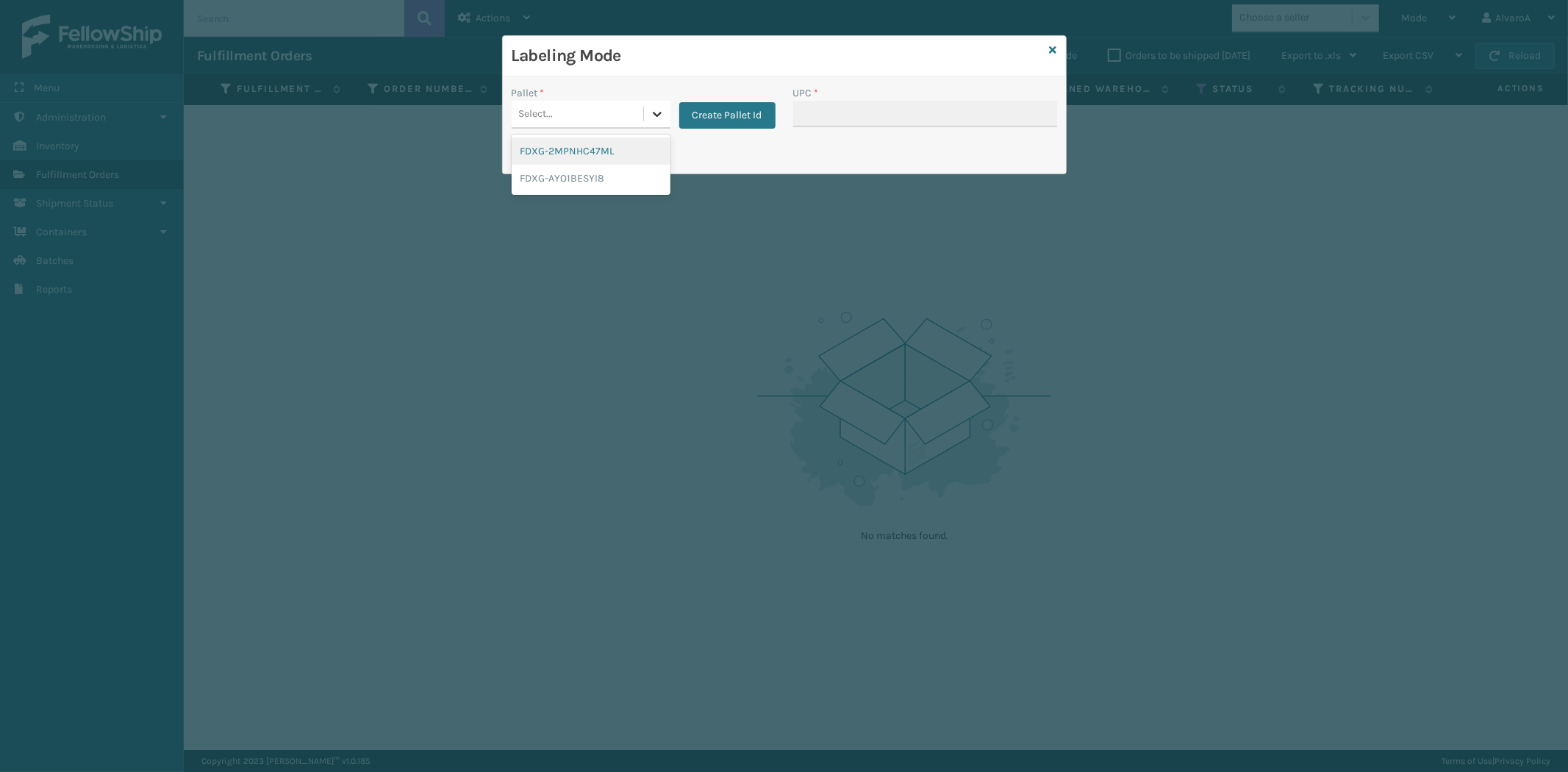
click at [657, 109] on icon at bounding box center [657, 113] width 14 height 14
click at [714, 109] on button "Create Pallet Id" at bounding box center [727, 115] width 96 height 27
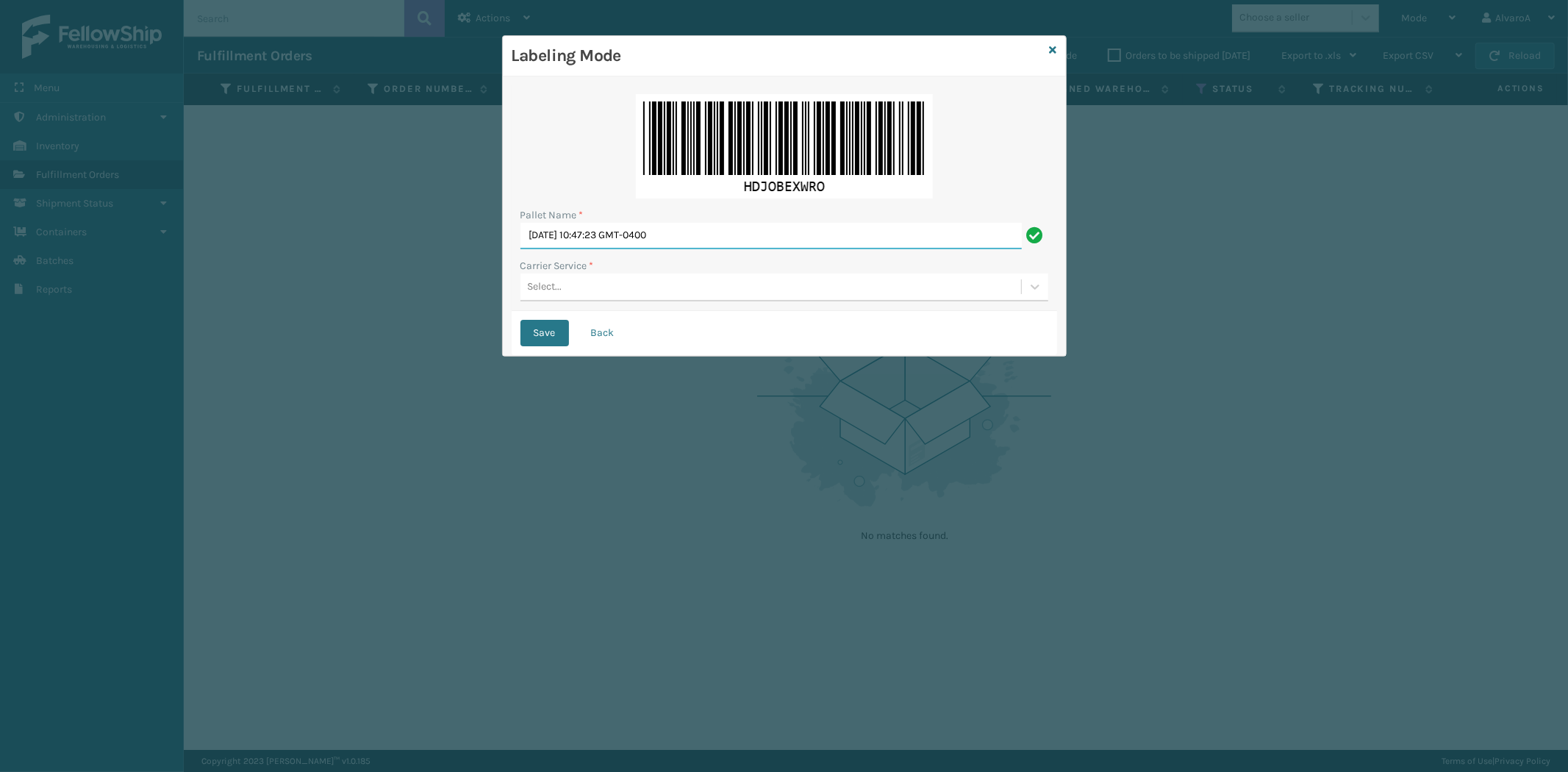
drag, startPoint x: 725, startPoint y: 236, endPoint x: 238, endPoint y: 248, distance: 487.1
click at [239, 250] on div "Labeling Mode Pallet Name * [DATE] 10:47:23 GMT-0400 Carrier Service * Select..…" at bounding box center [784, 386] width 1568 height 772
click at [597, 289] on div "Select..." at bounding box center [771, 287] width 500 height 25
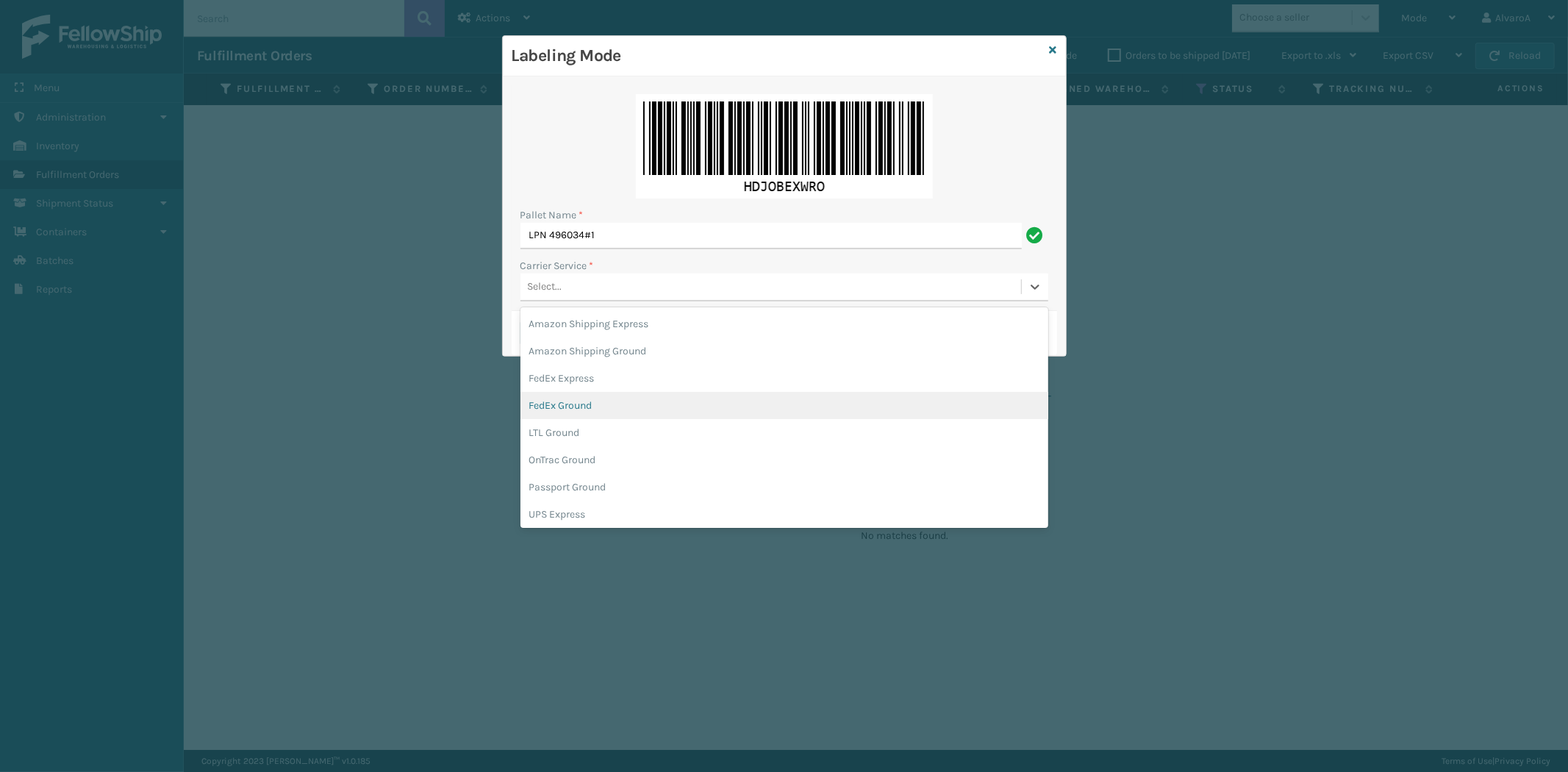
click at [583, 407] on div "FedEx Ground" at bounding box center [784, 406] width 528 height 28
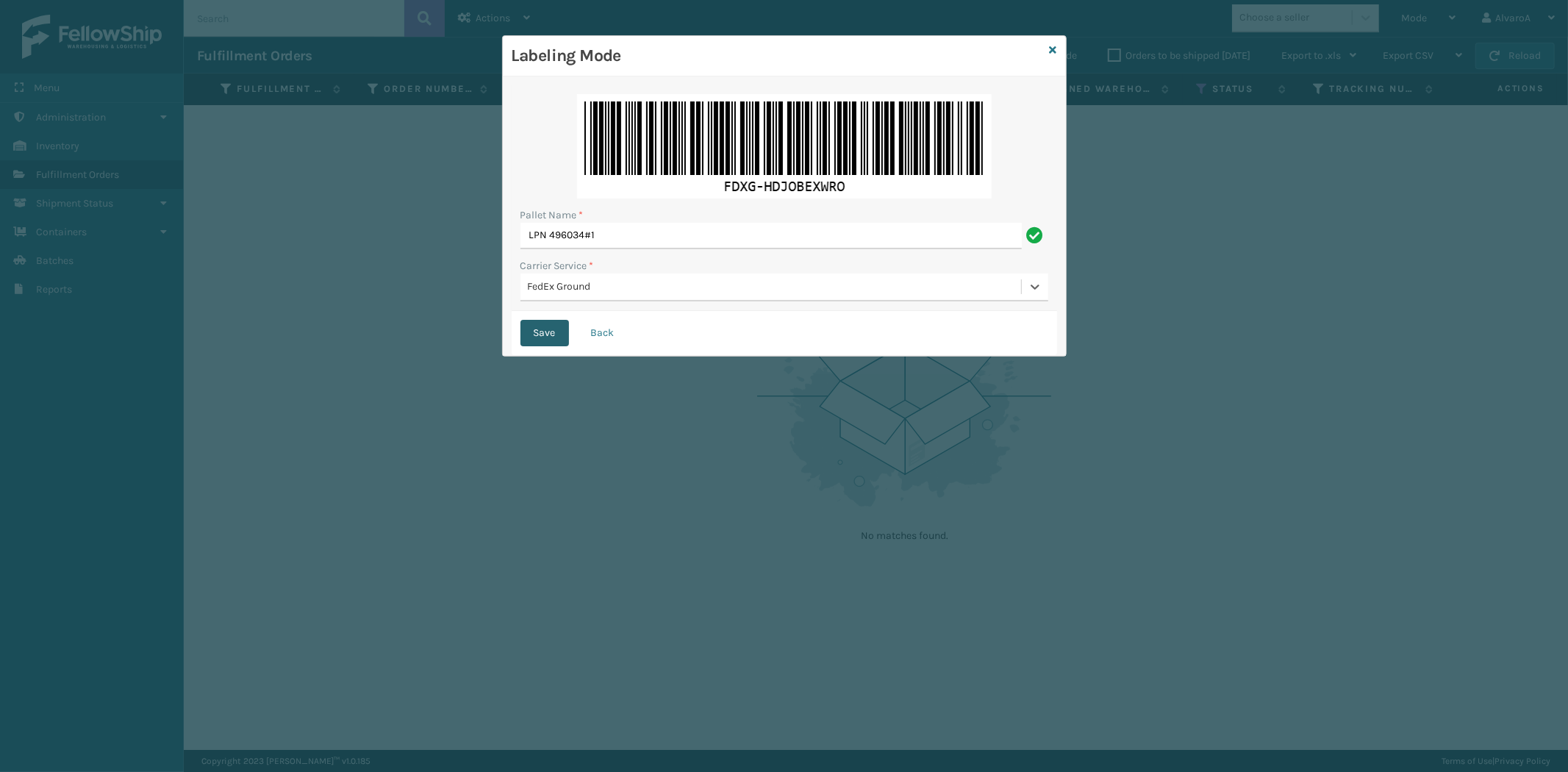
click at [539, 333] on button "Save" at bounding box center [544, 333] width 49 height 27
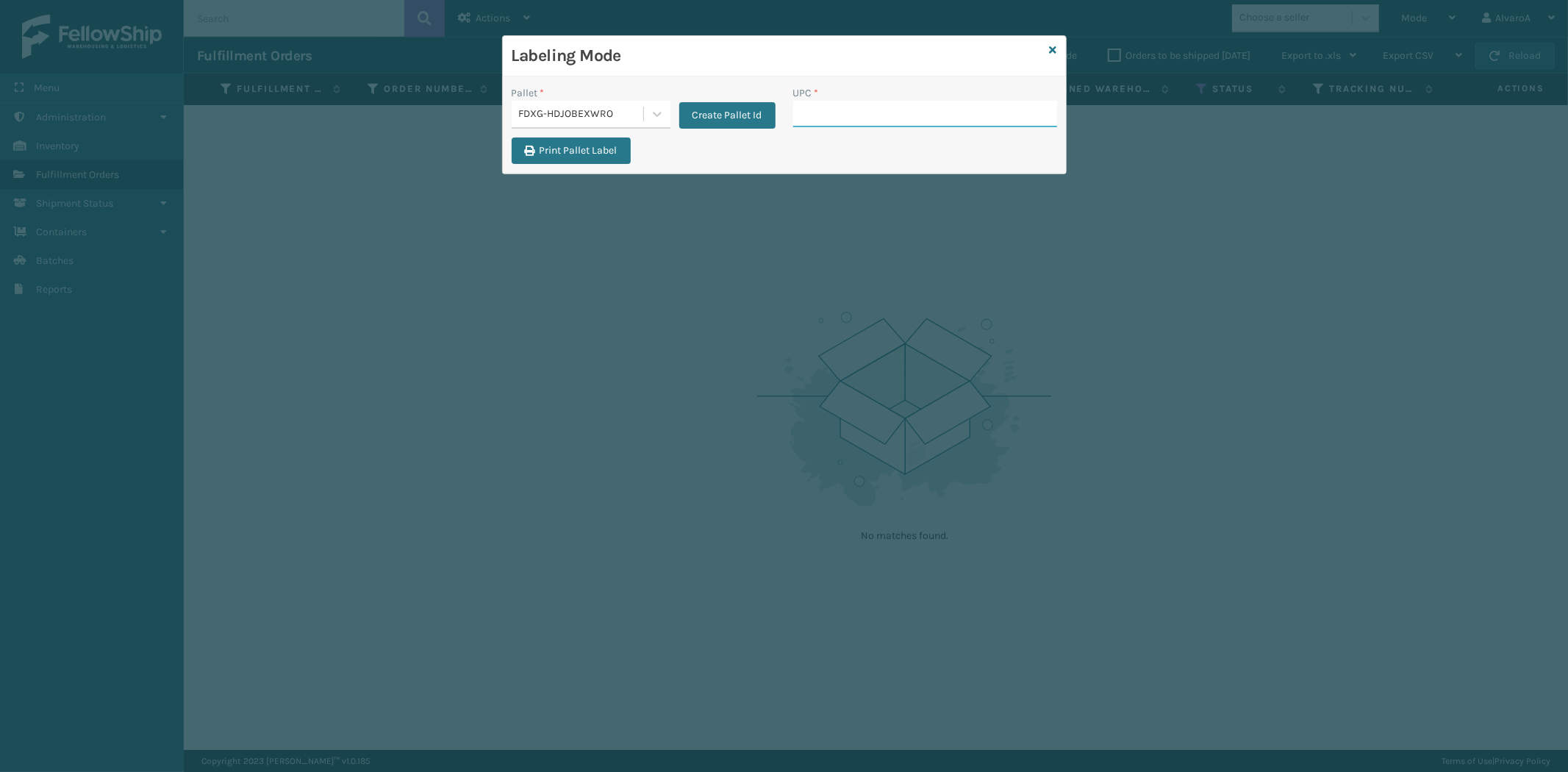
click at [814, 122] on input "UPC *" at bounding box center [925, 114] width 264 height 27
click at [698, 114] on button "Create Pallet Id" at bounding box center [727, 115] width 96 height 27
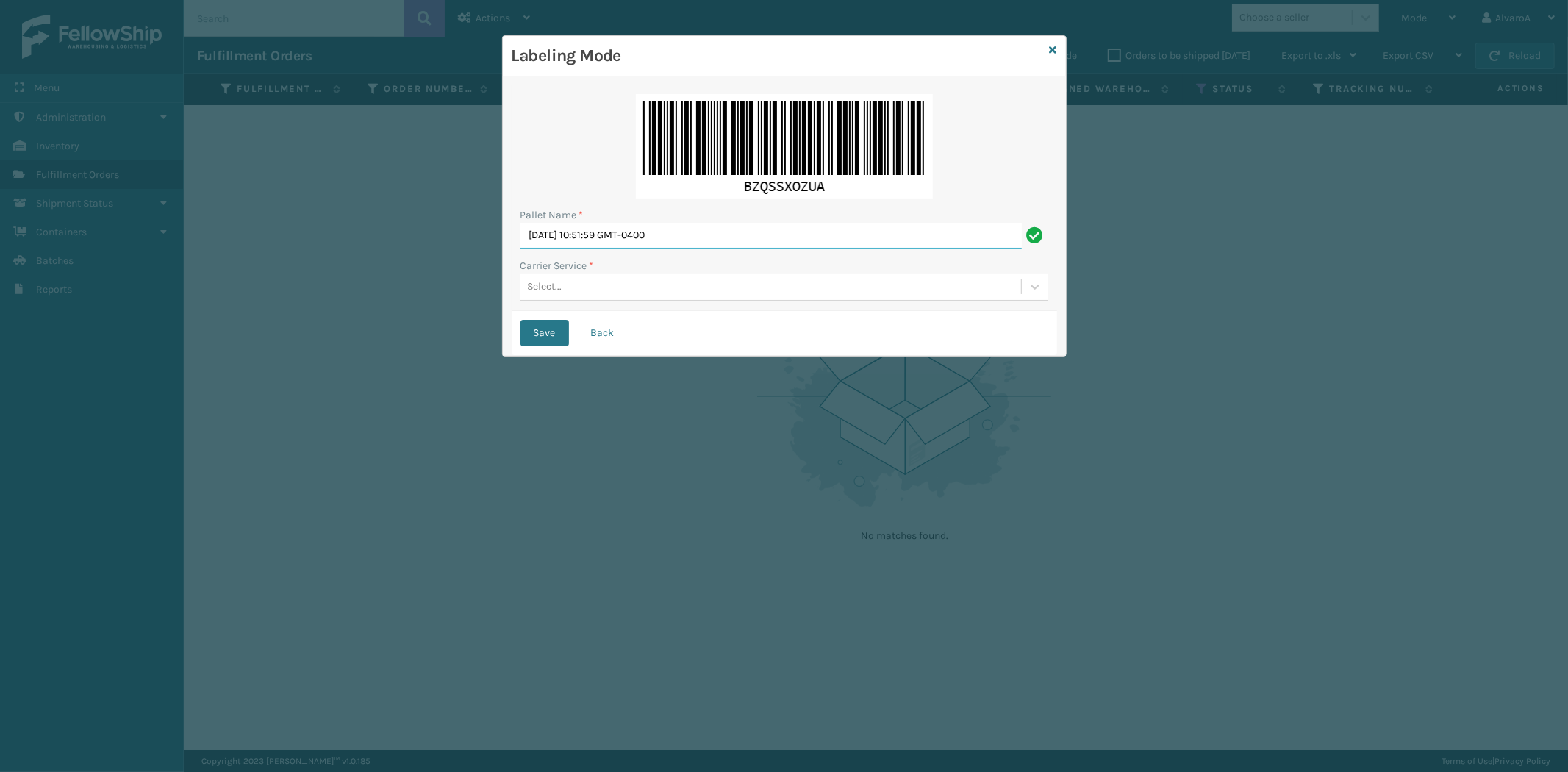
drag, startPoint x: 716, startPoint y: 234, endPoint x: 474, endPoint y: 290, distance: 248.4
click at [474, 290] on div "Labeling Mode Pallet Name * [DATE] 10:51:59 GMT-0400 Carrier Service * Select..…" at bounding box center [784, 386] width 1568 height 772
click at [684, 231] on input "LPN" at bounding box center [771, 236] width 501 height 27
click at [584, 270] on label "Carrier Service *" at bounding box center [557, 266] width 73 height 15
drag, startPoint x: 585, startPoint y: 318, endPoint x: 601, endPoint y: 284, distance: 37.6
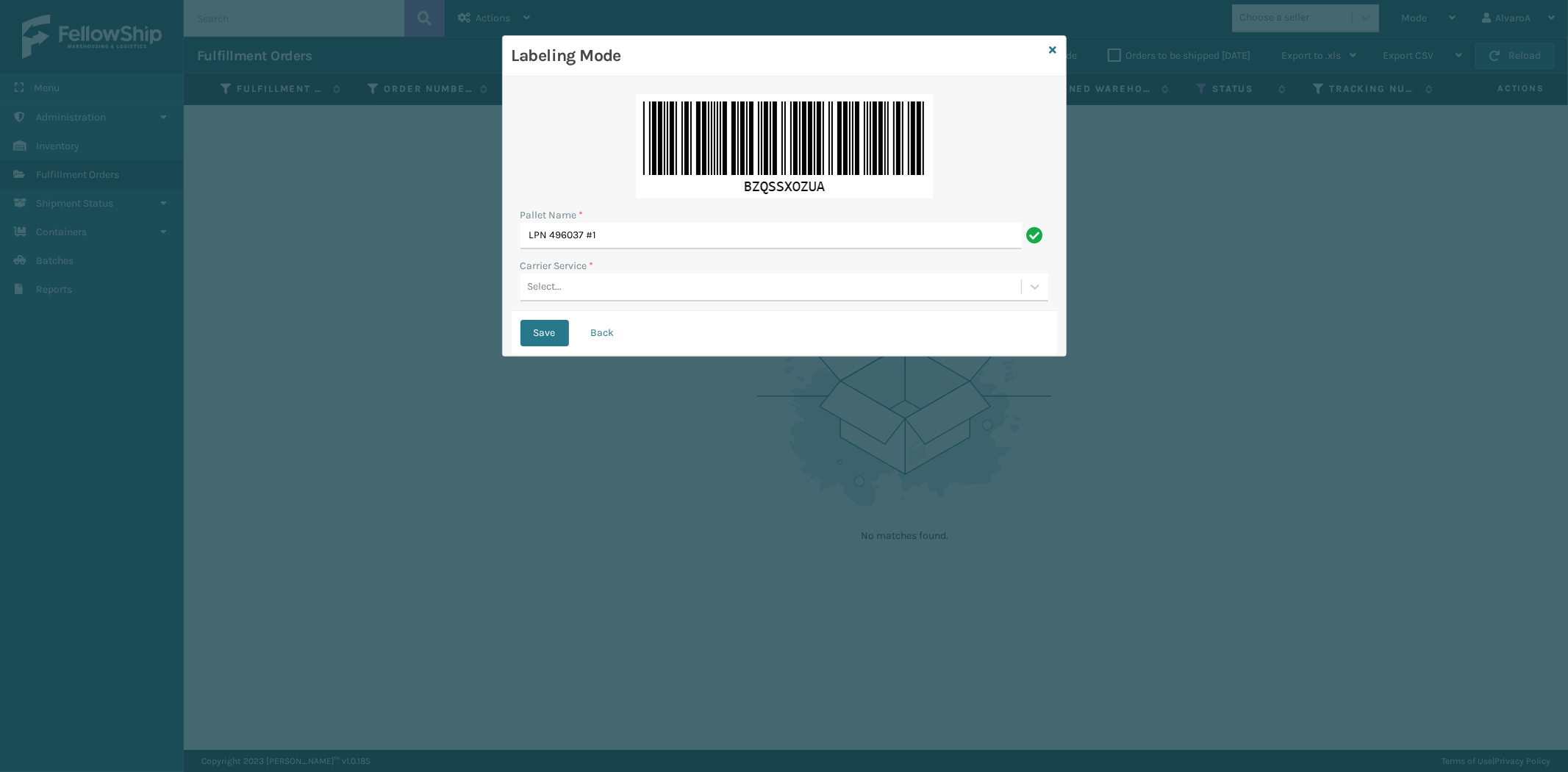
click at [592, 307] on form "Pallet Name * LPN 496037 #1 Carrier Service * Select... Save Back" at bounding box center [784, 221] width 545 height 270
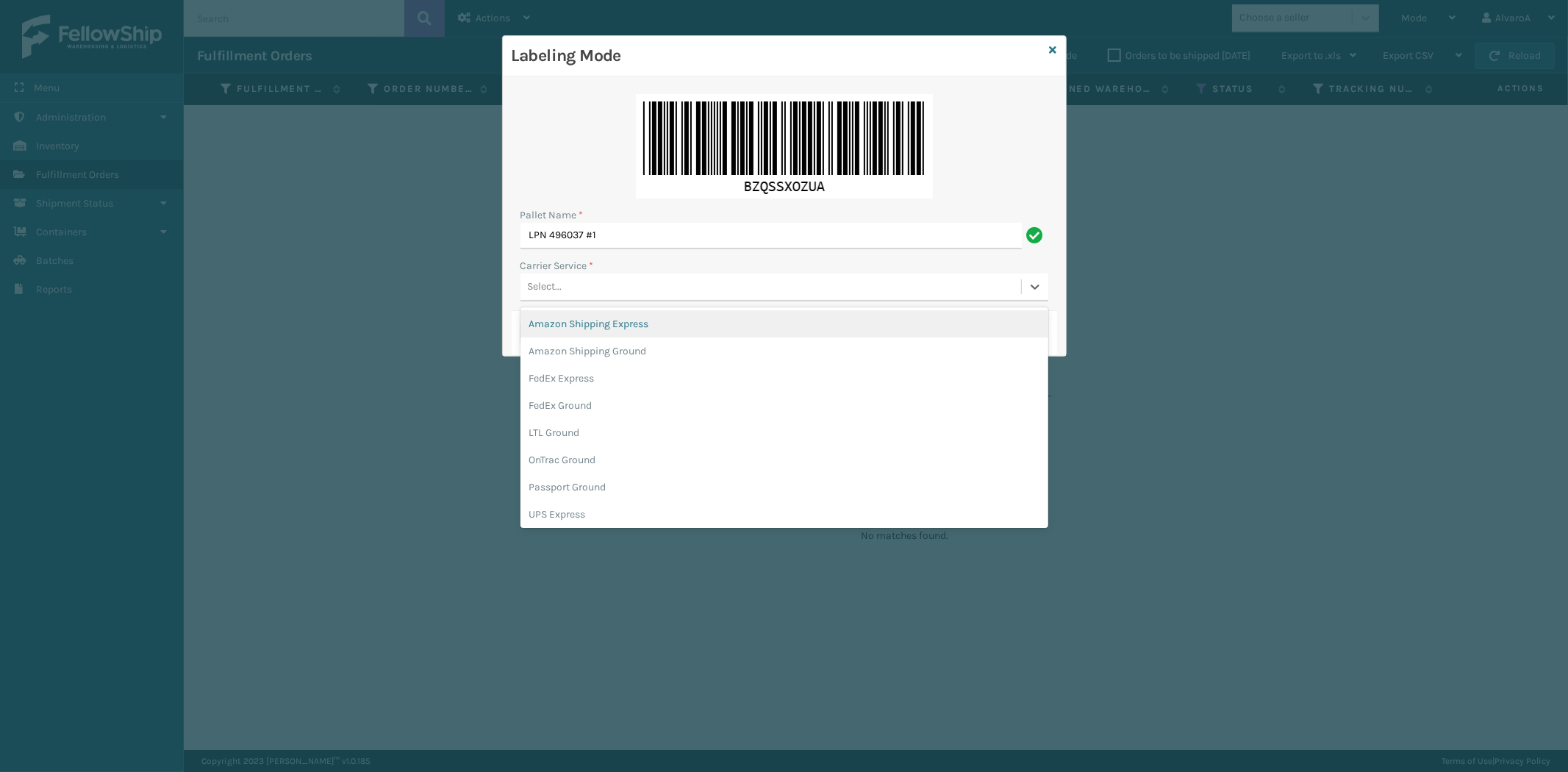
click at [603, 284] on div "Select..." at bounding box center [771, 287] width 500 height 25
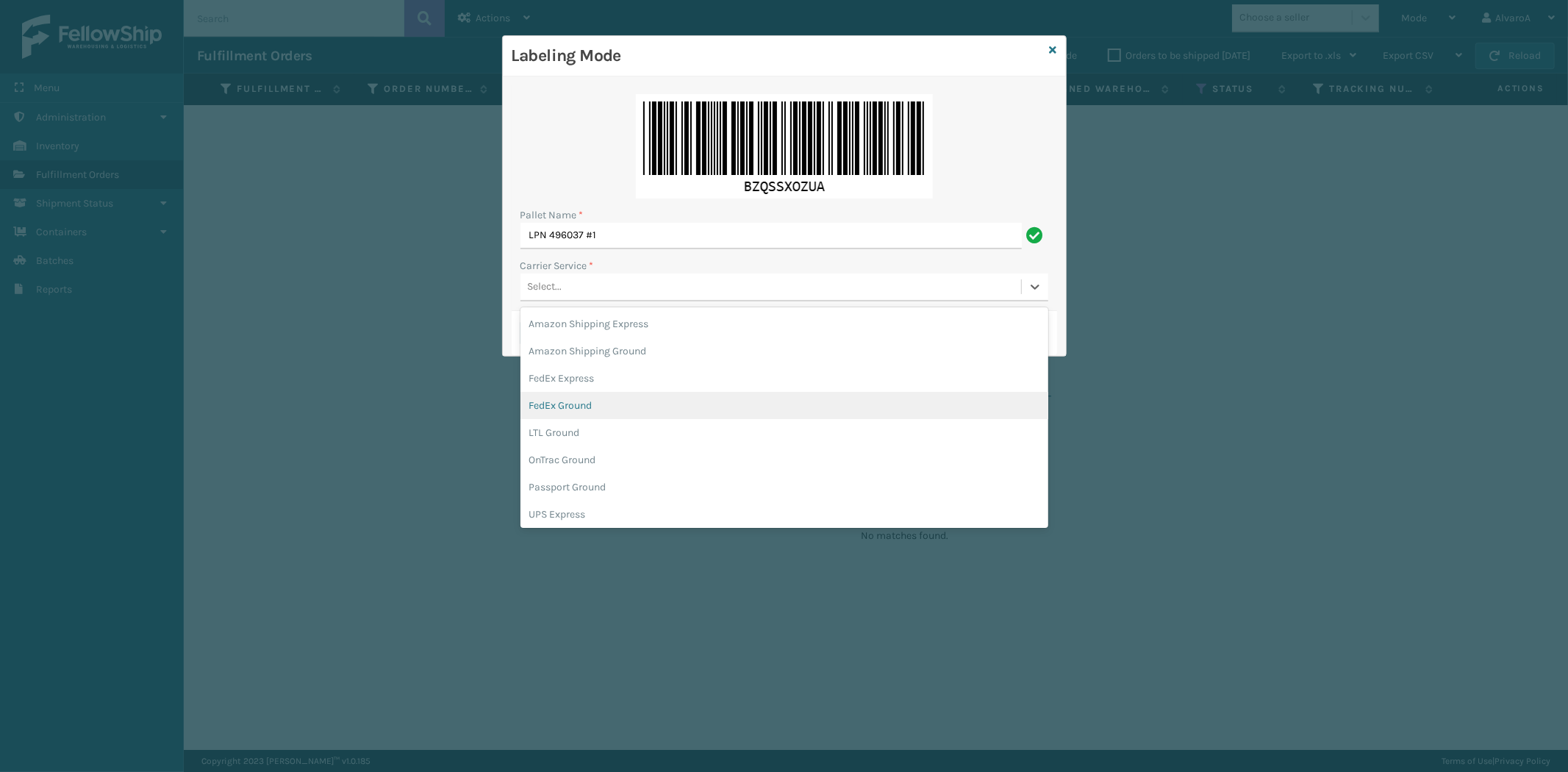
click at [584, 408] on div "FedEx Ground" at bounding box center [784, 406] width 528 height 28
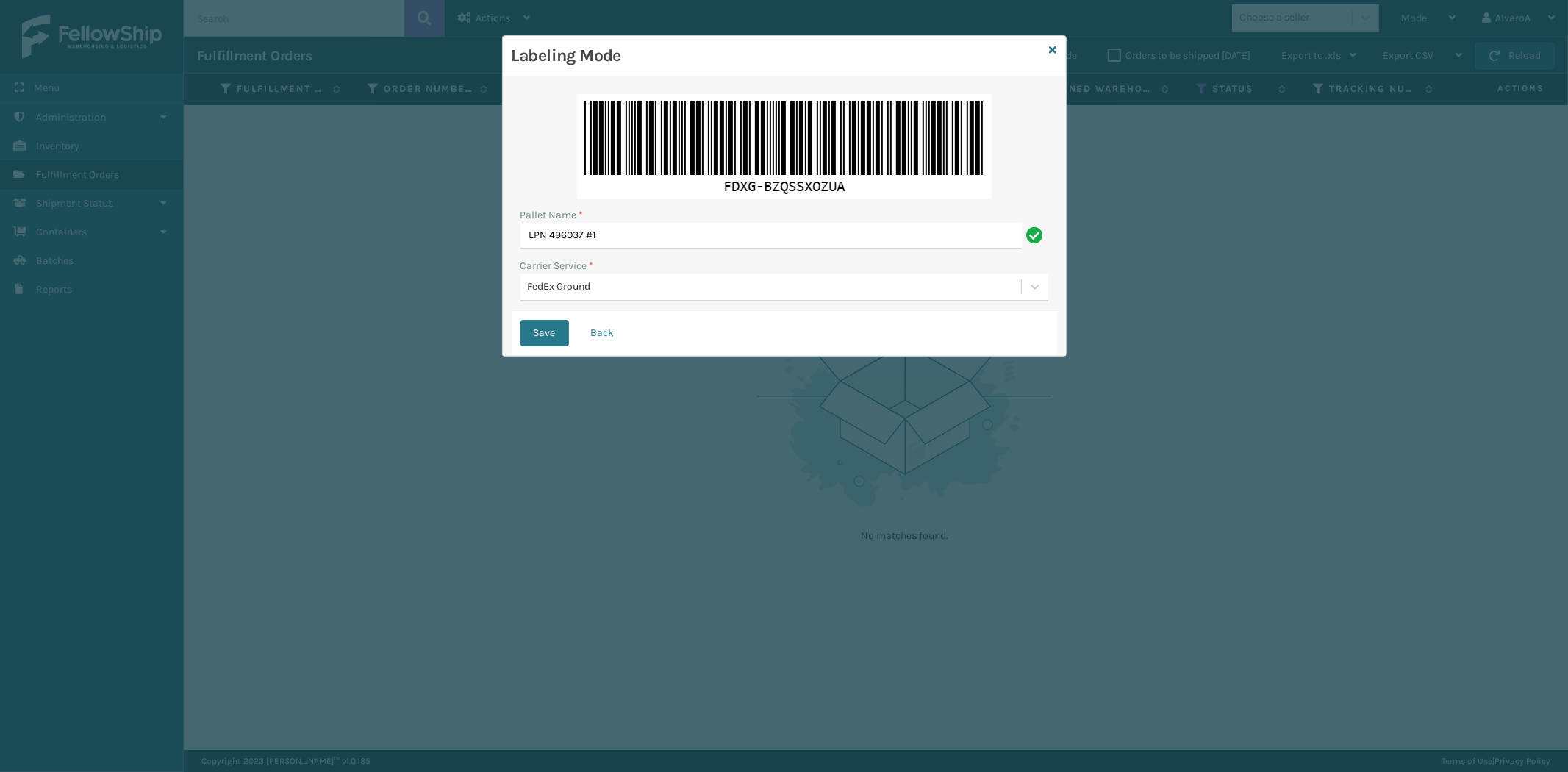
drag, startPoint x: 539, startPoint y: 335, endPoint x: 597, endPoint y: 307, distance: 64.4
click at [542, 335] on button "Save" at bounding box center [544, 333] width 49 height 27
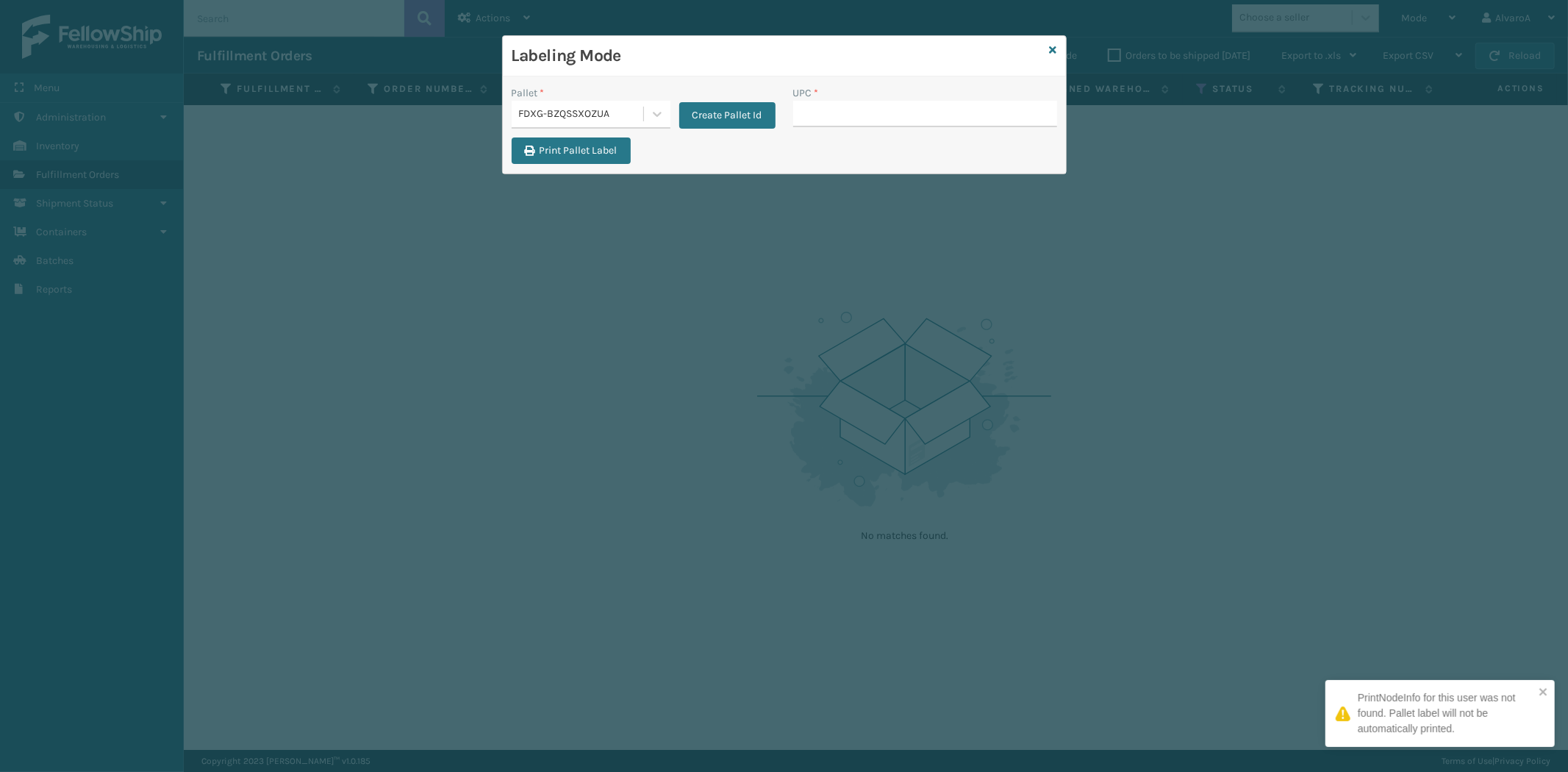
click at [863, 118] on input "UPC *" at bounding box center [925, 114] width 264 height 27
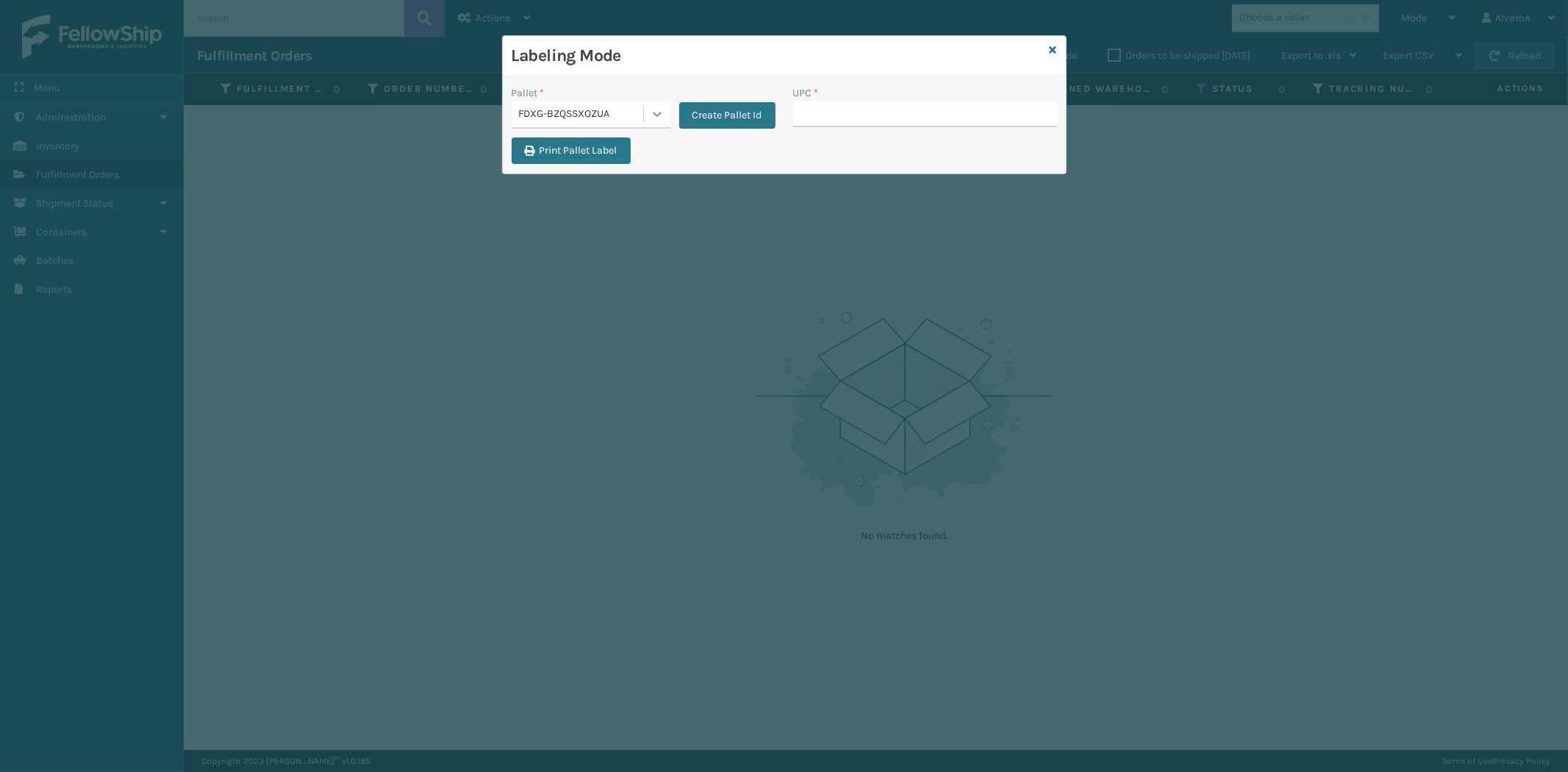
click at [656, 114] on icon at bounding box center [657, 113] width 14 height 14
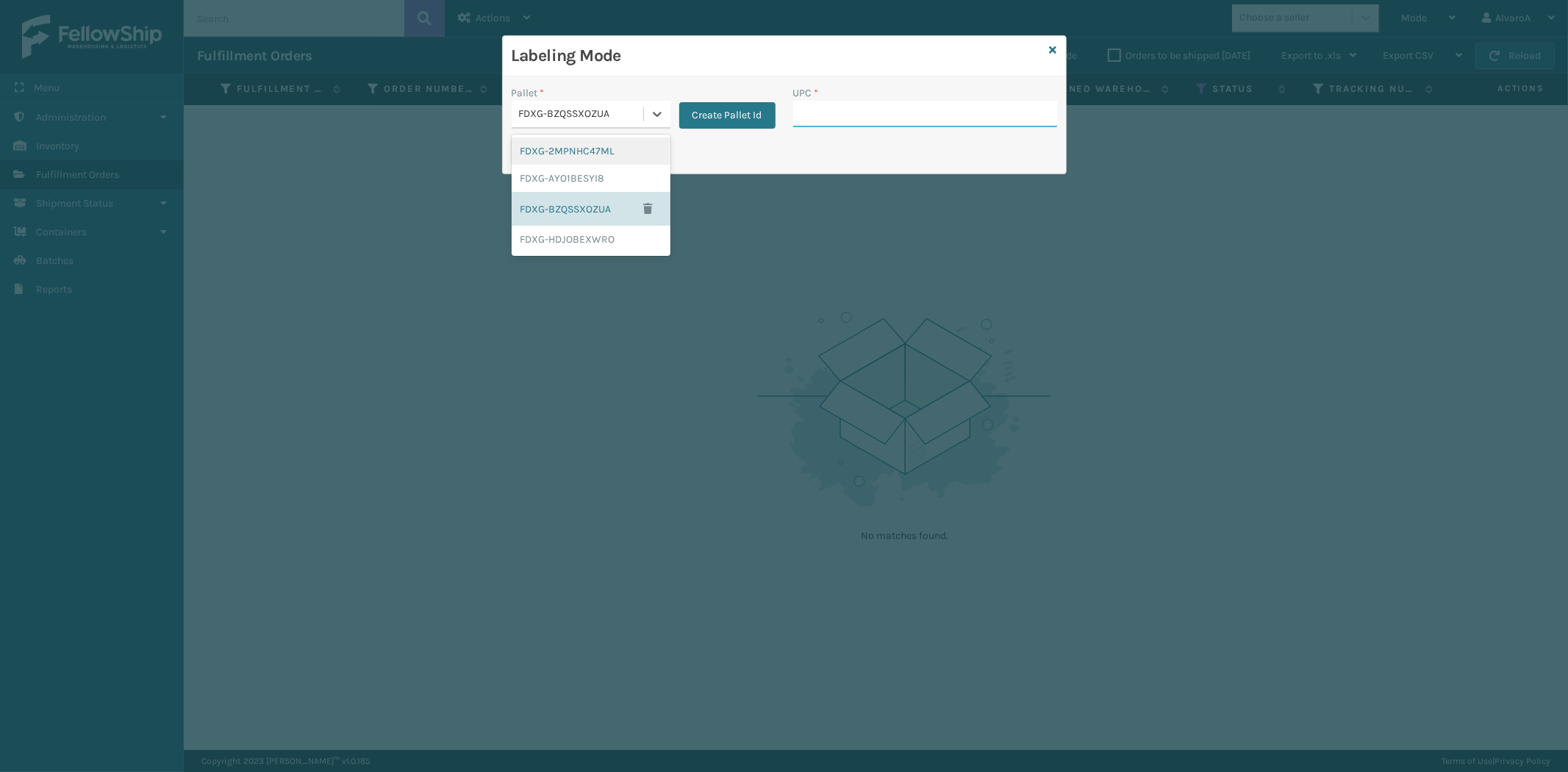
click at [814, 110] on input "UPC *" at bounding box center [925, 114] width 264 height 27
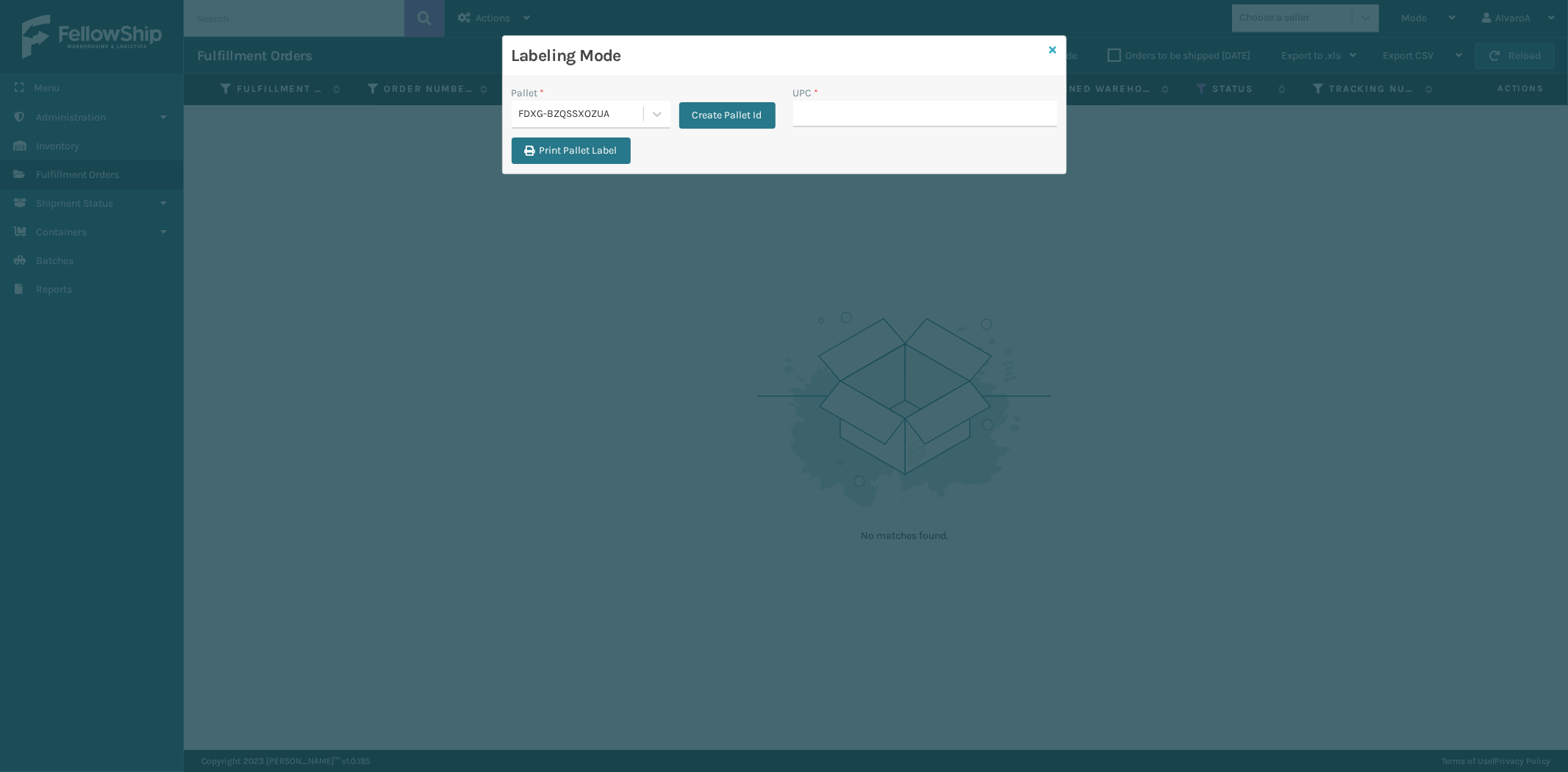
click at [1056, 47] on icon at bounding box center [1054, 49] width 8 height 10
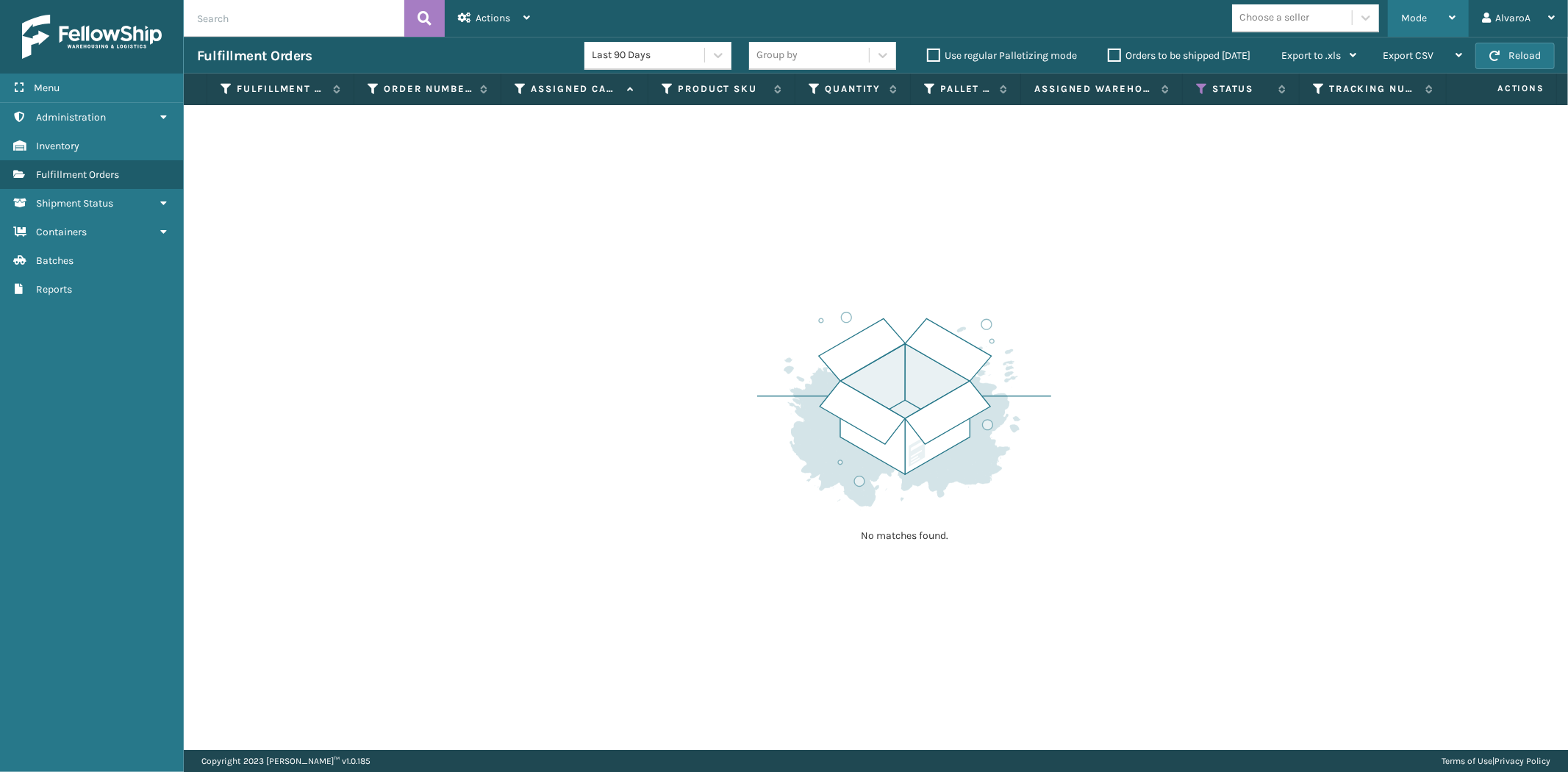
click at [1439, 15] on div "Mode" at bounding box center [1428, 18] width 54 height 37
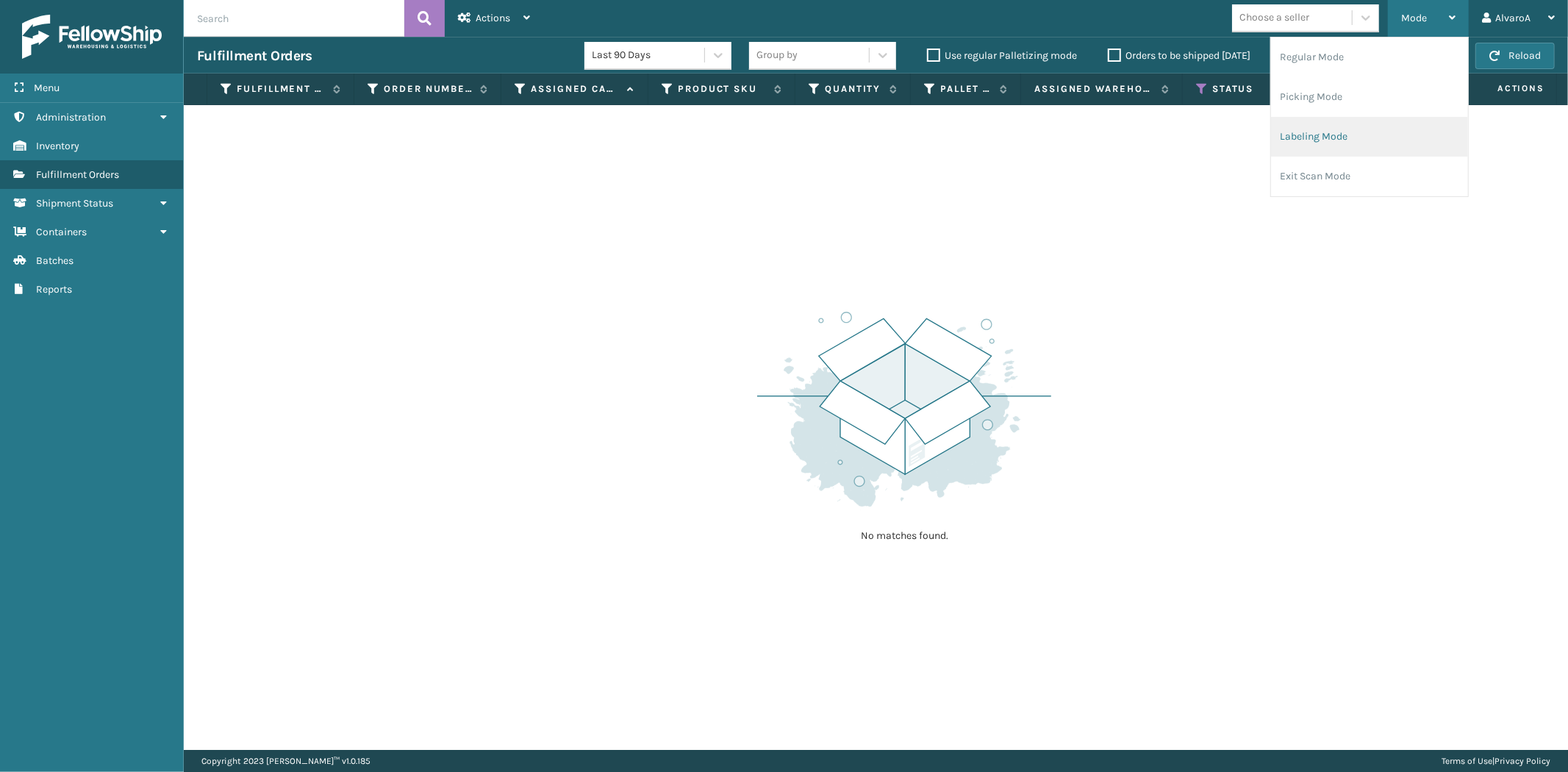
click at [1348, 141] on li "Labeling Mode" at bounding box center [1369, 137] width 197 height 40
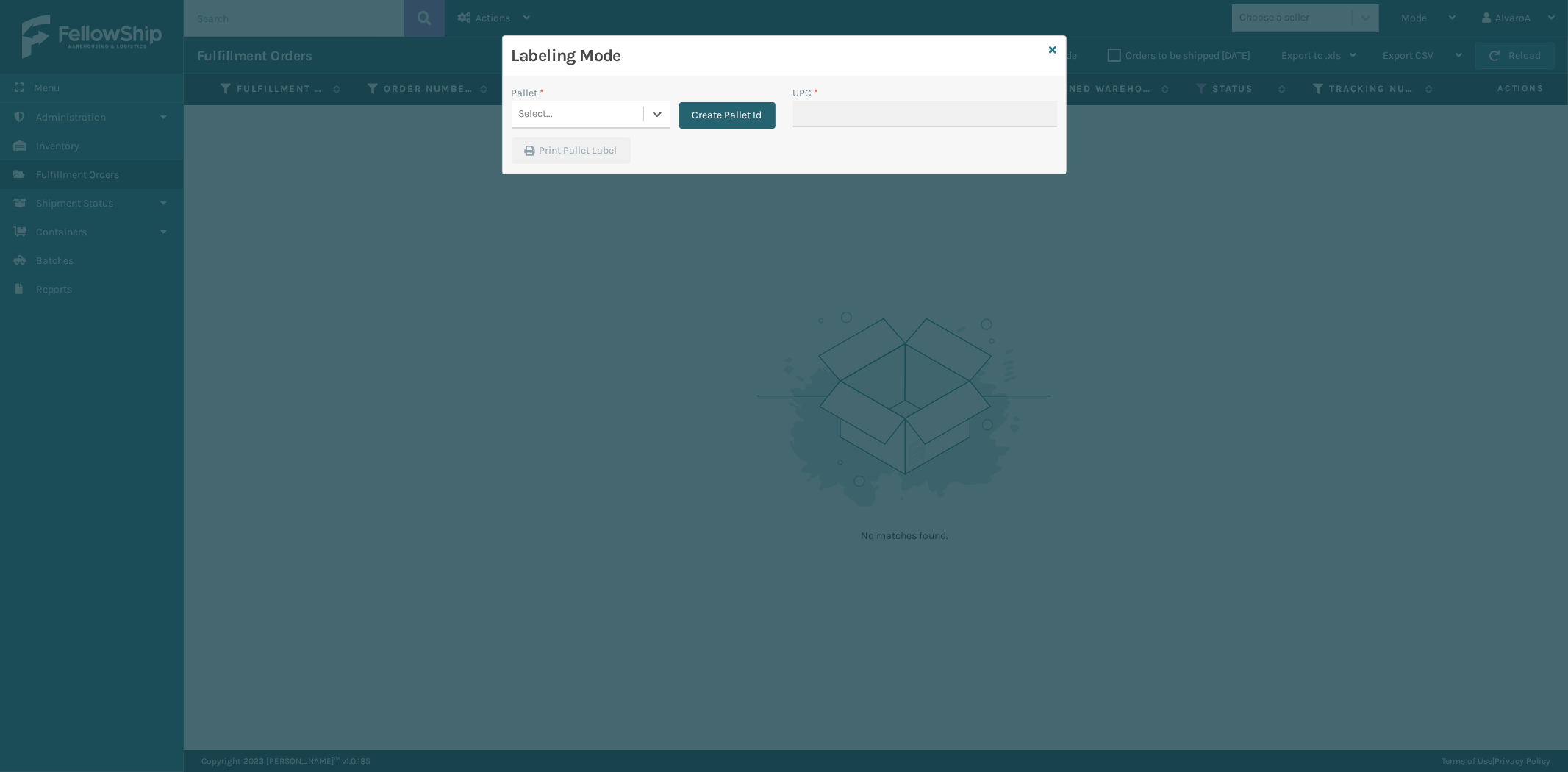
drag, startPoint x: 636, startPoint y: 104, endPoint x: 707, endPoint y: 118, distance: 72.4
click at [646, 107] on div "Select..." at bounding box center [591, 114] width 159 height 28
click at [729, 121] on button "Create Pallet Id" at bounding box center [727, 115] width 96 height 27
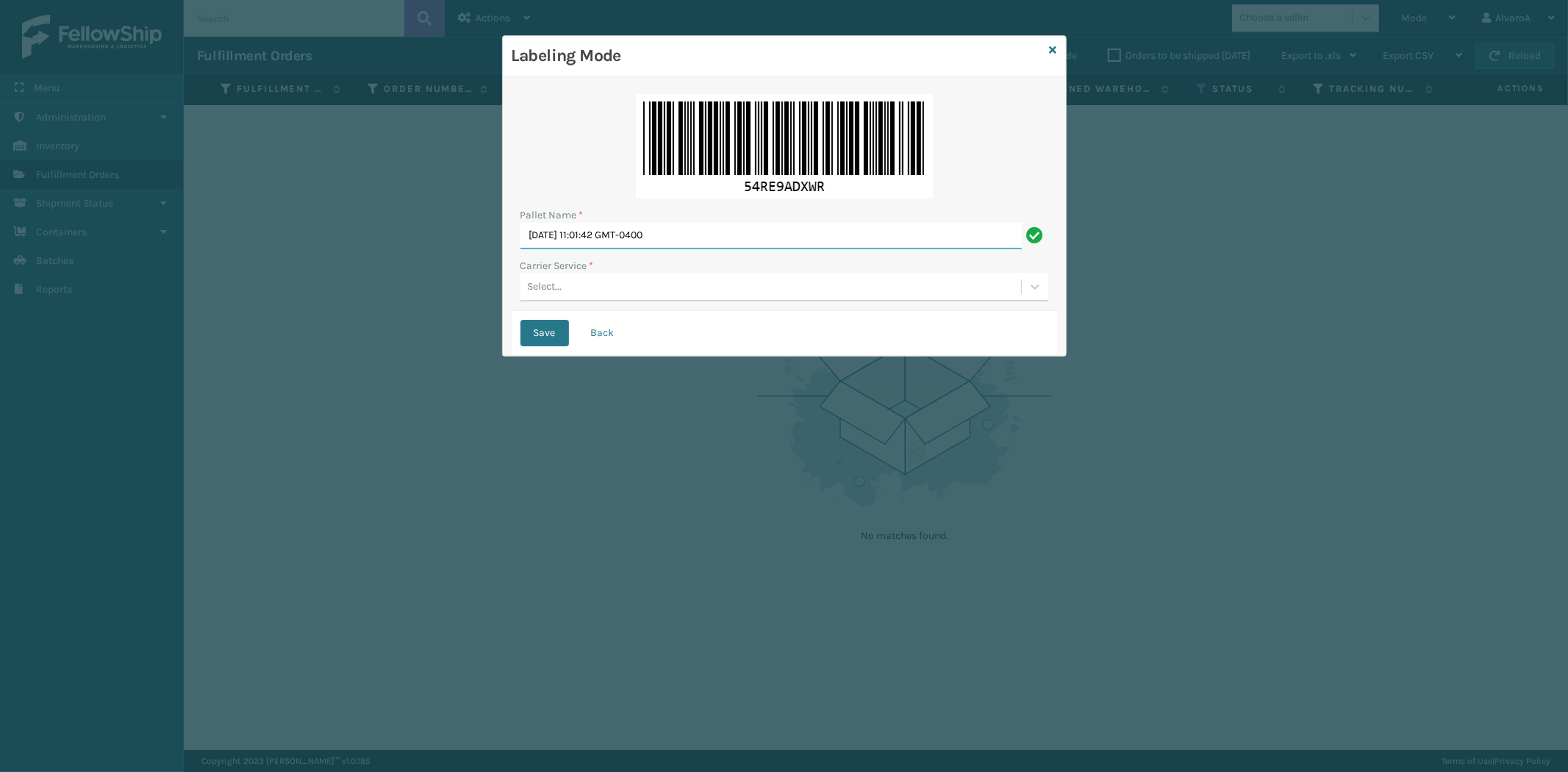
drag, startPoint x: 728, startPoint y: 239, endPoint x: 112, endPoint y: 275, distance: 617.1
click at [112, 275] on div "Labeling Mode Pallet Name * [DATE] 11:01:42 GMT-0400 Carrier Service * Select..…" at bounding box center [784, 386] width 1568 height 772
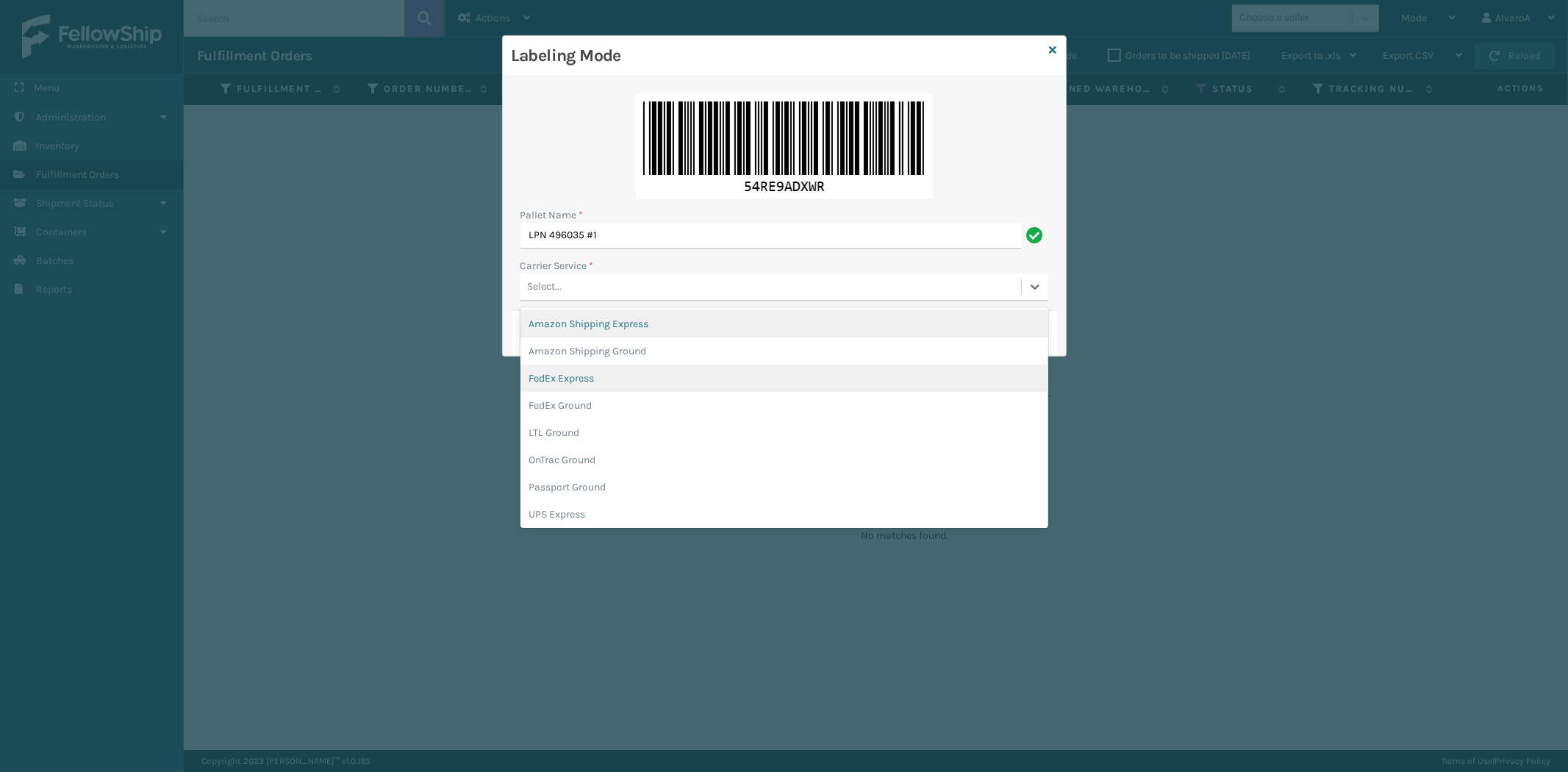
drag, startPoint x: 540, startPoint y: 284, endPoint x: 619, endPoint y: 381, distance: 125.1
click at [541, 285] on div "Select..." at bounding box center [545, 287] width 34 height 15
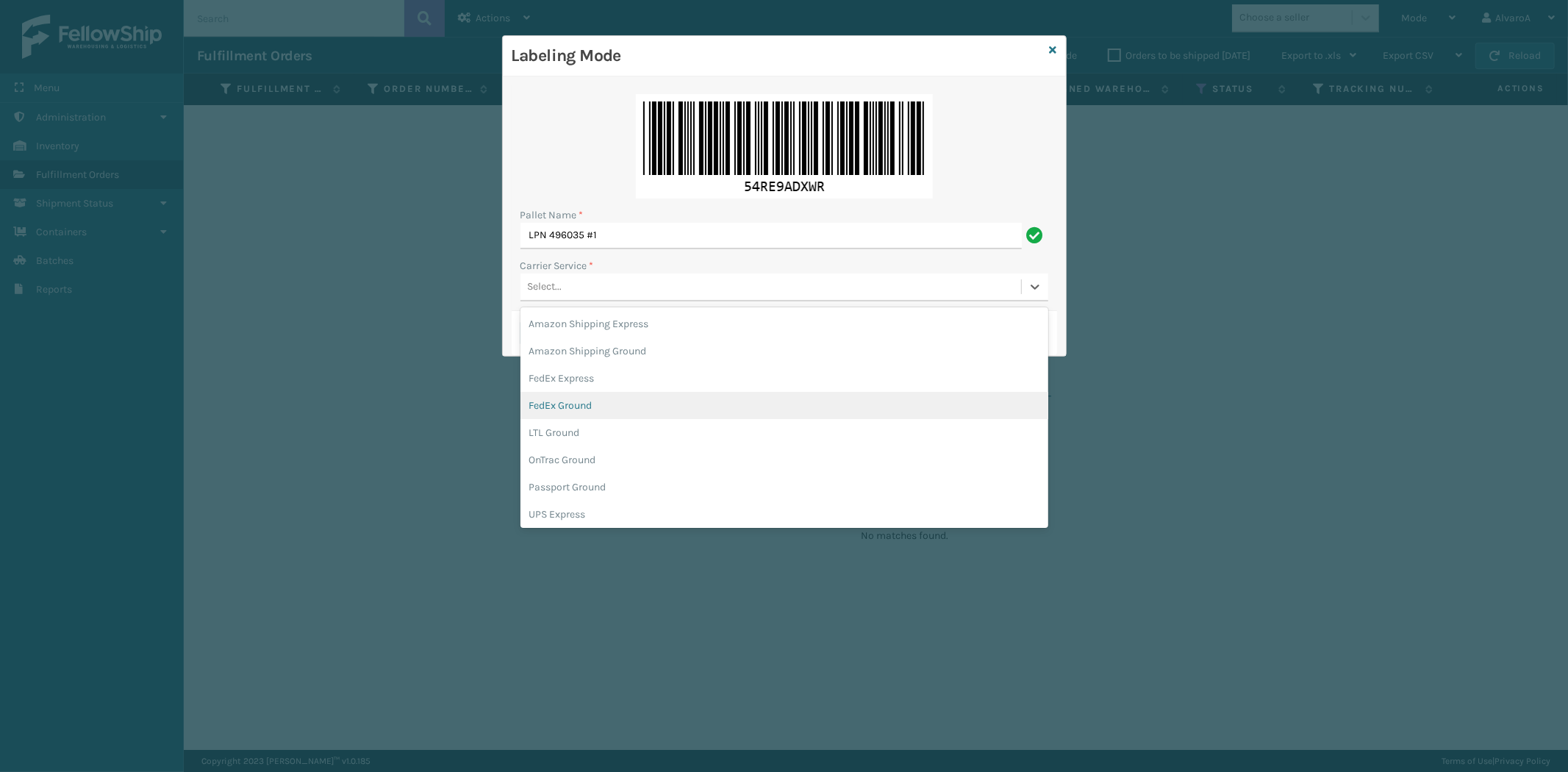
click at [605, 412] on div "FedEx Ground" at bounding box center [784, 406] width 528 height 28
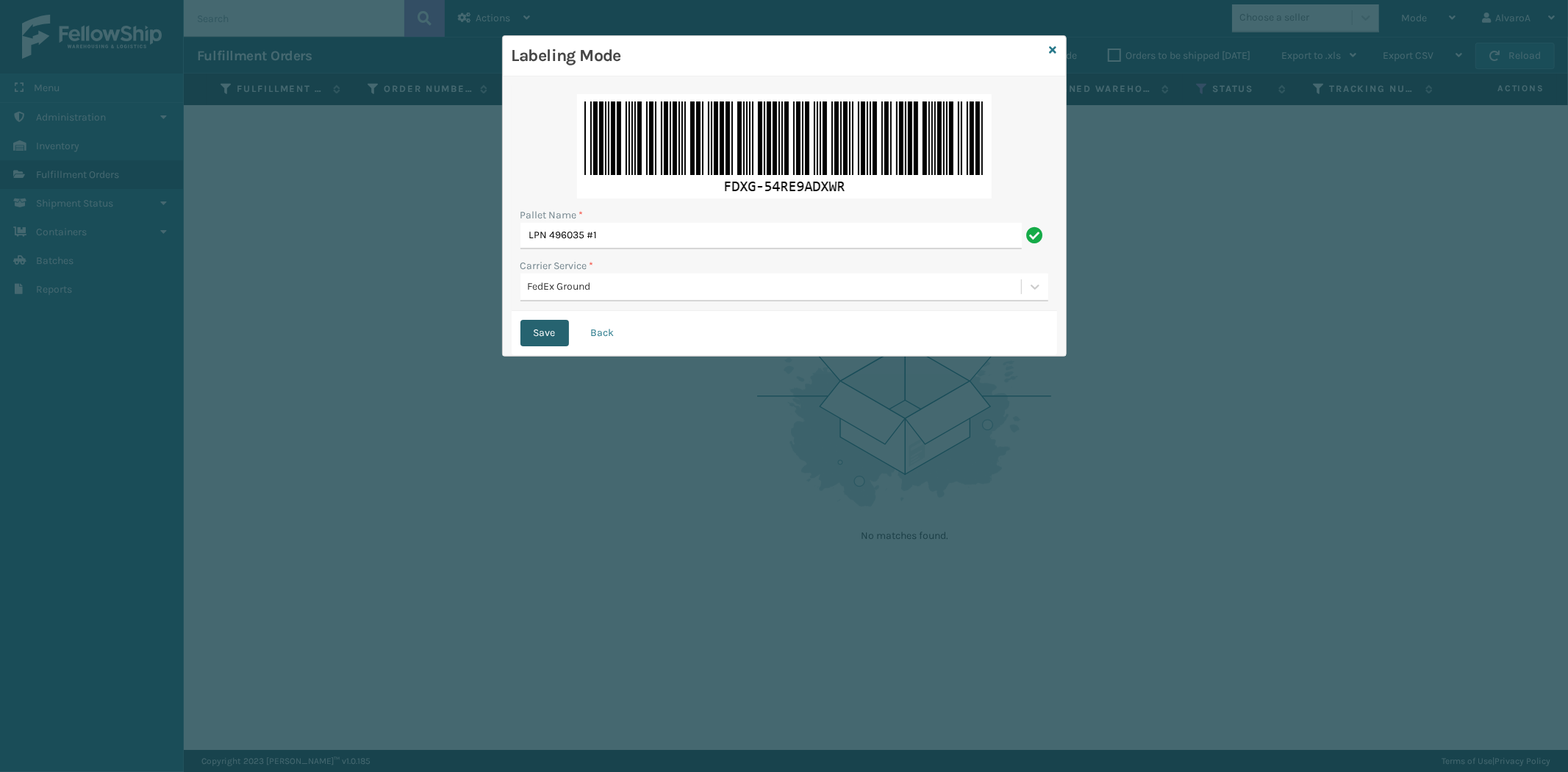
click at [552, 335] on button "Save" at bounding box center [544, 333] width 49 height 27
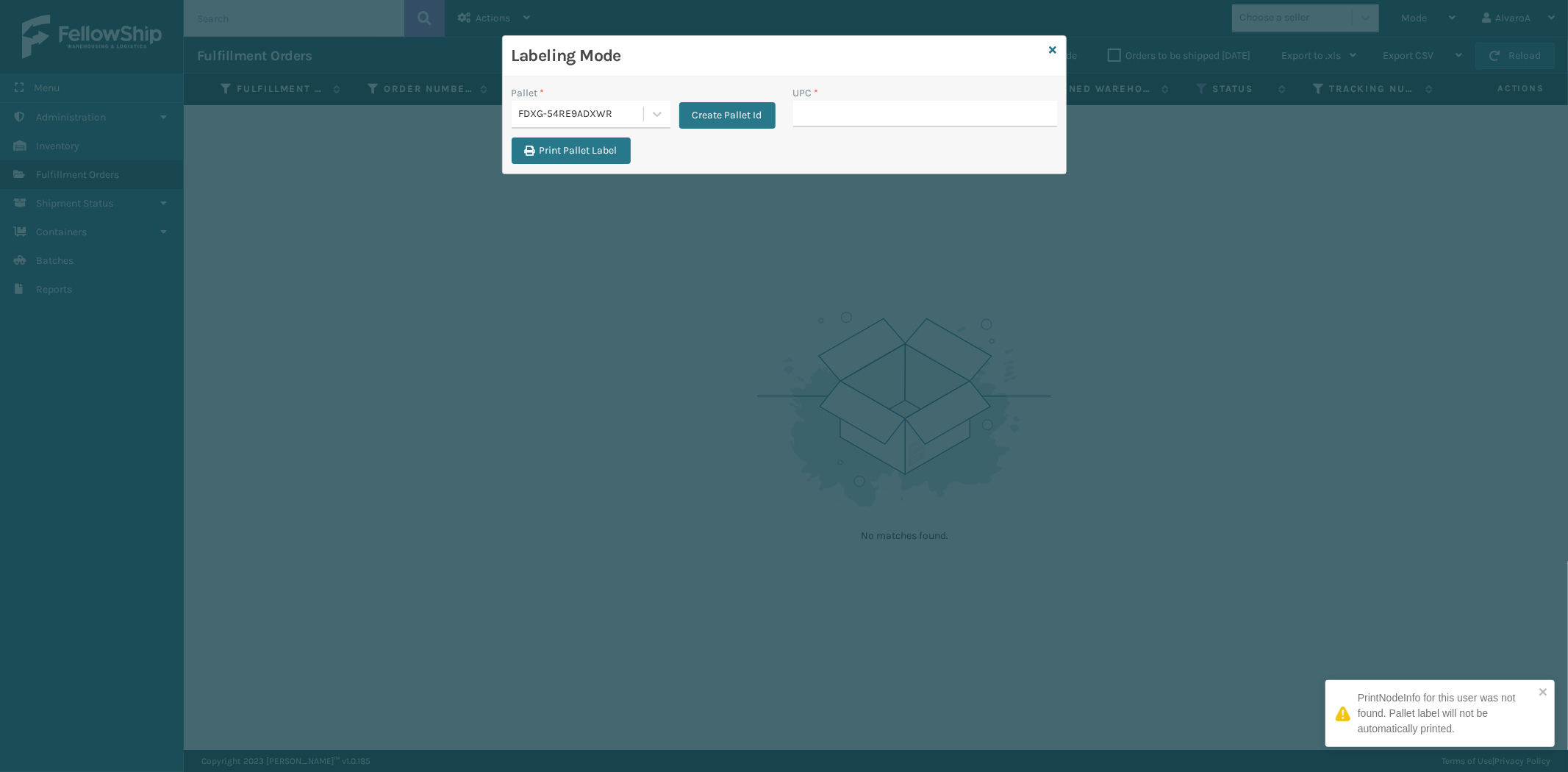
click at [853, 127] on input "UPC *" at bounding box center [925, 114] width 264 height 27
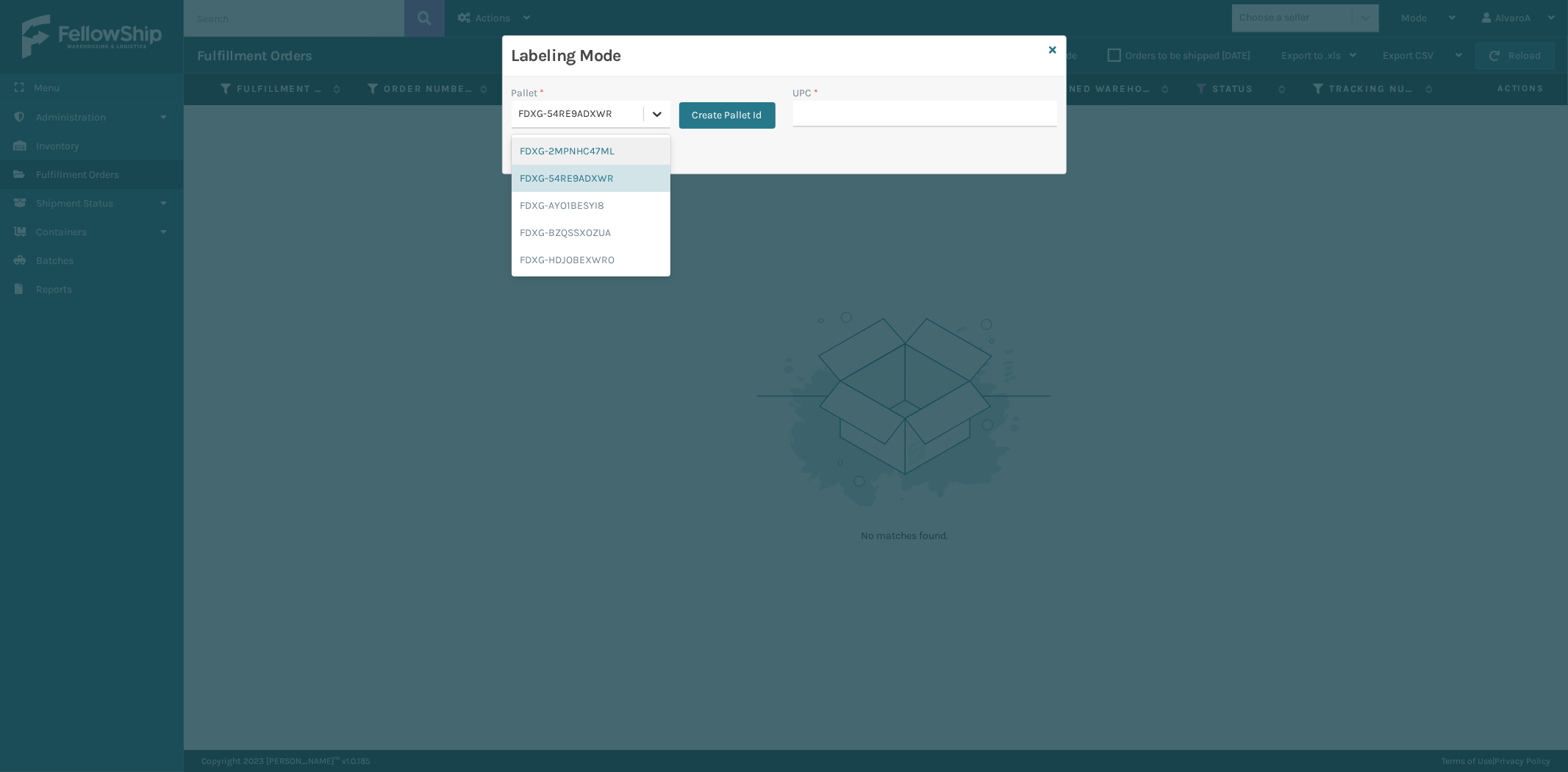
click at [660, 123] on div at bounding box center [657, 114] width 27 height 27
click at [584, 233] on div "FDXG-BZQSSXOZUA" at bounding box center [591, 232] width 159 height 28
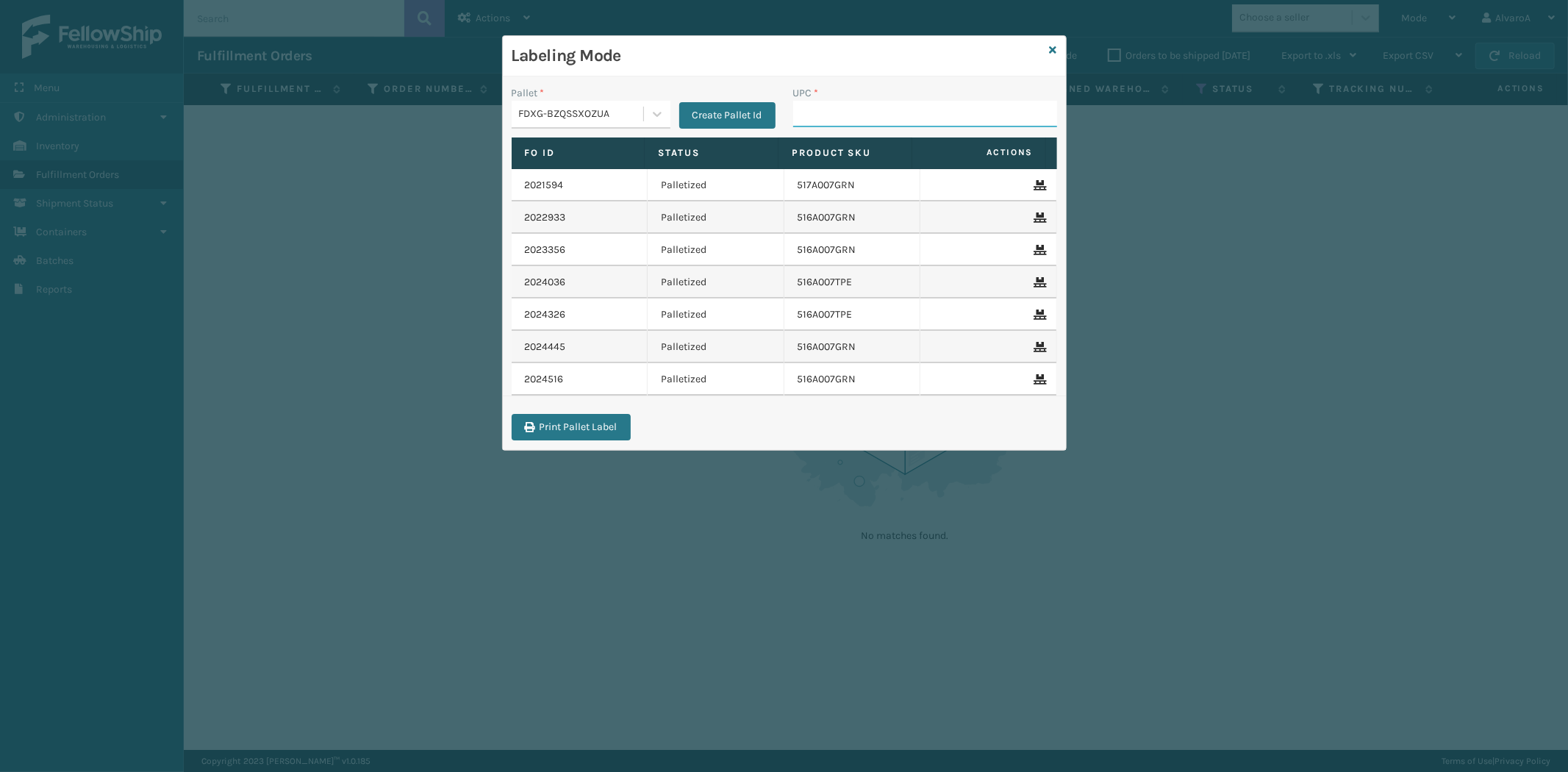
click at [822, 114] on input "UPC *" at bounding box center [925, 114] width 264 height 27
click at [1050, 47] on icon at bounding box center [1054, 49] width 8 height 10
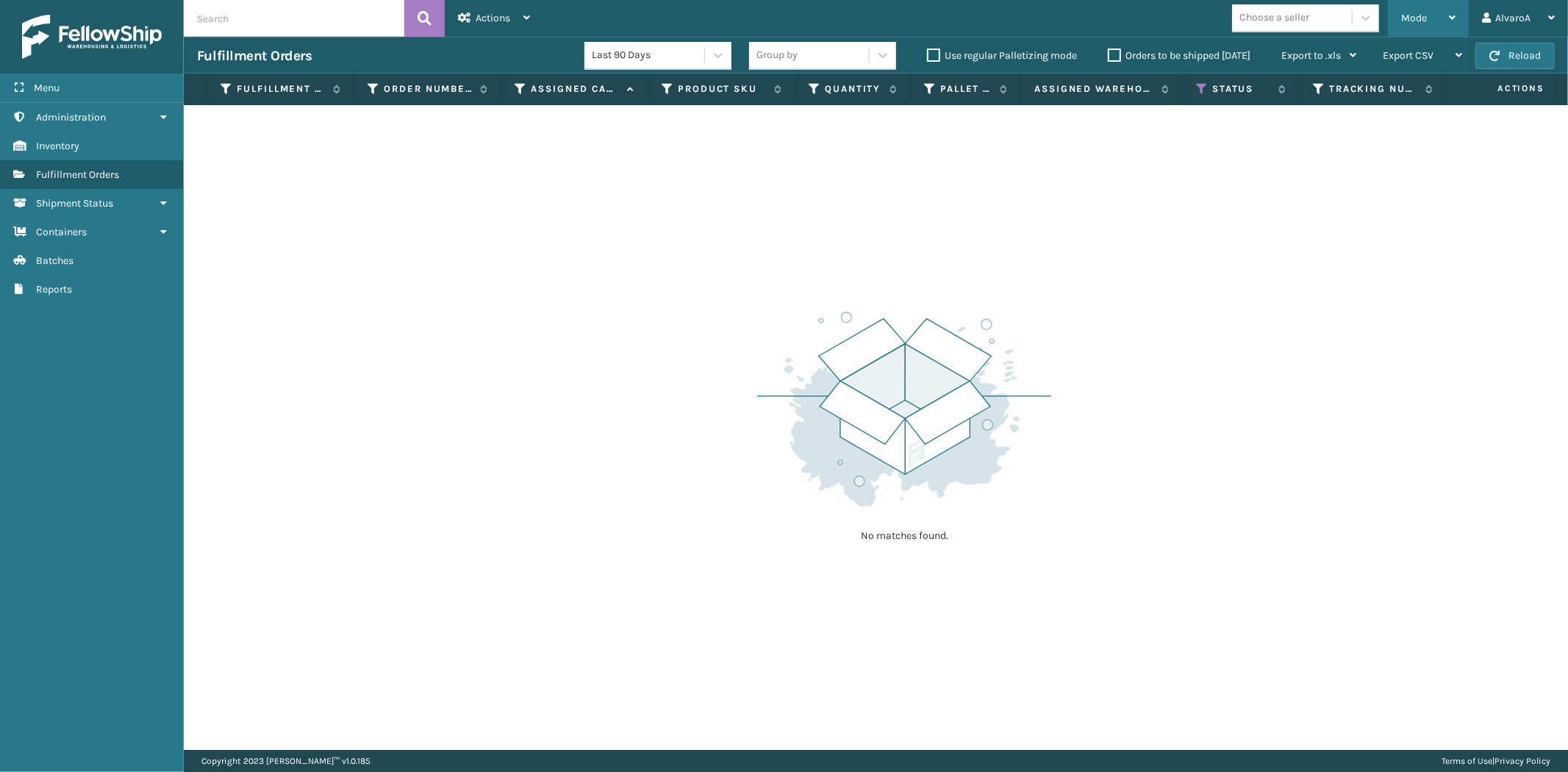
click at [1429, 27] on div "Mode" at bounding box center [1428, 18] width 54 height 37
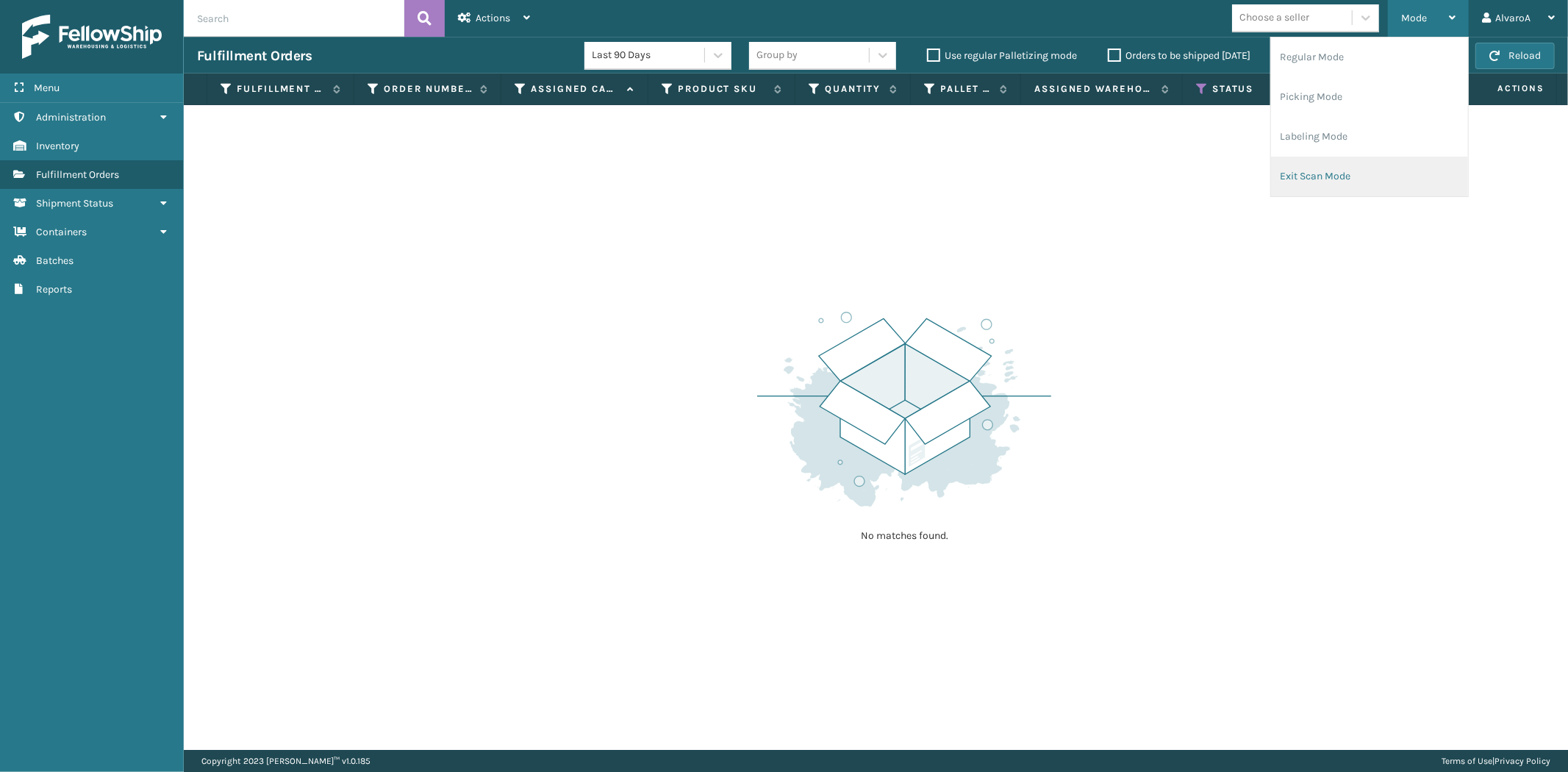
click at [1321, 172] on li "Exit Scan Mode" at bounding box center [1369, 177] width 197 height 40
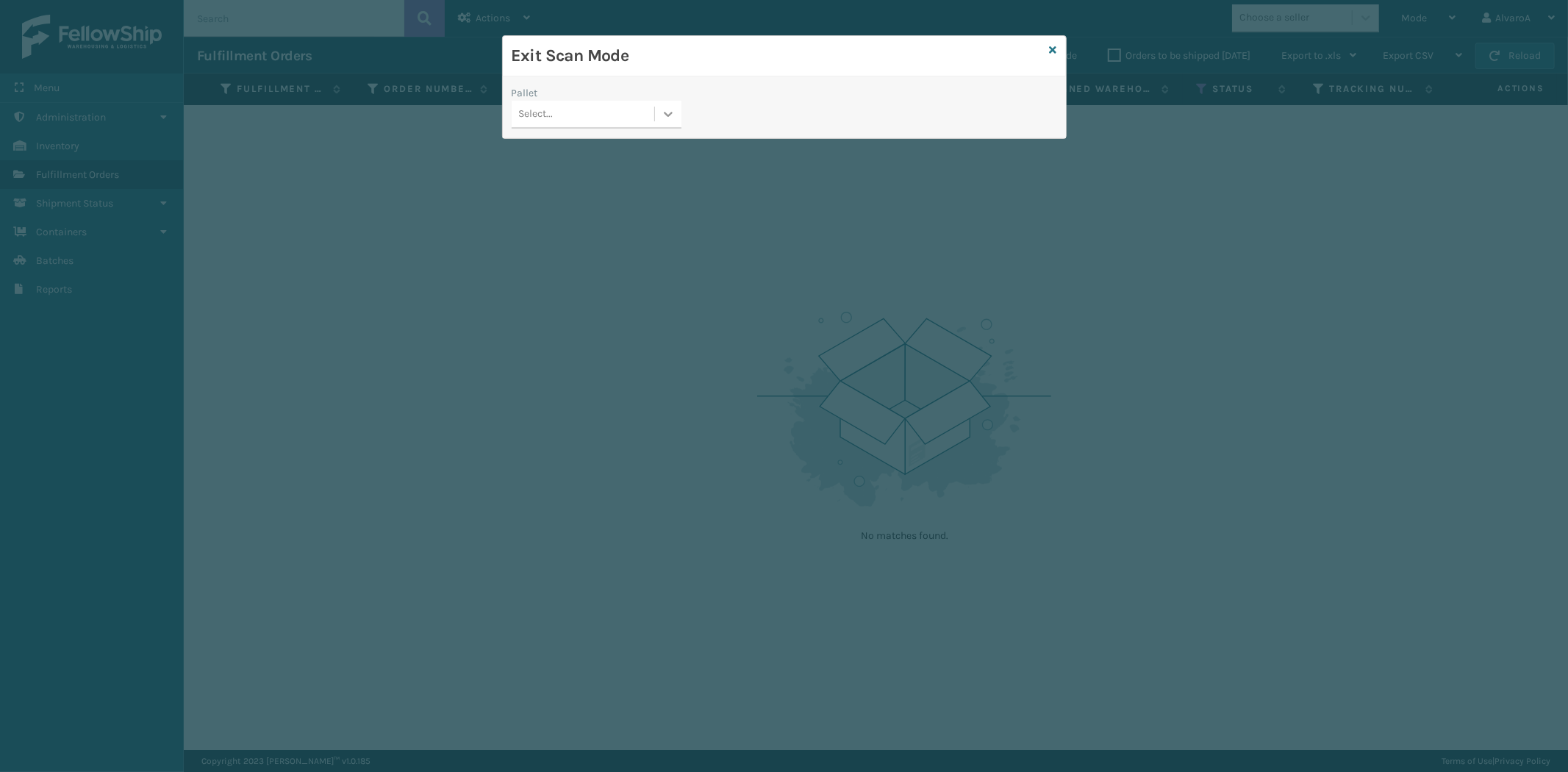
click at [665, 111] on icon at bounding box center [668, 113] width 14 height 14
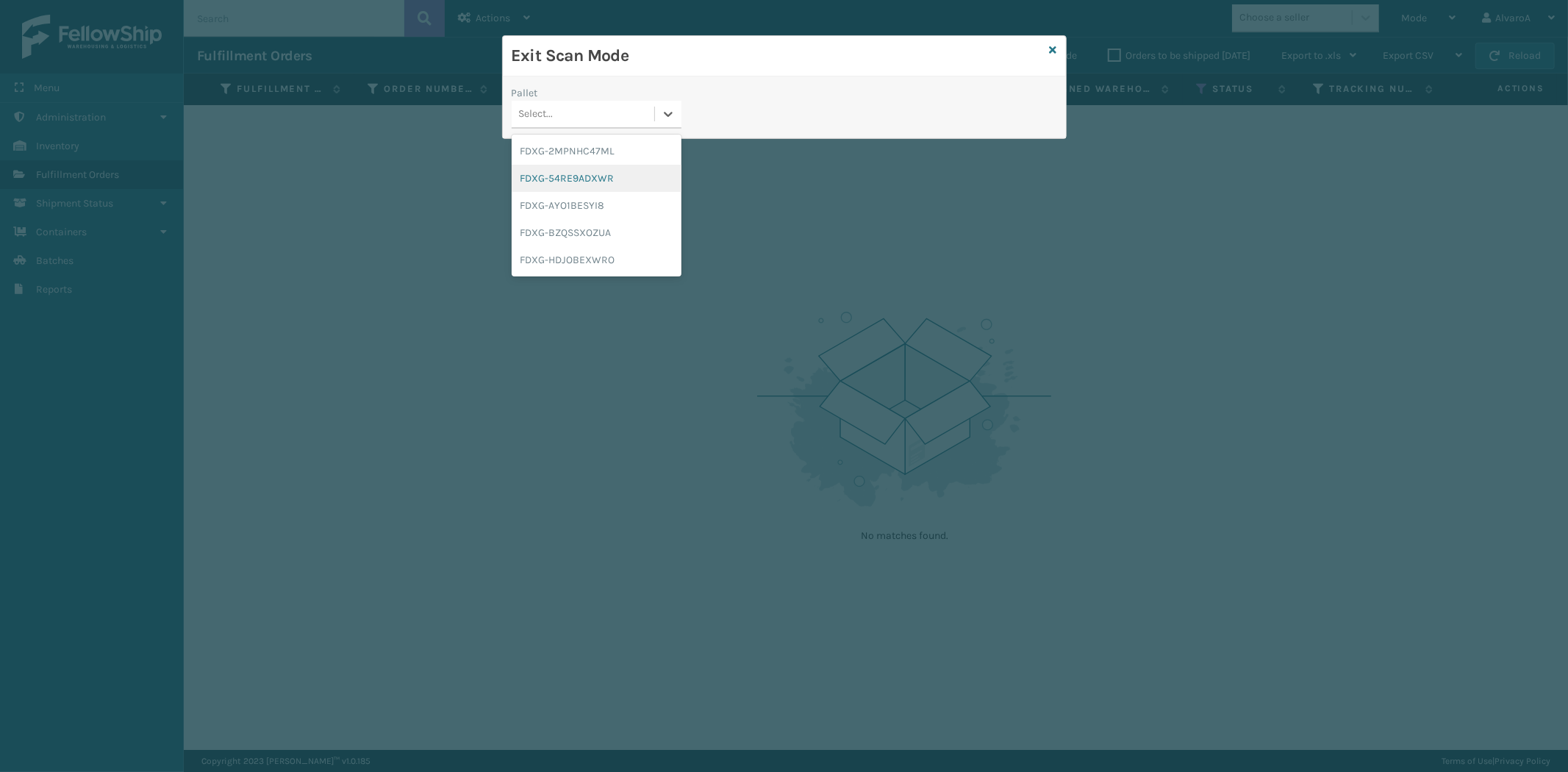
click at [583, 185] on div "FDXG-54RE9ADXWR" at bounding box center [597, 178] width 170 height 28
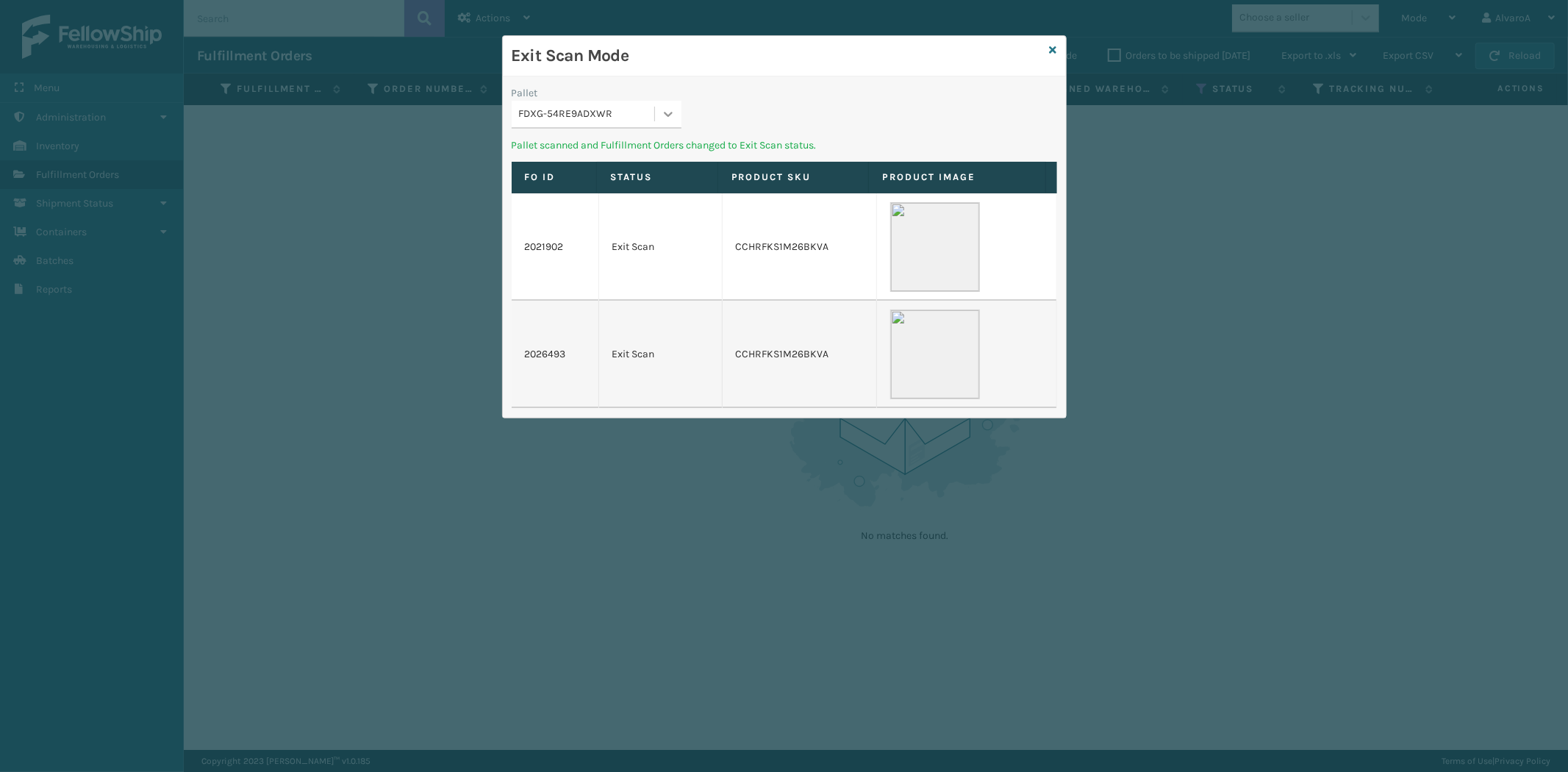
click at [662, 113] on icon at bounding box center [668, 113] width 14 height 14
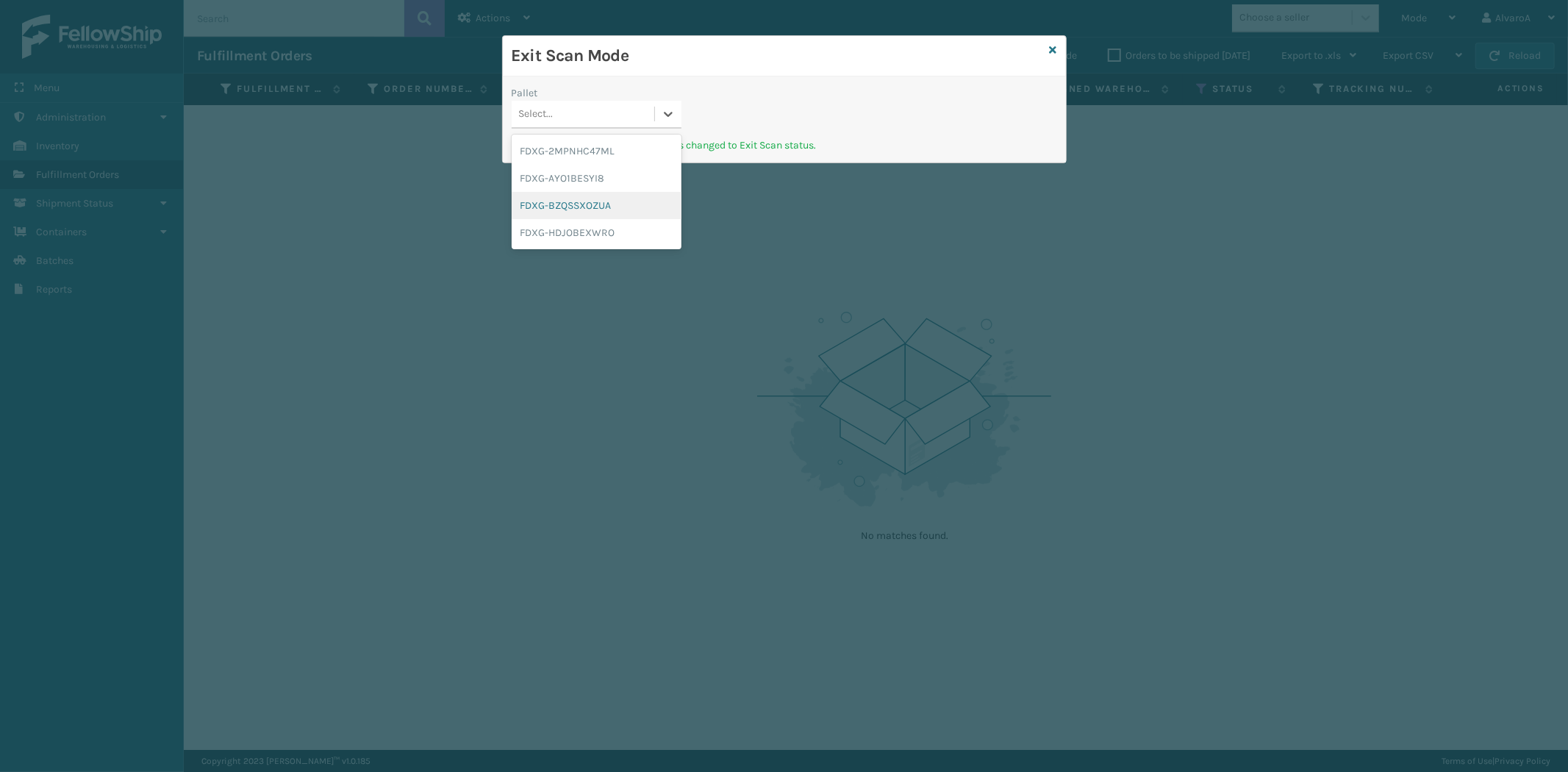
click at [561, 201] on div "FDXG-BZQSSXOZUA" at bounding box center [597, 206] width 170 height 28
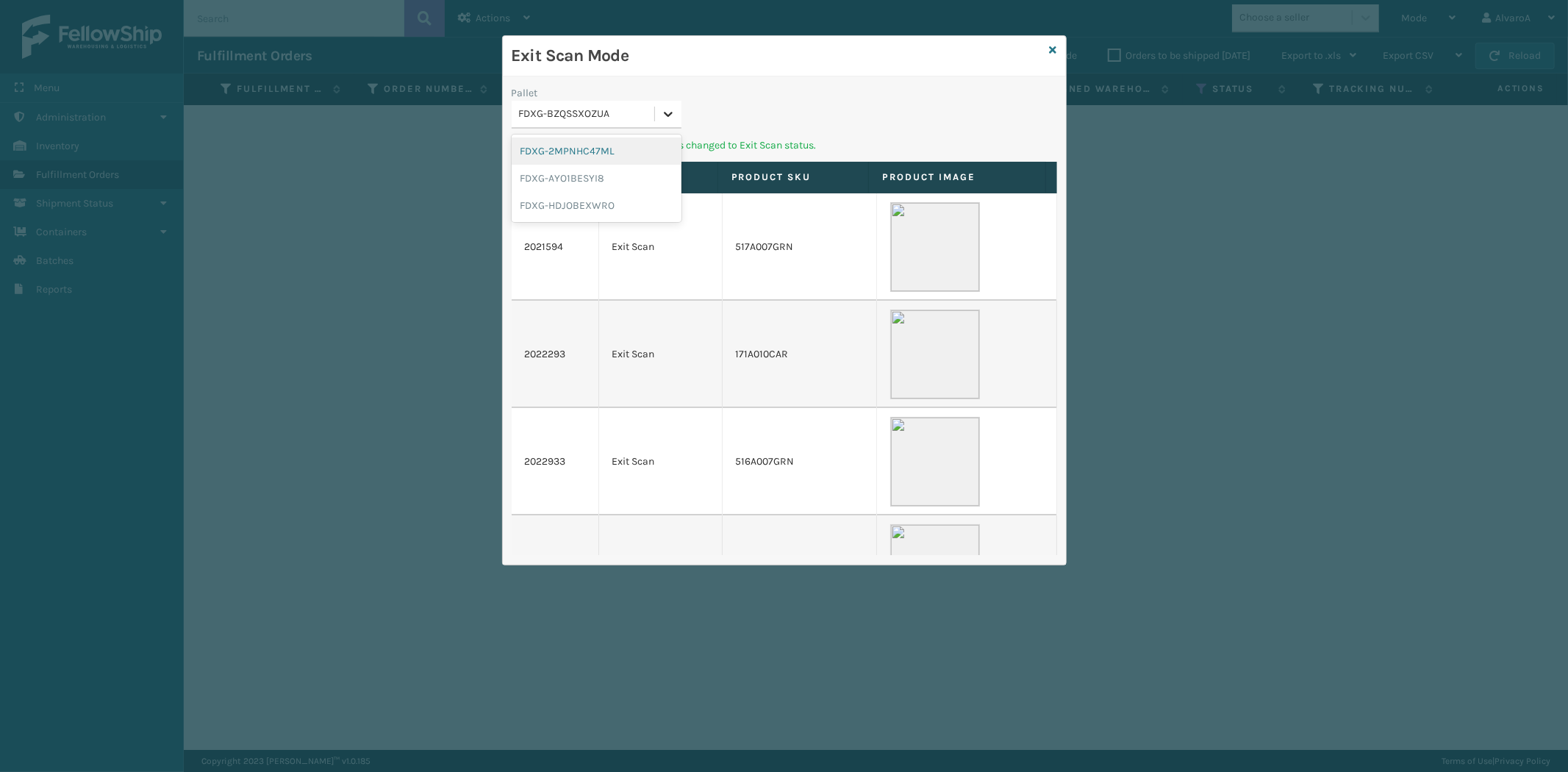
click at [678, 106] on div at bounding box center [669, 114] width 27 height 27
click at [579, 204] on div "FDXG-HDJOBEXWRO" at bounding box center [597, 206] width 170 height 28
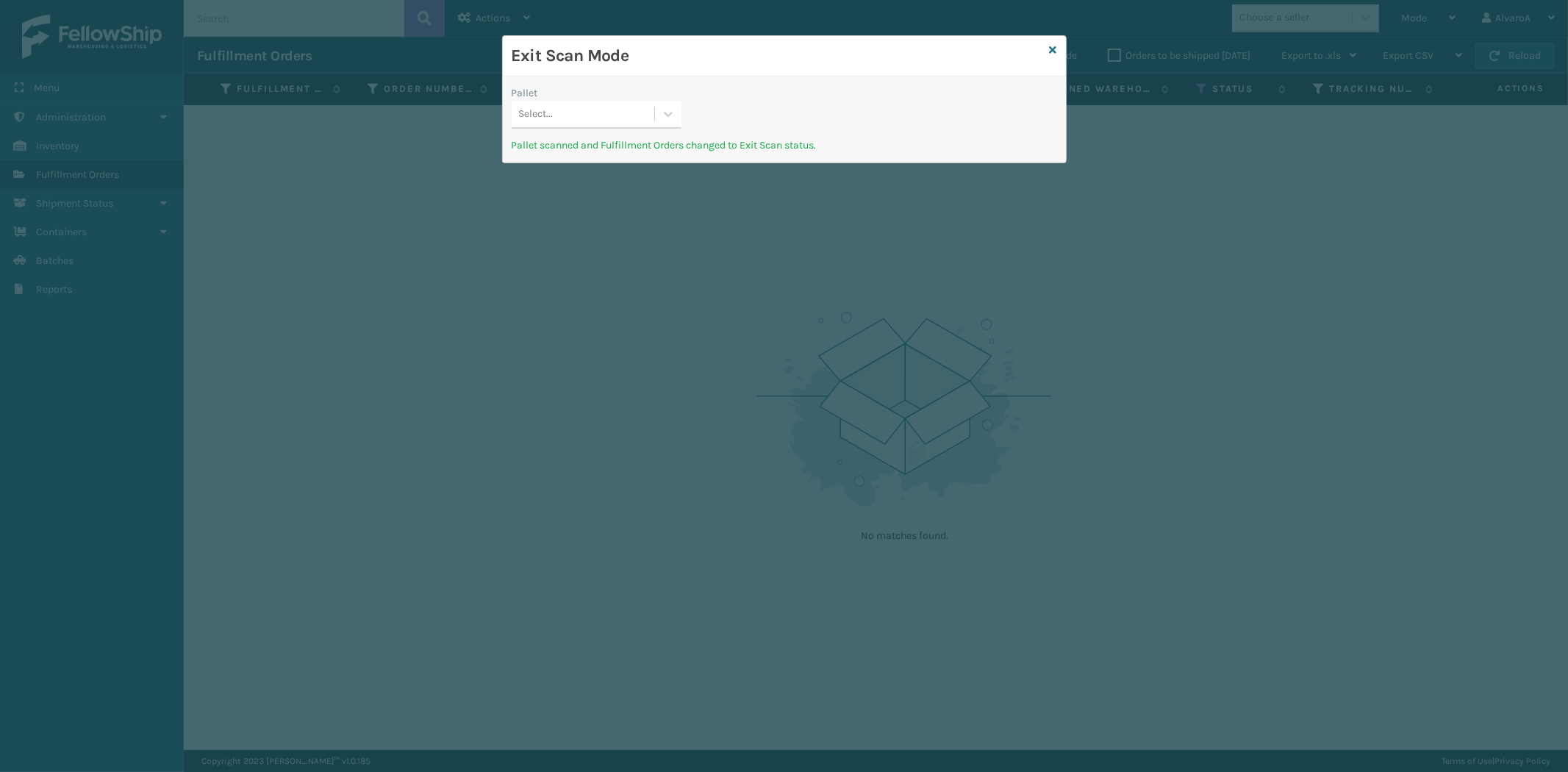
click at [1056, 49] on div "Exit Scan Mode" at bounding box center [785, 56] width 563 height 41
click at [1053, 48] on icon at bounding box center [1054, 49] width 8 height 10
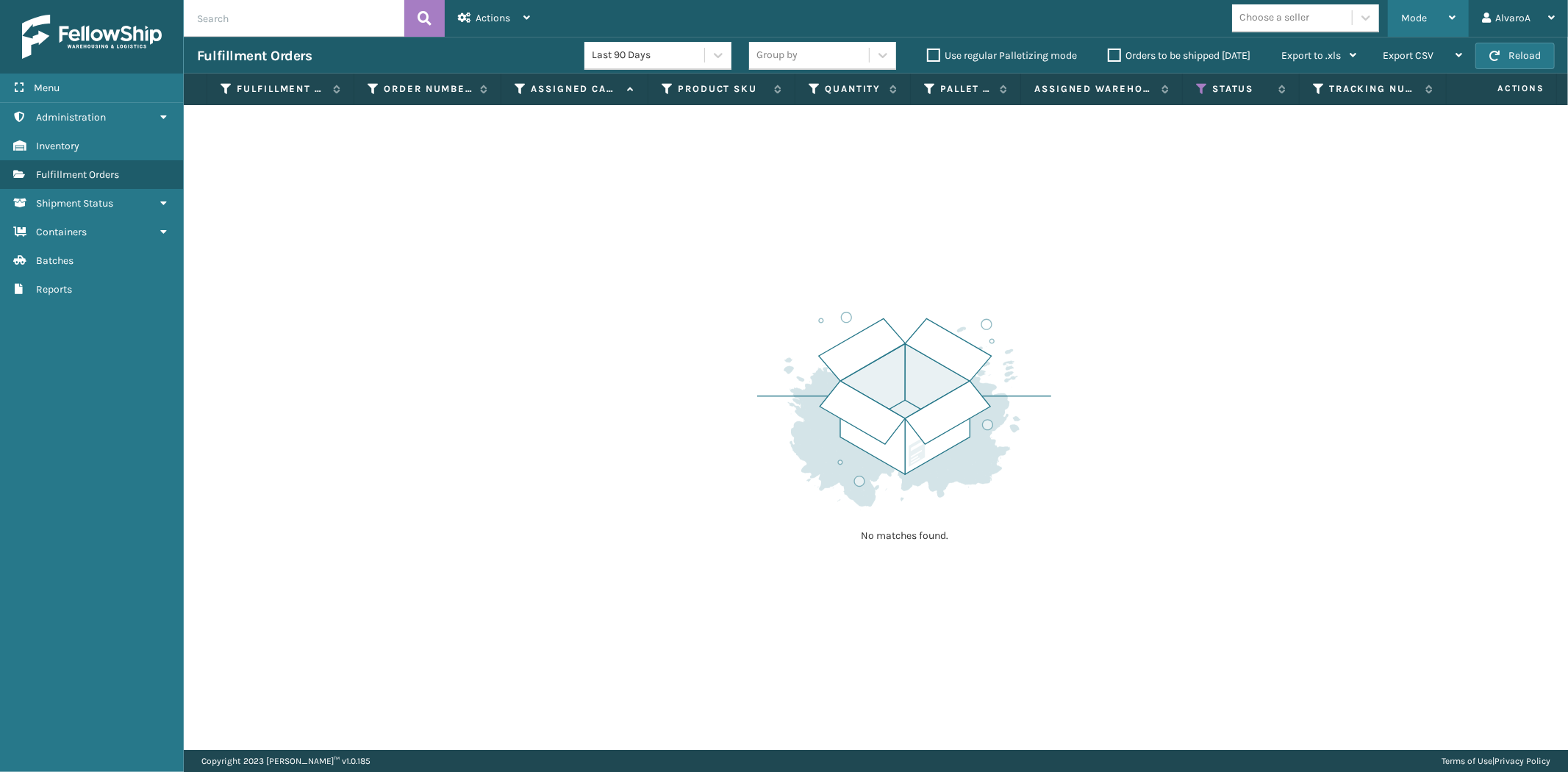
click at [1407, 25] on div "Mode" at bounding box center [1428, 18] width 54 height 37
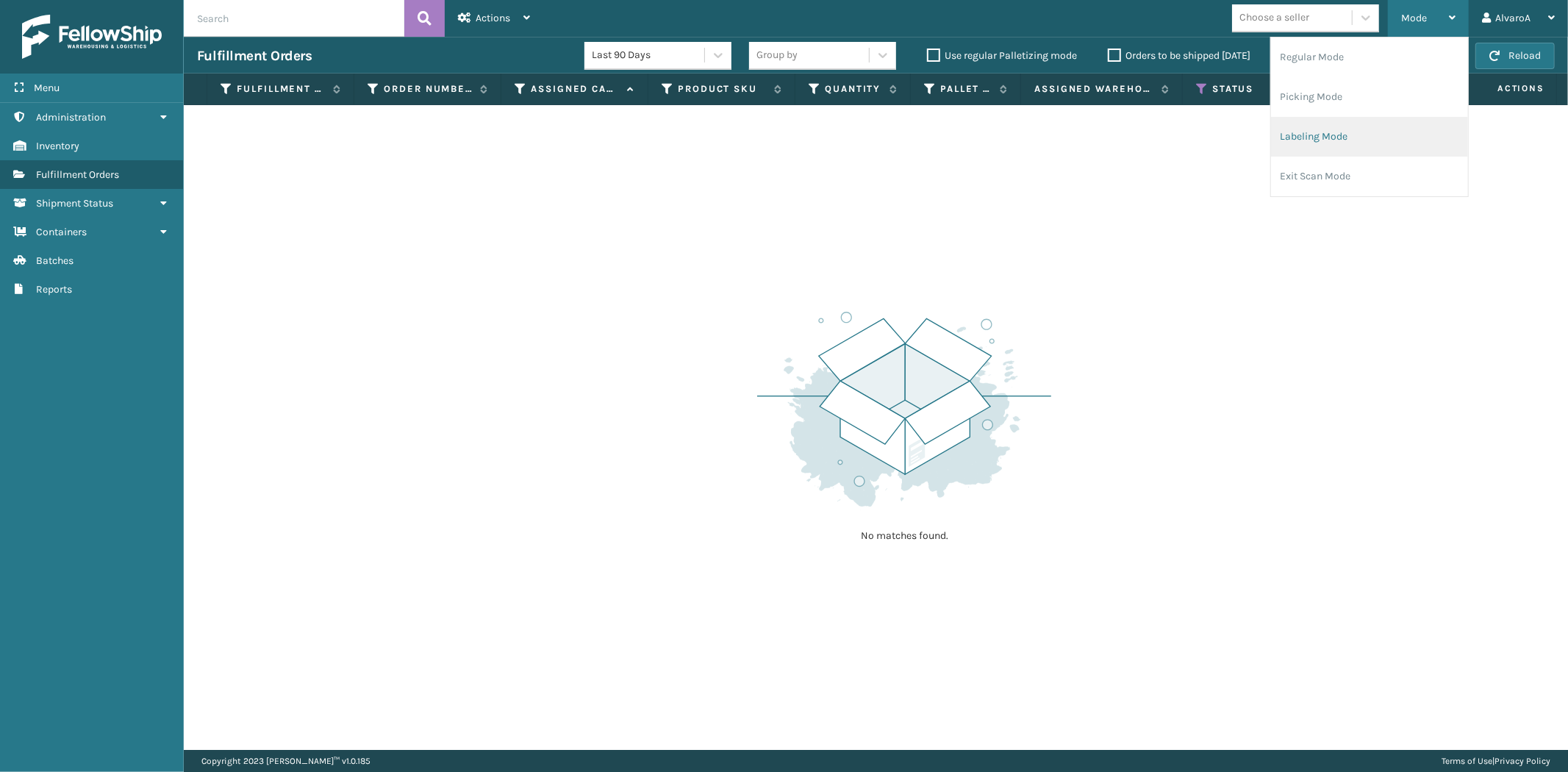
click at [1350, 129] on li "Labeling Mode" at bounding box center [1369, 137] width 197 height 40
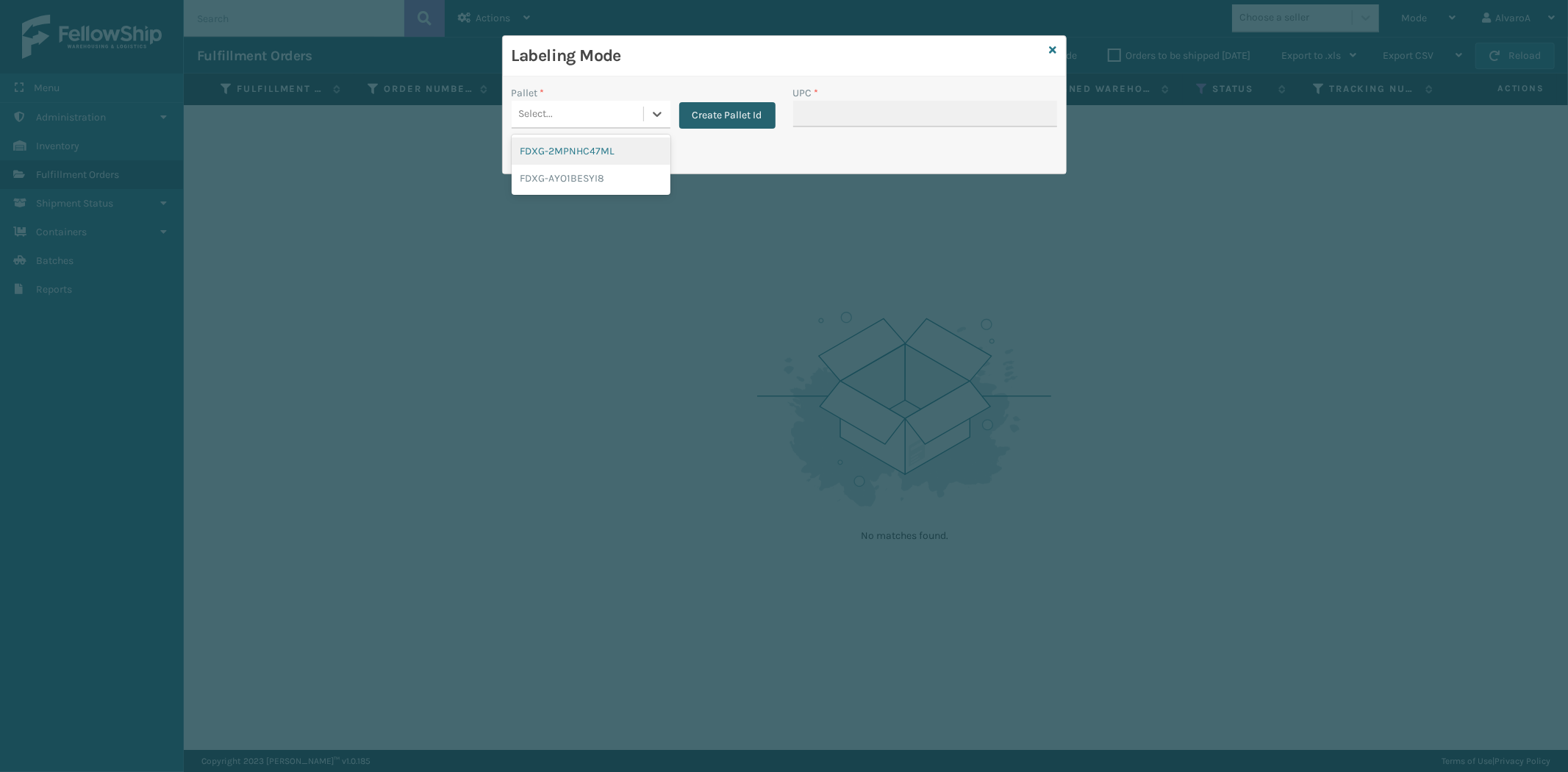
drag, startPoint x: 663, startPoint y: 120, endPoint x: 681, endPoint y: 118, distance: 18.1
click at [664, 120] on div at bounding box center [657, 114] width 27 height 27
click at [723, 103] on button "Create Pallet Id" at bounding box center [727, 115] width 96 height 27
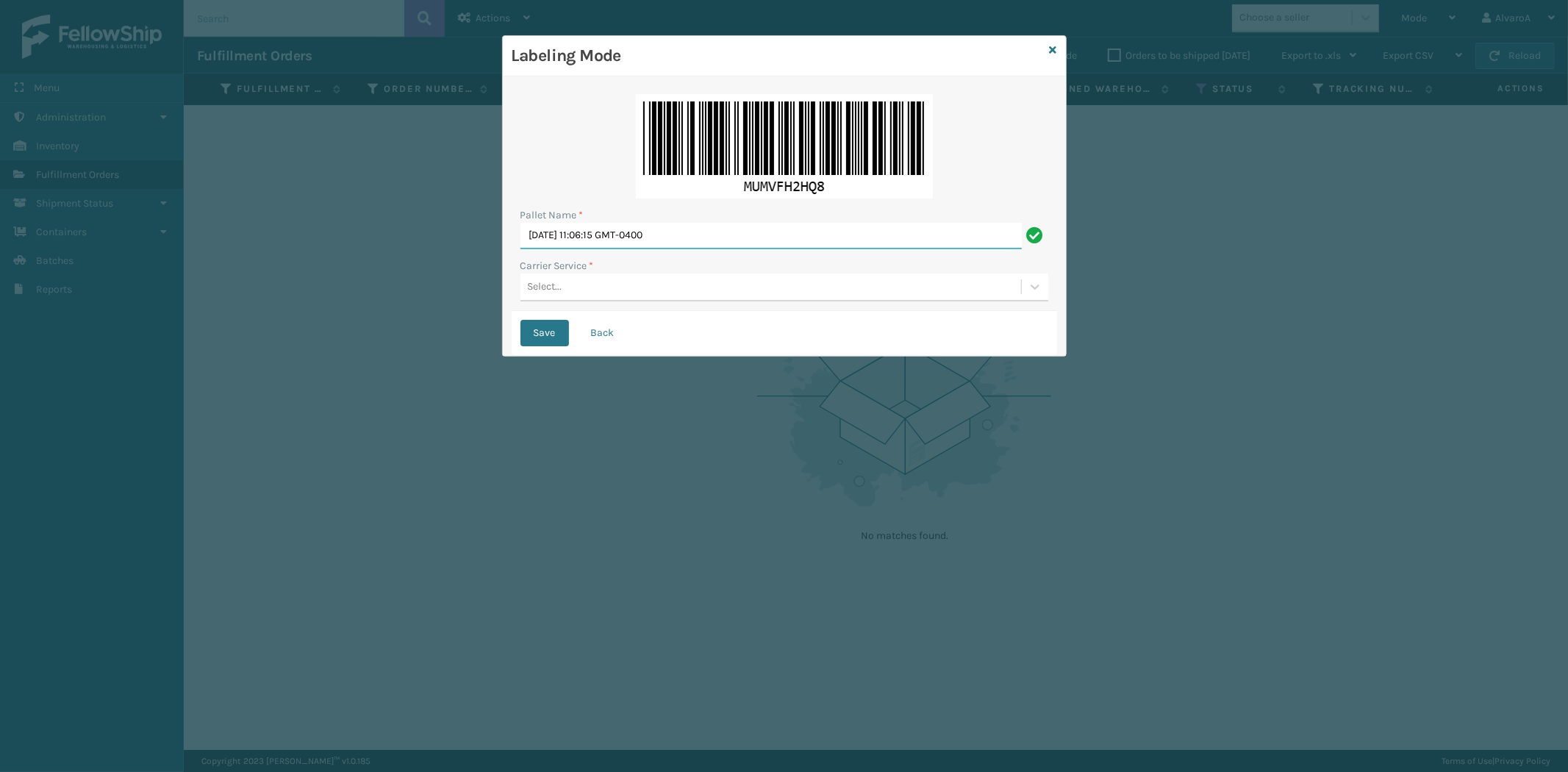
drag, startPoint x: 731, startPoint y: 236, endPoint x: 284, endPoint y: 307, distance: 452.6
click at [284, 312] on div "Labeling Mode Pallet Name * [DATE] 11:06:15 GMT-0400 Carrier Service * Select..…" at bounding box center [784, 386] width 1568 height 772
click at [600, 296] on div "Select..." at bounding box center [771, 287] width 500 height 25
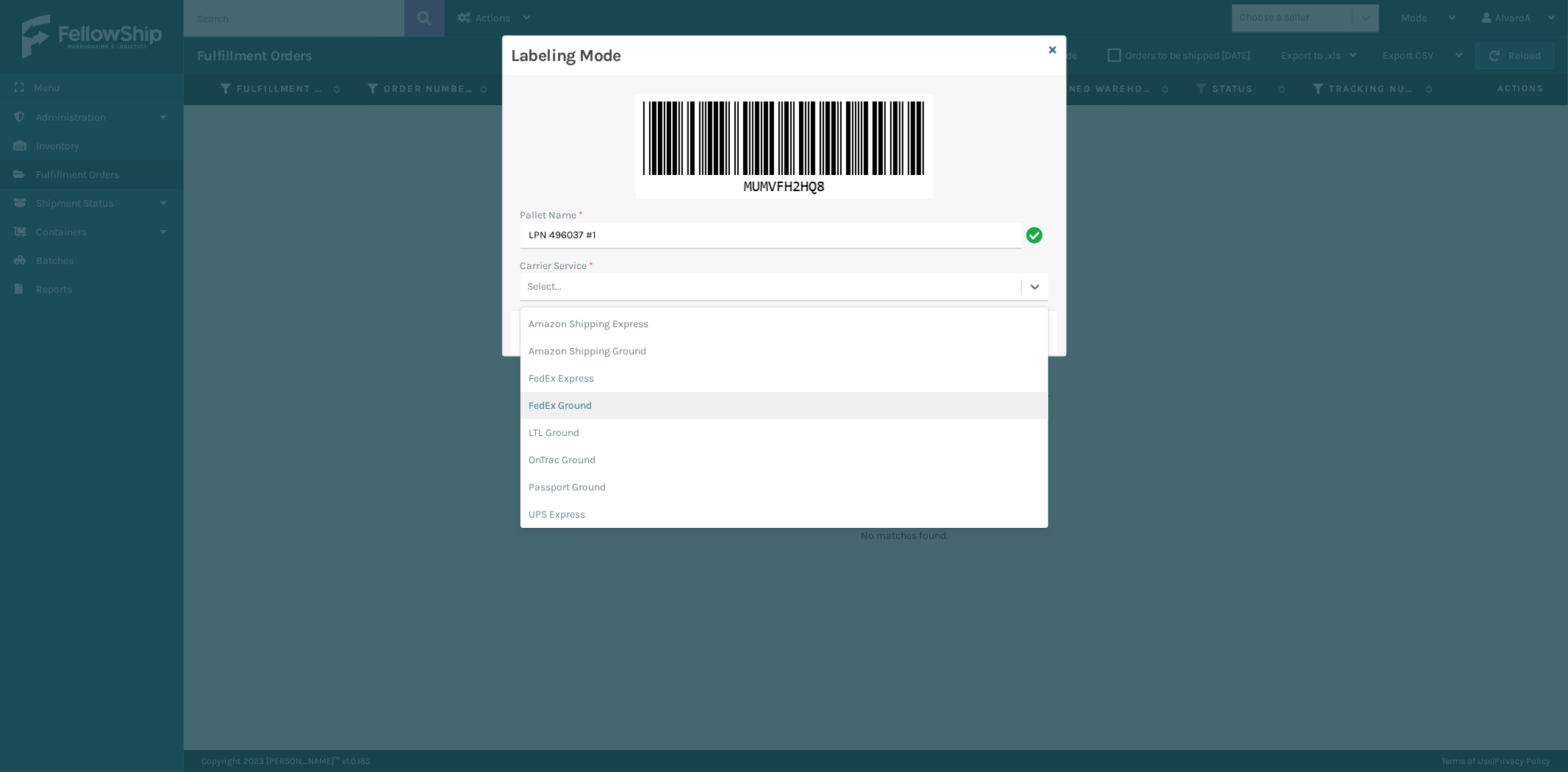
click at [564, 406] on div "FedEx Ground" at bounding box center [784, 406] width 528 height 28
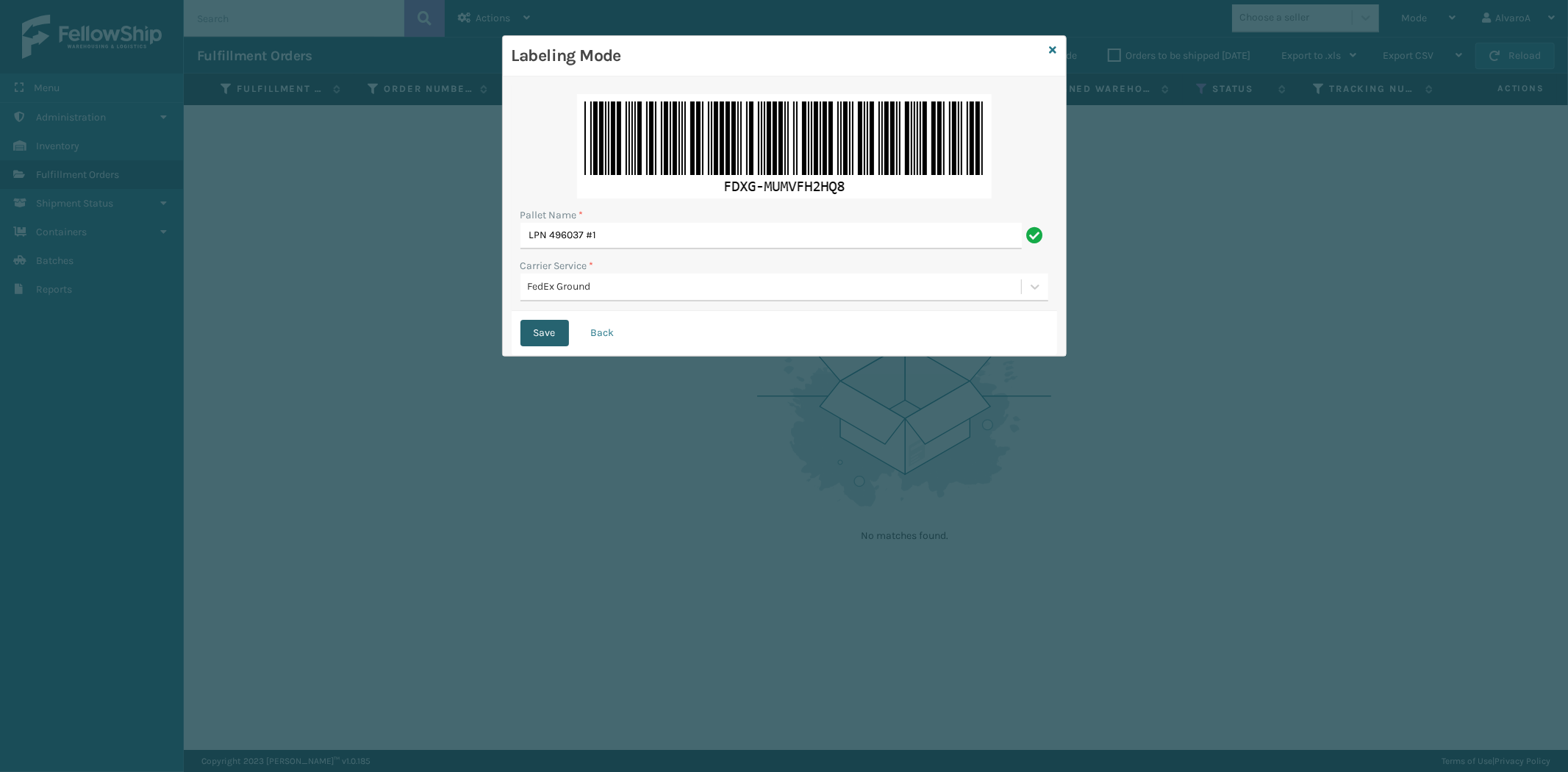
click at [540, 332] on button "Save" at bounding box center [544, 333] width 49 height 27
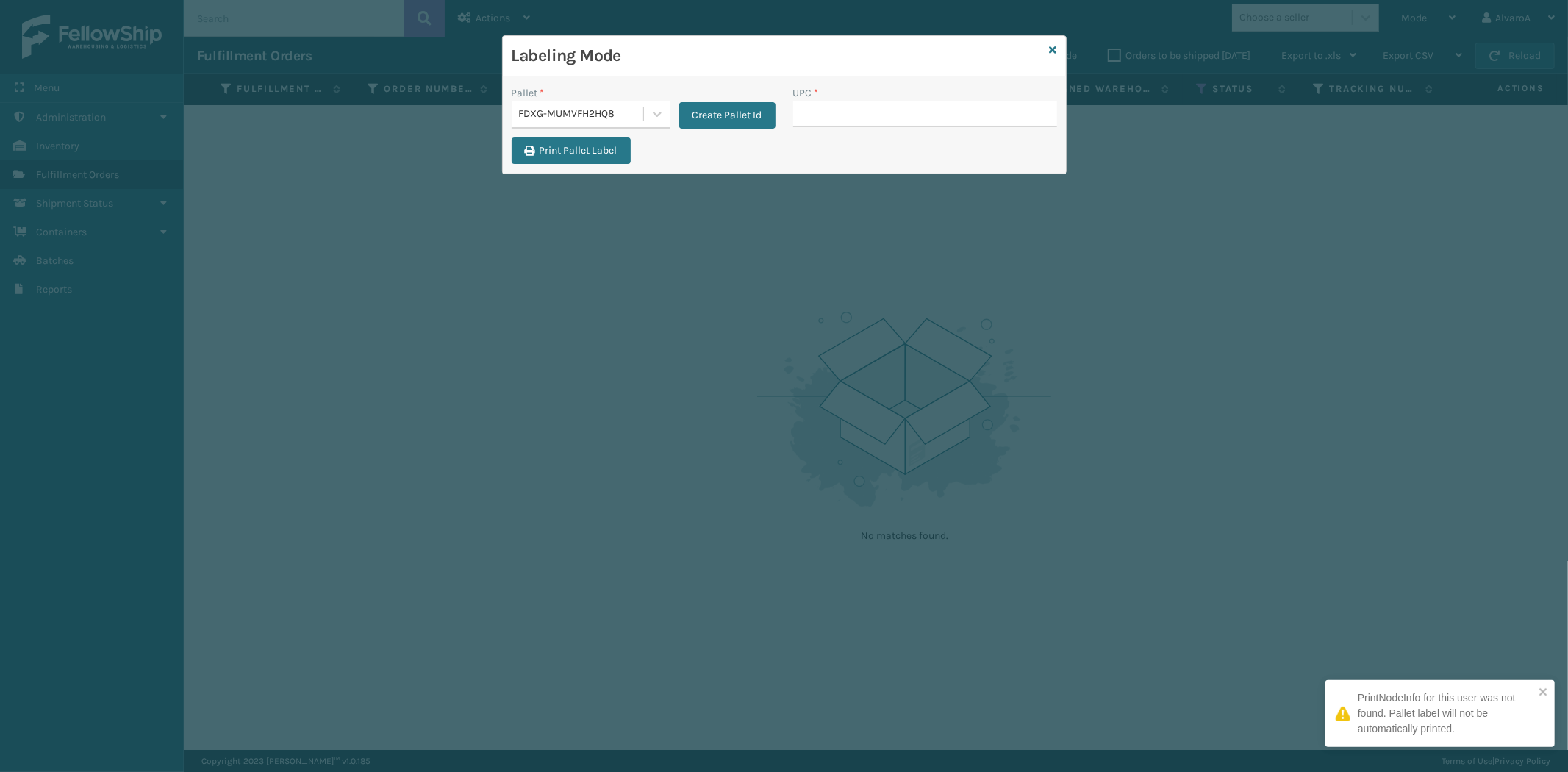
click at [820, 115] on input "UPC *" at bounding box center [925, 114] width 264 height 27
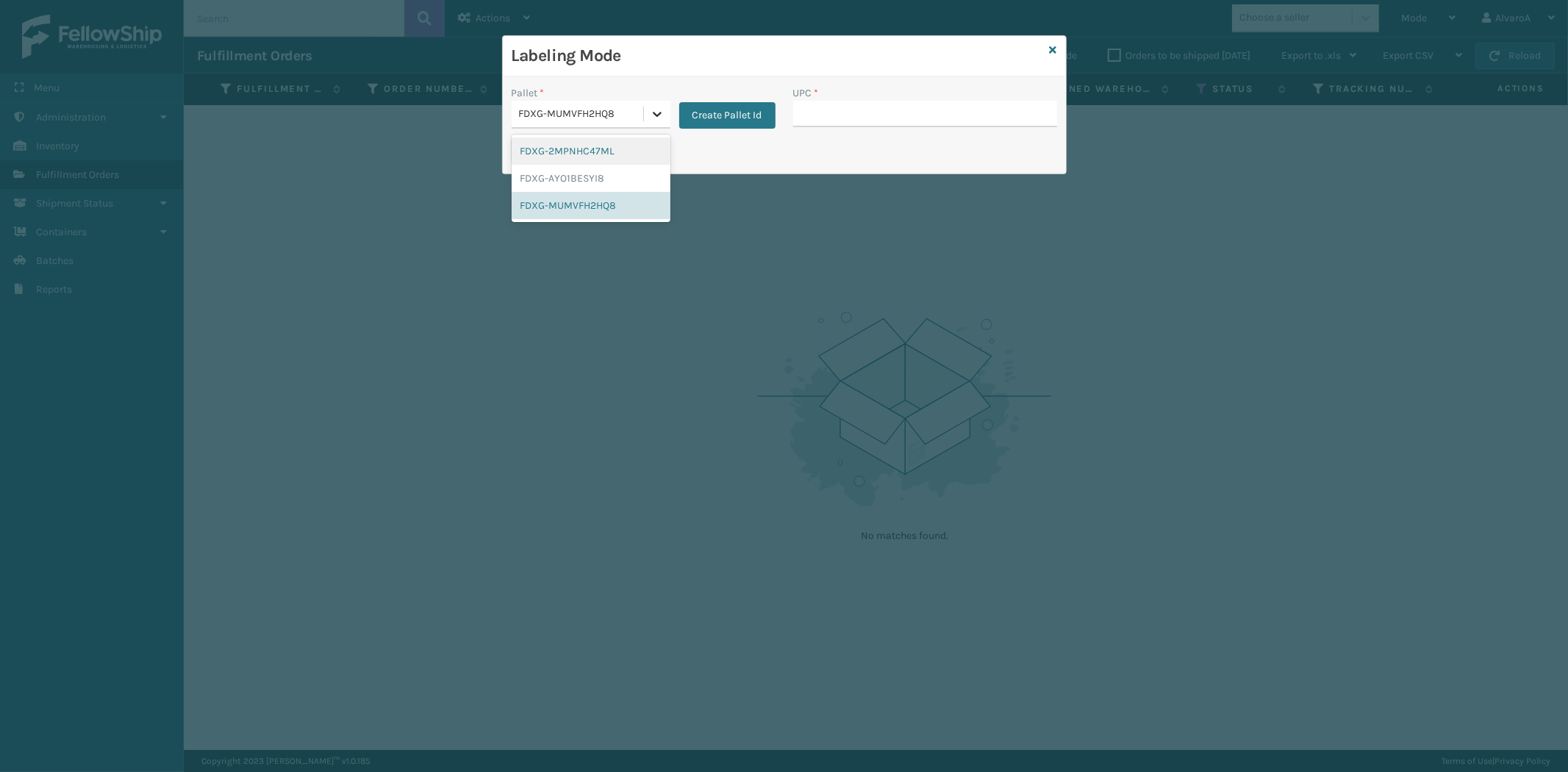
click at [658, 111] on icon at bounding box center [657, 113] width 14 height 14
click at [604, 196] on div "FDXG-MUMVFH2HQ8" at bounding box center [591, 206] width 159 height 28
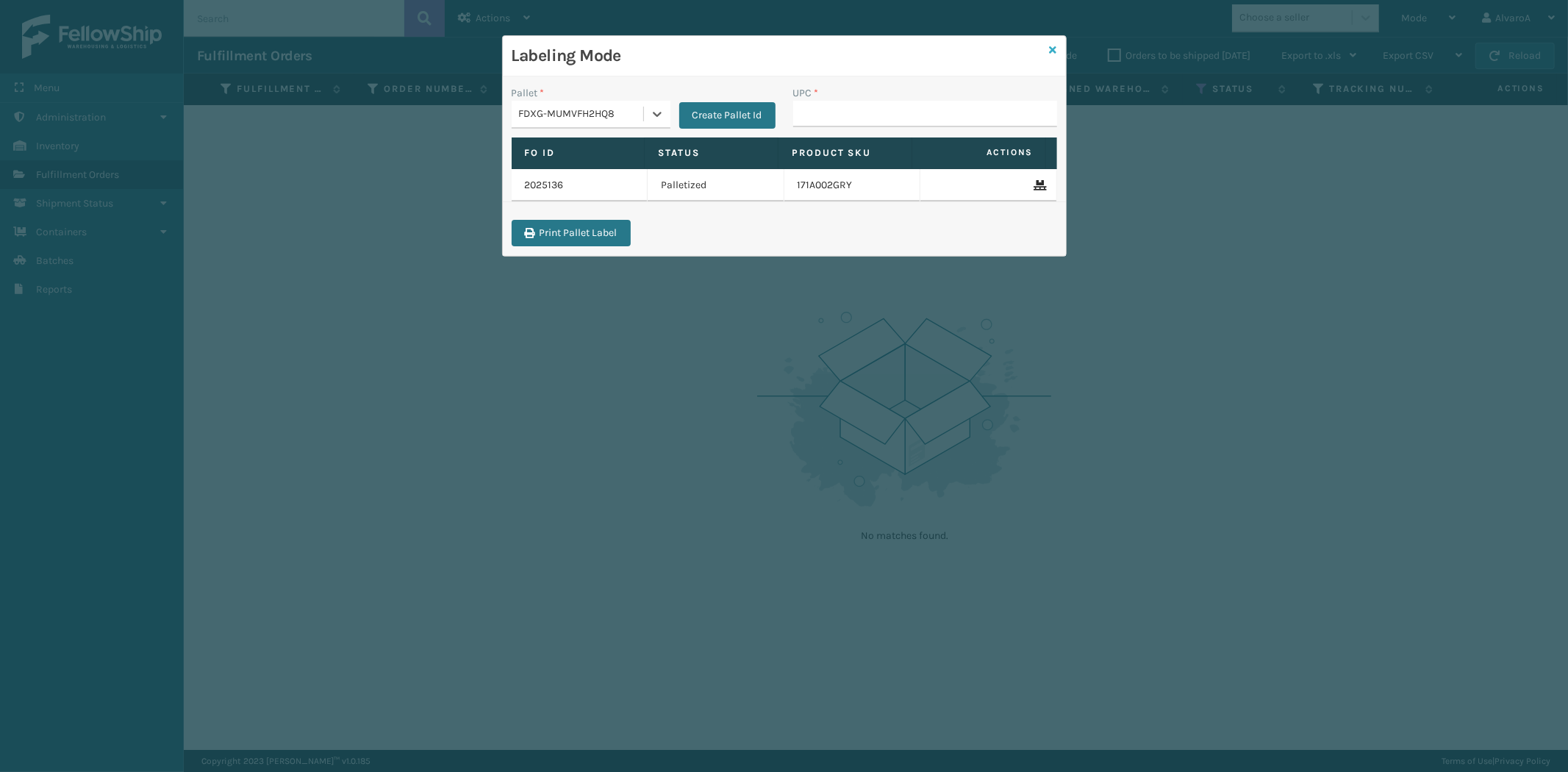
click at [1053, 52] on icon at bounding box center [1054, 49] width 8 height 10
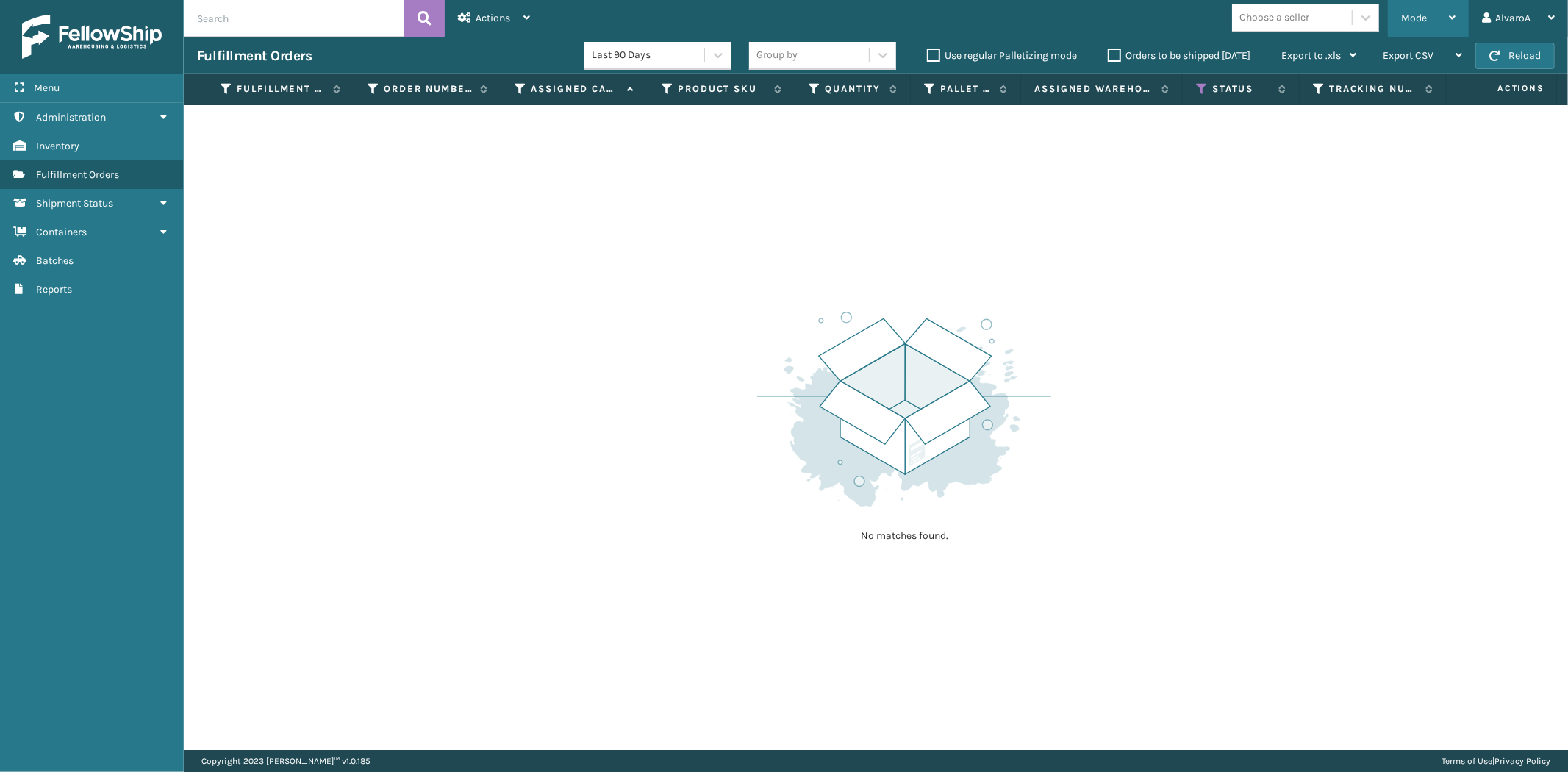
click at [1393, 22] on div "Mode Regular Mode Picking Mode Labeling Mode Exit Scan Mode" at bounding box center [1428, 18] width 81 height 37
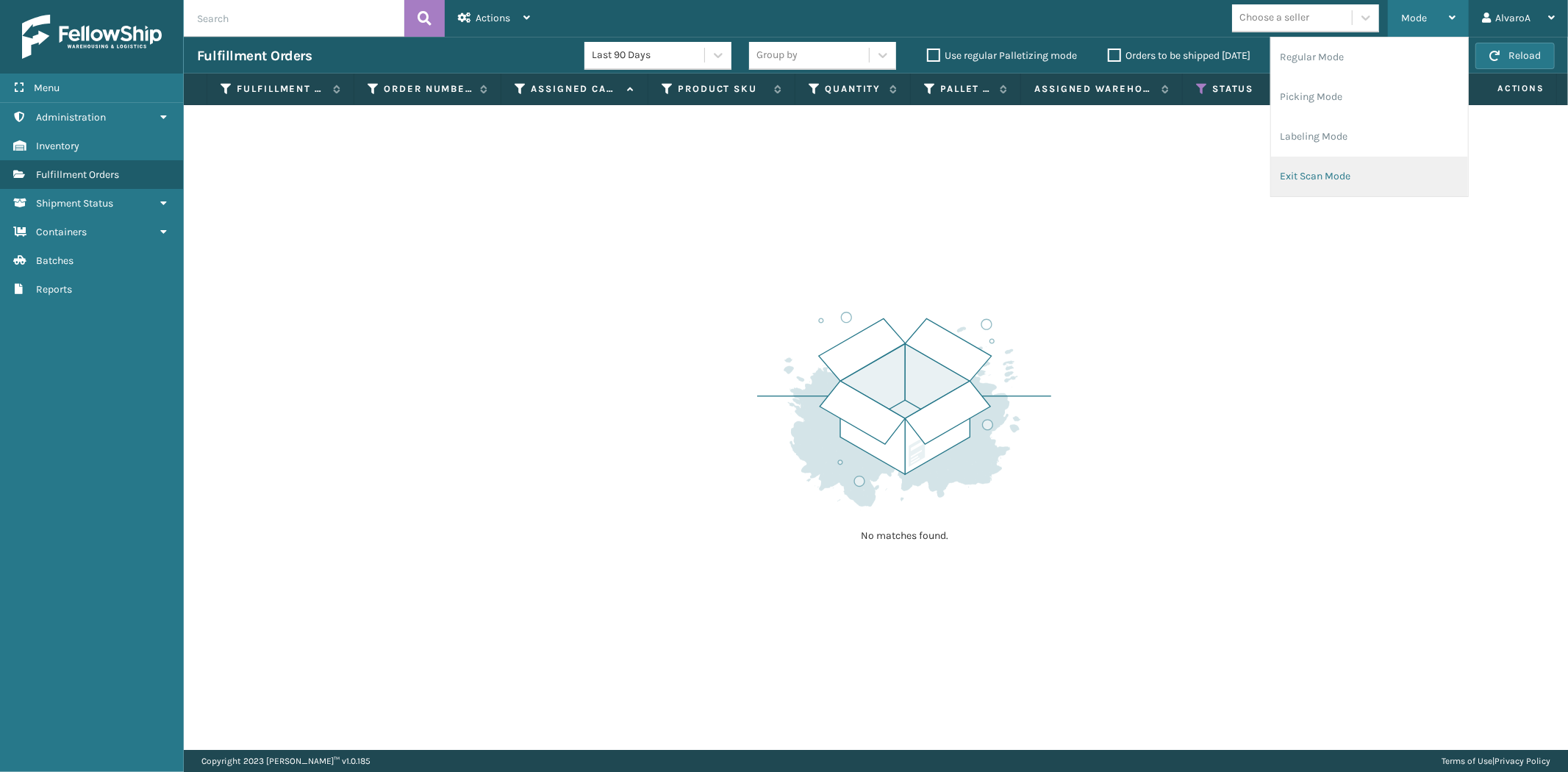
click at [1355, 176] on li "Exit Scan Mode" at bounding box center [1369, 177] width 197 height 40
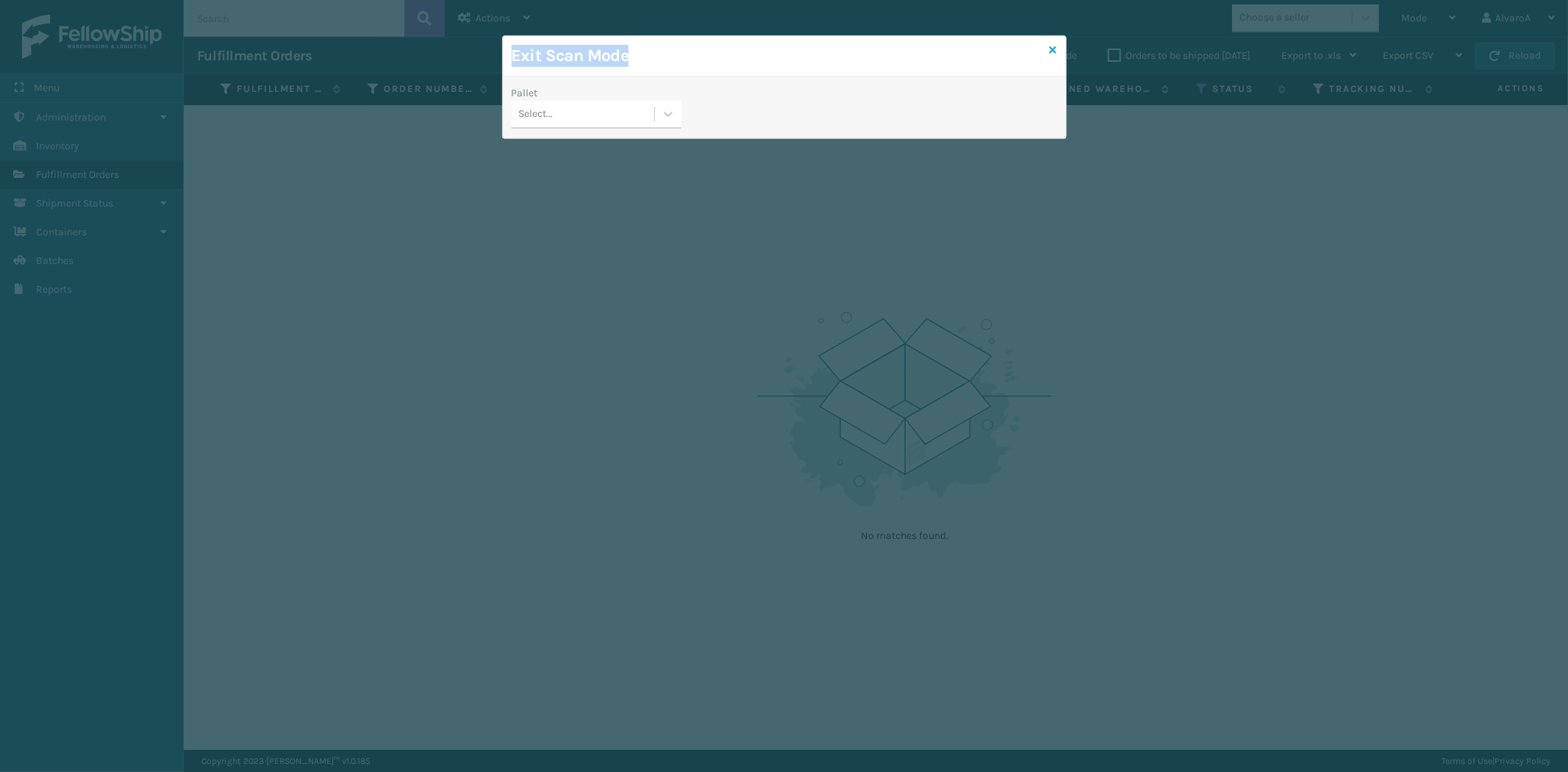
click at [1055, 50] on div "Exit Scan Mode Pallet Select..." at bounding box center [784, 87] width 564 height 104
click at [1052, 47] on icon at bounding box center [1054, 49] width 8 height 10
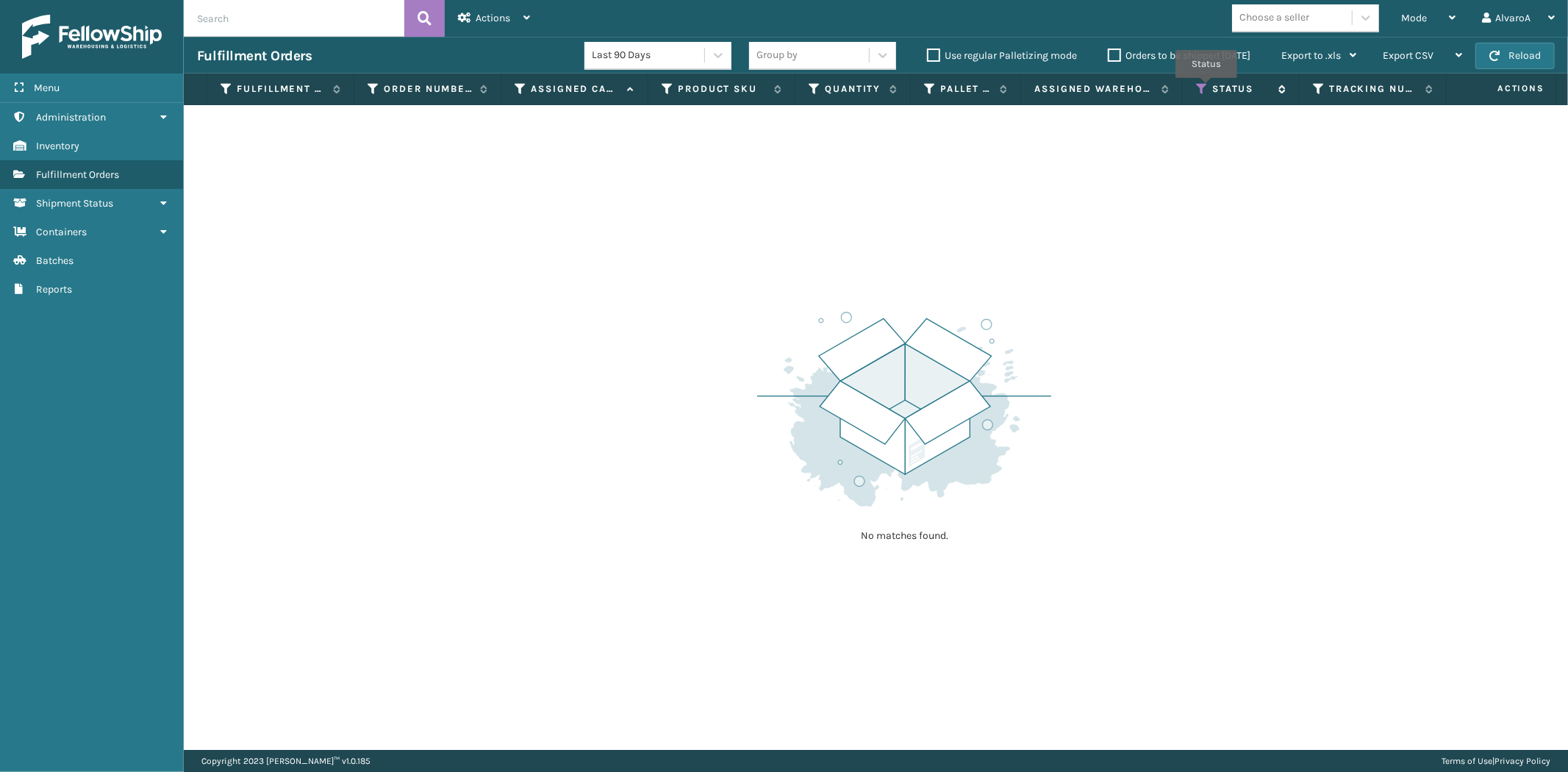
click at [1206, 89] on icon at bounding box center [1202, 89] width 11 height 13
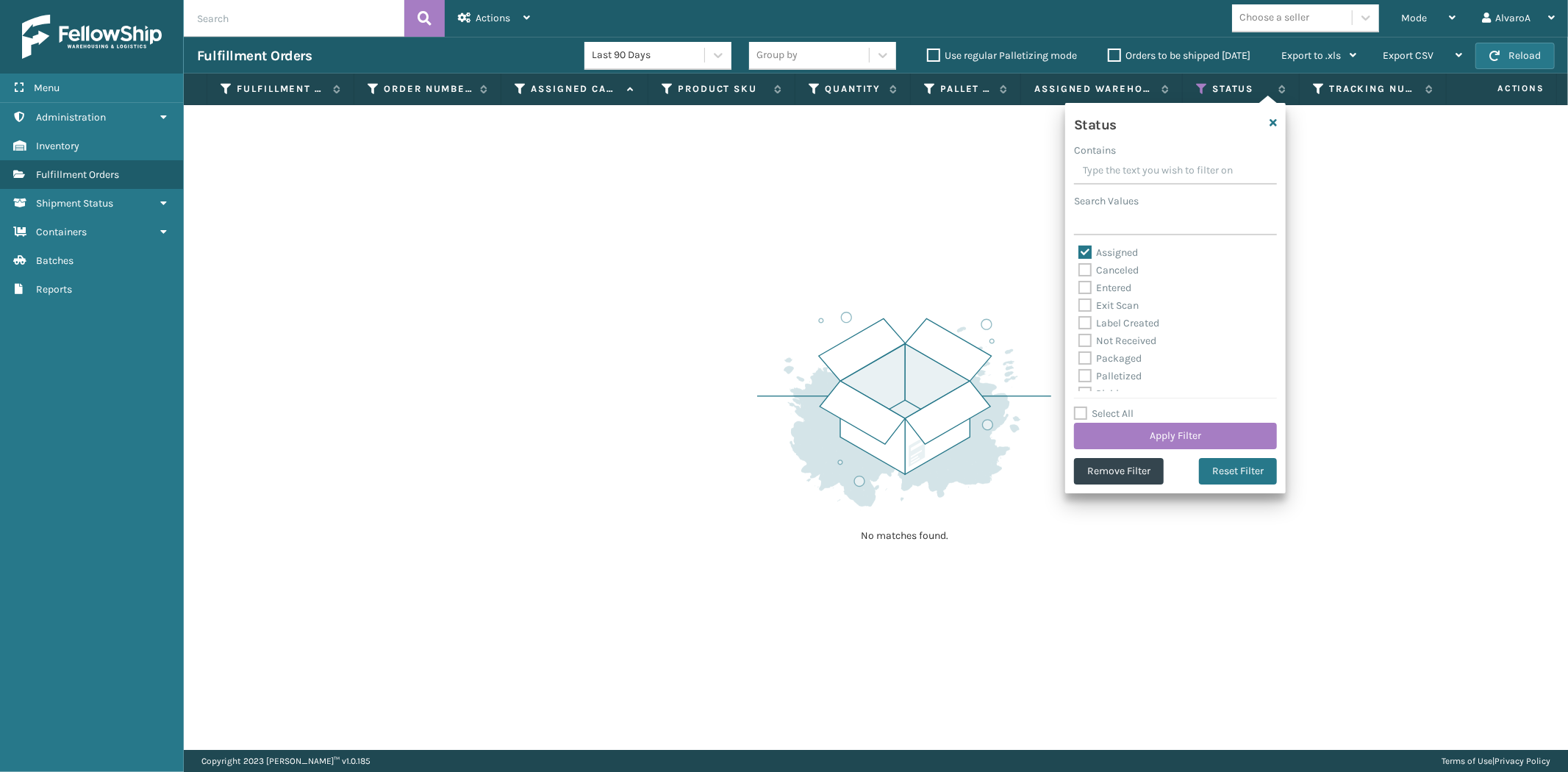
click at [1089, 250] on label "Assigned" at bounding box center [1108, 252] width 60 height 12
click at [1079, 250] on input "Assigned" at bounding box center [1079, 249] width 1 height 10
click at [1079, 311] on label "Picking" at bounding box center [1105, 311] width 52 height 12
click at [1084, 312] on label "Picking" at bounding box center [1105, 311] width 52 height 12
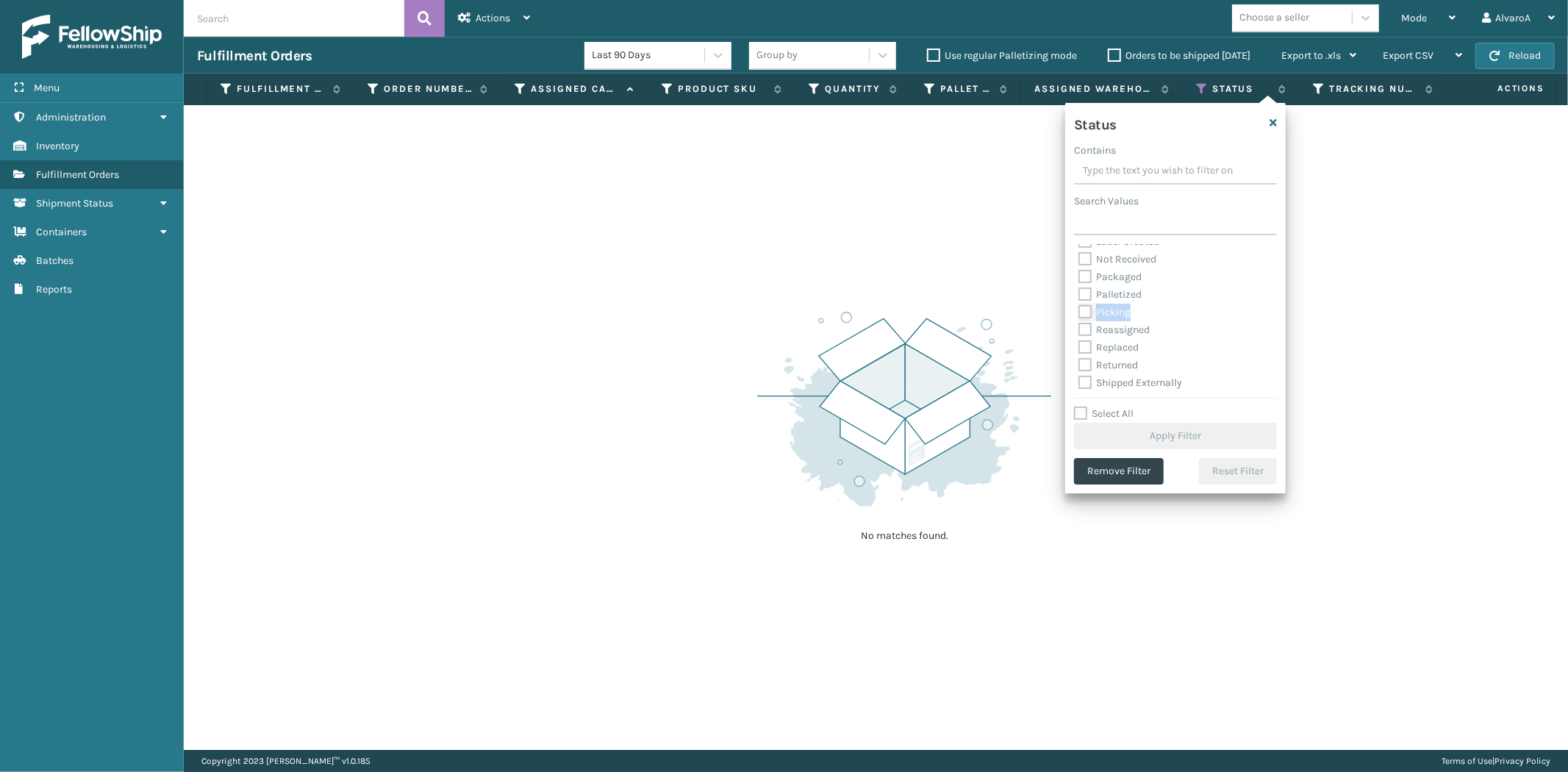
click at [1079, 312] on input "Picking" at bounding box center [1079, 308] width 1 height 10
click at [1105, 438] on button "Apply Filter" at bounding box center [1175, 436] width 203 height 27
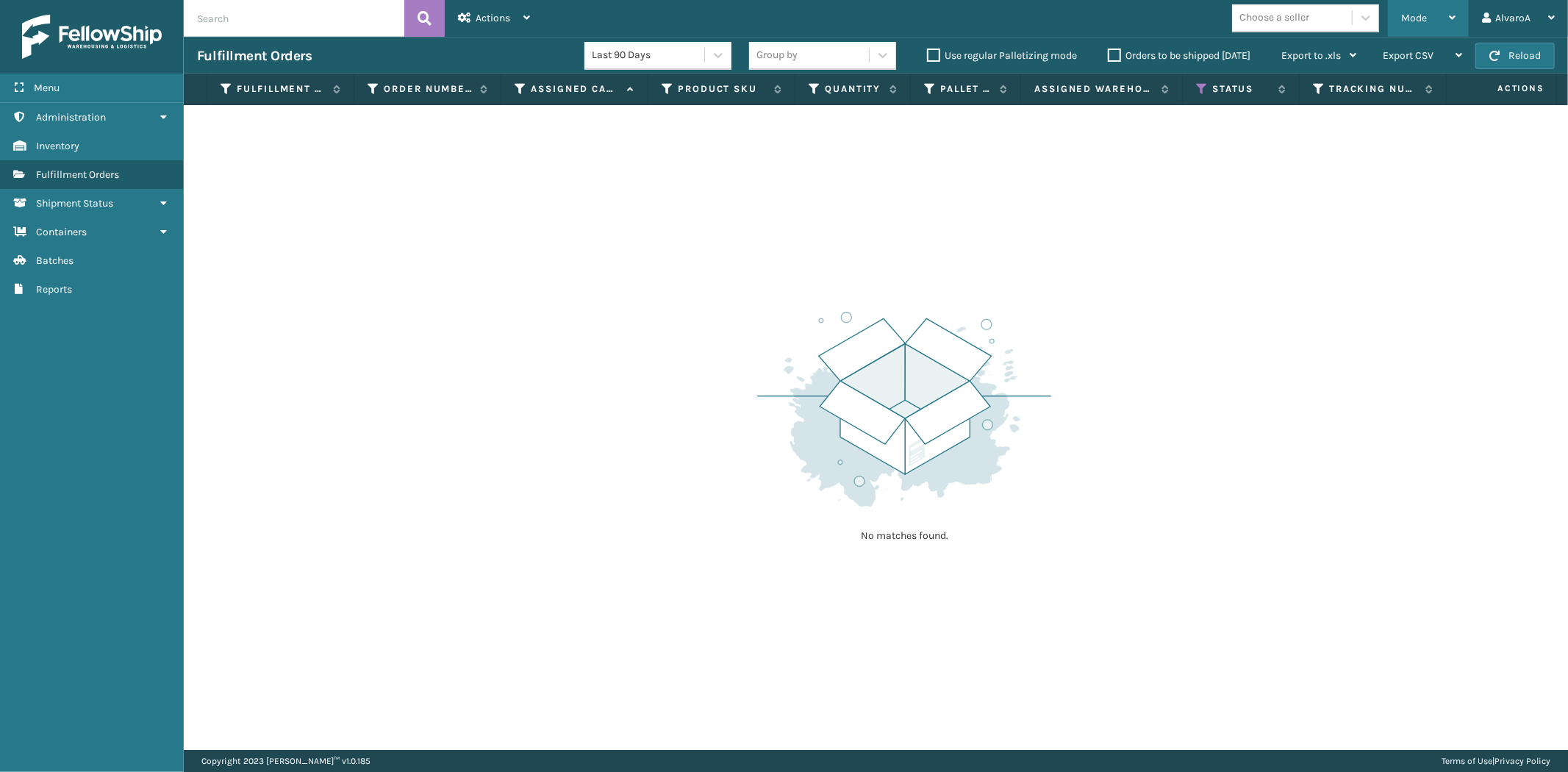
click at [1442, 11] on div "Mode" at bounding box center [1428, 18] width 54 height 37
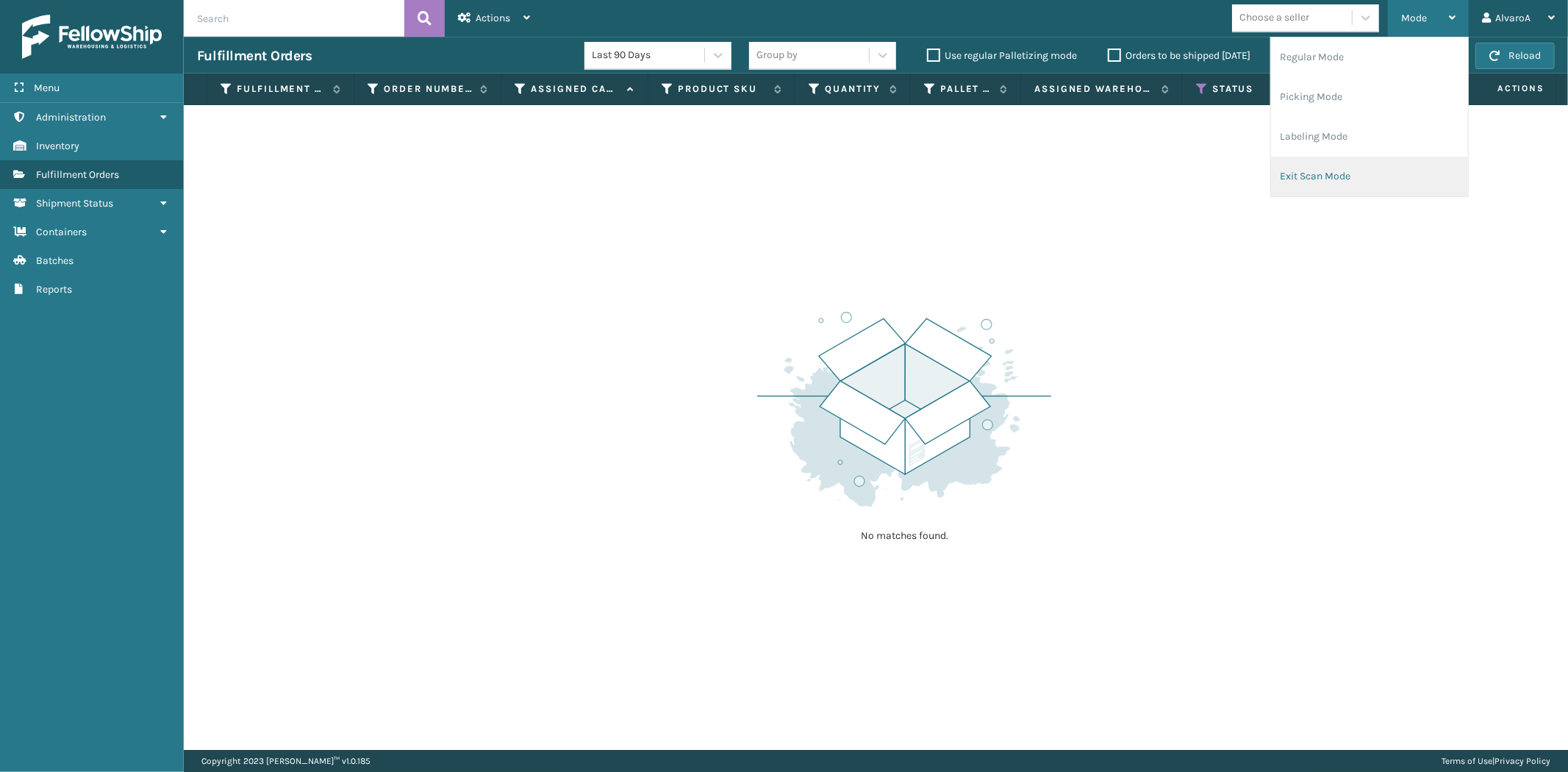
click at [1315, 157] on li "Exit Scan Mode" at bounding box center [1369, 177] width 197 height 40
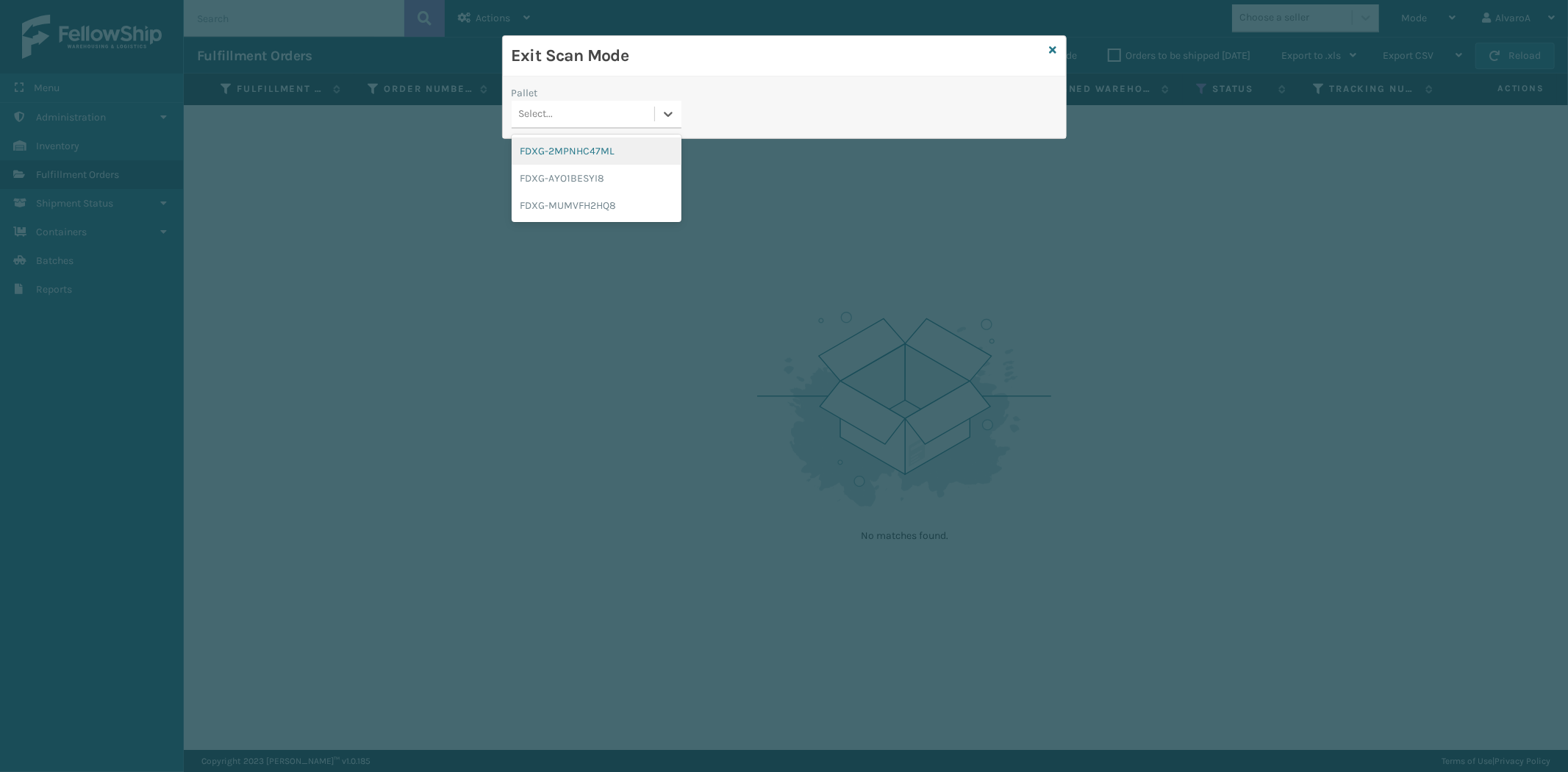
drag, startPoint x: 675, startPoint y: 120, endPoint x: 709, endPoint y: 114, distance: 34.5
click at [676, 120] on div at bounding box center [669, 114] width 27 height 27
click at [600, 203] on div "FDXG-MUMVFH2HQ8" at bounding box center [597, 206] width 170 height 28
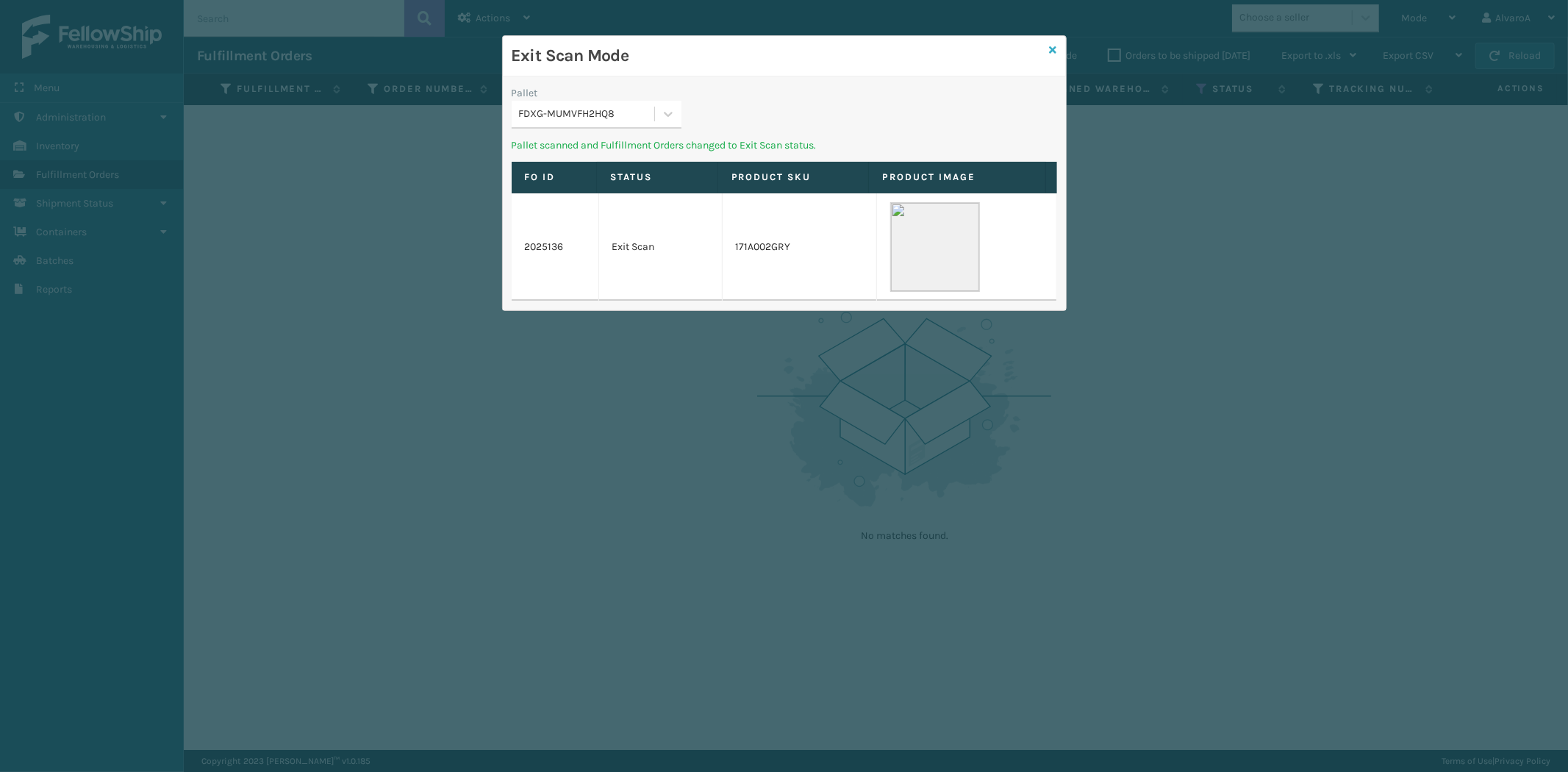
click at [1054, 49] on icon at bounding box center [1054, 49] width 8 height 10
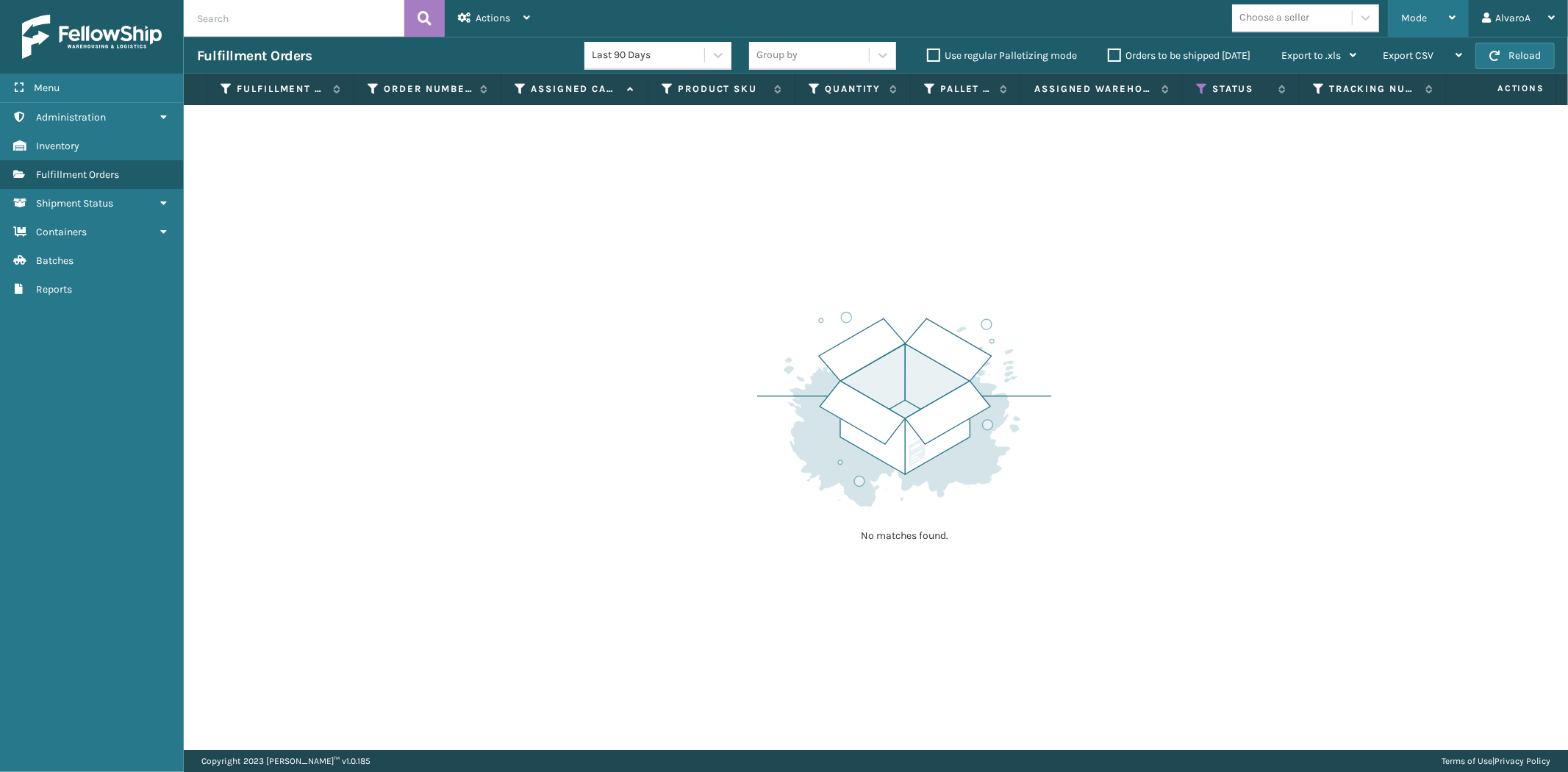
click at [1421, 26] on div "Mode" at bounding box center [1428, 18] width 54 height 37
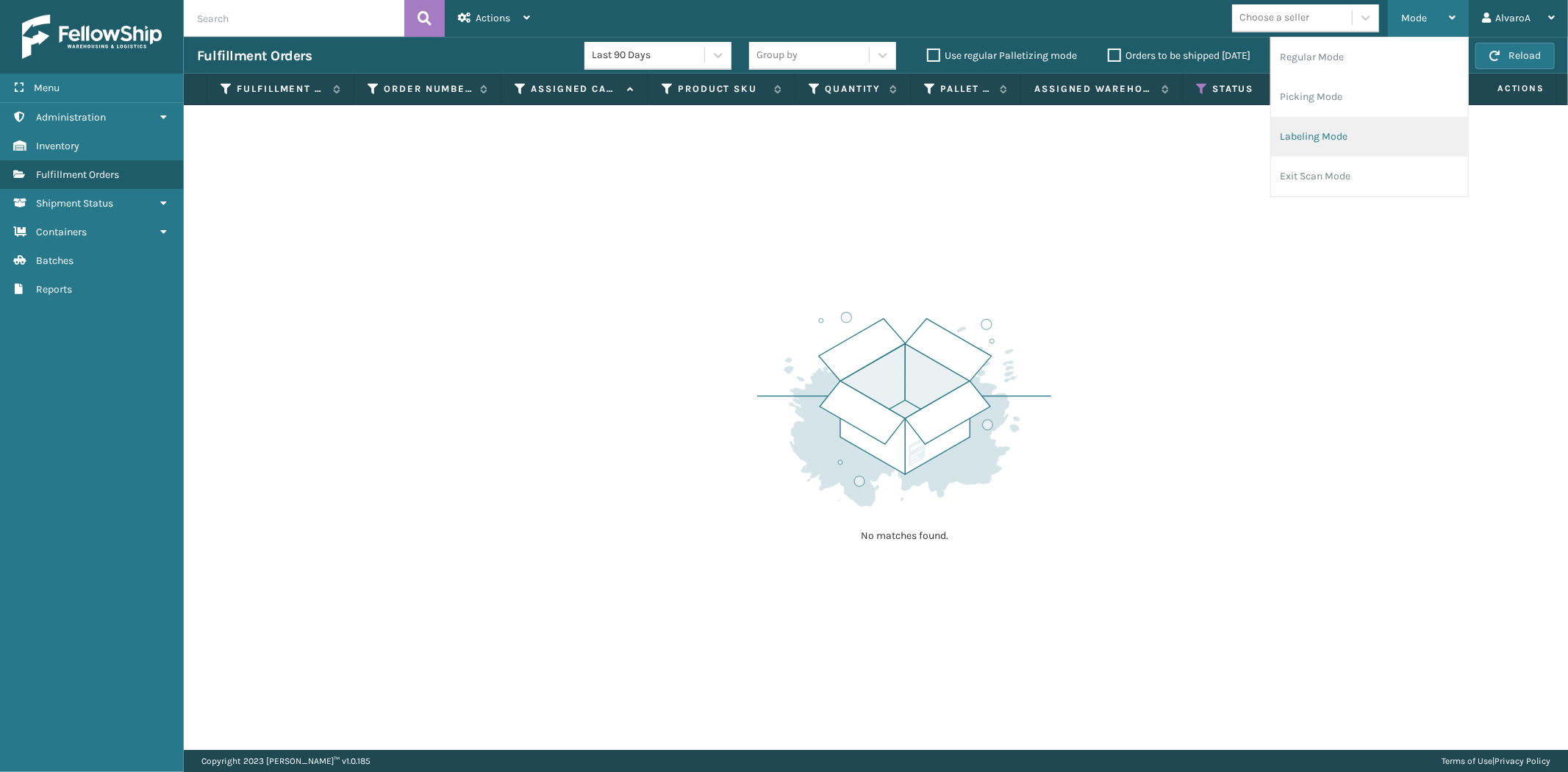
click at [1325, 131] on li "Labeling Mode" at bounding box center [1369, 137] width 197 height 40
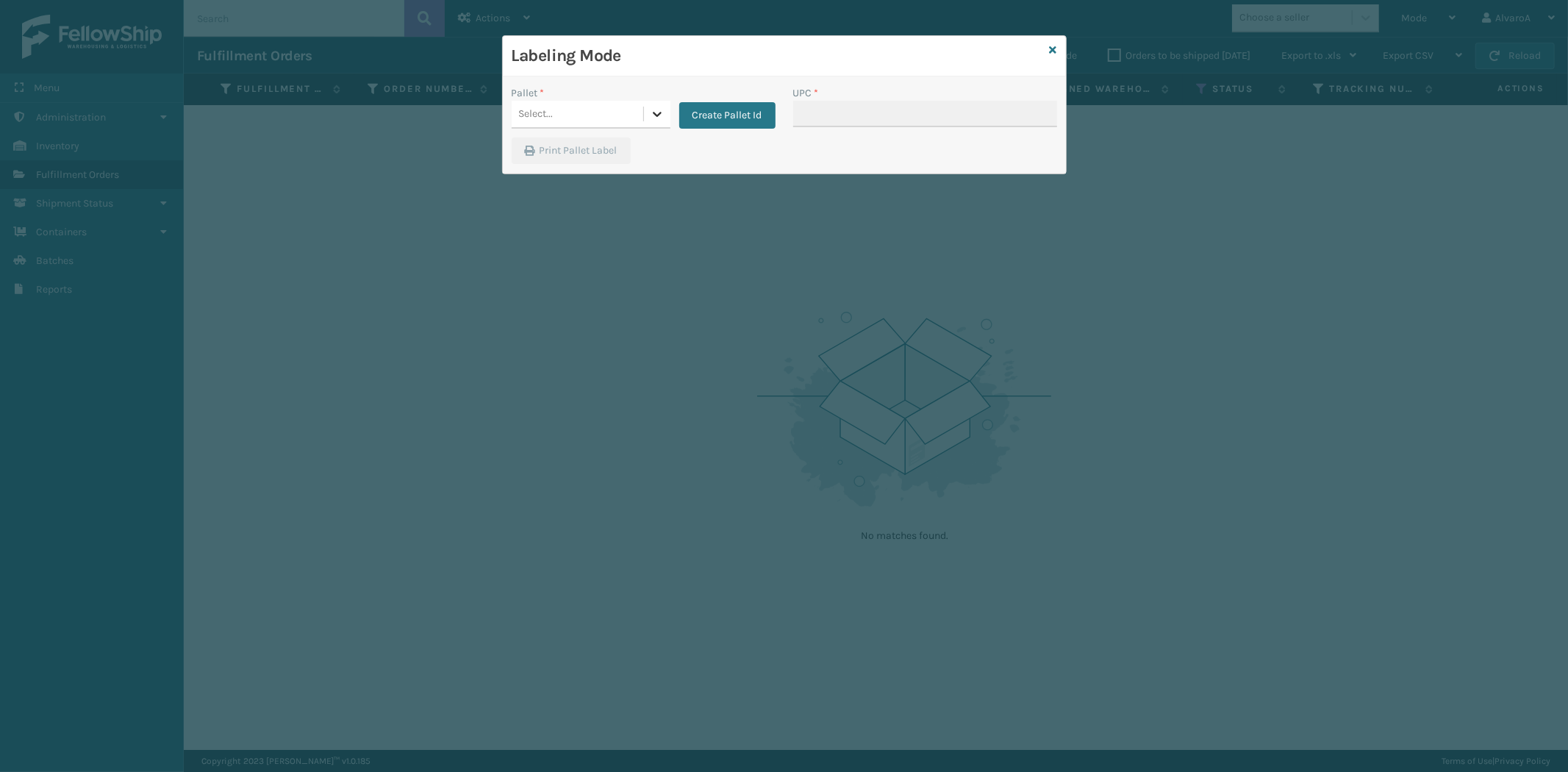
drag, startPoint x: 638, startPoint y: 106, endPoint x: 648, endPoint y: 107, distance: 10.0
click at [637, 106] on div "Select..." at bounding box center [578, 114] width 131 height 25
click at [729, 110] on button "Create Pallet Id" at bounding box center [727, 115] width 96 height 27
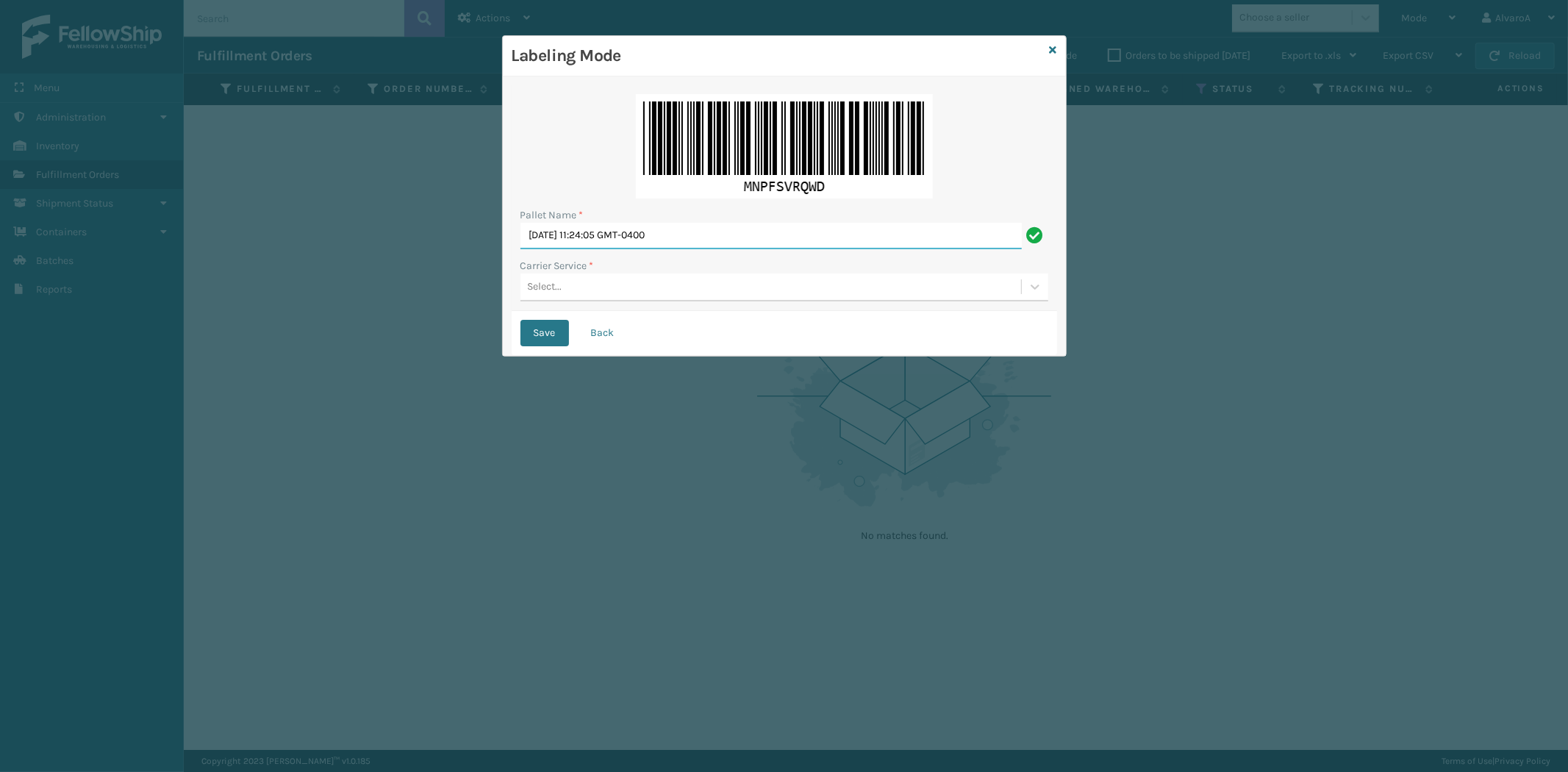
drag, startPoint x: 718, startPoint y: 235, endPoint x: 510, endPoint y: 262, distance: 209.7
click at [510, 262] on div "Pallet Name * [DATE] 11:24:05 GMT-0400 Carrier Service * Select... Save Back" at bounding box center [785, 216] width 563 height 280
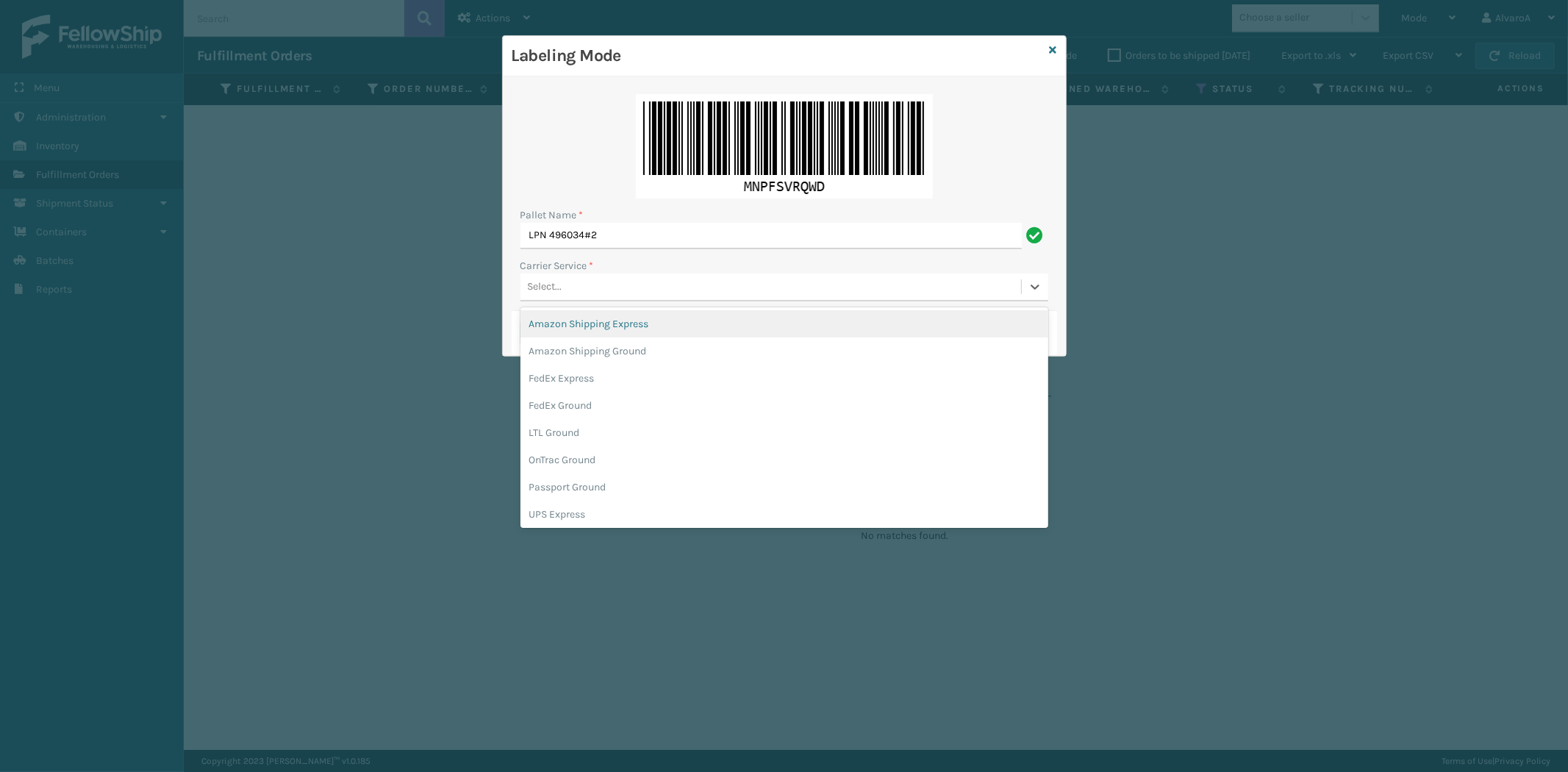
drag, startPoint x: 549, startPoint y: 289, endPoint x: 552, endPoint y: 300, distance: 11.4
click at [549, 288] on div "Select..." at bounding box center [545, 287] width 34 height 15
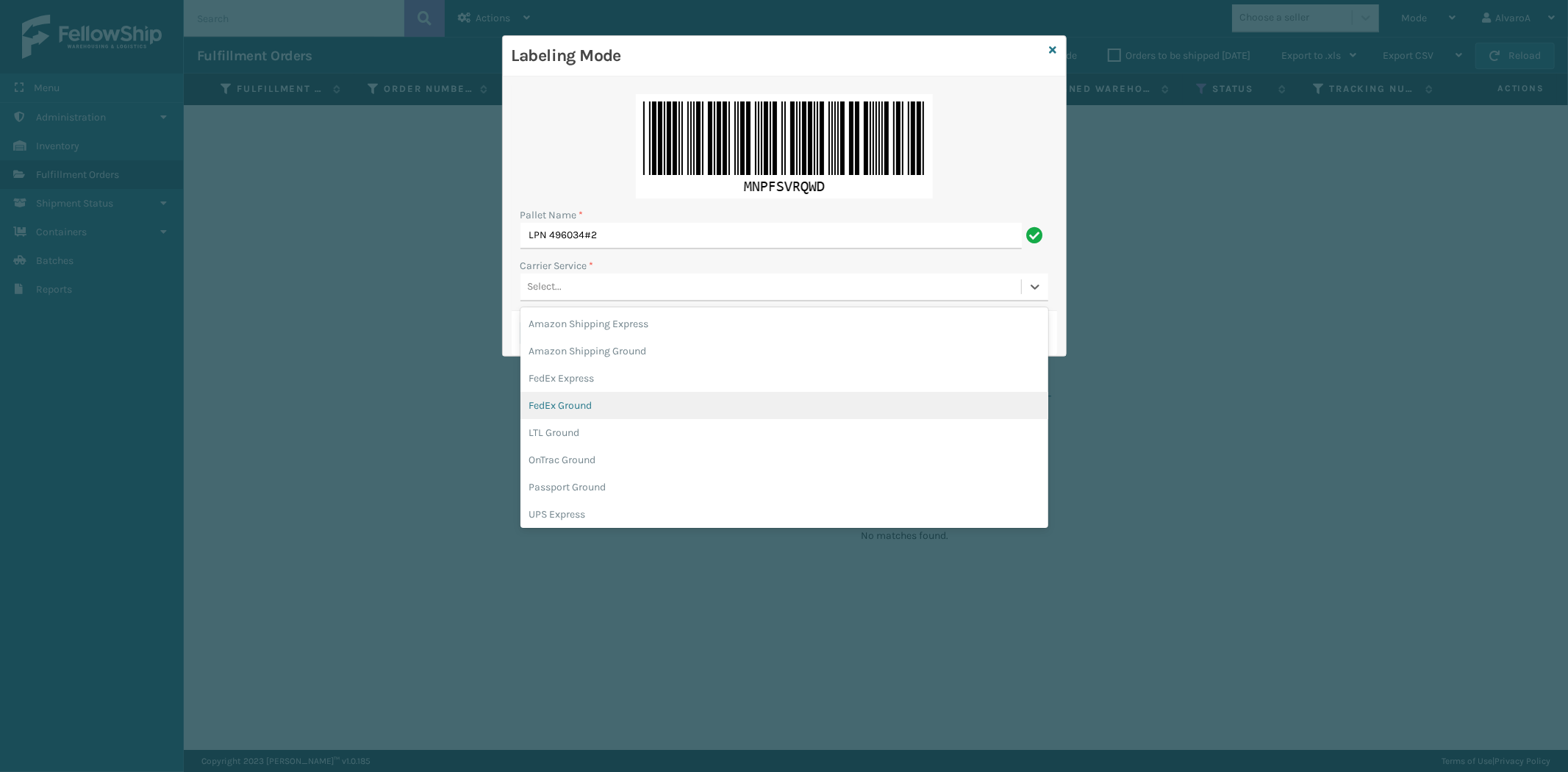
click at [578, 407] on div "FedEx Ground" at bounding box center [784, 406] width 528 height 28
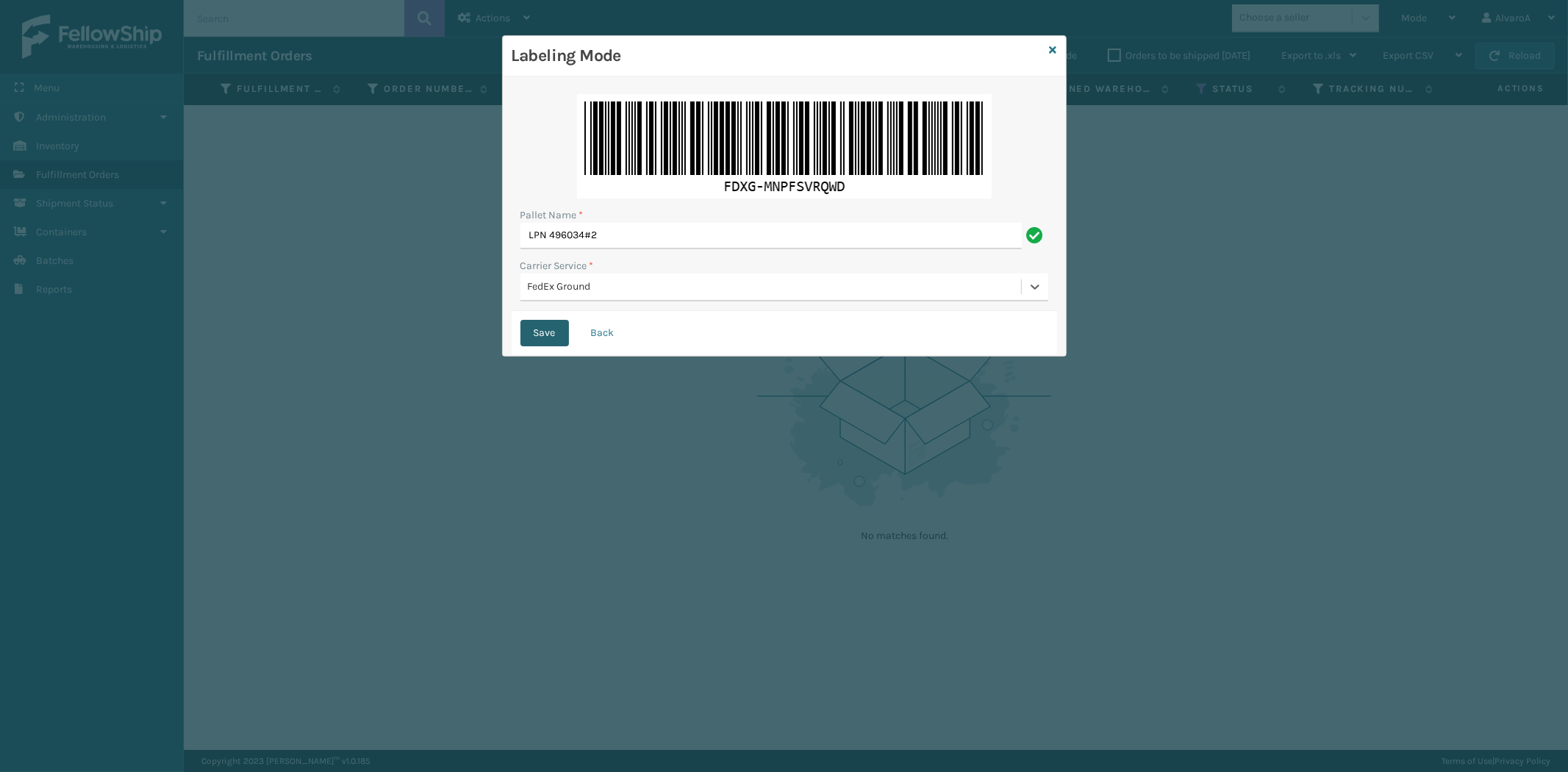
click at [544, 331] on button "Save" at bounding box center [544, 333] width 49 height 27
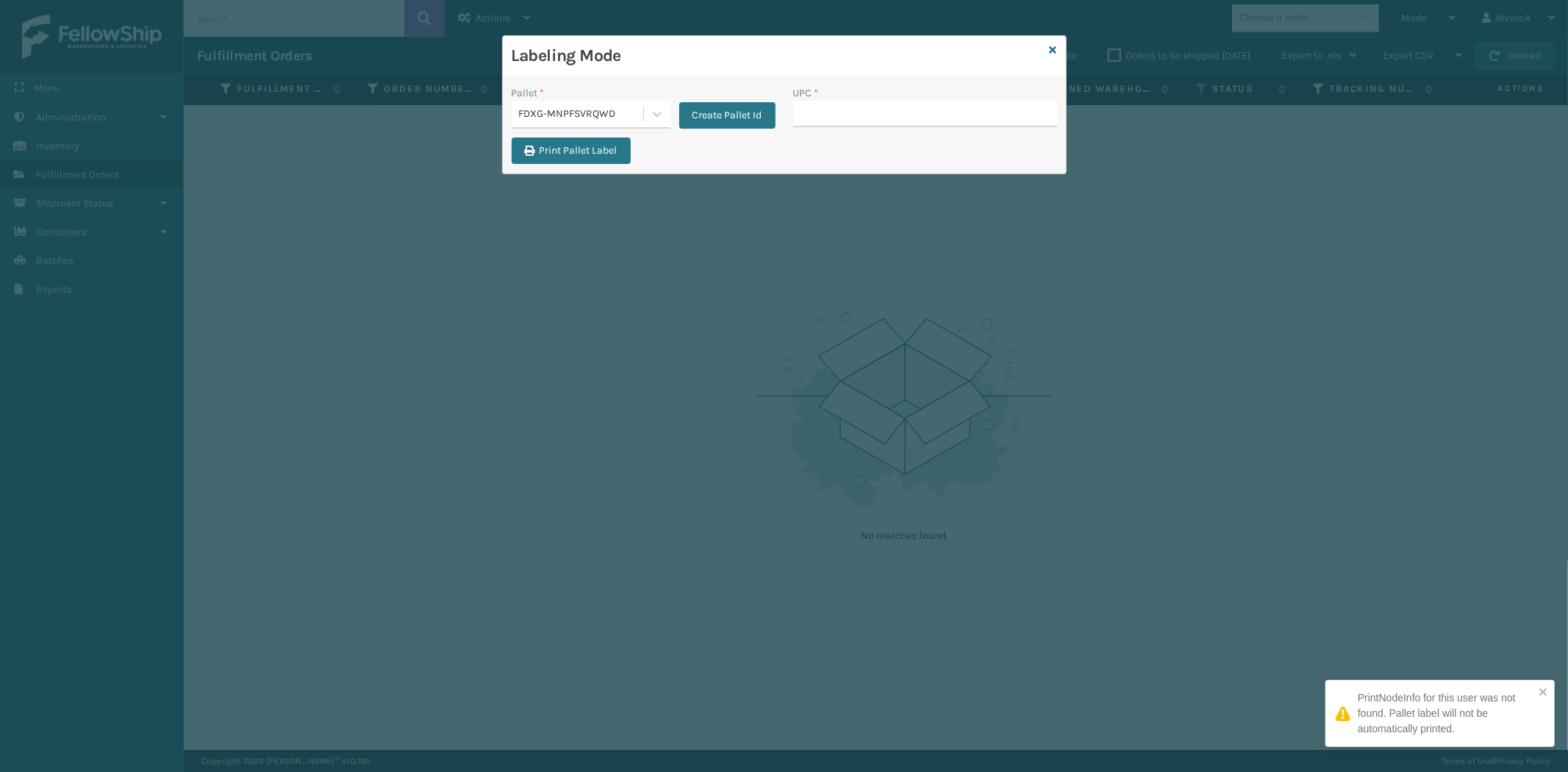
click at [817, 121] on input "UPC *" at bounding box center [925, 114] width 264 height 27
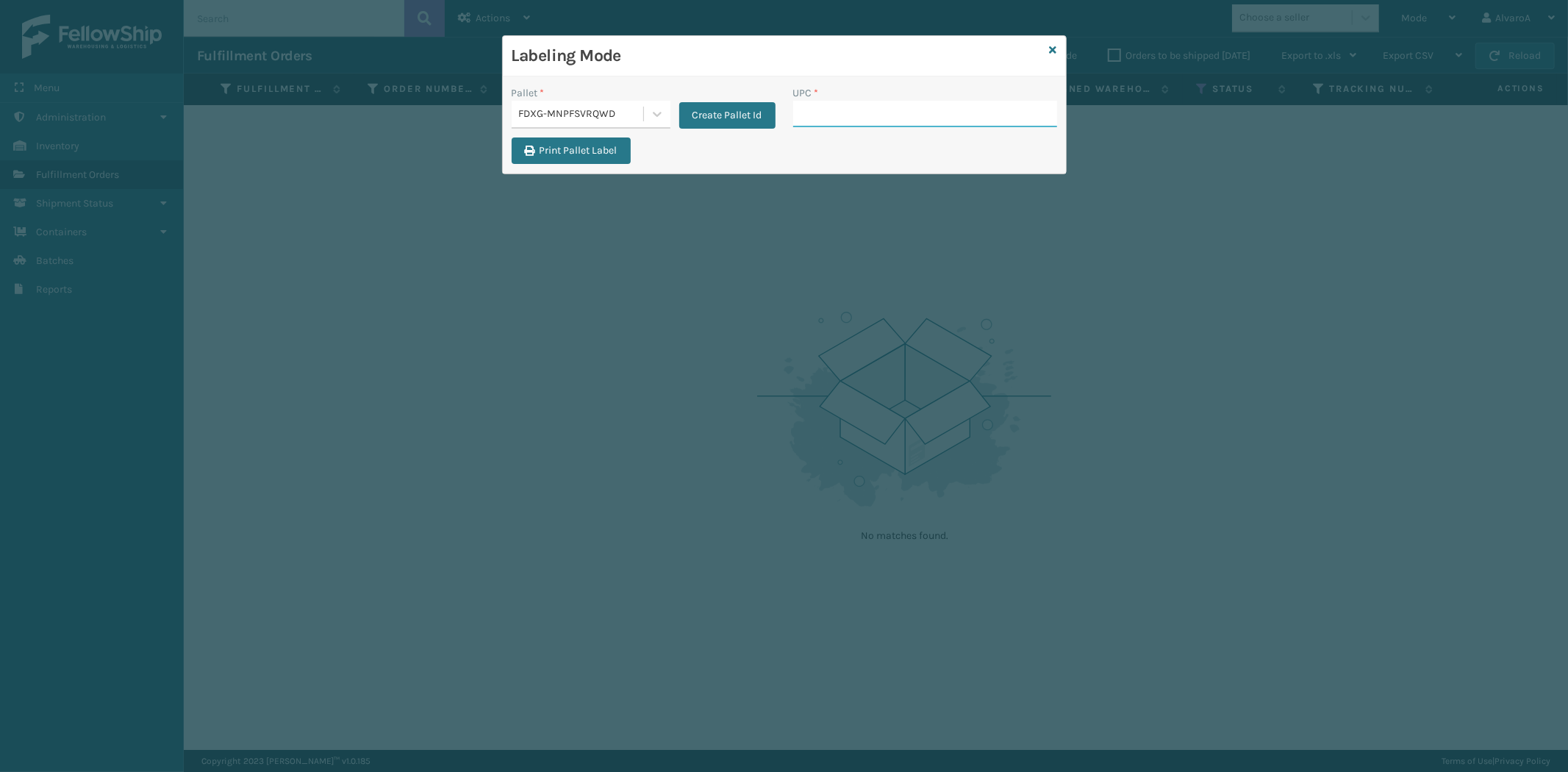
click at [842, 122] on input "UPC *" at bounding box center [925, 114] width 264 height 27
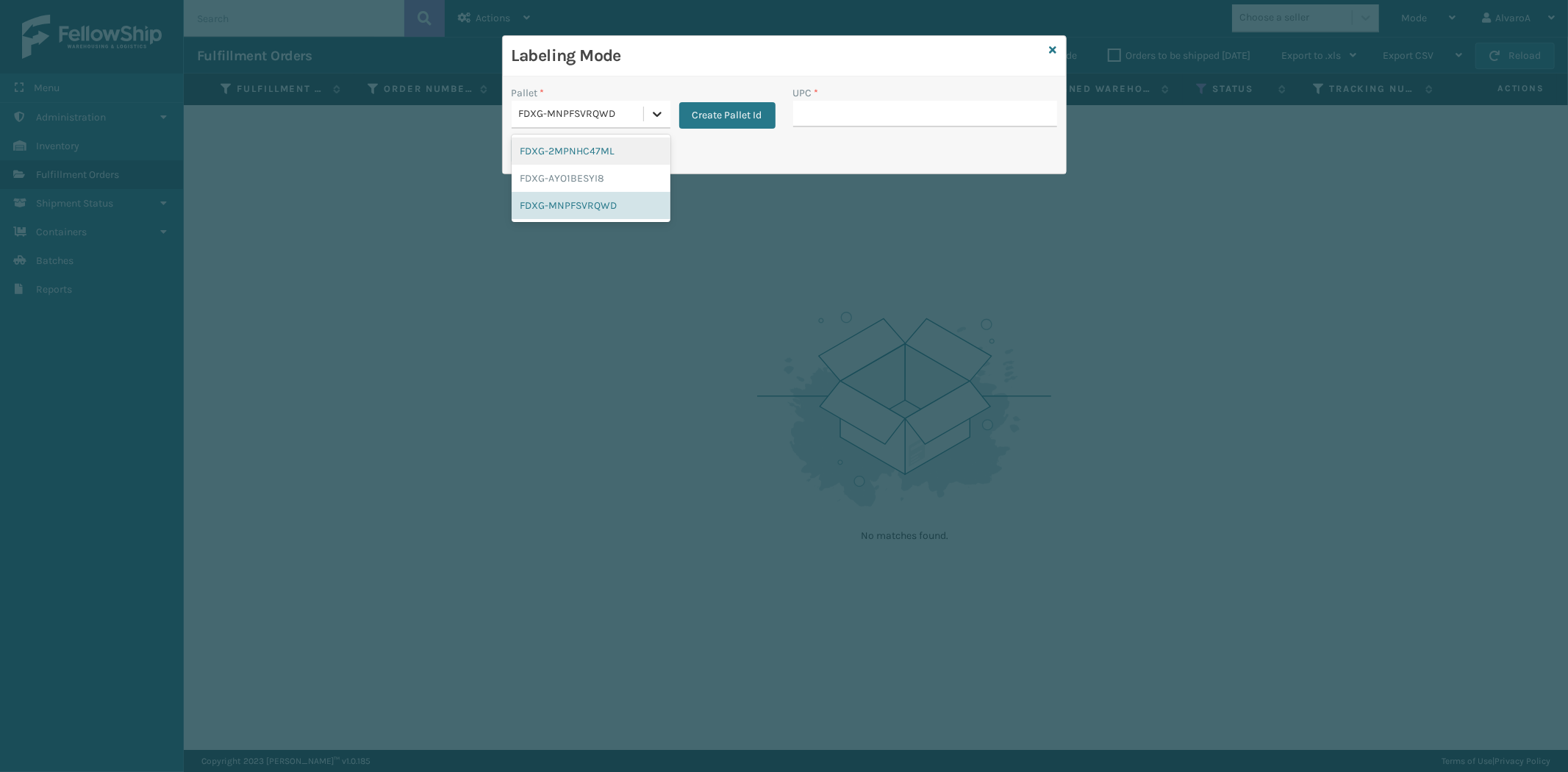
drag, startPoint x: 660, startPoint y: 113, endPoint x: 680, endPoint y: 111, distance: 20.1
click at [659, 114] on icon at bounding box center [657, 113] width 14 height 14
click at [723, 104] on button "Create Pallet Id" at bounding box center [727, 115] width 96 height 27
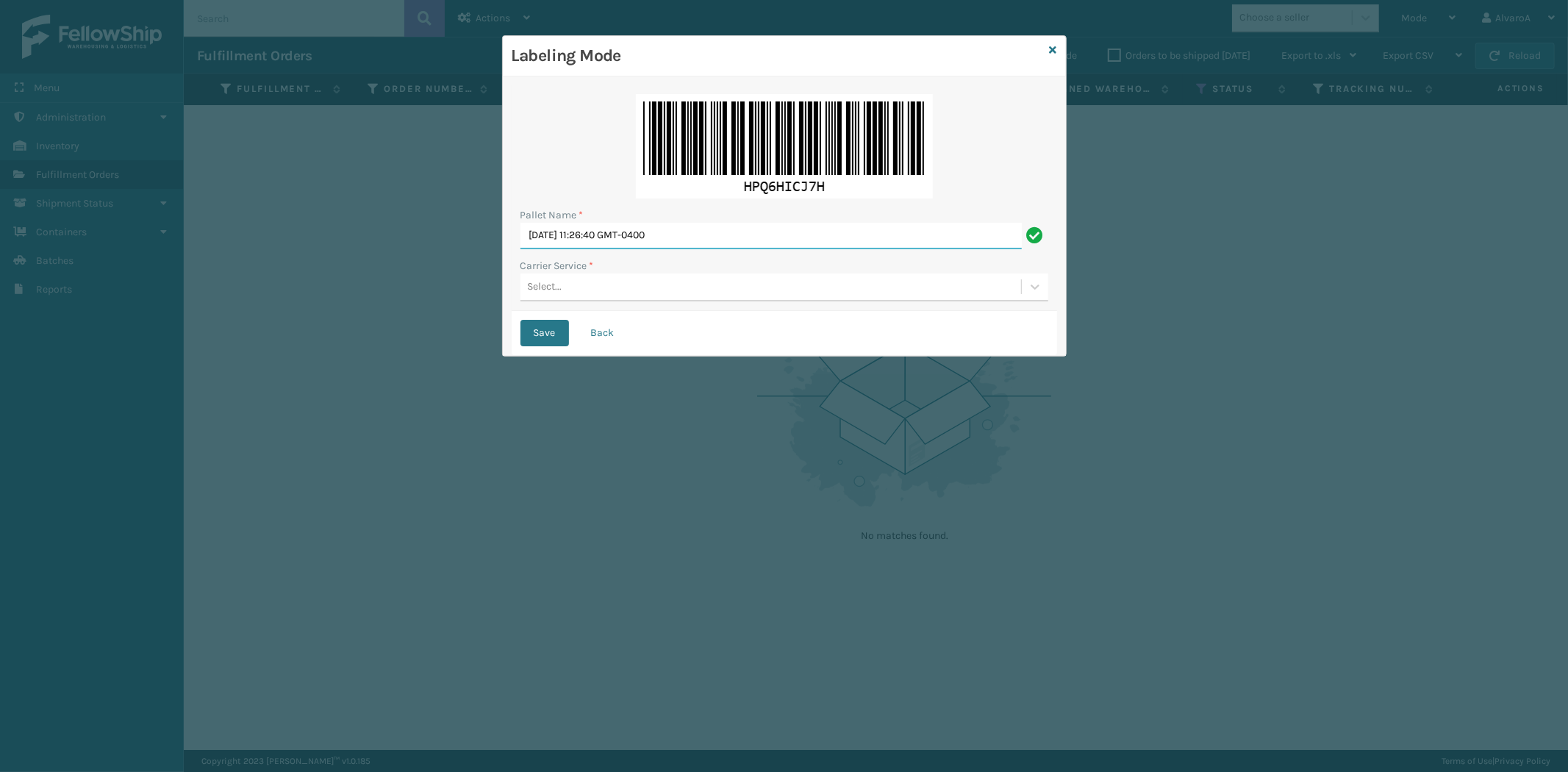
drag, startPoint x: 738, startPoint y: 229, endPoint x: 431, endPoint y: 288, distance: 312.6
click at [431, 288] on div "Labeling Mode Pallet Name * [DATE] 11:26:40 GMT-0400 Carrier Service * Select..…" at bounding box center [784, 386] width 1568 height 772
click at [619, 240] on input "LPN 496035 #1" at bounding box center [771, 236] width 501 height 27
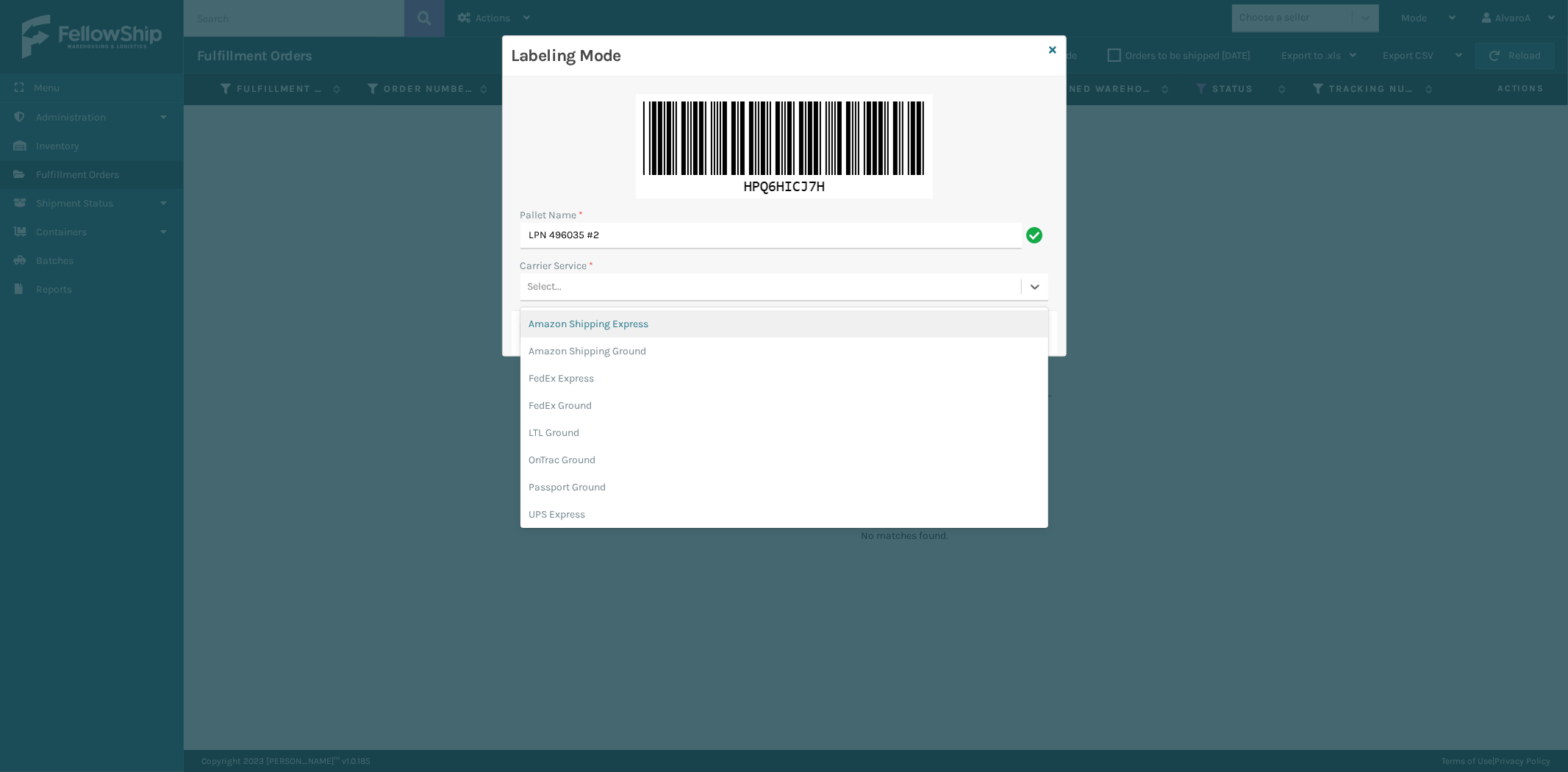
click at [537, 276] on div "Select..." at bounding box center [771, 287] width 500 height 25
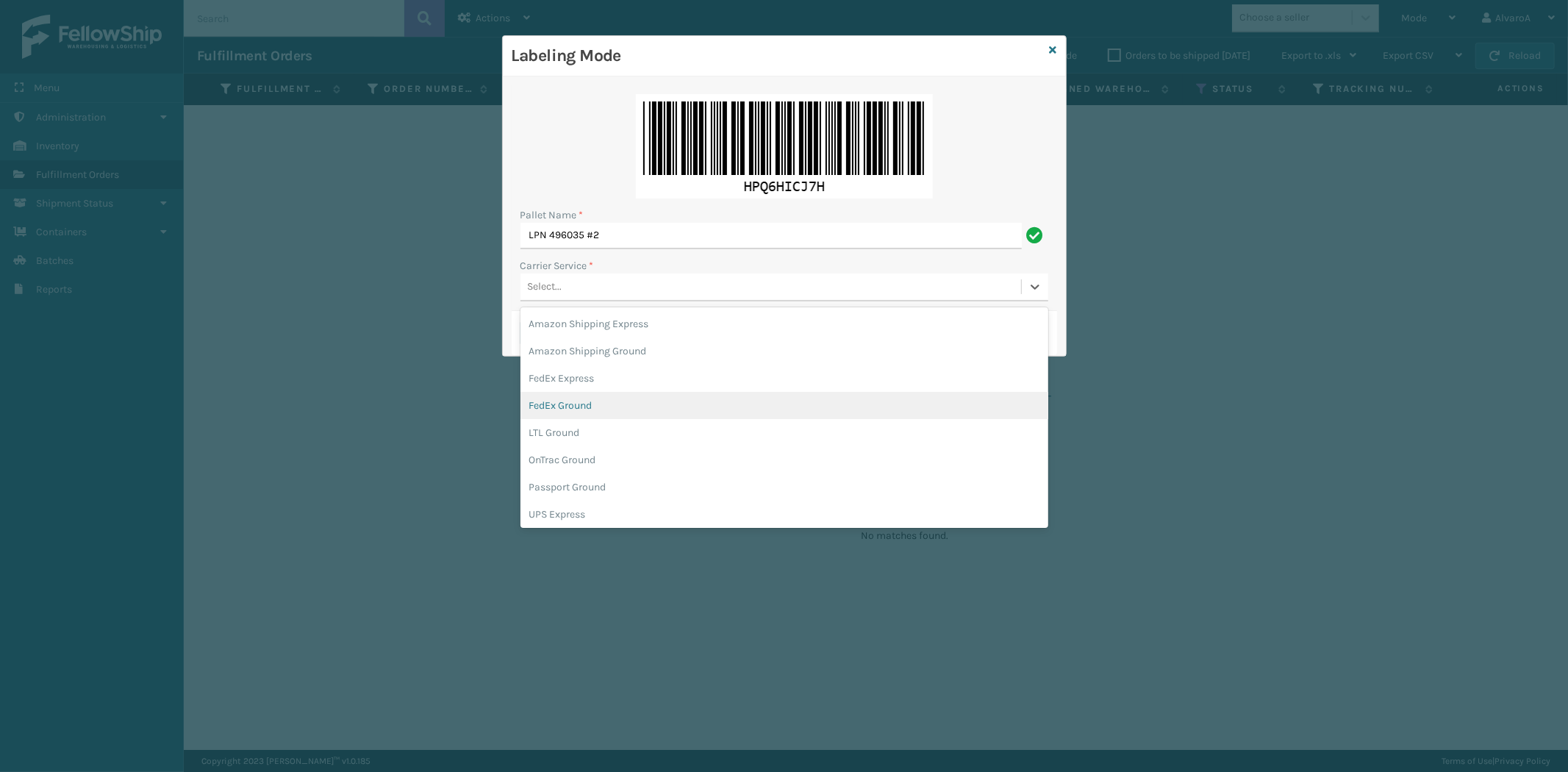
click at [598, 397] on div "FedEx Ground" at bounding box center [784, 406] width 528 height 28
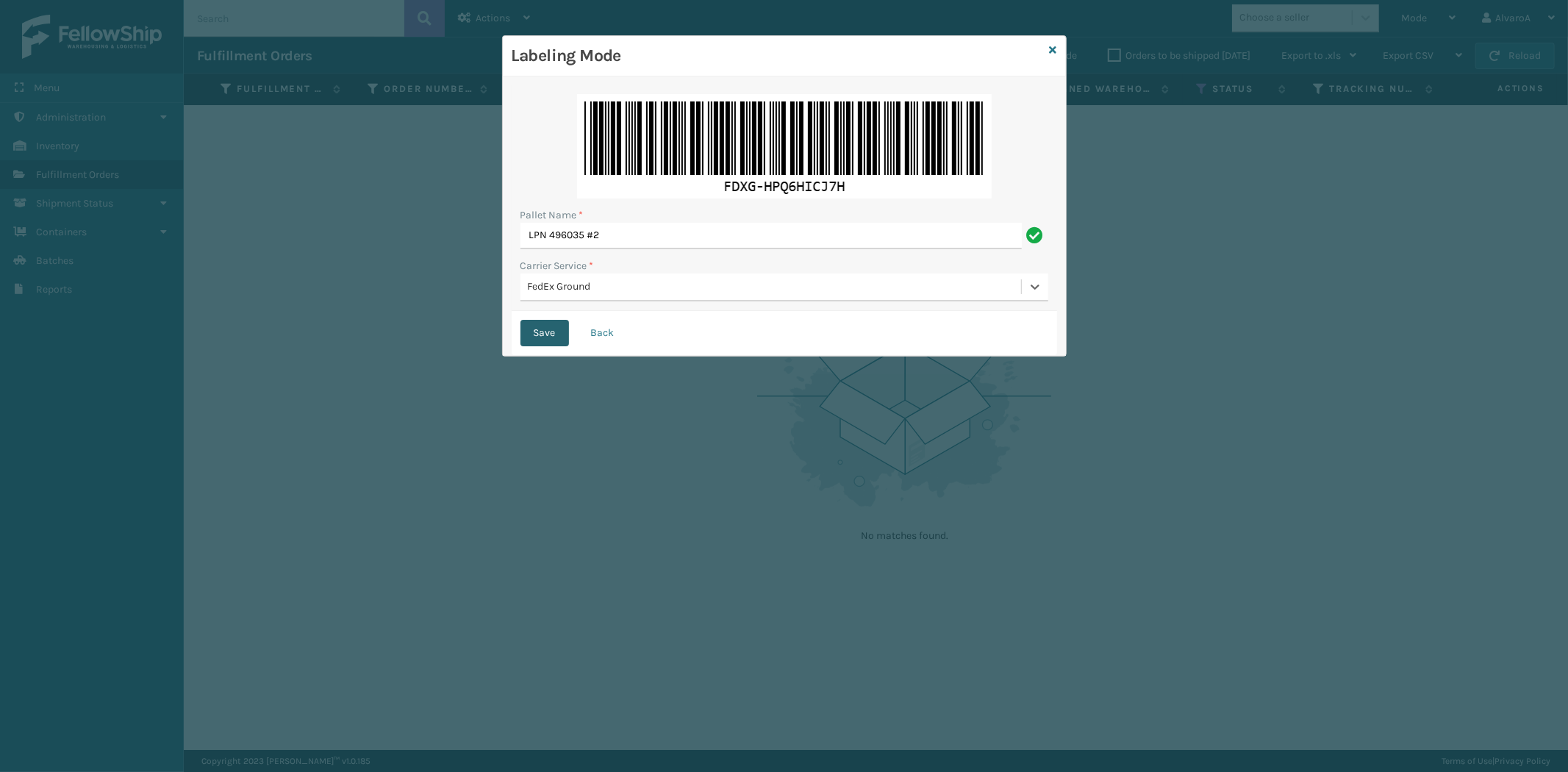
click at [548, 335] on button "Save" at bounding box center [544, 333] width 49 height 27
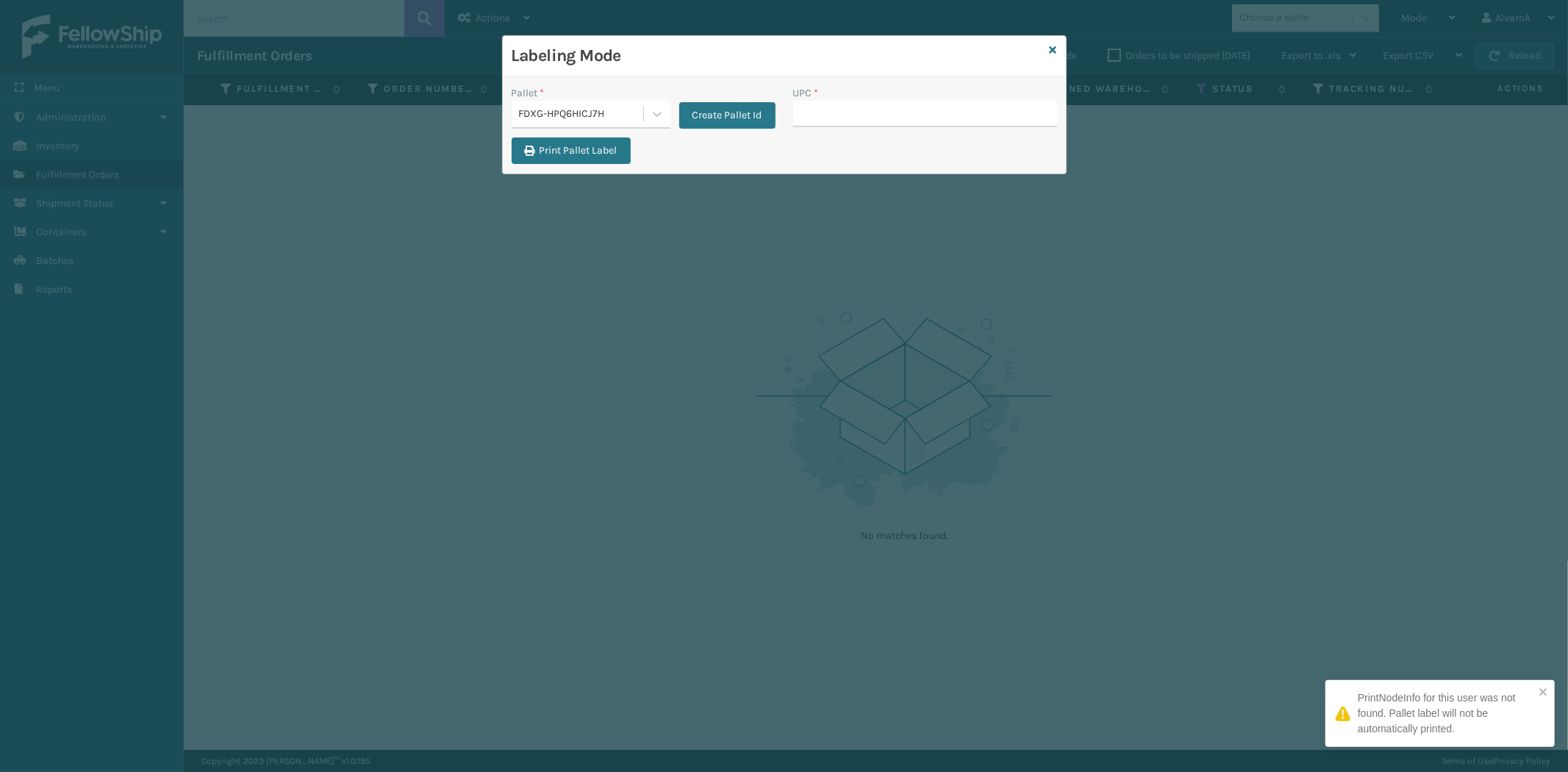
click at [824, 104] on input "UPC *" at bounding box center [925, 114] width 264 height 27
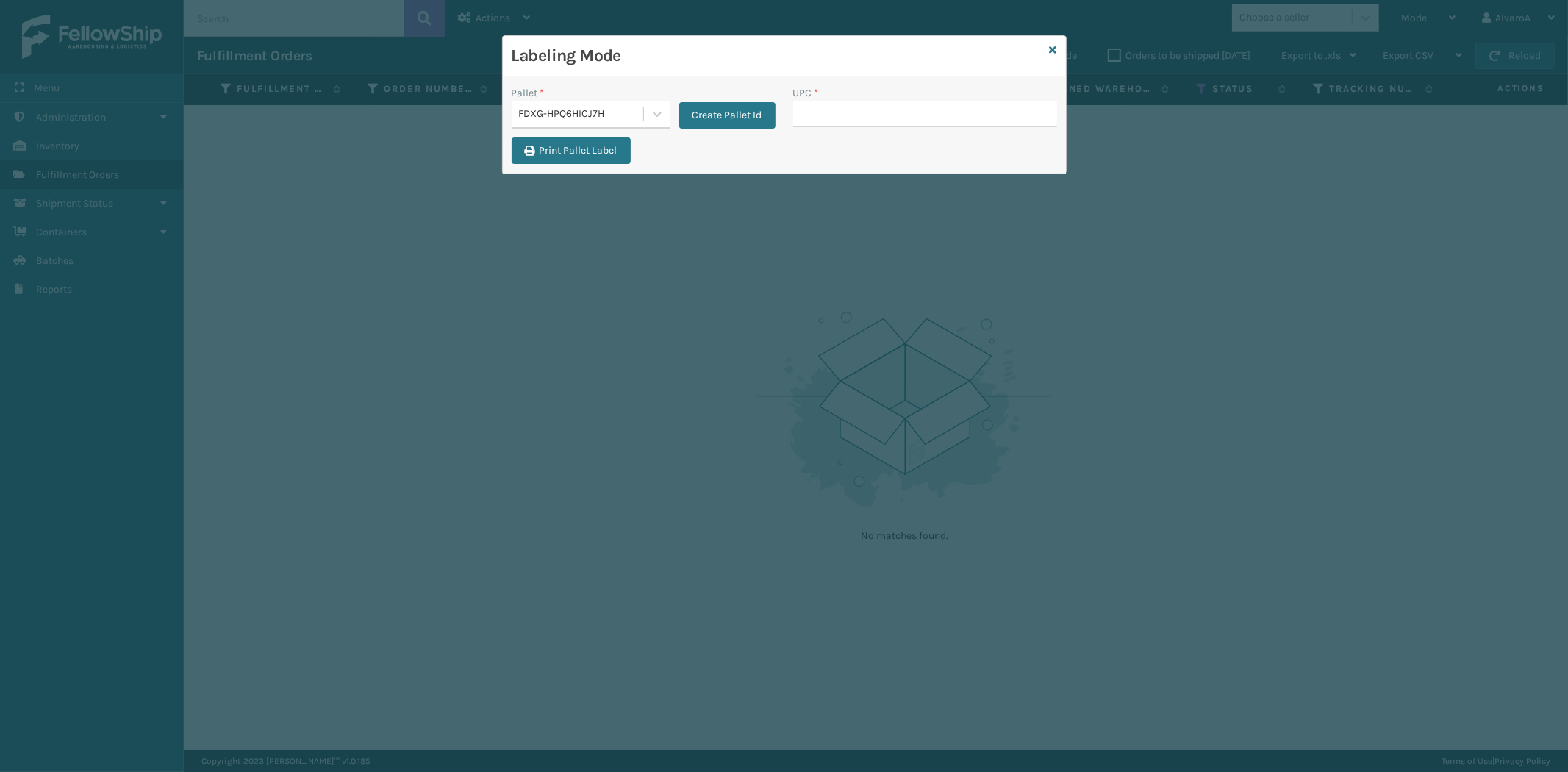
click at [838, 118] on input "UPC *" at bounding box center [925, 114] width 264 height 27
click at [719, 111] on button "Create Pallet Id" at bounding box center [727, 115] width 96 height 27
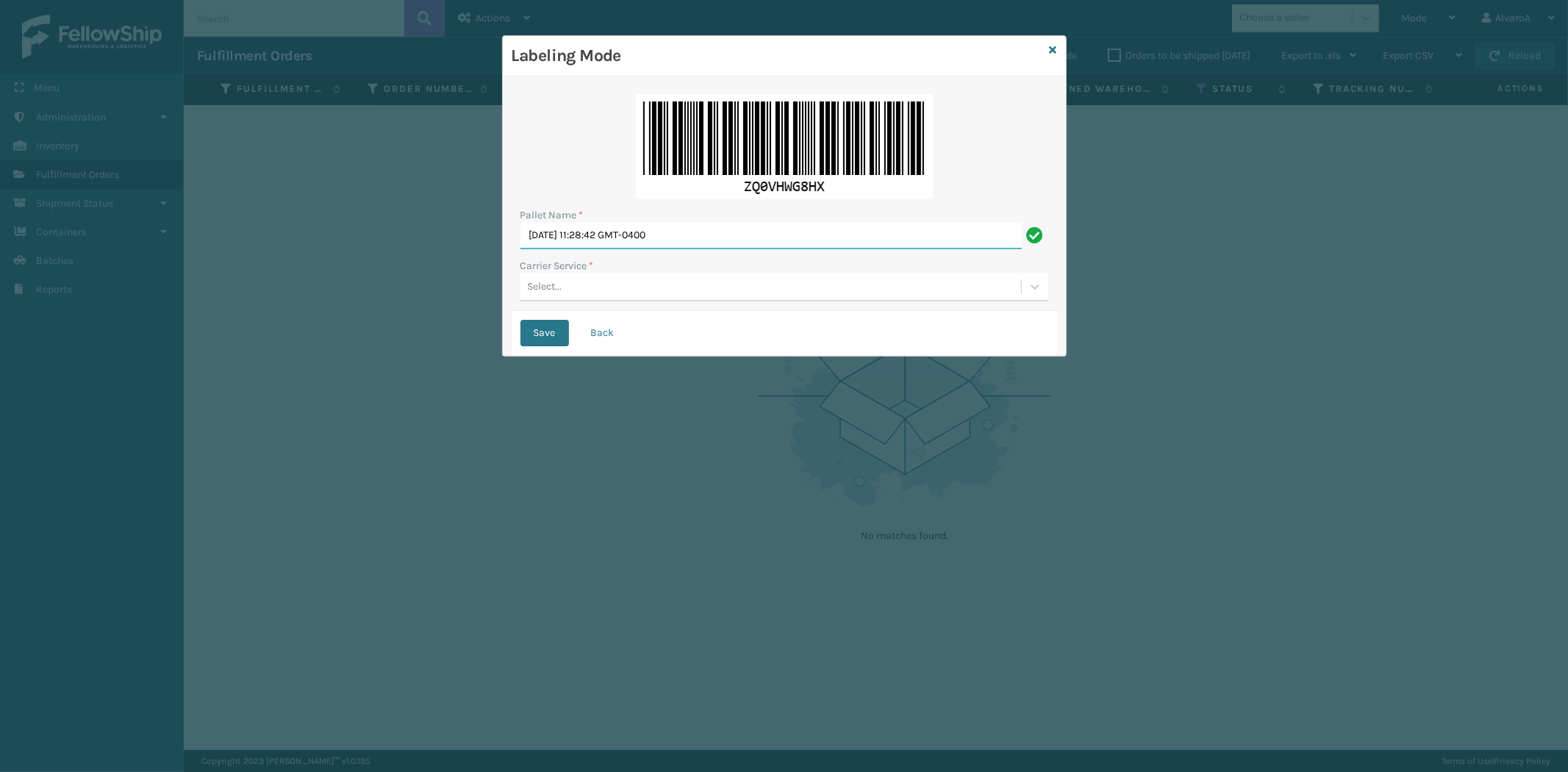
drag, startPoint x: 711, startPoint y: 239, endPoint x: 416, endPoint y: 247, distance: 295.1
click at [416, 247] on div "Labeling Mode Pallet Name * [DATE] 11:28:42 GMT-0400 Carrier Service * Select..…" at bounding box center [784, 386] width 1568 height 772
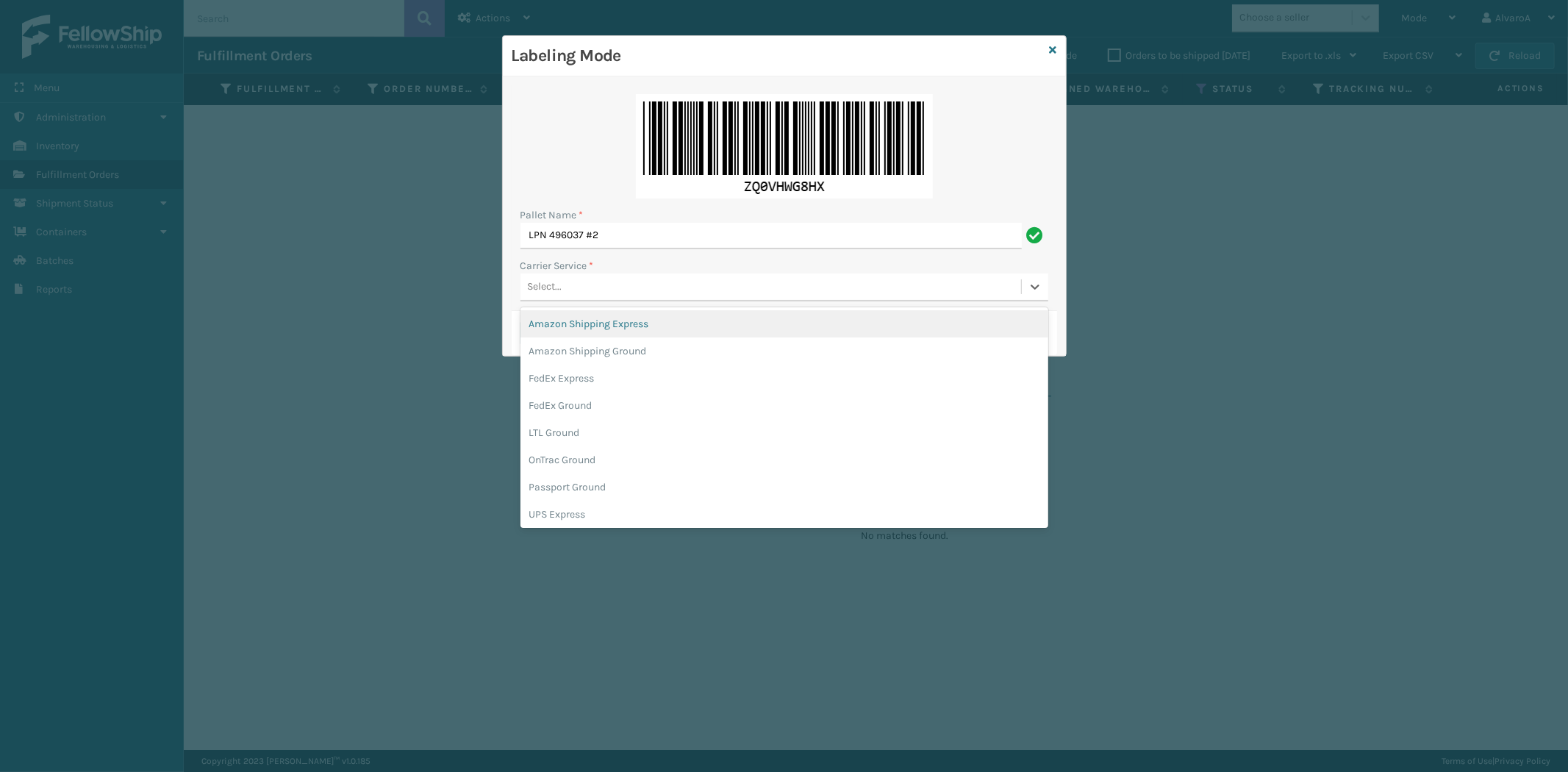
click at [592, 289] on div "Select..." at bounding box center [771, 287] width 500 height 25
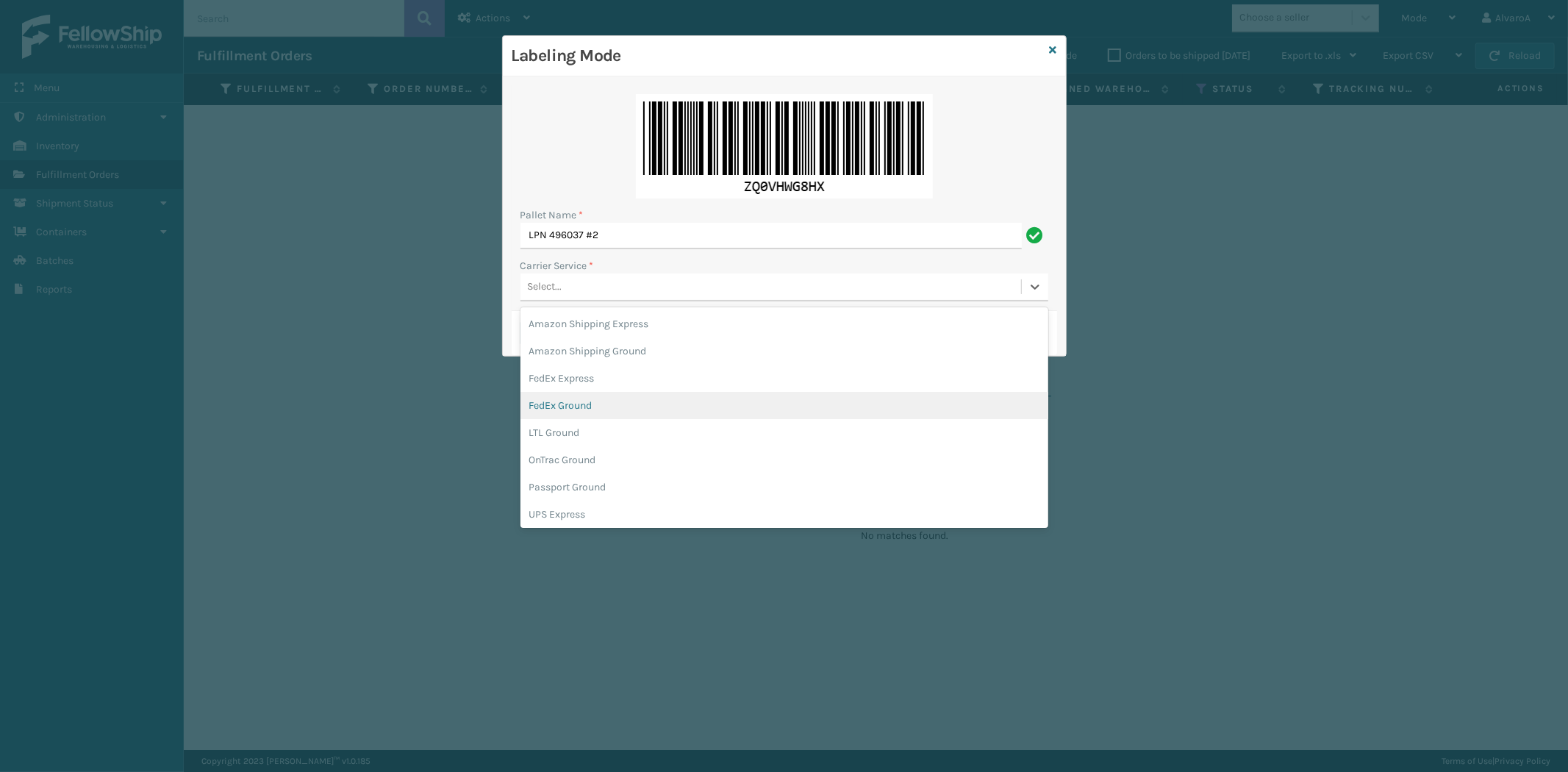
click at [583, 407] on div "FedEx Ground" at bounding box center [784, 406] width 528 height 28
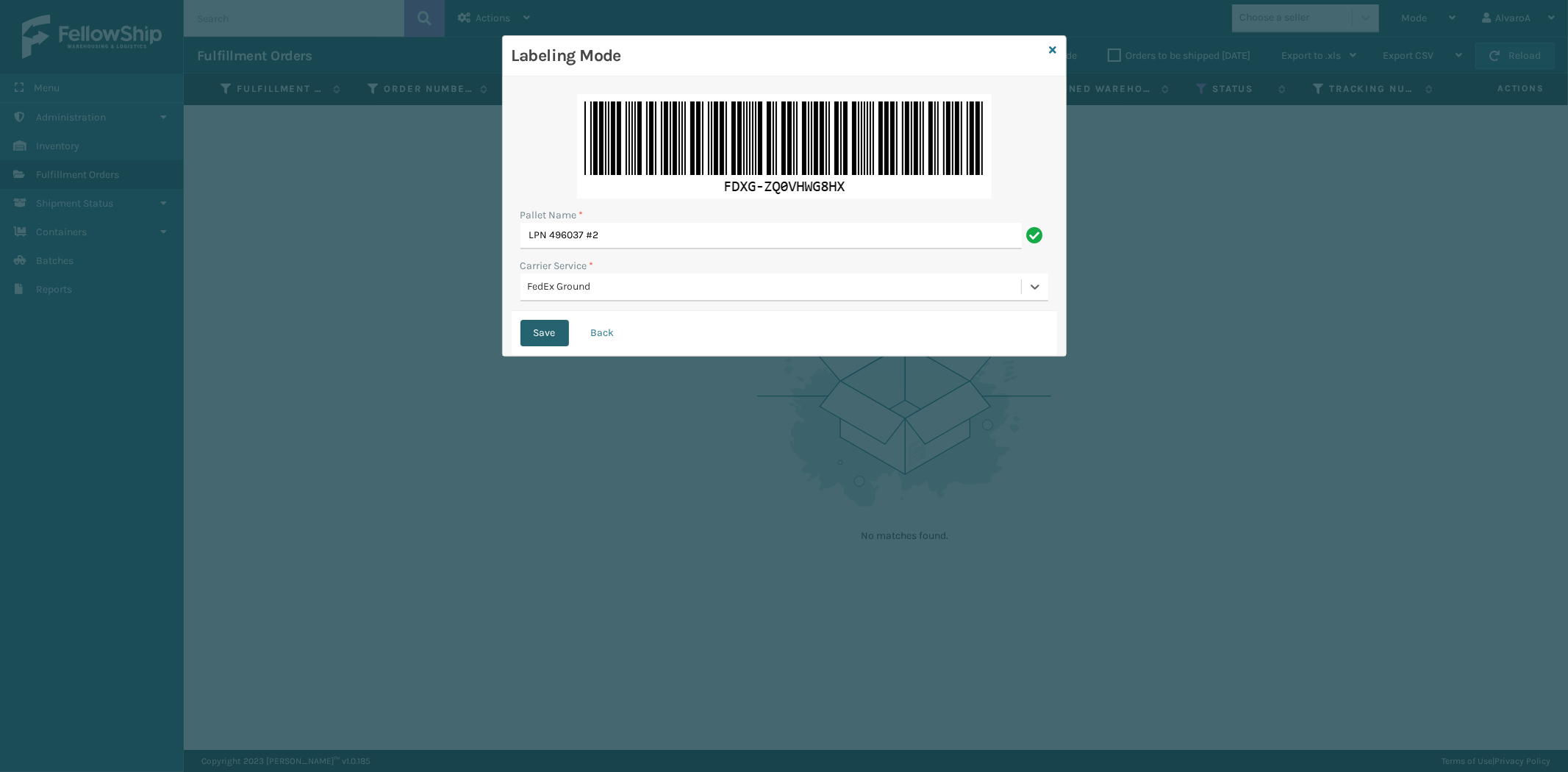
click at [541, 326] on button "Save" at bounding box center [544, 333] width 49 height 27
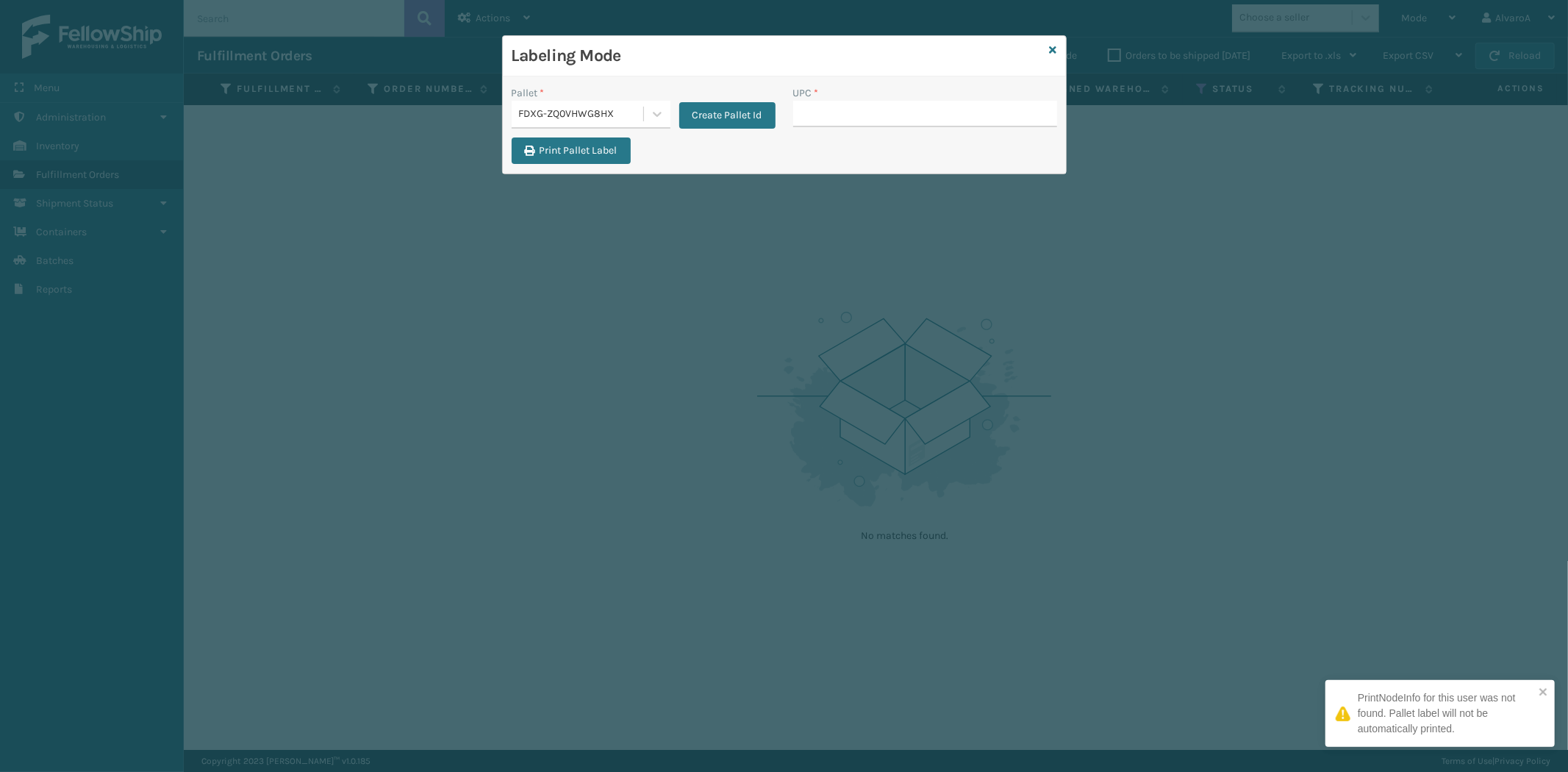
click at [826, 118] on input "UPC *" at bounding box center [925, 114] width 264 height 27
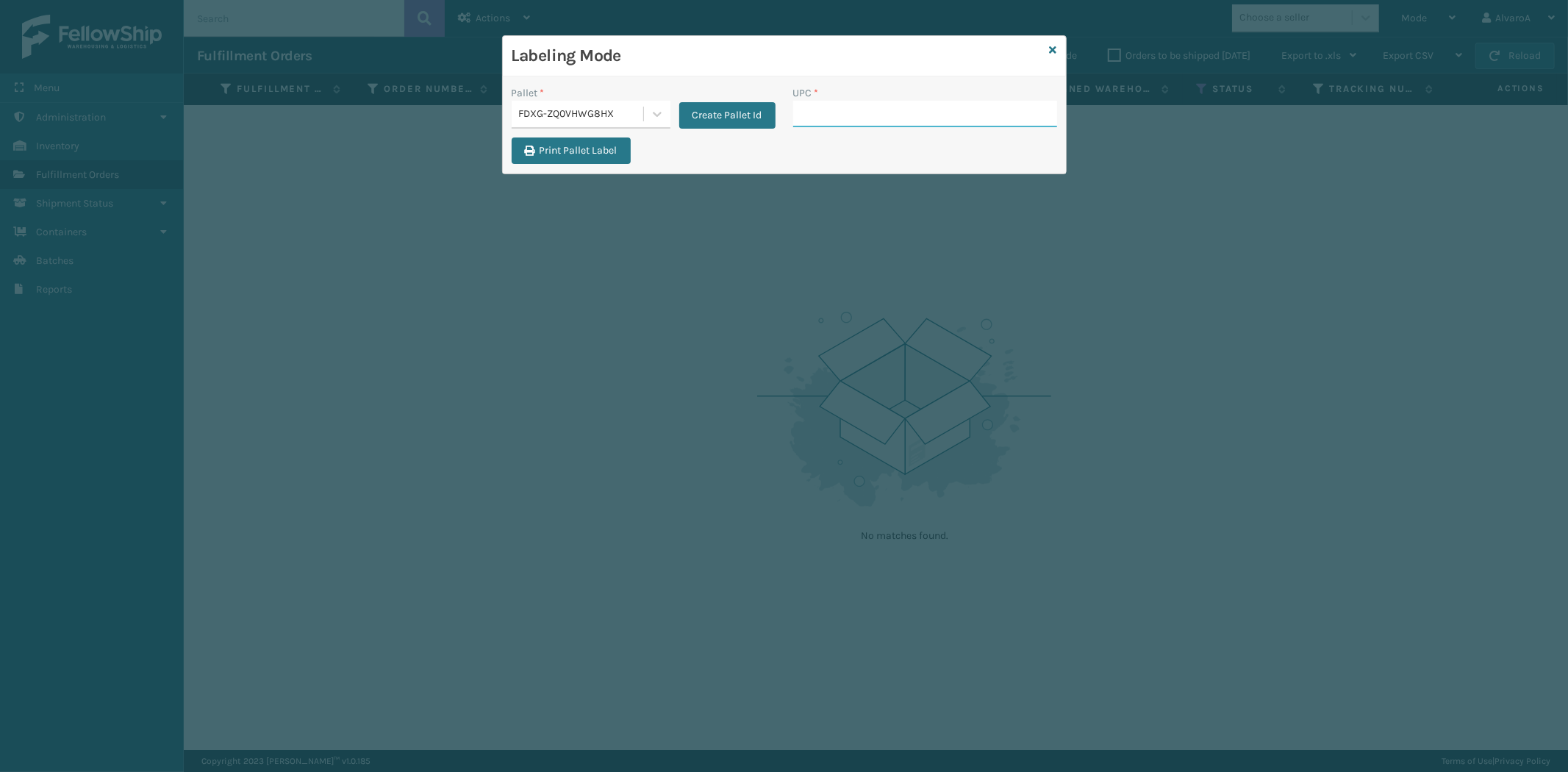
click at [816, 111] on input "UPC *" at bounding box center [925, 114] width 264 height 27
click at [816, 114] on input "UPC *" at bounding box center [925, 114] width 264 height 27
click at [717, 107] on button "Create Pallet Id" at bounding box center [727, 115] width 96 height 27
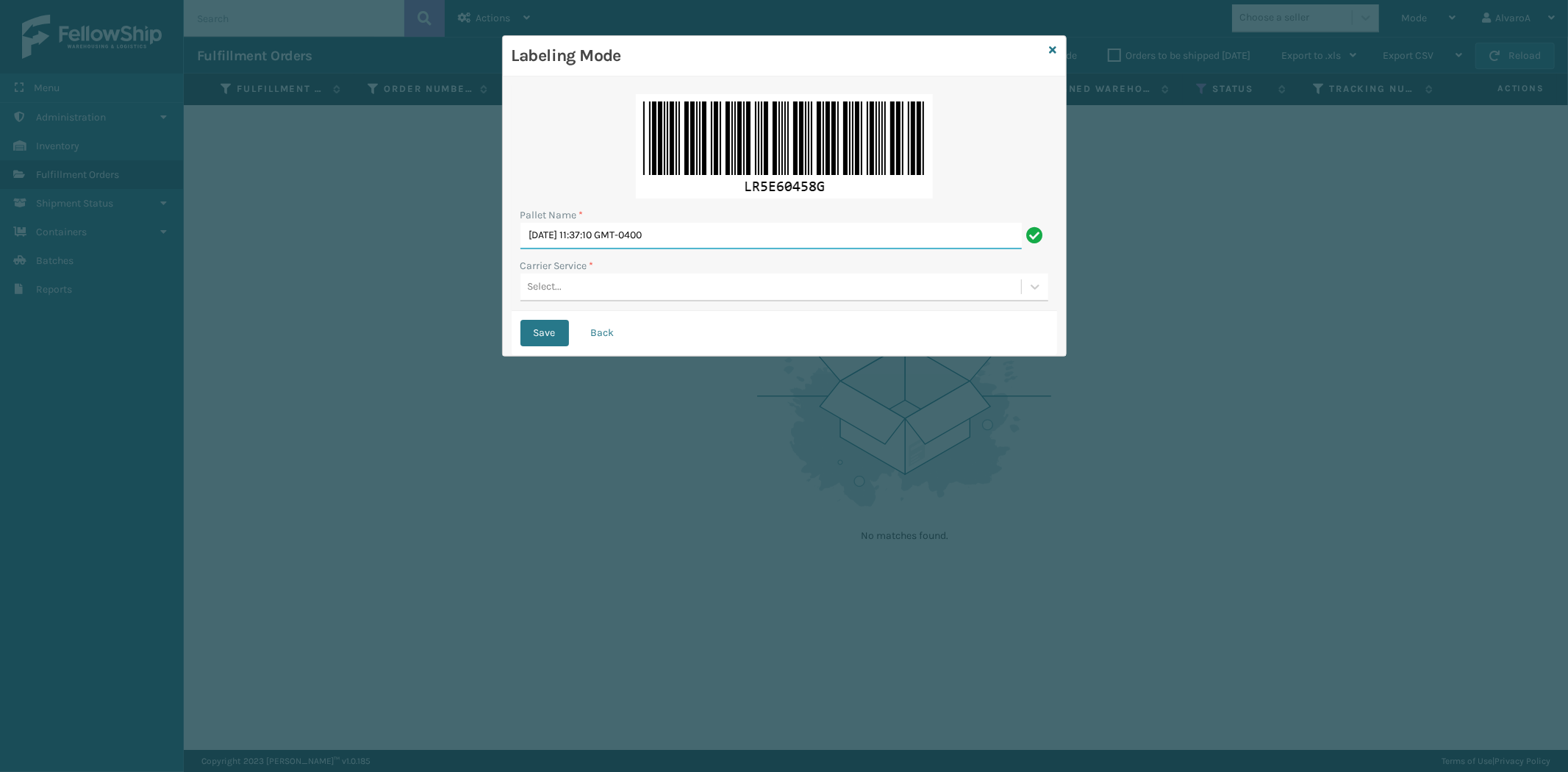
drag, startPoint x: 720, startPoint y: 234, endPoint x: 496, endPoint y: 261, distance: 225.6
click at [496, 261] on div "Labeling Mode Pallet Name * [DATE] 11:37:10 GMT-0400 Carrier Service * Select..…" at bounding box center [784, 386] width 1568 height 772
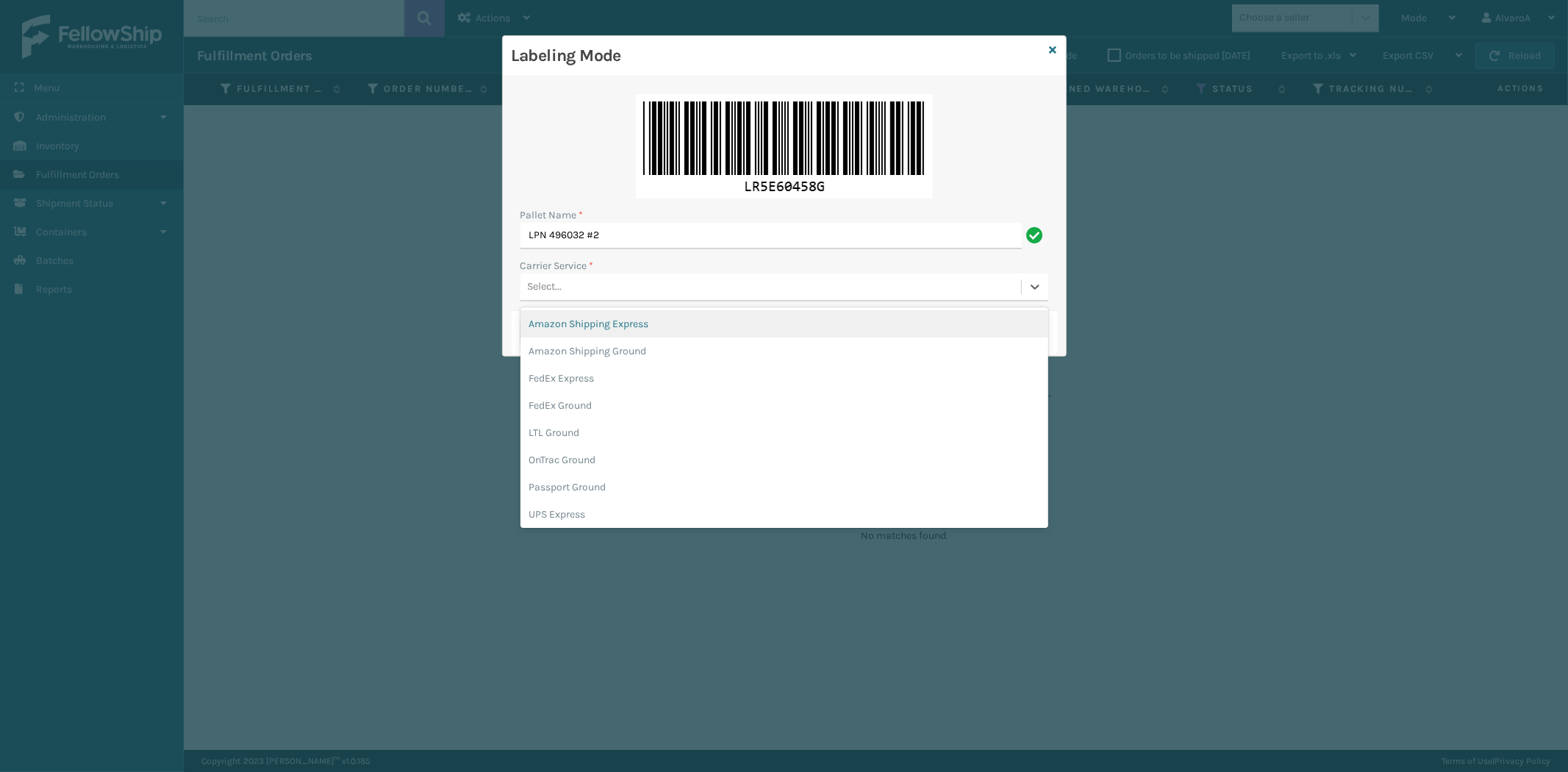
click at [564, 285] on div "Select..." at bounding box center [771, 287] width 500 height 25
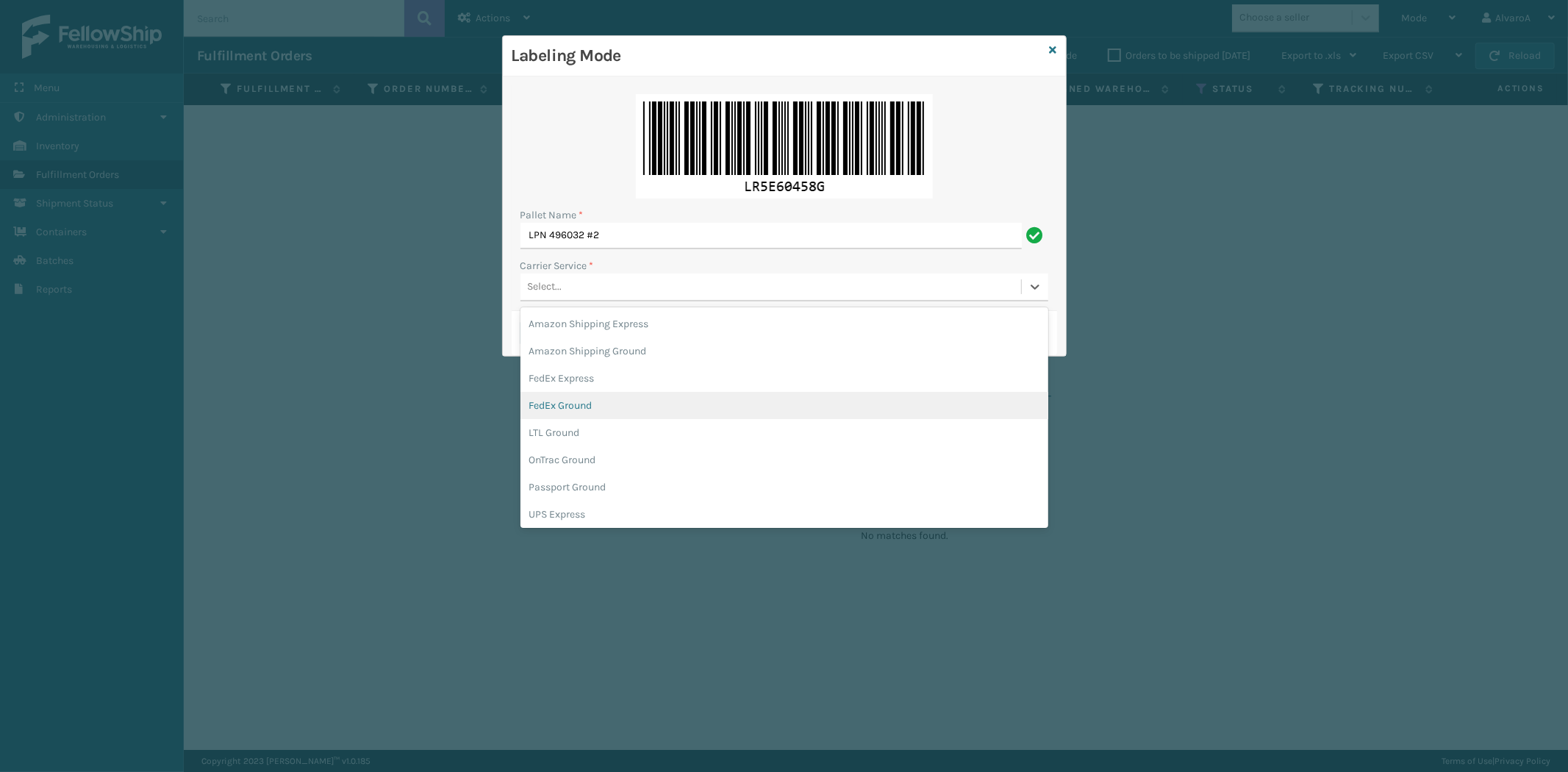
click at [587, 405] on div "FedEx Ground" at bounding box center [784, 406] width 528 height 28
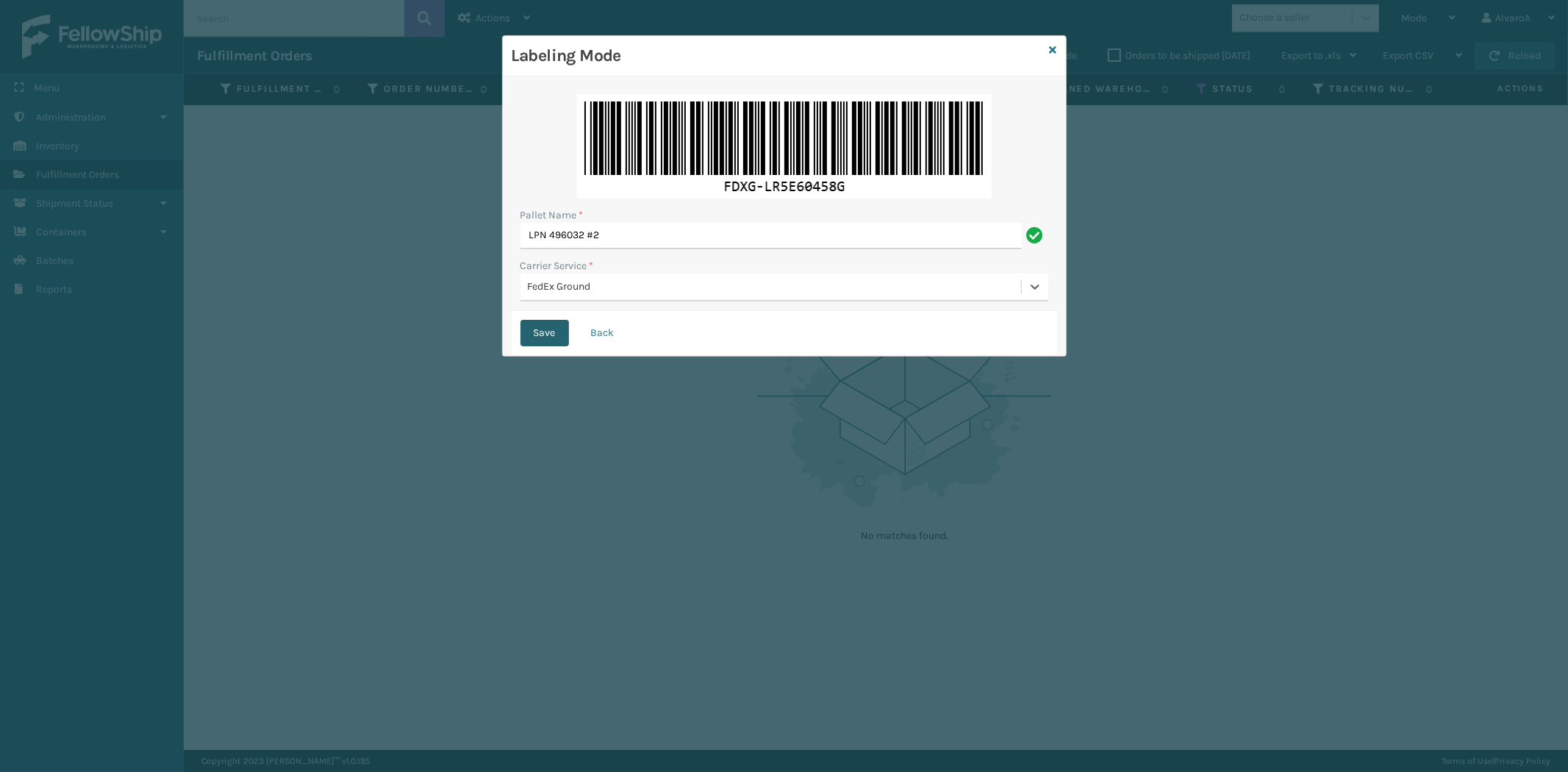
click at [533, 326] on button "Save" at bounding box center [544, 333] width 49 height 27
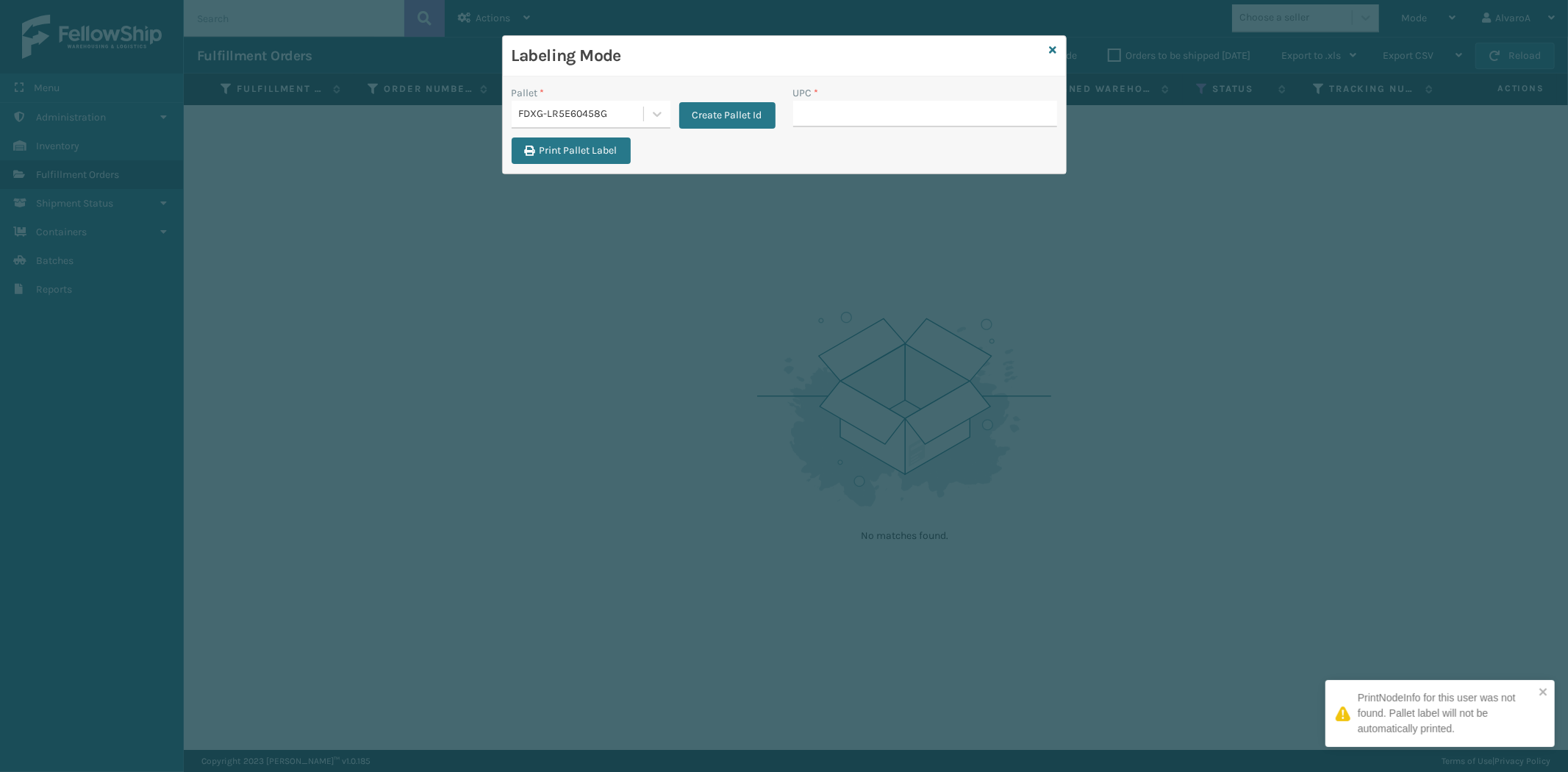
click at [825, 122] on input "UPC *" at bounding box center [925, 114] width 264 height 27
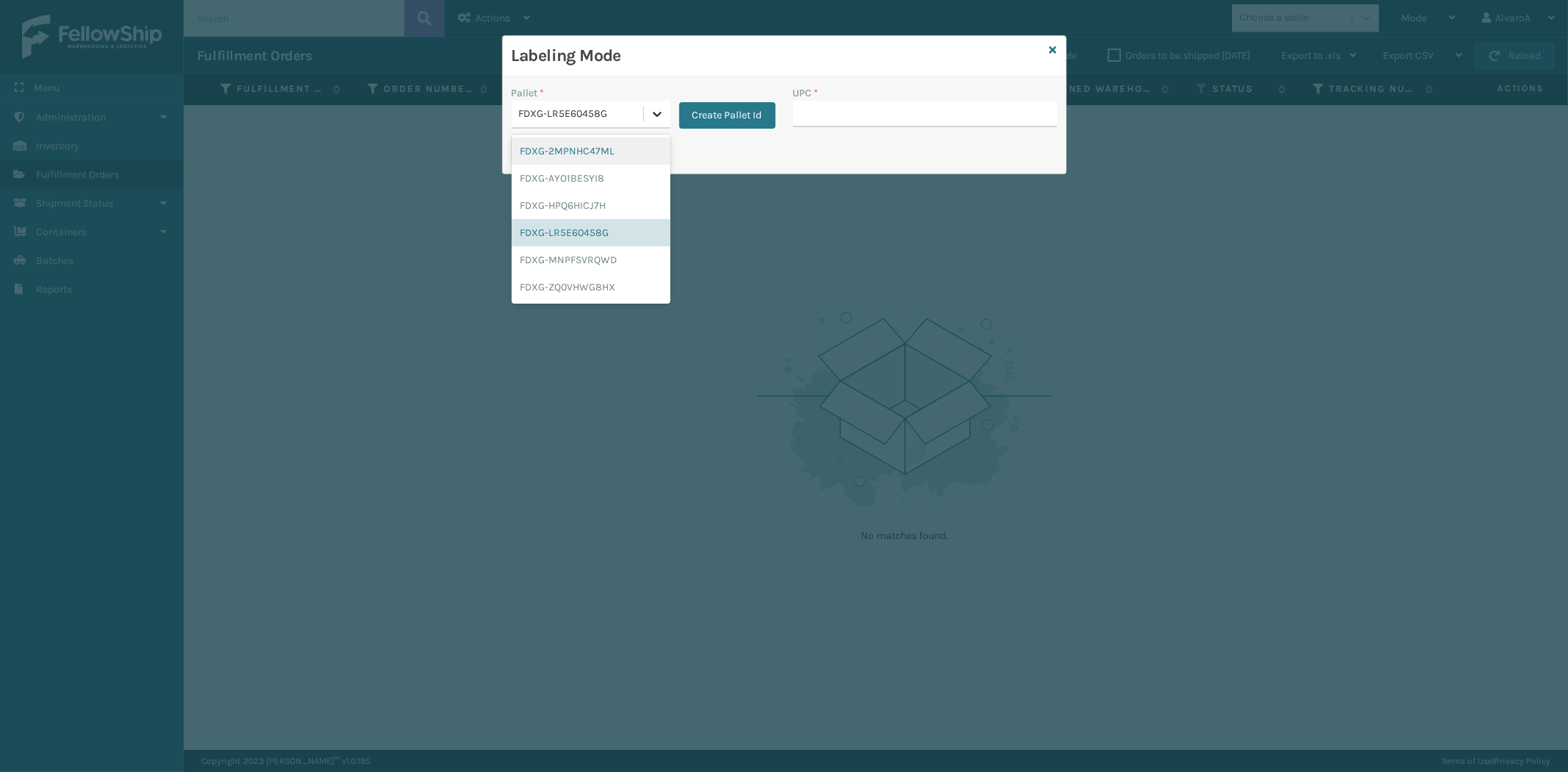
click at [663, 119] on icon at bounding box center [657, 113] width 14 height 14
click at [574, 228] on div "FDXG-LR5E60458G" at bounding box center [591, 232] width 159 height 28
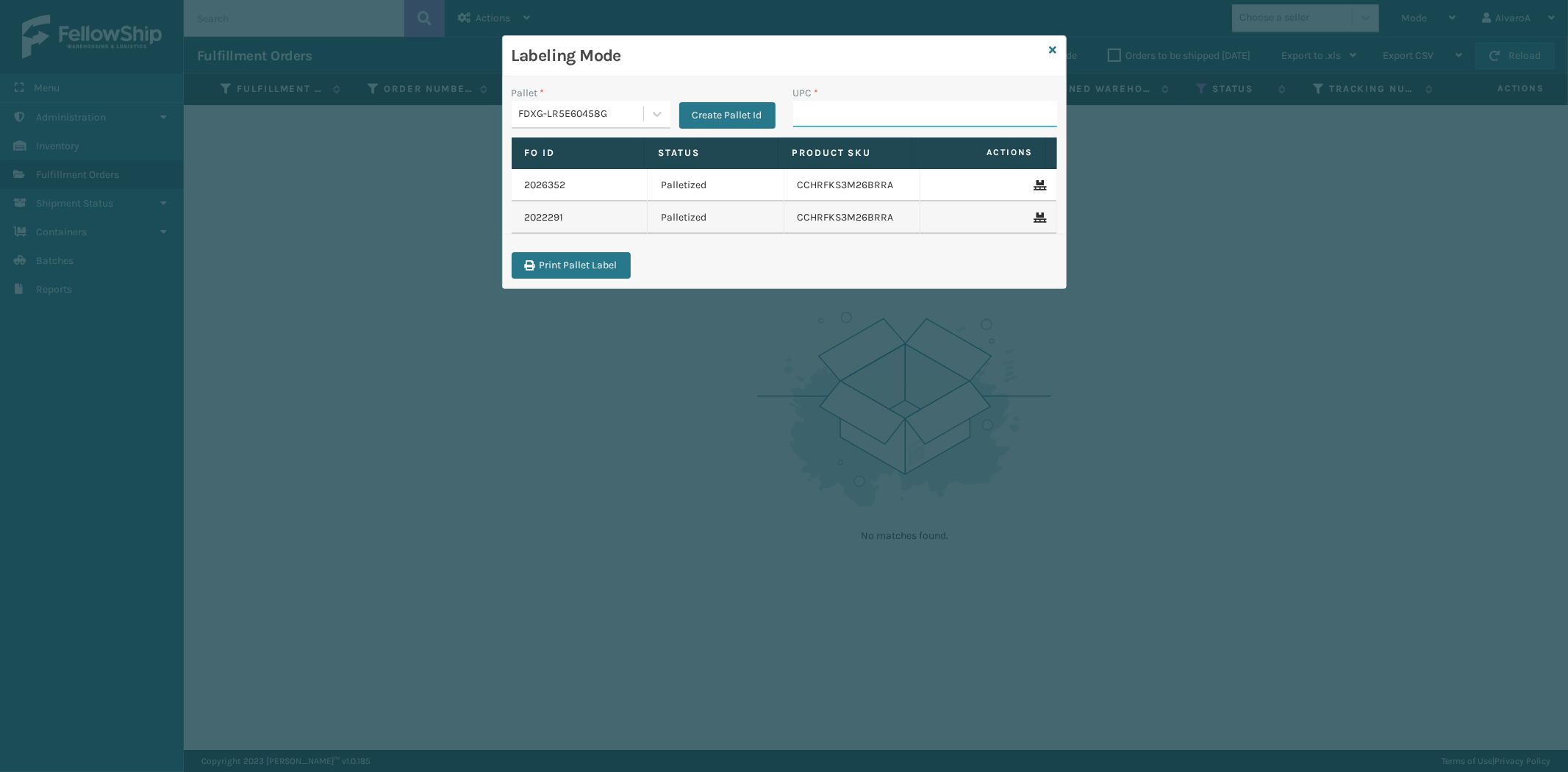
click at [813, 101] on input "UPC *" at bounding box center [925, 114] width 264 height 27
click at [817, 118] on input "UPC *" at bounding box center [925, 114] width 264 height 27
click at [830, 111] on input "UPC *" at bounding box center [925, 114] width 264 height 27
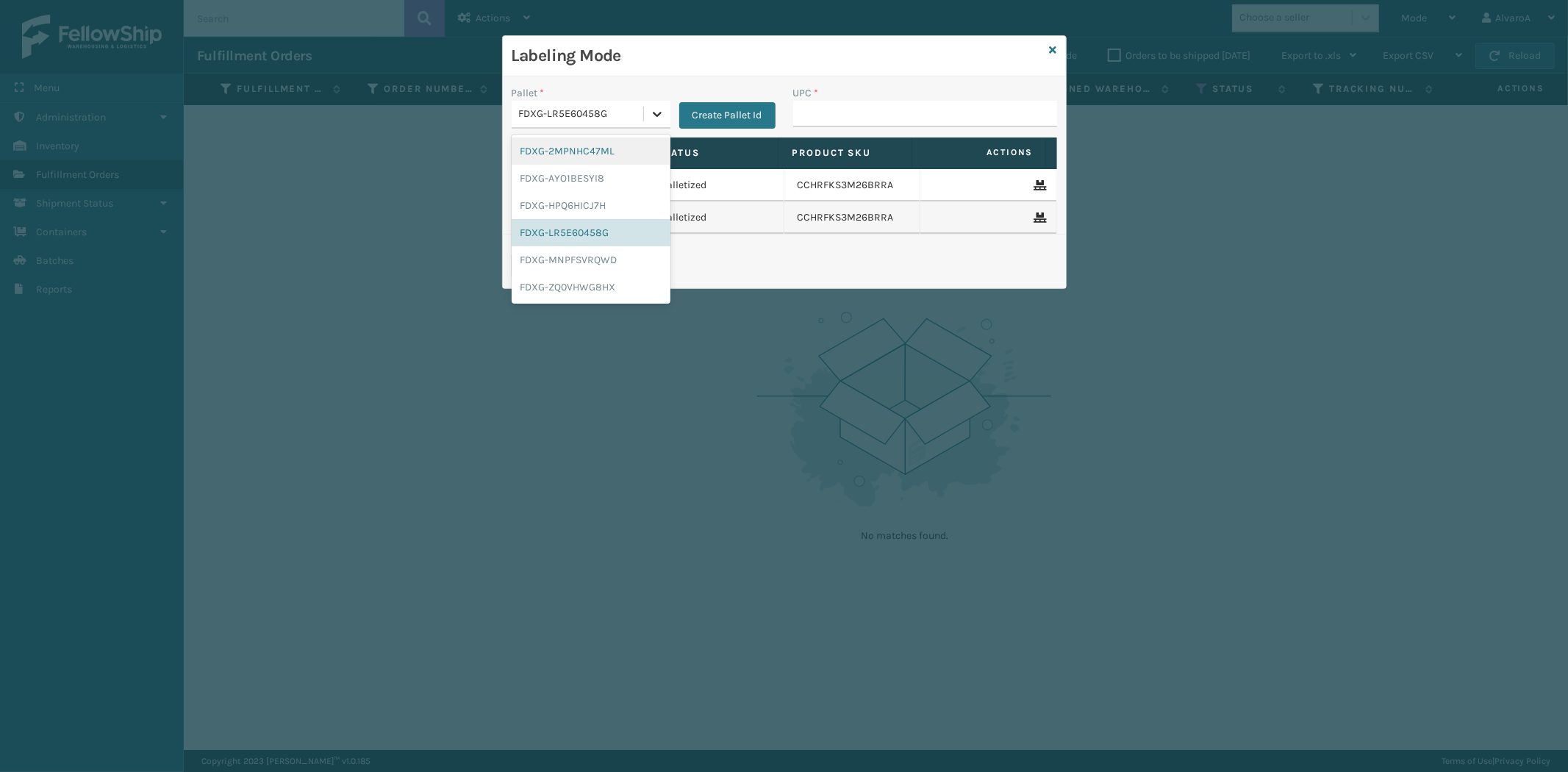
click at [655, 107] on icon at bounding box center [657, 113] width 14 height 14
click at [597, 228] on div "FDXG-LR5E60458G" at bounding box center [591, 232] width 159 height 28
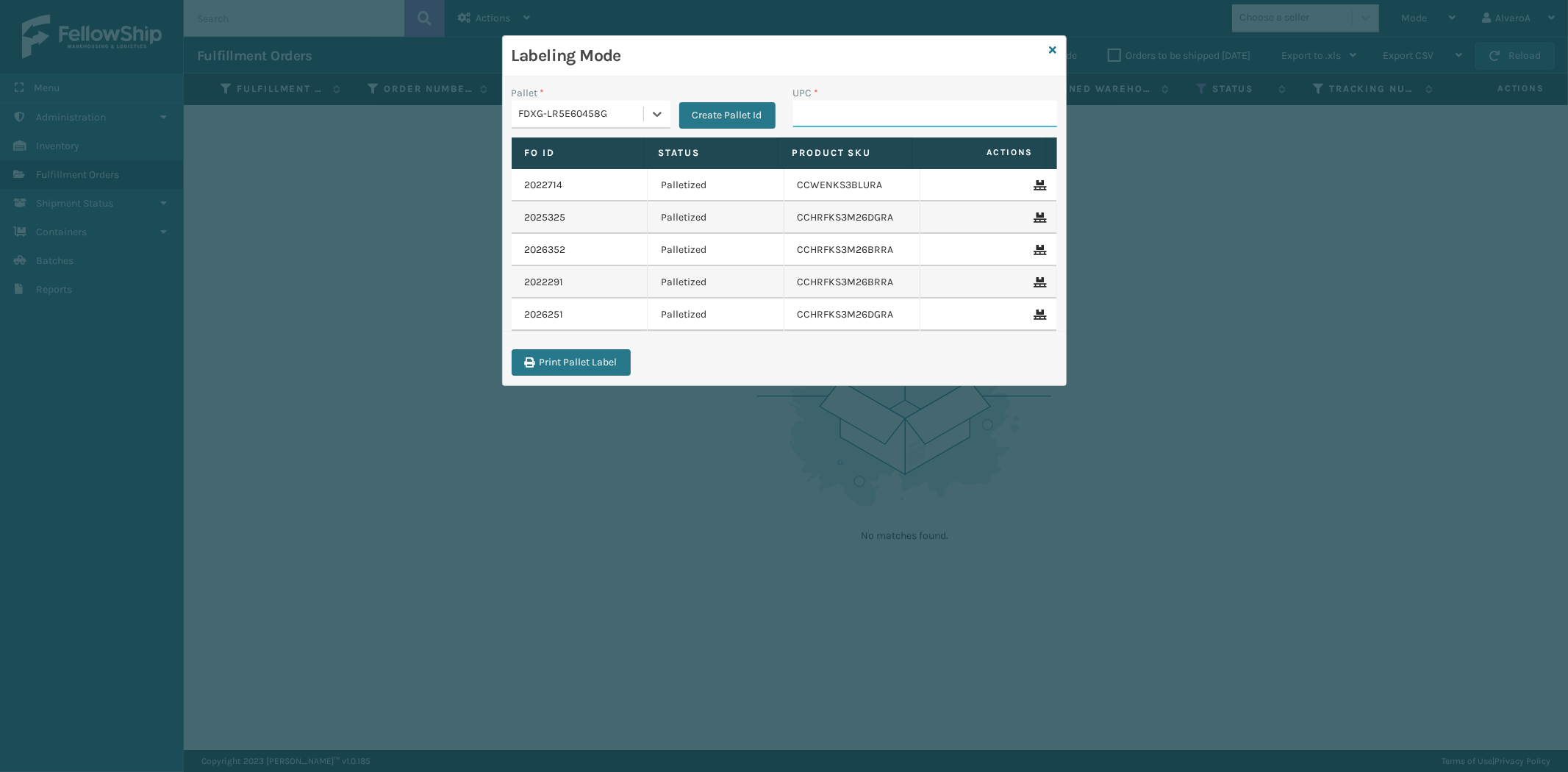
click at [835, 118] on input "UPC *" at bounding box center [925, 114] width 264 height 27
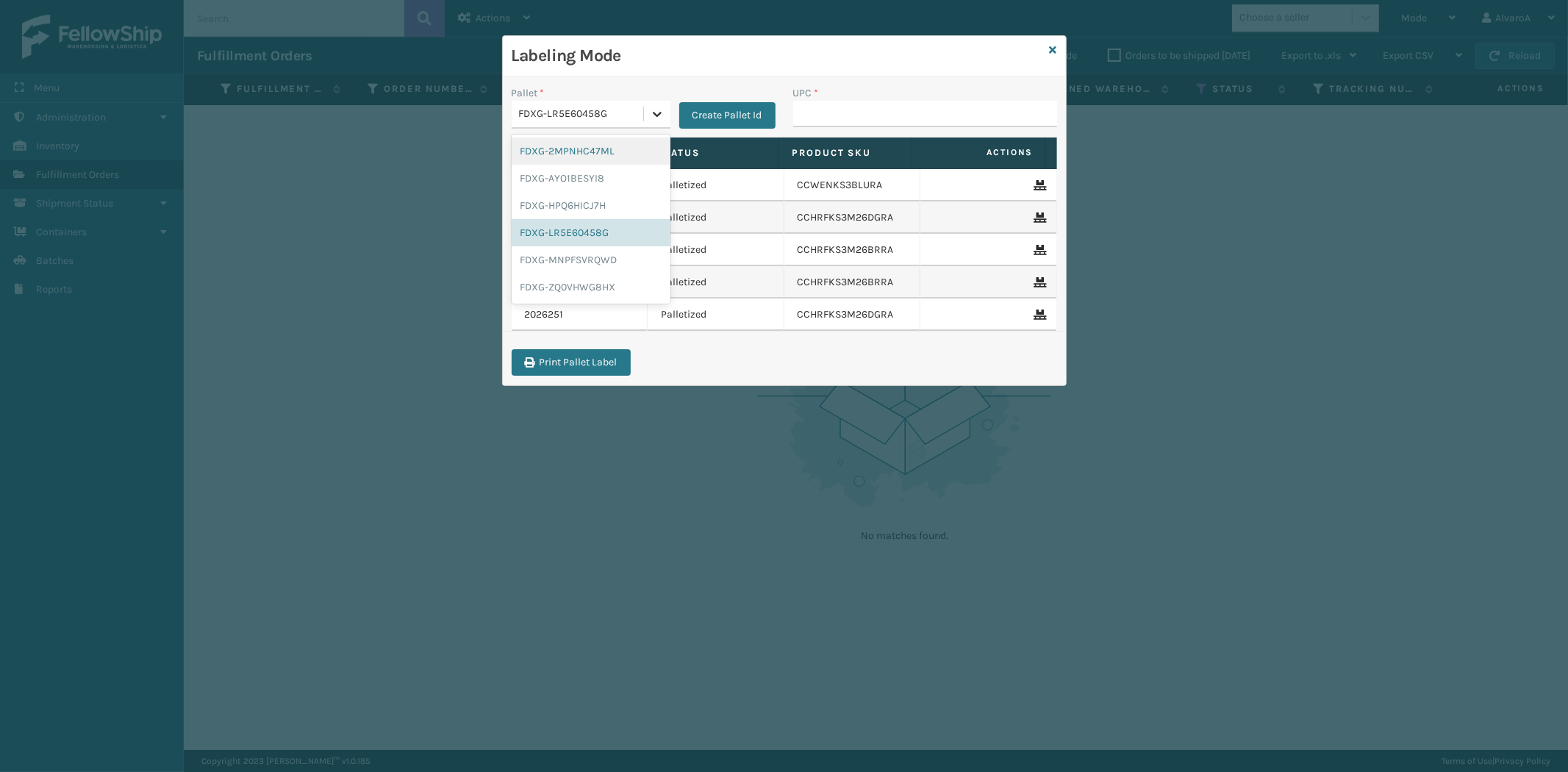
click at [662, 108] on icon at bounding box center [657, 113] width 14 height 14
click at [597, 231] on div "FDXG-LR5E60458G" at bounding box center [591, 232] width 159 height 28
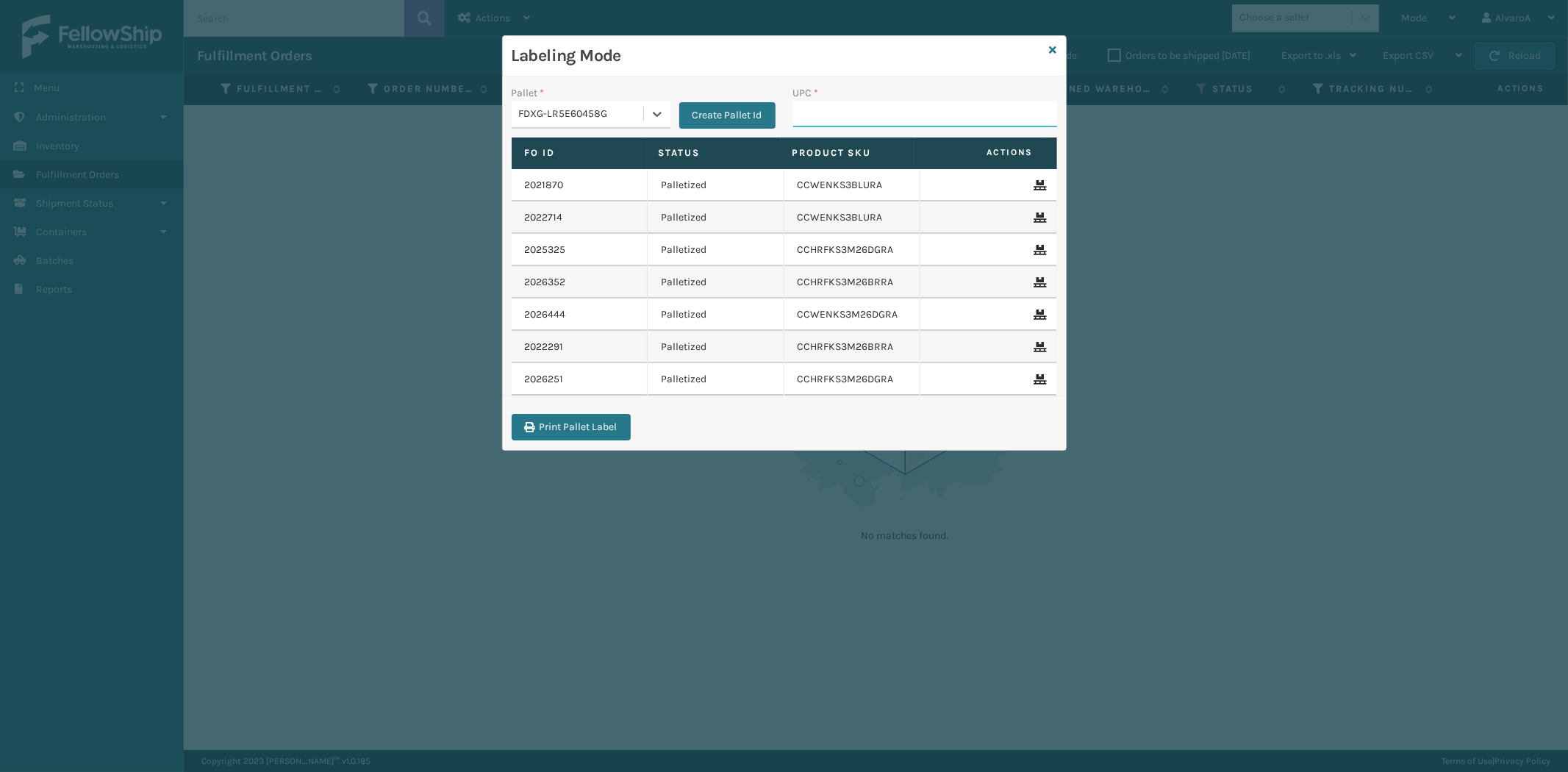
click at [852, 109] on input "UPC *" at bounding box center [925, 114] width 264 height 27
click at [711, 106] on button "Create Pallet Id" at bounding box center [727, 115] width 96 height 27
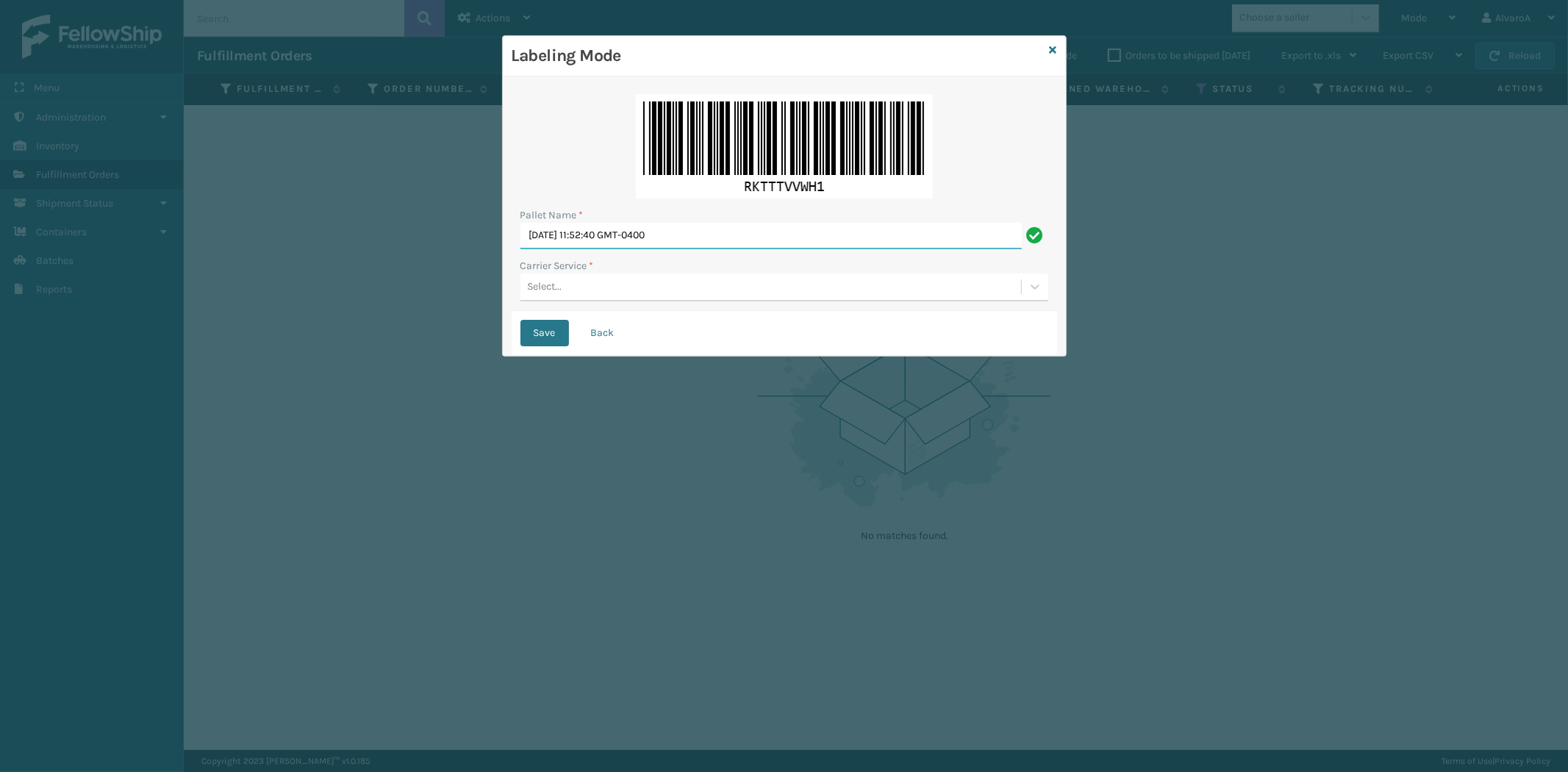
drag, startPoint x: 714, startPoint y: 236, endPoint x: 307, endPoint y: 345, distance: 421.3
click at [307, 345] on div "Labeling Mode Pallet Name * [DATE] 11:52:40 GMT-0400 Carrier Service * Select..…" at bounding box center [784, 386] width 1568 height 772
click at [636, 295] on div "Select..." at bounding box center [771, 287] width 500 height 25
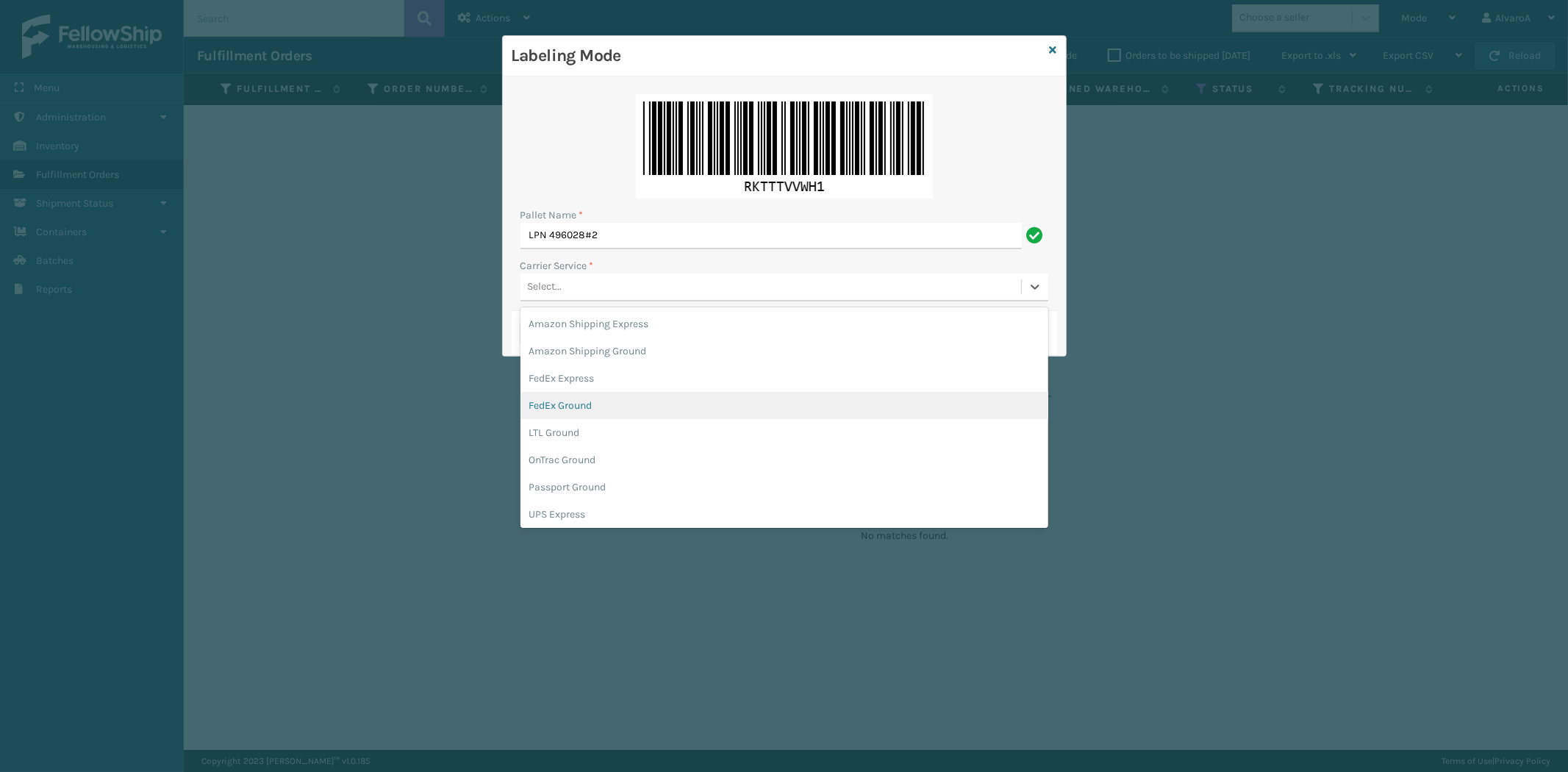
click at [575, 410] on div "FedEx Ground" at bounding box center [784, 406] width 528 height 28
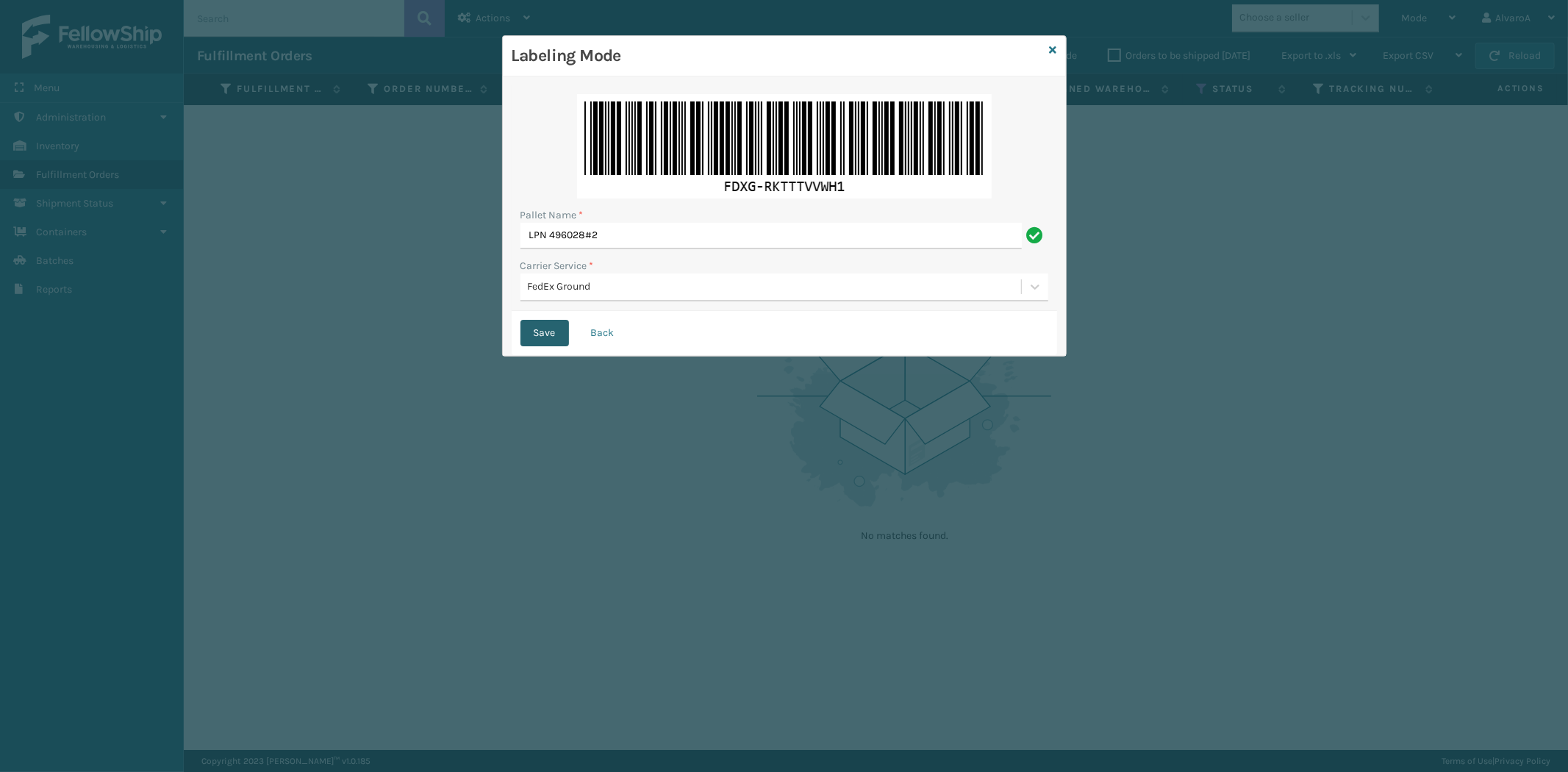
click at [552, 332] on button "Save" at bounding box center [544, 333] width 49 height 27
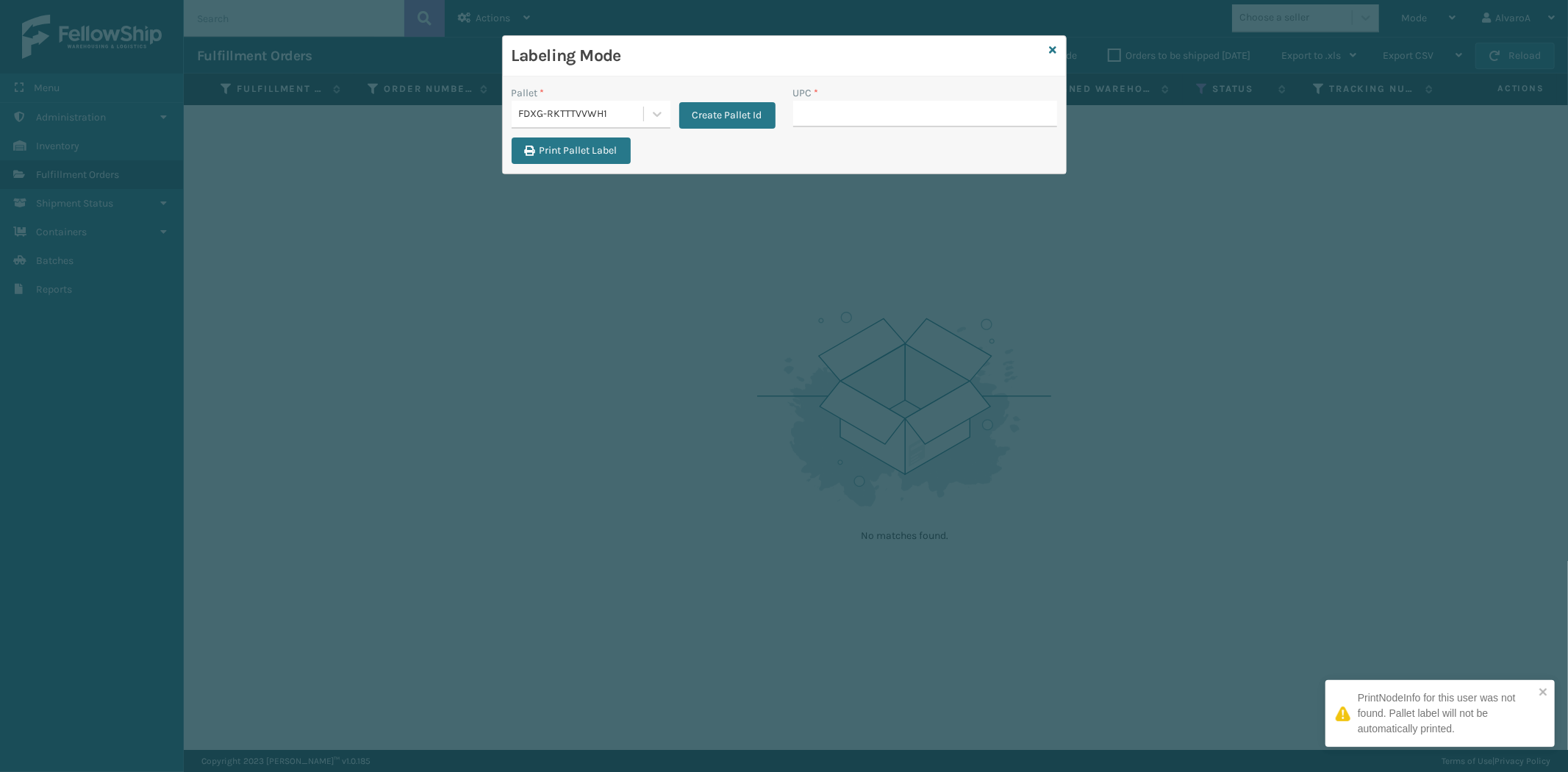
click at [832, 116] on input "UPC *" at bounding box center [925, 114] width 264 height 27
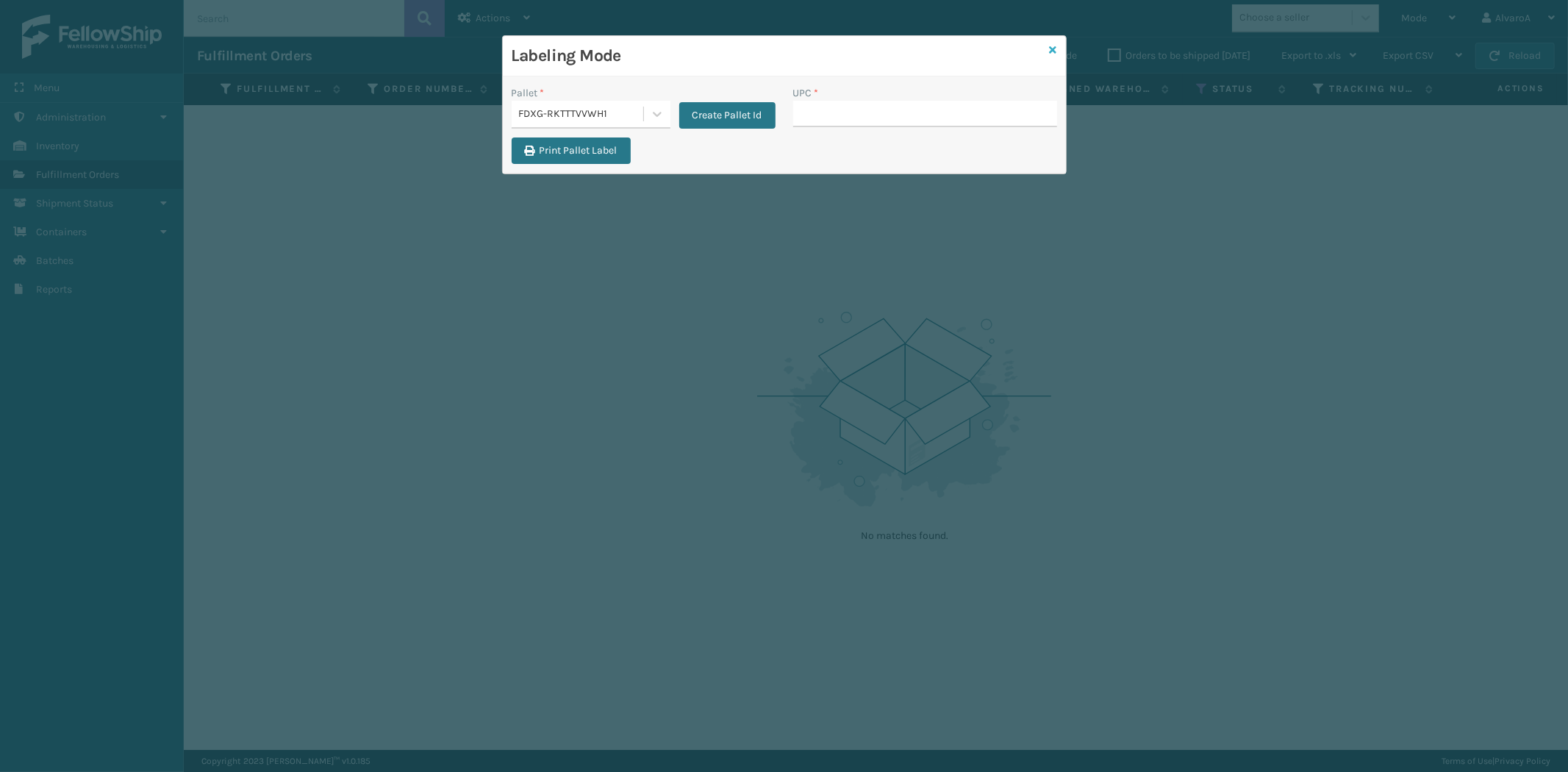
click at [1054, 52] on icon at bounding box center [1054, 49] width 8 height 10
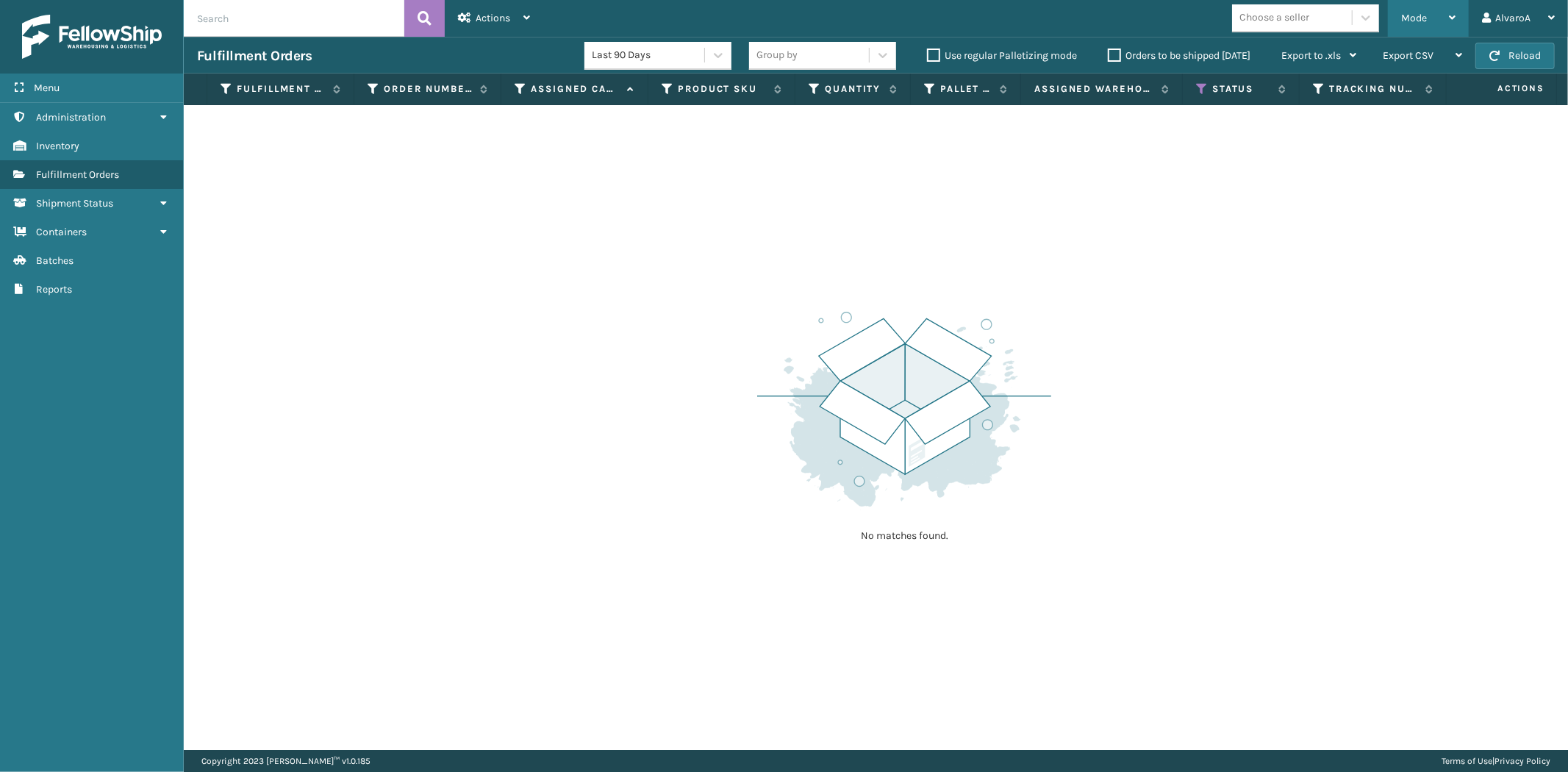
drag, startPoint x: 1451, startPoint y: 14, endPoint x: 1439, endPoint y: 13, distance: 12.0
click at [1450, 15] on icon at bounding box center [1452, 17] width 7 height 10
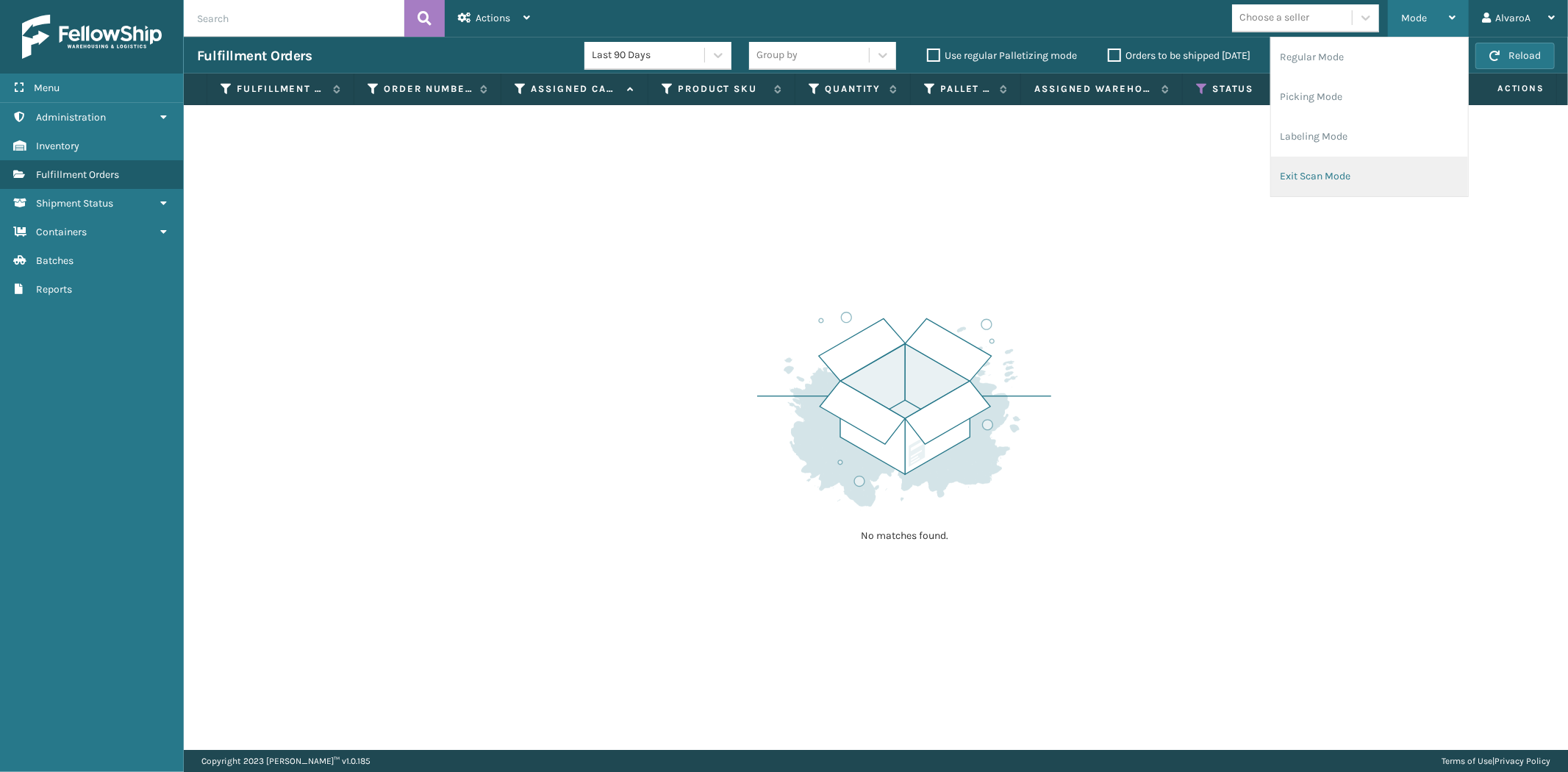
click at [1310, 171] on li "Exit Scan Mode" at bounding box center [1369, 177] width 197 height 40
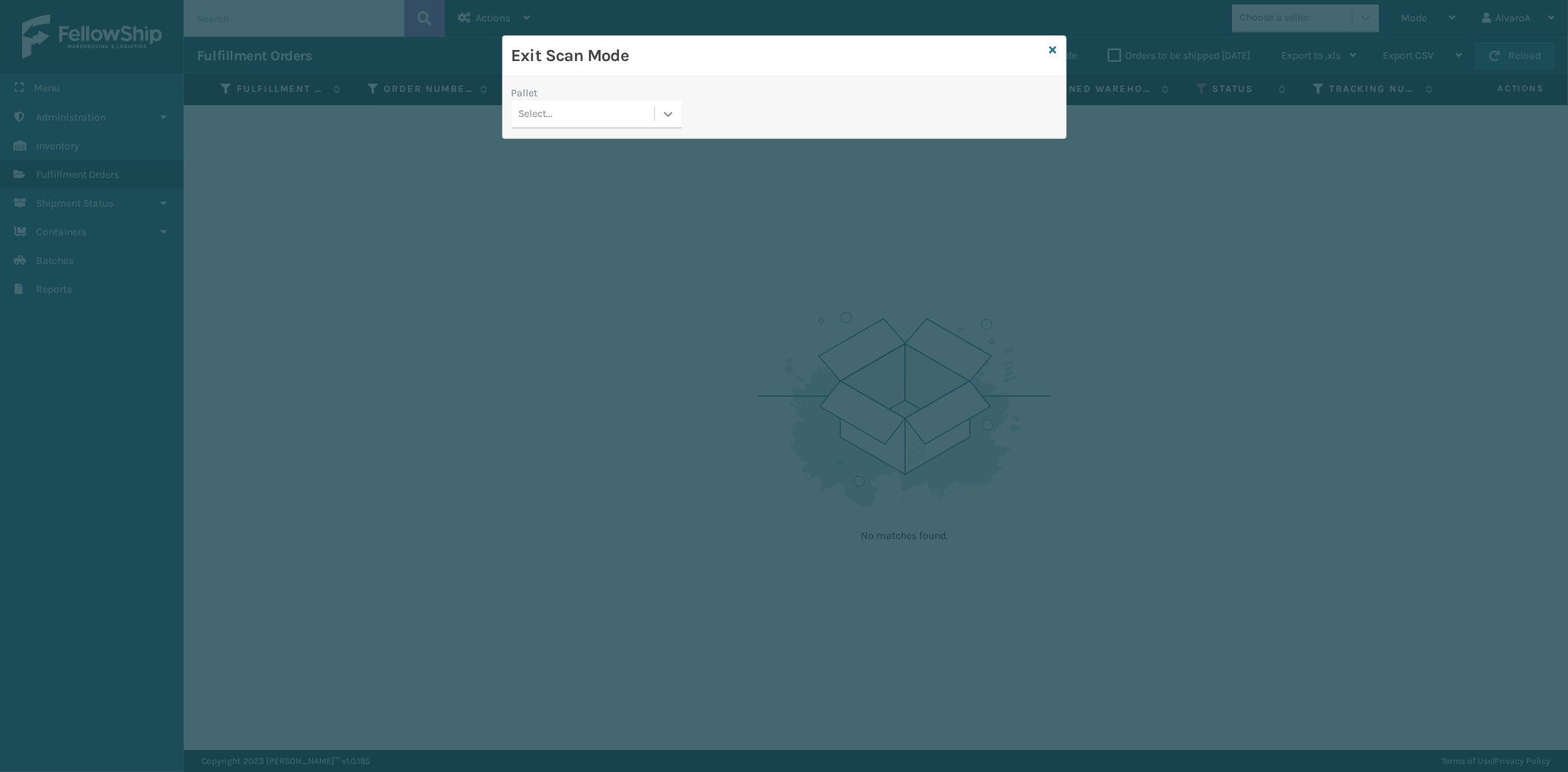
drag, startPoint x: 666, startPoint y: 109, endPoint x: 646, endPoint y: 131, distance: 29.7
click at [666, 111] on icon at bounding box center [668, 113] width 14 height 14
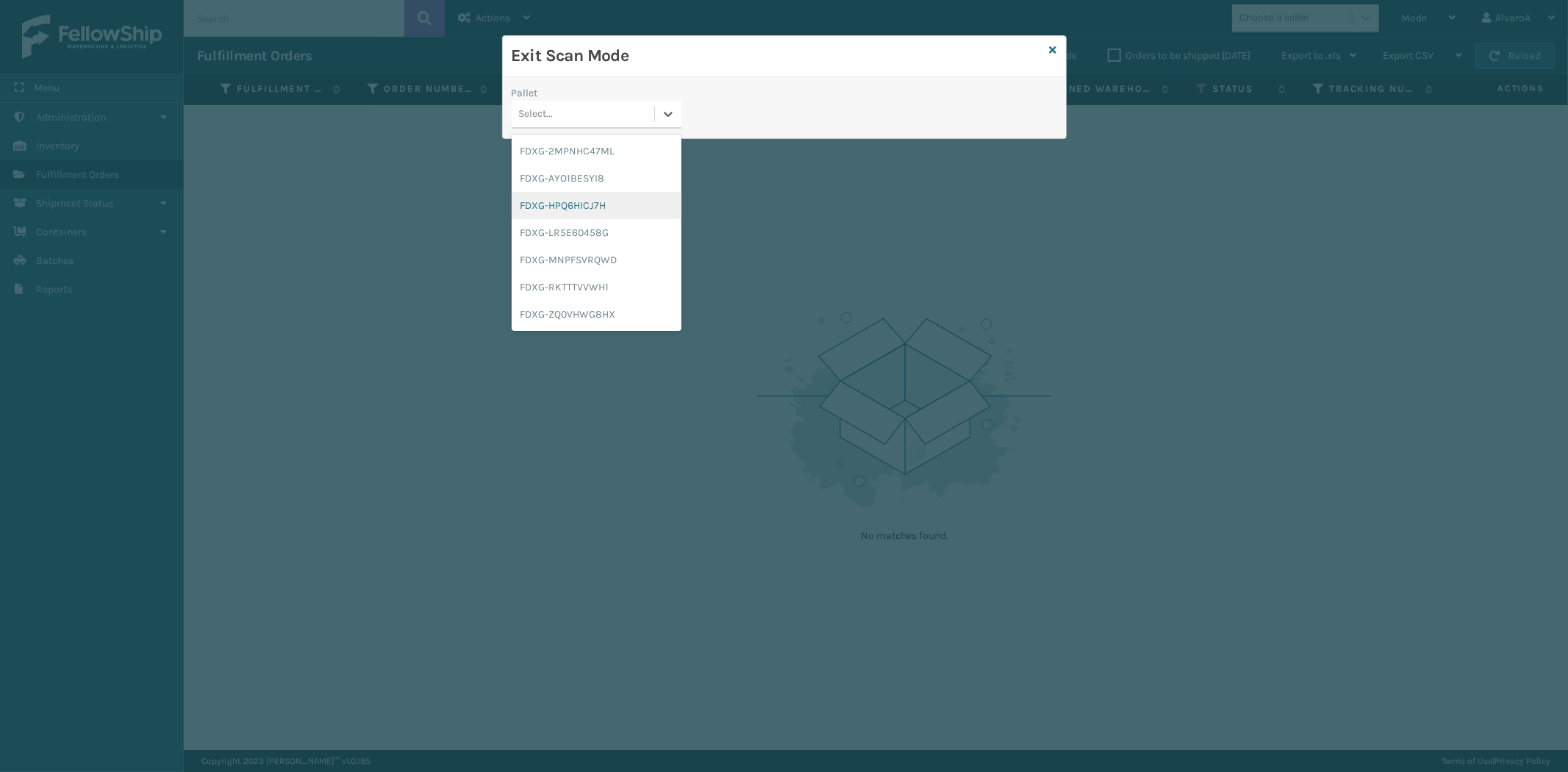
click at [571, 196] on div "FDXG-HPQ6HICJ7H" at bounding box center [597, 206] width 170 height 28
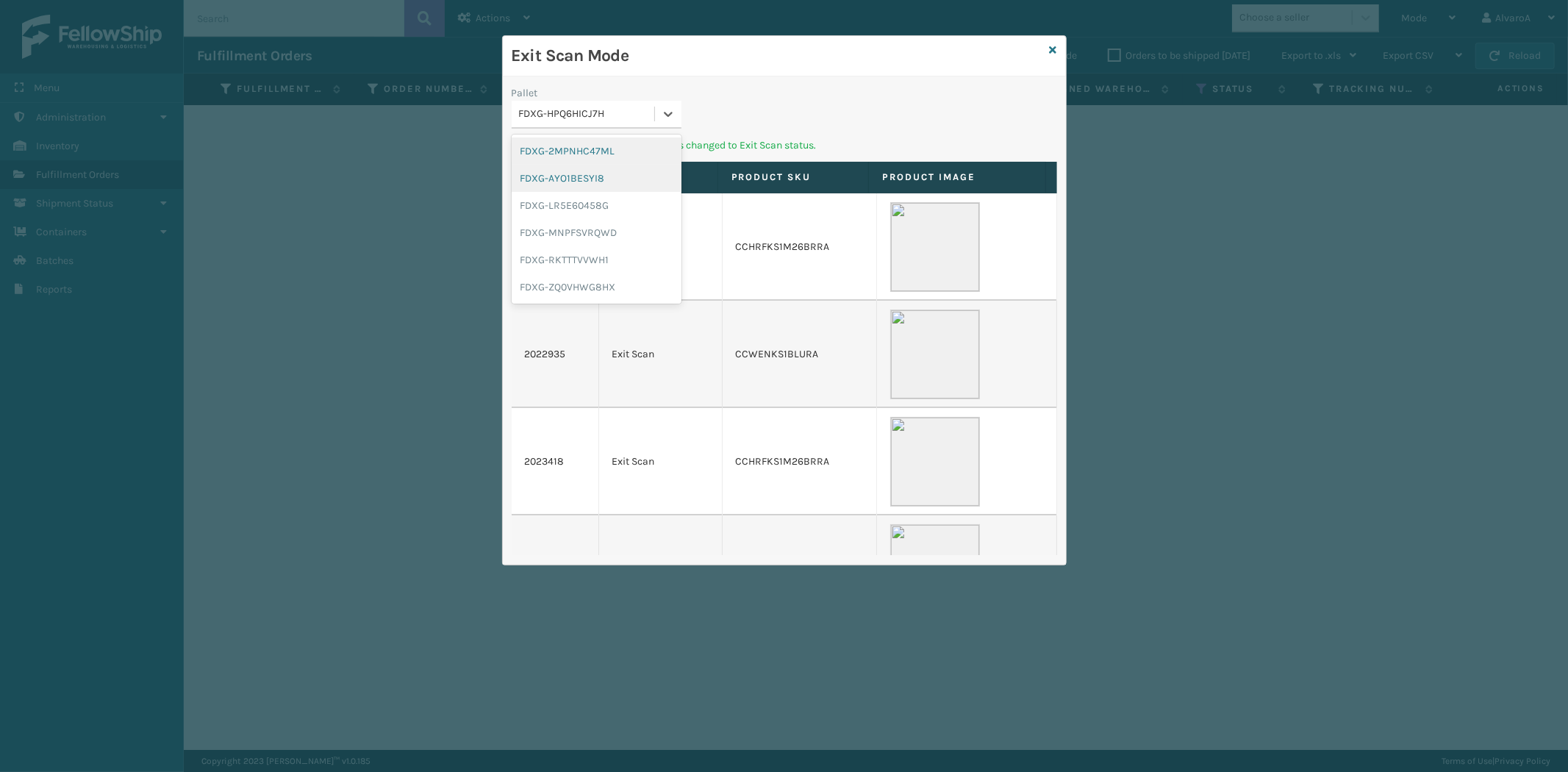
drag, startPoint x: 679, startPoint y: 121, endPoint x: 618, endPoint y: 186, distance: 89.1
click at [679, 122] on div at bounding box center [669, 114] width 27 height 27
drag, startPoint x: 581, startPoint y: 218, endPoint x: 584, endPoint y: 210, distance: 8.5
click at [581, 217] on div "FDXG-LR5E60458G" at bounding box center [597, 206] width 170 height 28
click at [675, 111] on icon at bounding box center [668, 113] width 14 height 14
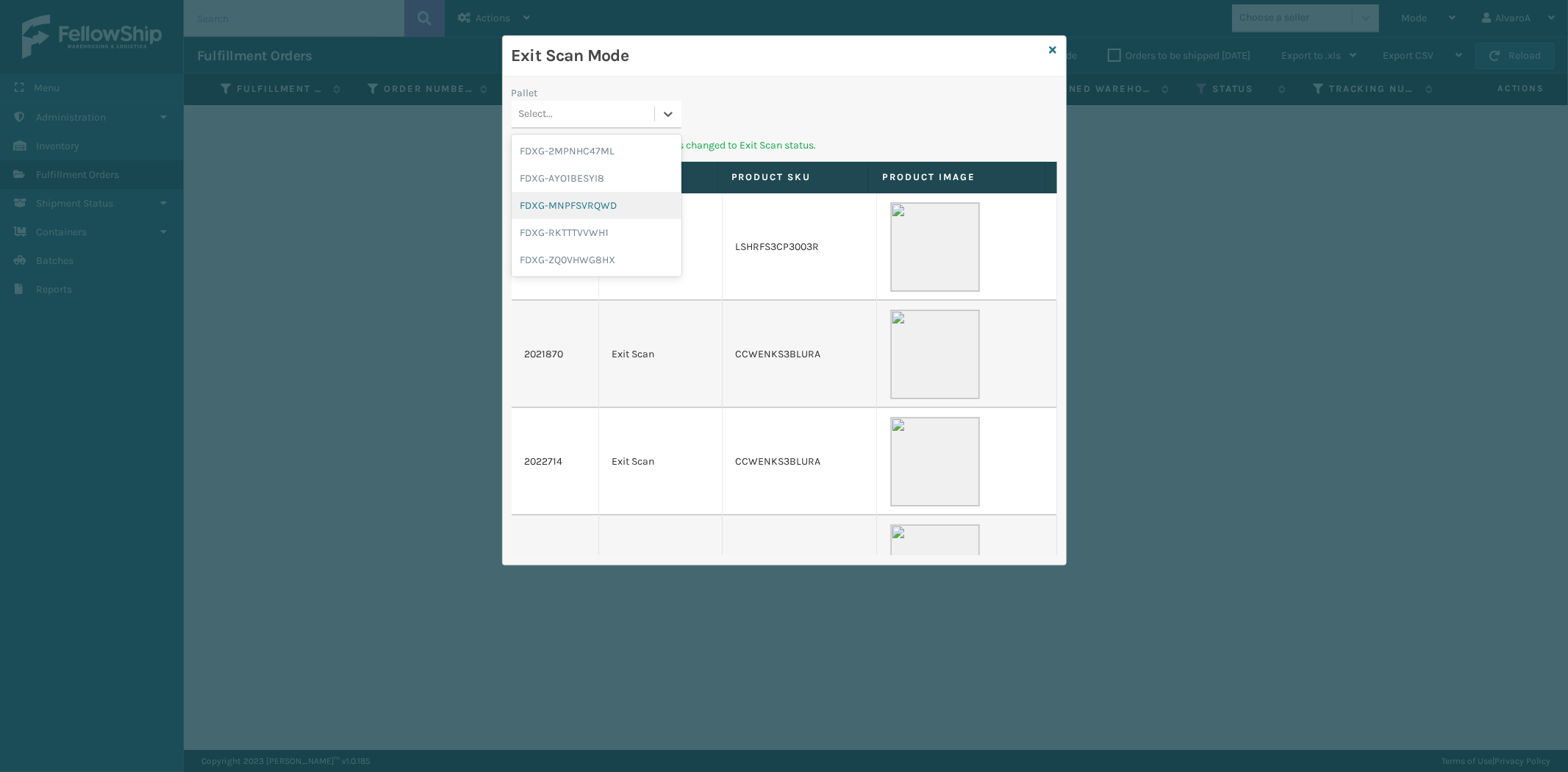
click at [584, 208] on div "FDXG-MNPFSVRQWD" at bounding box center [597, 206] width 170 height 28
click at [658, 101] on div at bounding box center [669, 114] width 27 height 27
click at [600, 203] on div "FDXG-RKTTTVVWH1" at bounding box center [597, 206] width 170 height 28
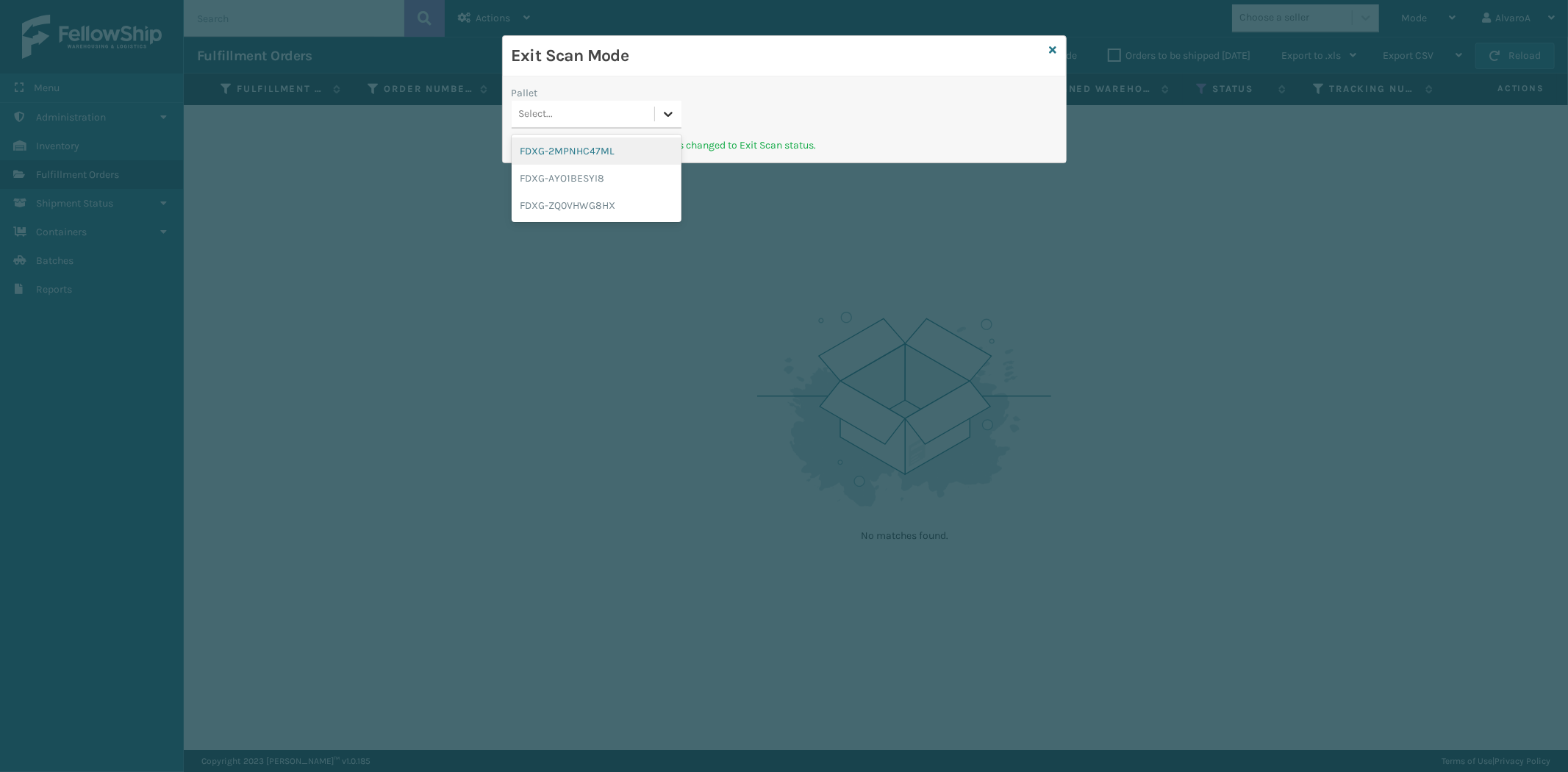
click at [660, 103] on div at bounding box center [669, 114] width 27 height 27
drag, startPoint x: 594, startPoint y: 202, endPoint x: 554, endPoint y: 187, distance: 42.7
click at [592, 202] on div "FDXG-ZQ0VHWG8HX" at bounding box center [597, 206] width 170 height 28
